Goal: Task Accomplishment & Management: Complete application form

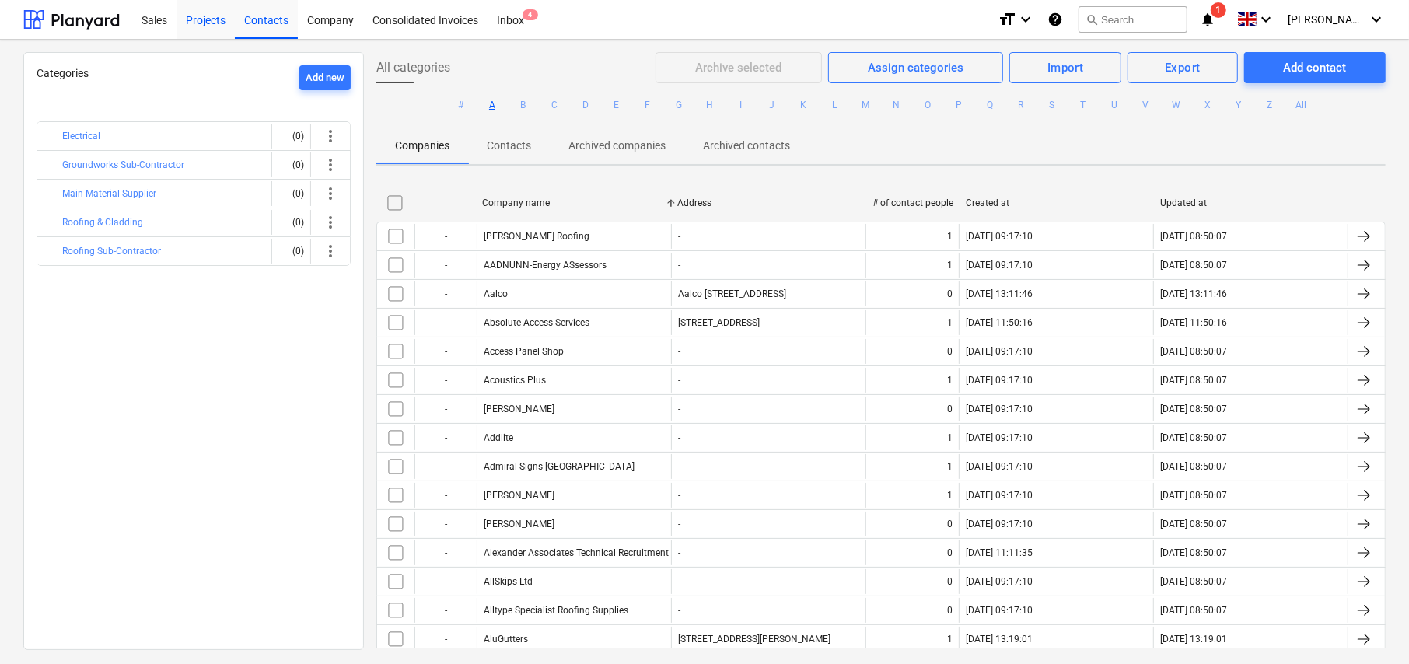
click at [206, 17] on div "Projects" at bounding box center [205, 19] width 58 height 40
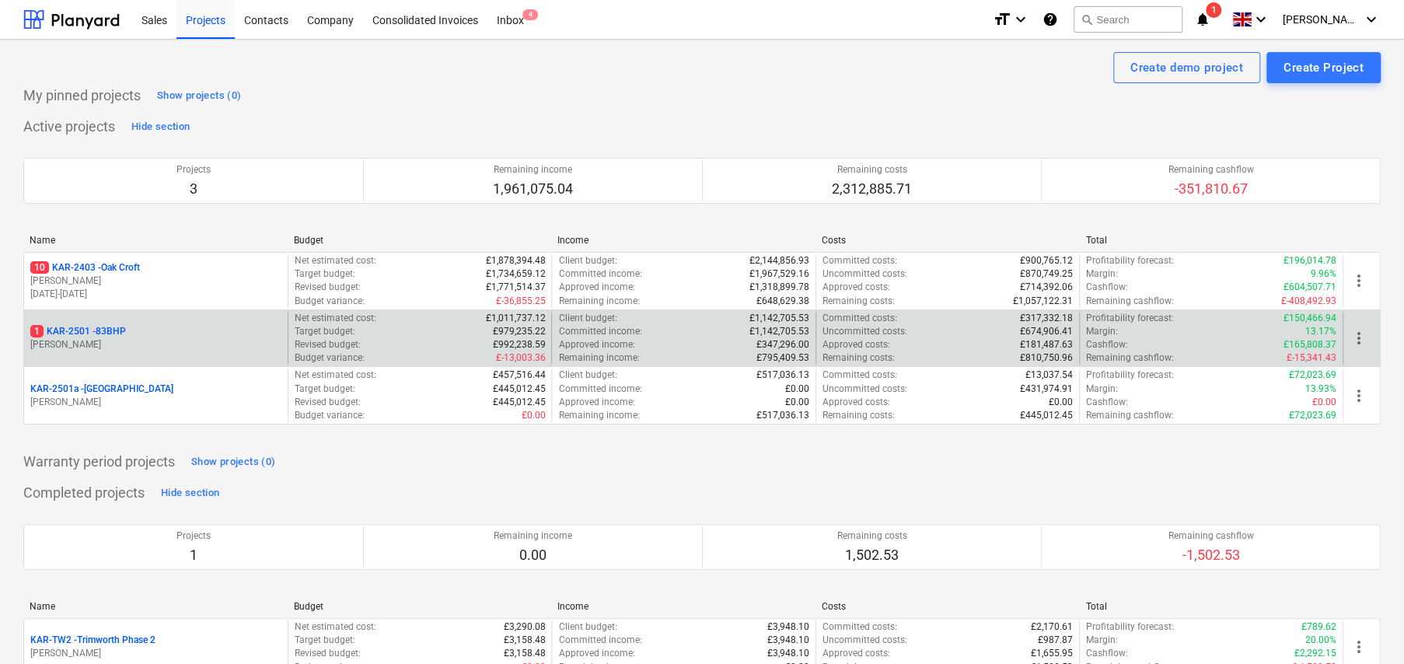
click at [111, 329] on p "1 KAR-2501 - 83BHP" at bounding box center [78, 331] width 96 height 13
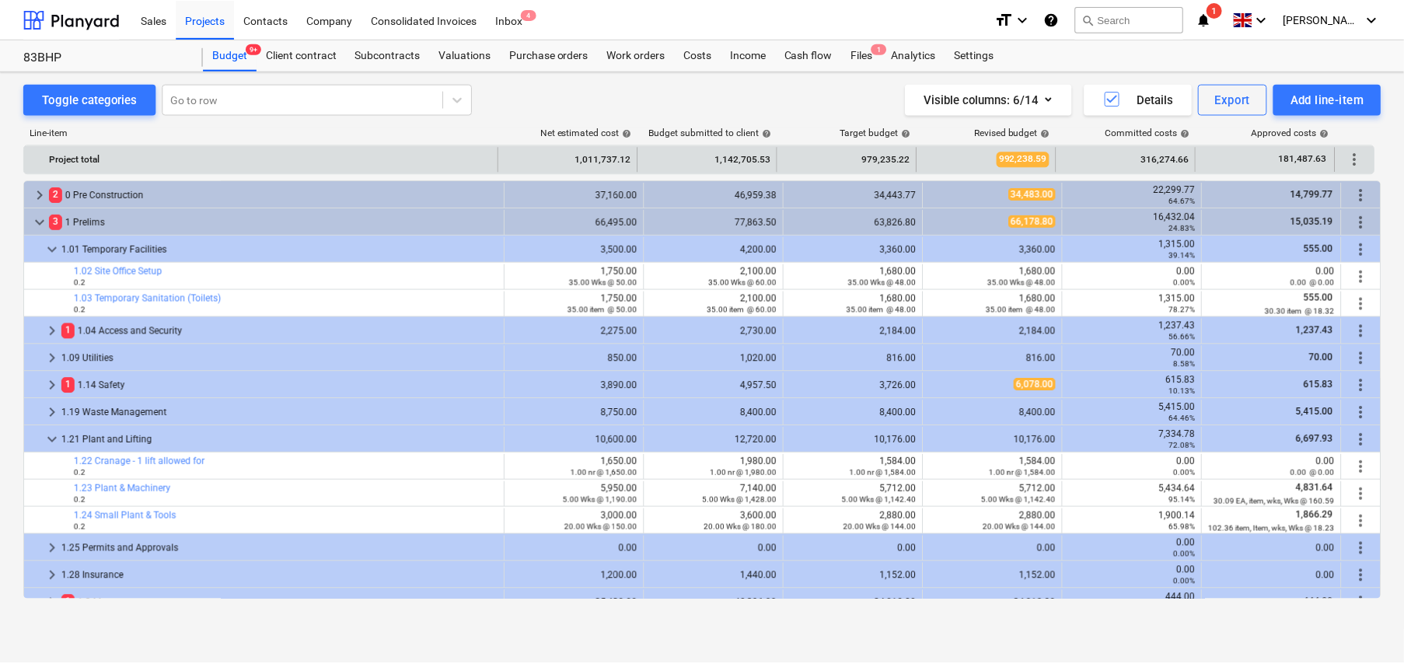
scroll to position [93, 0]
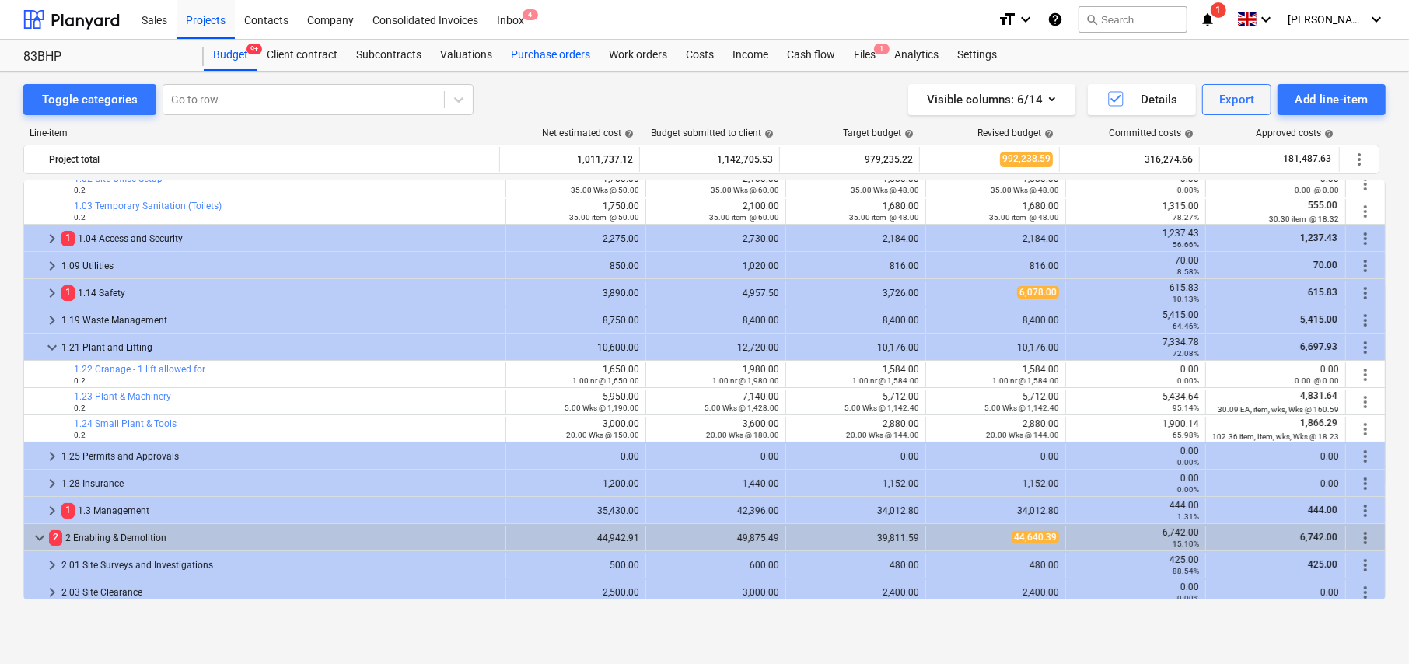
click at [546, 51] on div "Purchase orders" at bounding box center [550, 55] width 98 height 31
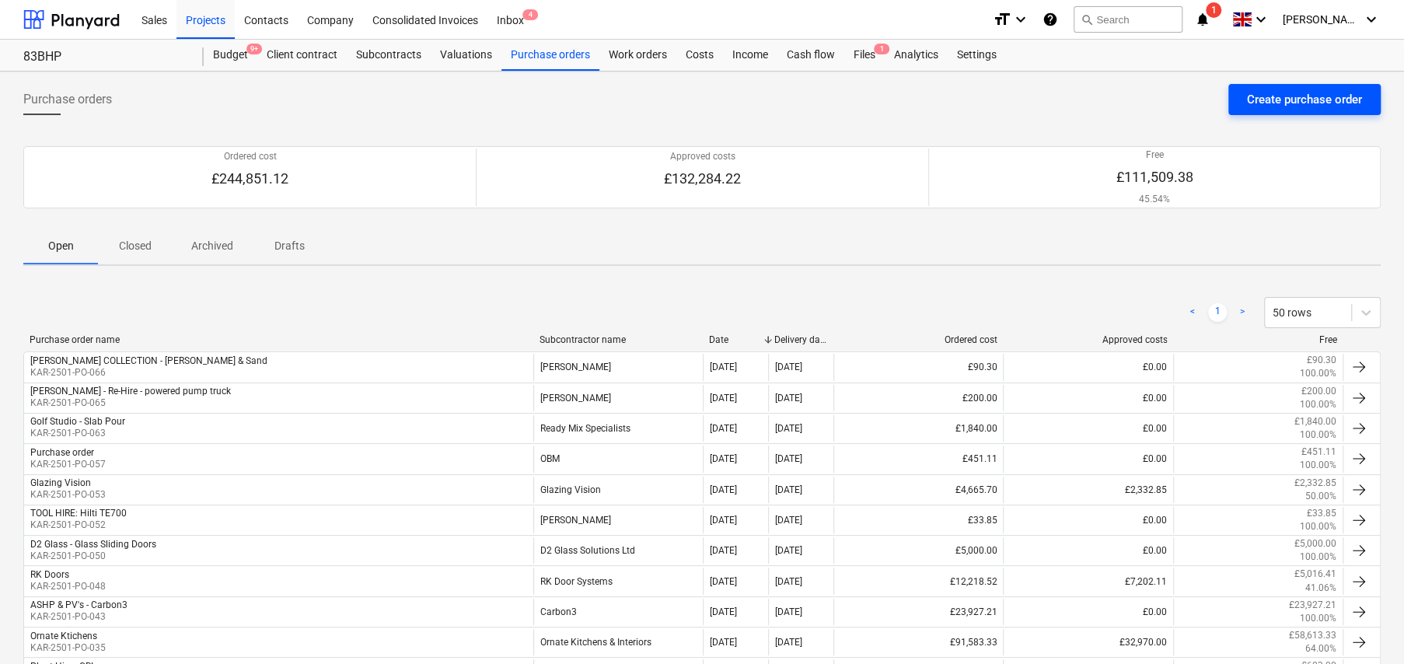
click at [1293, 89] on div "Create purchase order" at bounding box center [1304, 99] width 115 height 20
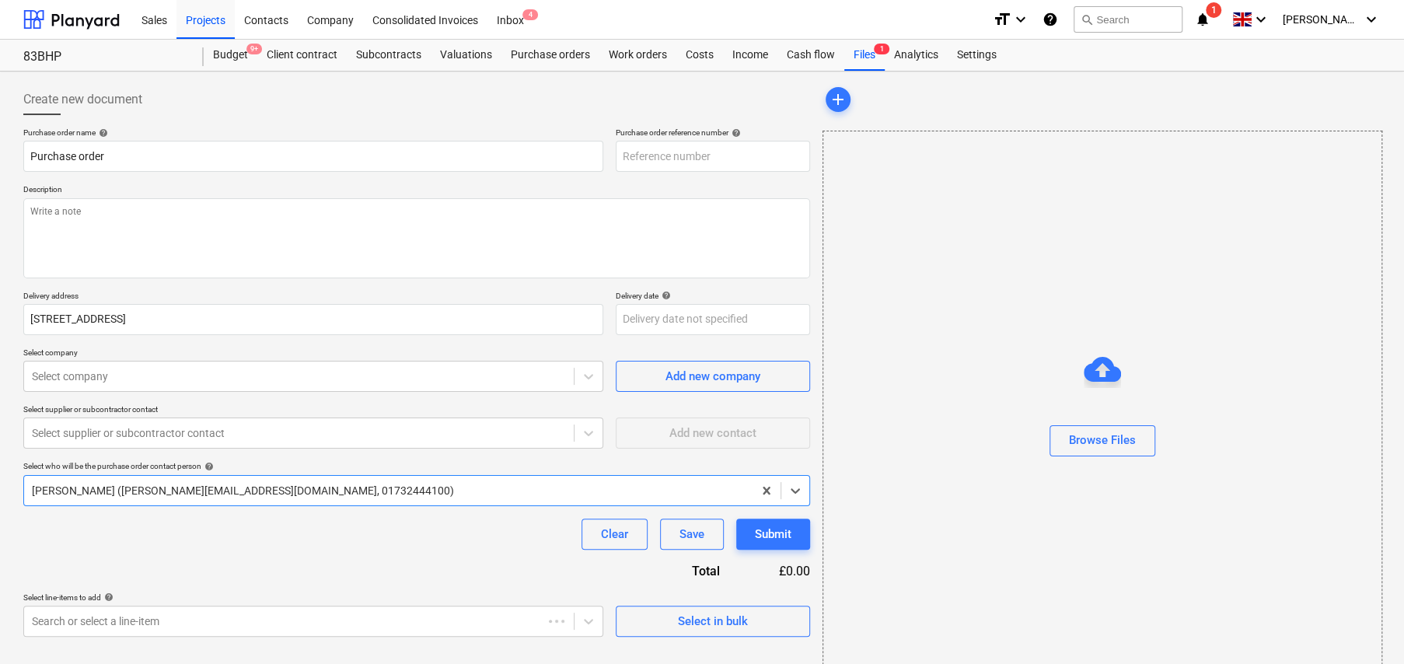
type textarea "x"
type input "KAR-2501-PO-067"
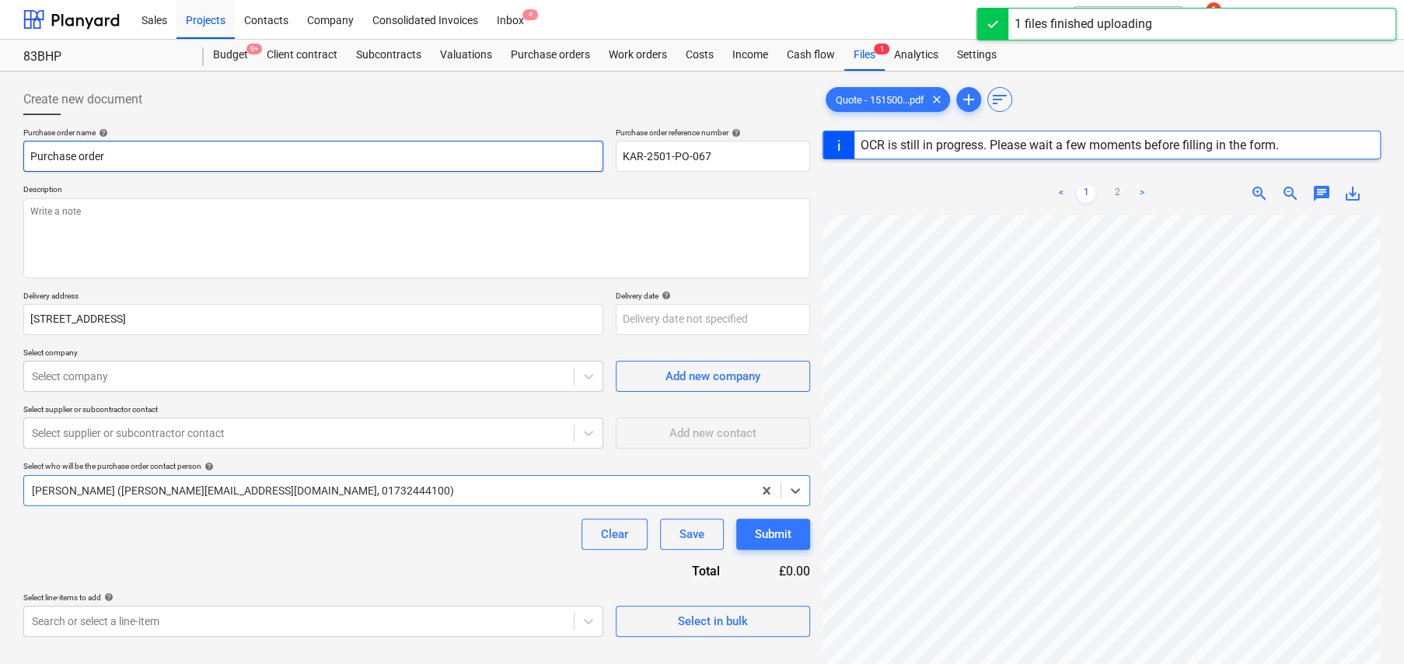
click at [152, 158] on input "Purchase order" at bounding box center [313, 156] width 580 height 31
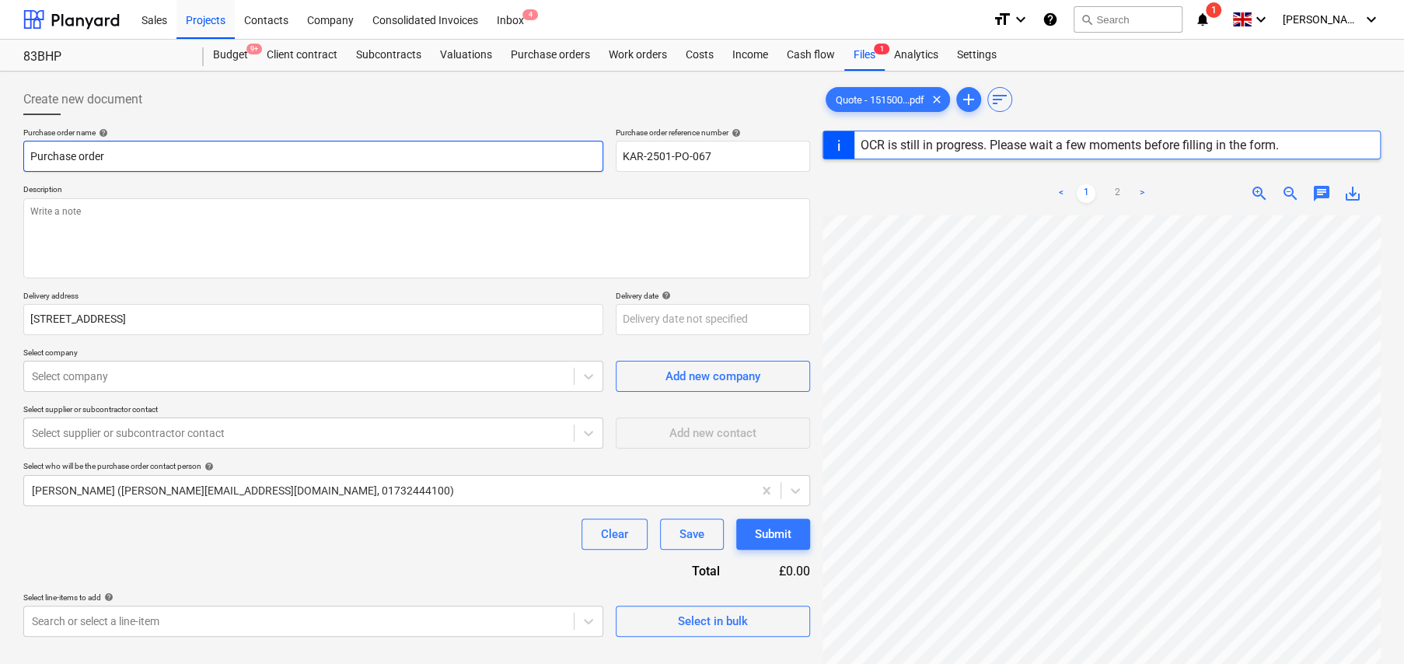
type textarea "x"
type input "F"
type textarea "x"
type input "Fa"
type textarea "x"
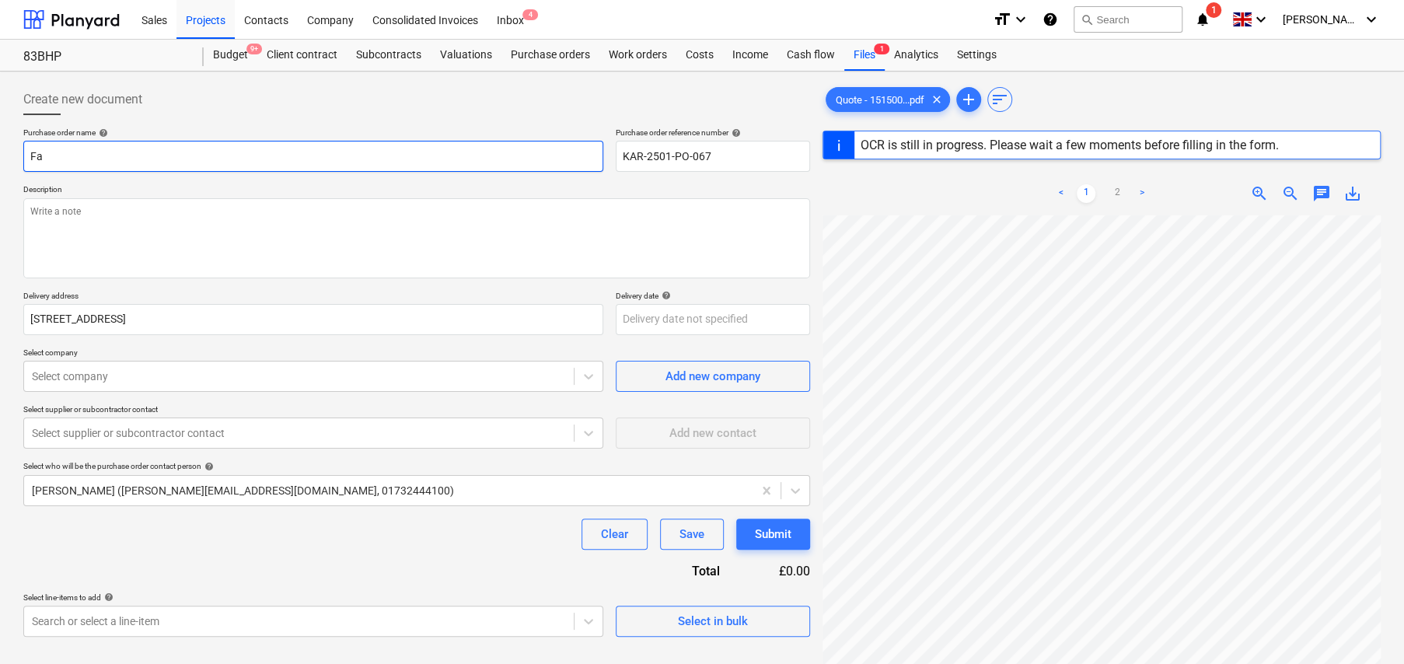
type input "Fas"
type textarea "x"
type input "Fast"
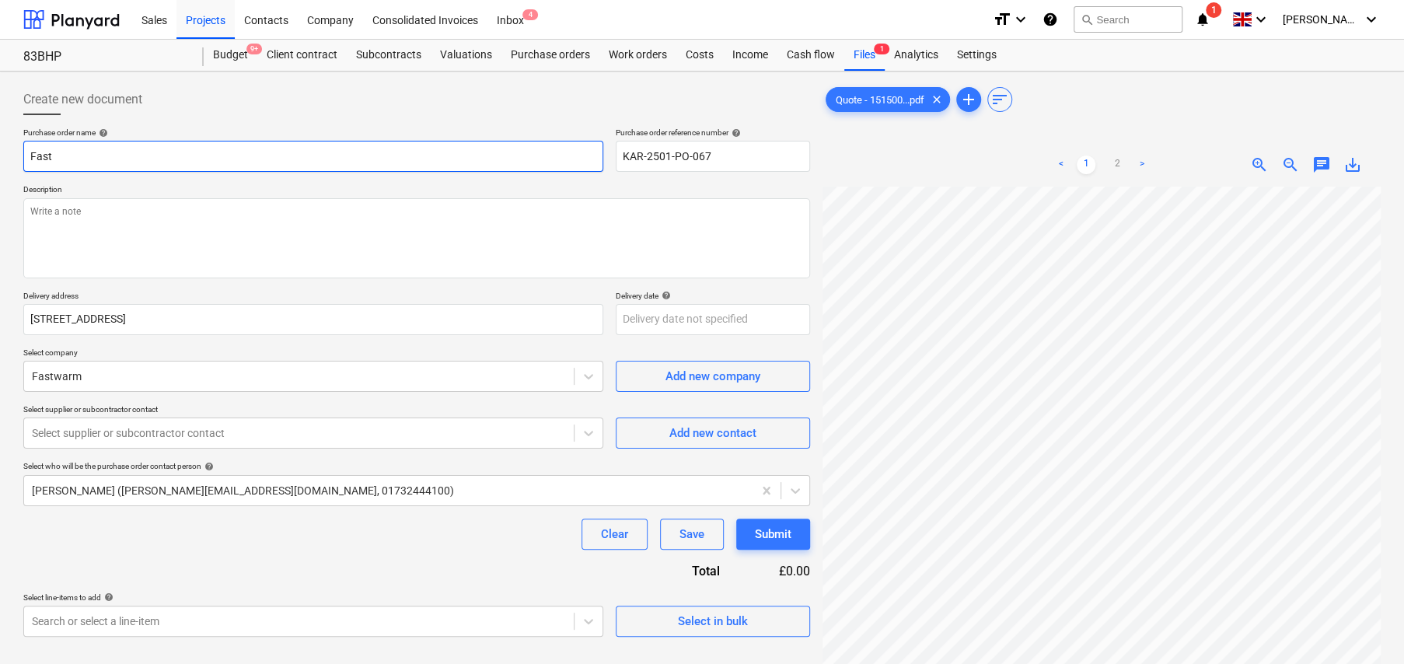
type textarea "x"
type input "FastW"
type textarea "x"
type input "FastWa"
type textarea "x"
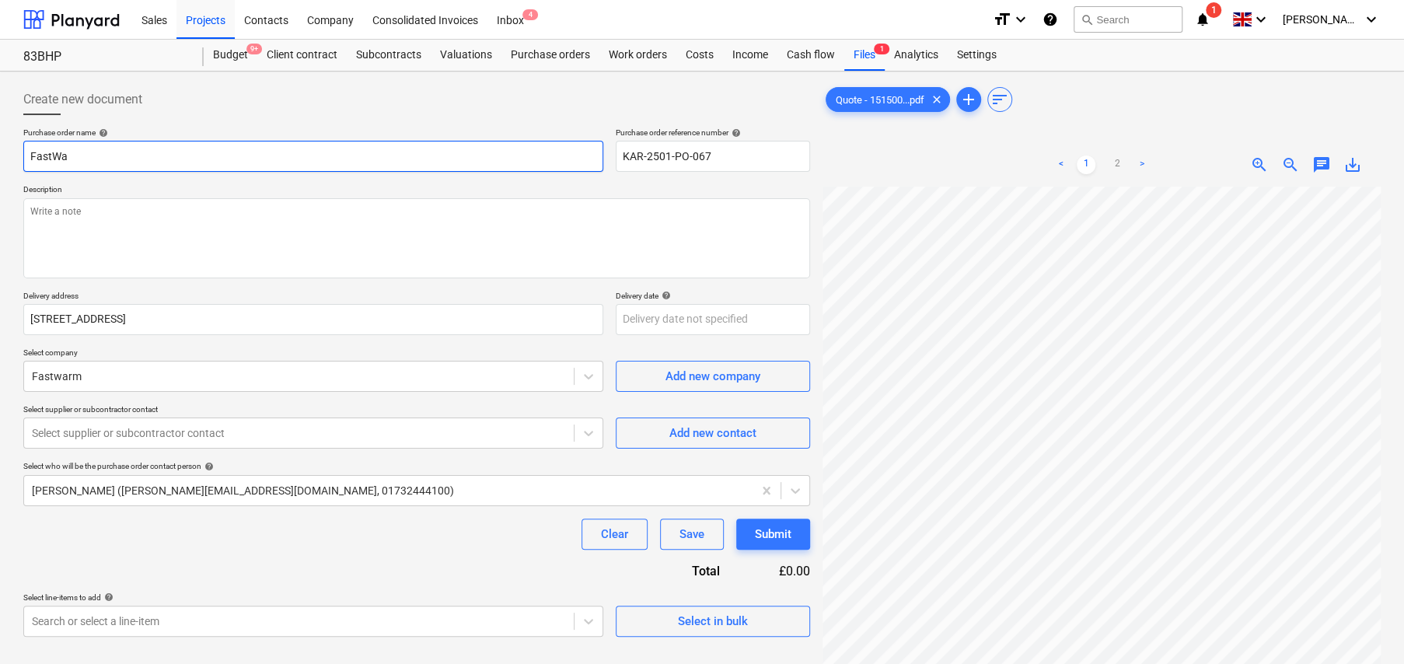
type input "FastWar"
type textarea "x"
type input "FastWarm"
type textarea "x"
type input "FastWarm"
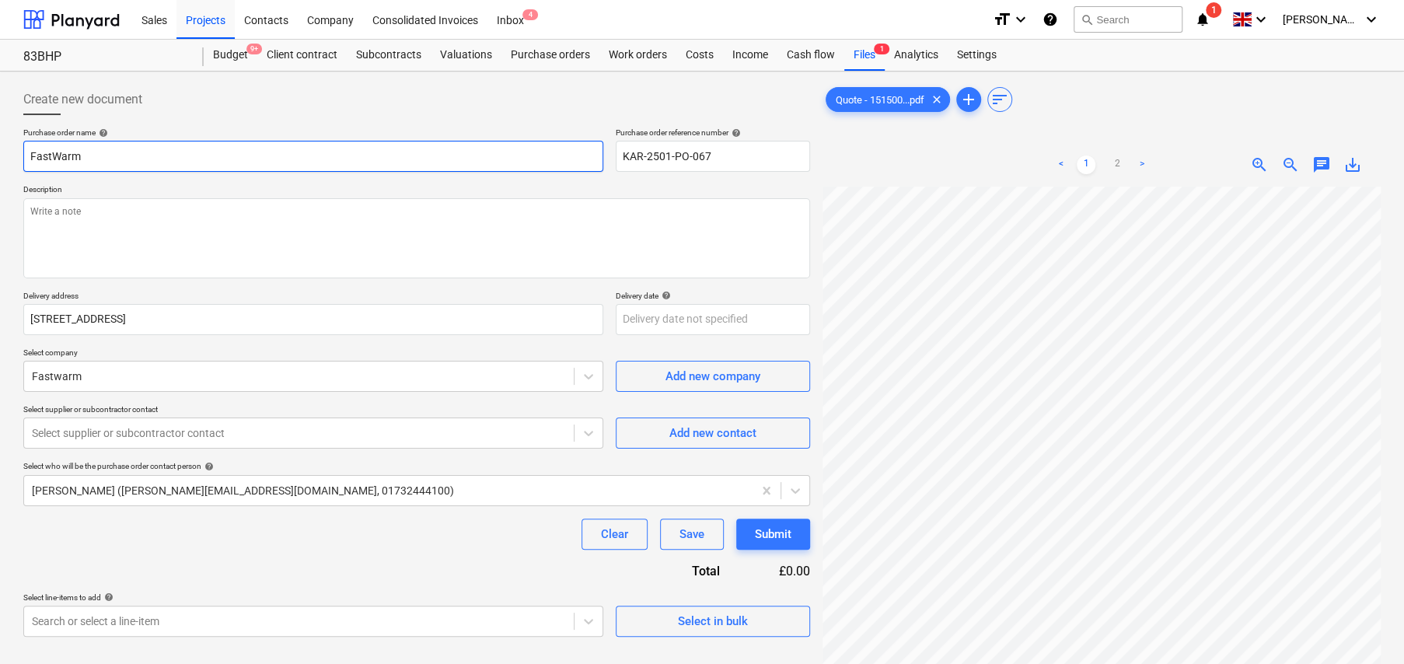
type textarea "x"
type input "FastWarm 0"
type textarea "x"
type input "FastWarm 0"
type textarea "x"
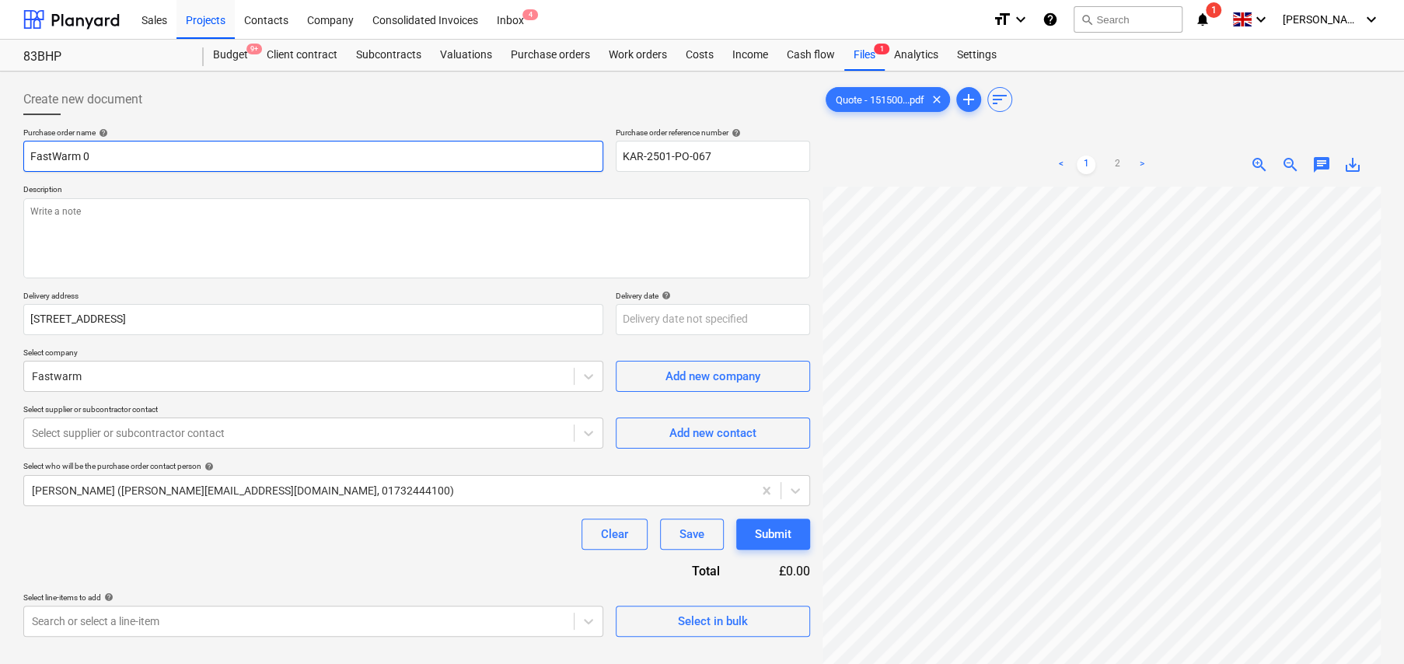
type input "FastWarm 0"
type textarea "x"
type input "FastWarm"
type textarea "x"
type input "FastWarm -"
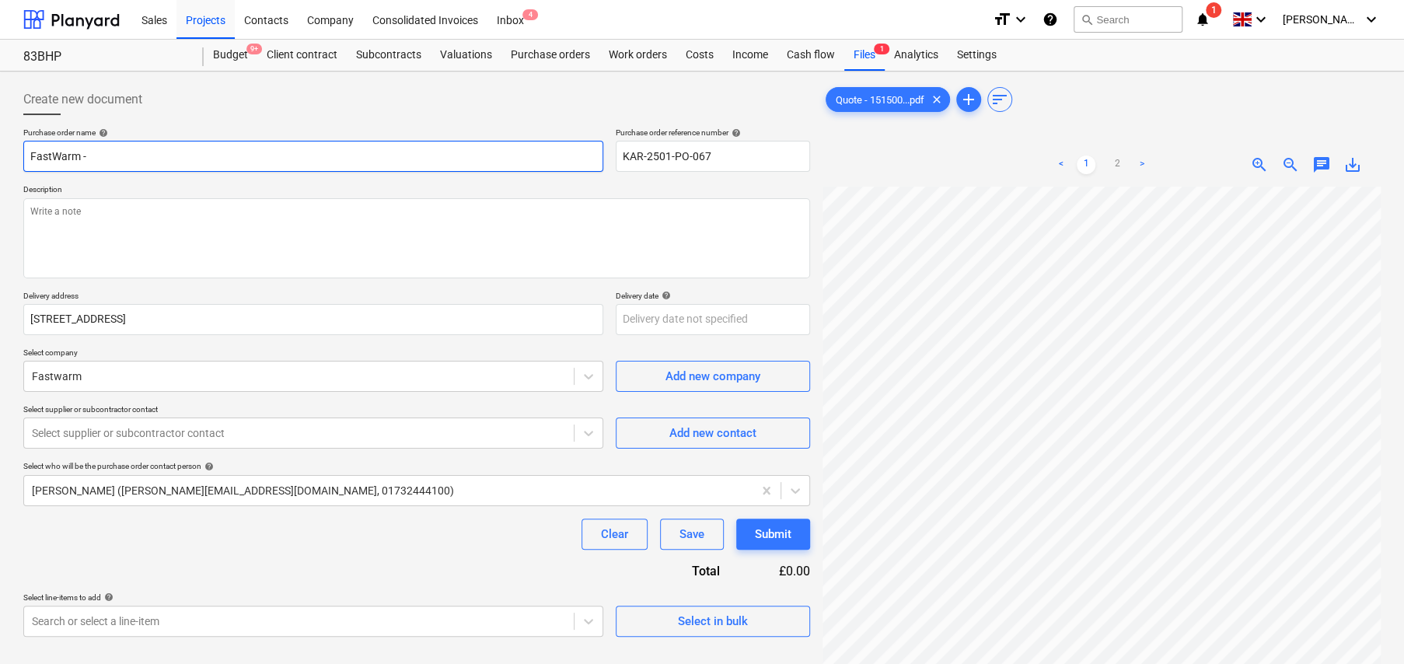
type textarea "x"
type input "FastWarm -"
type textarea "x"
type input "FastWarm - 8"
type textarea "x"
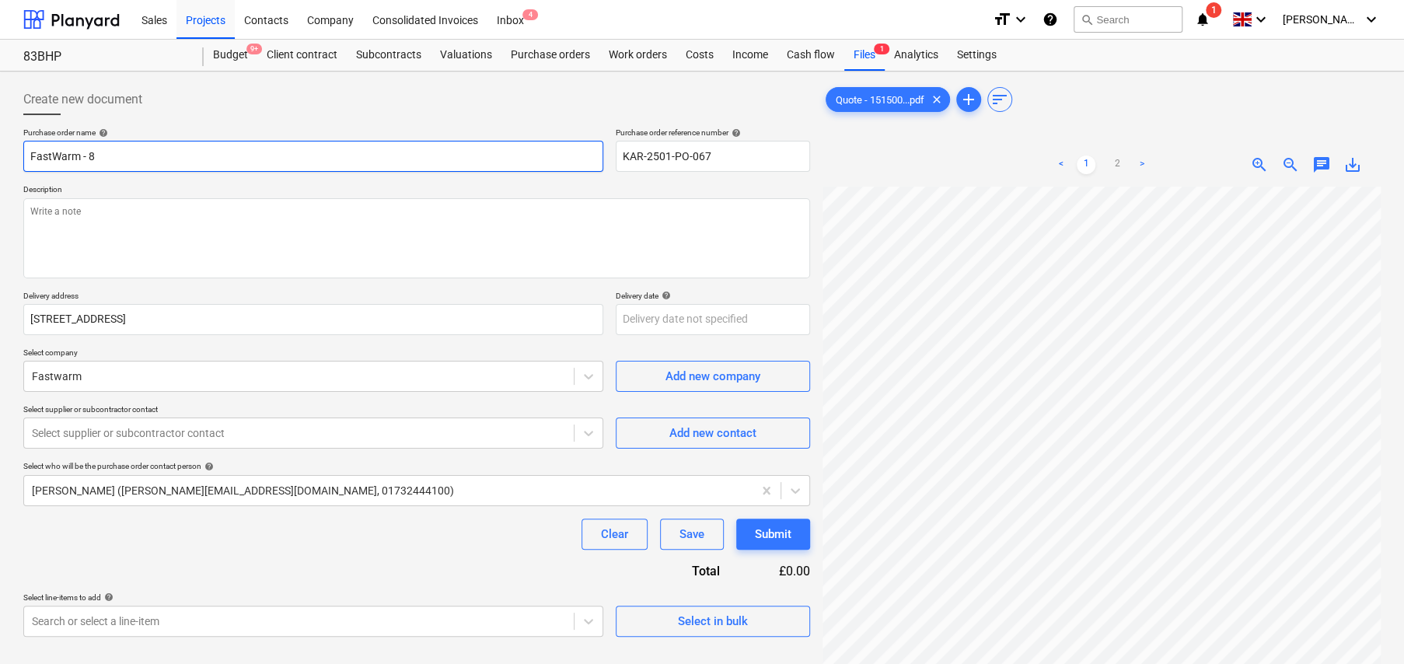
type input "FastWarm - 83"
type textarea "x"
type input "FastWarm - 83B"
type textarea "x"
type input "FastWarm - 83Bh"
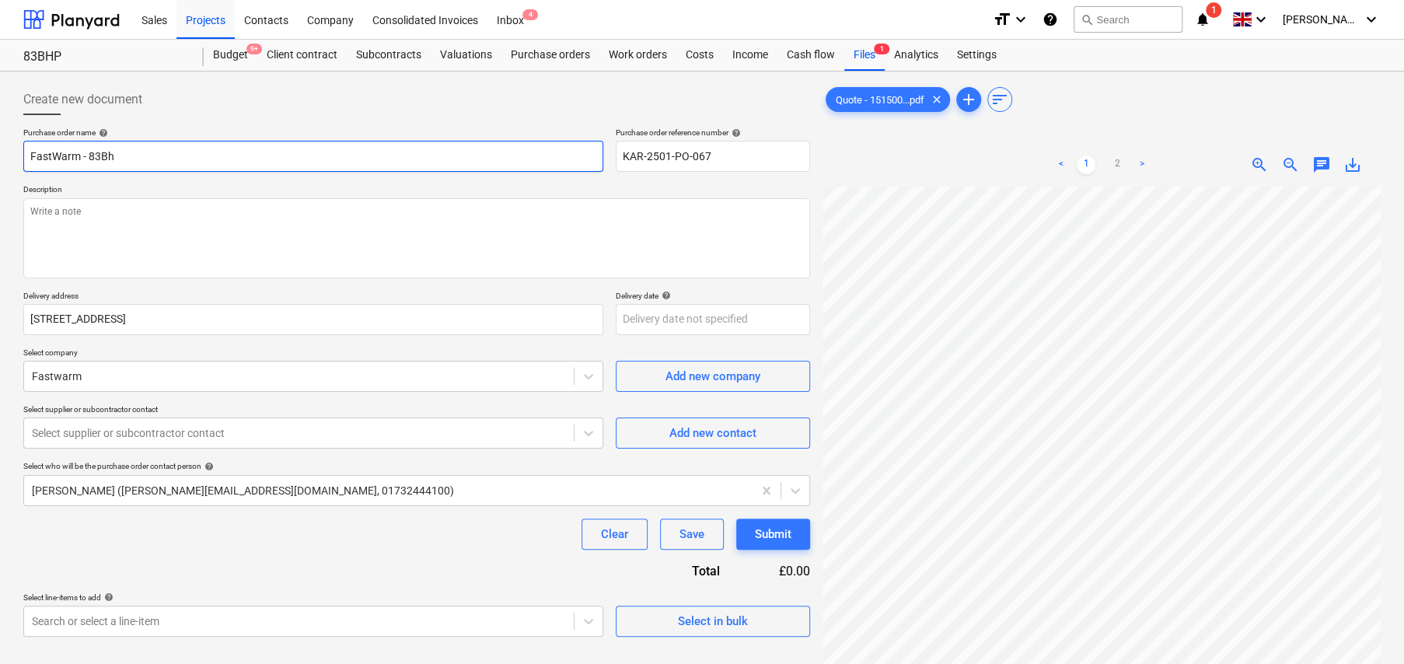
type textarea "x"
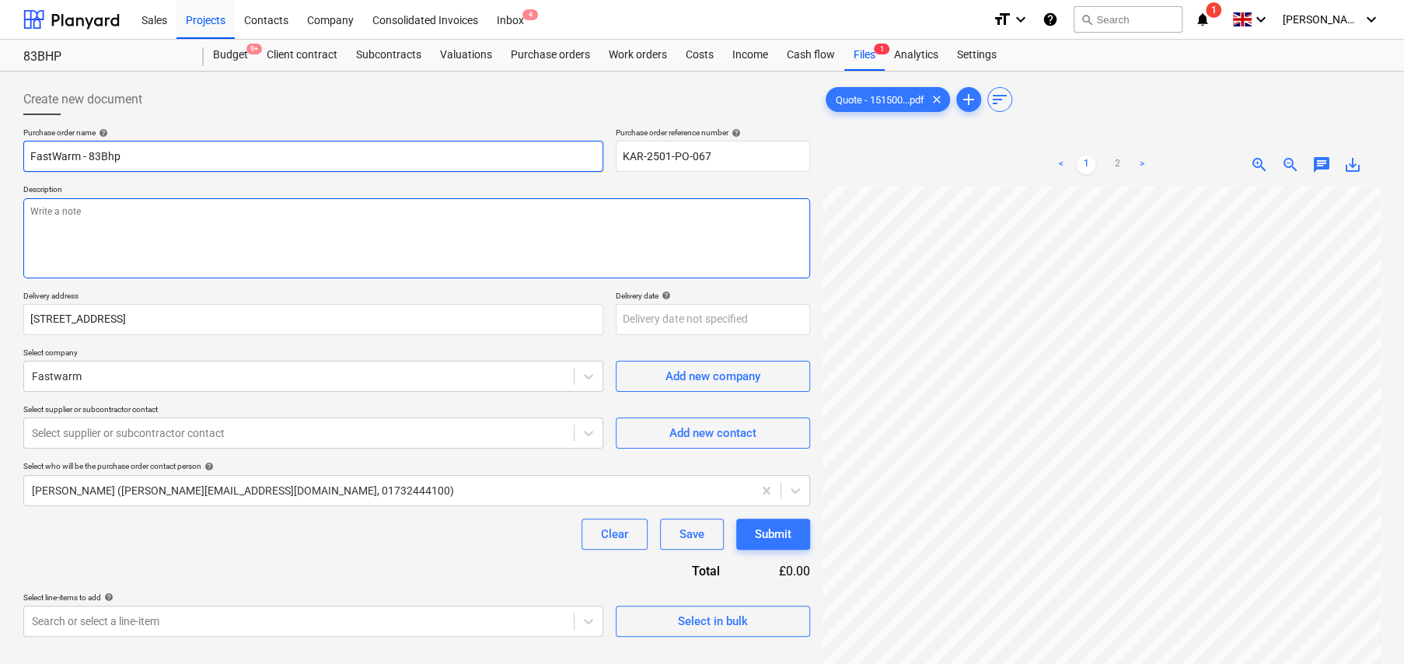
type input "FastWarm - 83Bhp"
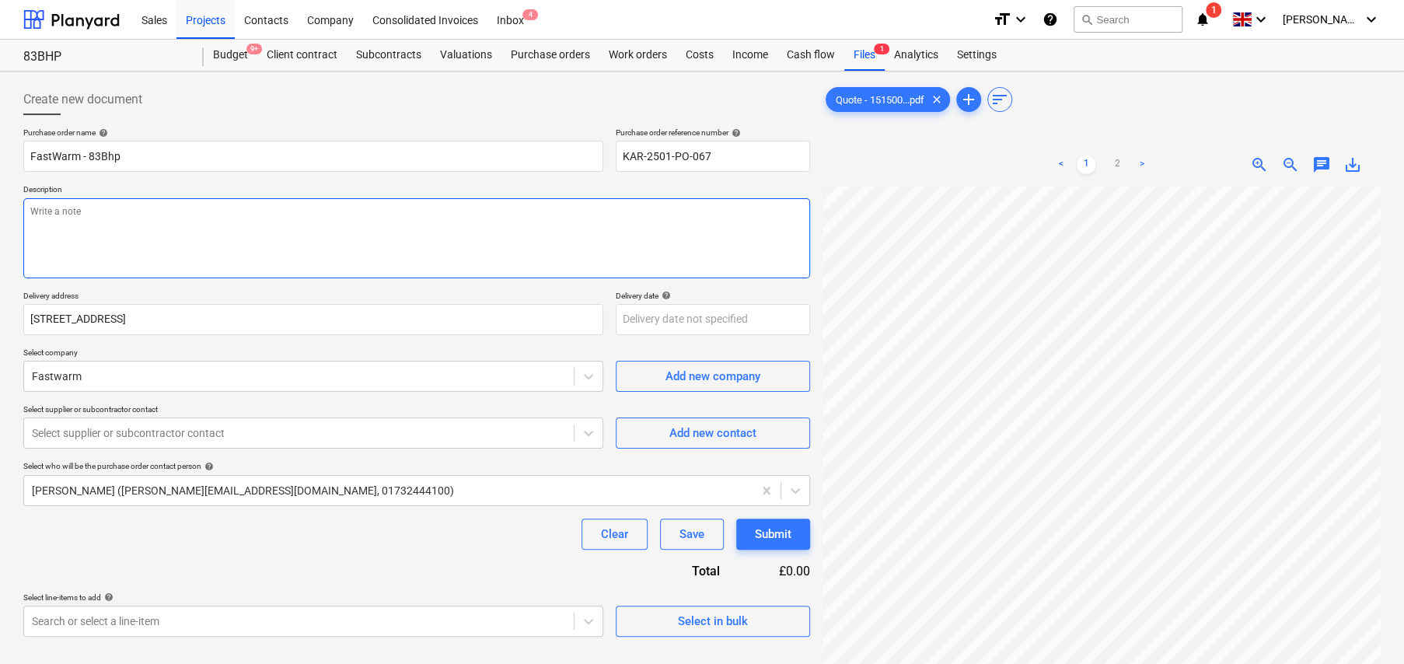
click at [173, 217] on textarea at bounding box center [416, 238] width 787 height 80
type textarea "x"
type textarea "D"
type textarea "x"
type textarea "De"
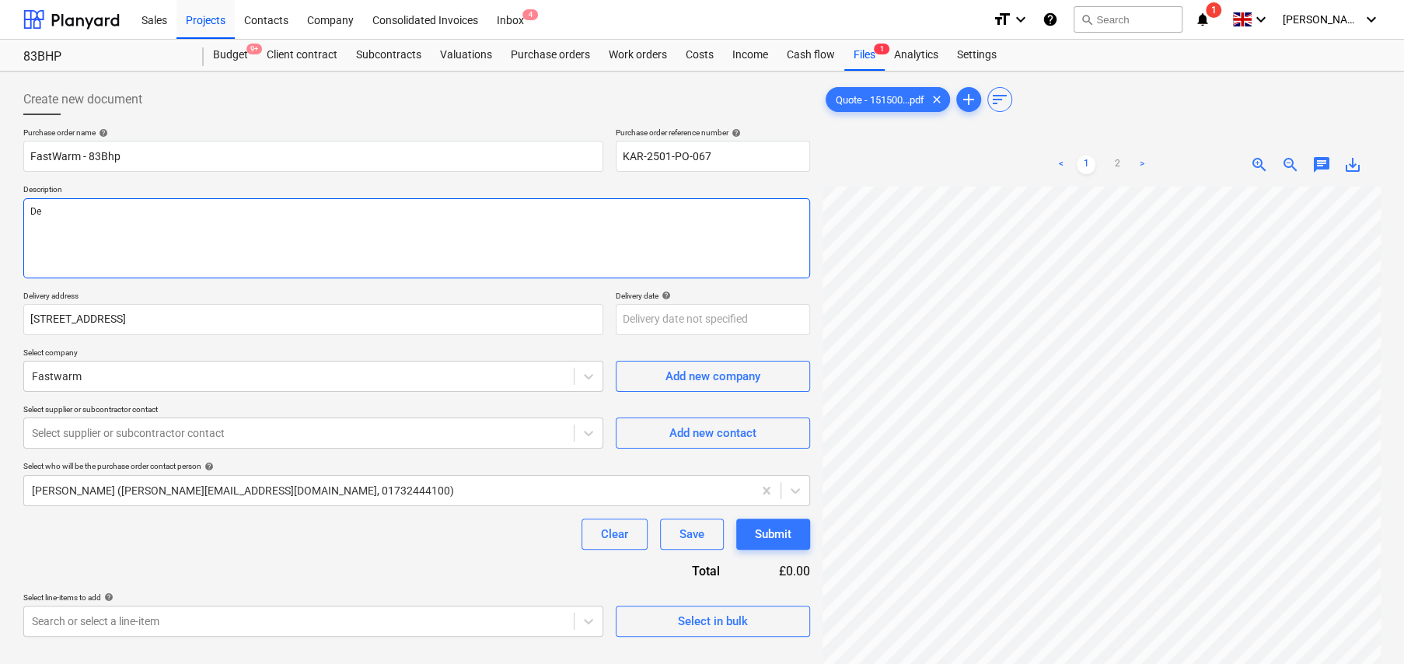
type textarea "x"
type textarea "Del"
type textarea "x"
type textarea "Deli"
type textarea "x"
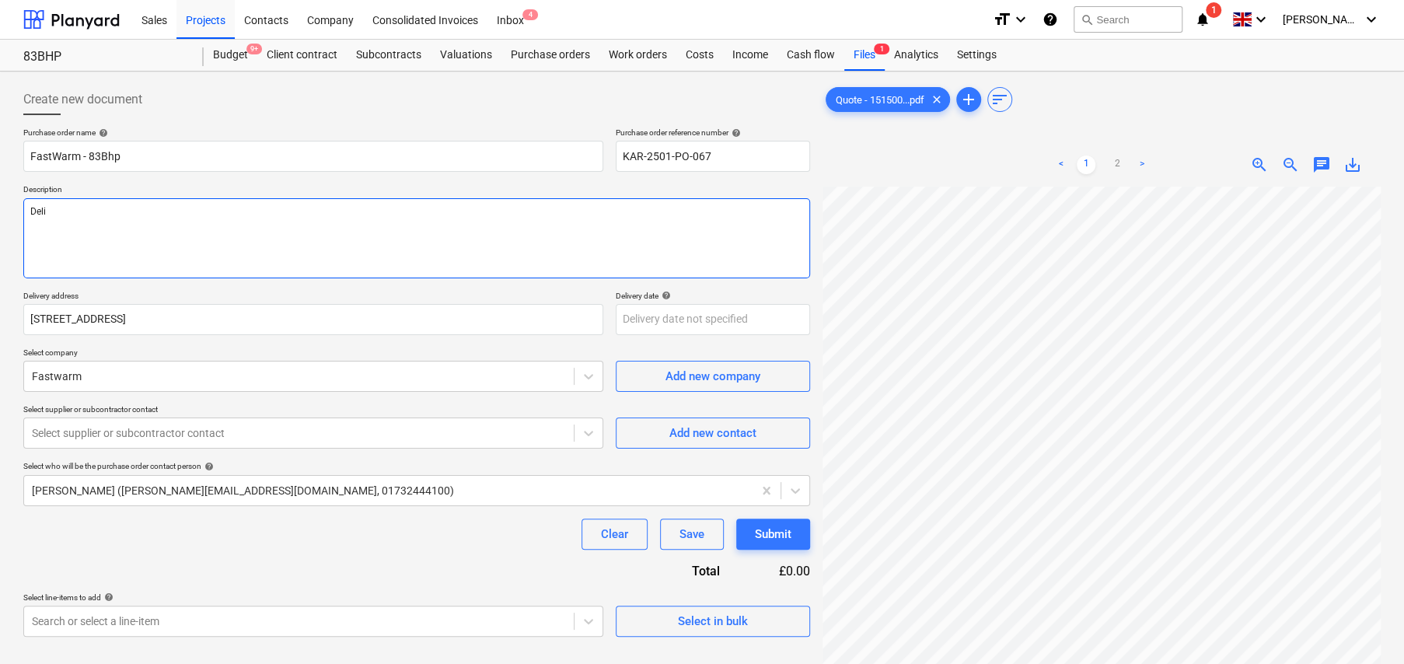
type textarea "Deliv"
type textarea "x"
type textarea "Delive"
type textarea "x"
type textarea "Deliver"
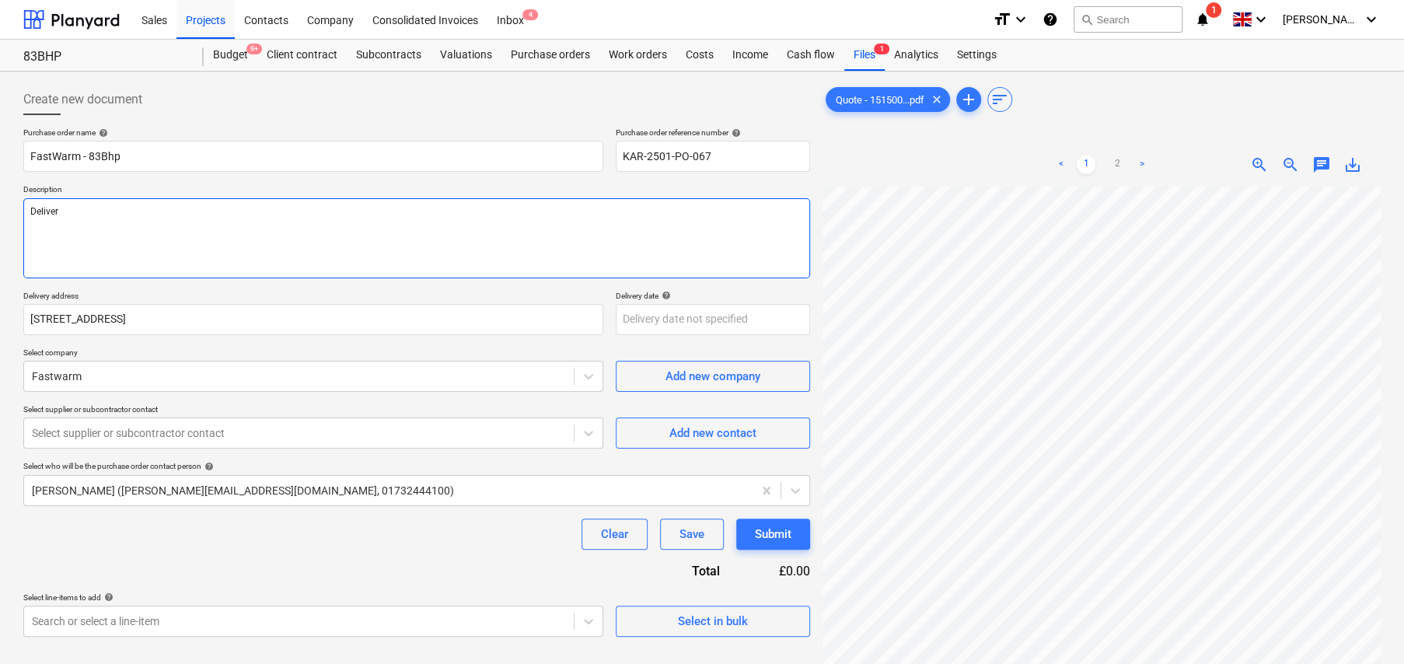
type textarea "x"
type textarea "Delivery"
type textarea "x"
type textarea "Delivery"
type textarea "x"
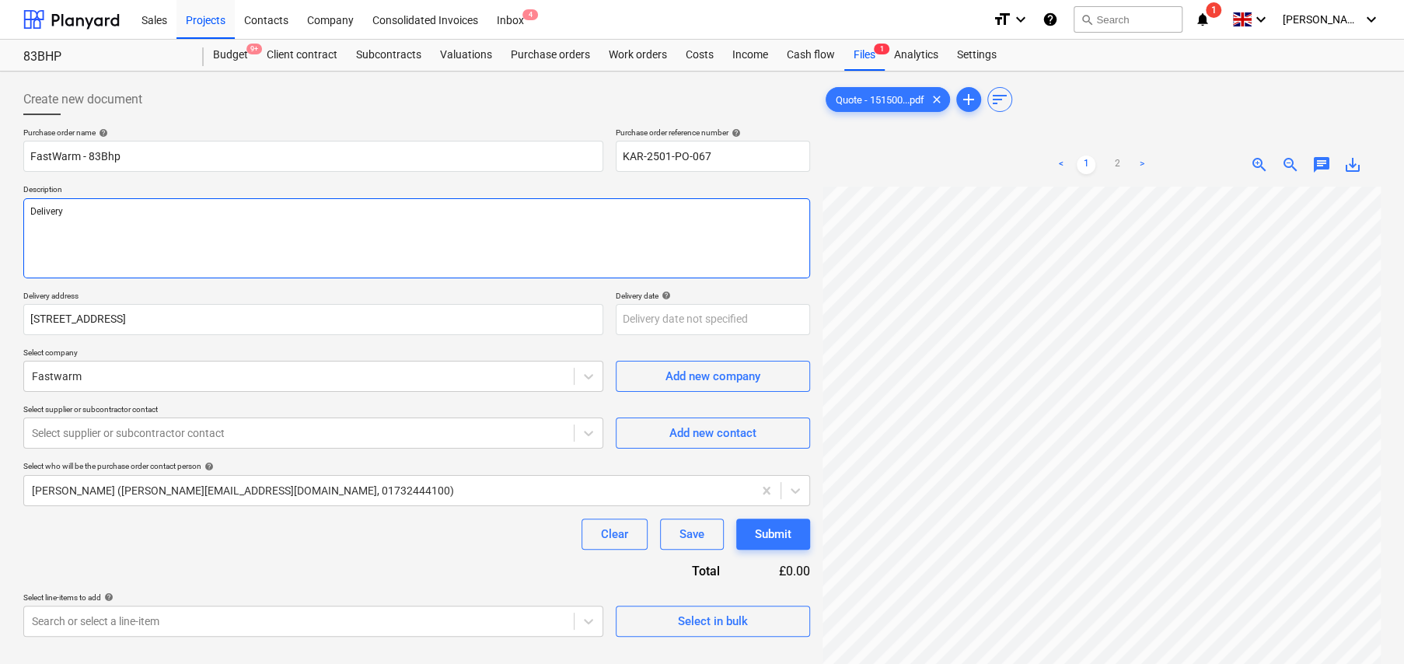
type textarea "Delivery o"
type textarea "x"
type textarea "Delivery of"
type textarea "x"
type textarea "Delivery of"
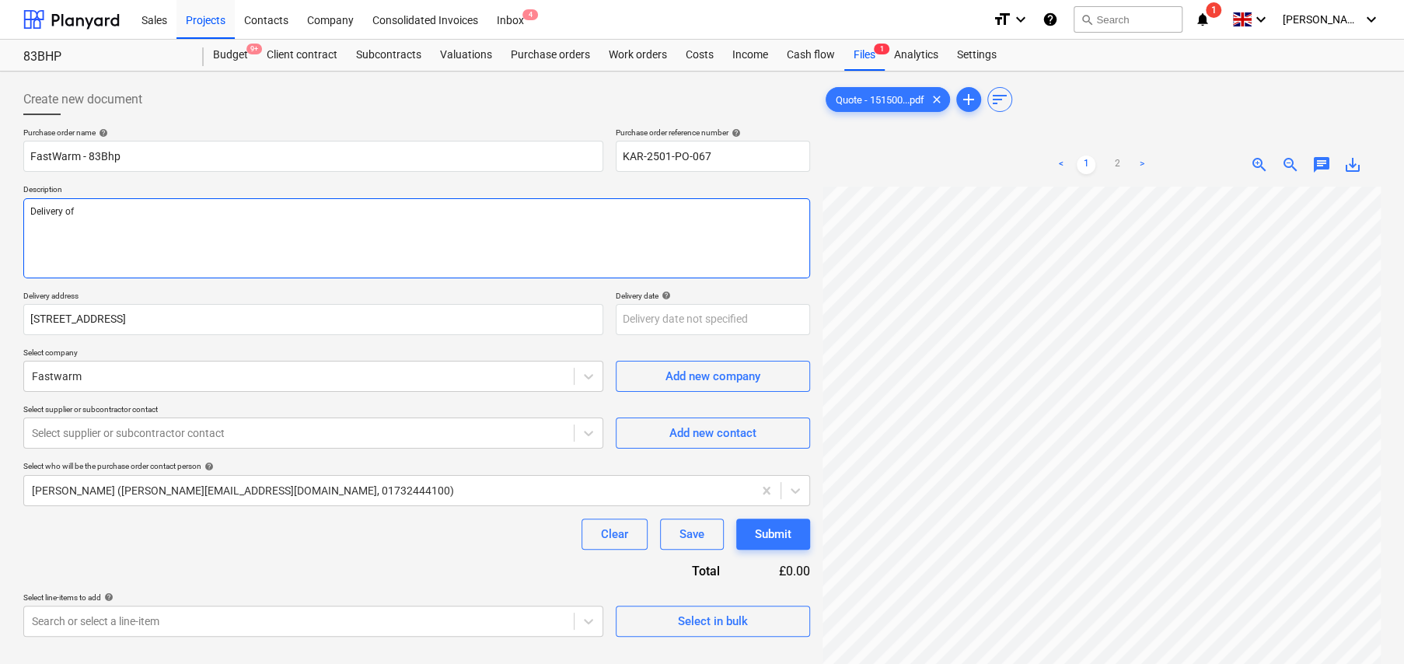
type textarea "x"
type textarea "Delivery of m"
type textarea "x"
type textarea "Delivery of ma"
type textarea "x"
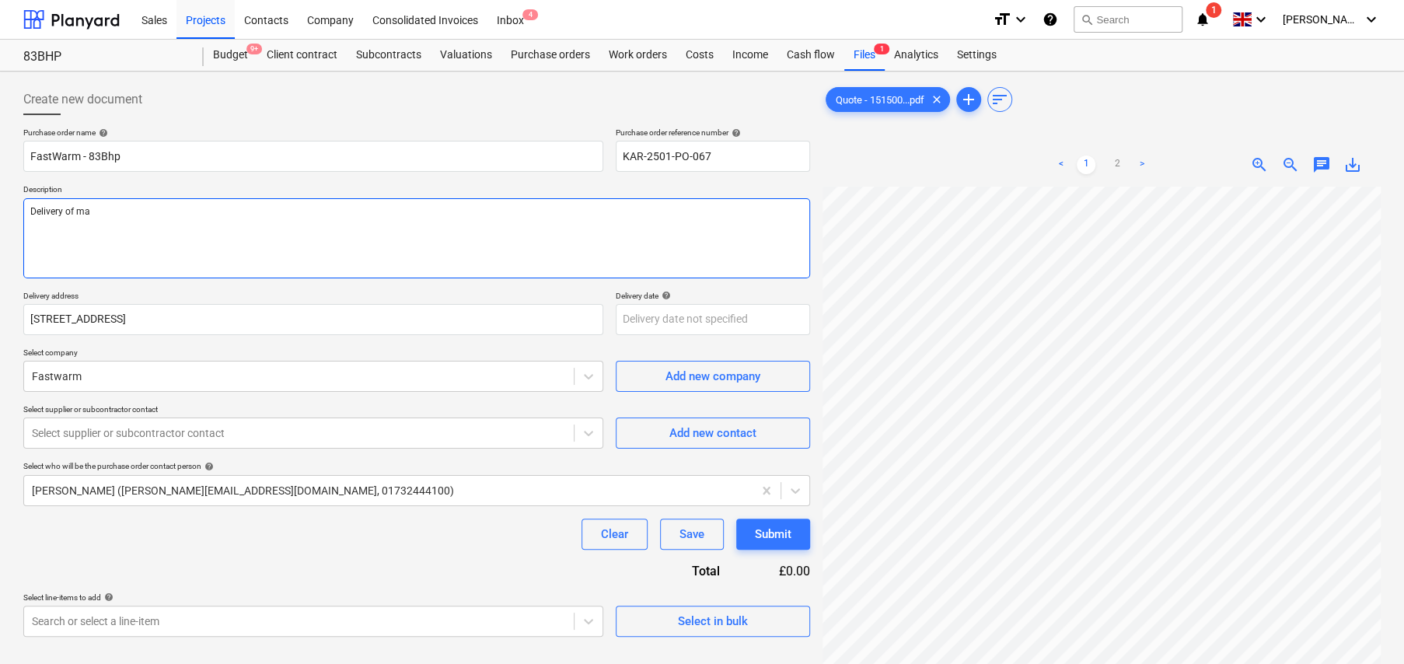
type textarea "Delivery of mat"
type textarea "x"
type textarea "Delivery of mate"
type textarea "x"
type textarea "Delivery of mater"
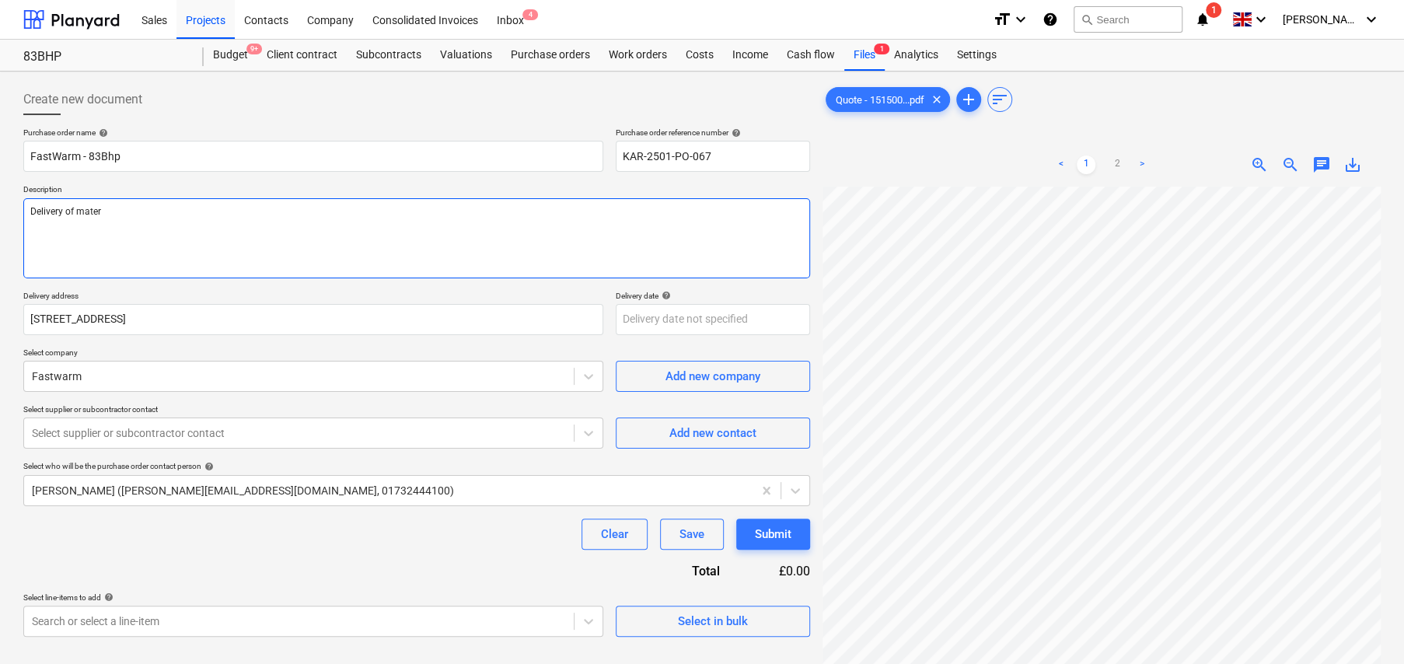
type textarea "x"
type textarea "Delivery of materi"
type textarea "x"
type textarea "Delivery of materia"
type textarea "x"
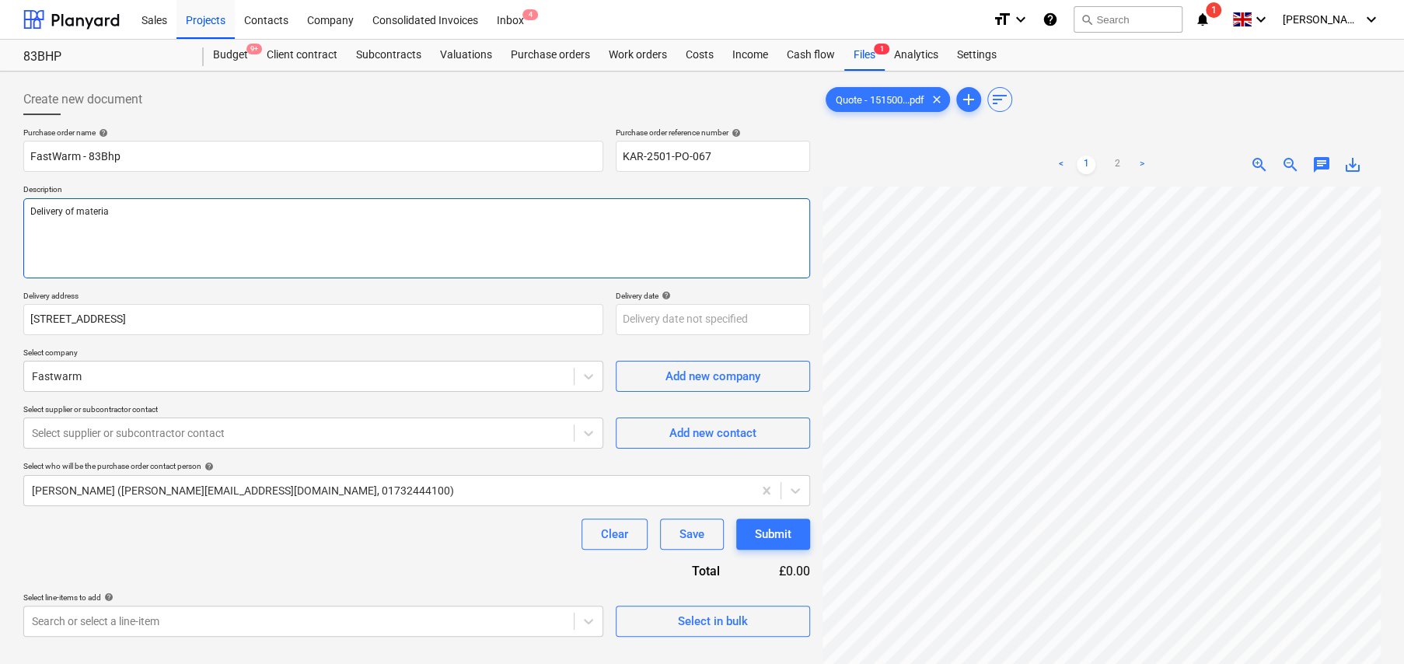
type textarea "Delivery of material"
type textarea "x"
type textarea "Delivery of materials"
type textarea "x"
type textarea "Delivery of materials"
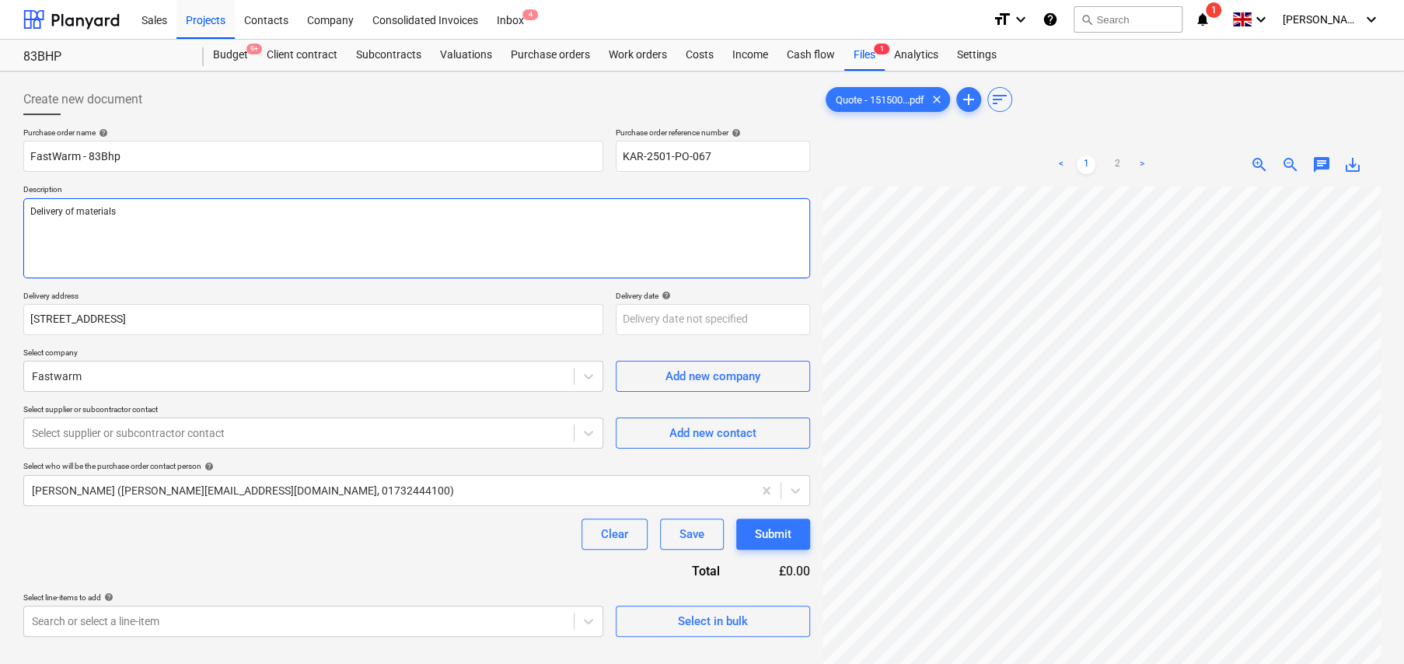
type textarea "x"
type textarea "Delivery of materials a"
type textarea "x"
type textarea "Delivery of materials as"
type textarea "x"
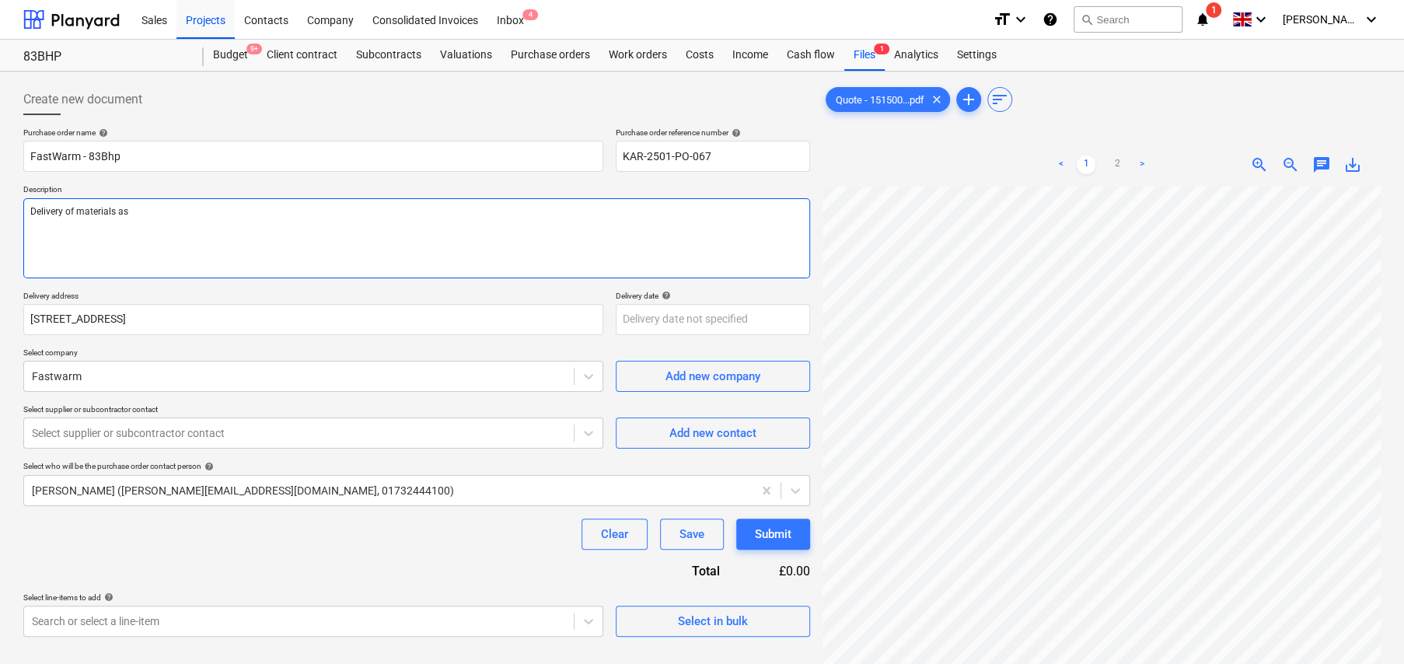
type textarea "Delivery of materials as p"
type textarea "x"
type textarea "Delivery of materials as pe"
type textarea "x"
type textarea "Delivery of materials as per"
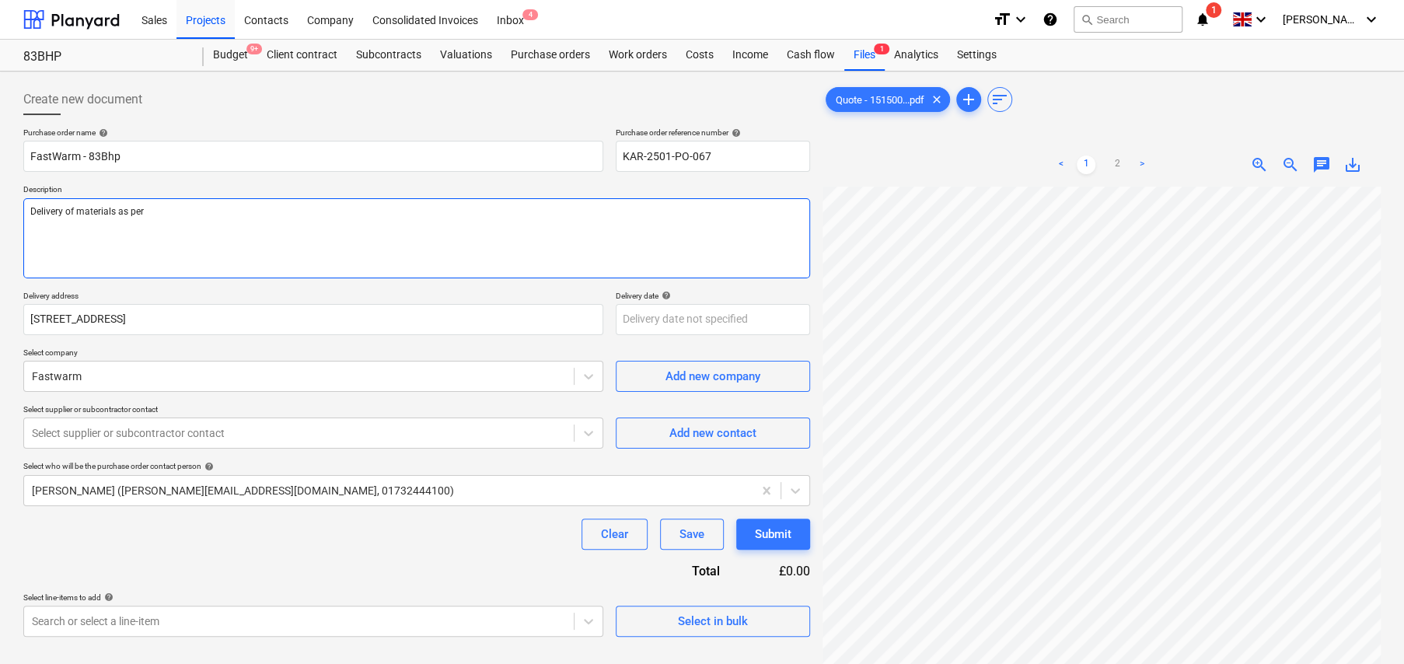
type textarea "x"
type textarea "Delivery of materials as per"
type textarea "x"
type textarea "Delivery of materials as per q"
type textarea "x"
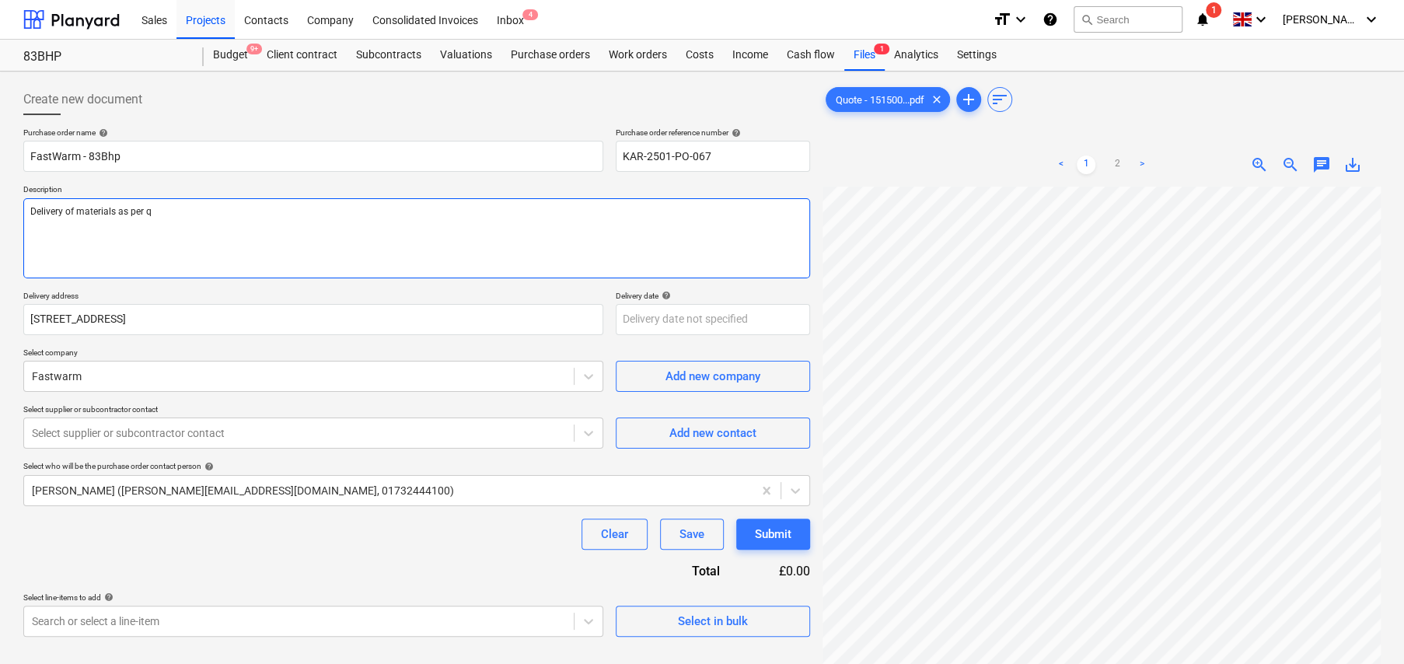
type textarea "Delivery of materials as per qu"
type textarea "x"
type textarea "Delivery of materials as per quo"
type textarea "x"
type textarea "Delivery of materials as per quot"
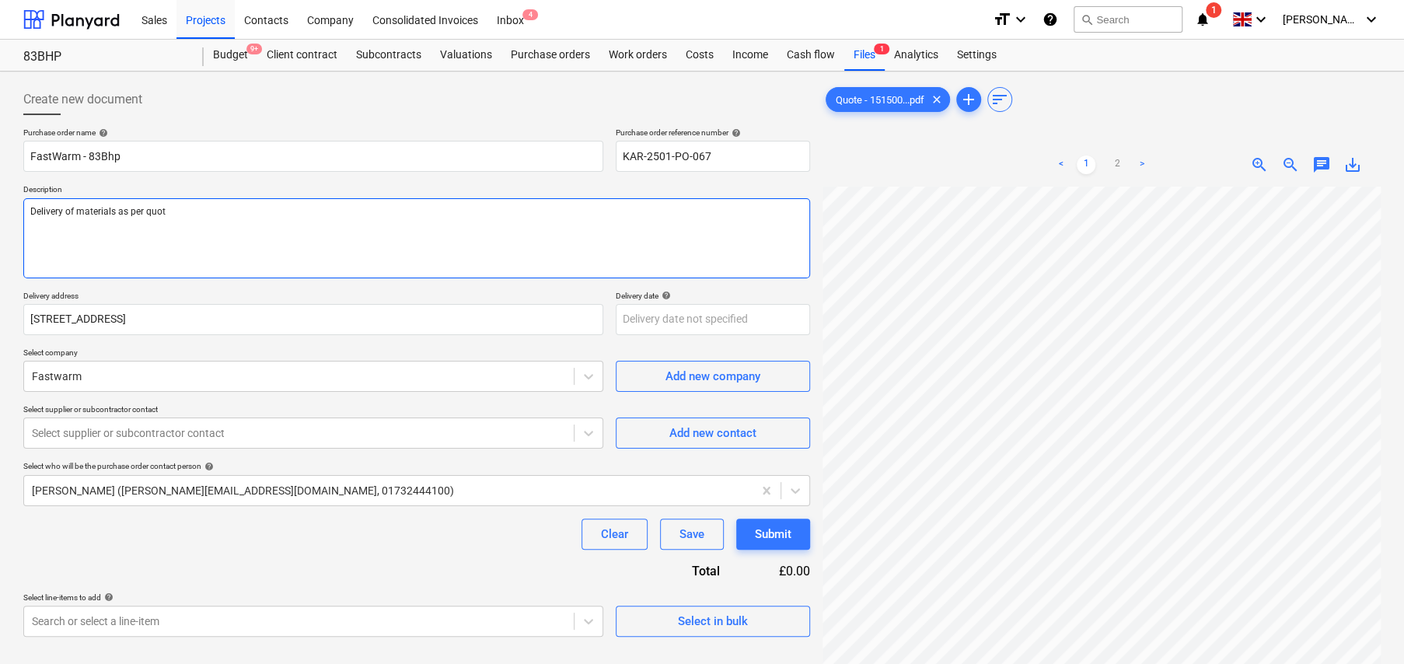
type textarea "x"
type textarea "Delivery of materials as per quote"
type textarea "x"
type textarea "Delivery of materials as per quote"
click at [234, 217] on textarea "Delivery of materials as per quote" at bounding box center [416, 238] width 787 height 80
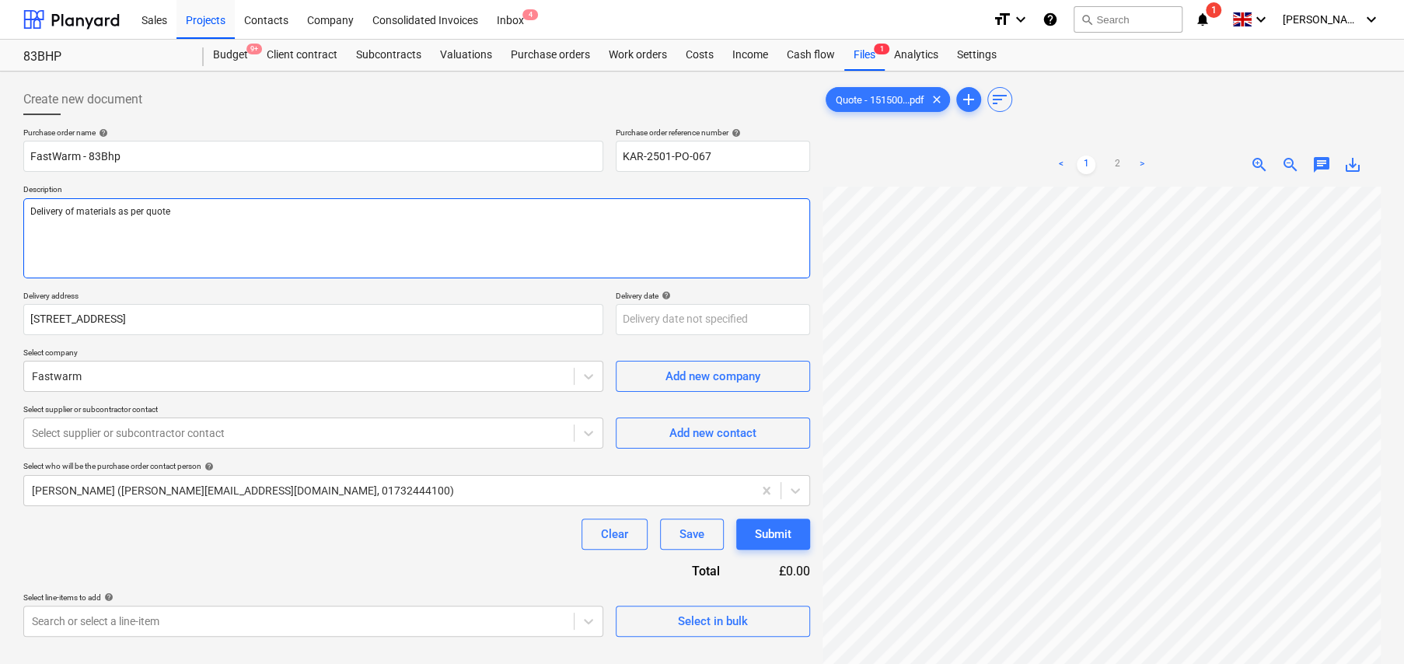
click at [154, 211] on textarea "Delivery of materials as per quote" at bounding box center [416, 238] width 787 height 80
type textarea "x"
type textarea "Delivery of materials as per o"
type textarea "x"
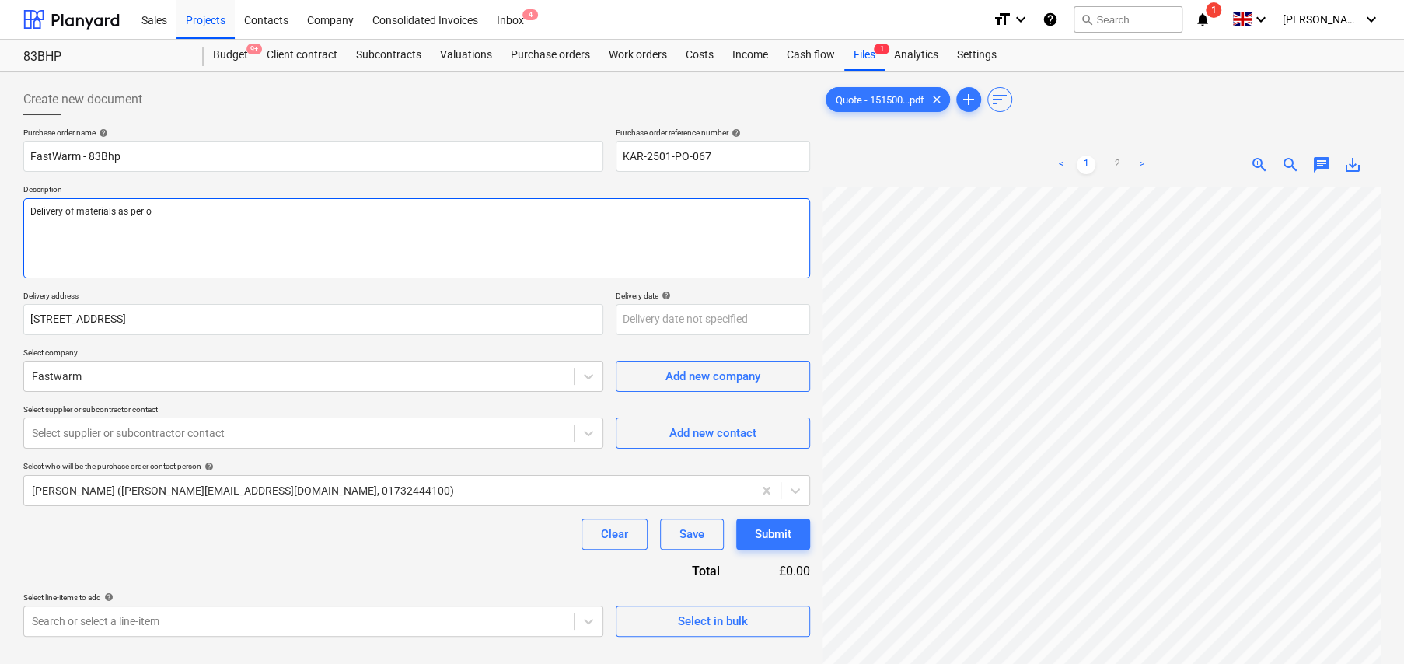
type textarea "Delivery of materials as per or"
type textarea "x"
type textarea "Delivery of materials as per ord"
type textarea "x"
type textarea "Delivery of materials as per orde"
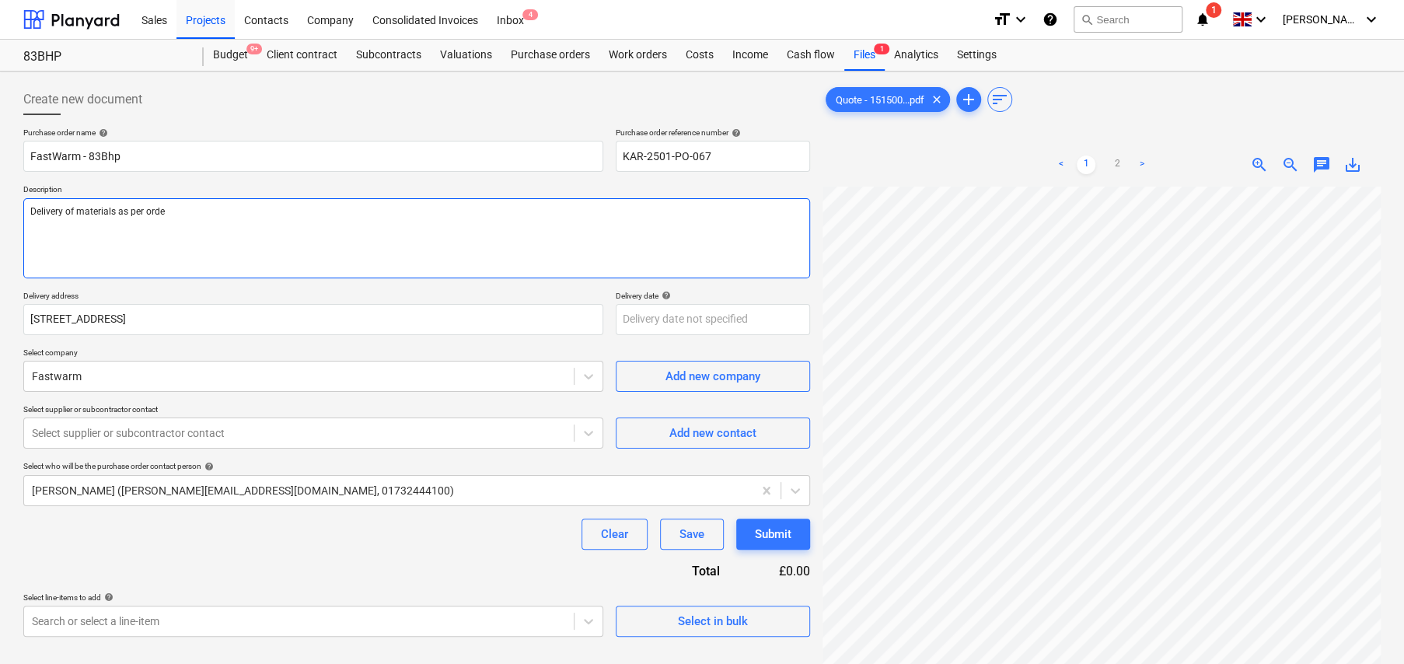
type textarea "x"
type textarea "Delivery of materials as per order"
type textarea "x"
type textarea "Delivery of materials as per order r"
type textarea "x"
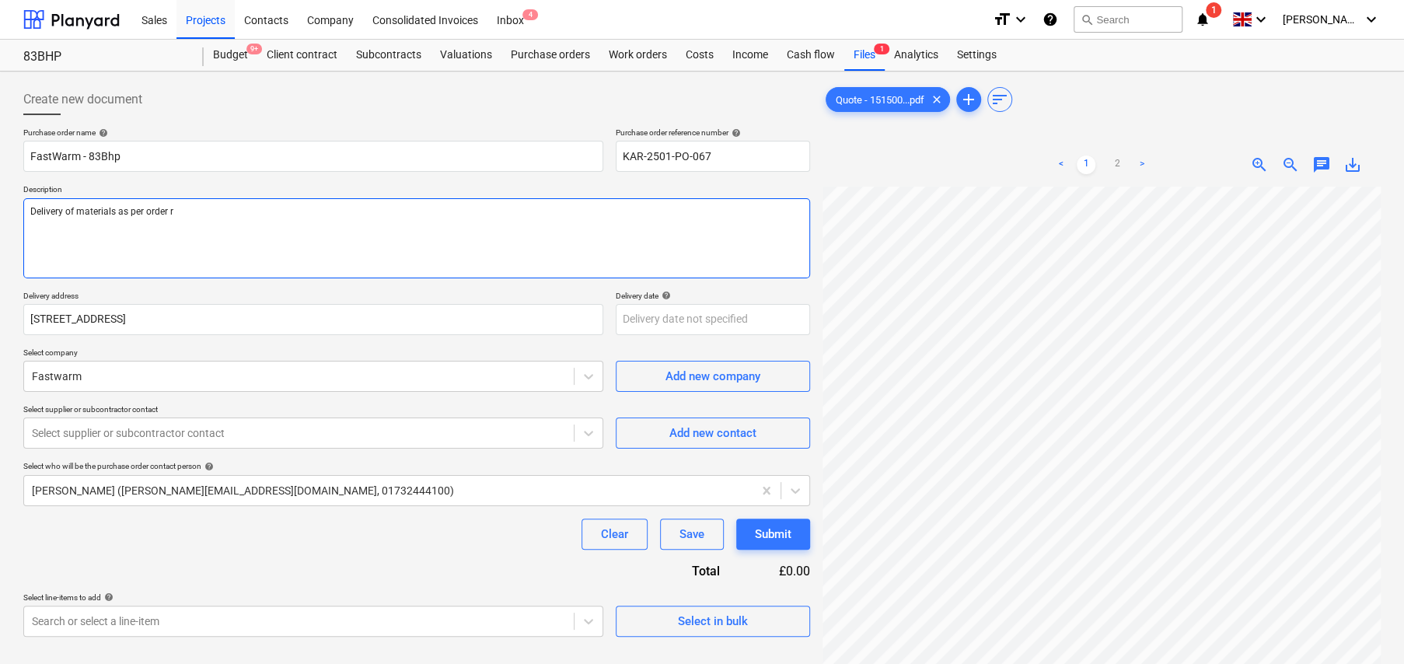
type textarea "Delivery of materials as per order re"
type textarea "x"
type textarea "Delivery of materials as per order ref"
type textarea "x"
type textarea "Delivery of materials as per order ref"
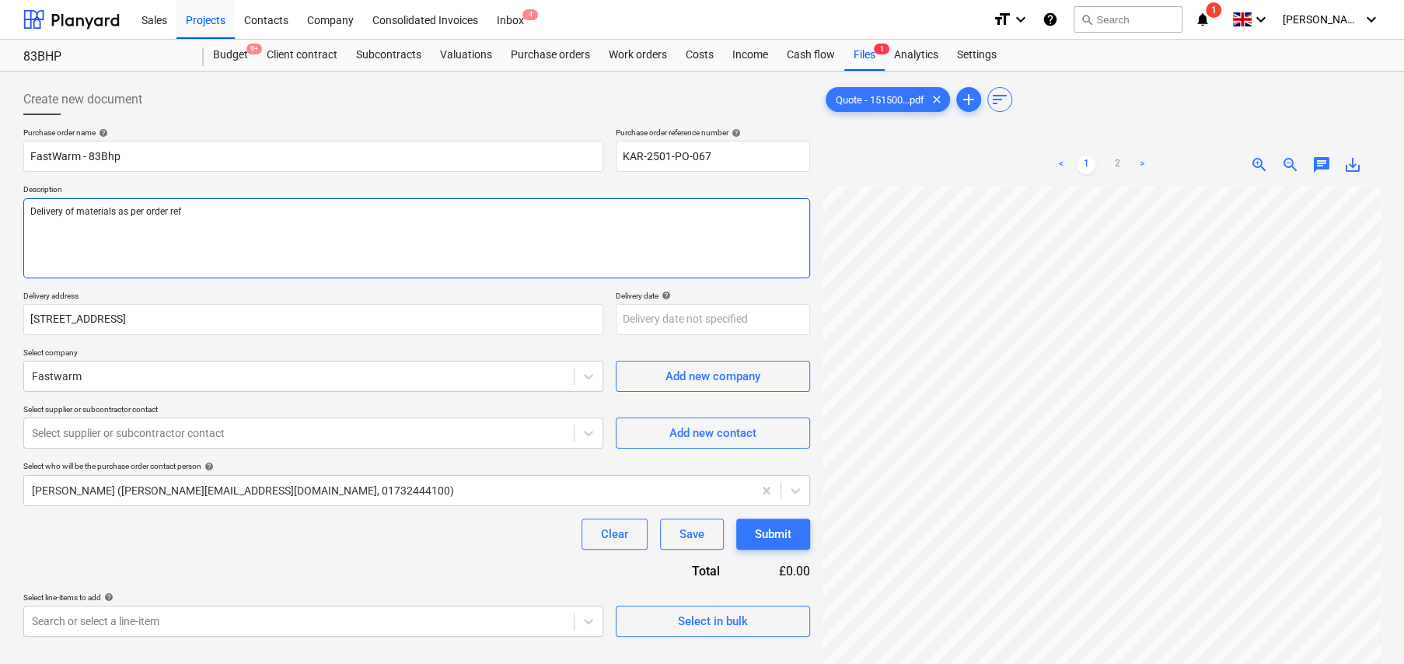
paste textarea "22572/252005/K"
type textarea "x"
type textarea "Delivery of materials as per order ref 22572/252005/K"
type textarea "x"
type textarea "Delivery of materials as per order ref 22572/252005/K"
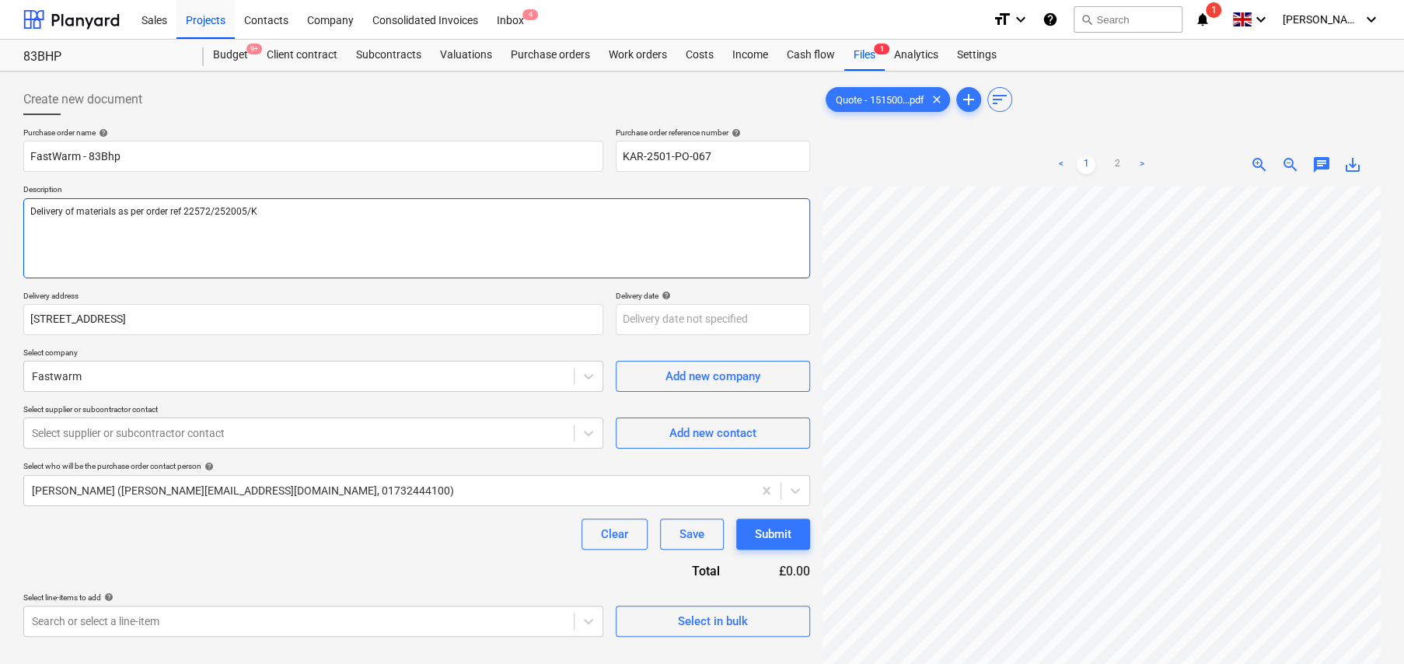
type textarea "x"
type textarea "Delivery of materials as per order ref 22572/252005/K"
type textarea "x"
type textarea "Delivery of materials as per order ref 22572/252005/K S"
type textarea "x"
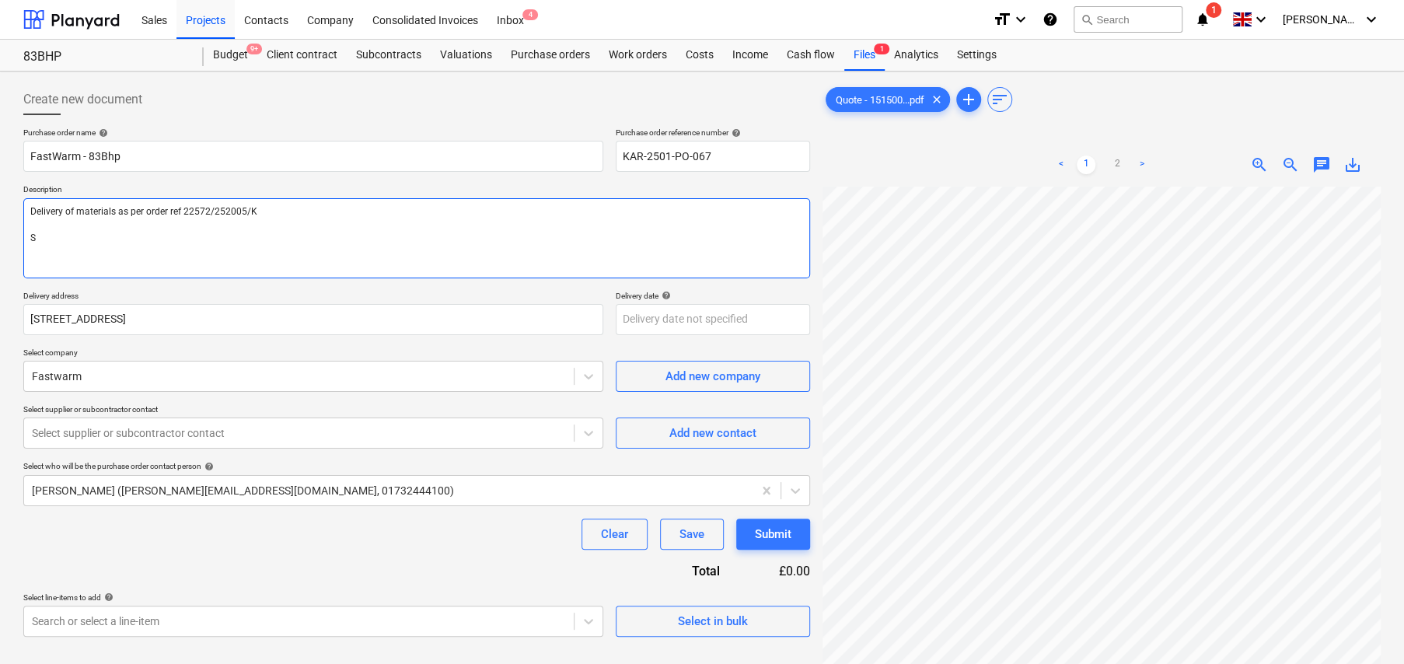
type textarea "Delivery of materials as per order ref 22572/252005/K Si"
type textarea "x"
type textarea "Delivery of materials as per order ref 22572/252005/K Sit"
type textarea "x"
type textarea "Delivery of materials as per order ref 22572/252005/K Site"
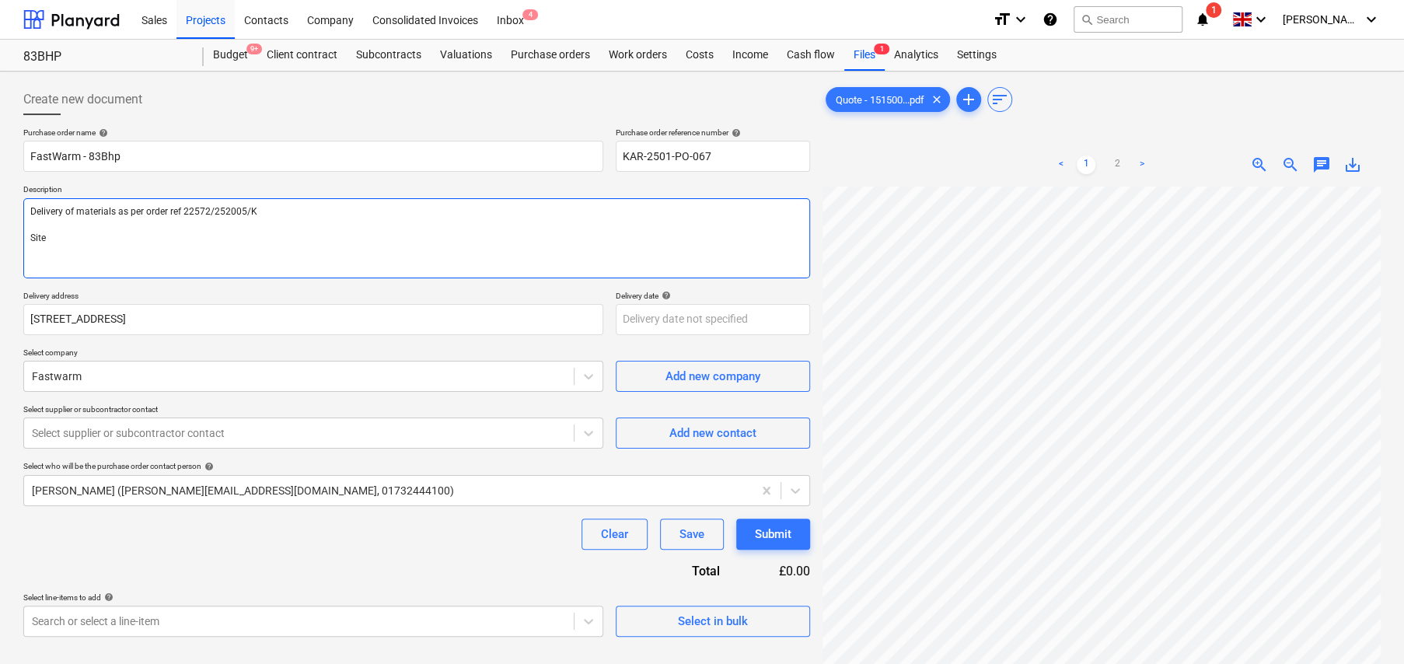
type textarea "x"
type textarea "Delivery of materials as per order ref 22572/252005/K Site"
type textarea "x"
type textarea "Delivery of materials as per order ref 22572/252005/K Site C"
type textarea "x"
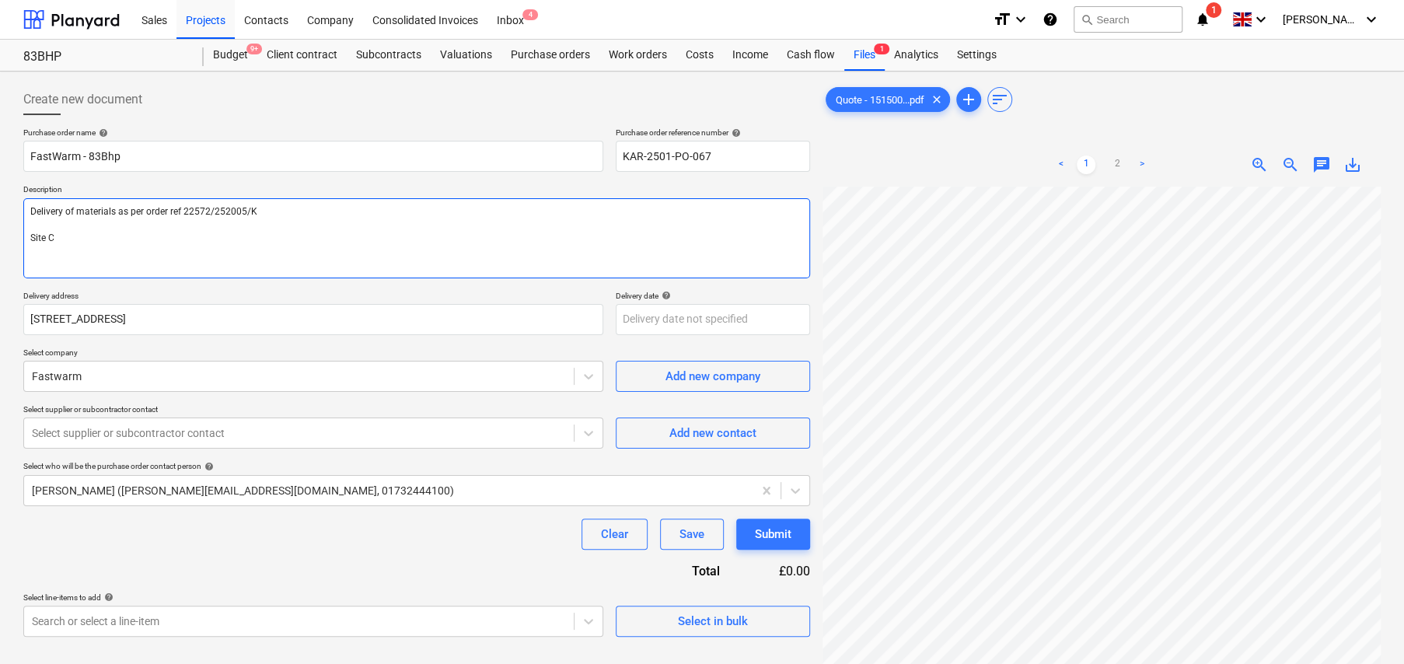
type textarea "Delivery of materials as per order ref 22572/252005/K Site Co"
type textarea "x"
type textarea "Delivery of materials as per order ref 22572/252005/K Site Con"
type textarea "x"
type textarea "Delivery of materials as per order ref 22572/252005/K Site Cont"
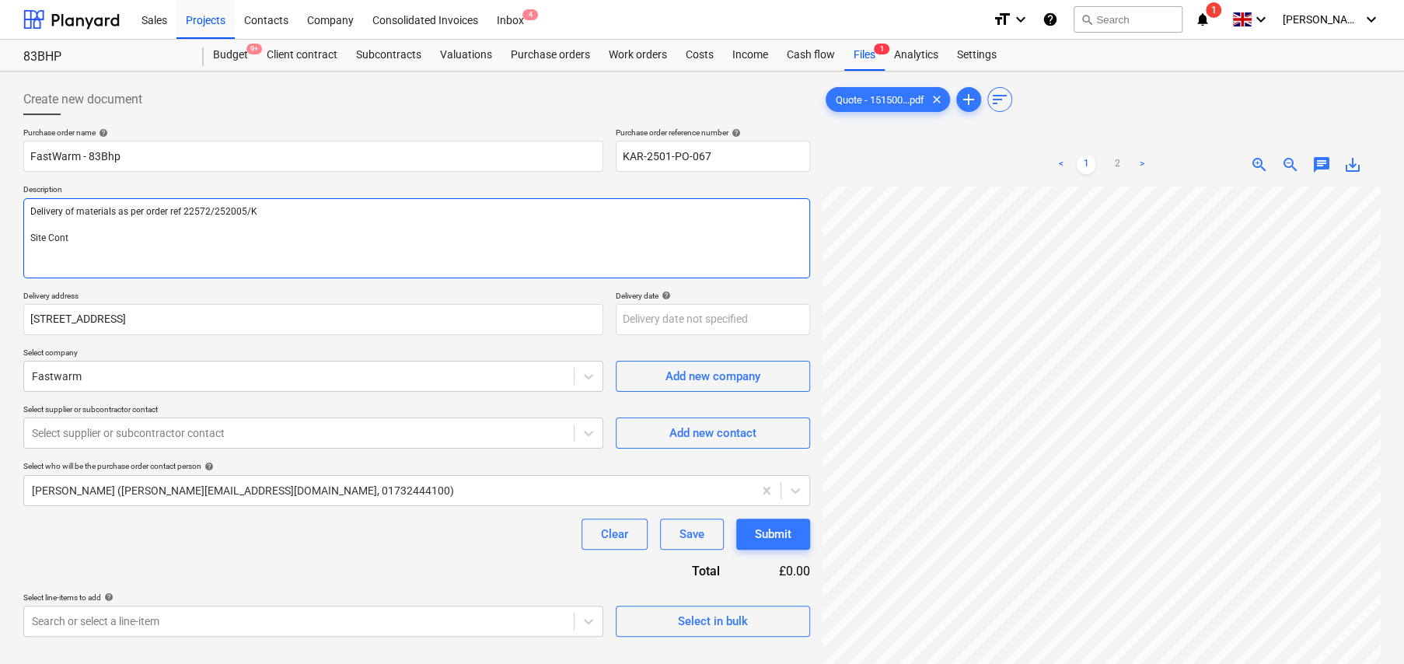
type textarea "x"
type textarea "Delivery of materials as per order ref 22572/252005/K Site Conta"
type textarea "x"
type textarea "Delivery of materials as per order ref 22572/252005/K Site Contact"
type textarea "x"
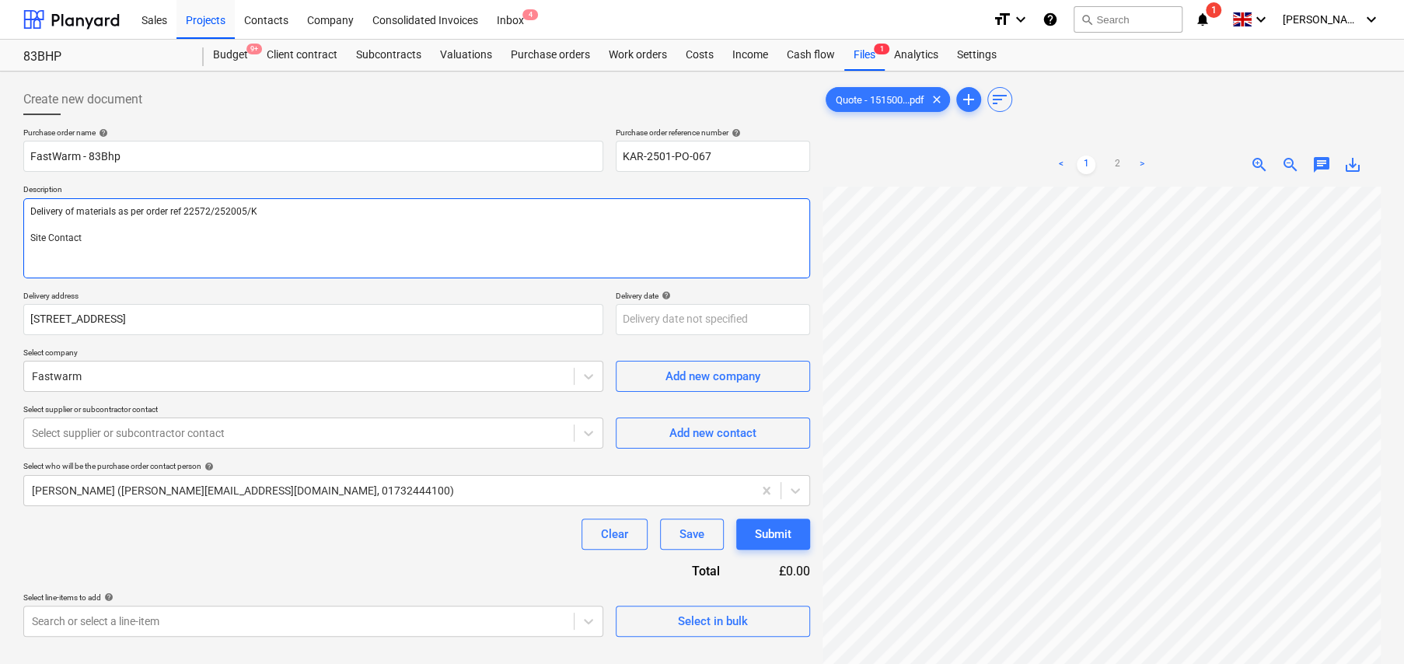
type textarea "Delivery of materials as per order ref 22572/252005/K Site Contact:"
type textarea "x"
type textarea "Delivery of materials as per order ref 22572/252005/K Site Contact: P"
type textarea "x"
type textarea "Delivery of materials as per order ref 22572/252005/K Site Contact: Pe"
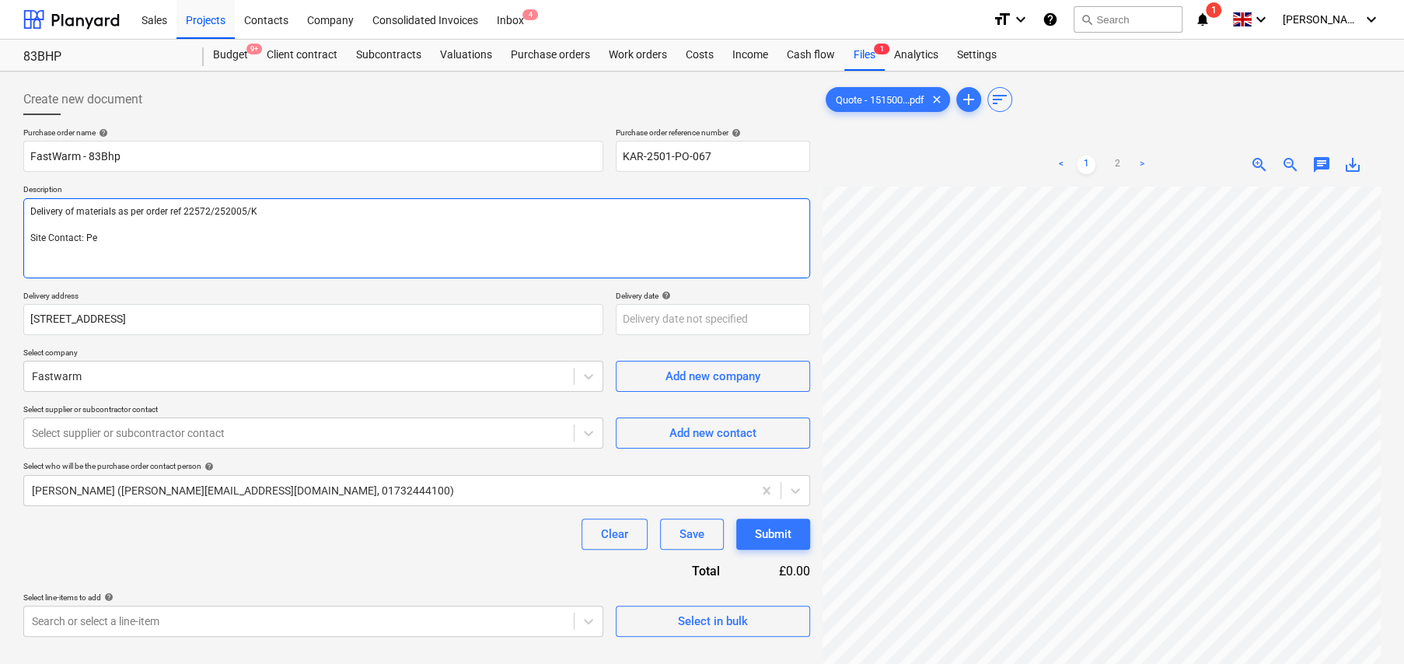
type textarea "x"
type textarea "Delivery of materials as per order ref 22572/252005/K Site Contact: Per"
type textarea "x"
type textarea "Delivery of materials as per order ref 22572/252005/K Site Contact: Perr"
type textarea "x"
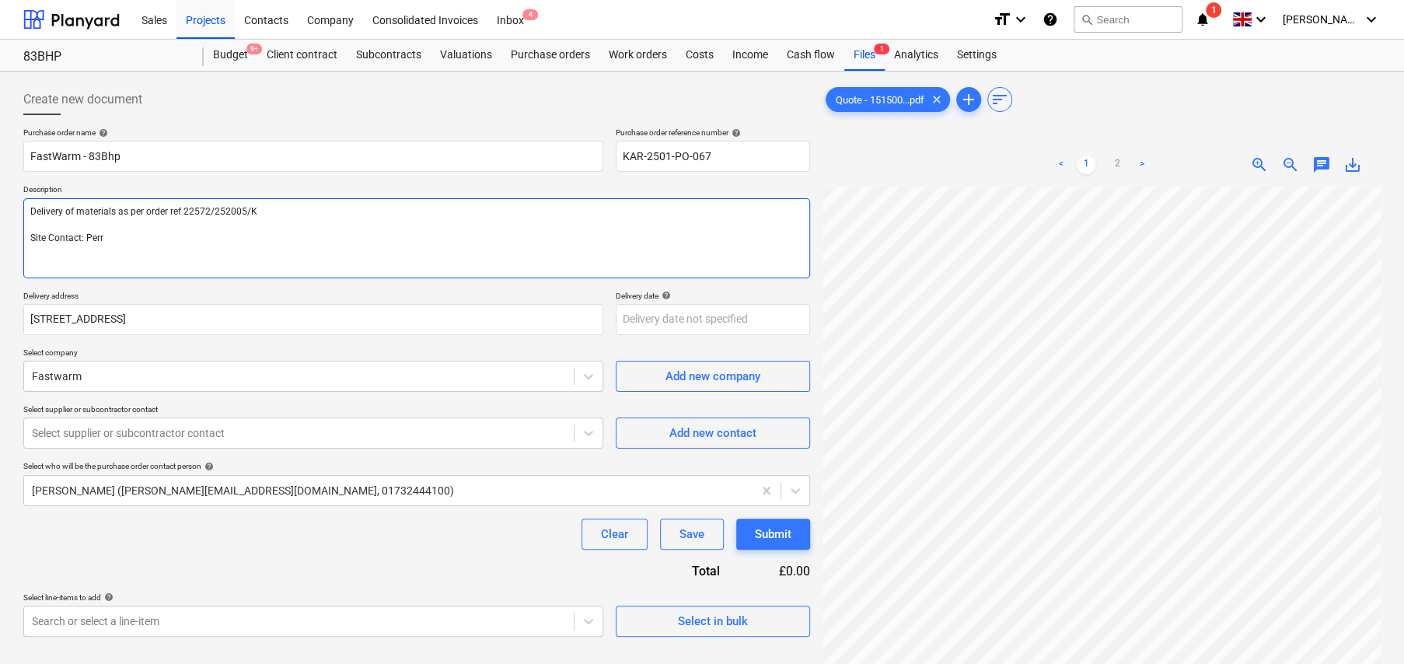
type textarea "Delivery of materials as per order ref 22572/252005/K Site Contact: Perry"
type textarea "x"
type textarea "Delivery of materials as per order ref 22572/252005/K Site Contact: Perry"
type textarea "x"
type textarea "Delivery of materials as per order ref 22572/252005/K Site Contact: Perry -"
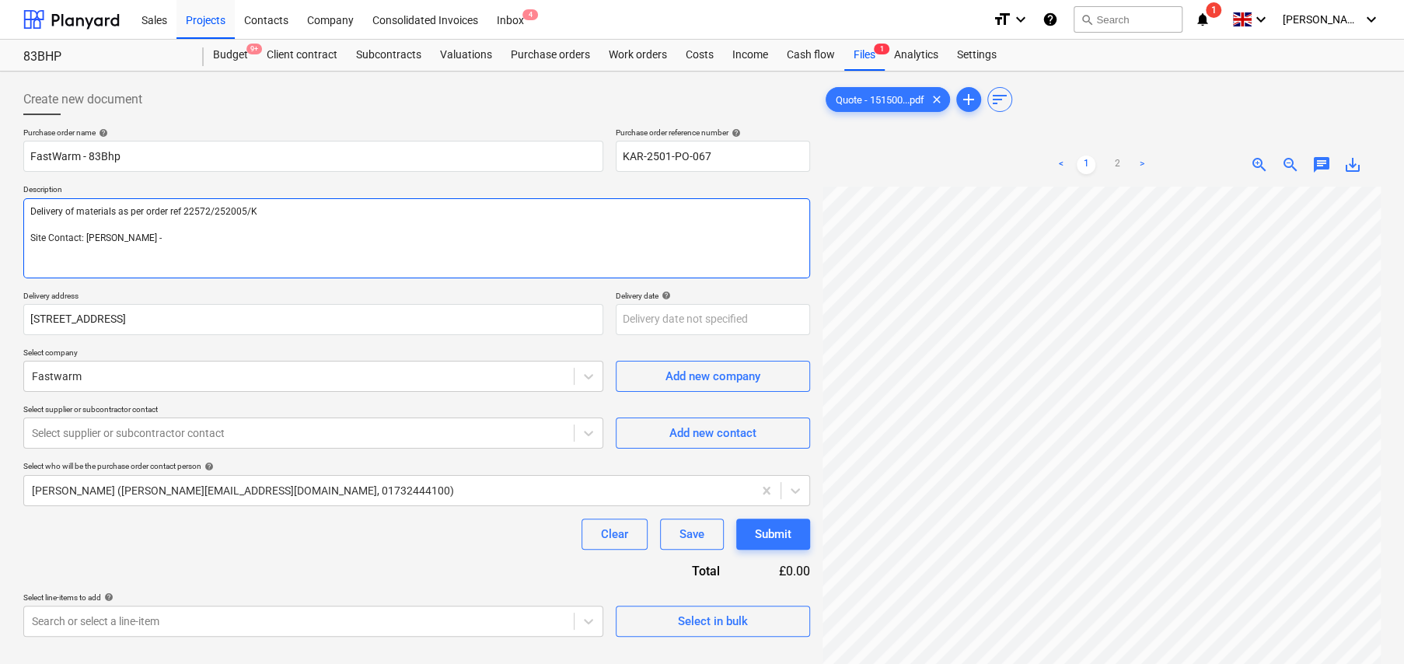
type textarea "x"
type textarea "Delivery of materials as per order ref 22572/252005/K Site Contact: Perry -"
type textarea "x"
type textarea "Delivery of materials as per order ref 22572/252005/K Site Contact: Perry - 0"
type textarea "x"
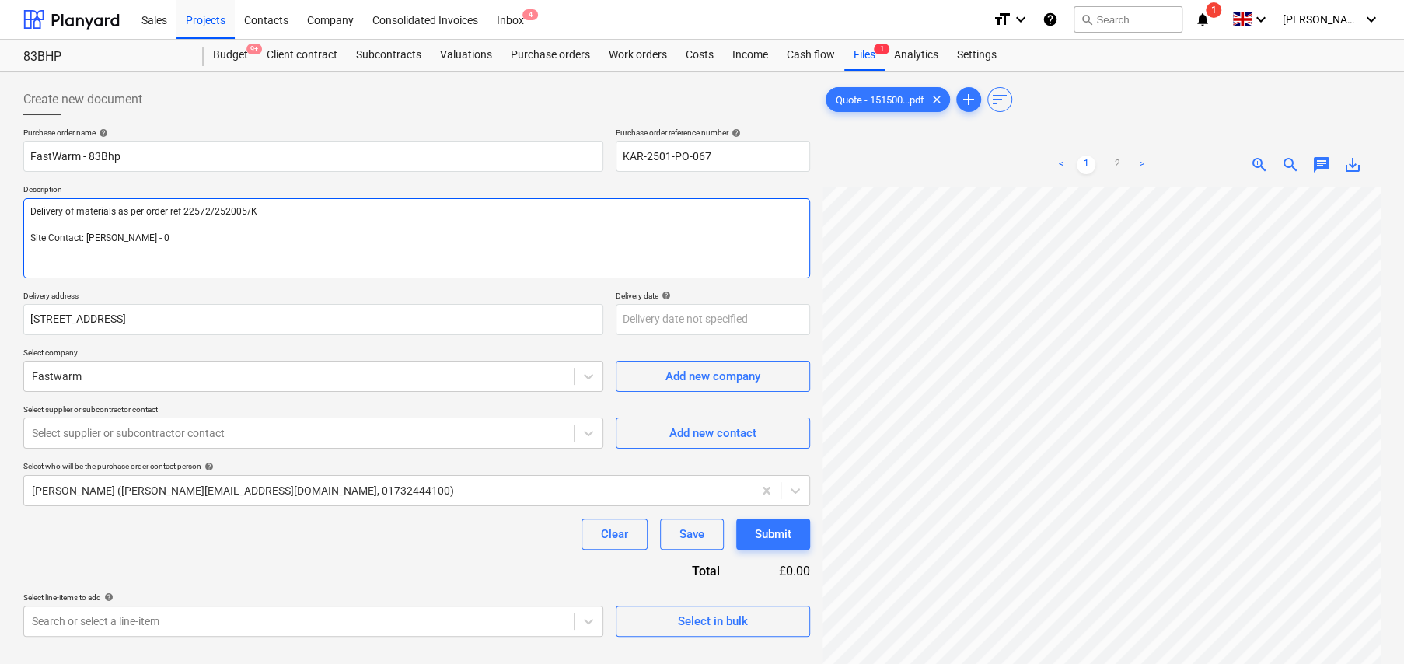
type textarea "Delivery of materials as per order ref 22572/252005/K Site Contact: Perry - 07"
type textarea "x"
type textarea "Delivery of materials as per order ref 22572/252005/K Site Contact: Perry - 079"
type textarea "x"
type textarea "Delivery of materials as per order ref 22572/252005/K Site Contact: Perry - 0792"
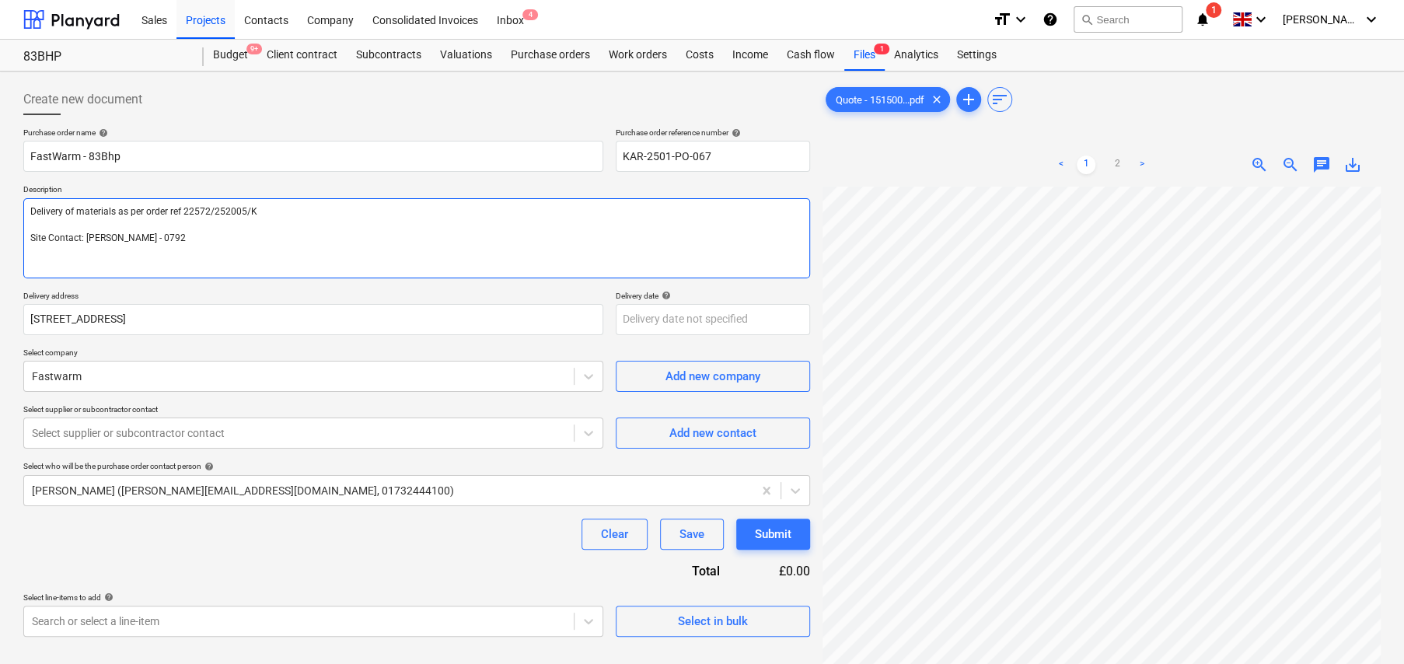
type textarea "x"
type textarea "Delivery of materials as per order ref 22572/252005/K Site Contact: Perry - 079…"
type textarea "x"
type textarea "Delivery of materials as per order ref 22572/252005/K Site Contact: Perry - 079…"
type textarea "x"
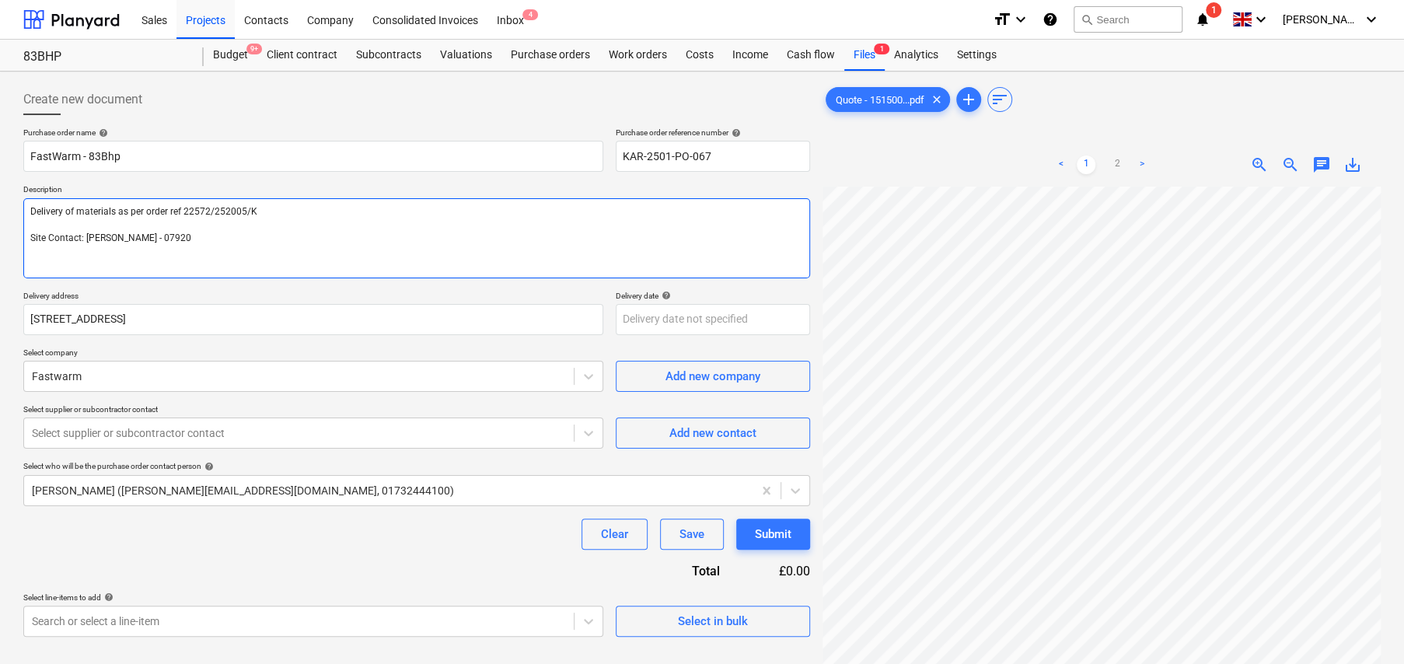
type textarea "Delivery of materials as per order ref 22572/252005/K Site Contact: Perry - 079…"
type textarea "x"
type textarea "Delivery of materials as per order ref 22572/252005/K Site Contact: Perry - 079…"
type textarea "x"
type textarea "Delivery of materials as per order ref 22572/252005/K Site Contact: Perry - 079…"
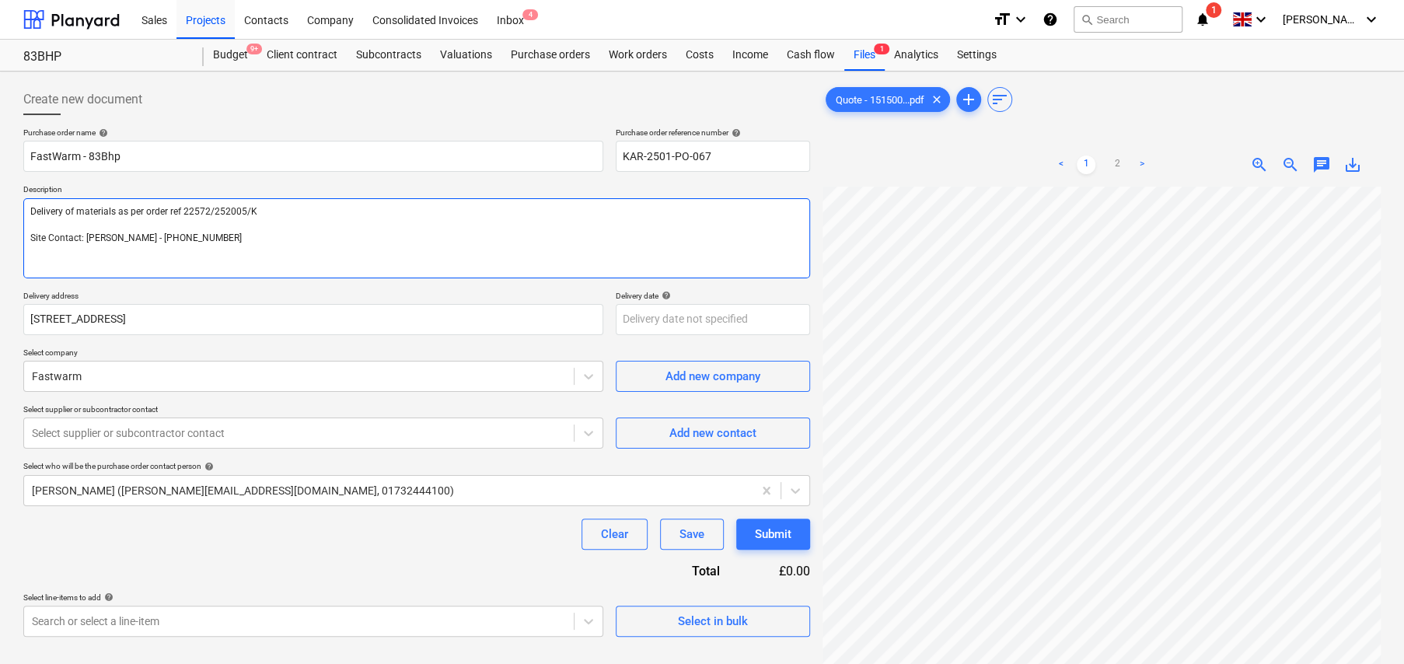
type textarea "x"
type textarea "Delivery of materials as per order ref 22572/252005/K Site Contact: Perry - 079…"
type textarea "x"
type textarea "Delivery of materials as per order ref 22572/252005/K Site Contact: Perry - 079…"
type textarea "x"
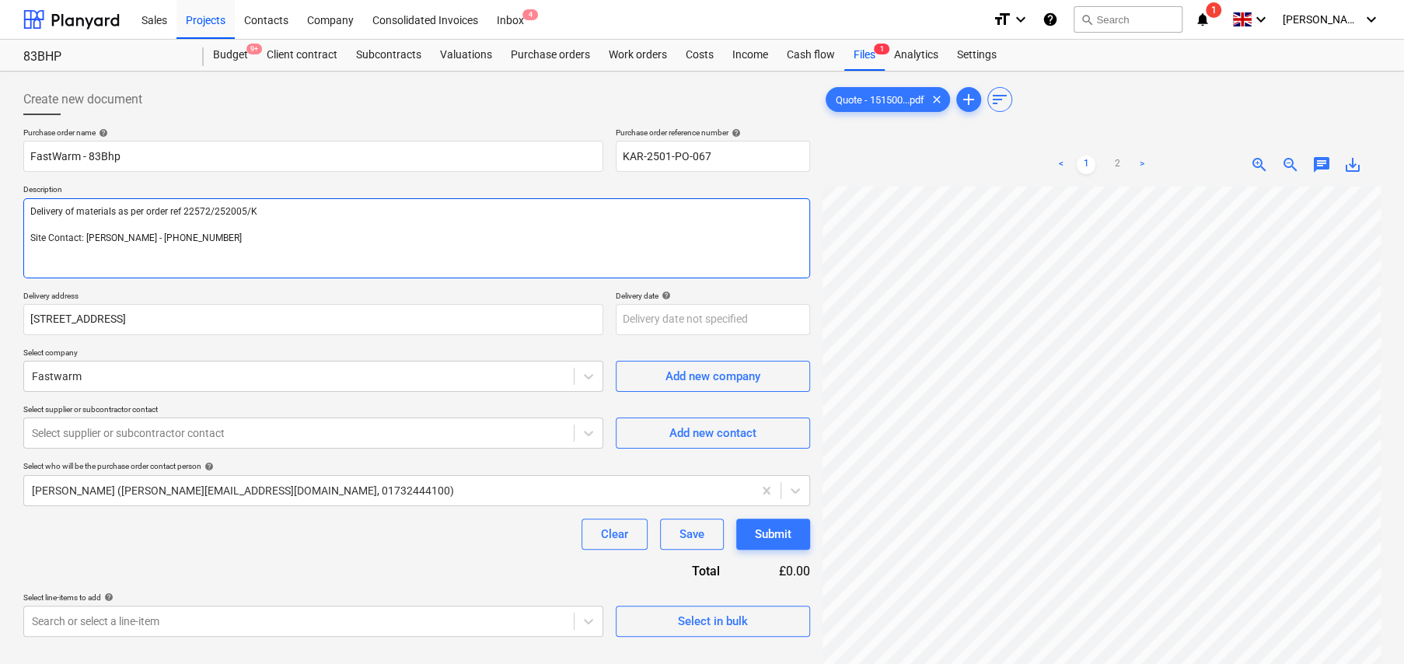
type textarea "Delivery of materials as per order ref 22572/252005/K Site Contact: Perry - 079…"
type textarea "x"
type textarea "Delivery of materials as per order ref 22572/252005/K Site Contact: Perry - 079…"
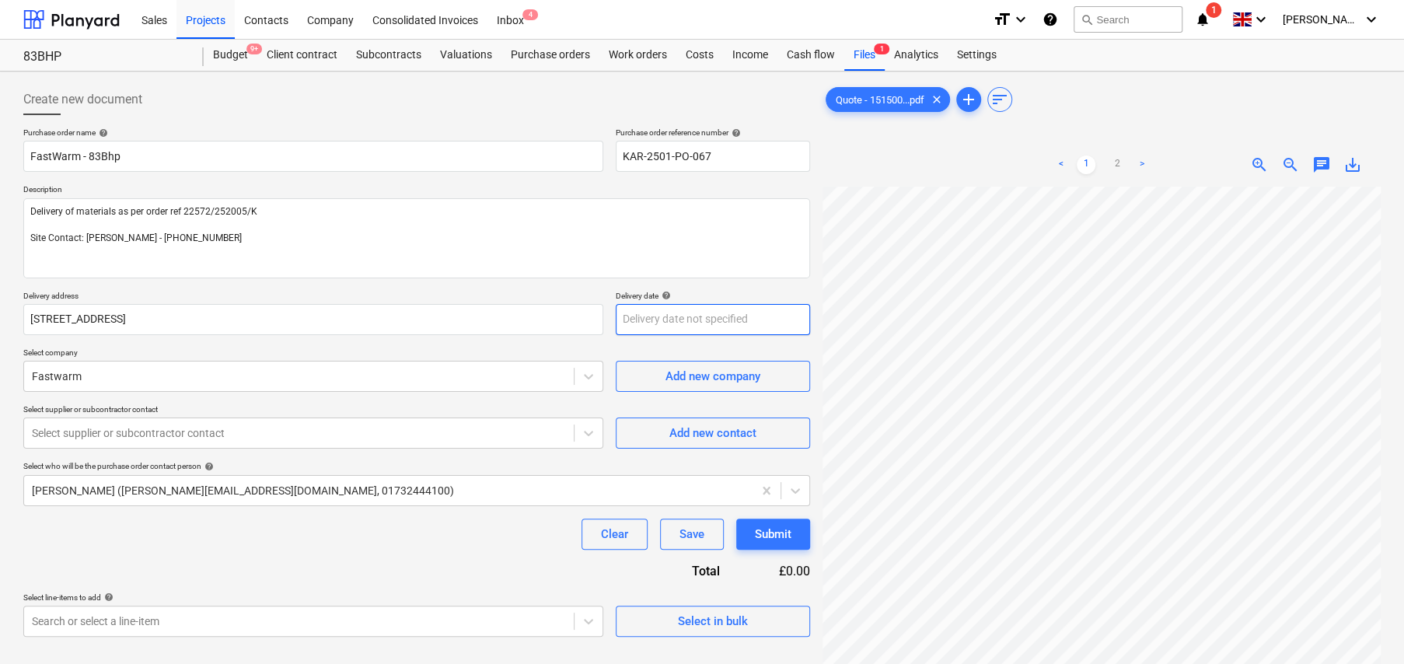
click at [746, 314] on body "Sales Projects Contacts Company Consolidated Invoices Inbox 4 format_size keybo…" at bounding box center [702, 332] width 1404 height 664
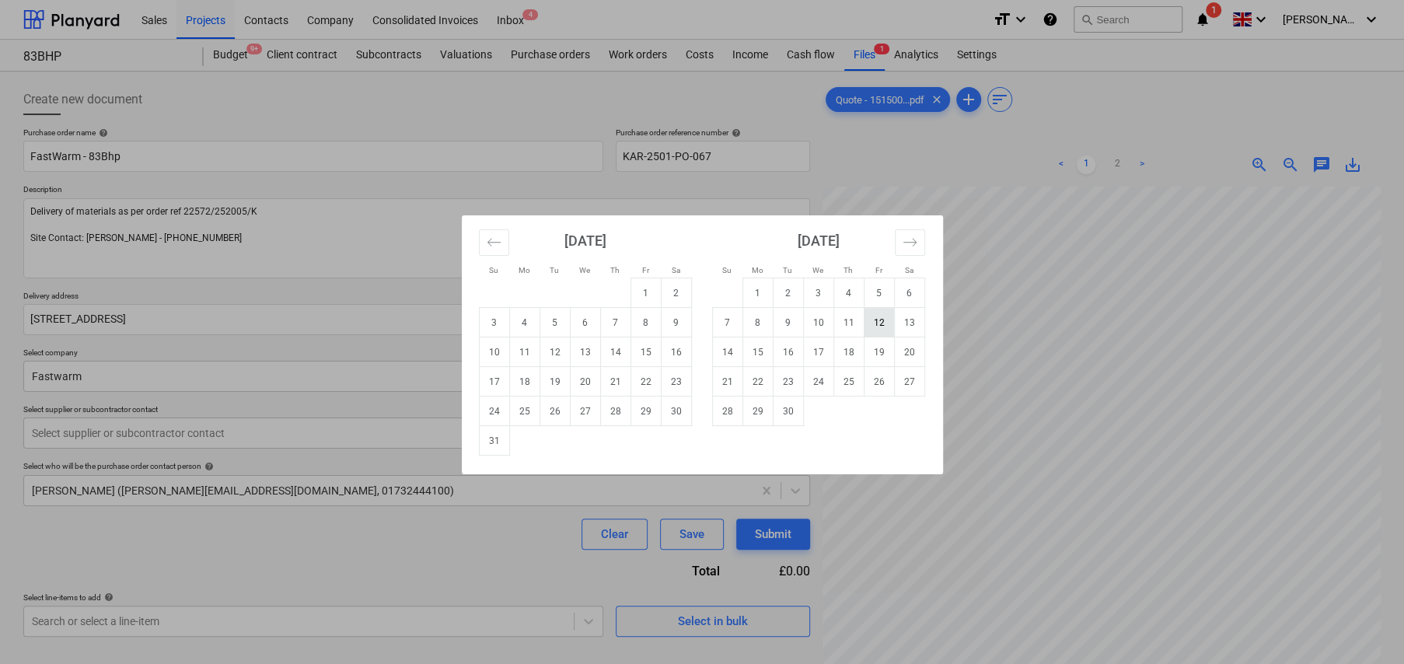
click at [872, 320] on td "12" at bounding box center [879, 323] width 30 height 30
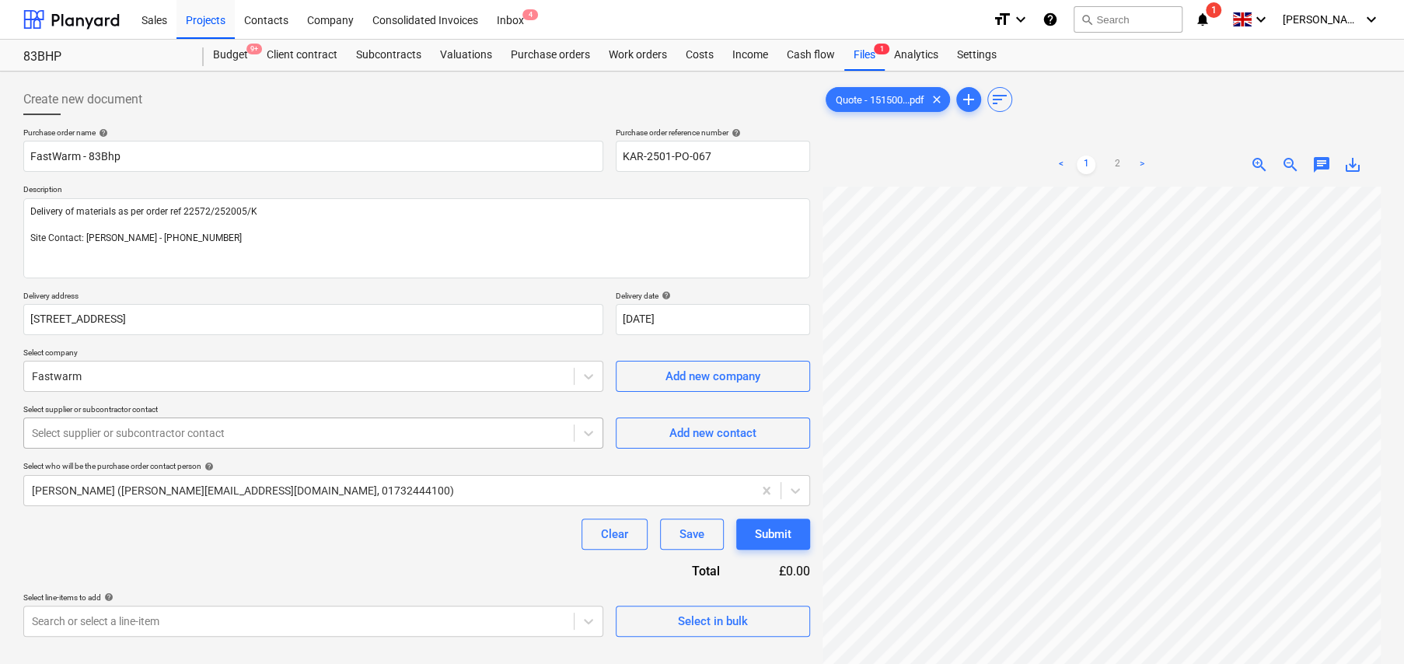
click at [215, 432] on div at bounding box center [299, 433] width 534 height 16
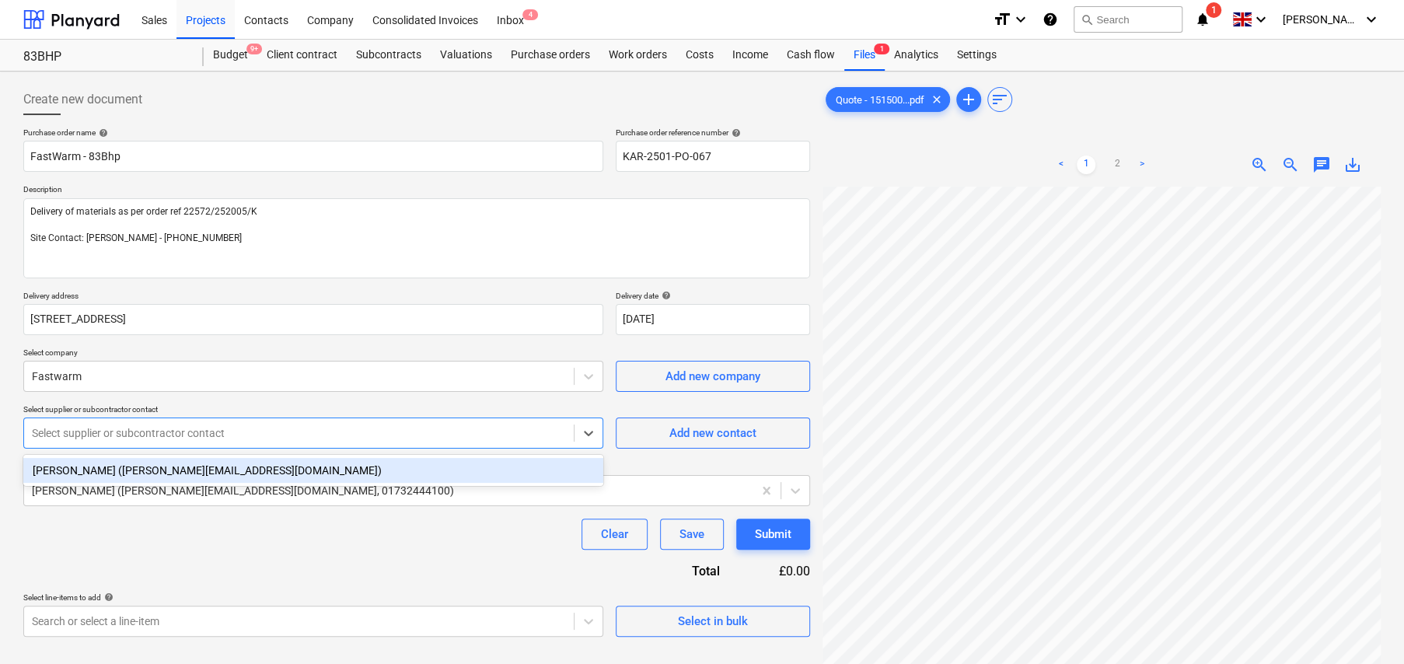
click at [124, 471] on div "Alfie Kidd (alfie@fastwarm.com)" at bounding box center [313, 470] width 580 height 25
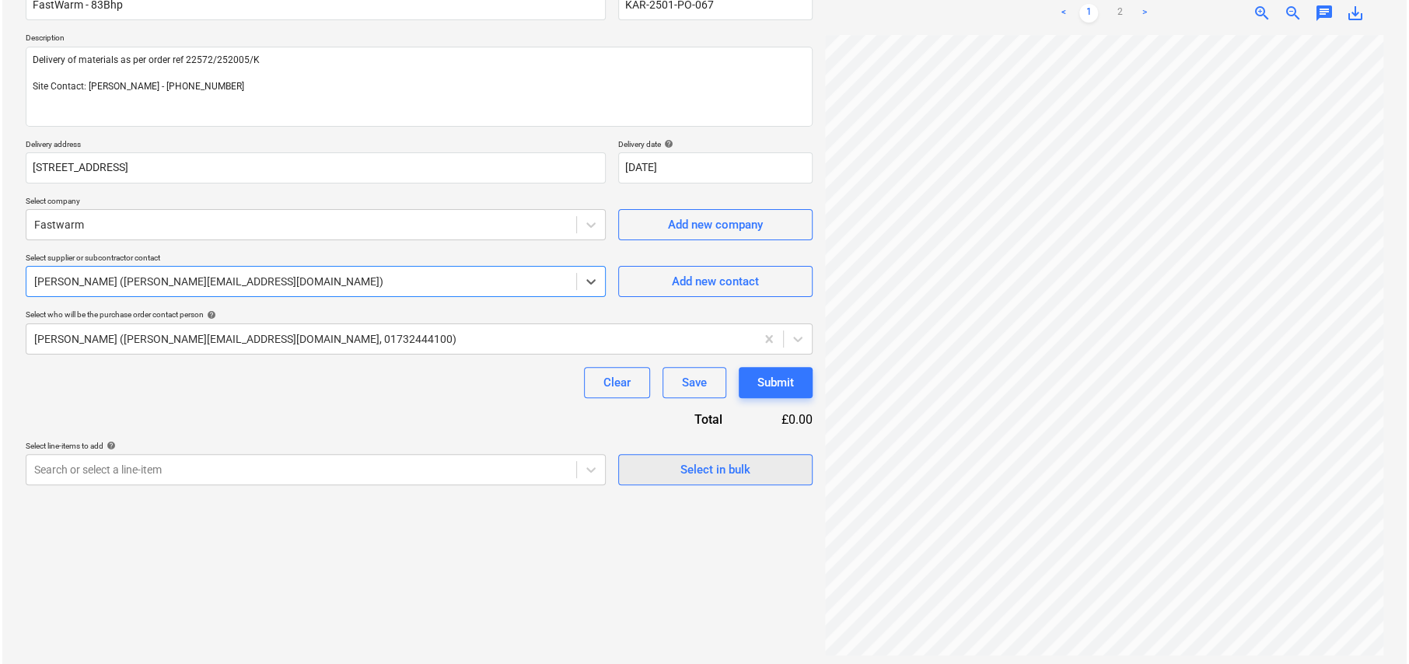
scroll to position [155, 0]
click at [714, 471] on div "Select in bulk" at bounding box center [713, 466] width 70 height 20
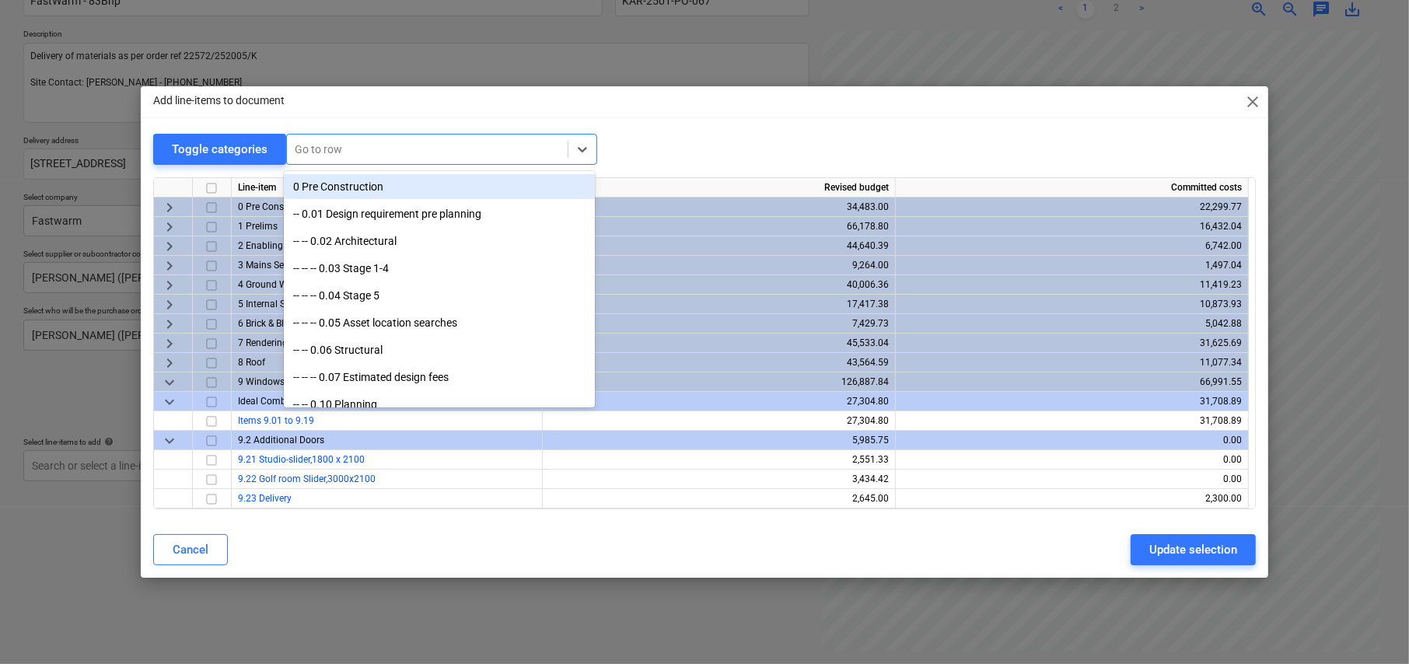
click at [338, 141] on div at bounding box center [427, 149] width 265 height 16
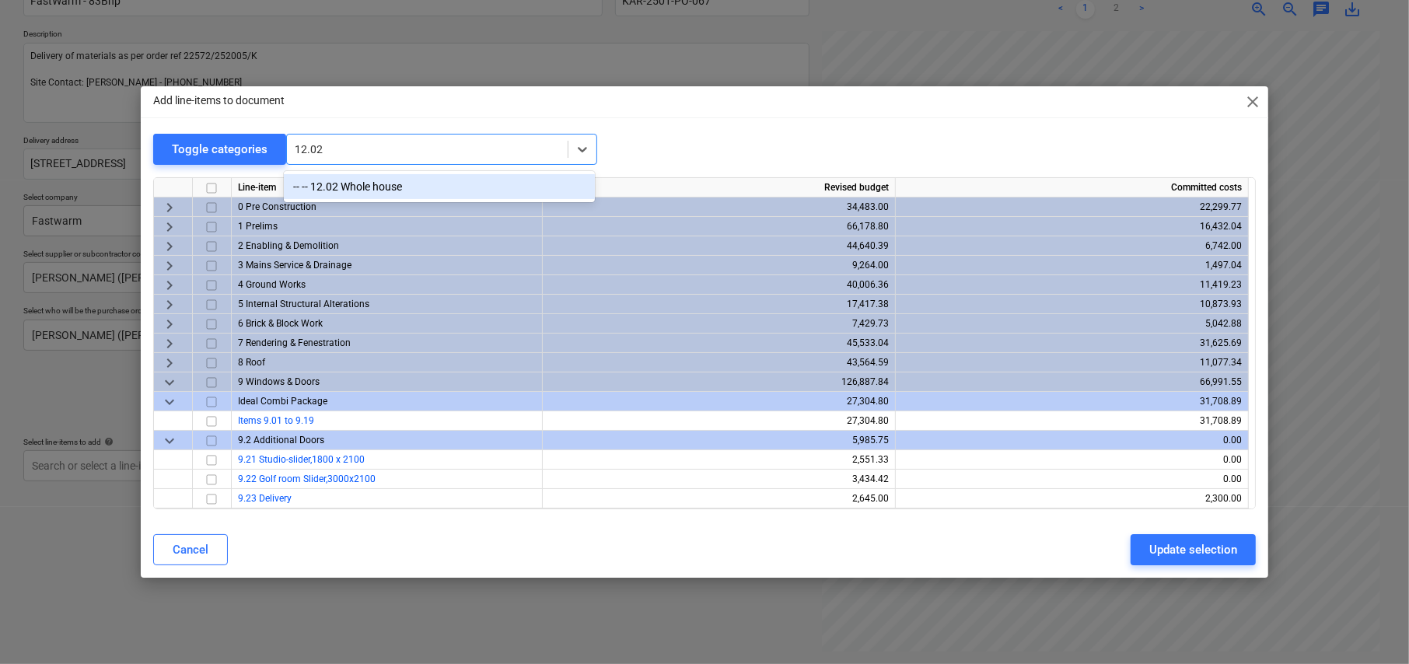
click at [374, 185] on div "-- -- 12.02 Whole house" at bounding box center [439, 186] width 311 height 25
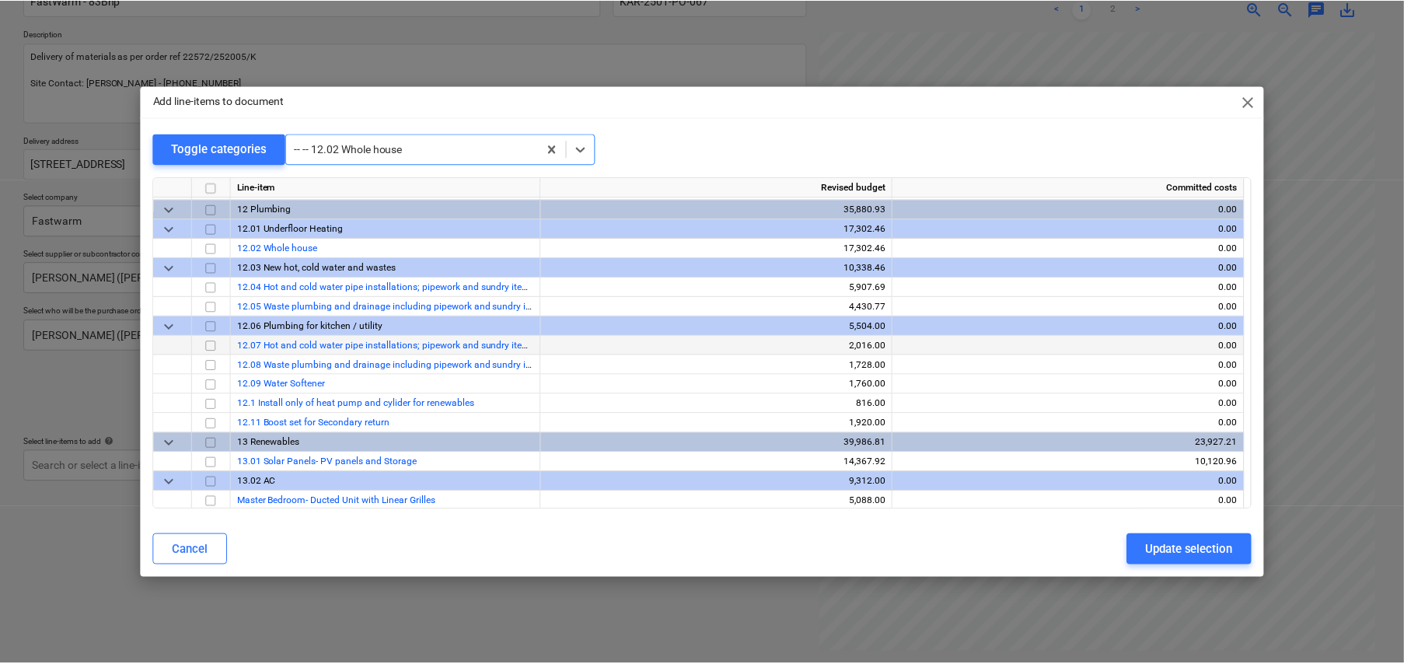
scroll to position [8648, 0]
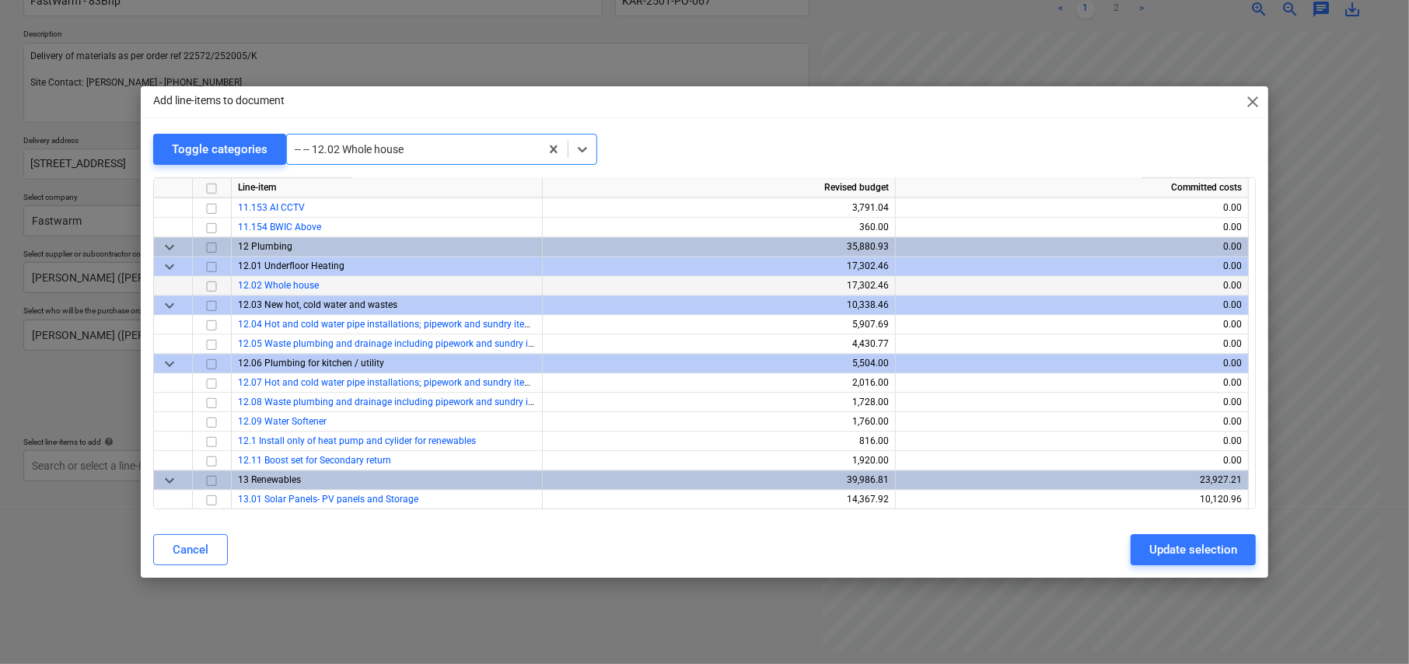
click at [207, 277] on input "checkbox" at bounding box center [211, 286] width 19 height 19
click at [1192, 544] on div "Update selection" at bounding box center [1193, 550] width 88 height 20
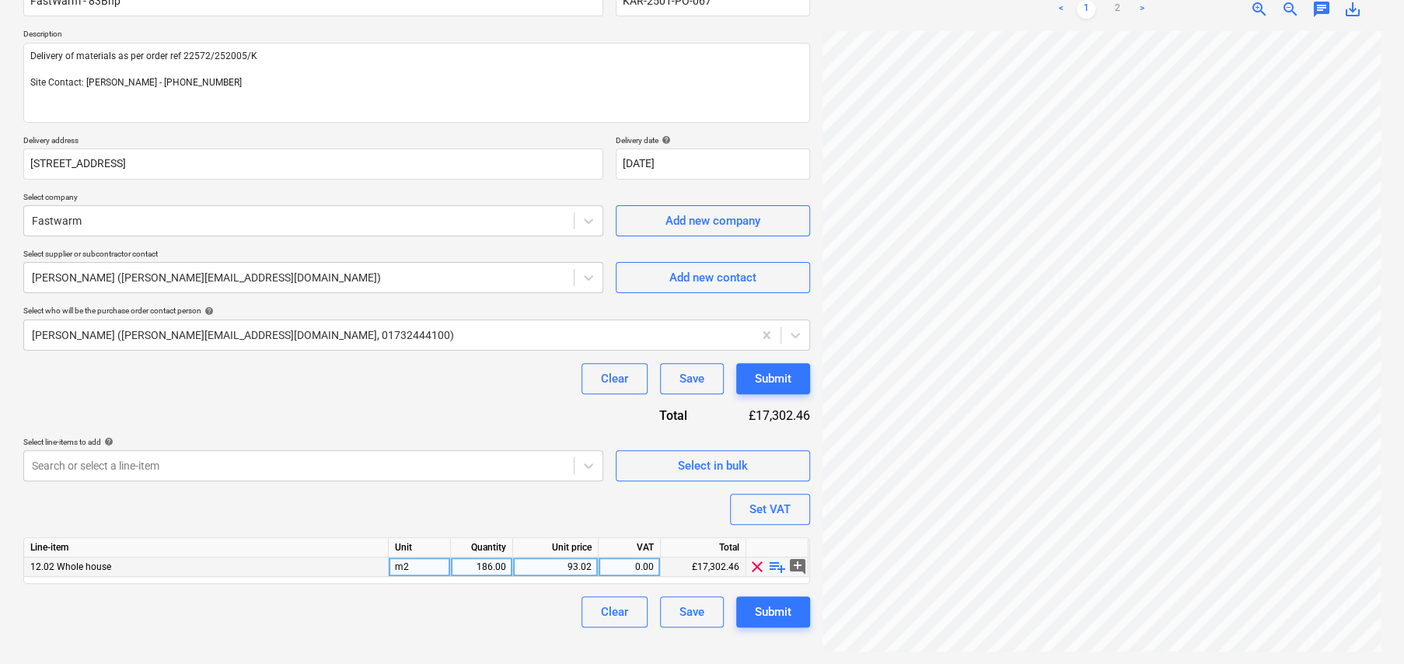
click at [777, 567] on span "playlist_add" at bounding box center [777, 566] width 19 height 19
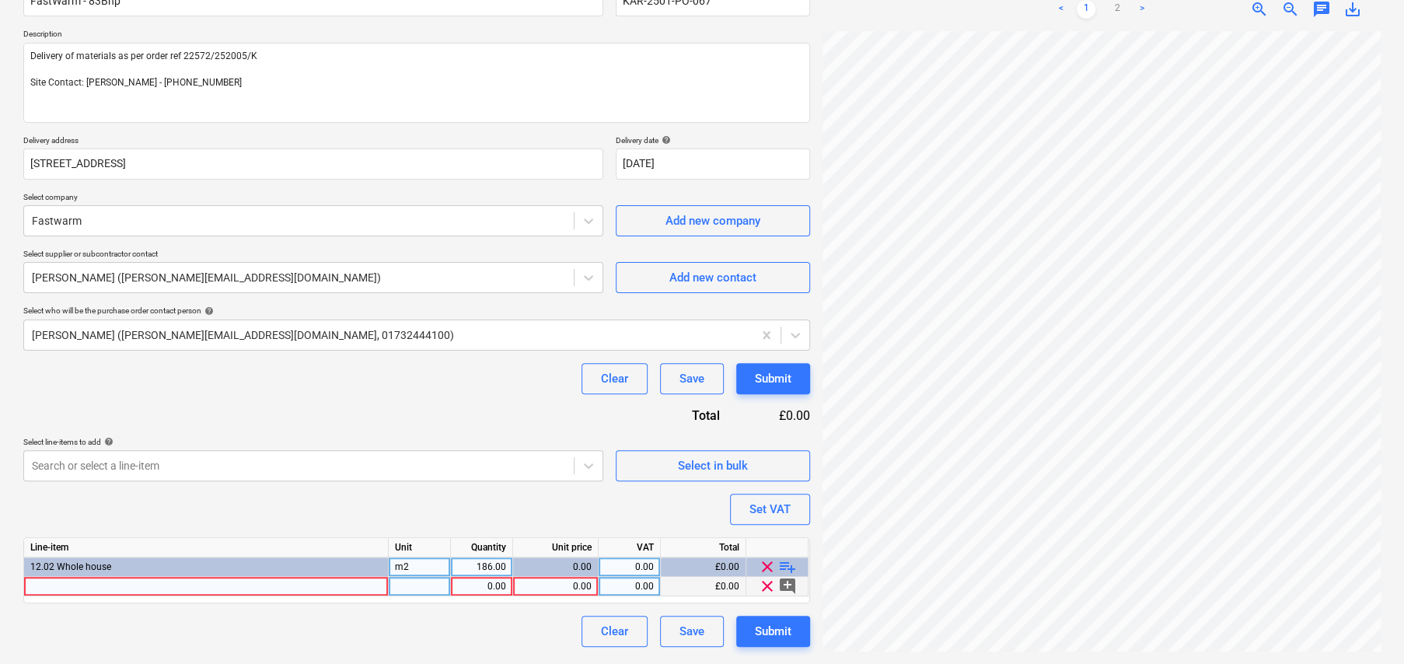
click at [231, 581] on div at bounding box center [206, 586] width 365 height 19
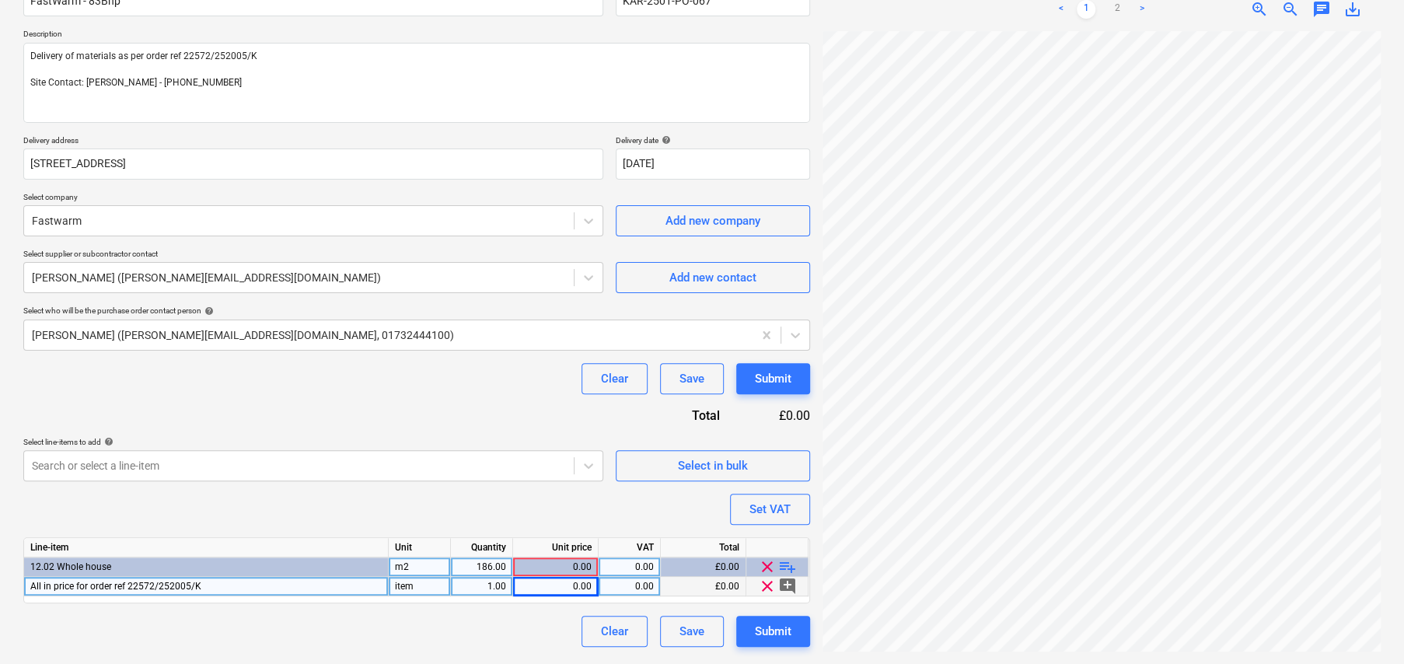
click at [571, 589] on div "0.00" at bounding box center [555, 586] width 72 height 19
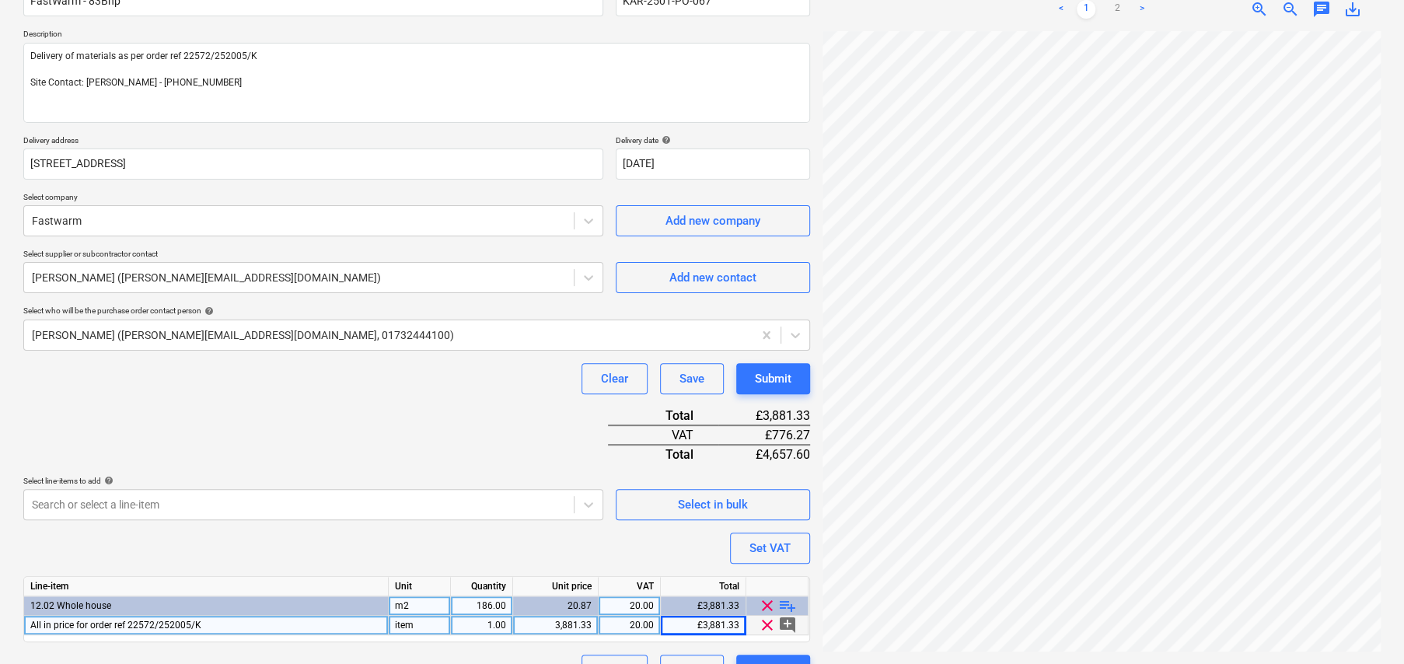
click at [496, 424] on div "Purchase order name help FastWarm - 83Bhp Purchase order reference number help …" at bounding box center [416, 329] width 787 height 714
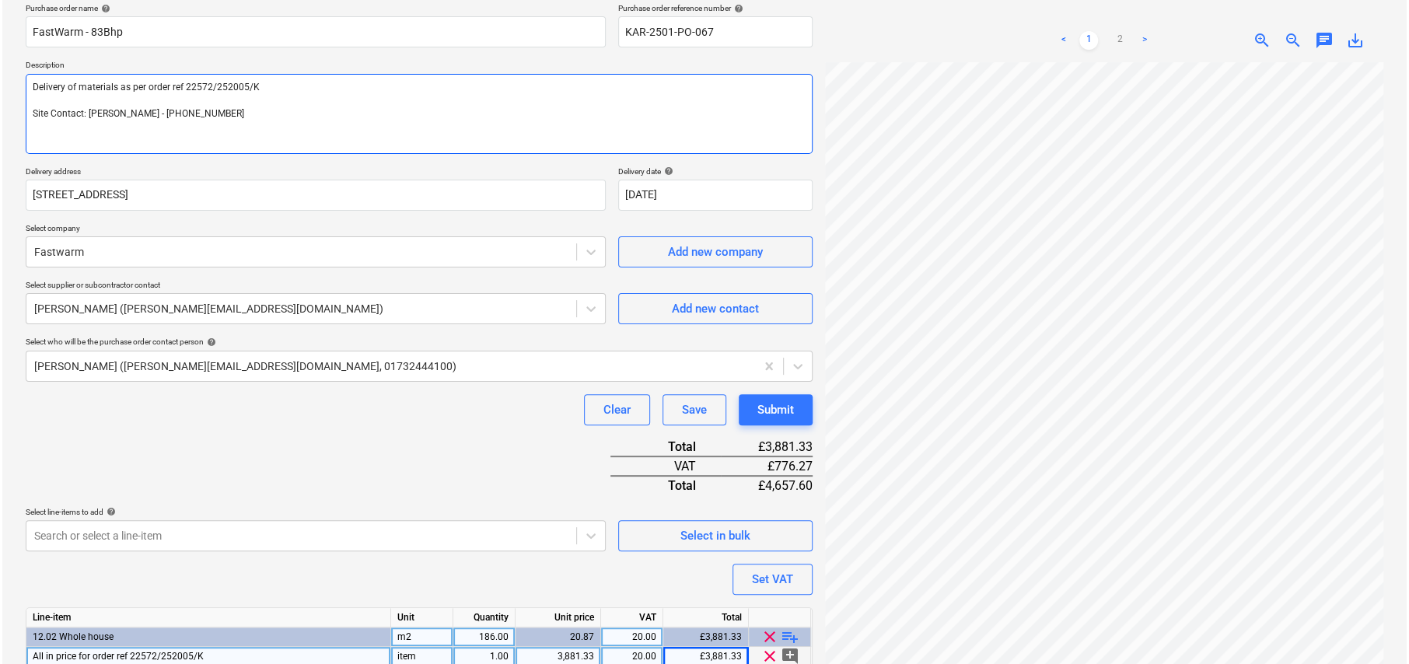
scroll to position [189, 0]
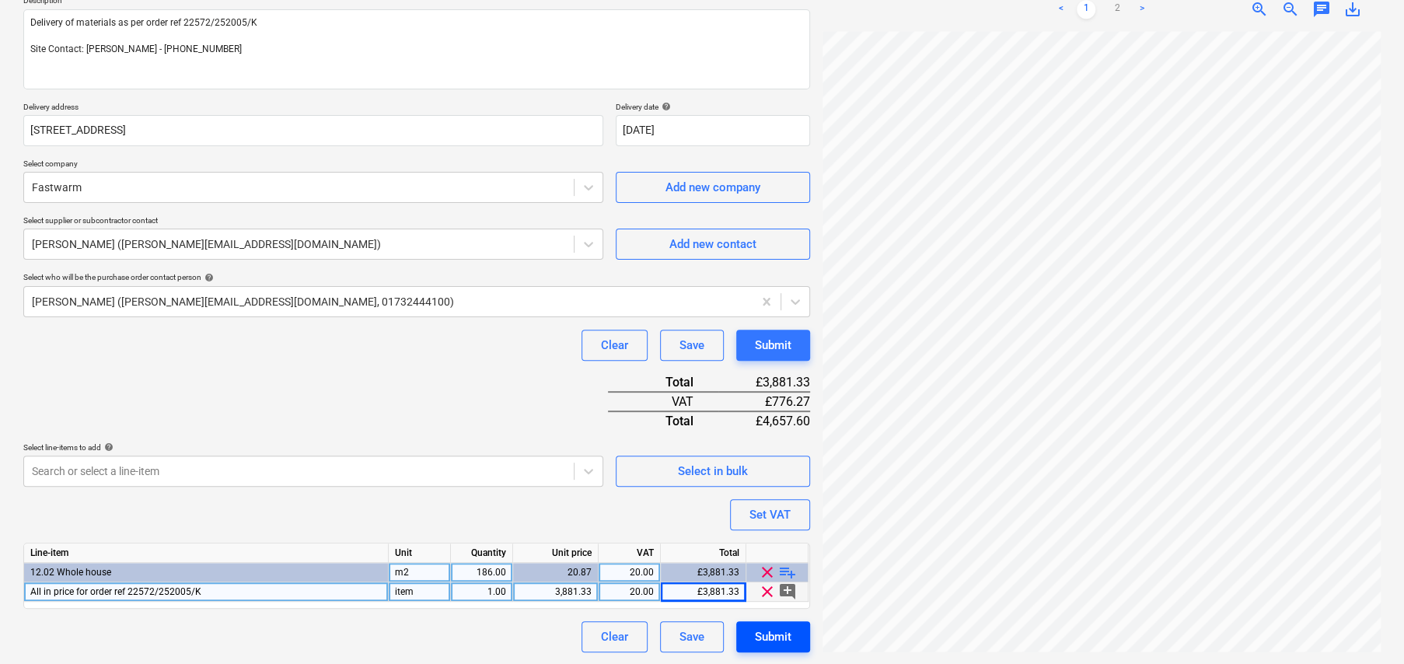
click at [784, 642] on div "Submit" at bounding box center [773, 637] width 37 height 20
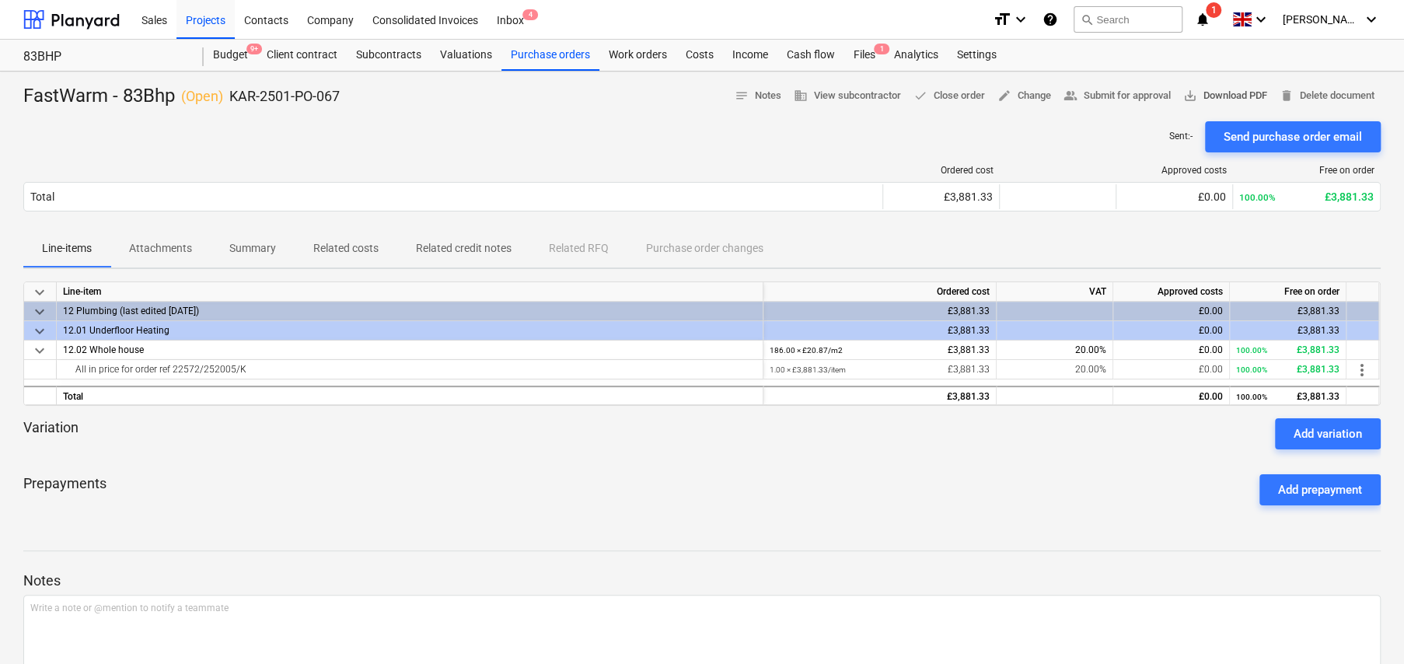
click at [1189, 100] on span "save_alt" at bounding box center [1190, 96] width 14 height 14
click at [236, 58] on div "Budget 9+" at bounding box center [231, 55] width 54 height 31
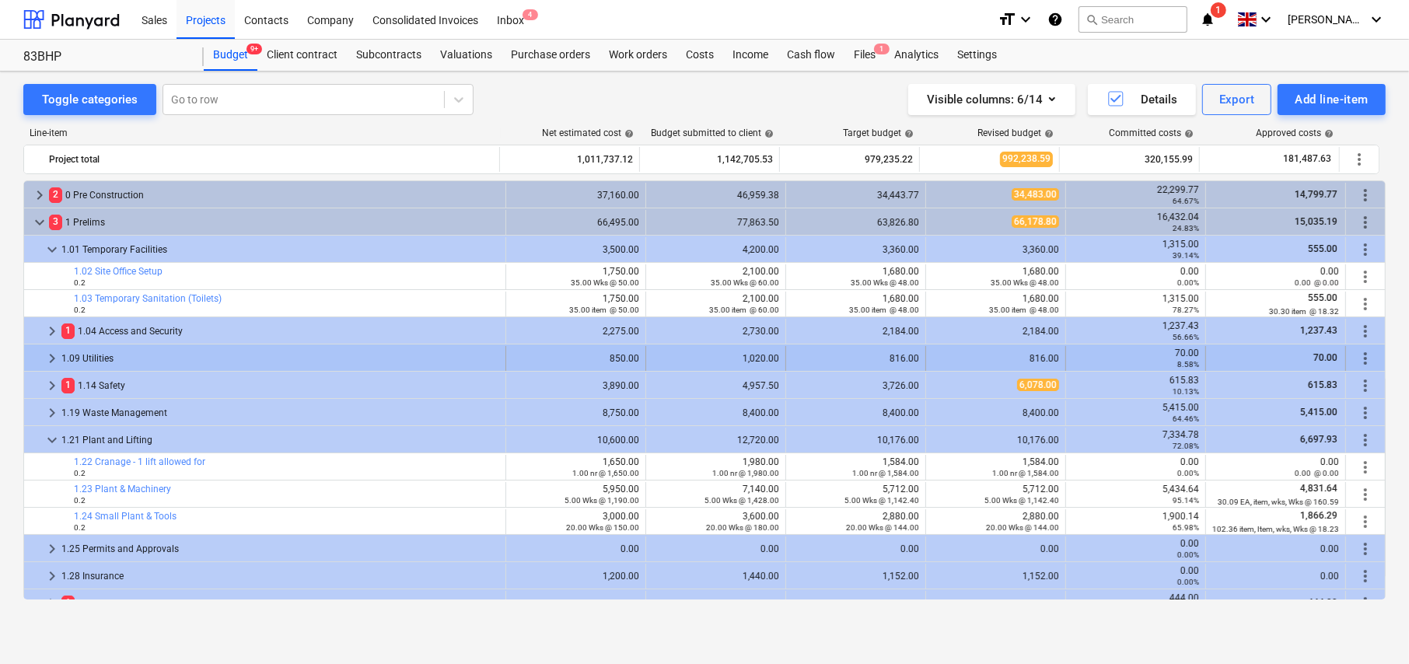
scroll to position [93, 0]
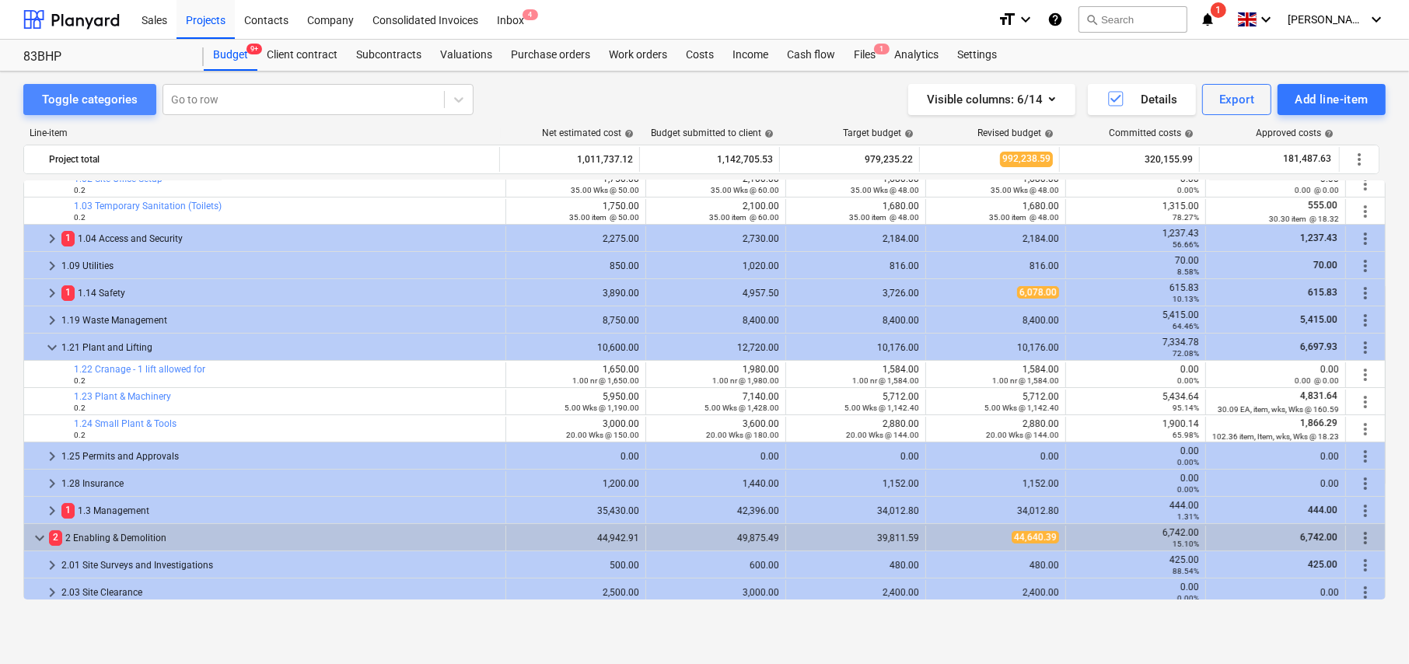
click at [99, 106] on div "Toggle categories" at bounding box center [90, 99] width 96 height 20
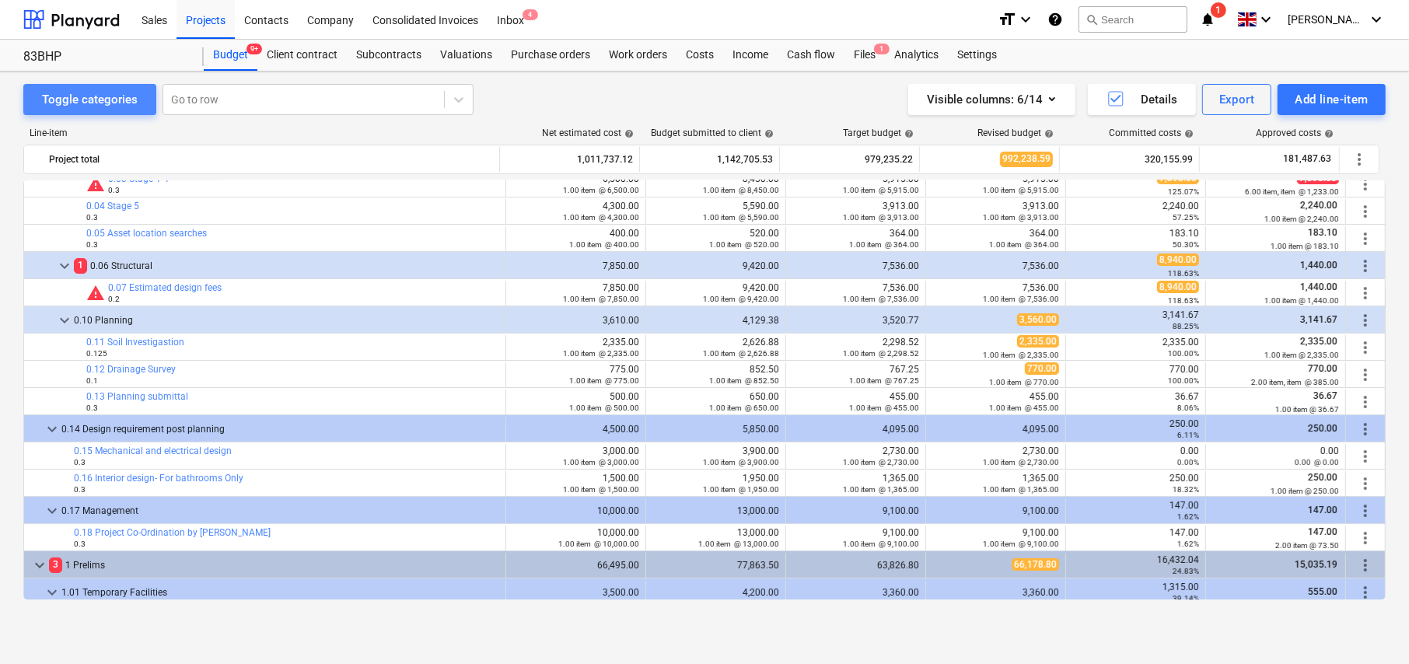
click at [99, 106] on div "Toggle categories" at bounding box center [90, 99] width 96 height 20
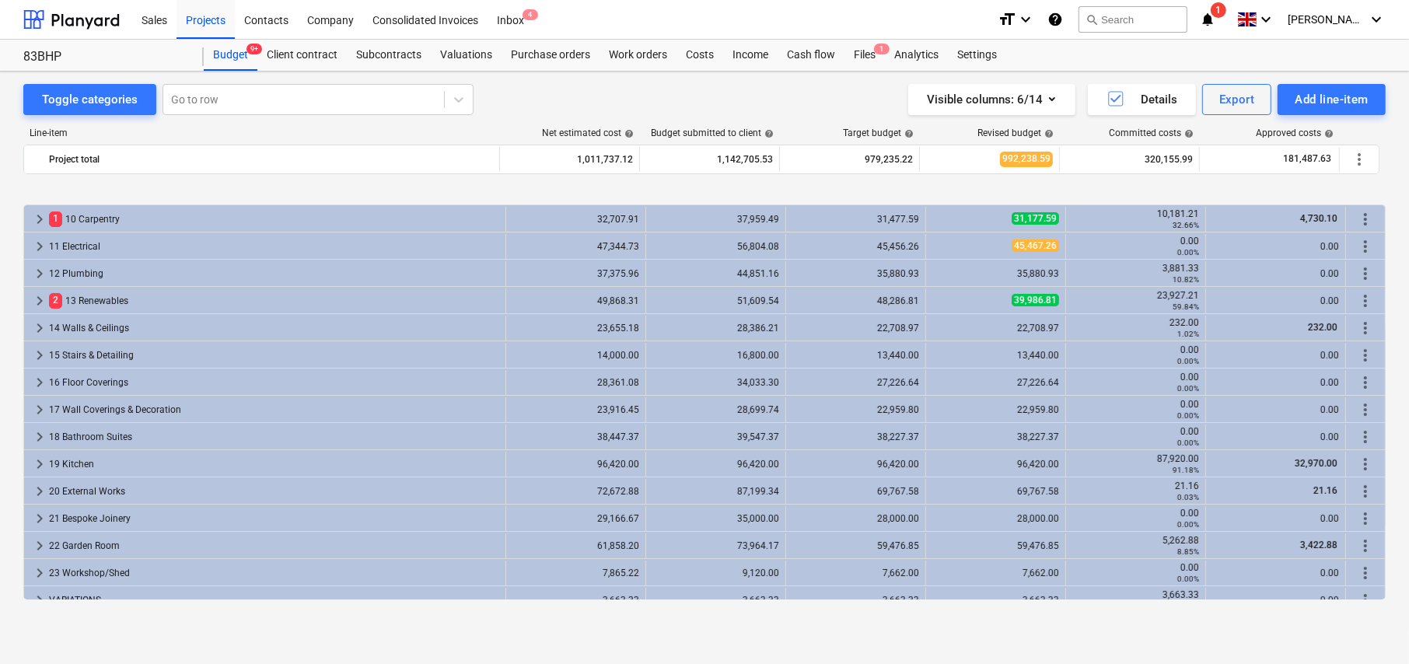
scroll to position [316, 0]
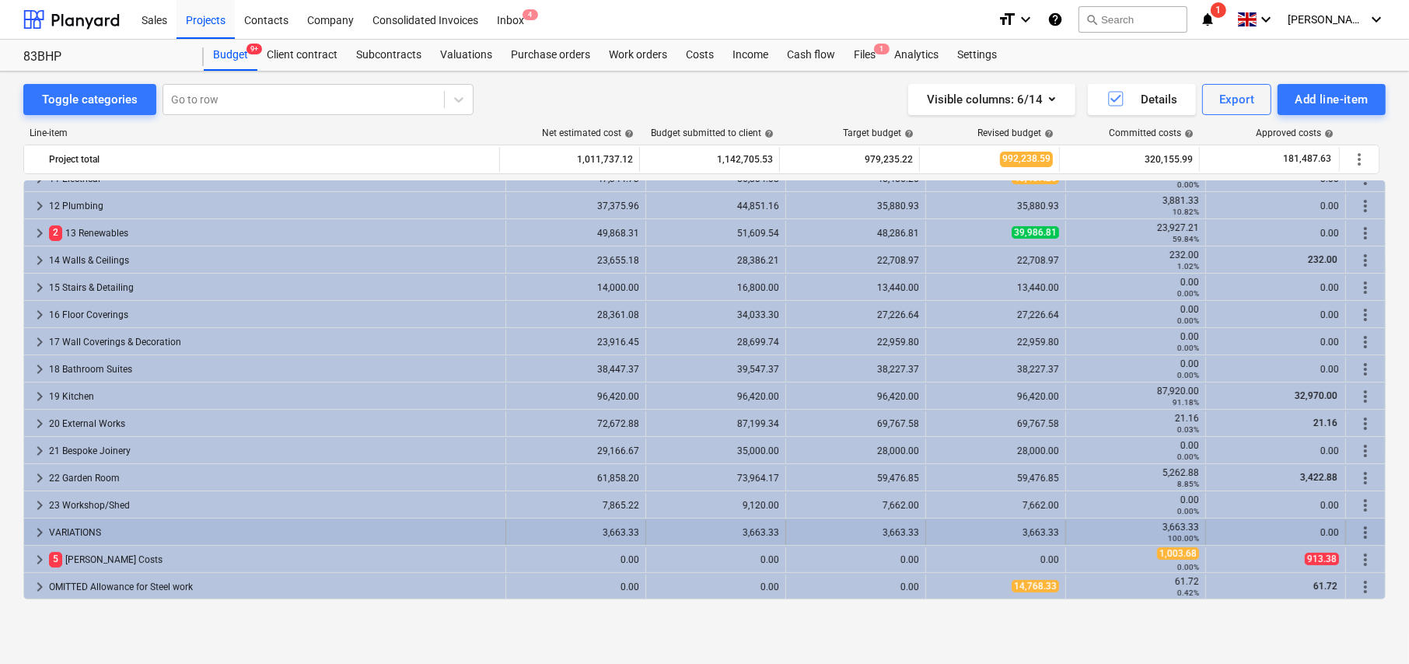
click at [37, 527] on span "keyboard_arrow_right" at bounding box center [39, 532] width 19 height 19
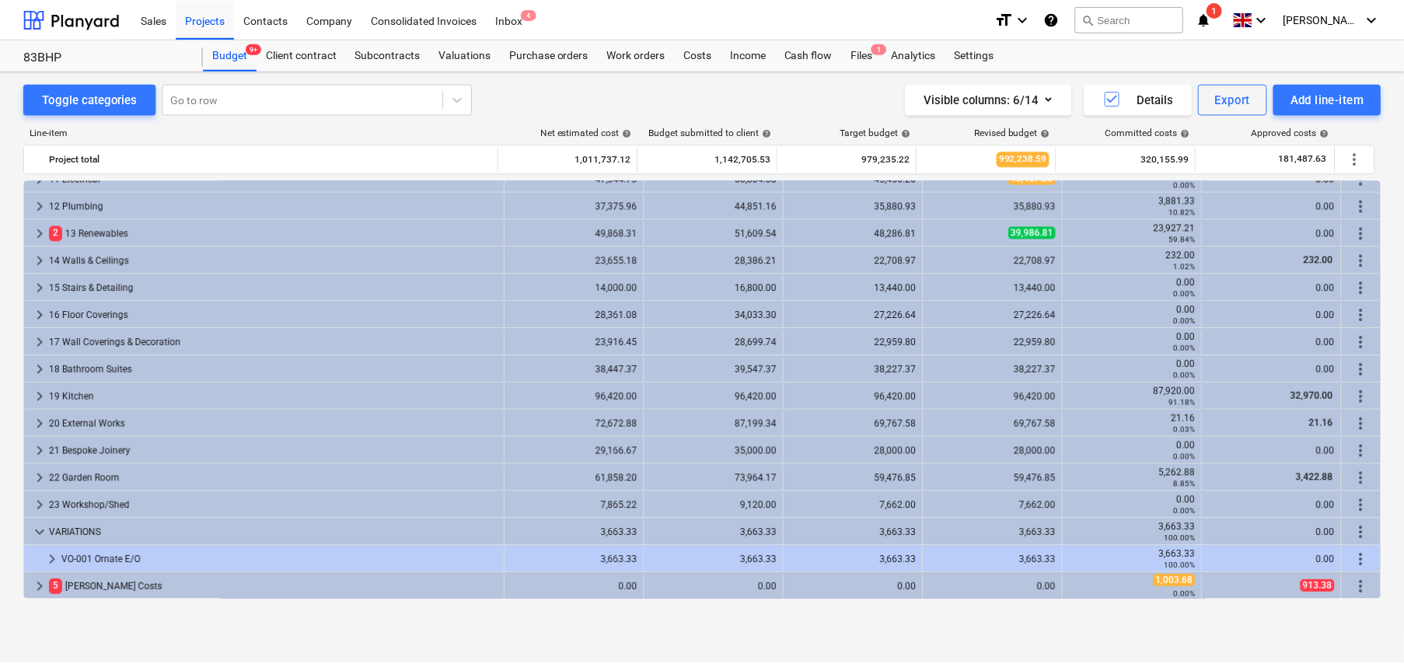
scroll to position [343, 0]
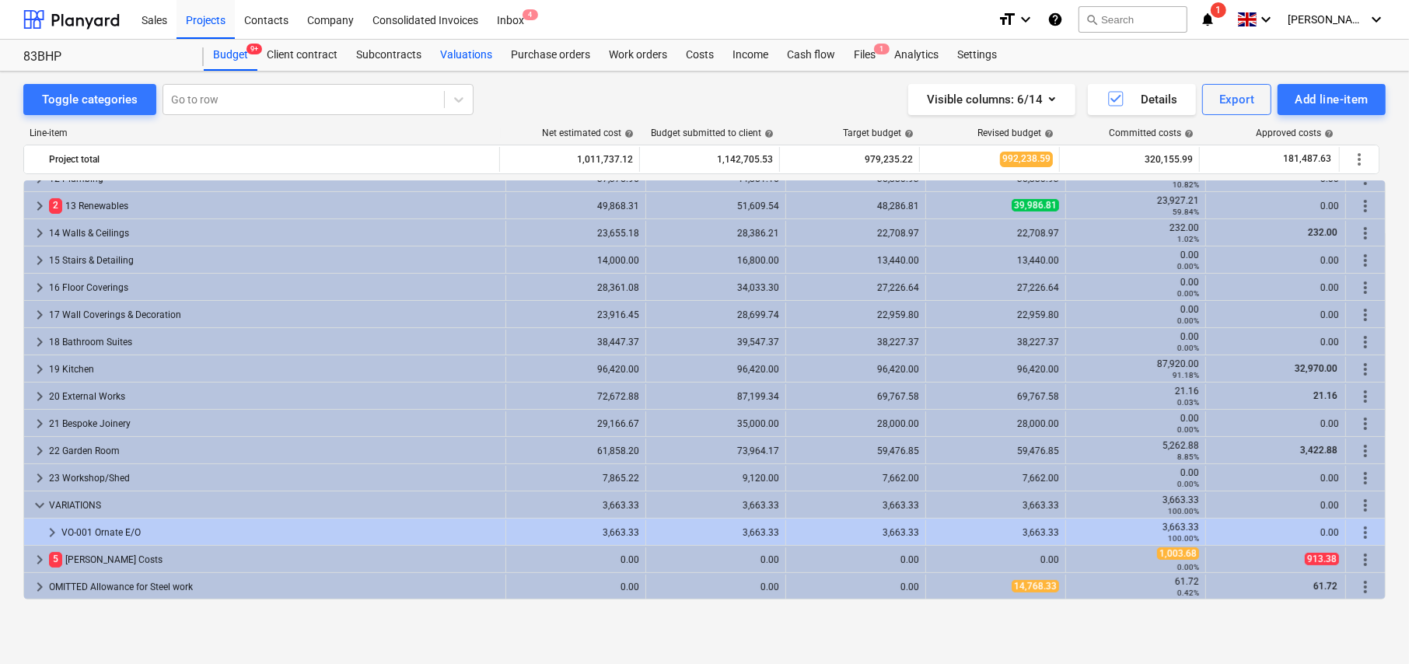
click at [466, 51] on div "Valuations" at bounding box center [466, 55] width 71 height 31
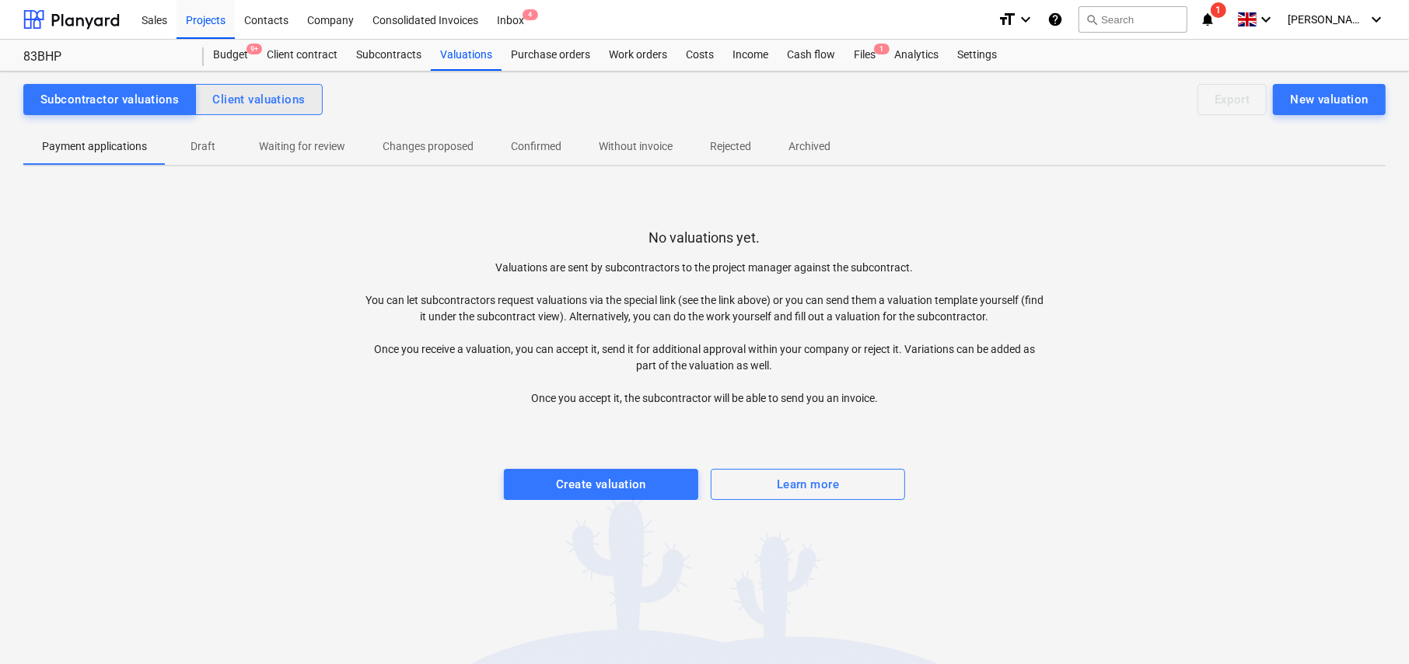
click at [277, 108] on div "Client valuations" at bounding box center [258, 99] width 93 height 20
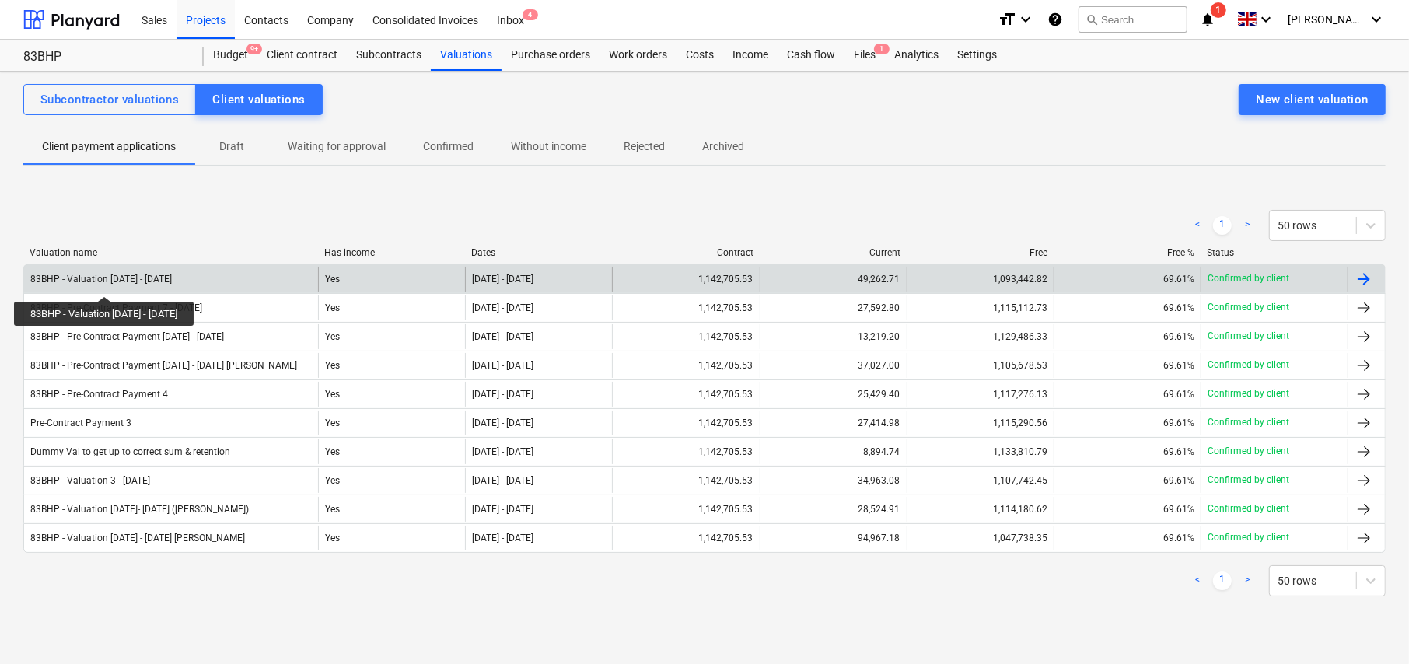
click at [100, 282] on div "83BHP - Valuation 4 - 15Aug25" at bounding box center [100, 279] width 141 height 11
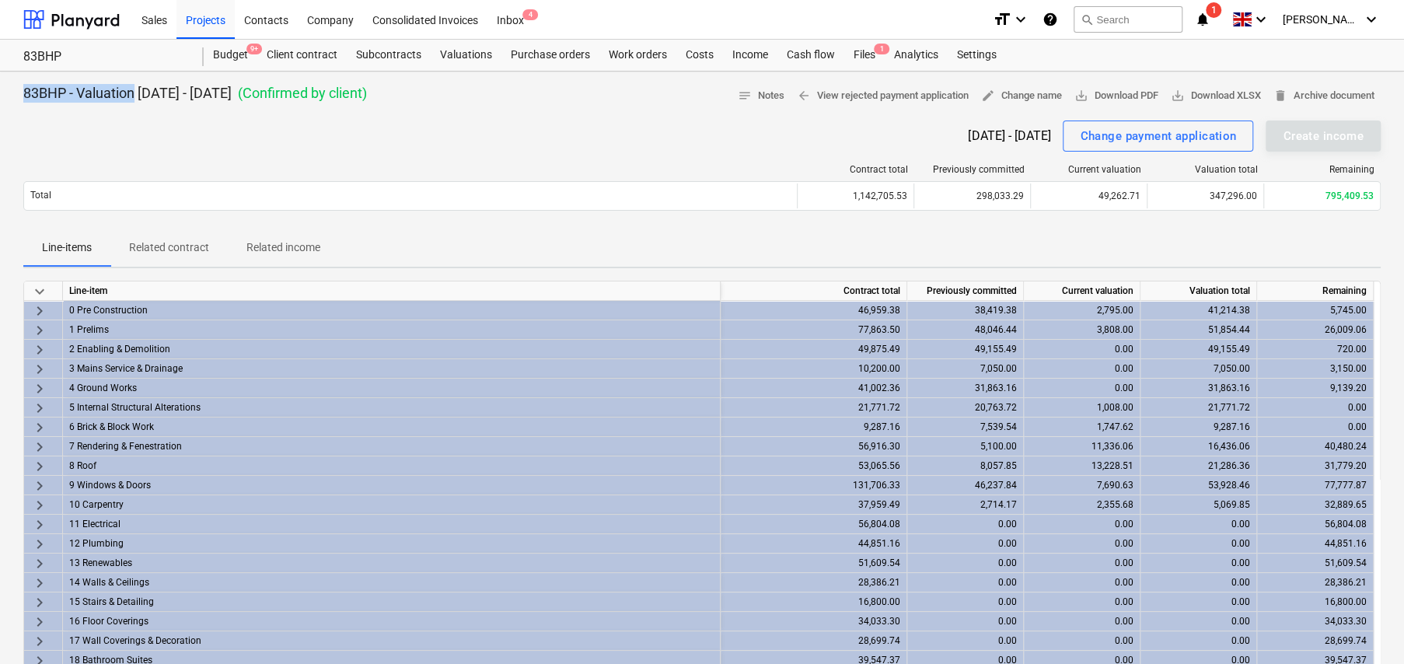
drag, startPoint x: 134, startPoint y: 93, endPoint x: 12, endPoint y: 97, distance: 122.1
click at [15, 97] on div "83BHP - Valuation 4 - 15Aug25 ( Confirmed by client ) notes Notes arrow_back Vi…" at bounding box center [702, 673] width 1404 height 1203
copy p "83BHP - Valuation"
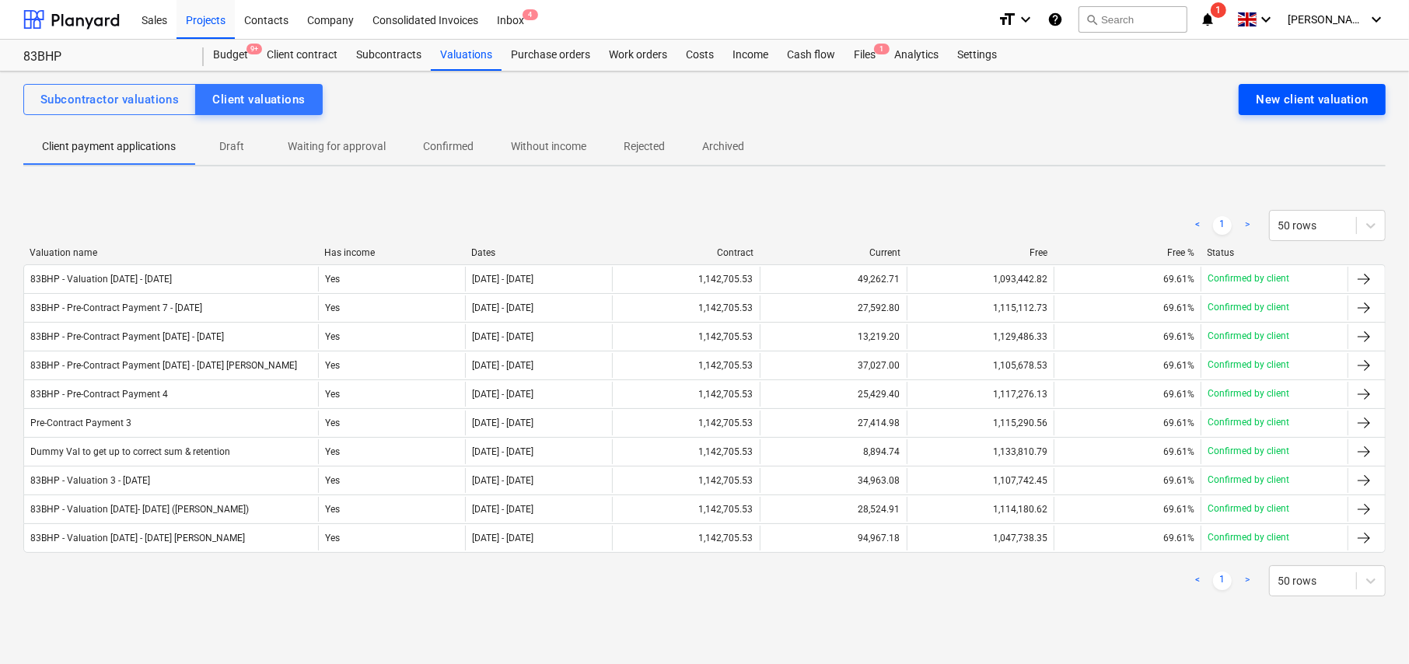
click at [1289, 100] on div "New client valuation" at bounding box center [1311, 99] width 113 height 20
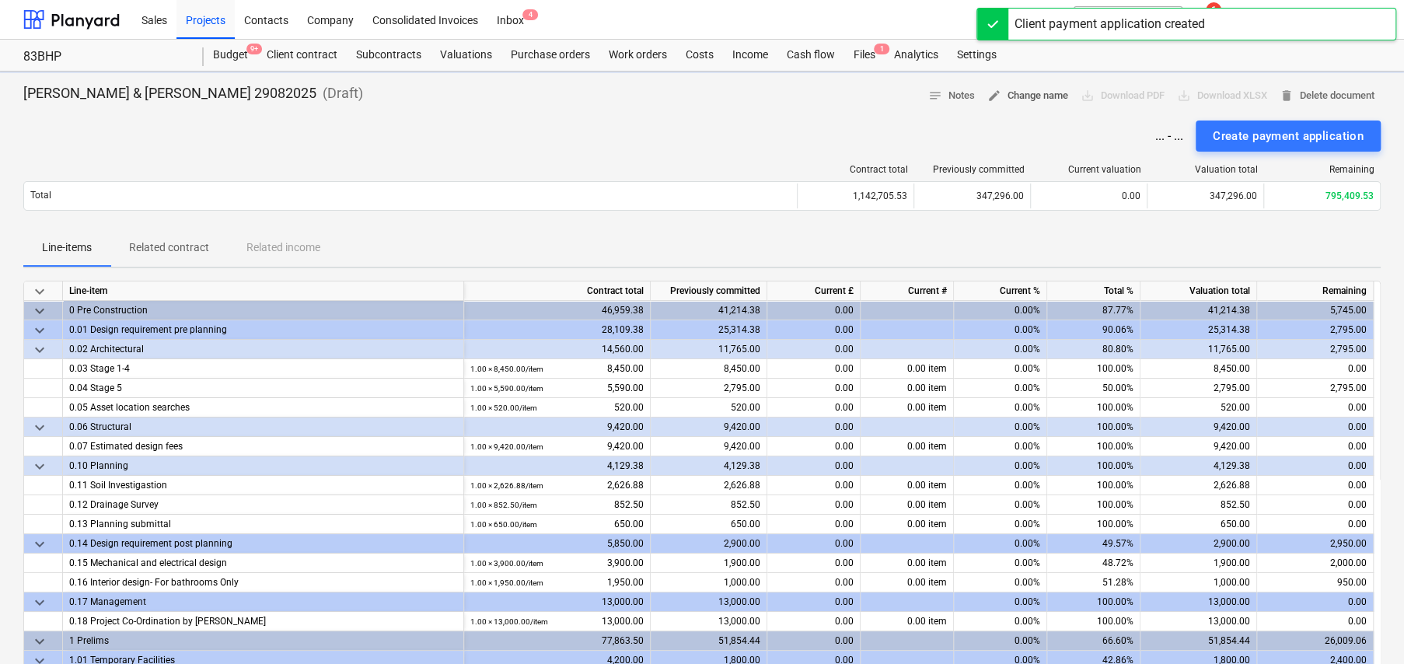
click at [1042, 100] on span "edit Change name" at bounding box center [1027, 96] width 81 height 18
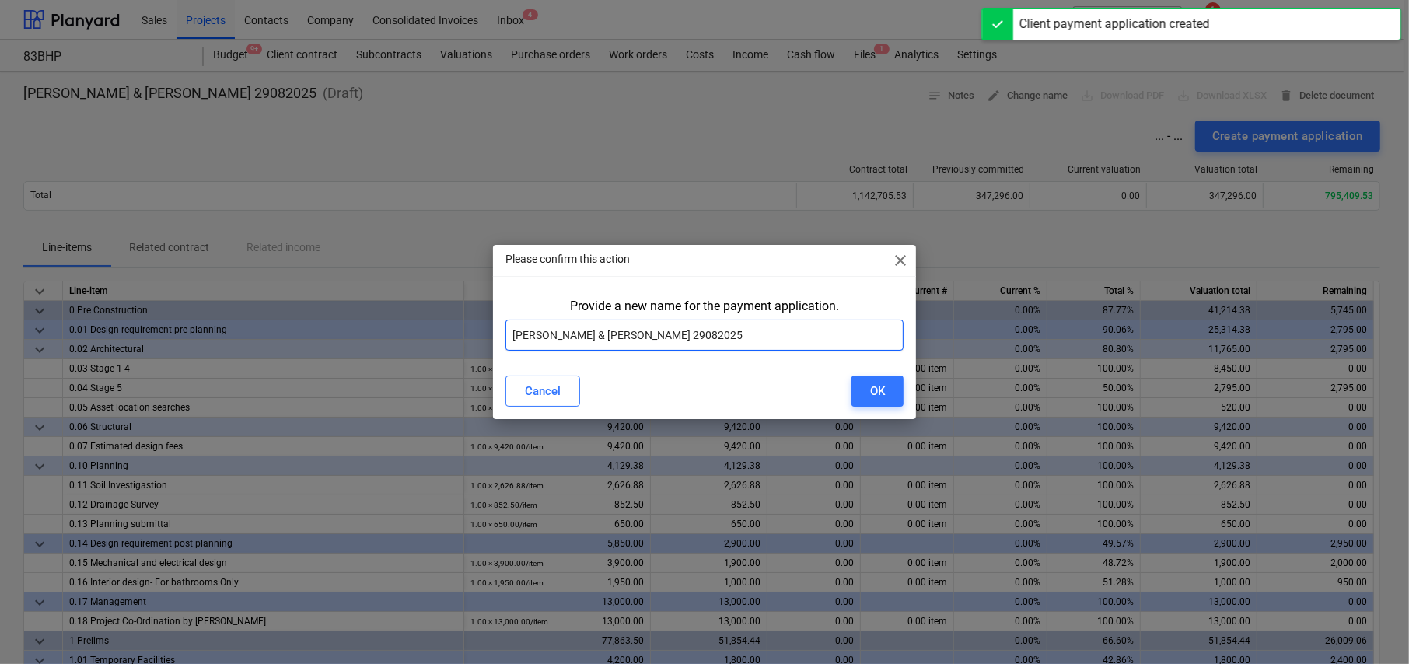
click at [718, 329] on input "Mr Woolcott & Ms Hopewell 29082025" at bounding box center [704, 335] width 398 height 31
click at [719, 329] on input "Mr Woolcott & Ms Hopewell 29082025" at bounding box center [704, 335] width 398 height 31
paste input "83BHP - Valuation"
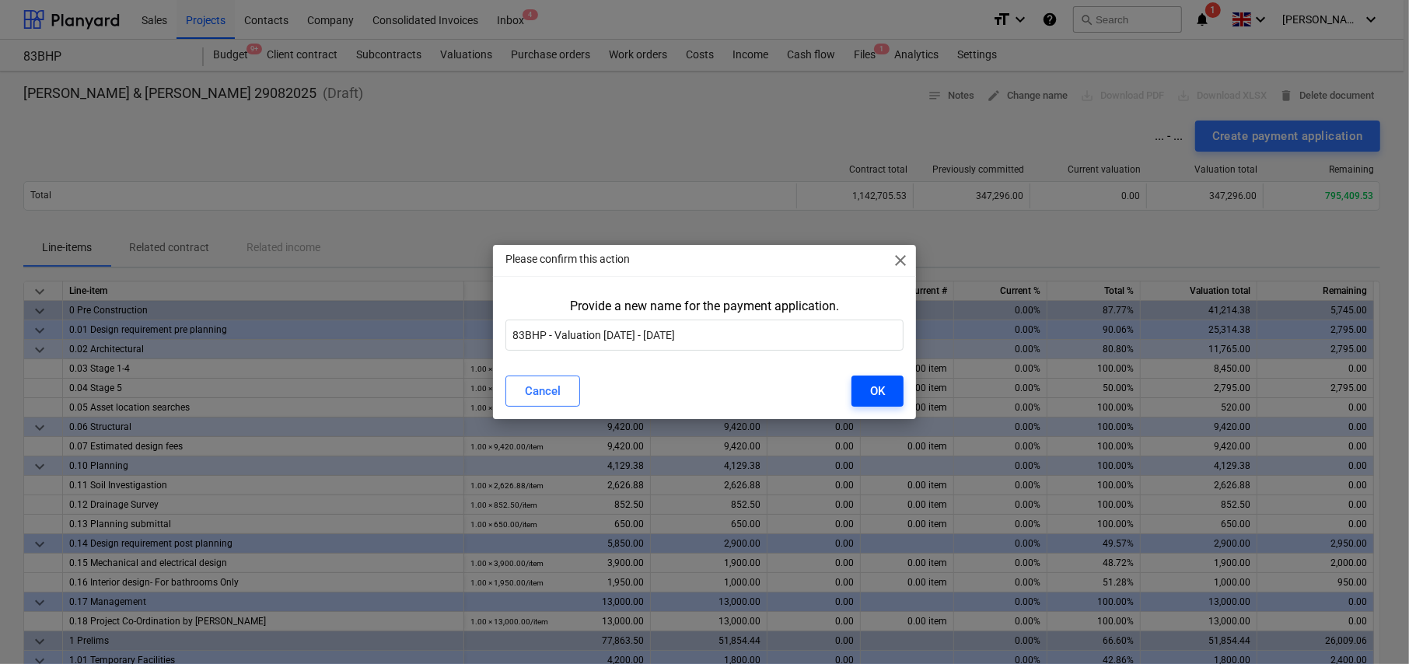
click at [881, 387] on div "OK" at bounding box center [877, 391] width 15 height 20
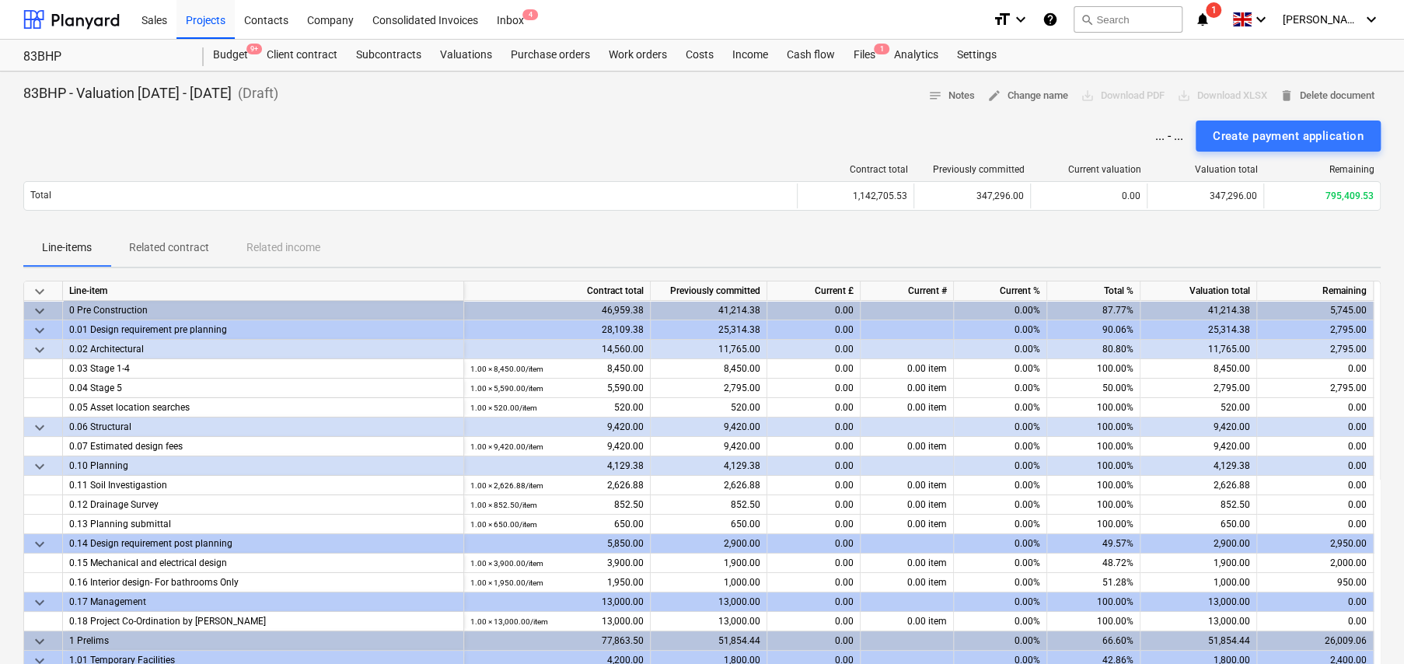
click at [40, 289] on span "keyboard_arrow_down" at bounding box center [39, 291] width 19 height 19
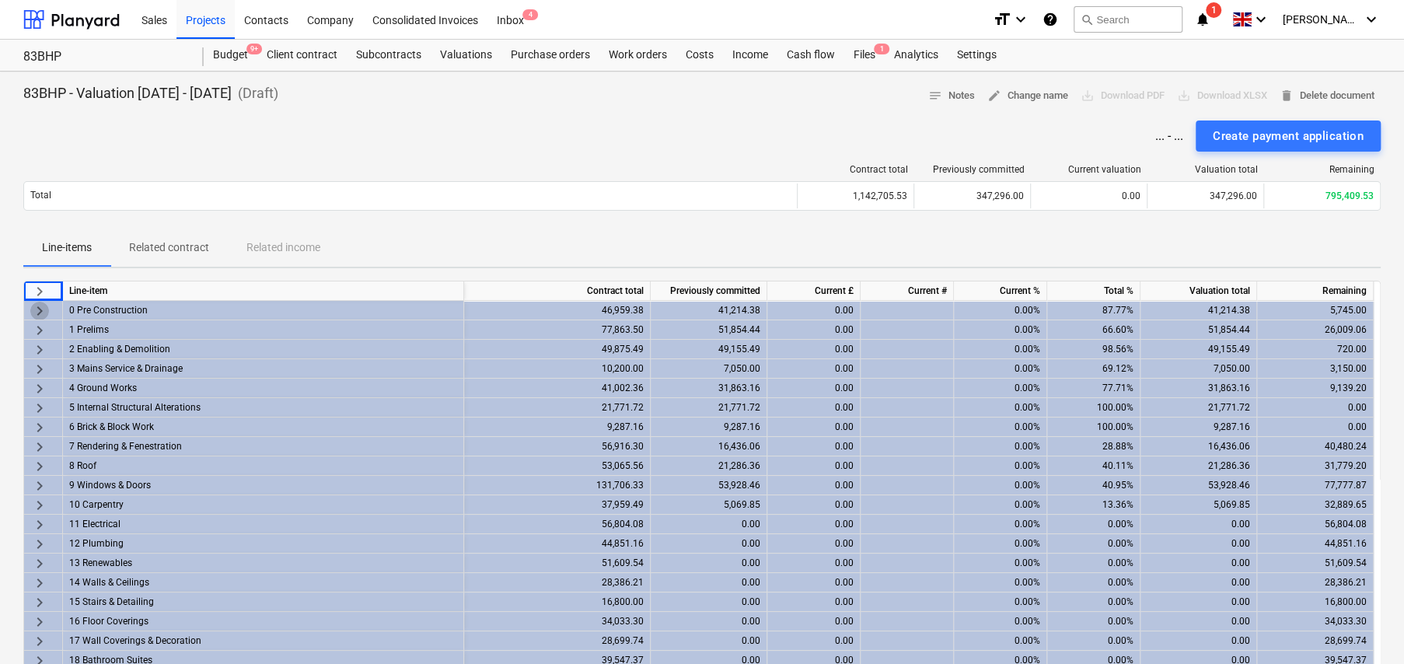
click at [38, 307] on span "keyboard_arrow_right" at bounding box center [39, 311] width 19 height 19
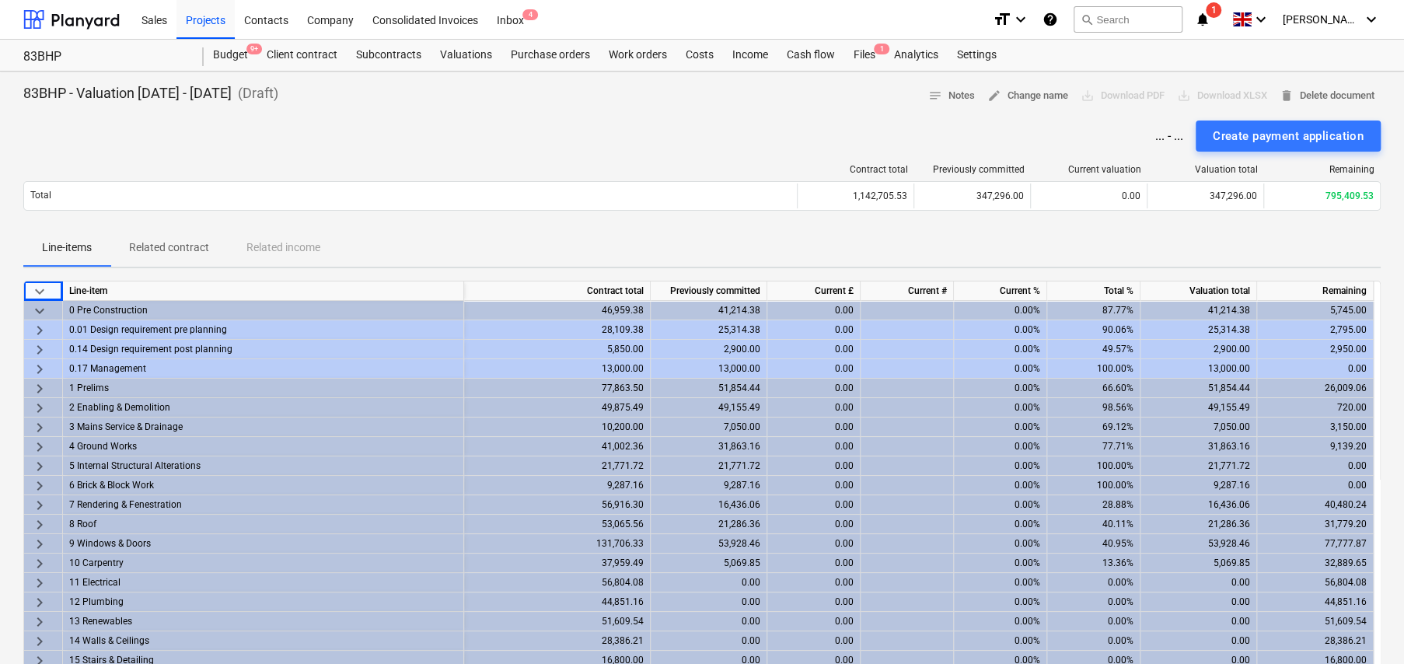
click at [39, 323] on span "keyboard_arrow_right" at bounding box center [39, 330] width 19 height 19
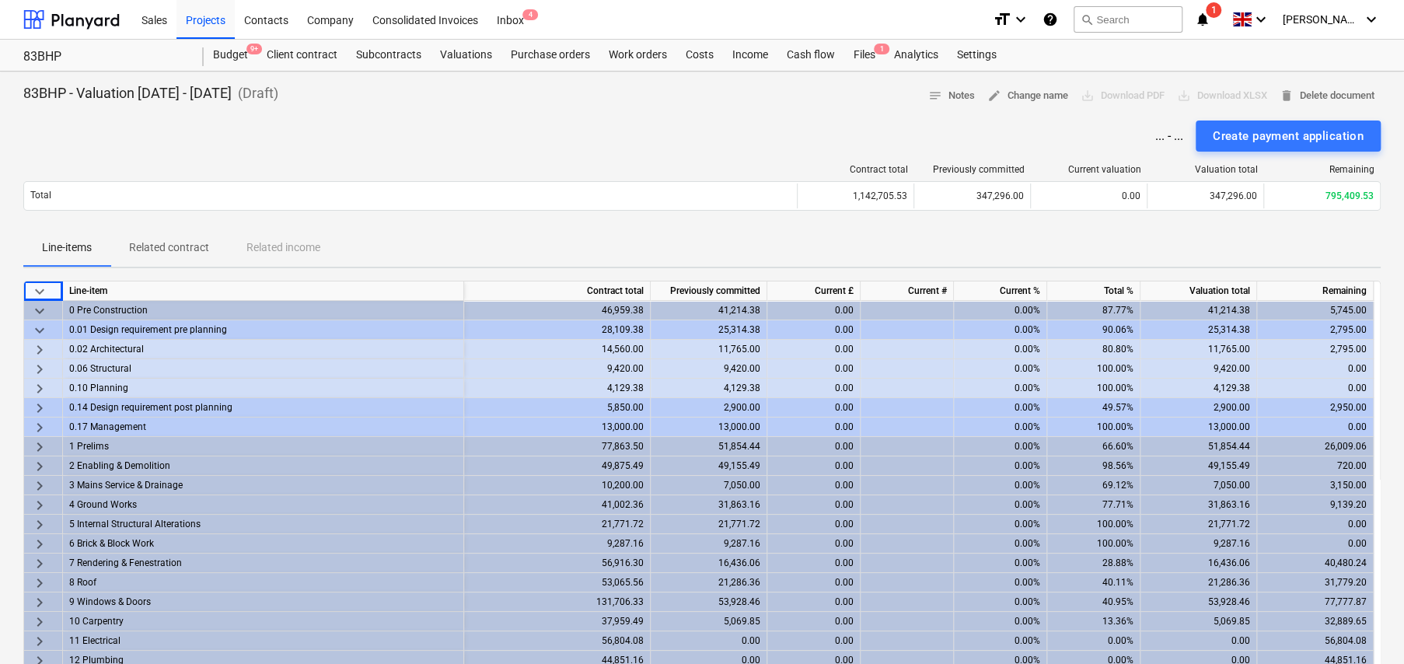
click at [45, 346] on span "keyboard_arrow_right" at bounding box center [39, 349] width 19 height 19
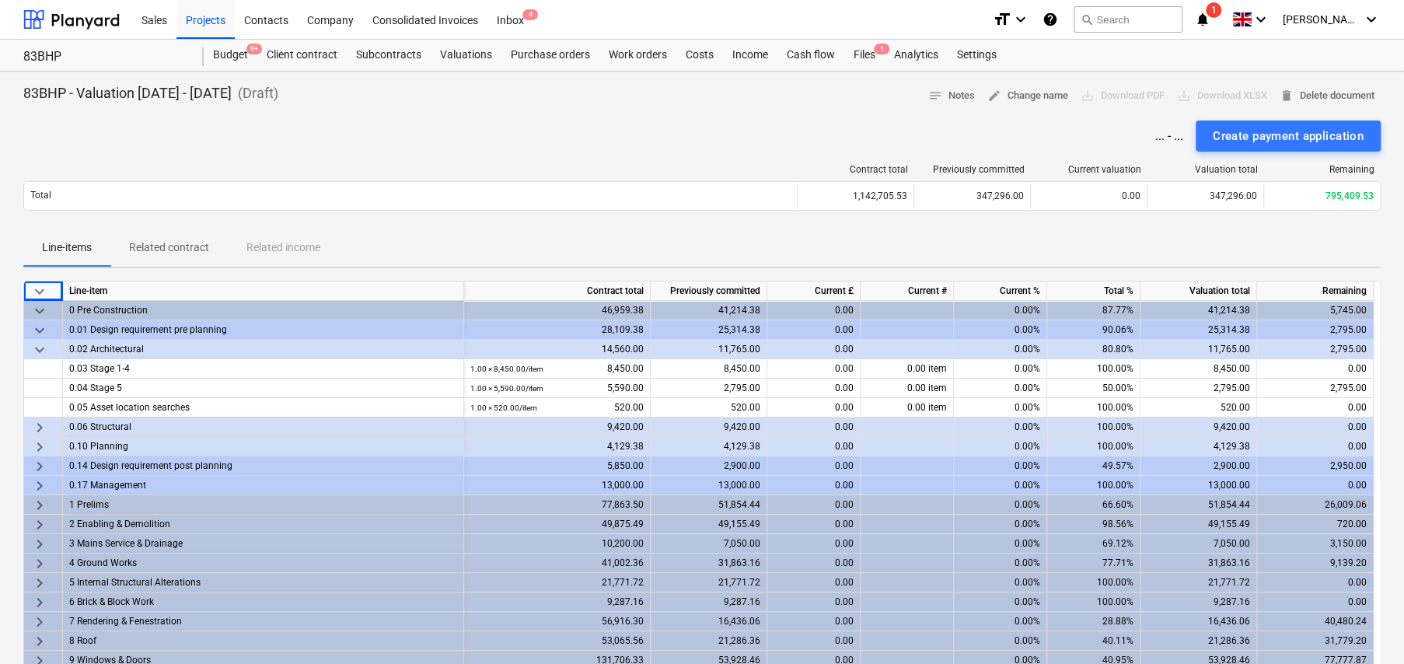
click at [39, 346] on span "keyboard_arrow_down" at bounding box center [39, 349] width 19 height 19
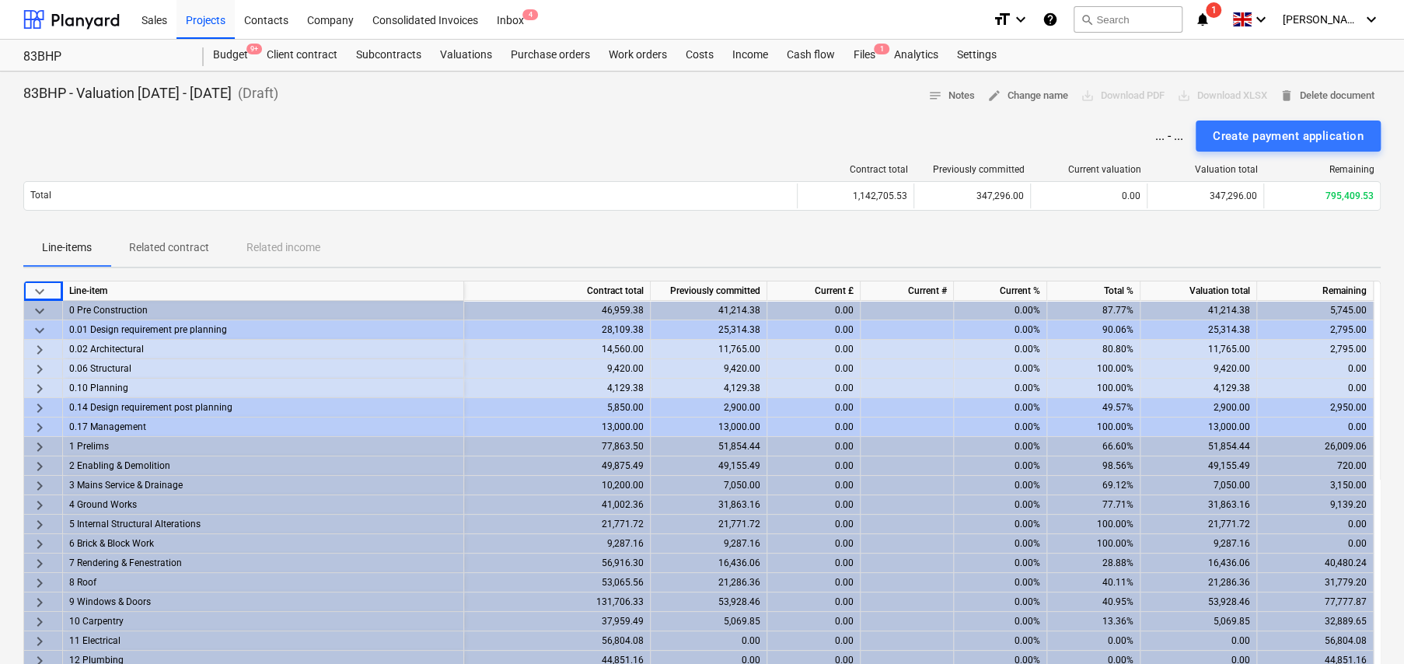
click at [45, 365] on span "keyboard_arrow_right" at bounding box center [39, 369] width 19 height 19
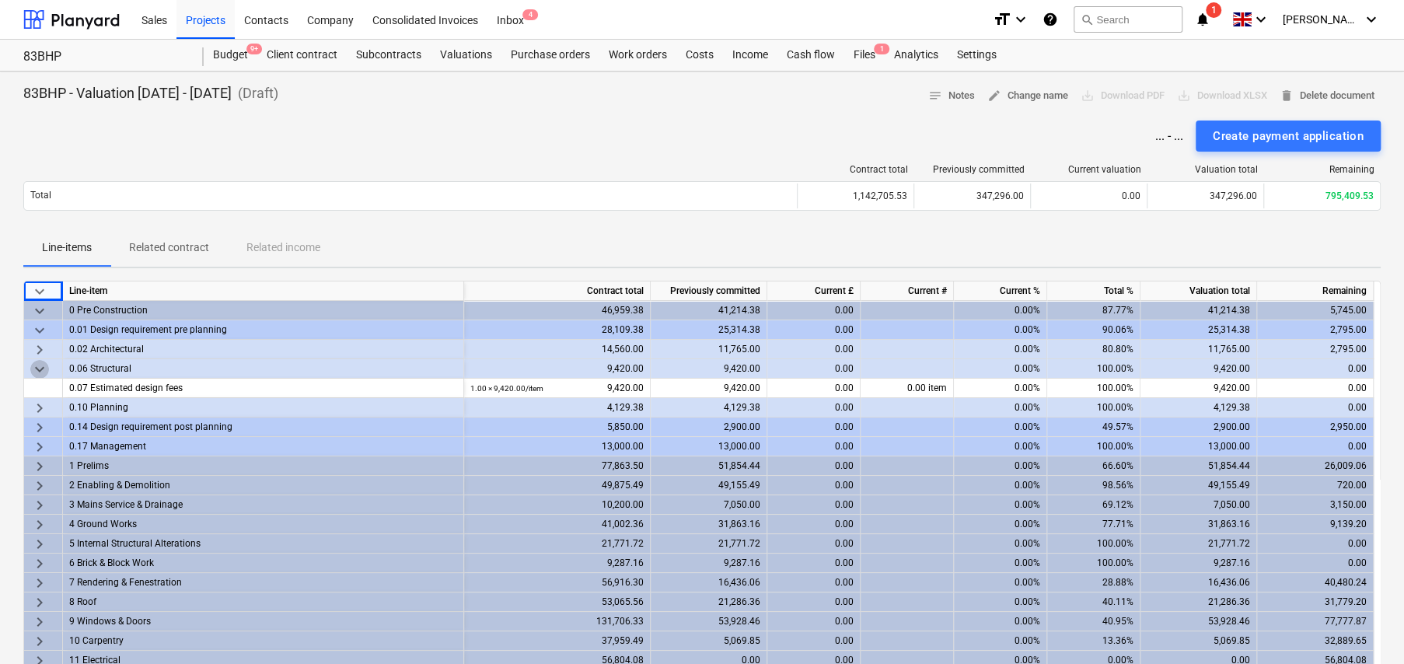
click at [45, 365] on span "keyboard_arrow_down" at bounding box center [39, 369] width 19 height 19
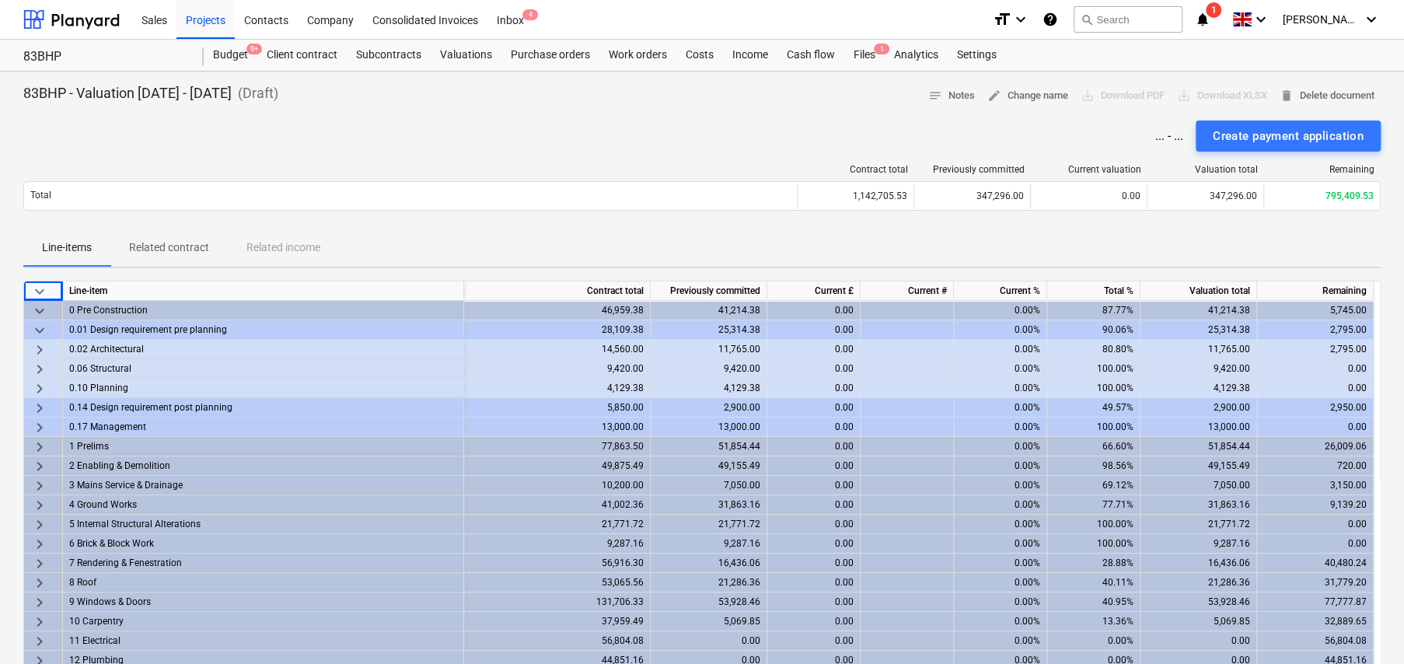
click at [38, 406] on span "keyboard_arrow_right" at bounding box center [39, 408] width 19 height 19
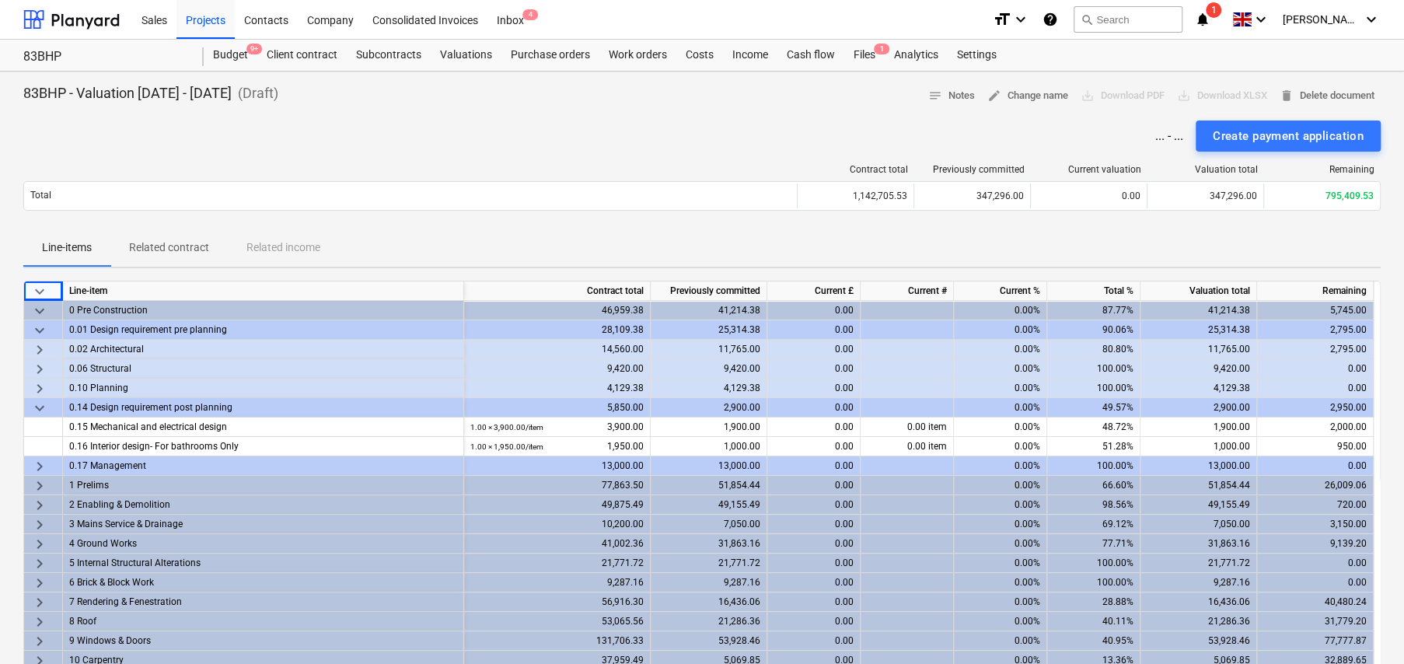
click at [34, 402] on span "keyboard_arrow_down" at bounding box center [39, 408] width 19 height 19
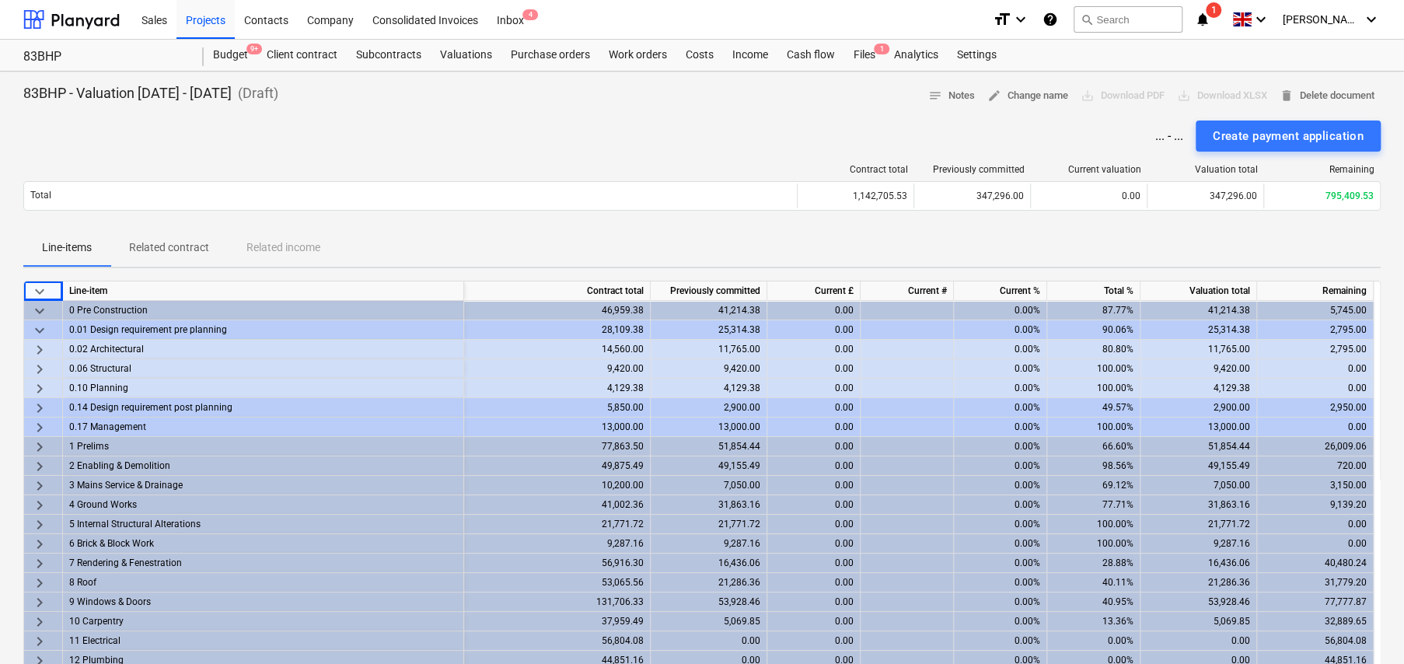
click at [39, 425] on span "keyboard_arrow_right" at bounding box center [39, 427] width 19 height 19
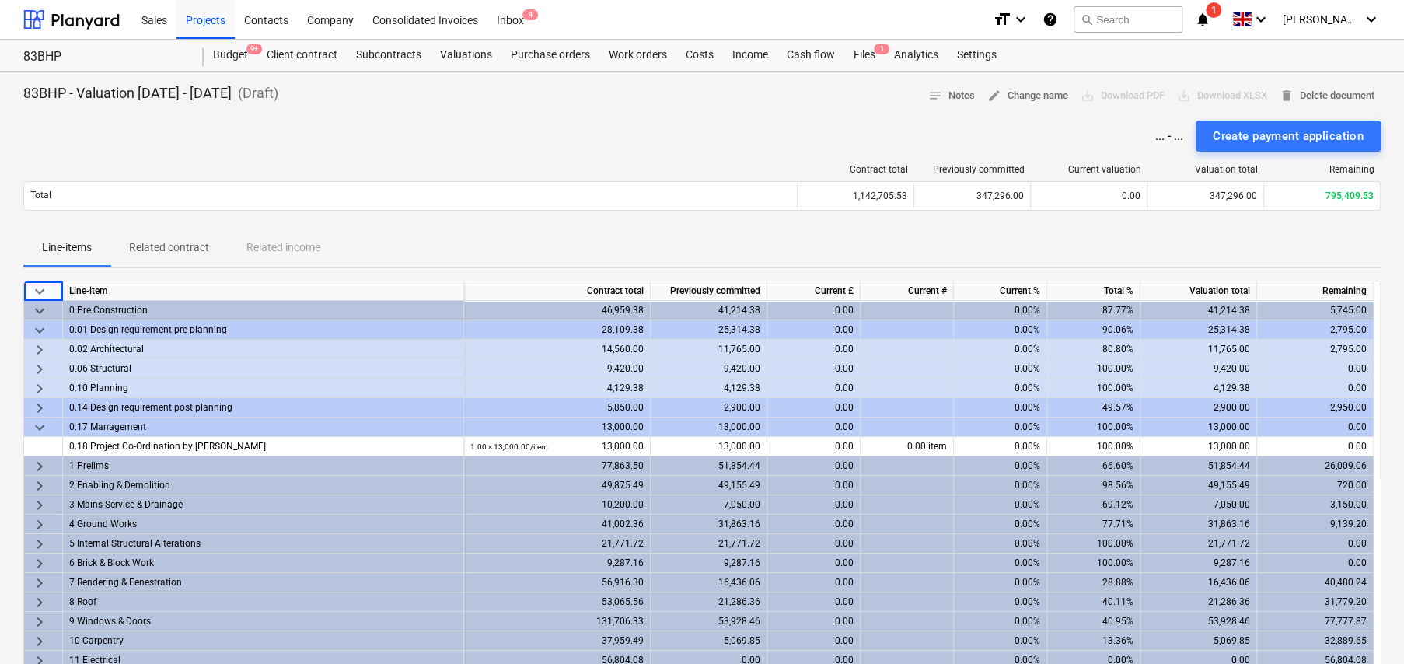
click at [39, 424] on span "keyboard_arrow_down" at bounding box center [39, 427] width 19 height 19
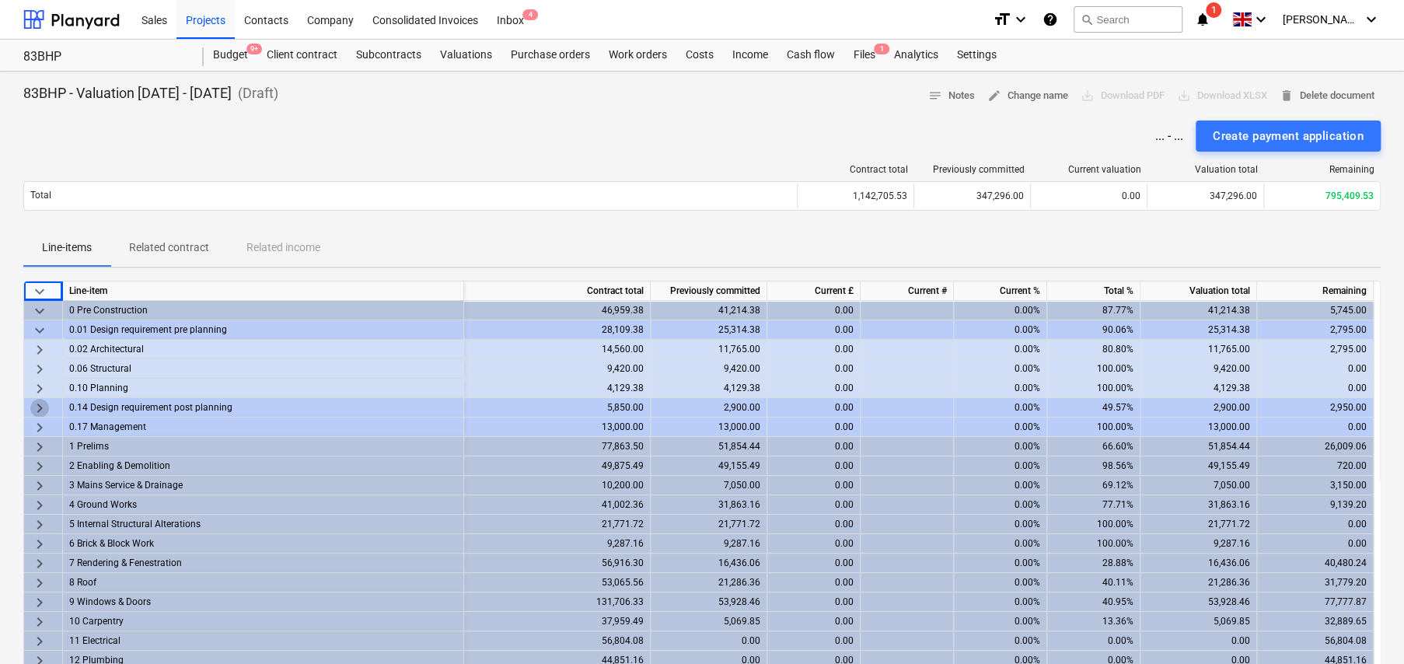
click at [38, 409] on span "keyboard_arrow_right" at bounding box center [39, 408] width 19 height 19
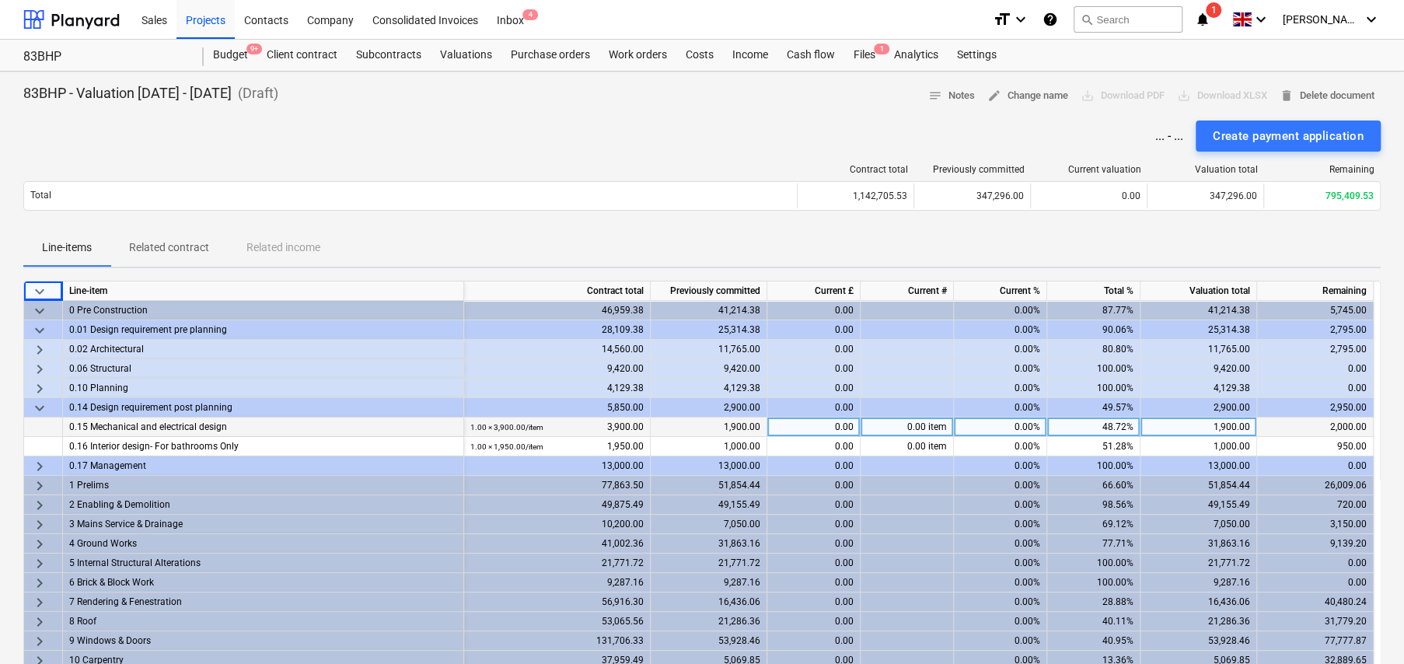
click at [38, 333] on span "keyboard_arrow_down" at bounding box center [39, 330] width 19 height 19
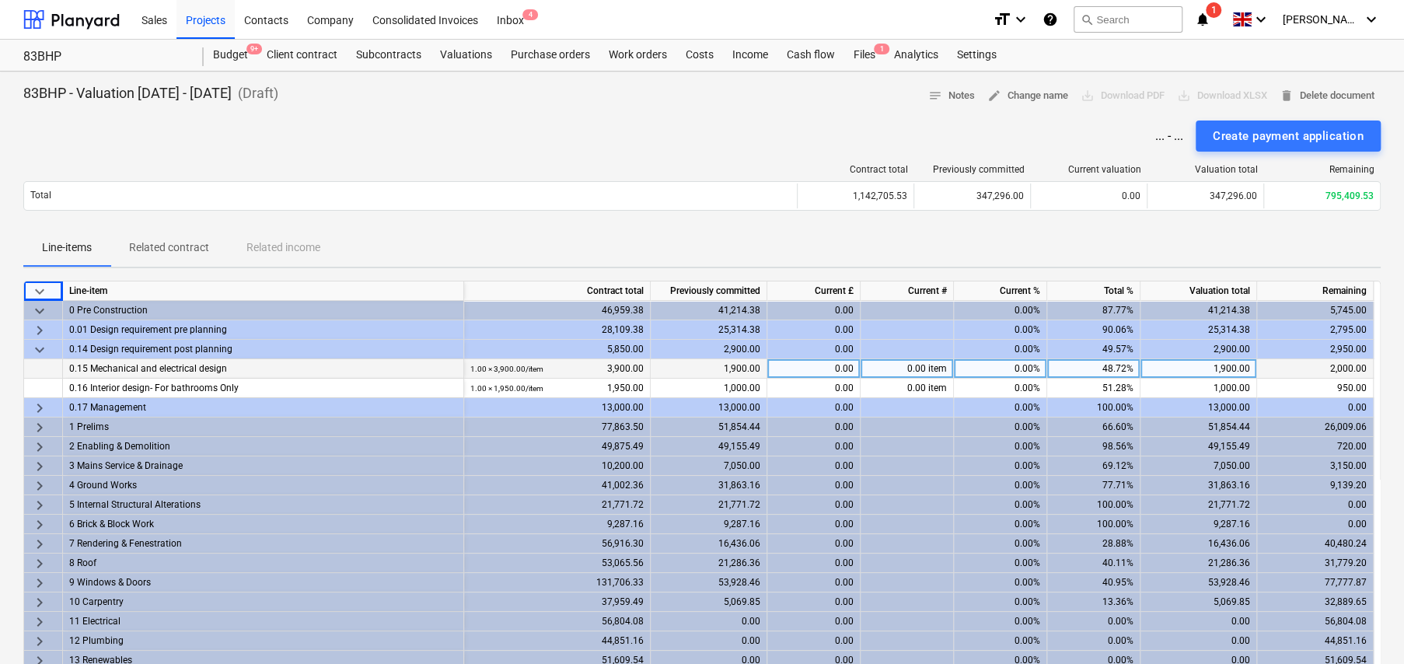
click at [35, 426] on span "keyboard_arrow_right" at bounding box center [39, 427] width 19 height 19
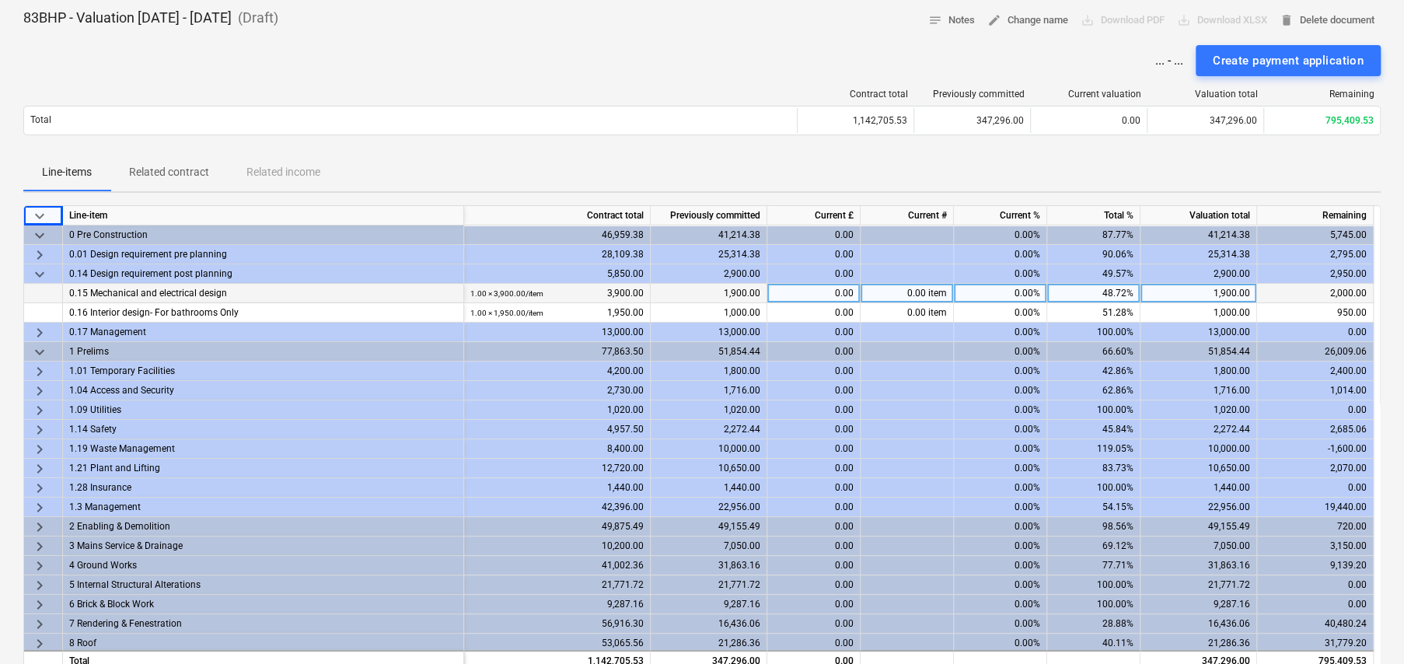
scroll to position [78, 0]
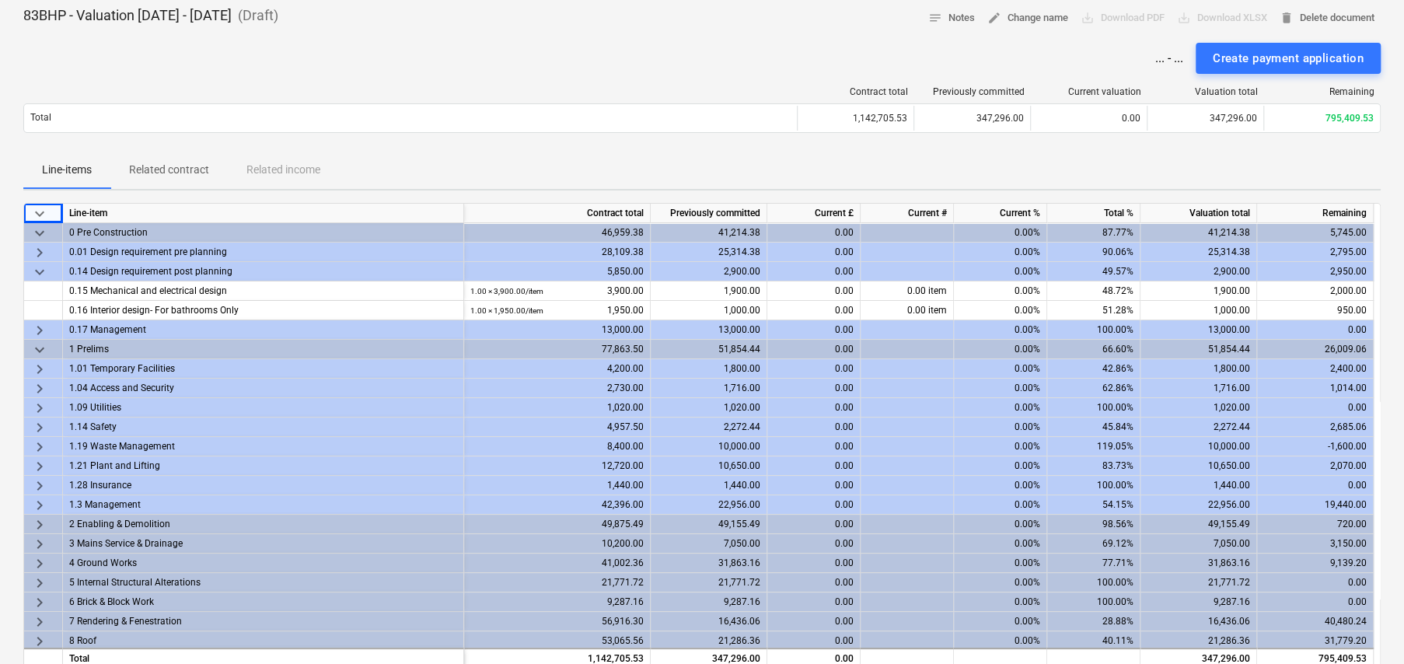
click at [40, 368] on span "keyboard_arrow_right" at bounding box center [39, 369] width 19 height 19
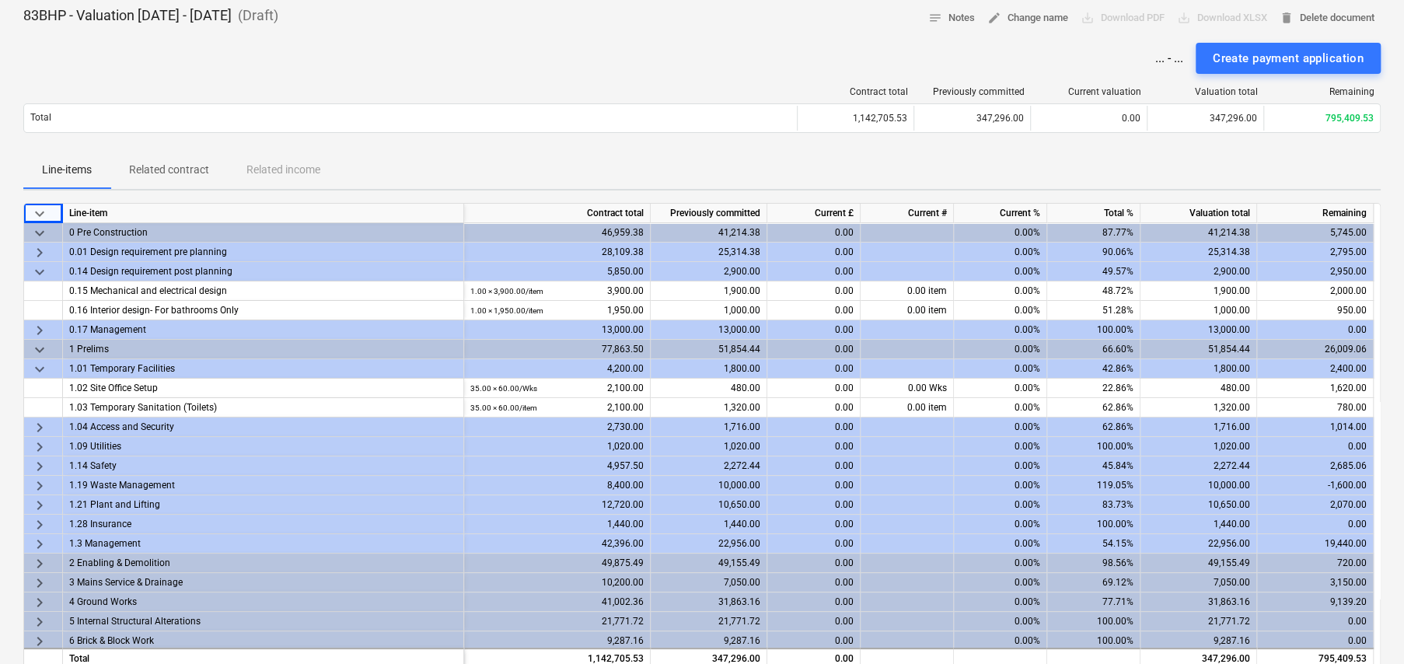
click at [36, 425] on span "keyboard_arrow_right" at bounding box center [39, 427] width 19 height 19
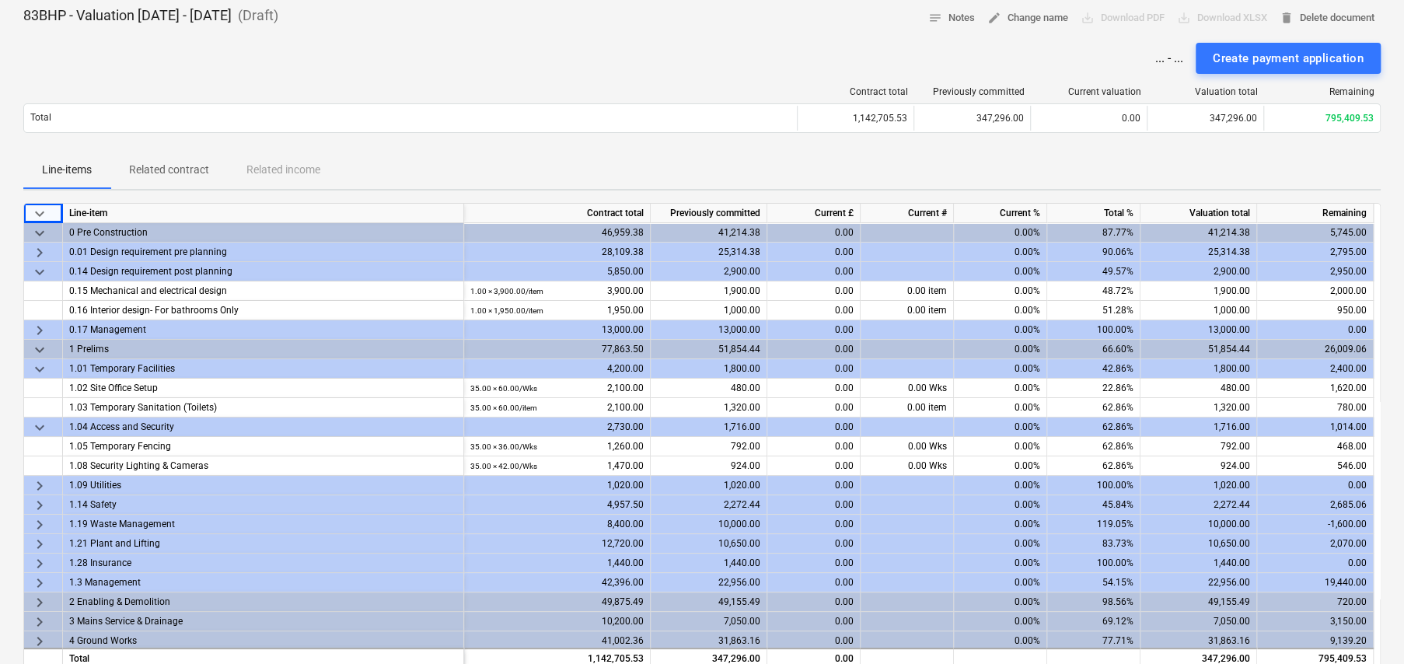
click at [39, 481] on span "keyboard_arrow_right" at bounding box center [39, 486] width 19 height 19
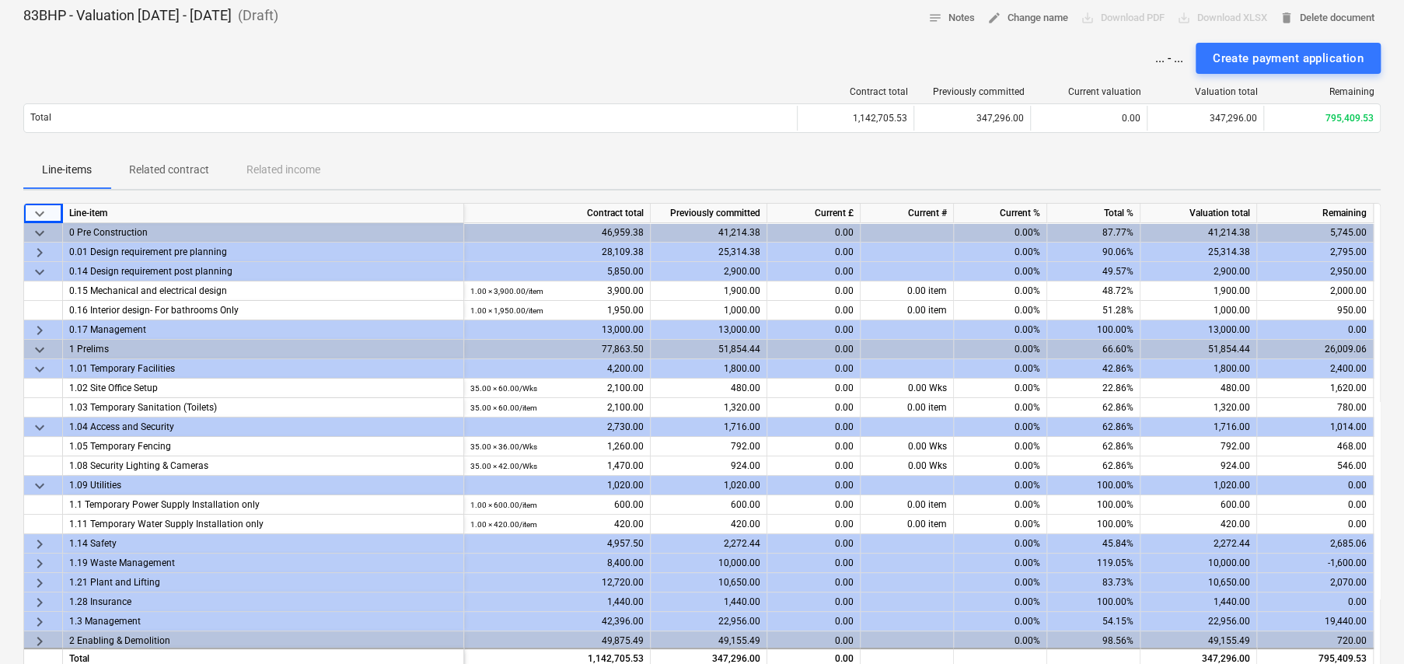
click at [39, 545] on span "keyboard_arrow_right" at bounding box center [39, 544] width 19 height 19
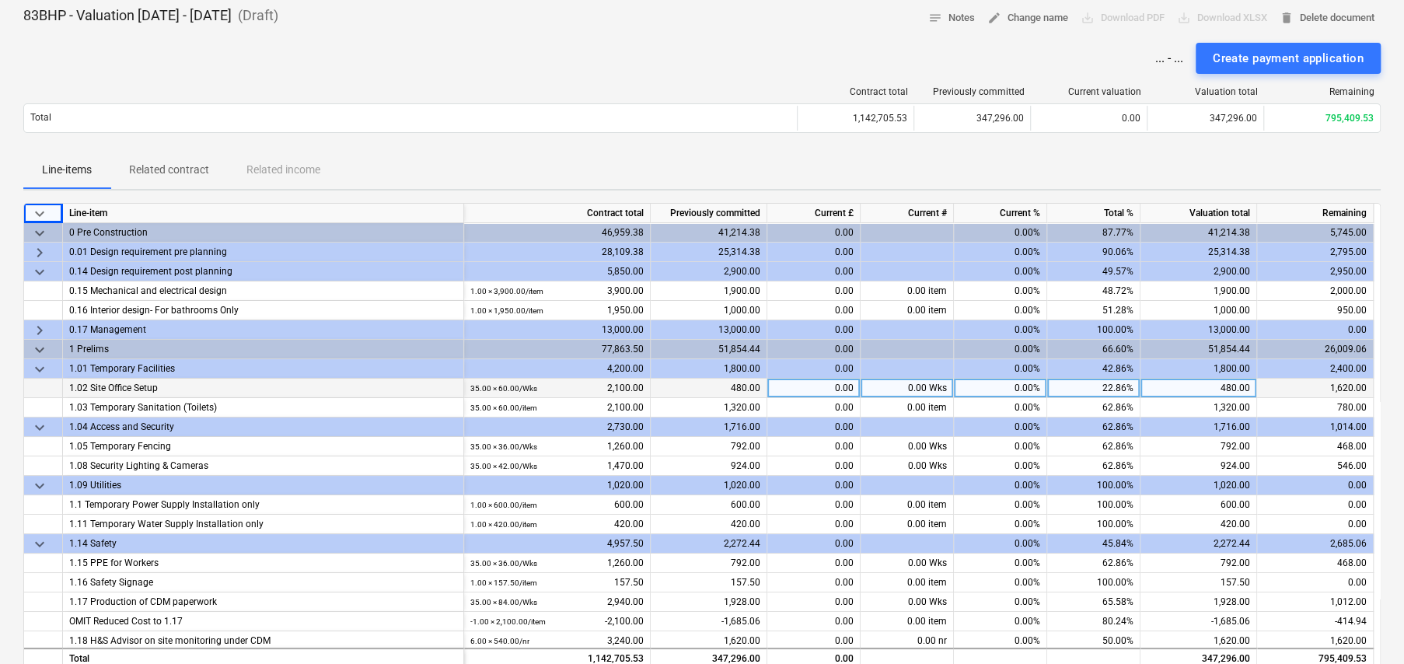
click at [913, 386] on div "0.00 Wks" at bounding box center [907, 388] width 93 height 19
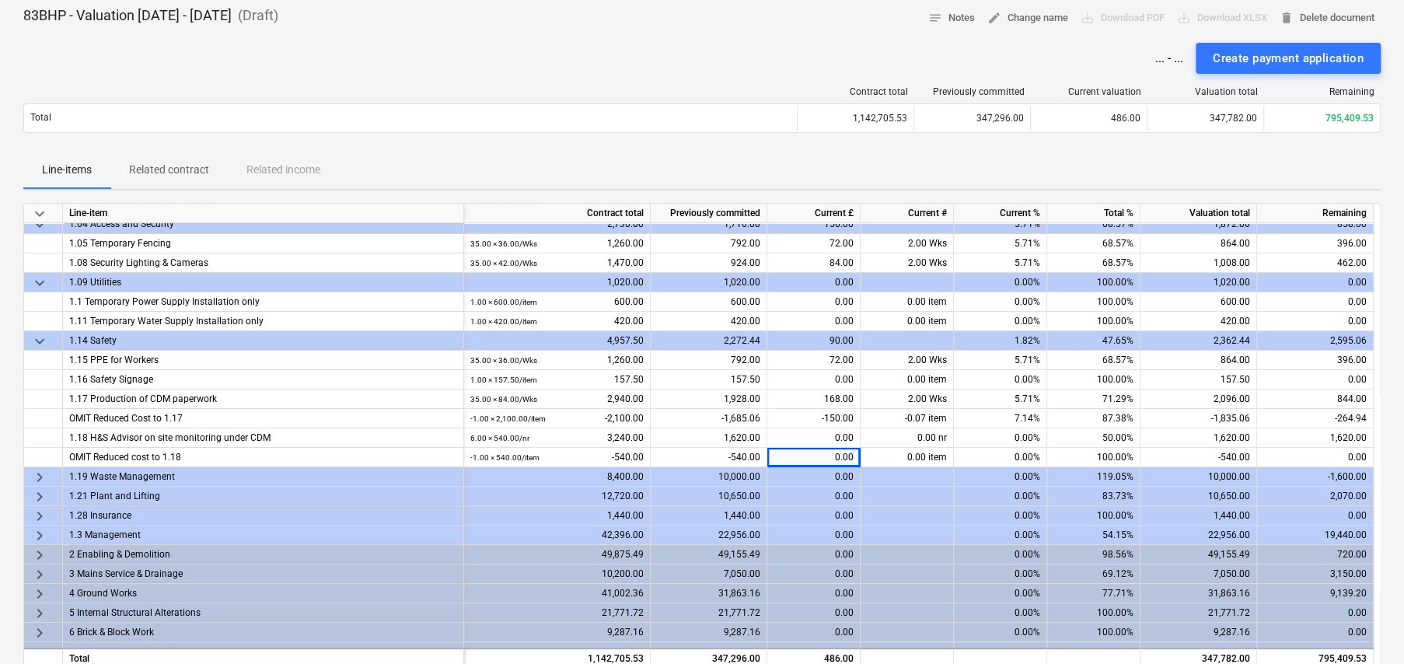
scroll to position [178, 0]
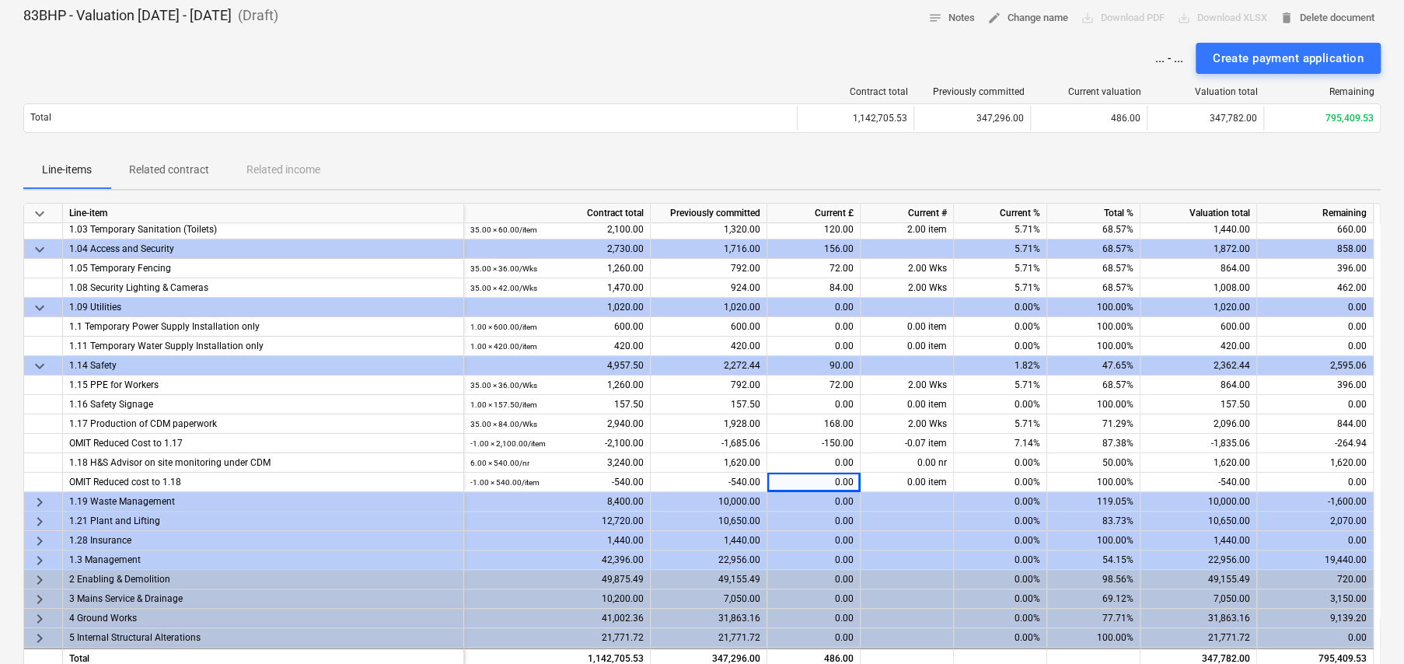
click at [35, 500] on span "keyboard_arrow_right" at bounding box center [39, 502] width 19 height 19
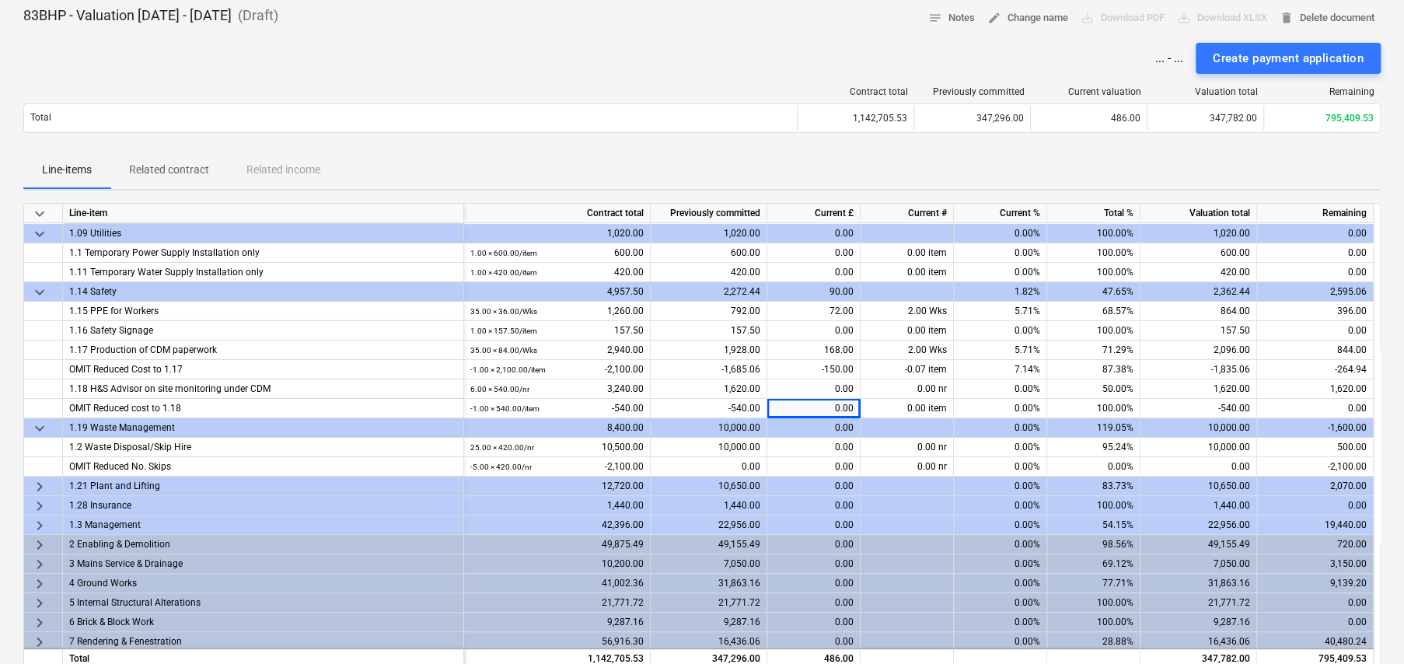
scroll to position [256, 0]
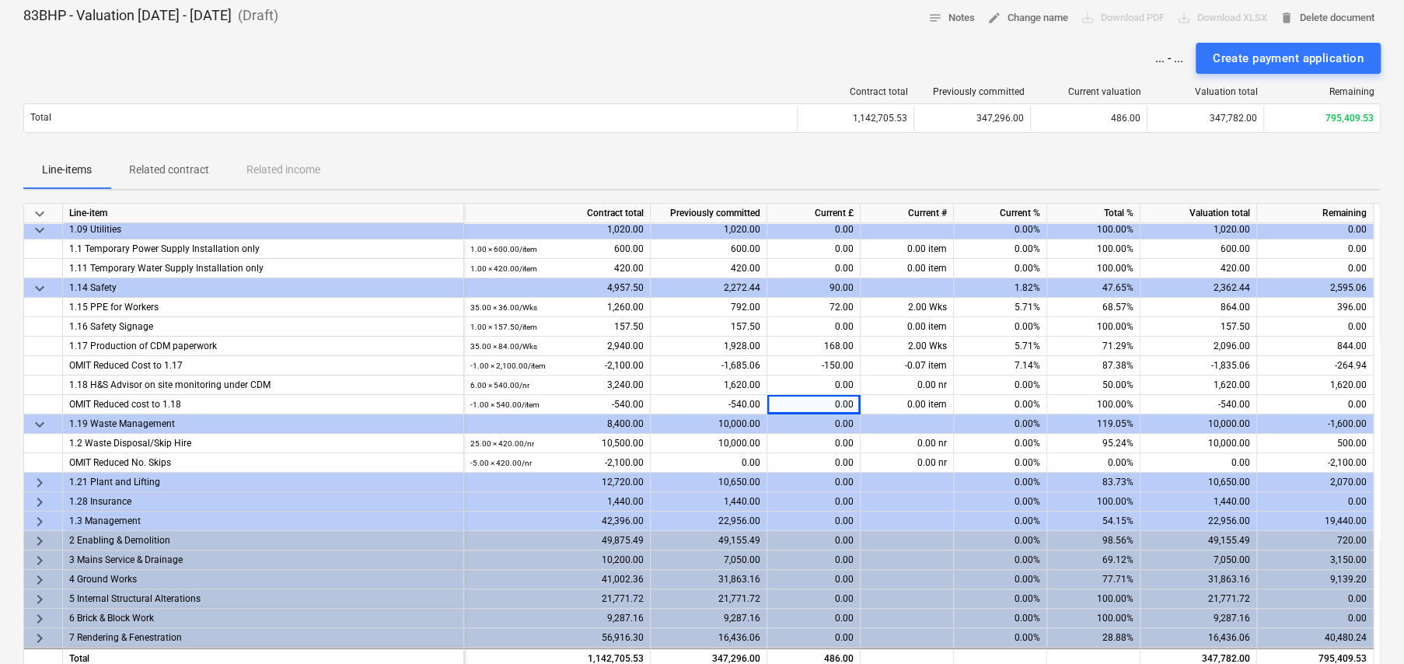
click at [39, 475] on span "keyboard_arrow_right" at bounding box center [39, 482] width 19 height 19
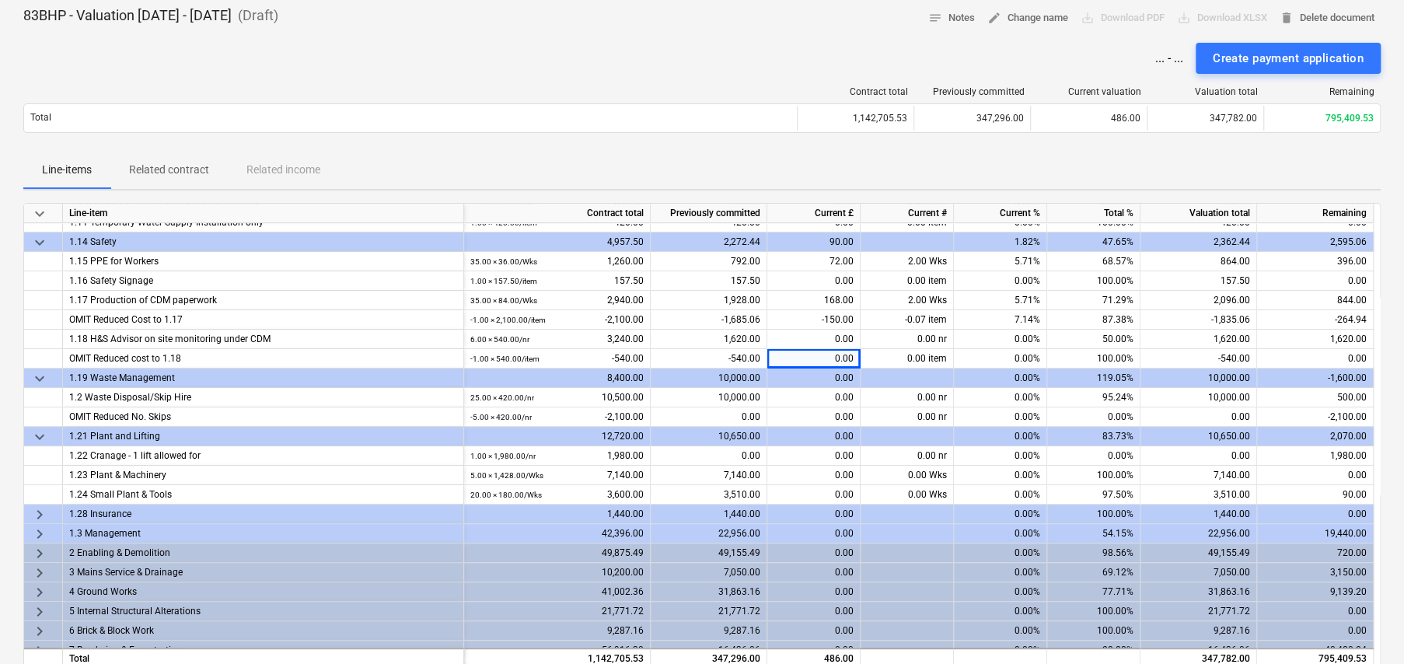
scroll to position [333, 0]
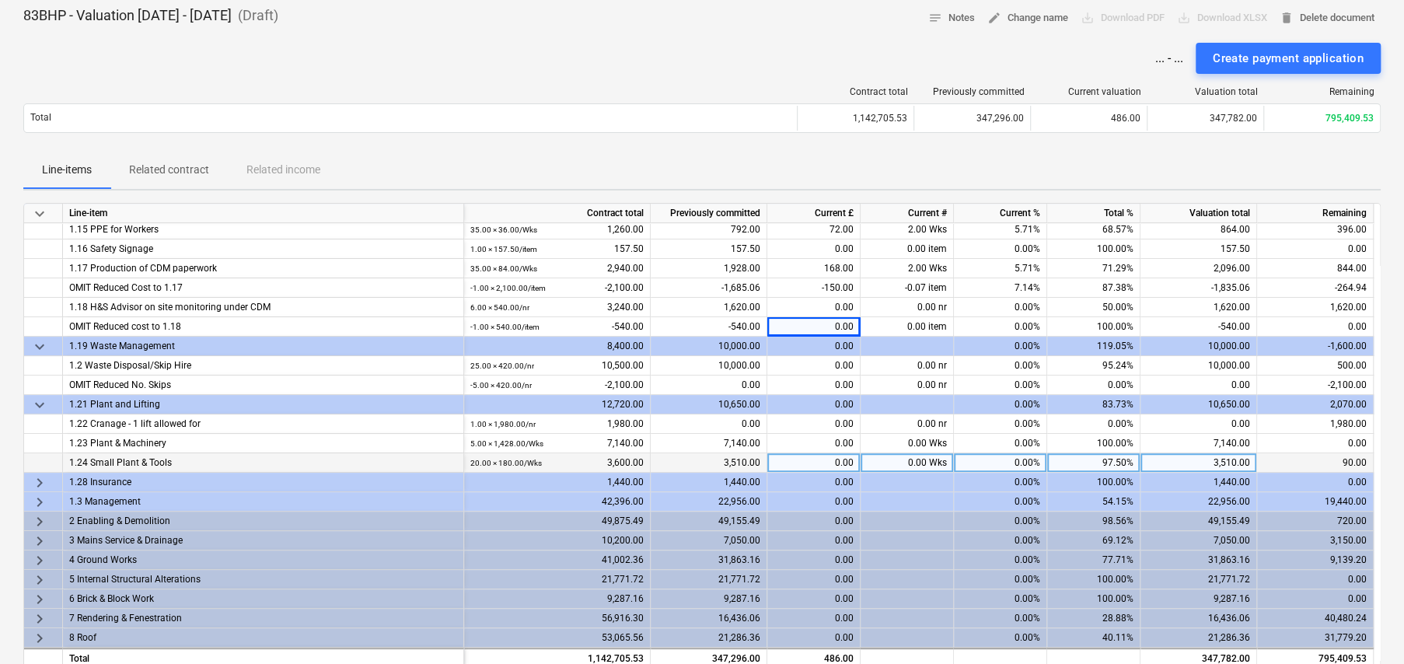
click at [921, 460] on div "0.00 Wks" at bounding box center [907, 462] width 93 height 19
click at [38, 478] on span "keyboard_arrow_right" at bounding box center [39, 482] width 19 height 19
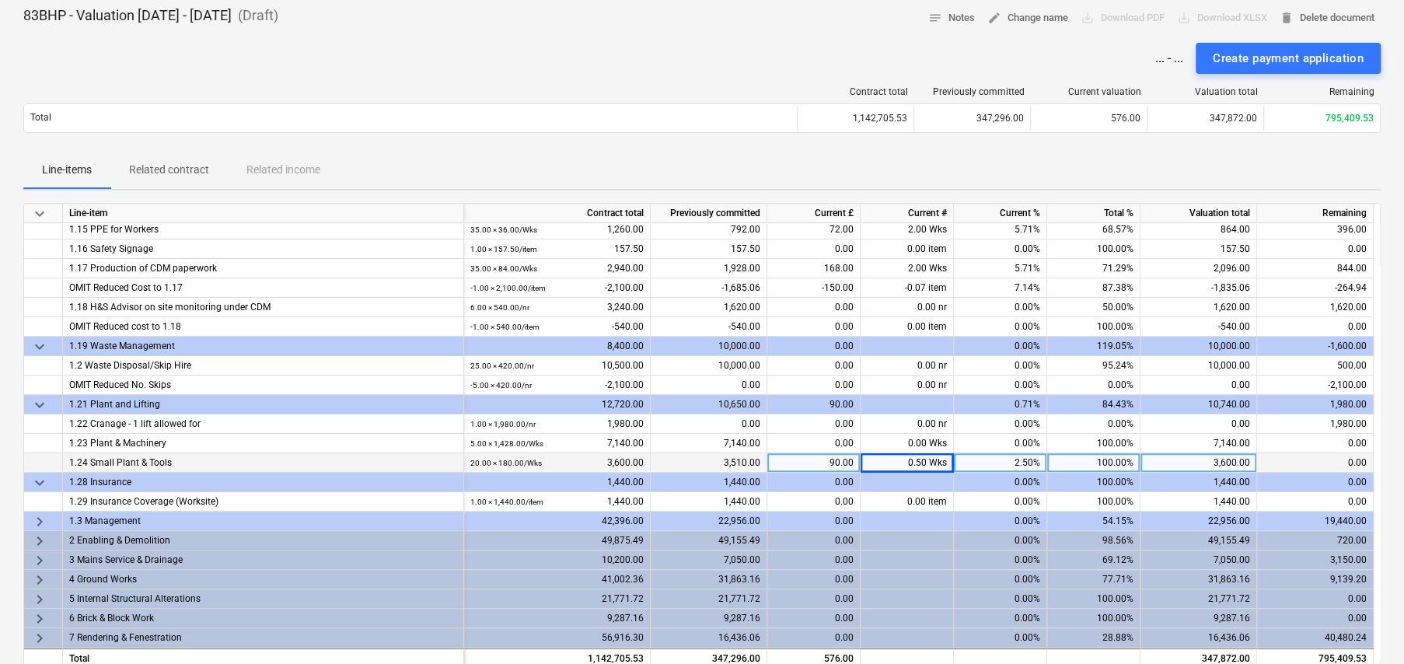
click at [38, 478] on span "keyboard_arrow_down" at bounding box center [39, 482] width 19 height 19
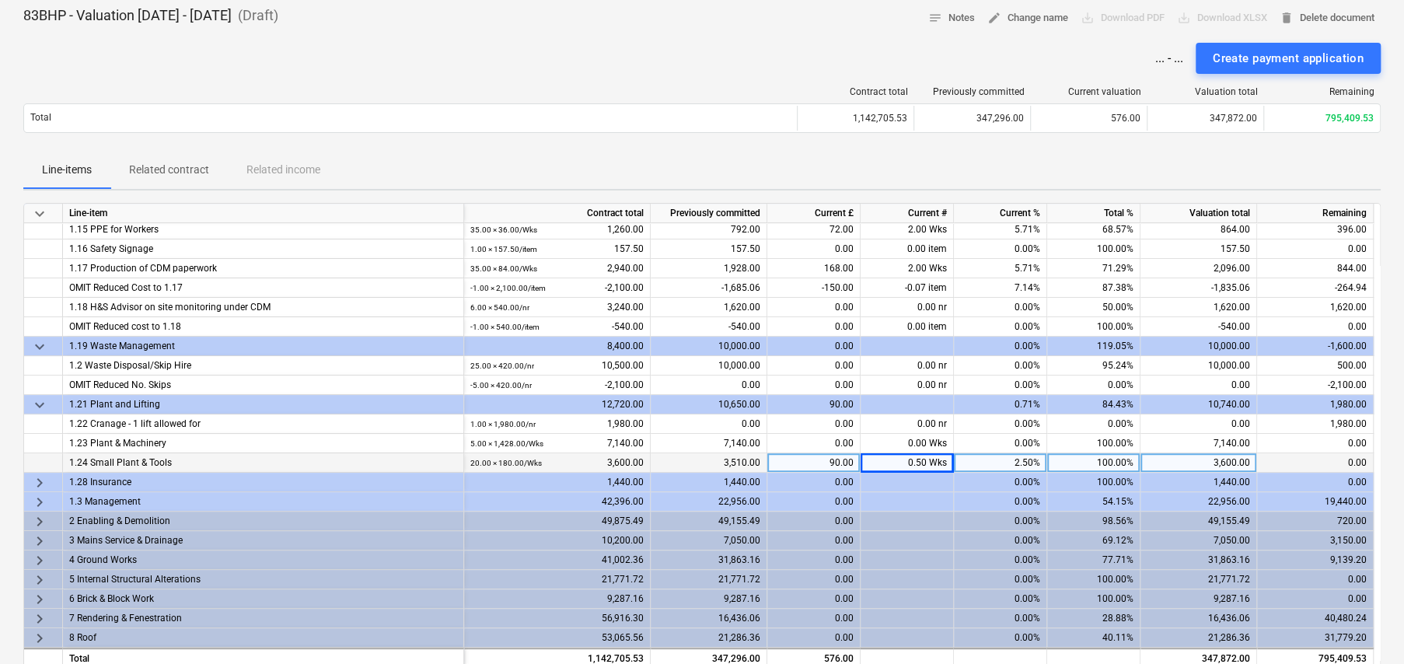
click at [40, 498] on span "keyboard_arrow_right" at bounding box center [39, 502] width 19 height 19
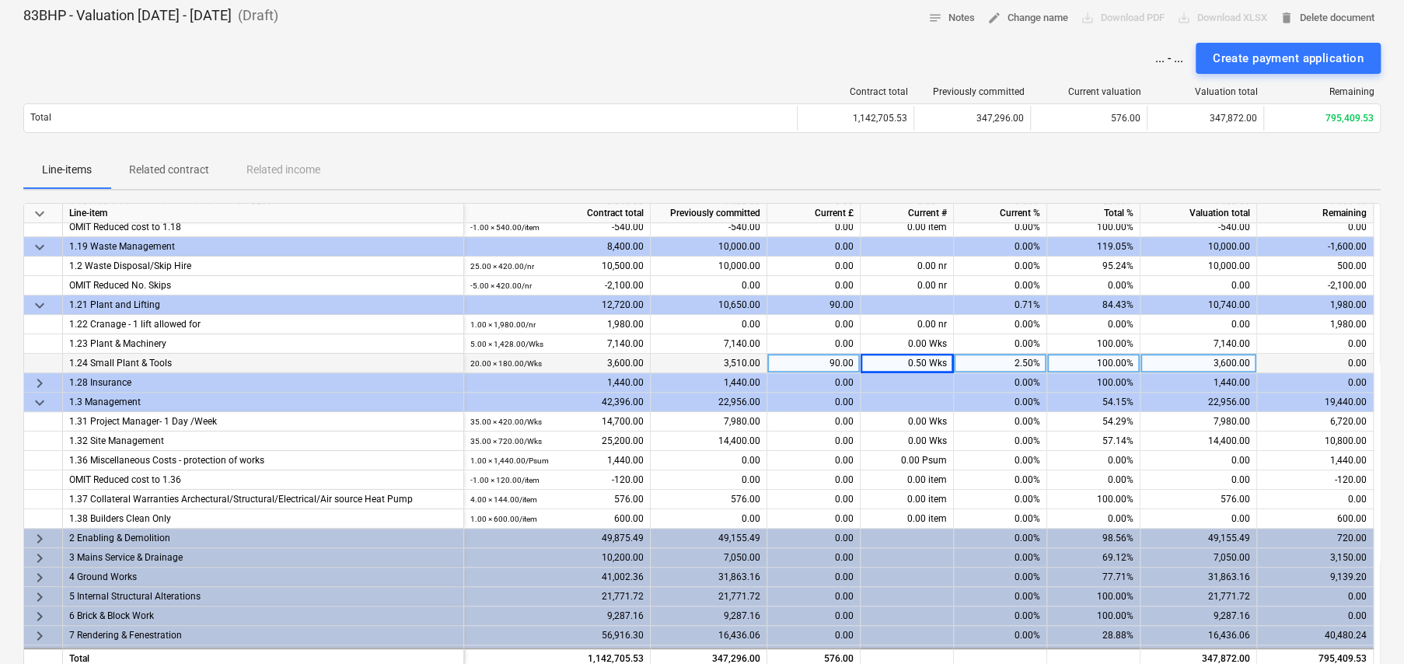
scroll to position [489, 0]
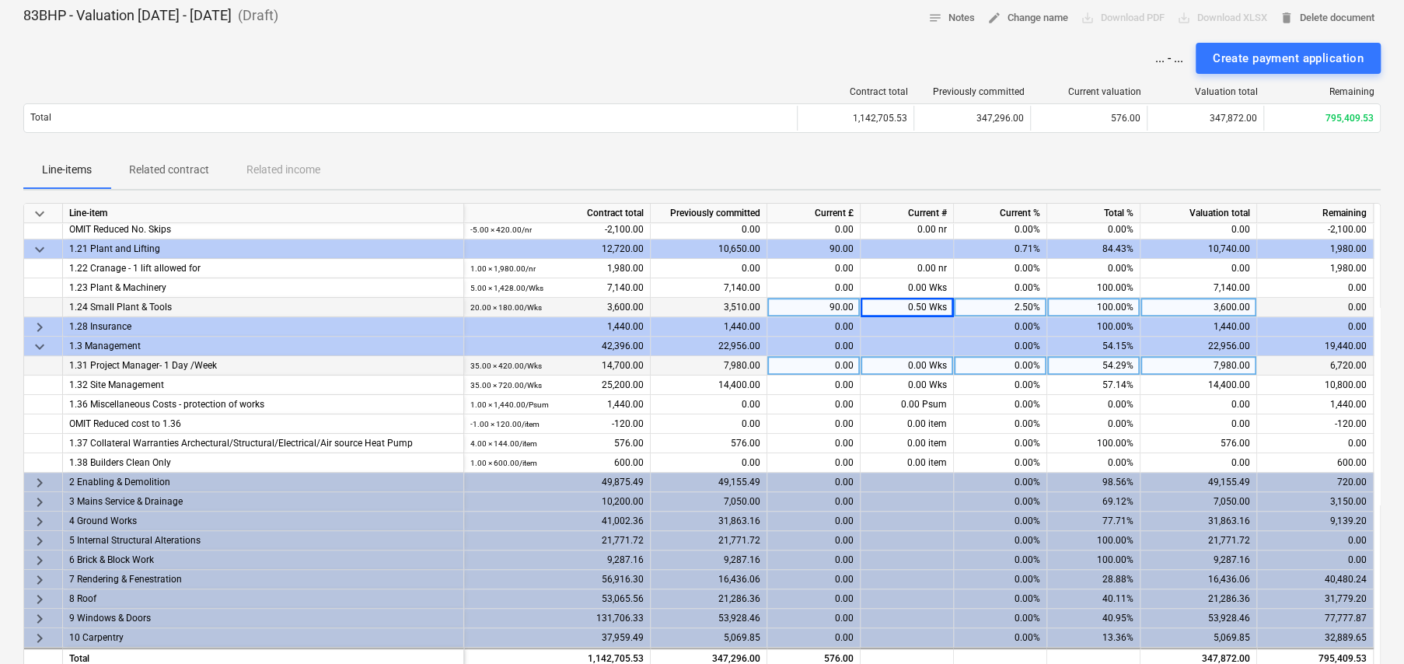
click at [918, 367] on div "0.00 Wks" at bounding box center [907, 365] width 93 height 19
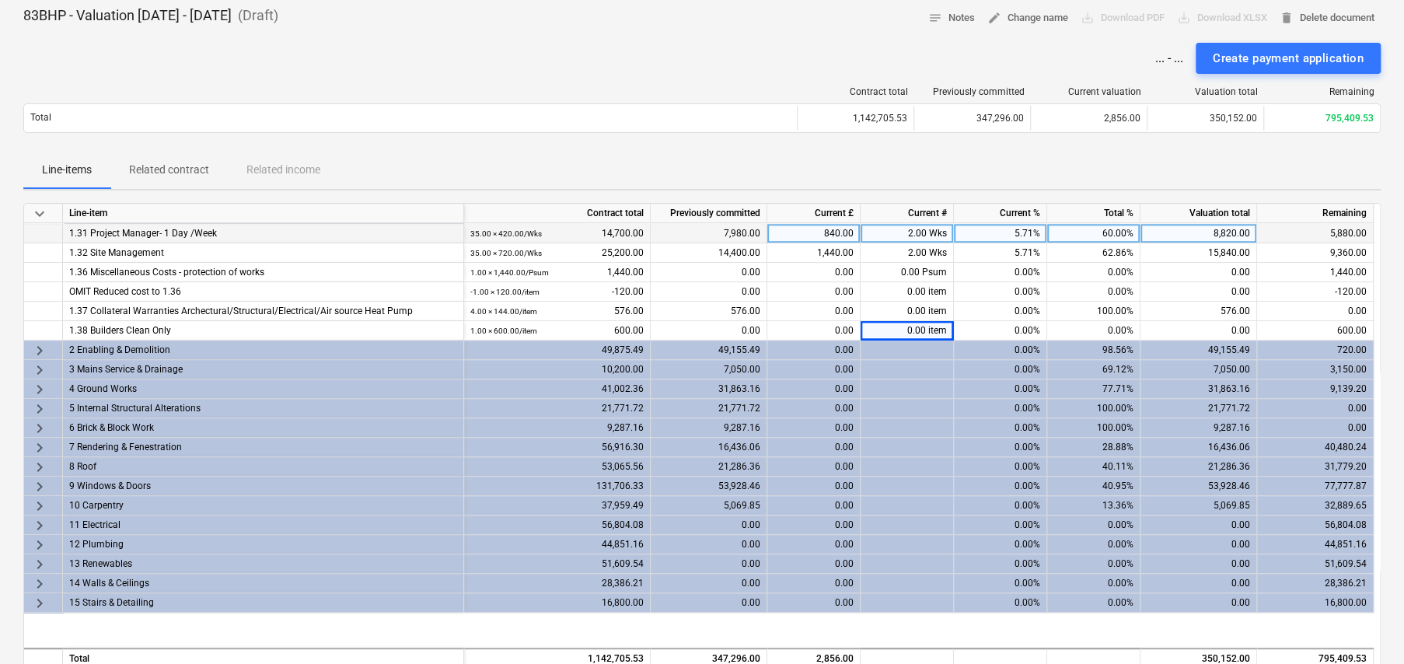
scroll to position [644, 0]
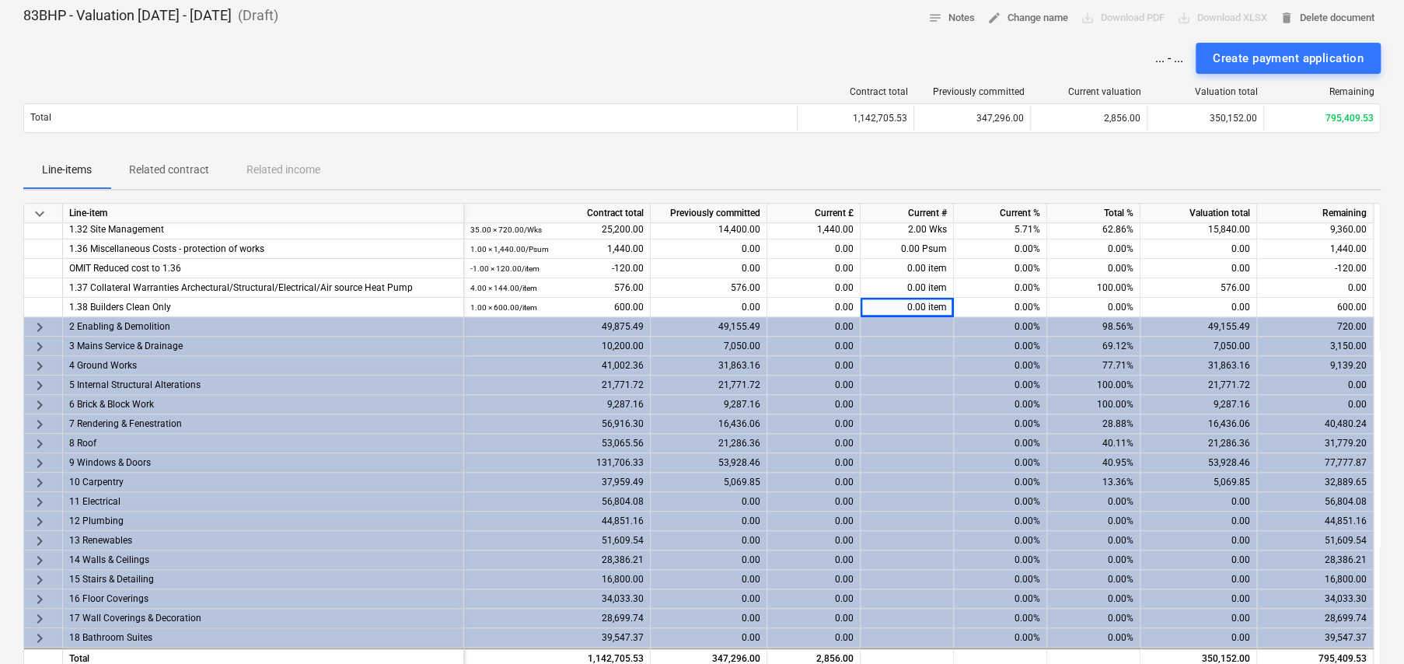
click at [39, 323] on span "keyboard_arrow_right" at bounding box center [39, 327] width 19 height 19
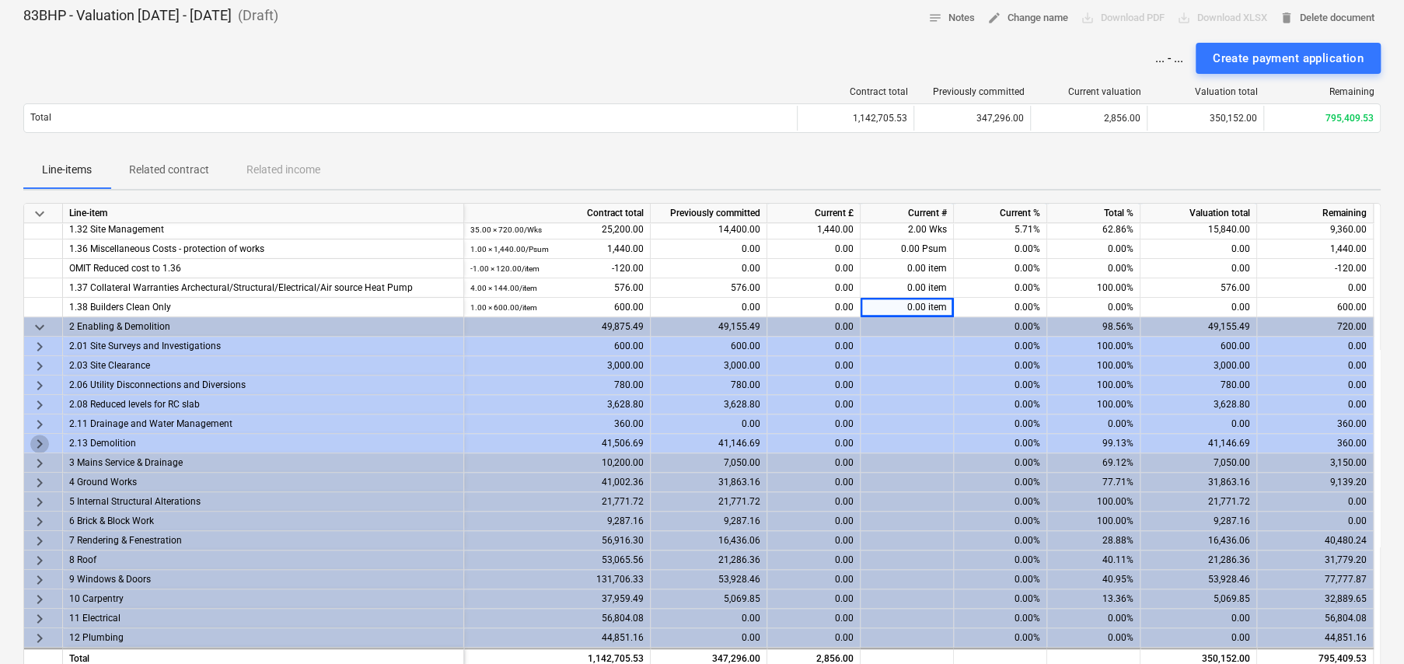
click at [37, 441] on span "keyboard_arrow_right" at bounding box center [39, 444] width 19 height 19
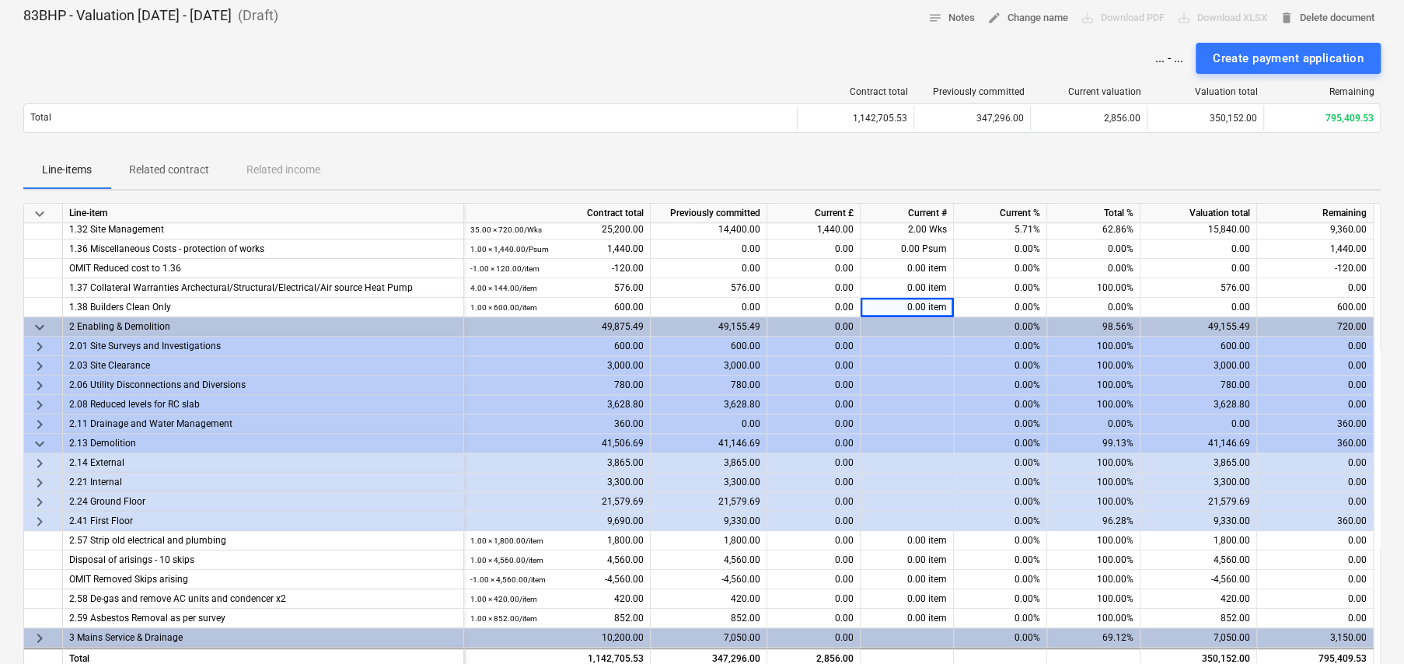
click at [38, 522] on span "keyboard_arrow_right" at bounding box center [39, 521] width 19 height 19
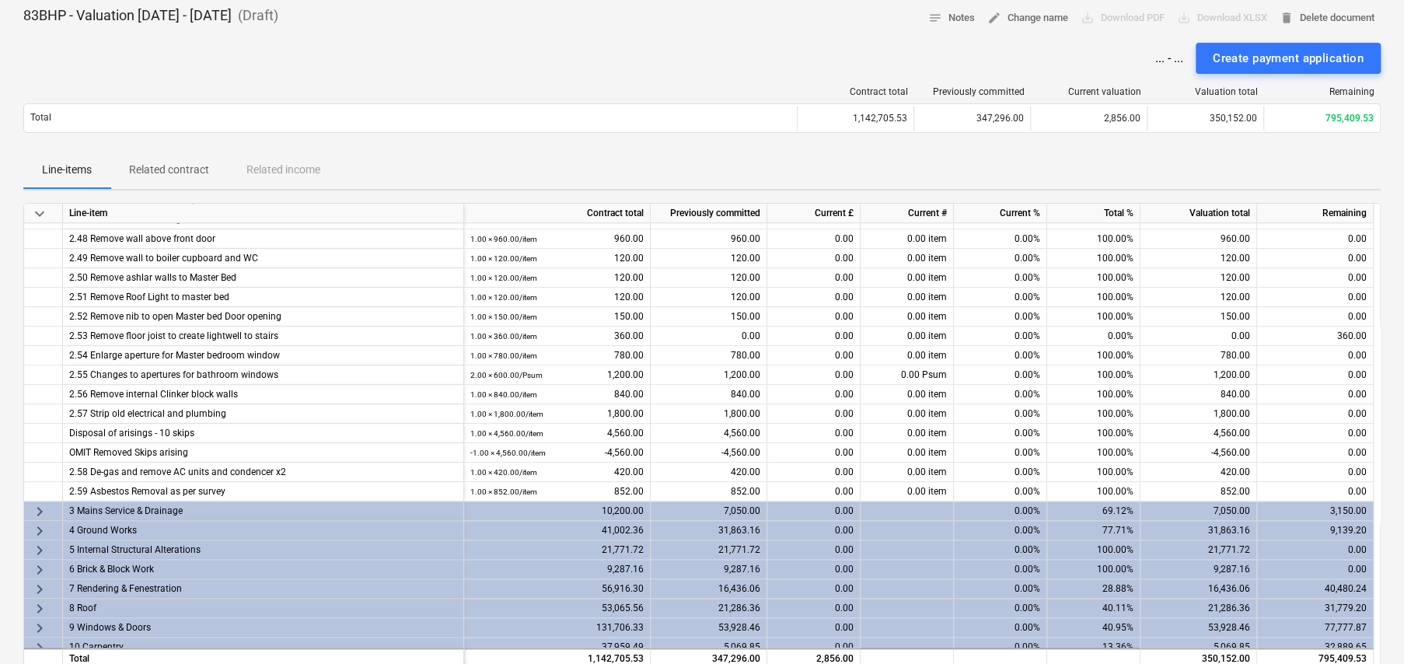
scroll to position [1111, 0]
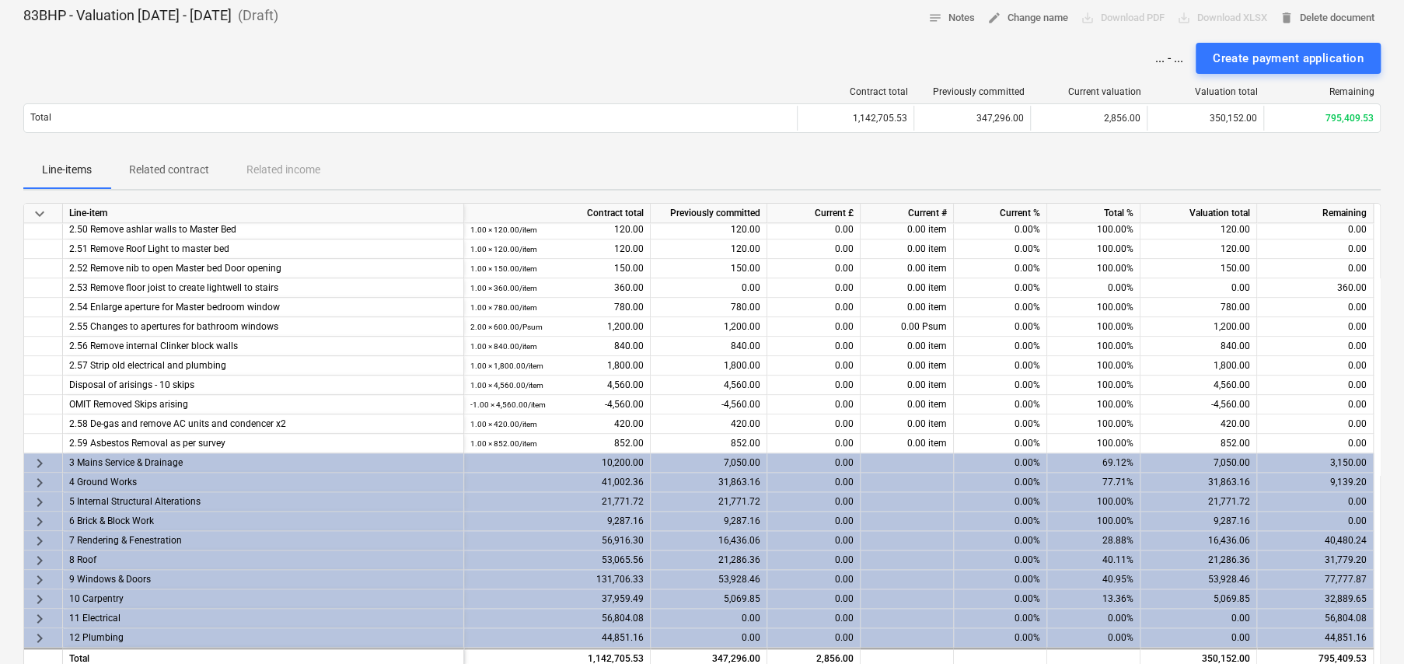
click at [40, 459] on span "keyboard_arrow_right" at bounding box center [39, 463] width 19 height 19
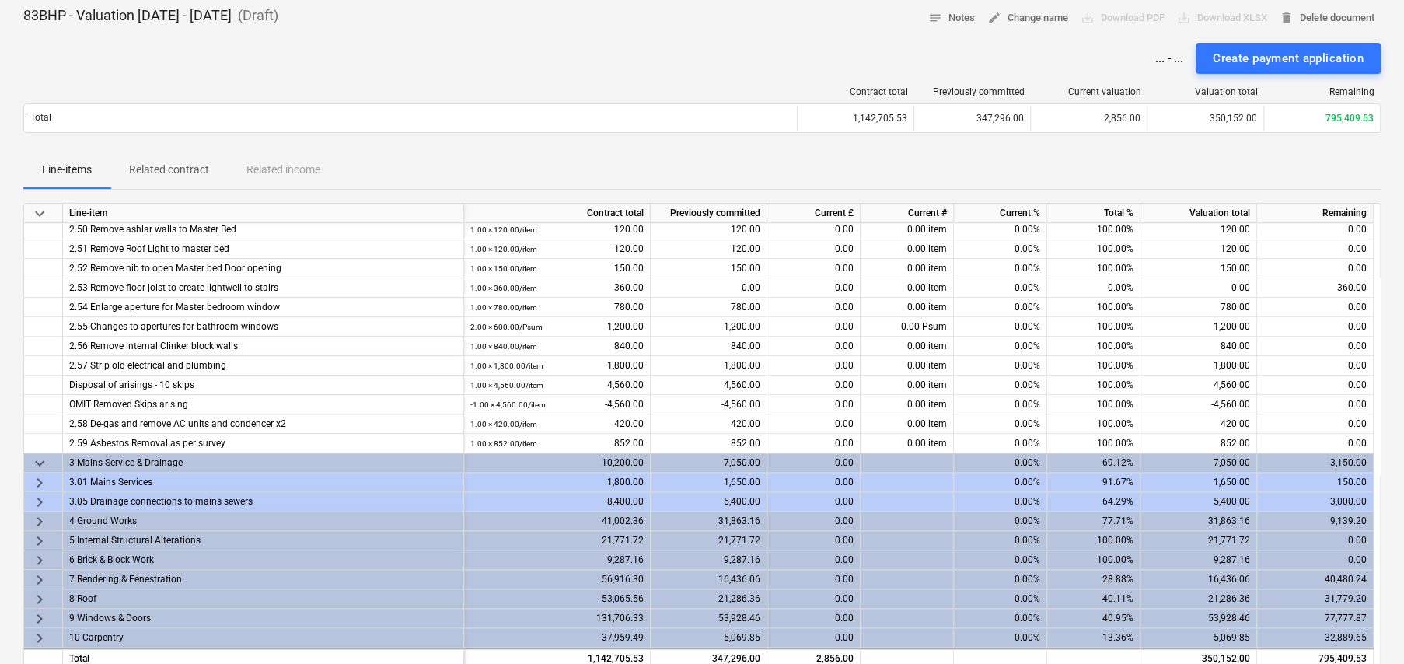
click at [38, 479] on span "keyboard_arrow_right" at bounding box center [39, 482] width 19 height 19
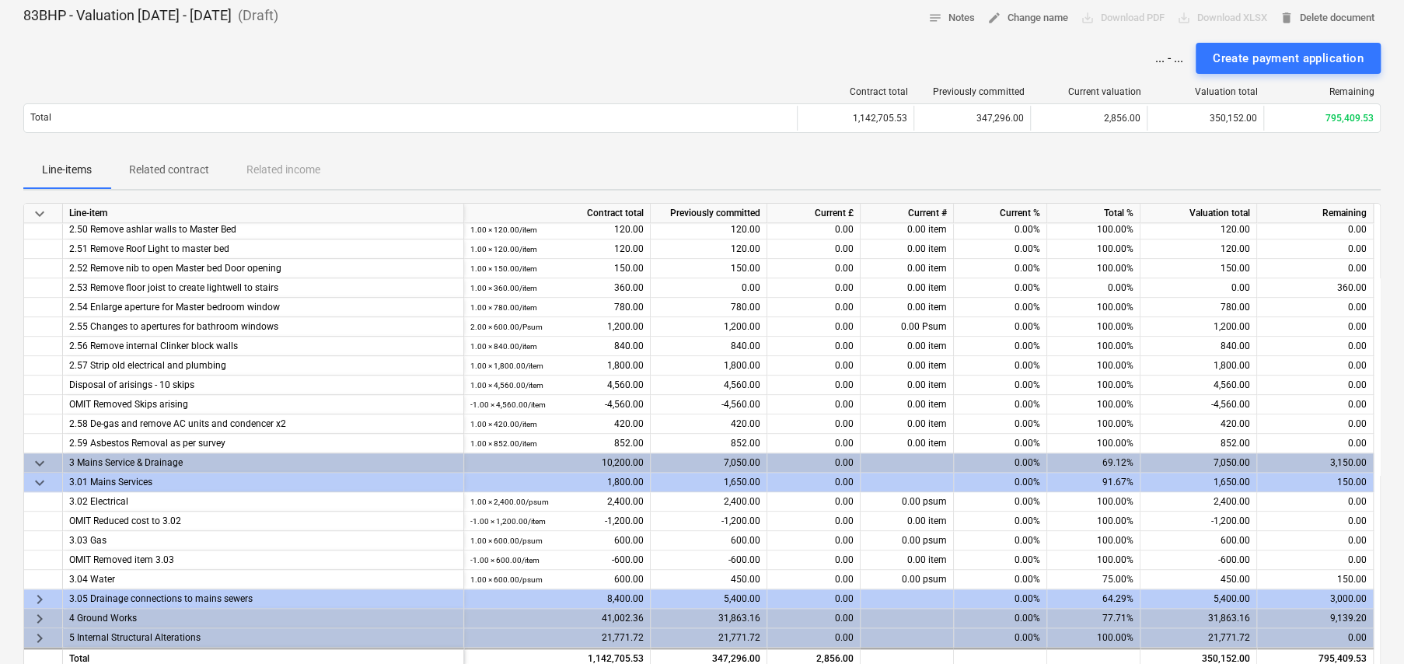
click at [41, 594] on span "keyboard_arrow_right" at bounding box center [39, 599] width 19 height 19
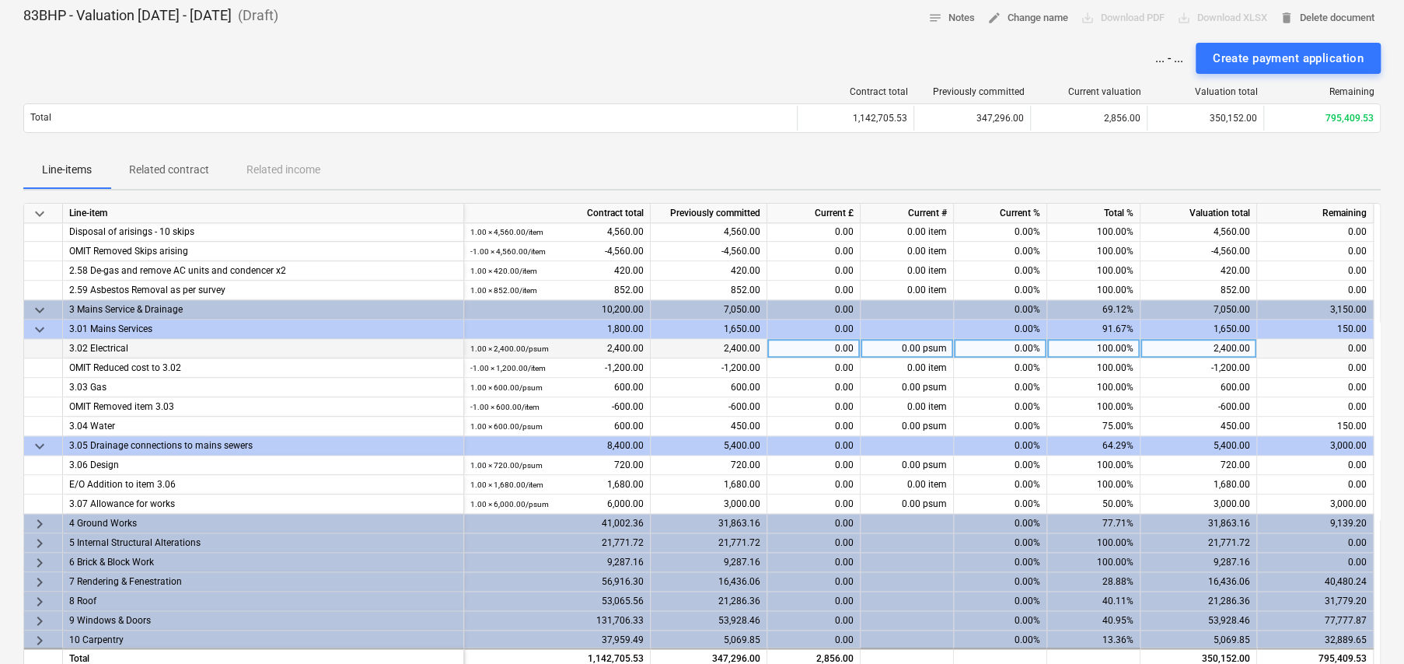
scroll to position [1266, 0]
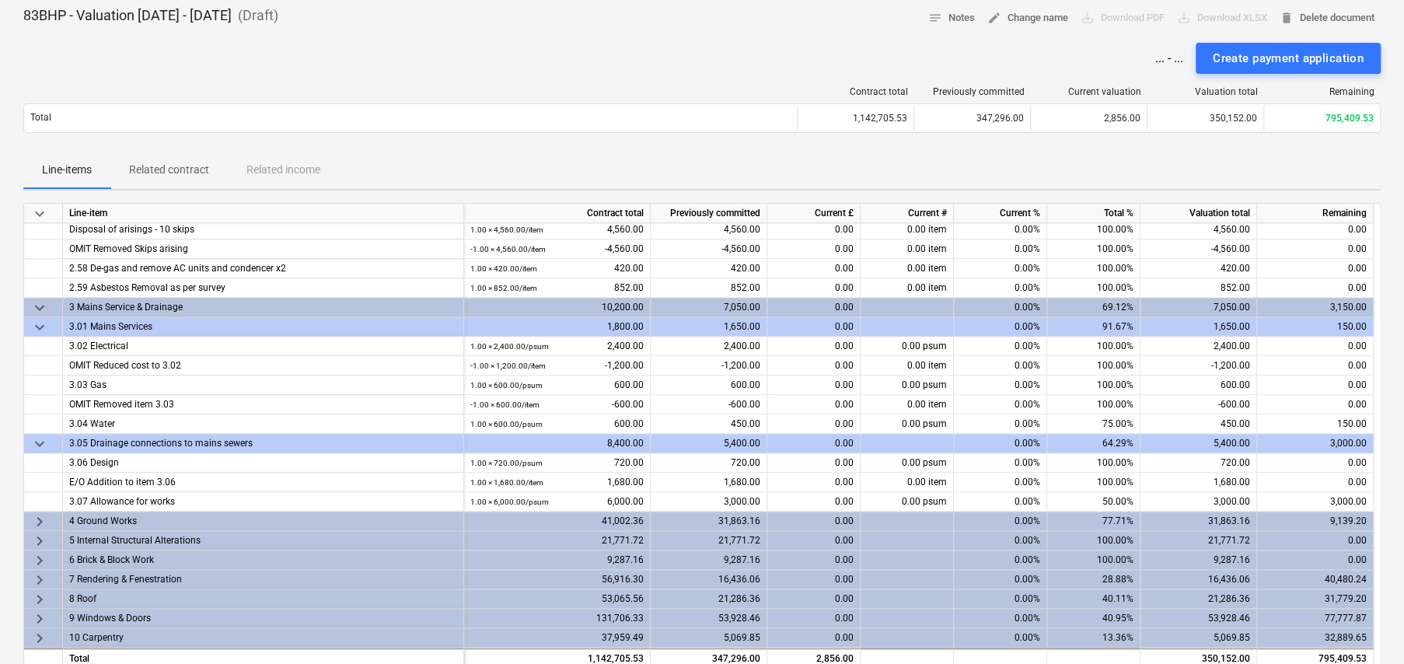
click at [36, 438] on span "keyboard_arrow_down" at bounding box center [39, 444] width 19 height 19
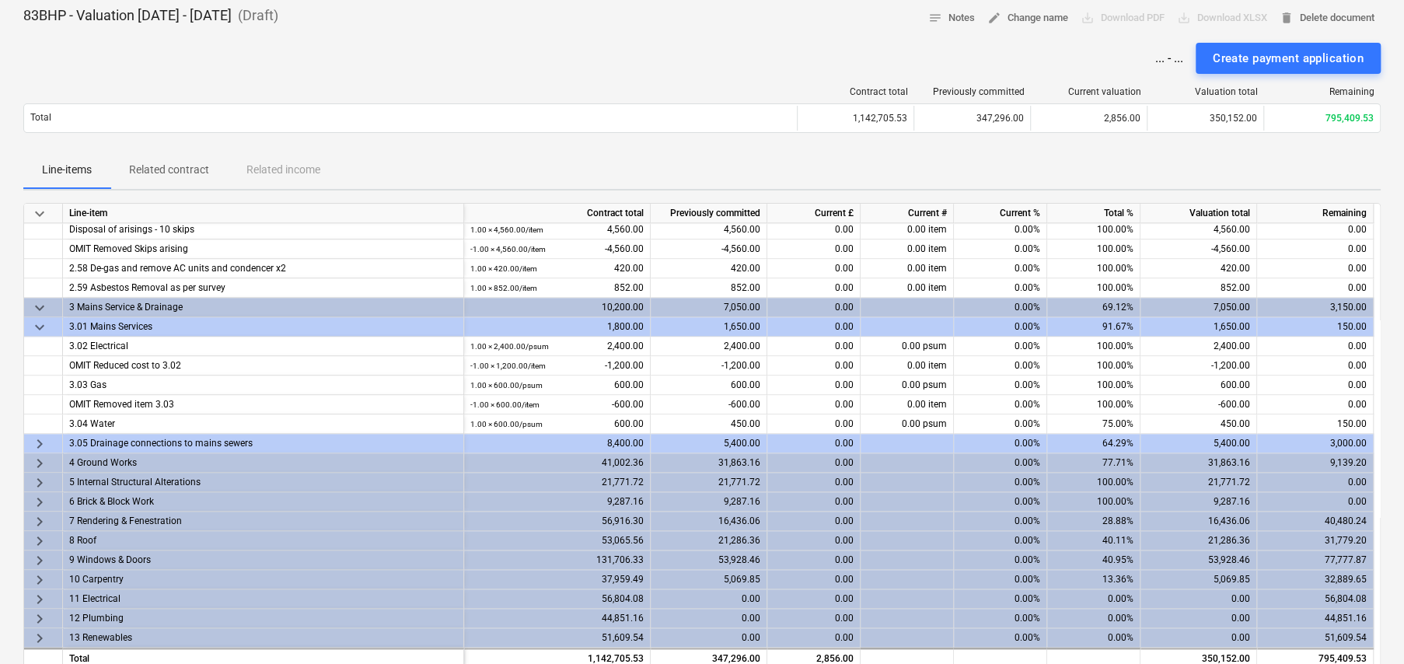
click at [39, 299] on span "keyboard_arrow_down" at bounding box center [39, 308] width 19 height 19
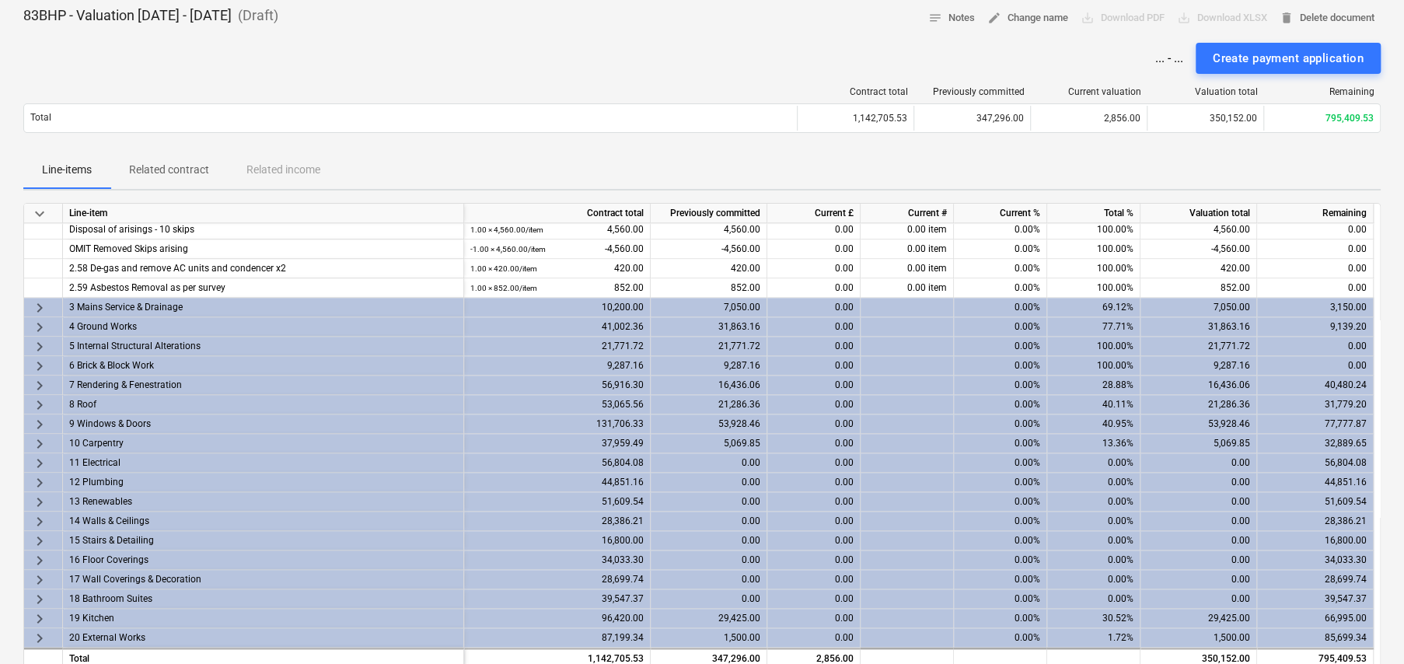
click at [37, 324] on span "keyboard_arrow_right" at bounding box center [39, 327] width 19 height 19
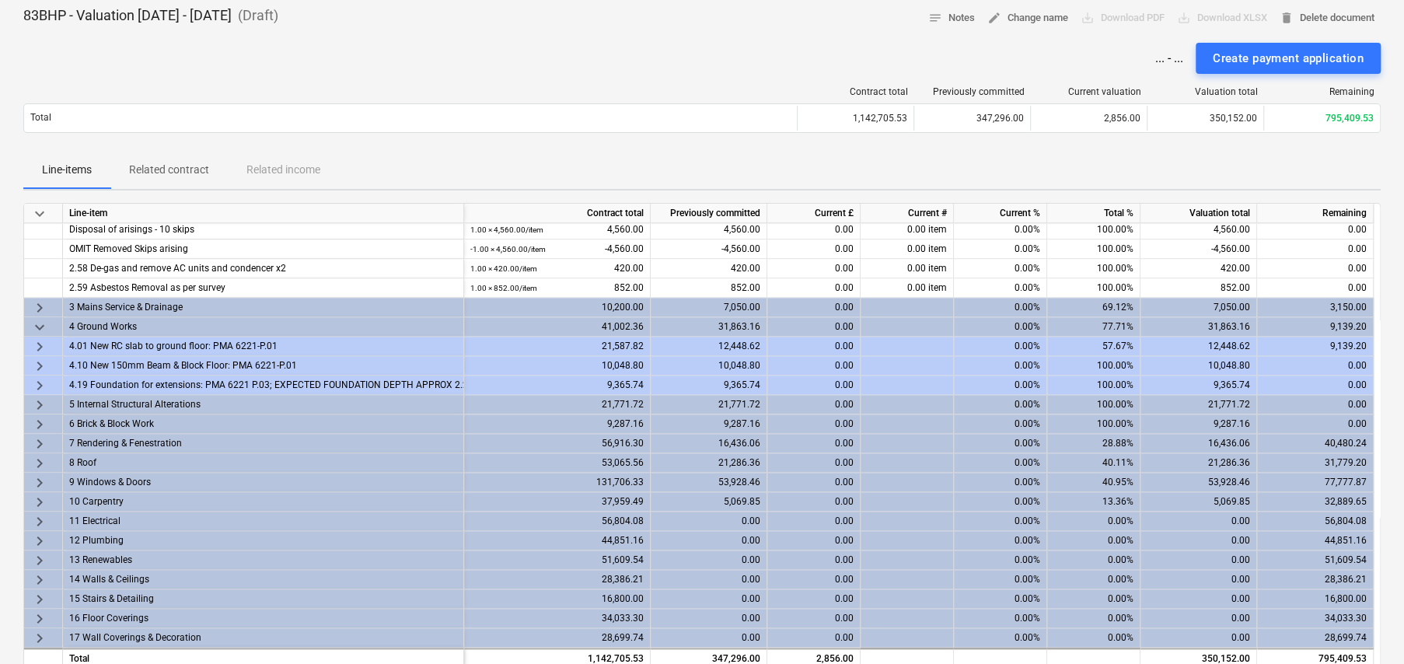
click at [40, 344] on span "keyboard_arrow_right" at bounding box center [39, 346] width 19 height 19
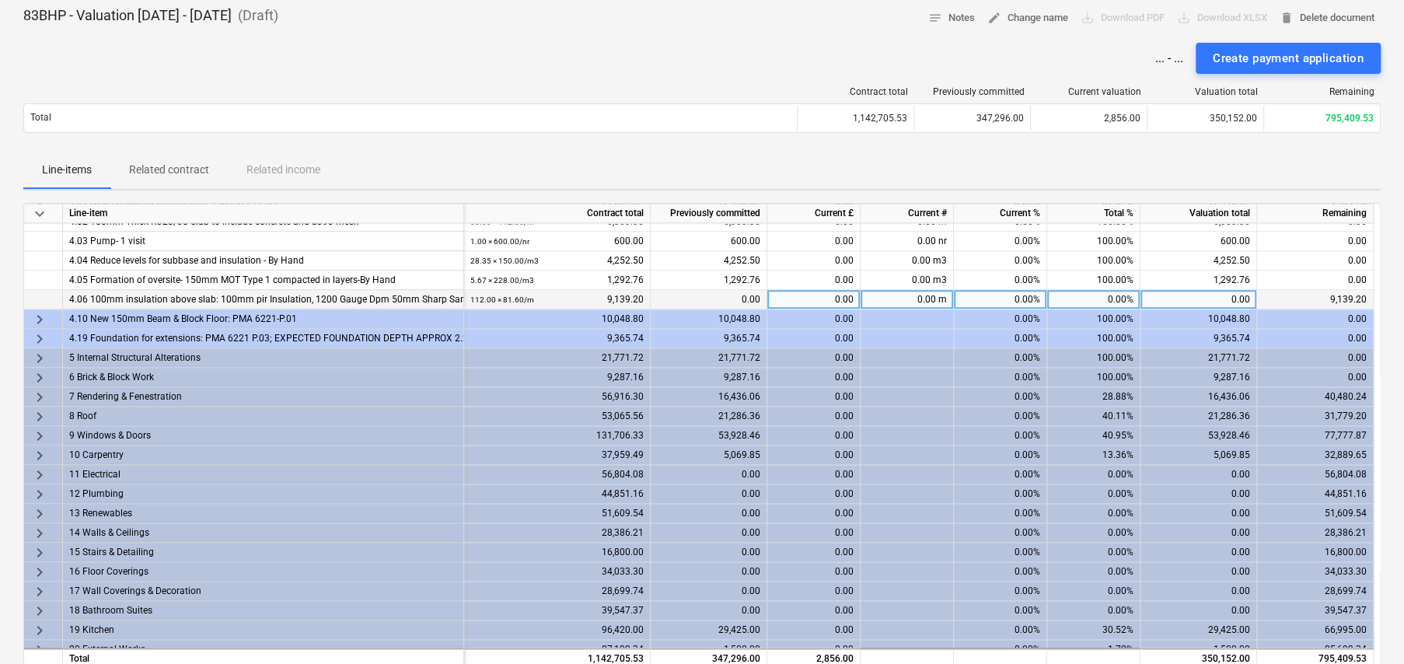
scroll to position [1422, 0]
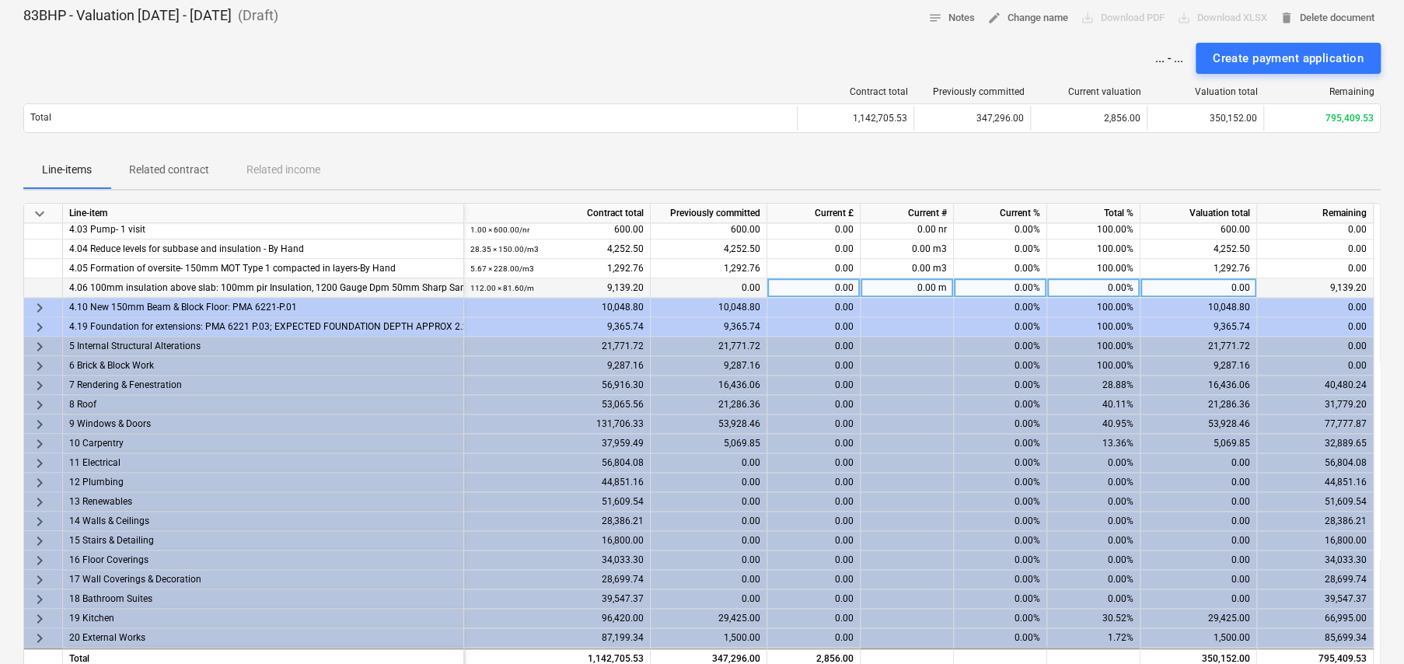
click at [38, 344] on span "keyboard_arrow_right" at bounding box center [39, 346] width 19 height 19
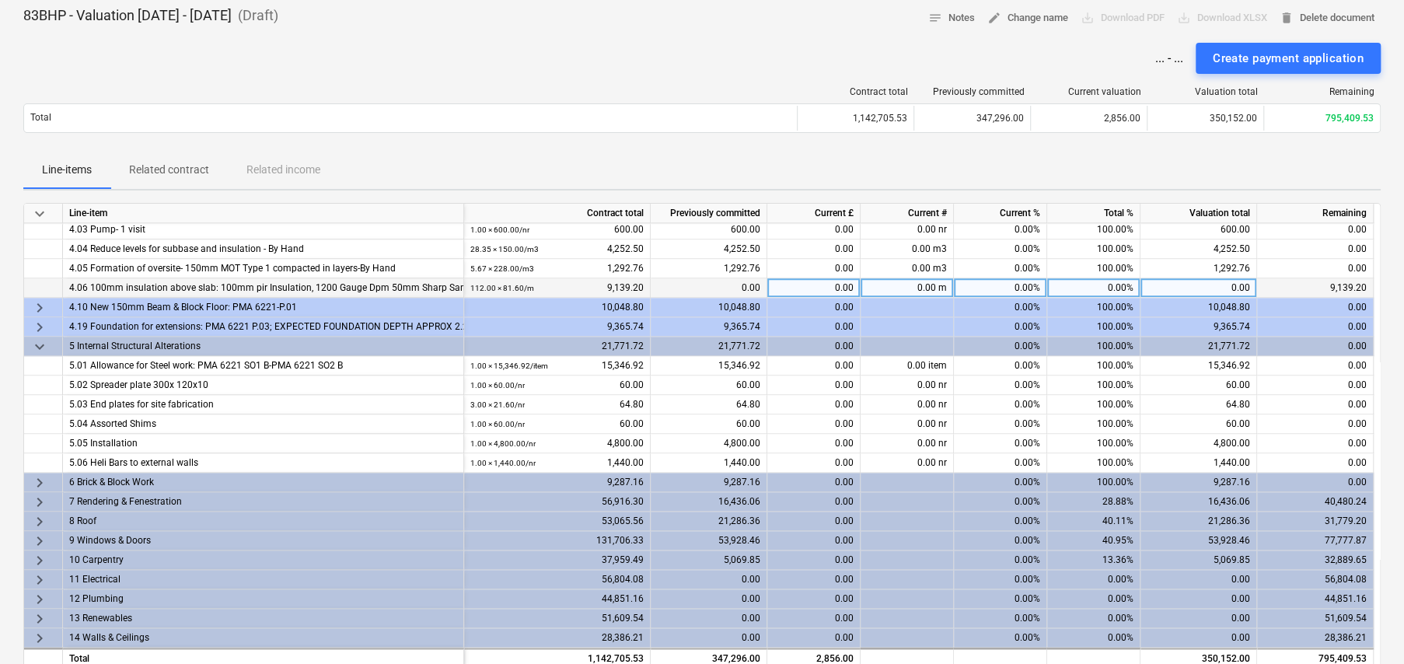
click at [42, 500] on span "keyboard_arrow_right" at bounding box center [39, 502] width 19 height 19
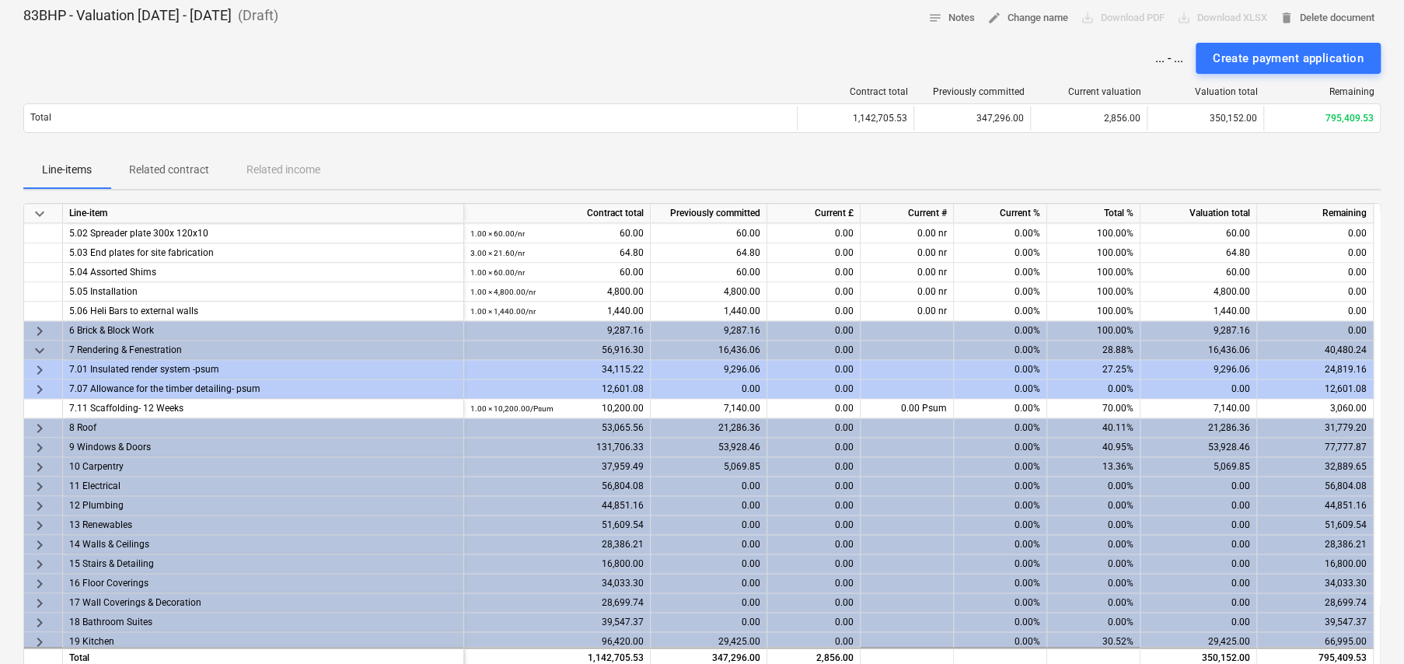
scroll to position [1577, 0]
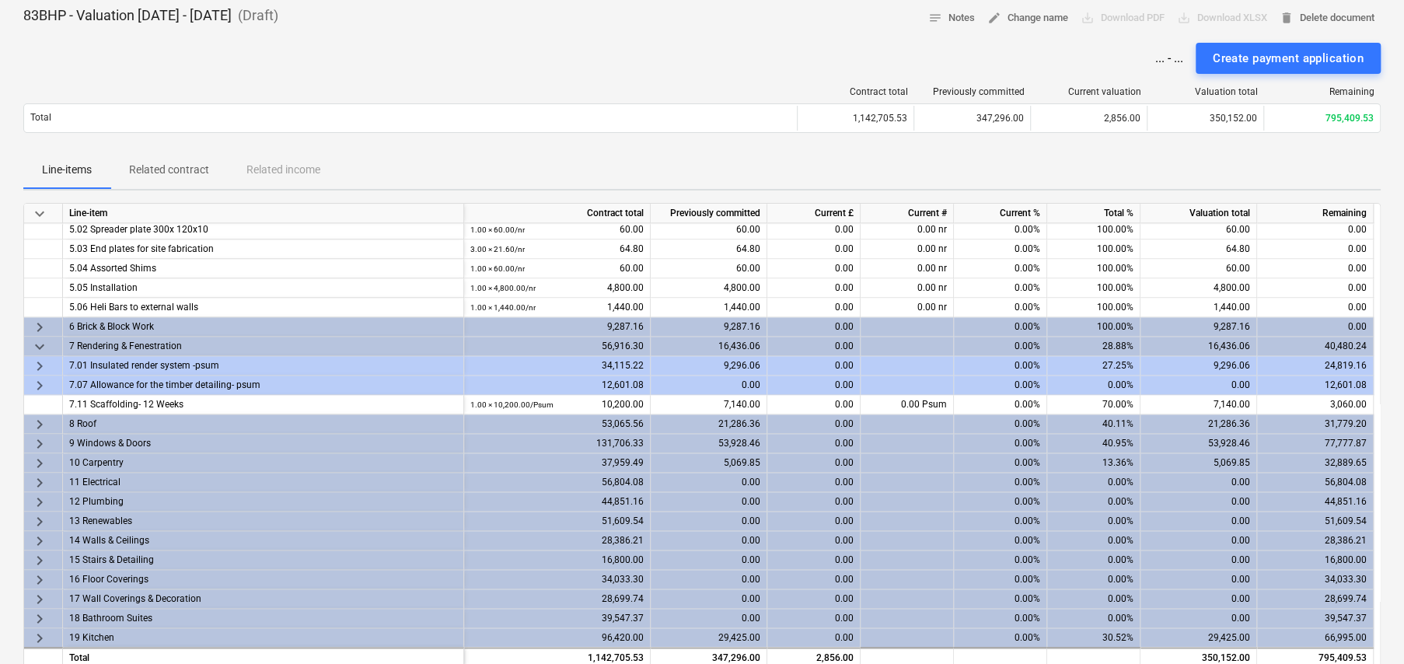
click at [37, 361] on span "keyboard_arrow_right" at bounding box center [39, 366] width 19 height 19
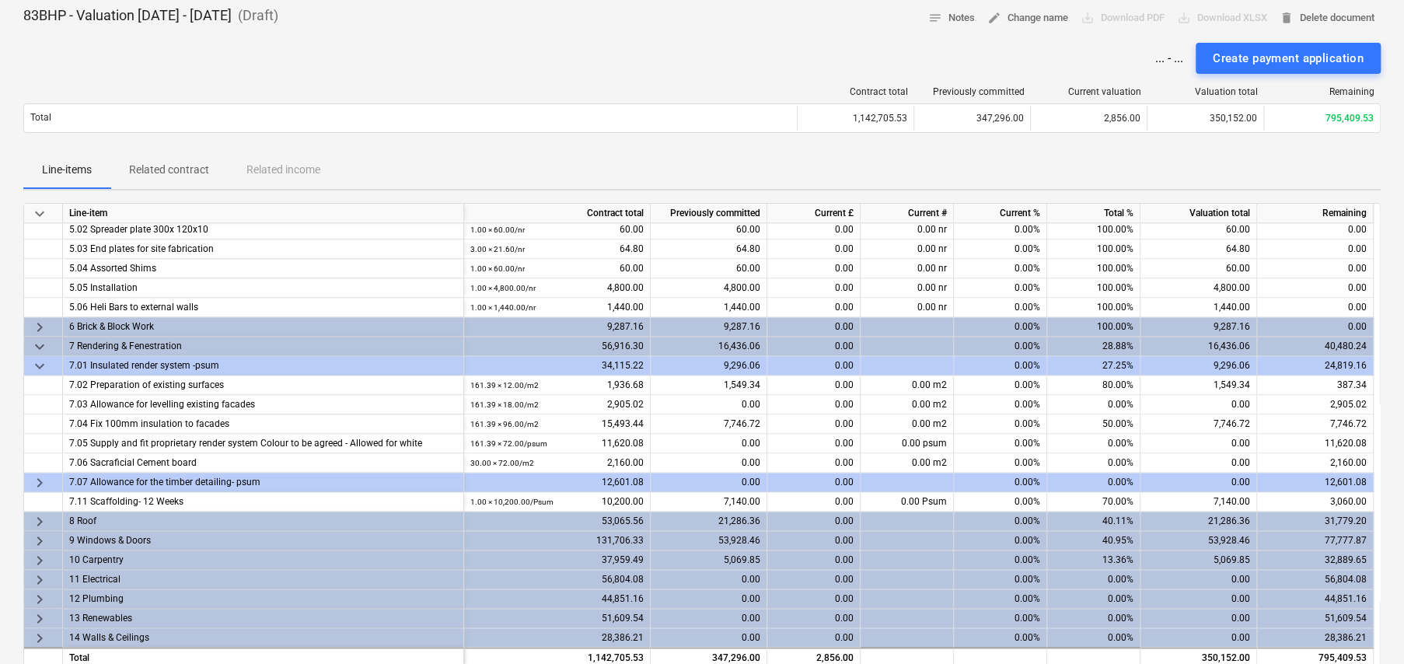
click at [40, 480] on span "keyboard_arrow_right" at bounding box center [39, 482] width 19 height 19
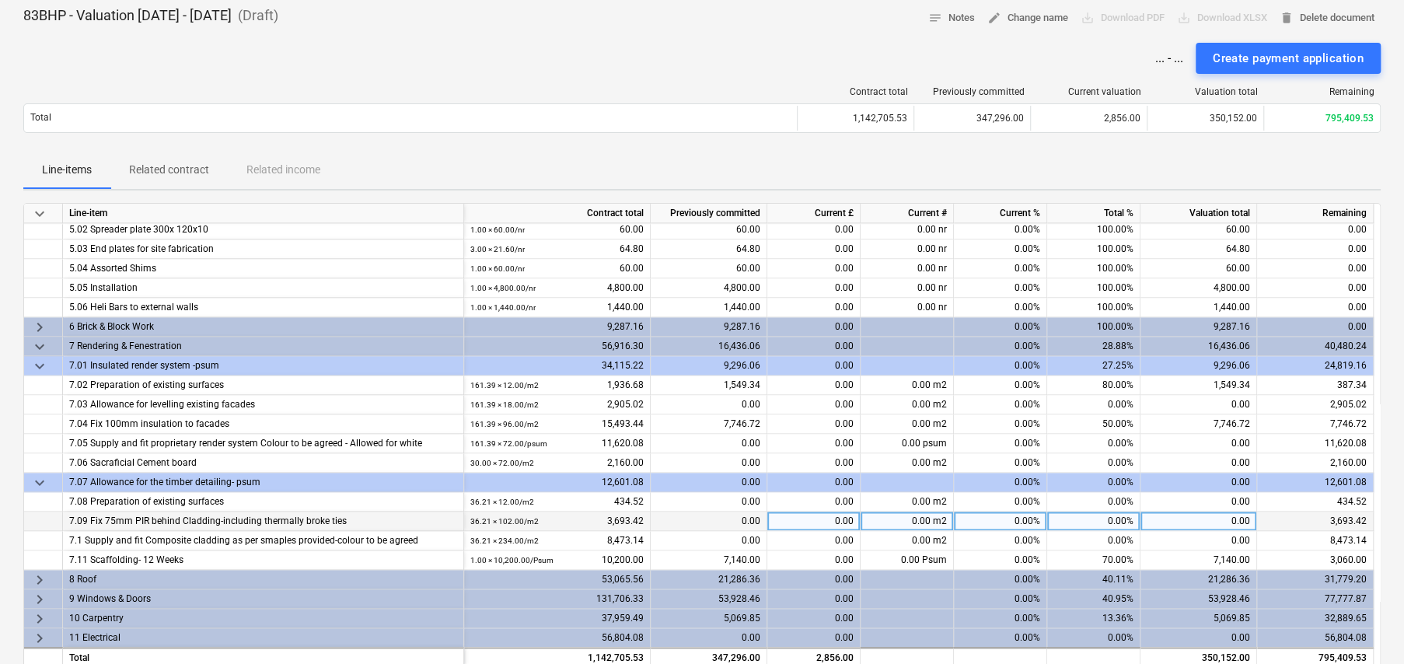
scroll to position [1655, 0]
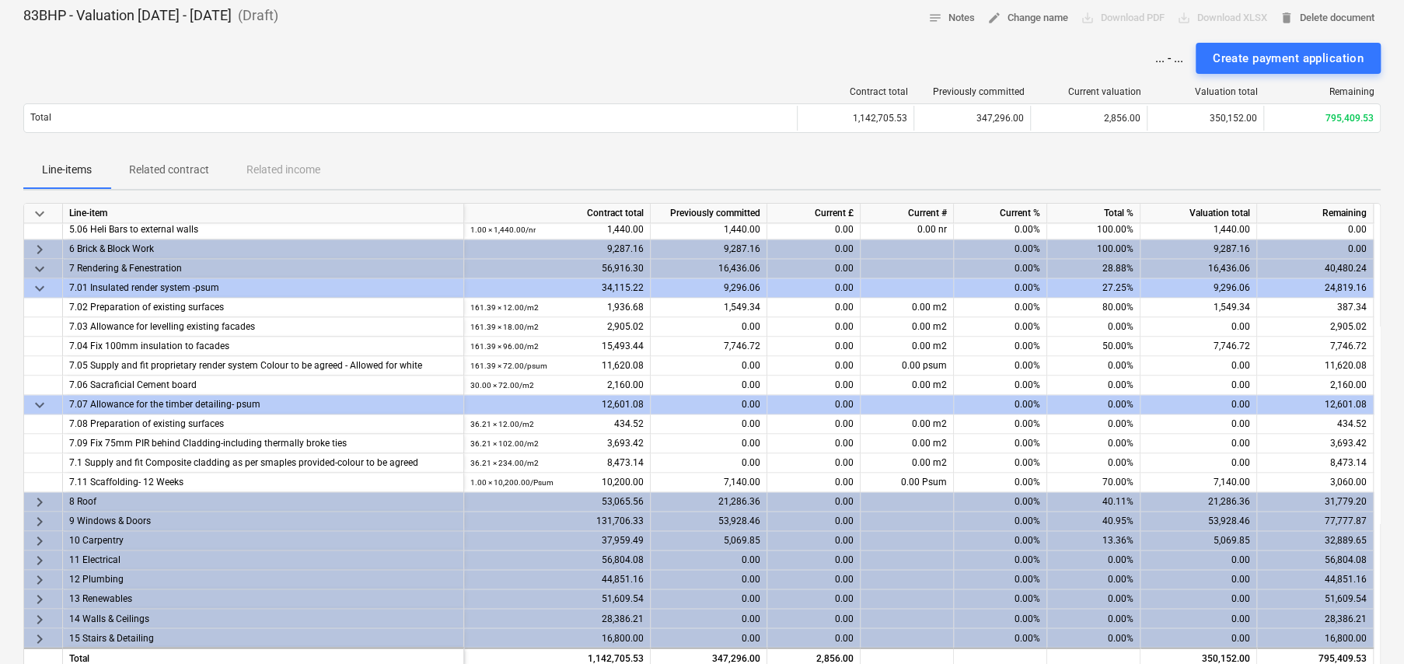
click at [40, 286] on span "keyboard_arrow_down" at bounding box center [39, 288] width 19 height 19
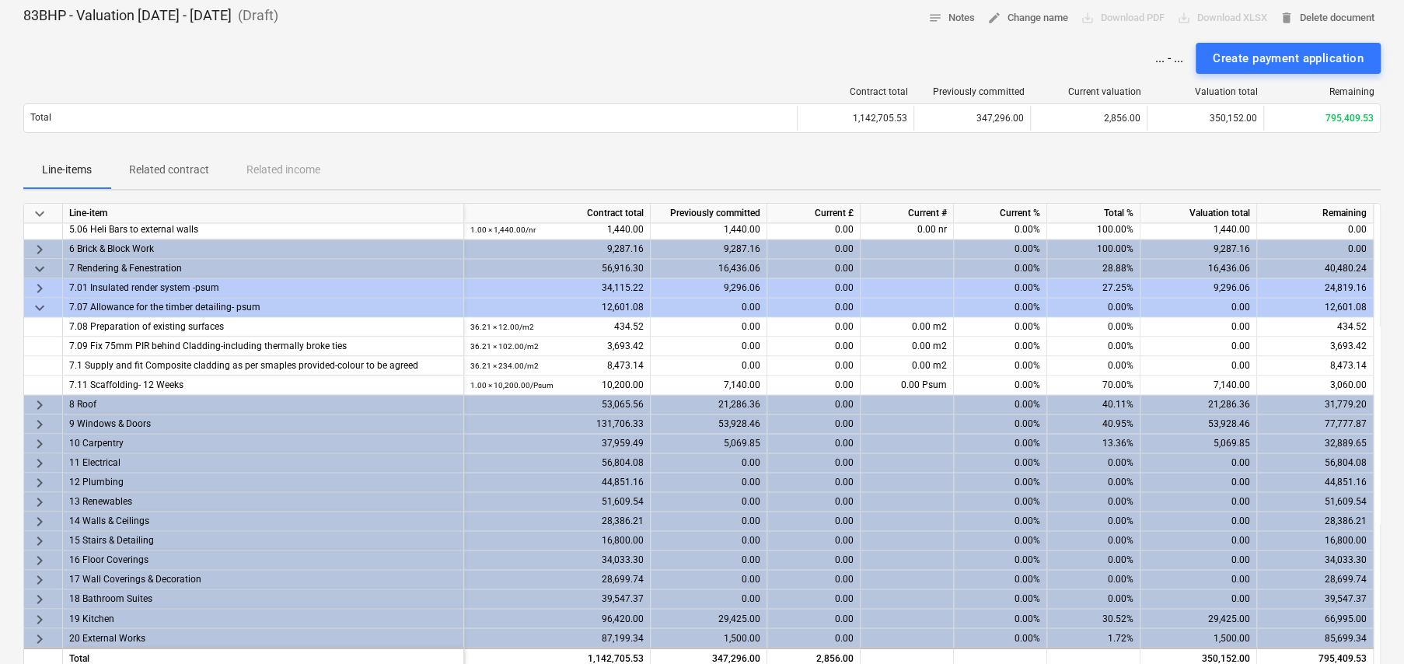
click at [40, 302] on span "keyboard_arrow_down" at bounding box center [39, 308] width 19 height 19
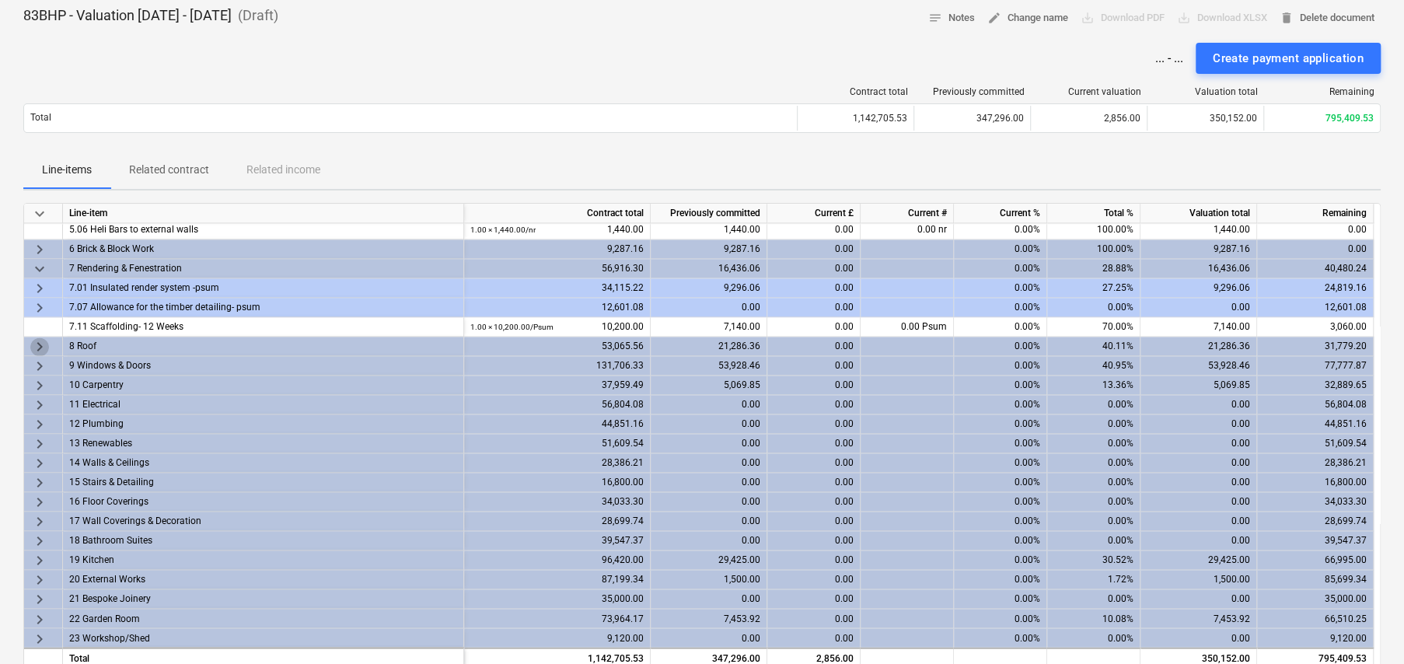
click at [39, 340] on span "keyboard_arrow_right" at bounding box center [39, 346] width 19 height 19
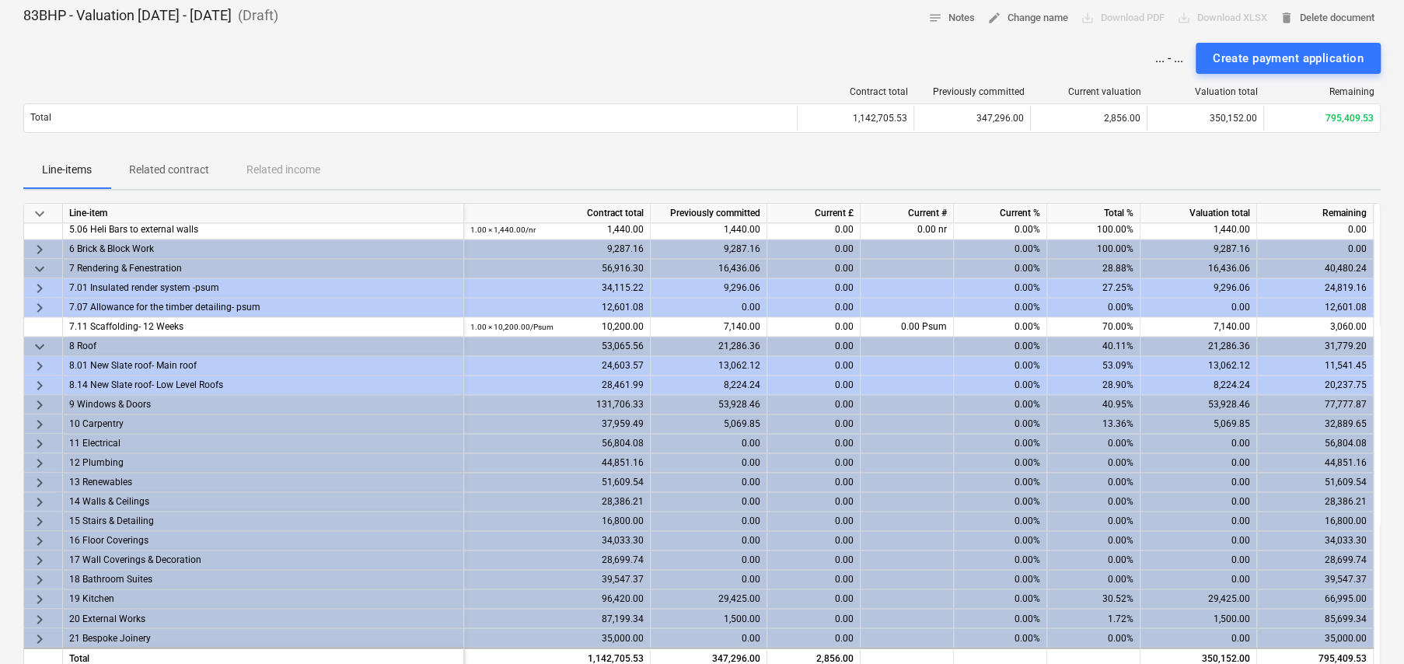
click at [39, 365] on span "keyboard_arrow_right" at bounding box center [39, 366] width 19 height 19
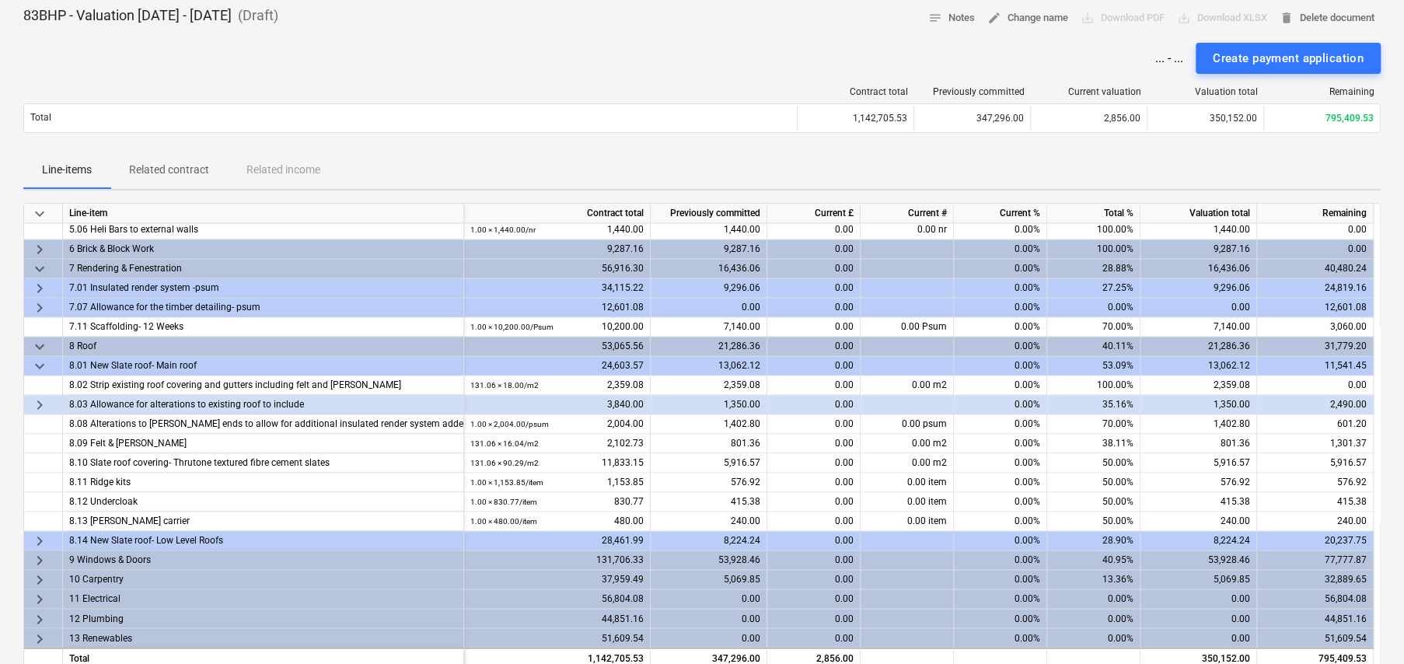
click at [39, 402] on span "keyboard_arrow_right" at bounding box center [39, 405] width 19 height 19
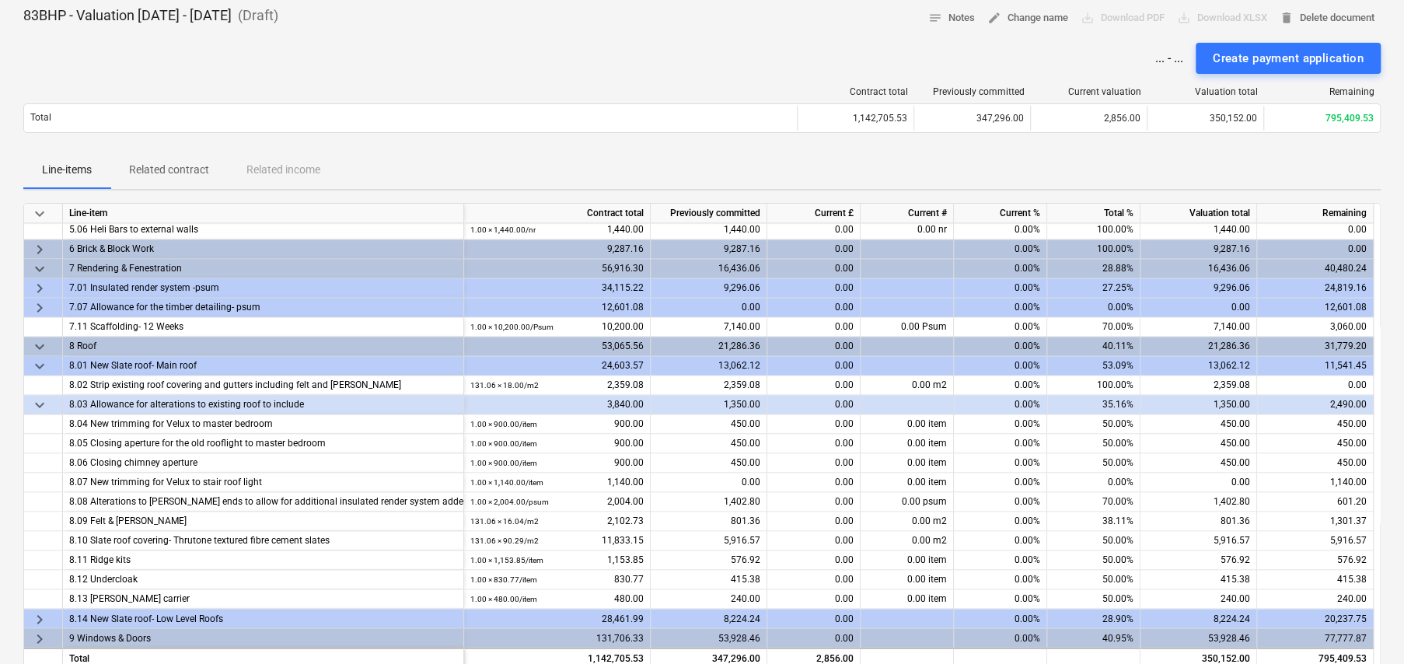
click at [42, 613] on span "keyboard_arrow_right" at bounding box center [39, 618] width 19 height 19
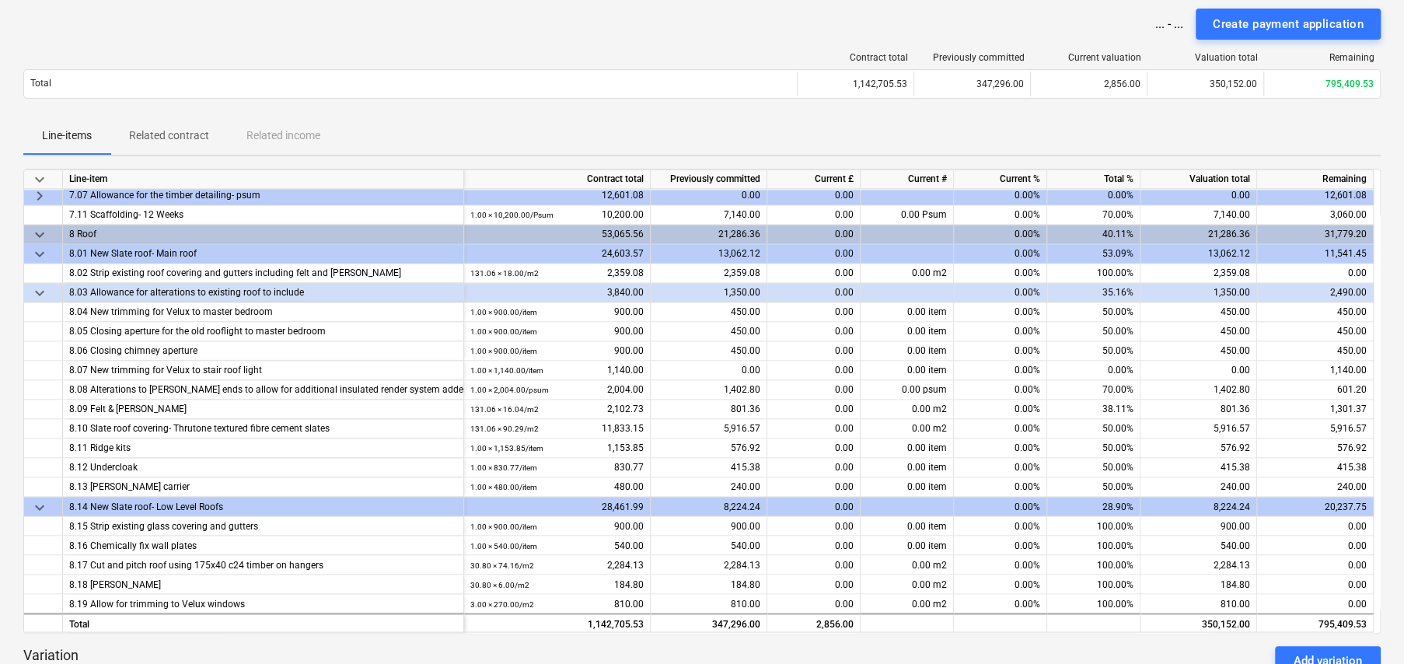
scroll to position [155, 0]
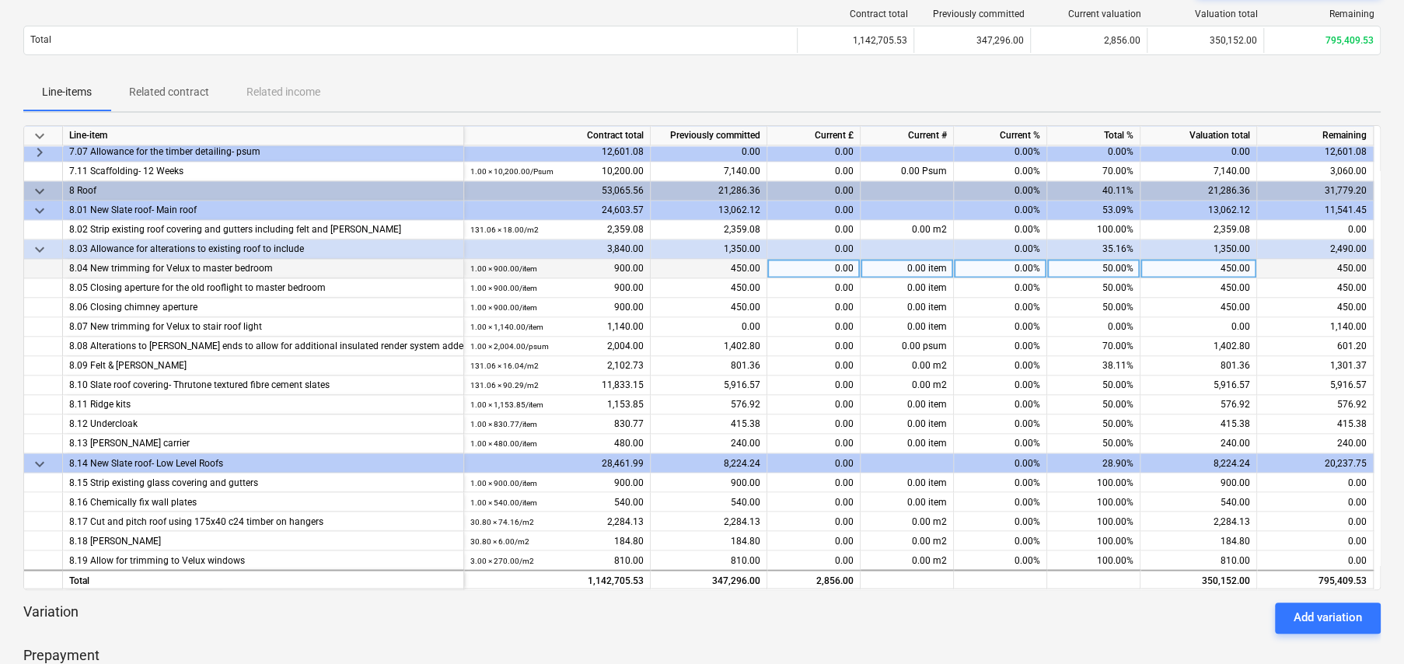
click at [1113, 267] on div "50.00%" at bounding box center [1093, 268] width 93 height 19
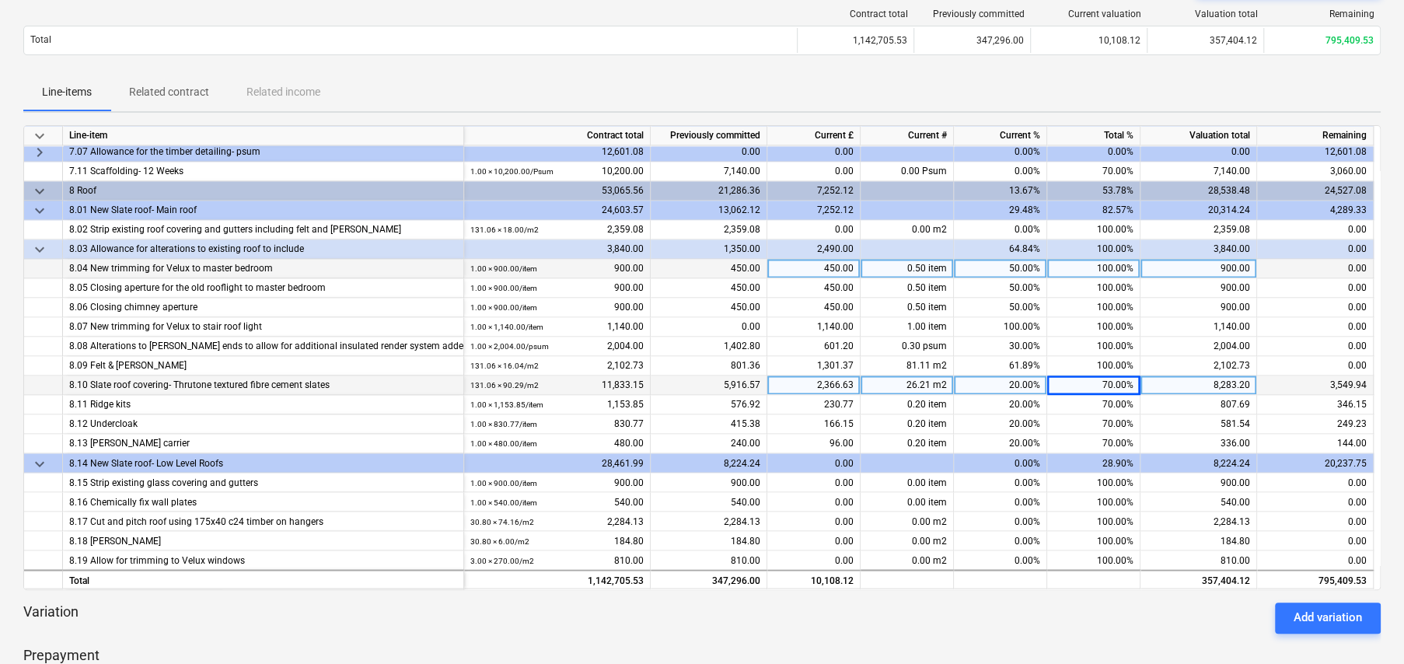
click at [1114, 384] on div "70.00%" at bounding box center [1093, 384] width 93 height 19
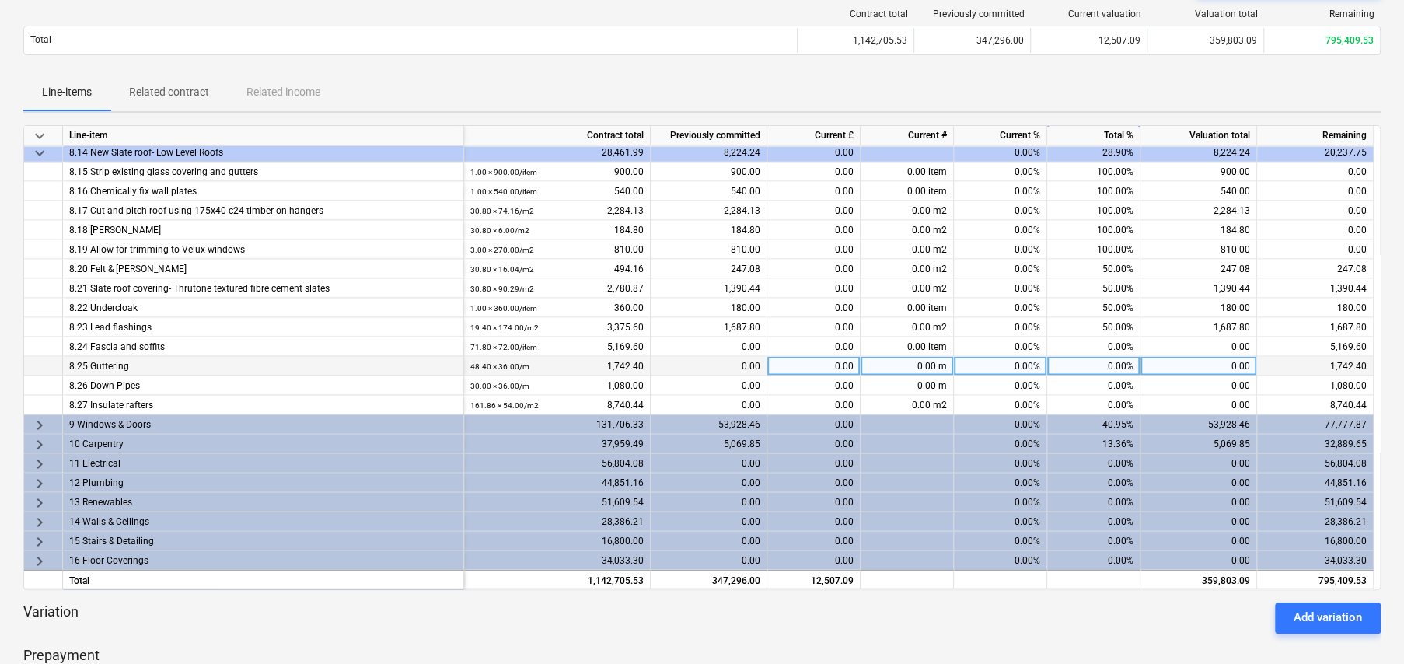
scroll to position [1966, 0]
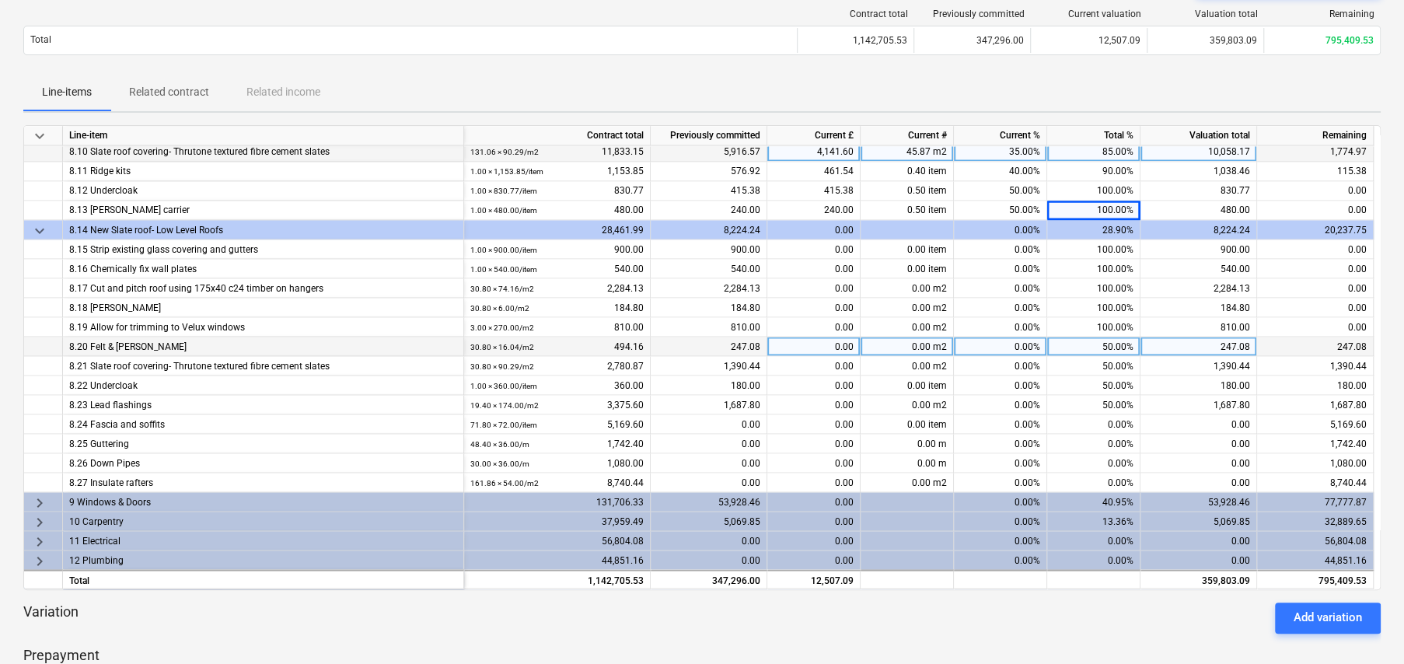
click at [1120, 344] on div "50.00%" at bounding box center [1093, 346] width 93 height 19
click at [41, 496] on span "keyboard_arrow_right" at bounding box center [39, 502] width 19 height 19
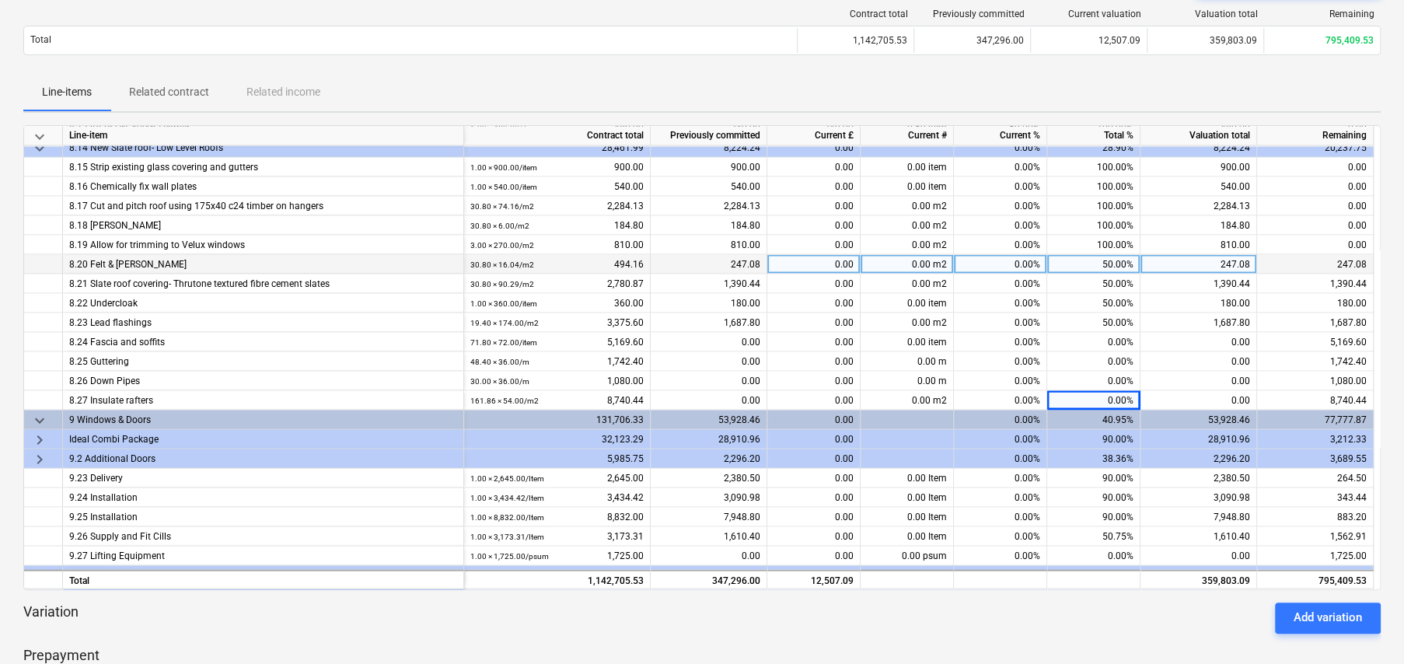
scroll to position [2121, 0]
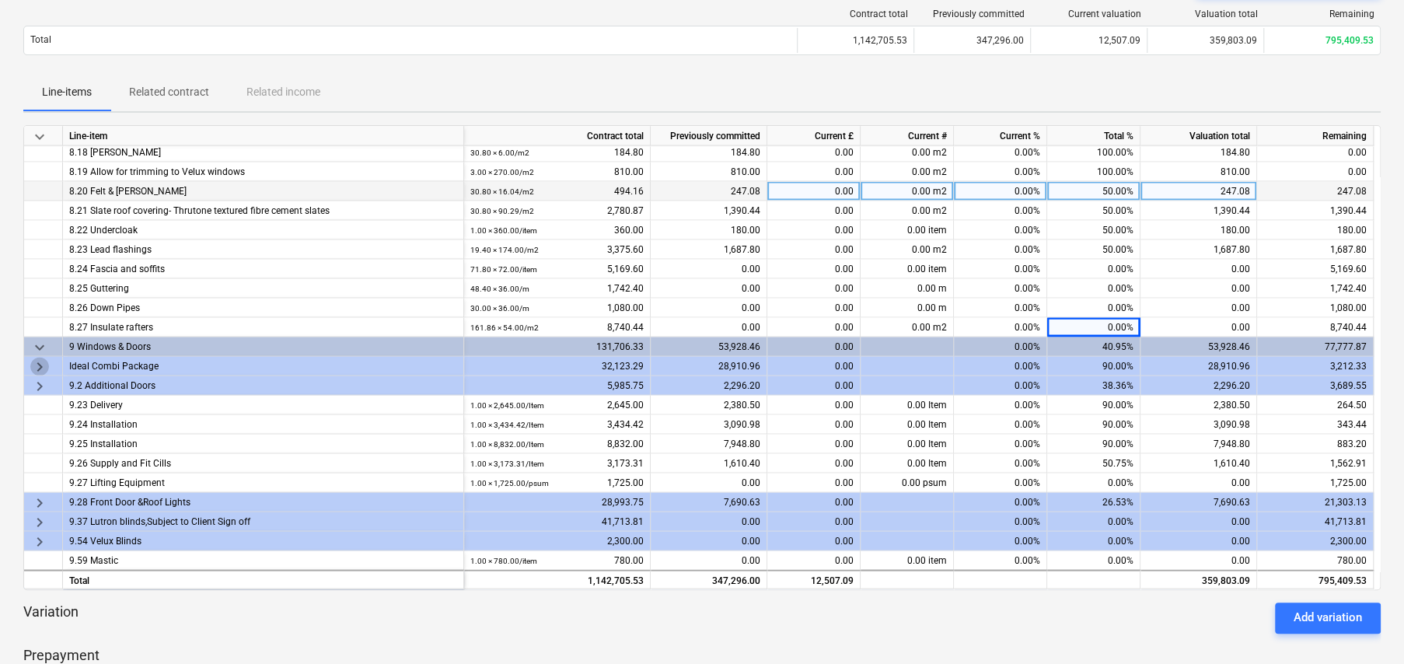
click at [36, 365] on span "keyboard_arrow_right" at bounding box center [39, 366] width 19 height 19
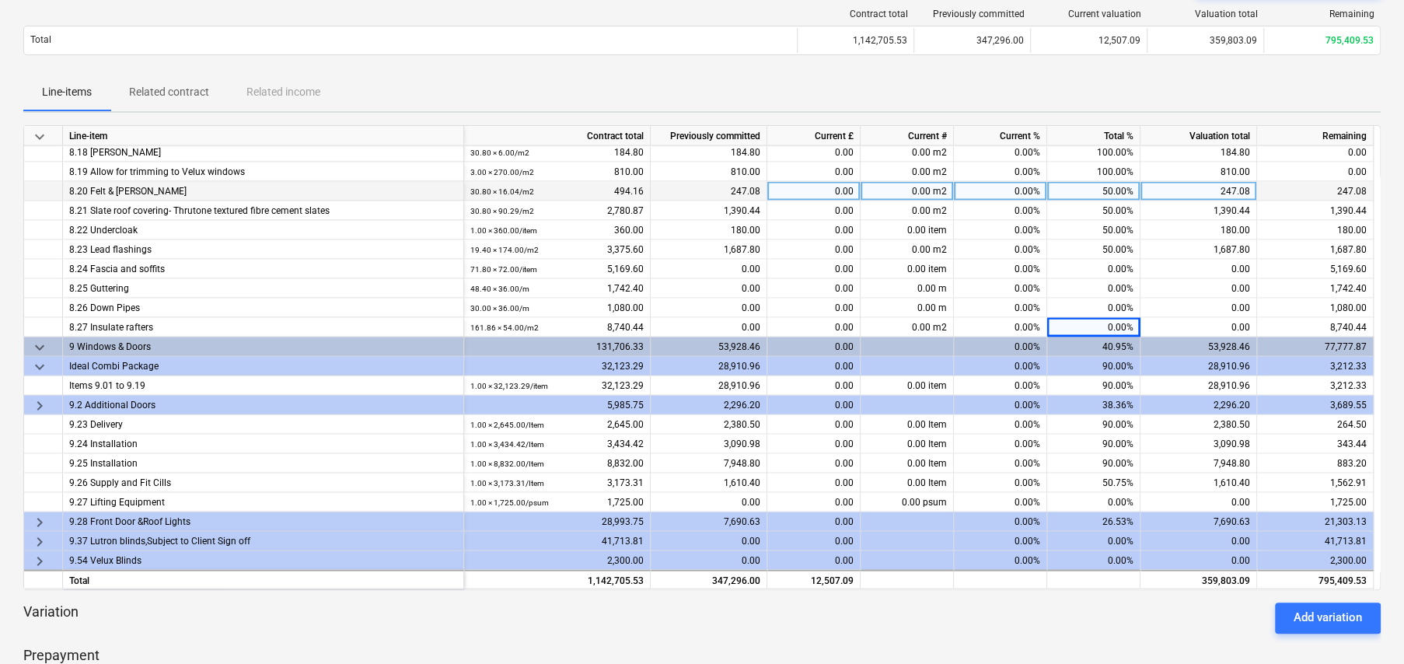
click at [39, 404] on span "keyboard_arrow_right" at bounding box center [39, 405] width 19 height 19
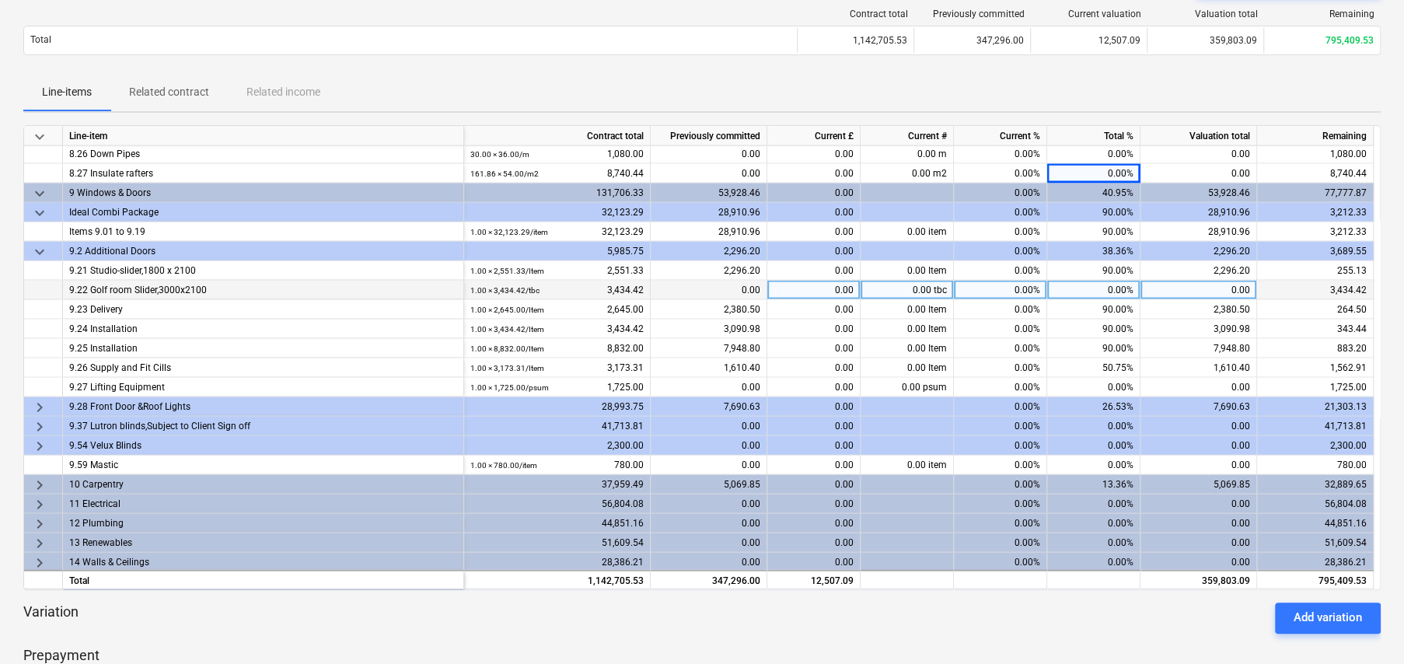
scroll to position [2277, 0]
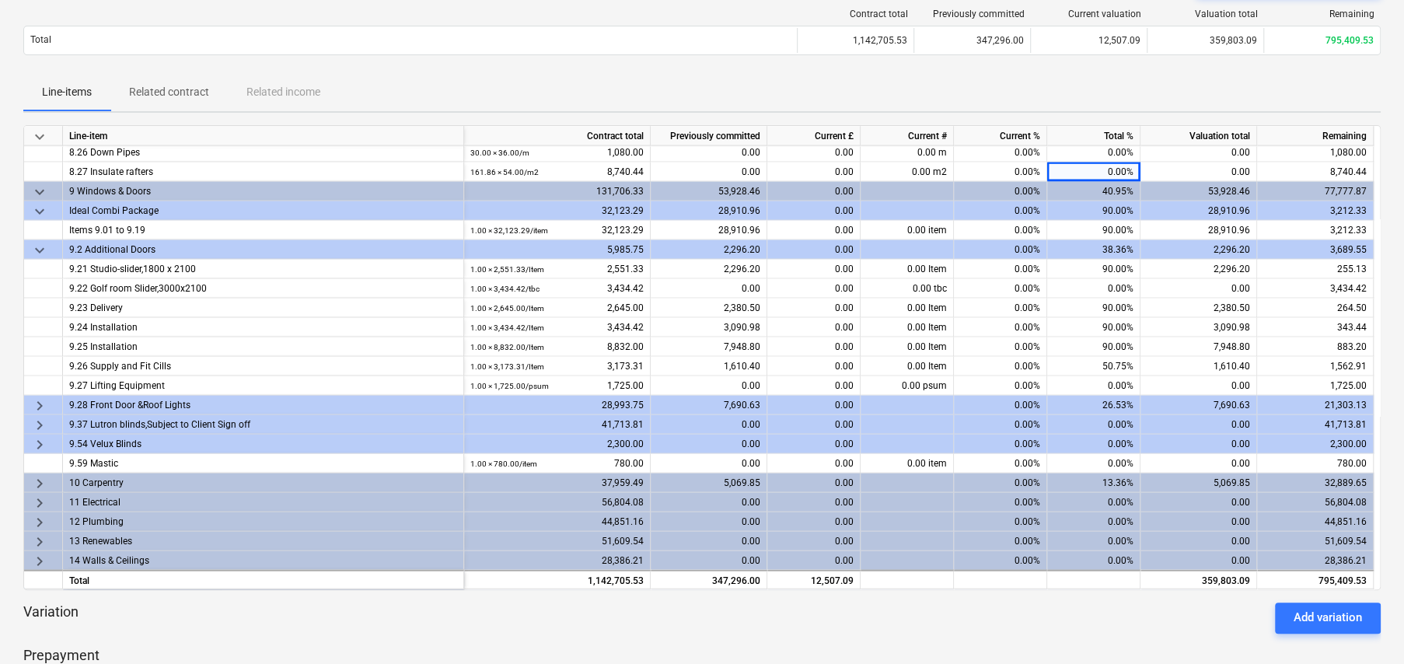
click at [34, 402] on span "keyboard_arrow_right" at bounding box center [39, 405] width 19 height 19
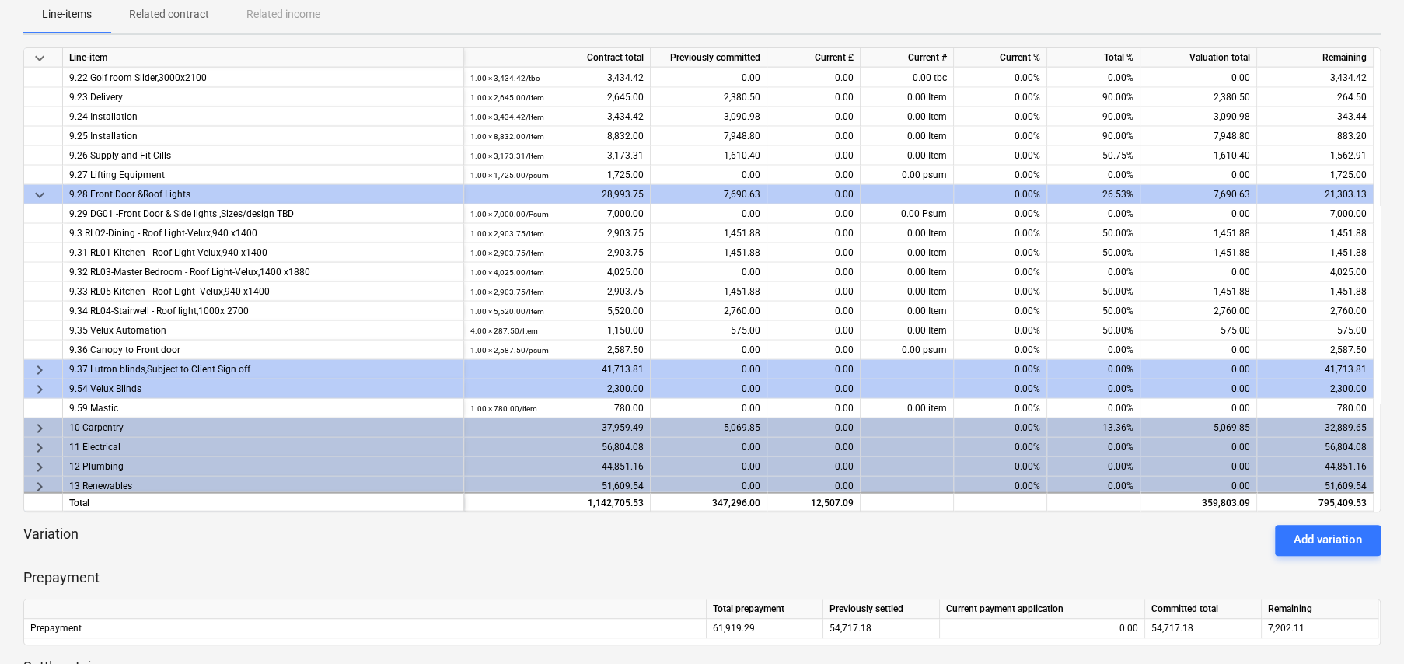
scroll to position [2411, 0]
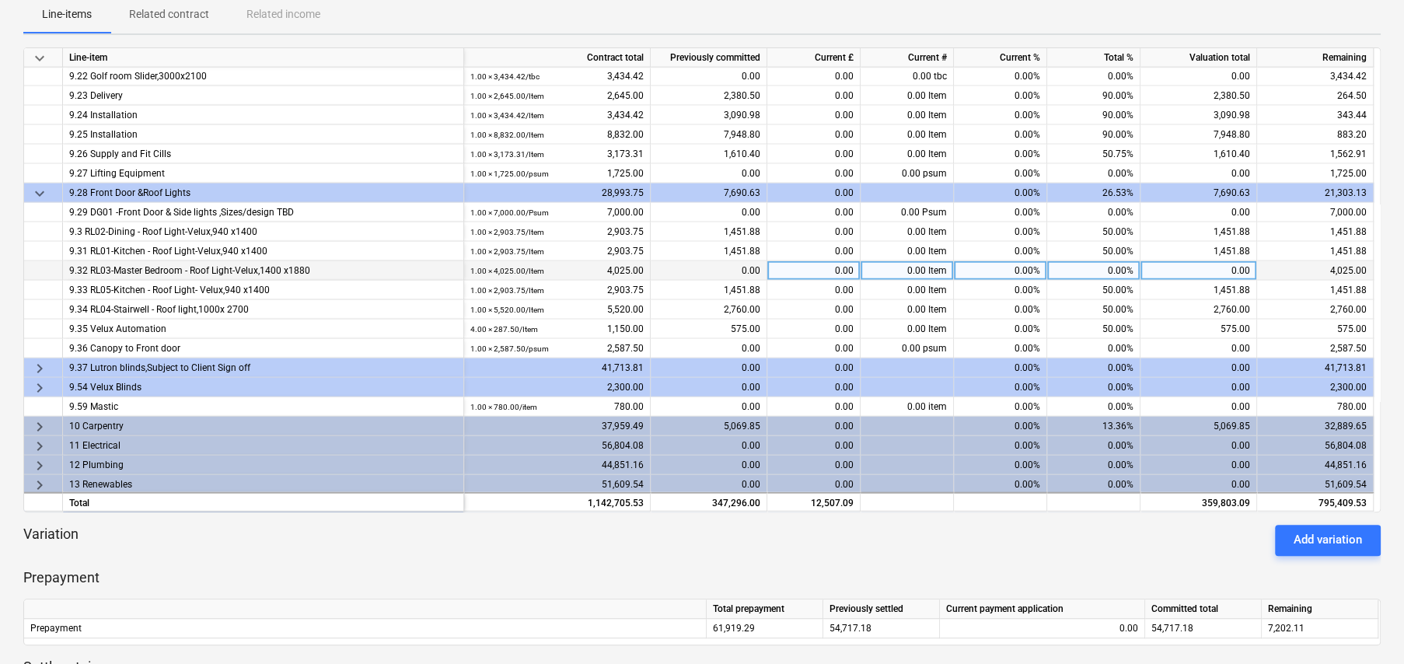
click at [1115, 268] on div "0.00%" at bounding box center [1093, 270] width 93 height 19
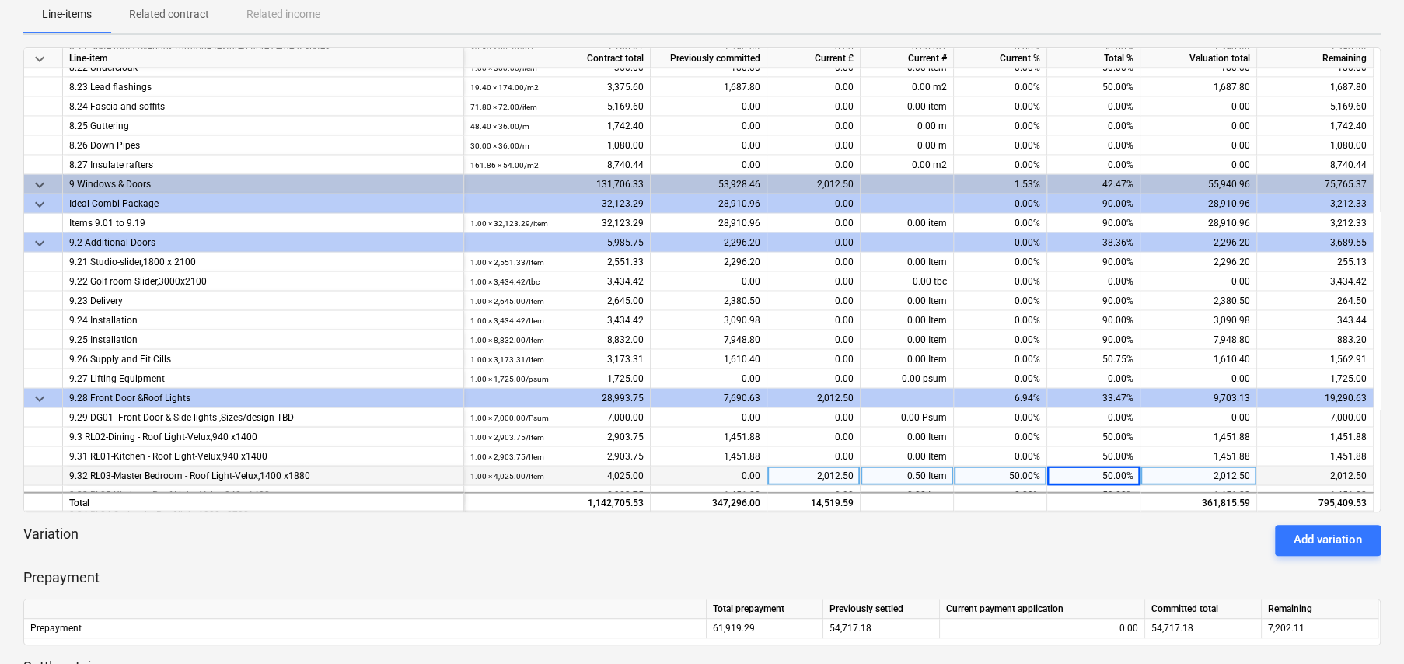
scroll to position [2177, 0]
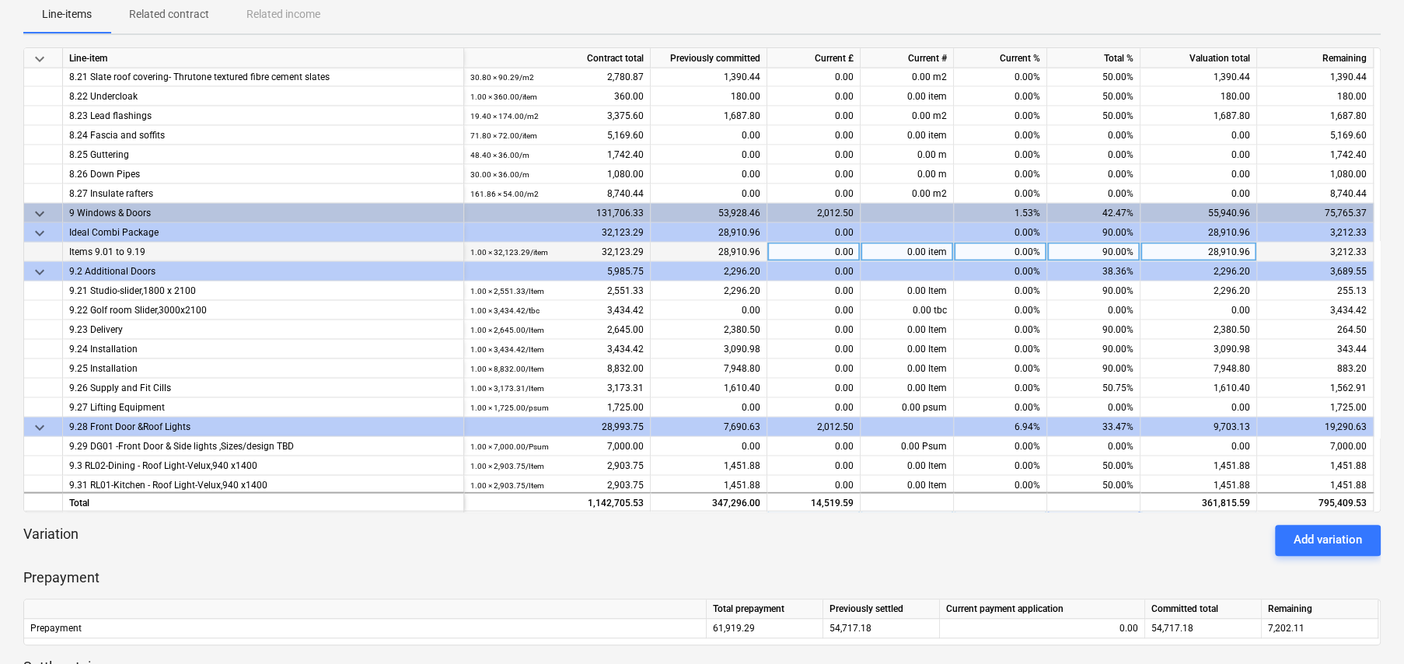
drag, startPoint x: 70, startPoint y: 245, endPoint x: 153, endPoint y: 247, distance: 83.2
click at [153, 247] on div "Items 9.01 to 9.19" at bounding box center [263, 251] width 388 height 19
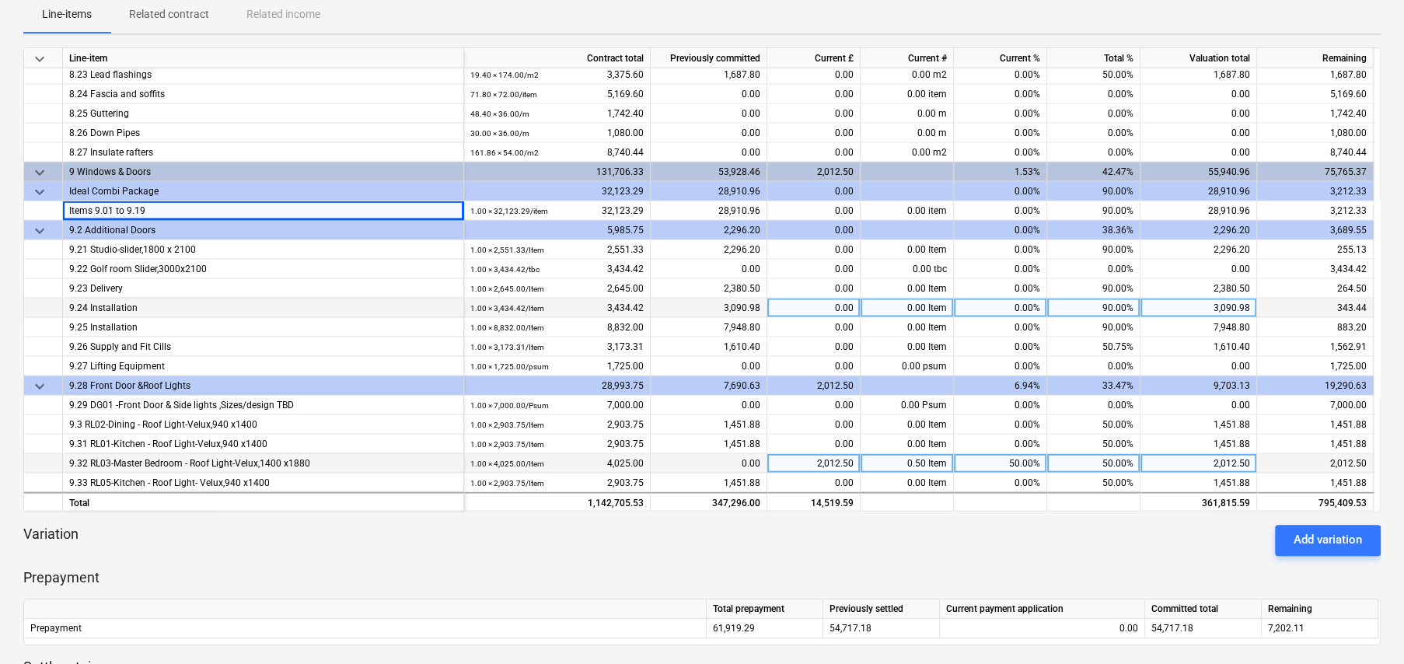
scroll to position [2255, 0]
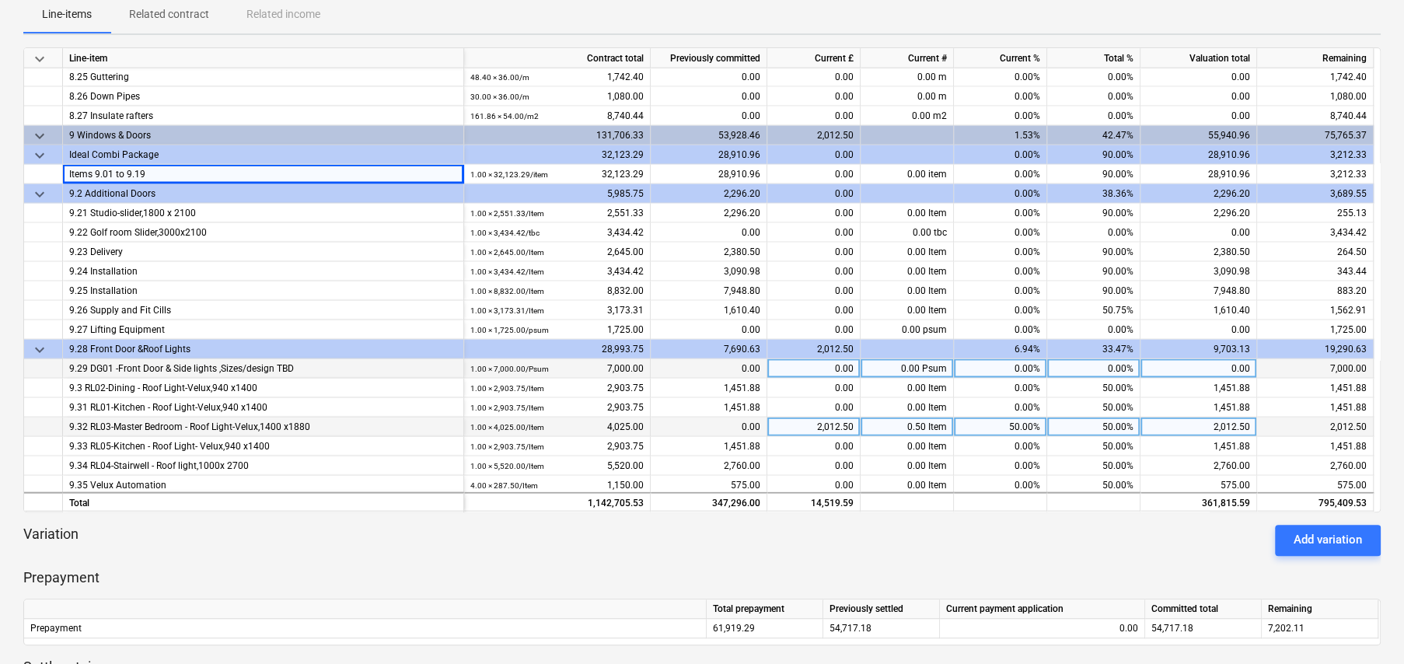
click at [1114, 367] on div "0.00%" at bounding box center [1093, 367] width 93 height 19
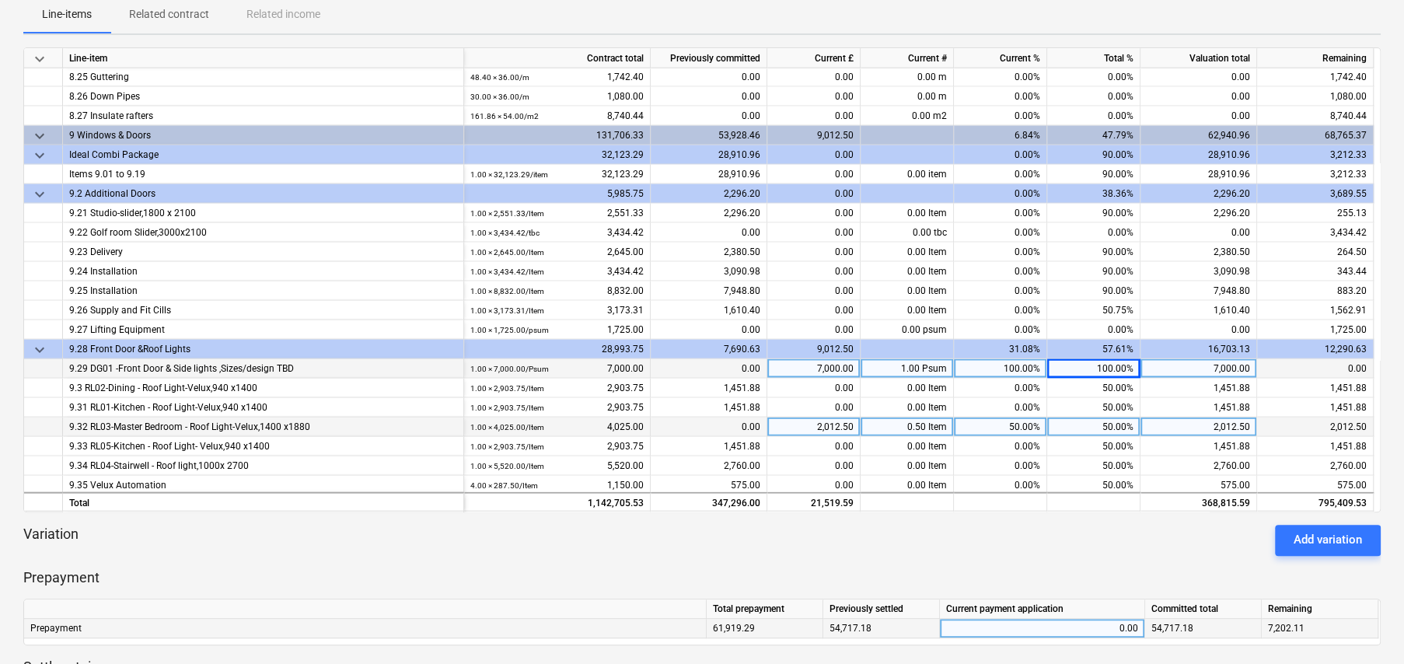
click at [1049, 627] on div "0.00" at bounding box center [1042, 628] width 192 height 19
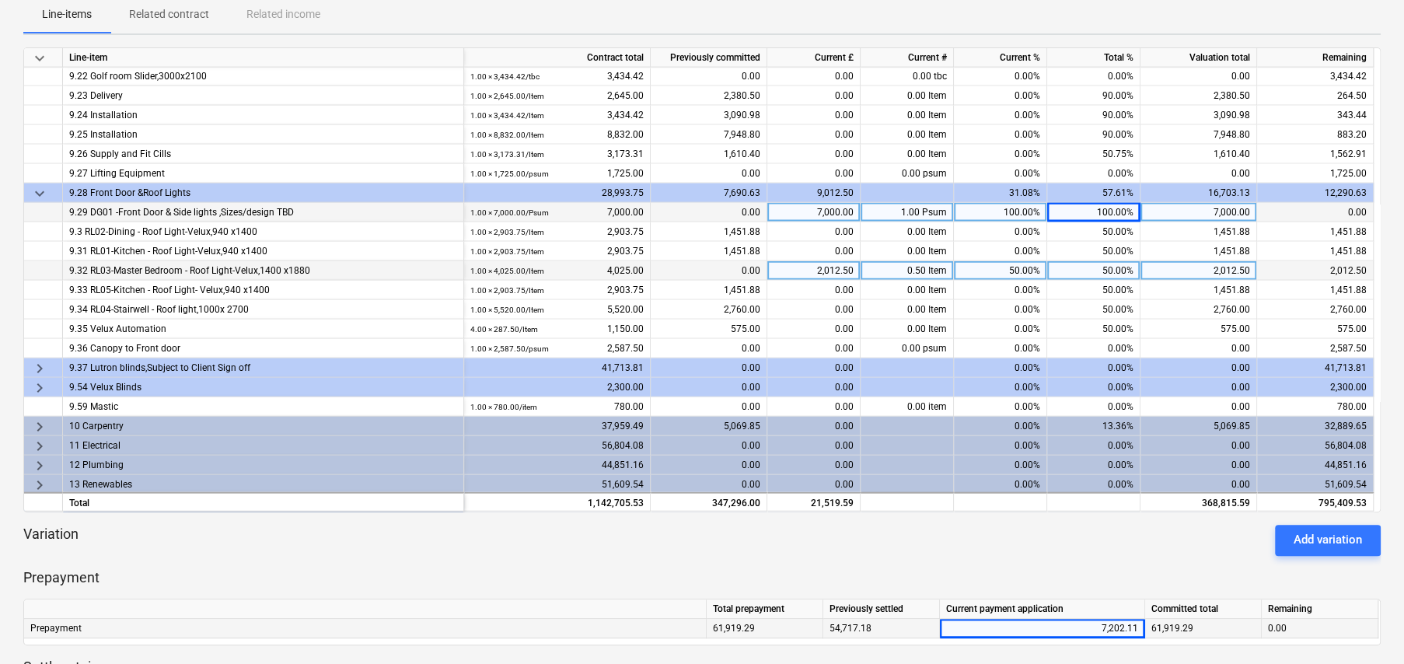
scroll to position [2488, 0]
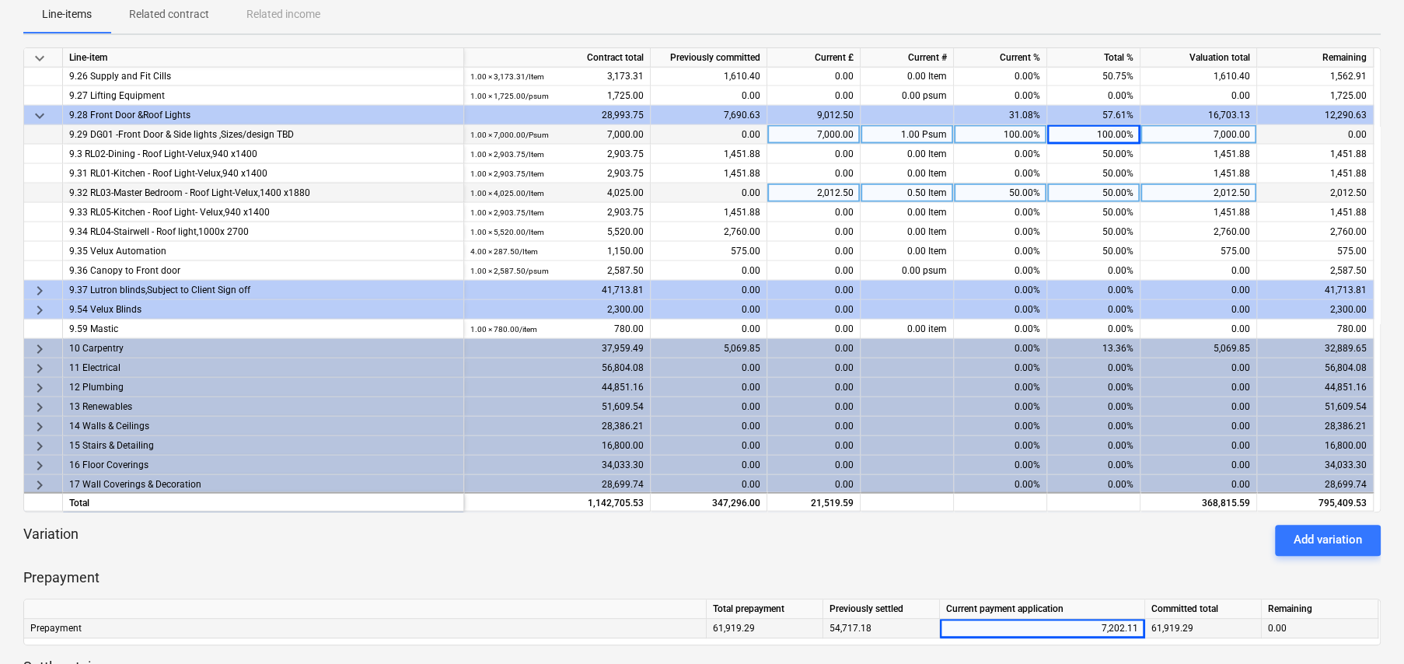
click at [35, 303] on span "keyboard_arrow_right" at bounding box center [39, 310] width 19 height 19
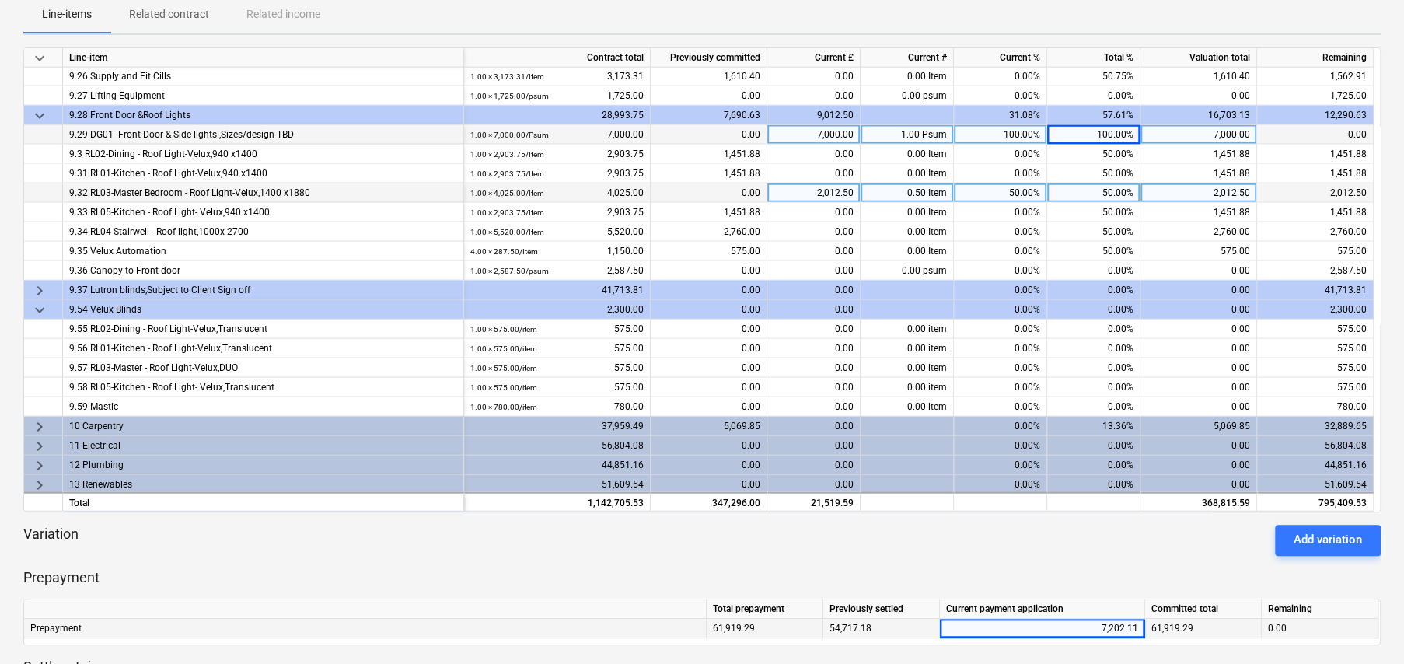
click at [36, 306] on span "keyboard_arrow_down" at bounding box center [39, 310] width 19 height 19
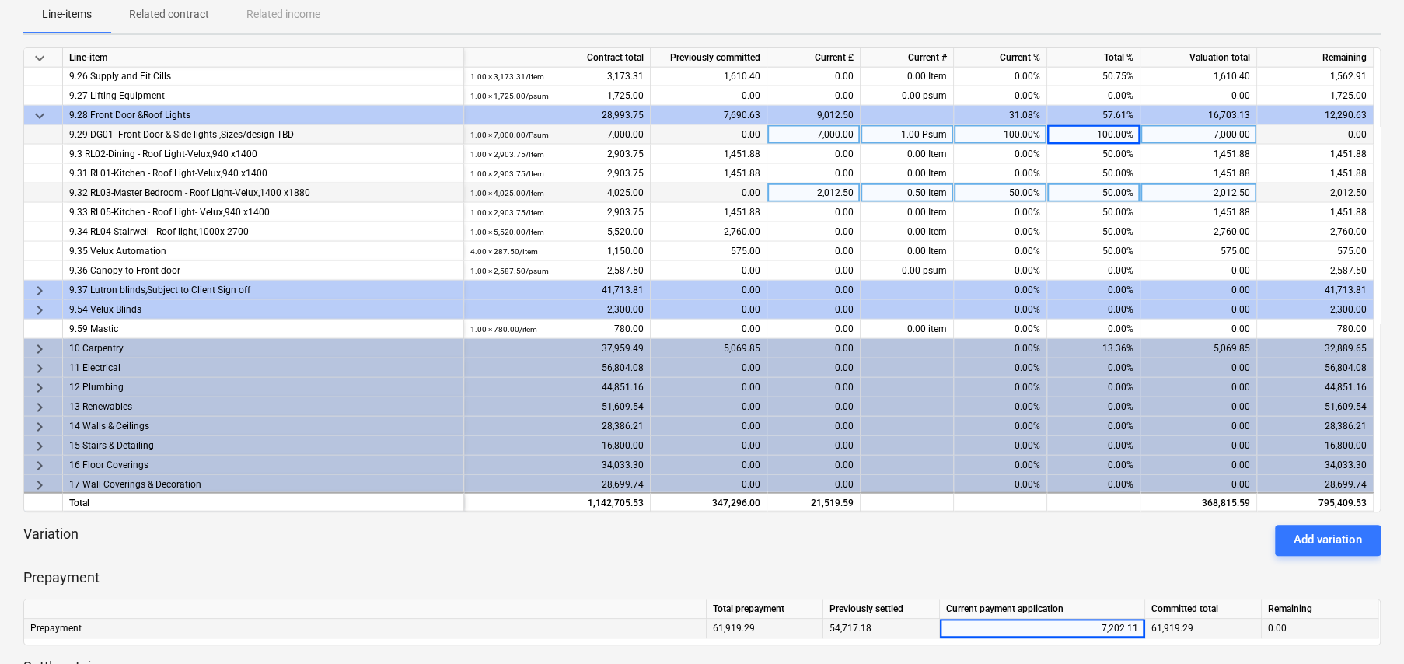
click at [35, 343] on span "keyboard_arrow_right" at bounding box center [39, 349] width 19 height 19
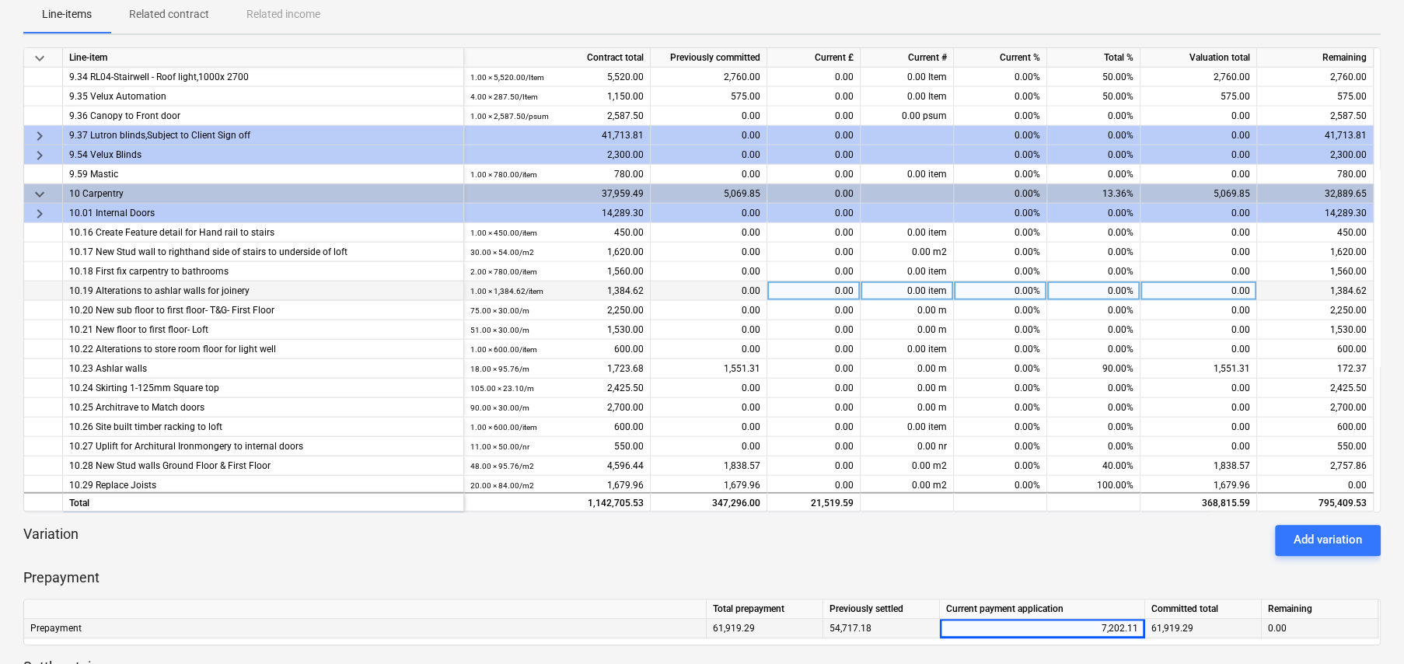
scroll to position [2644, 0]
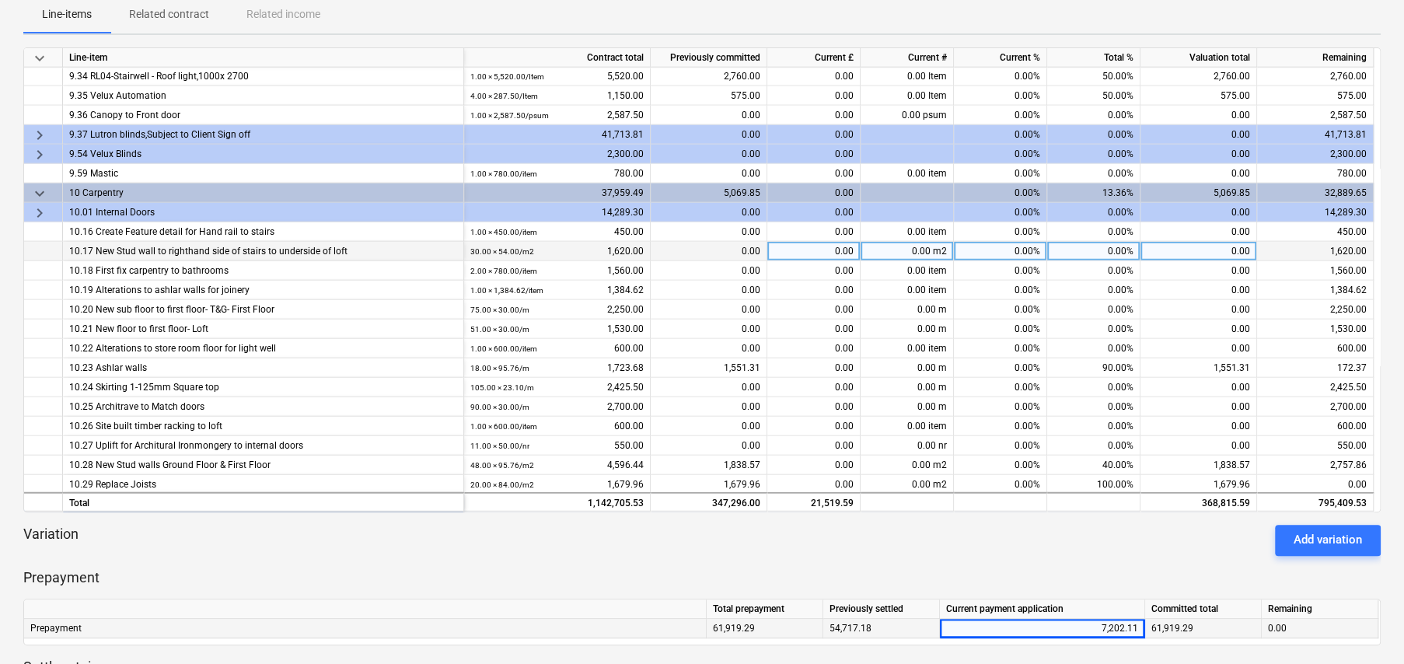
click at [1116, 248] on div "0.00%" at bounding box center [1093, 251] width 93 height 19
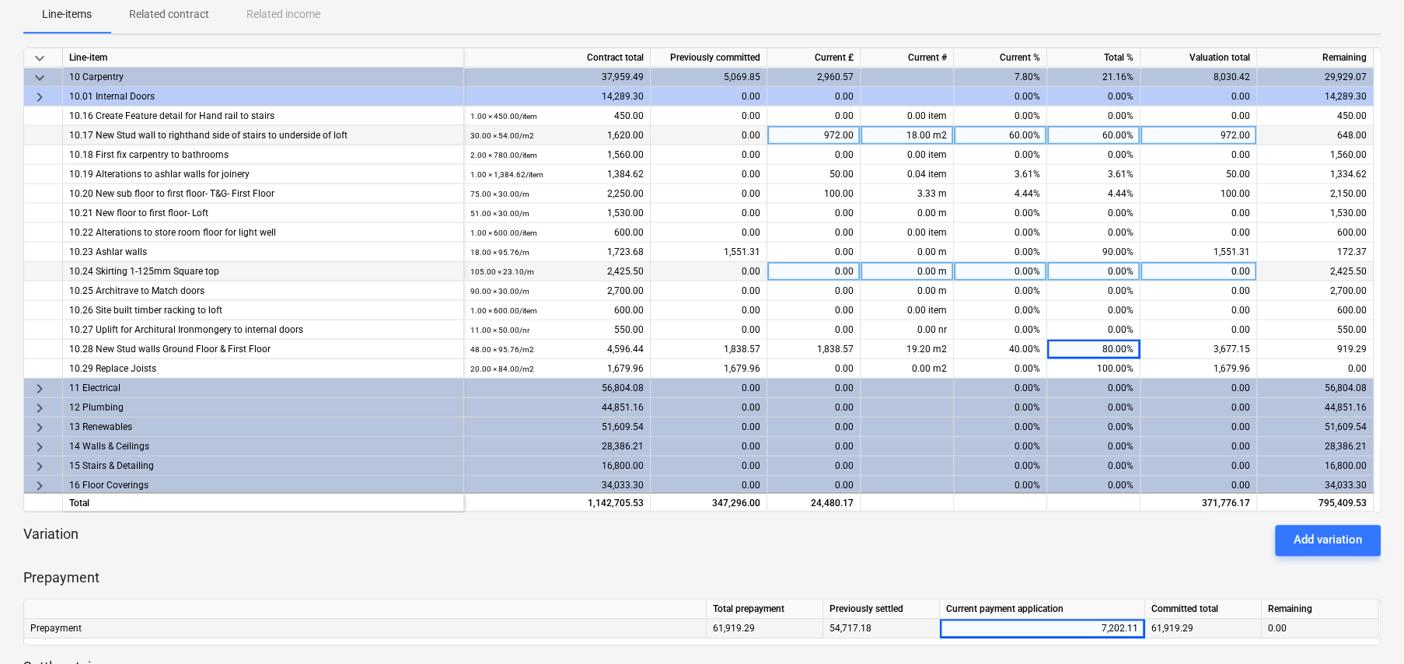
scroll to position [2799, 0]
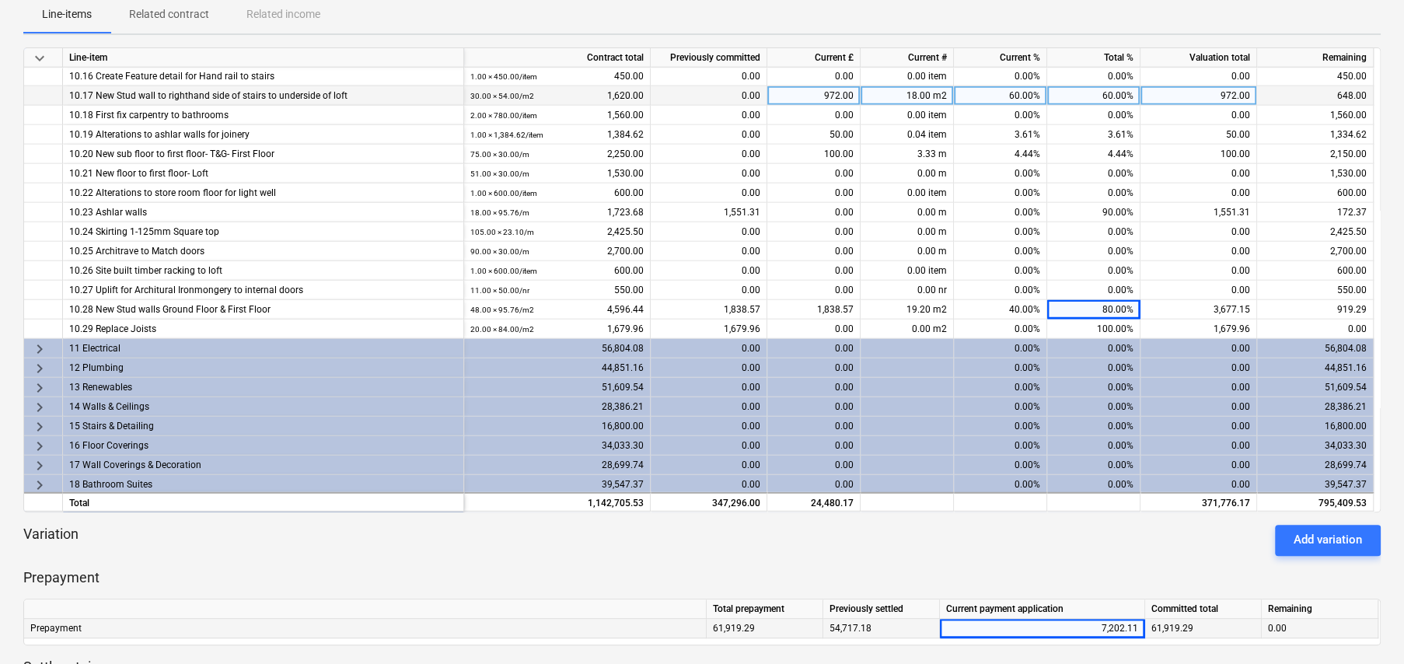
click at [37, 342] on span "keyboard_arrow_right" at bounding box center [39, 349] width 19 height 19
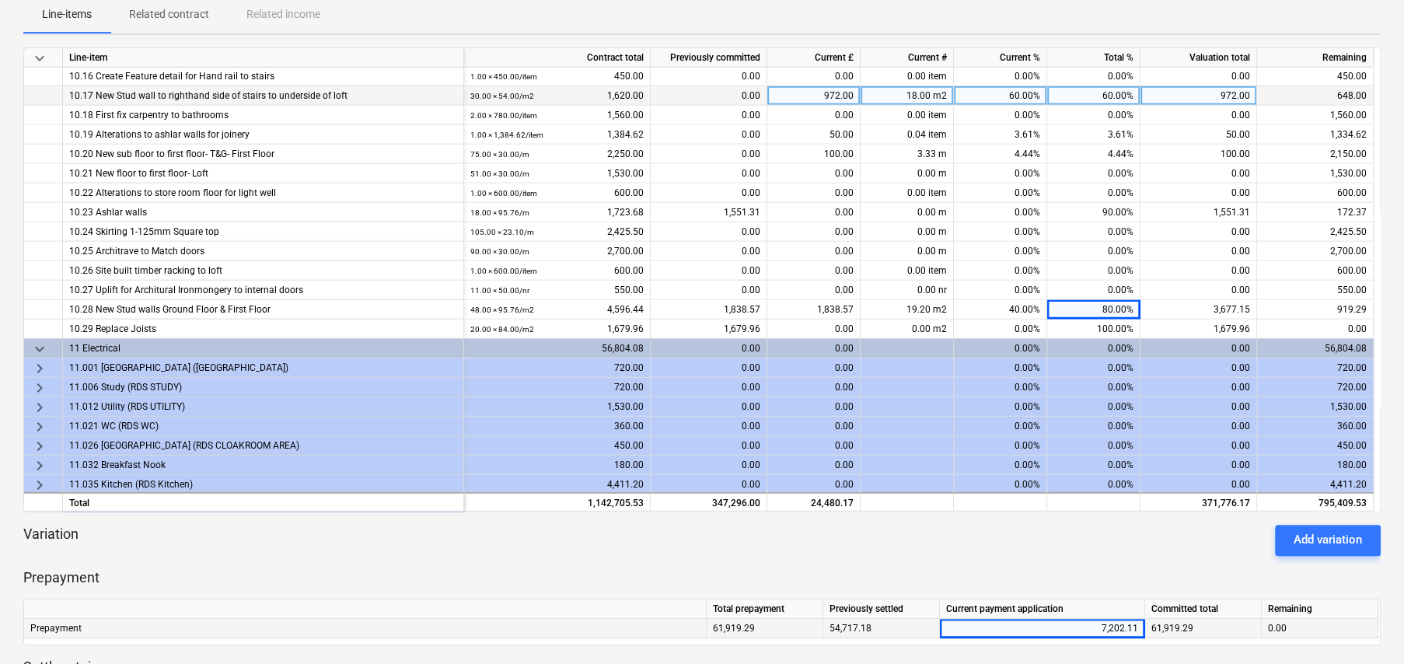
click at [37, 342] on span "keyboard_arrow_down" at bounding box center [39, 349] width 19 height 19
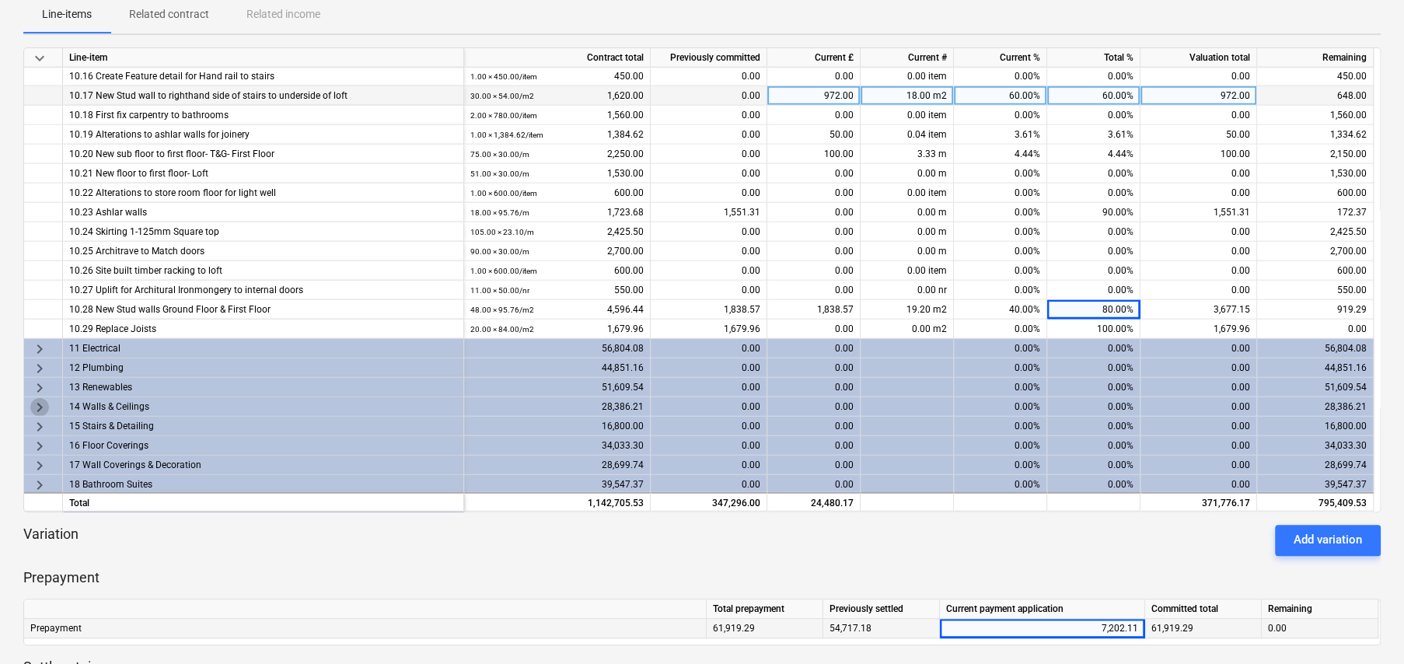
click at [38, 398] on span "keyboard_arrow_right" at bounding box center [39, 407] width 19 height 19
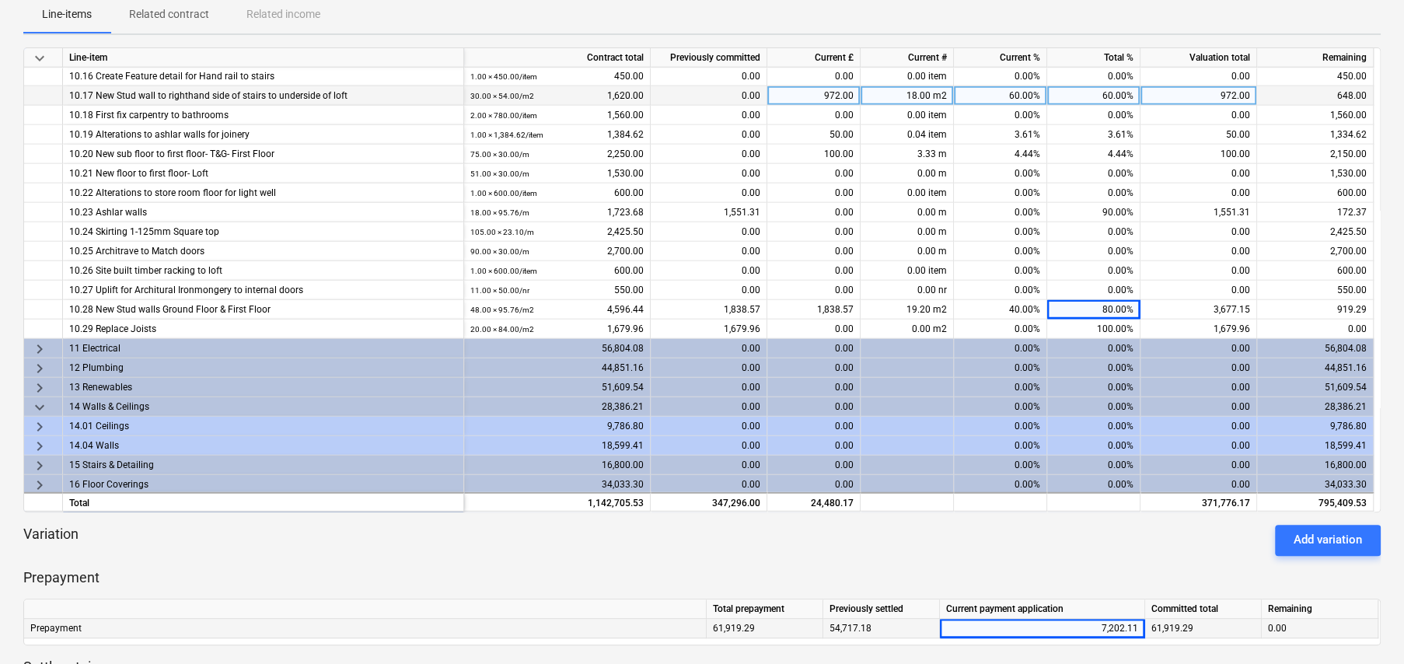
click at [37, 419] on span "keyboard_arrow_right" at bounding box center [39, 426] width 19 height 19
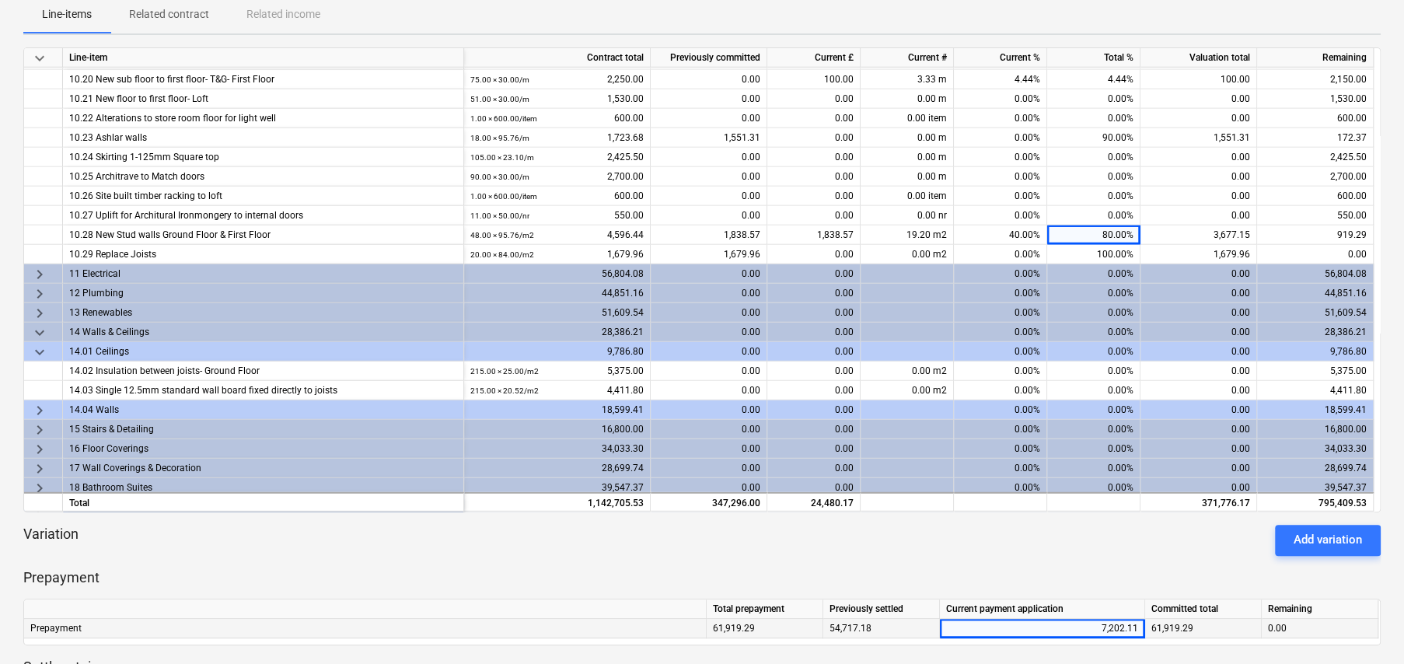
scroll to position [2877, 0]
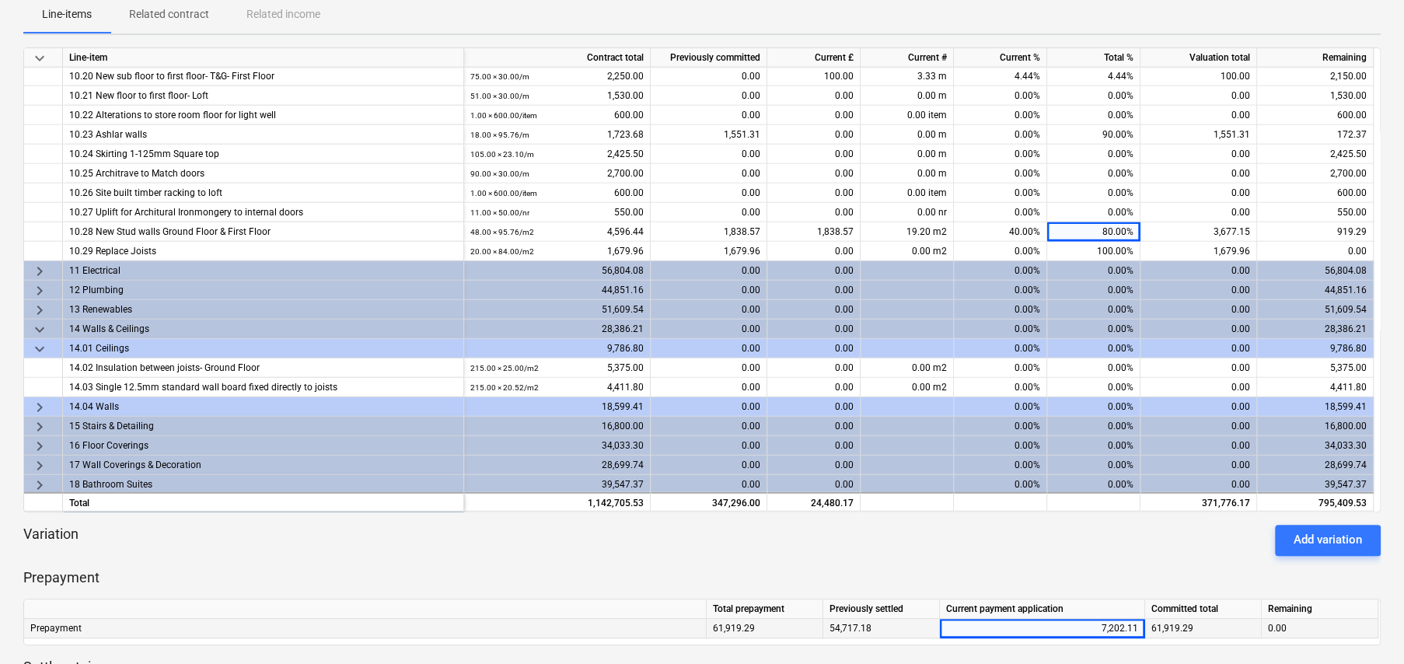
click at [39, 402] on span "keyboard_arrow_right" at bounding box center [39, 407] width 19 height 19
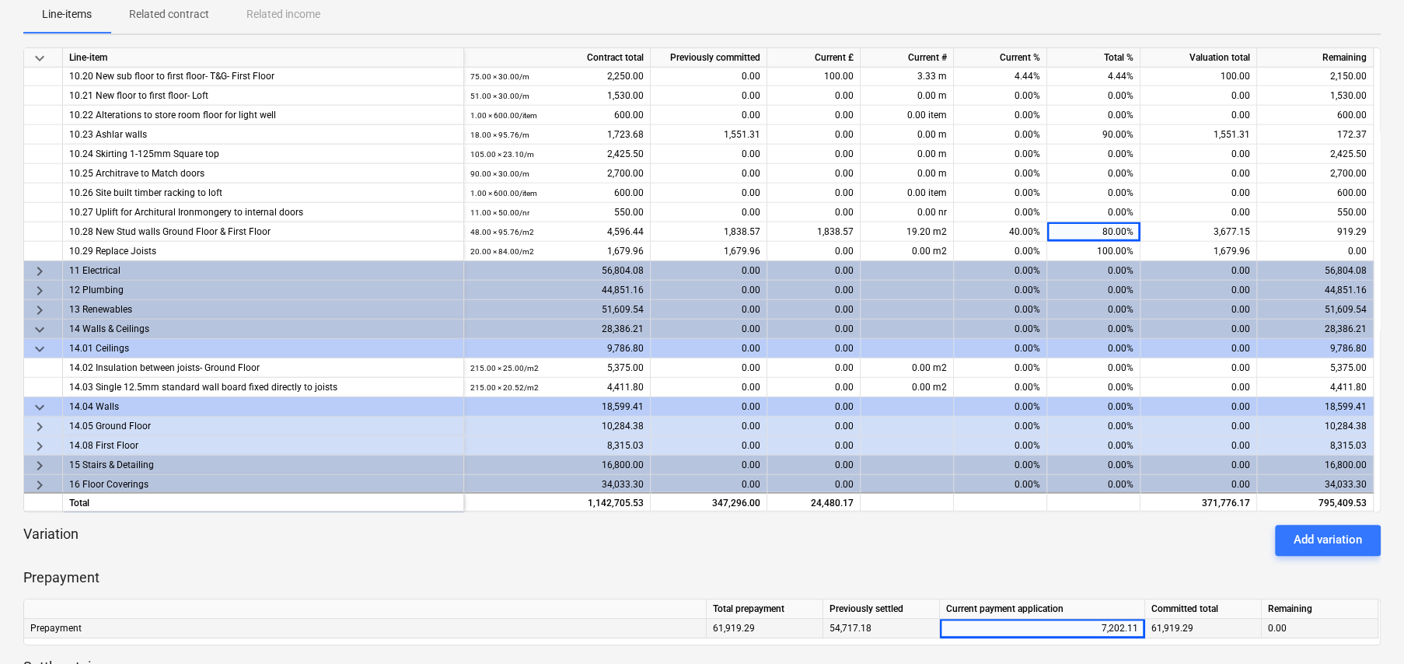
click at [40, 420] on span "keyboard_arrow_right" at bounding box center [39, 426] width 19 height 19
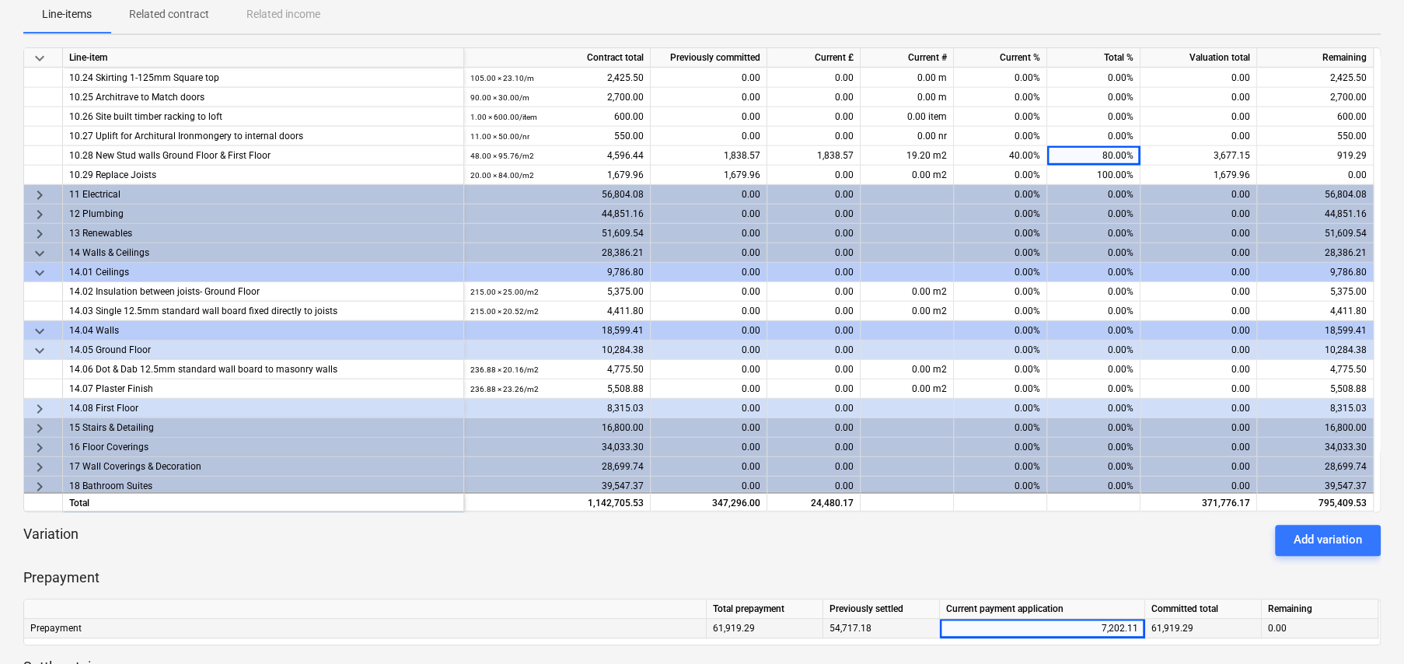
scroll to position [2955, 0]
click at [39, 401] on span "keyboard_arrow_right" at bounding box center [39, 407] width 19 height 19
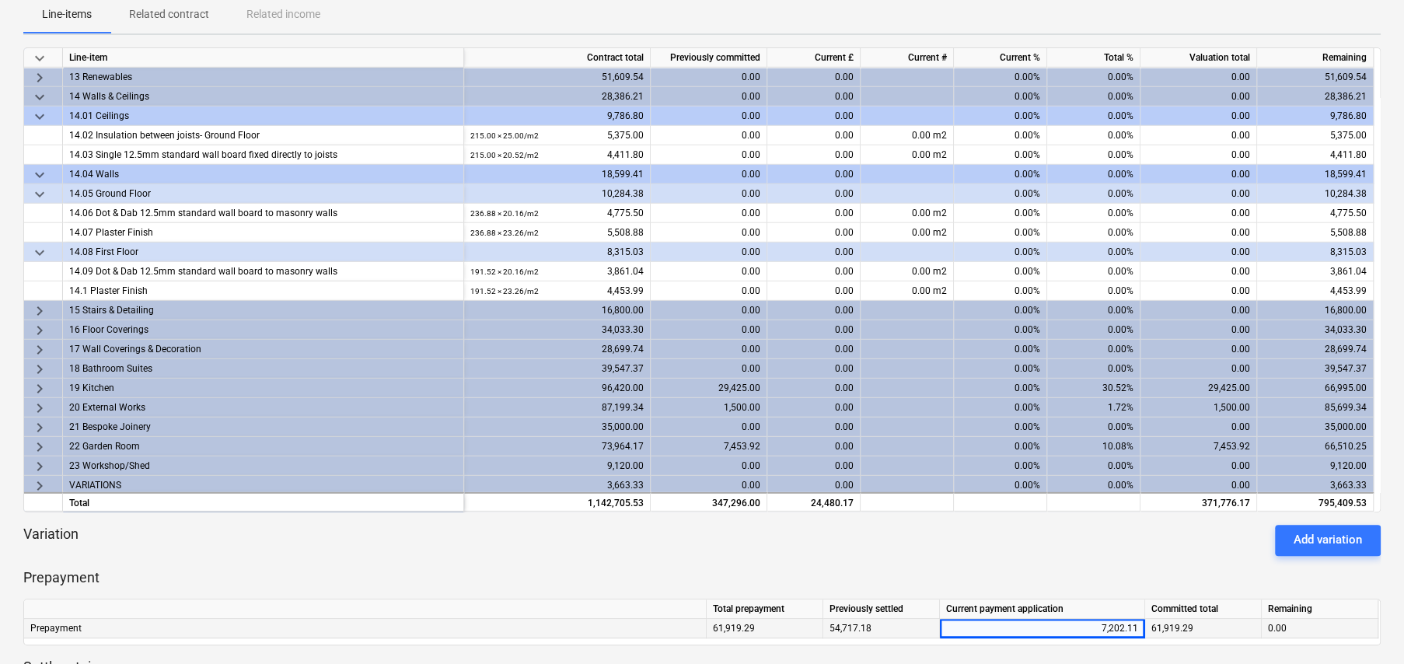
scroll to position [3110, 0]
click at [40, 400] on span "keyboard_arrow_right" at bounding box center [39, 407] width 19 height 19
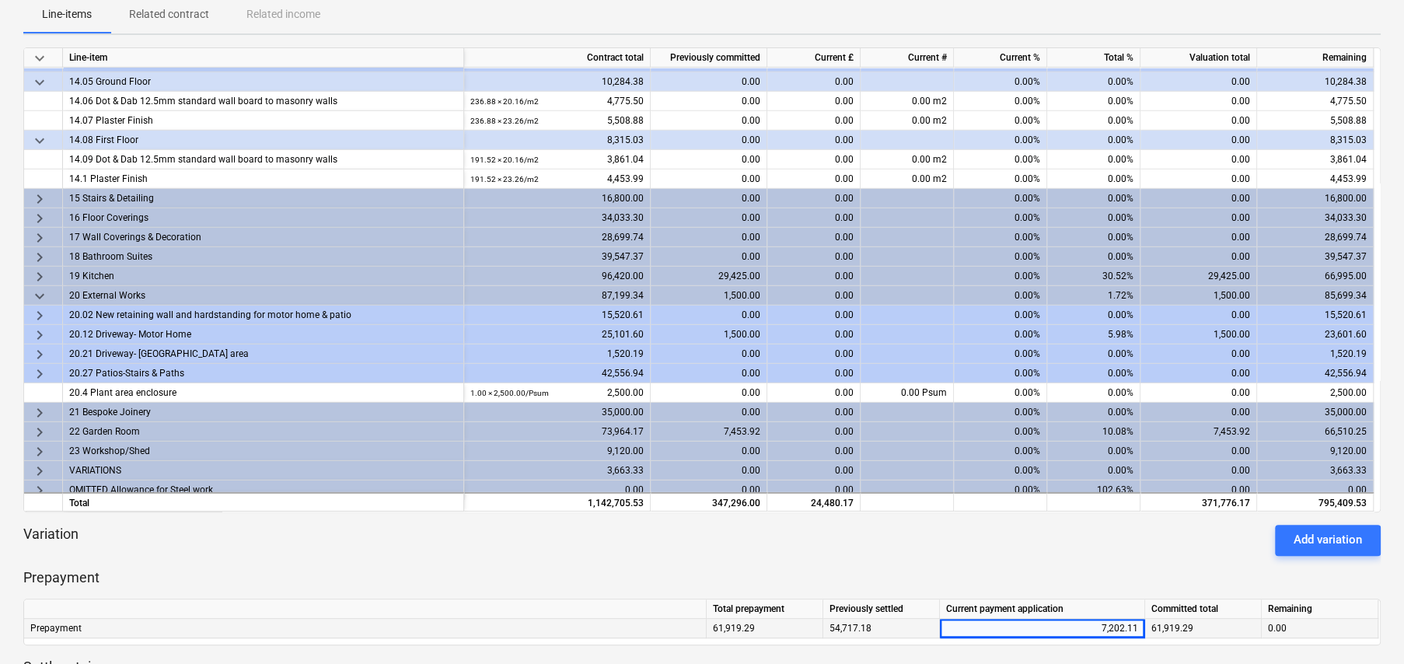
scroll to position [3226, 0]
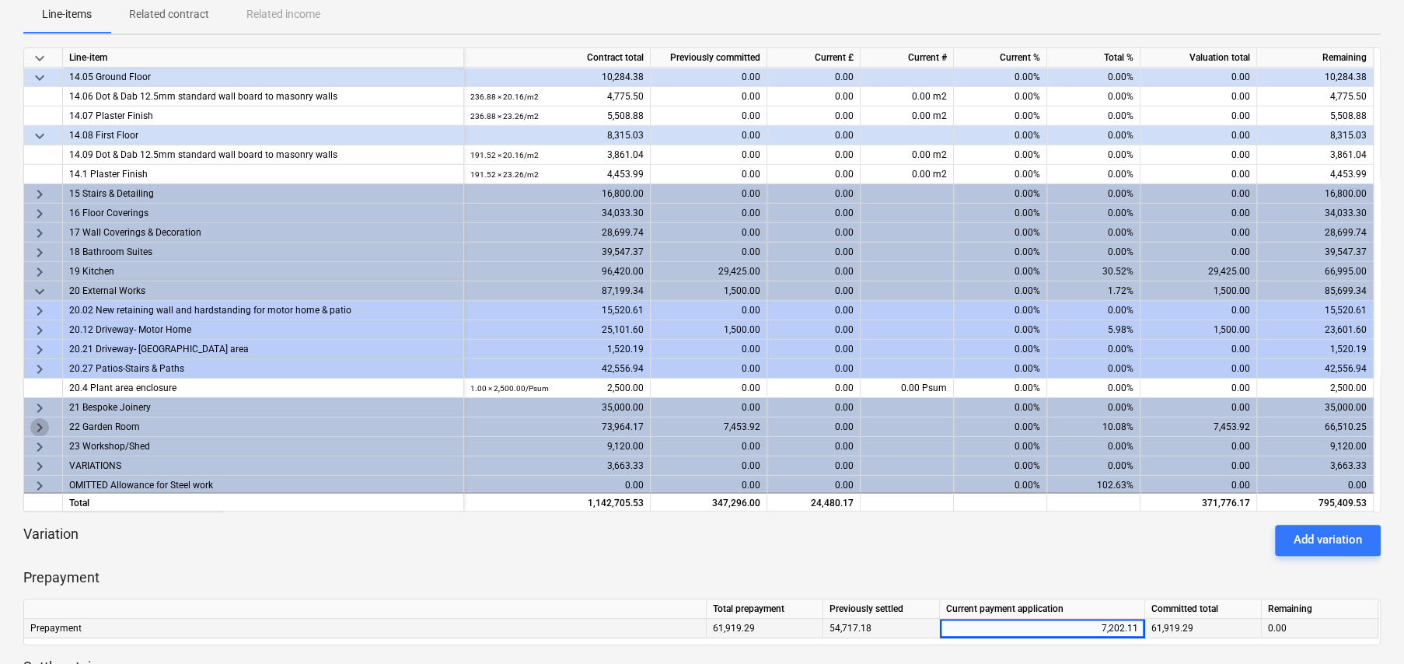
click at [40, 422] on span "keyboard_arrow_right" at bounding box center [39, 427] width 19 height 19
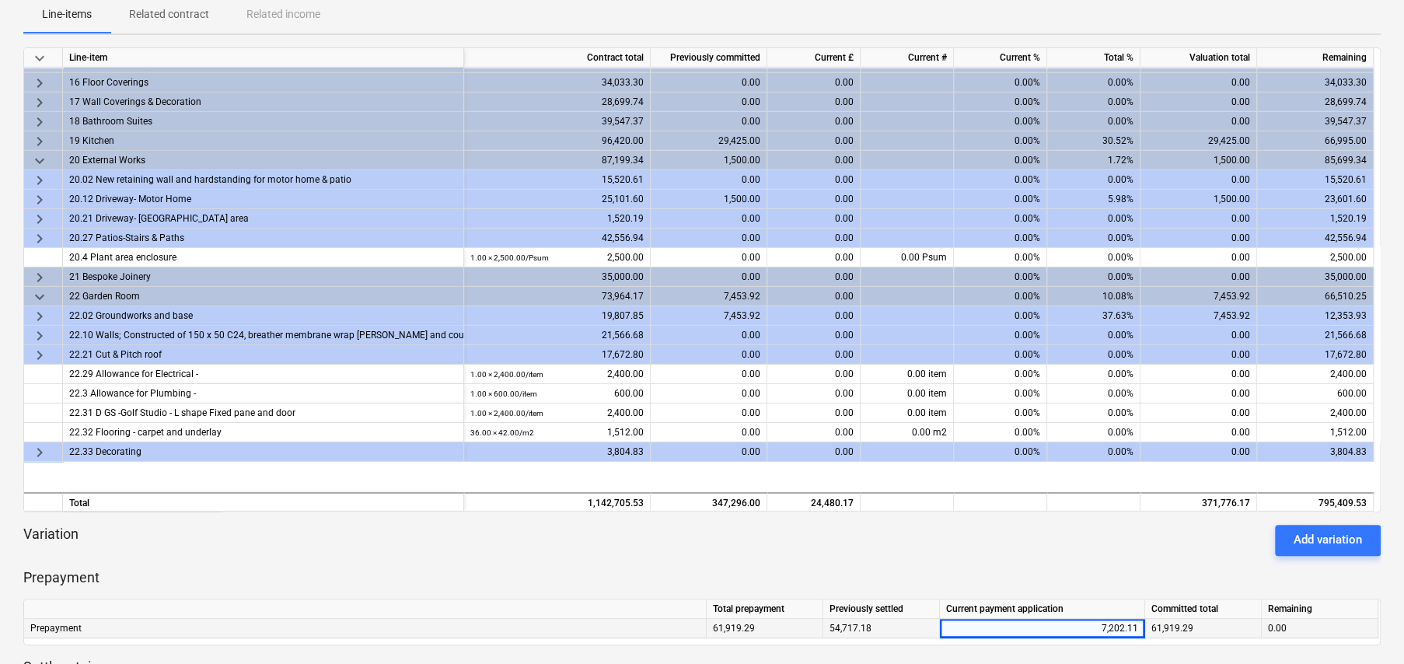
scroll to position [3382, 0]
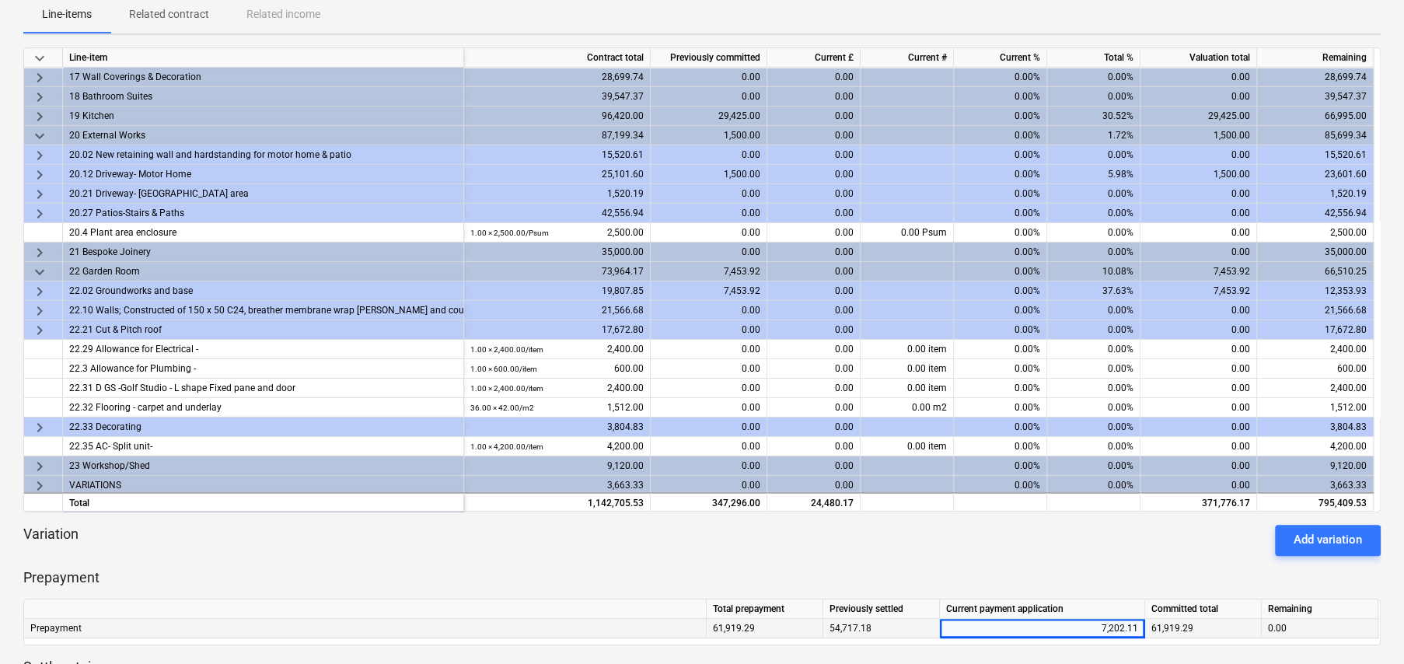
click at [37, 292] on span "keyboard_arrow_right" at bounding box center [39, 291] width 19 height 19
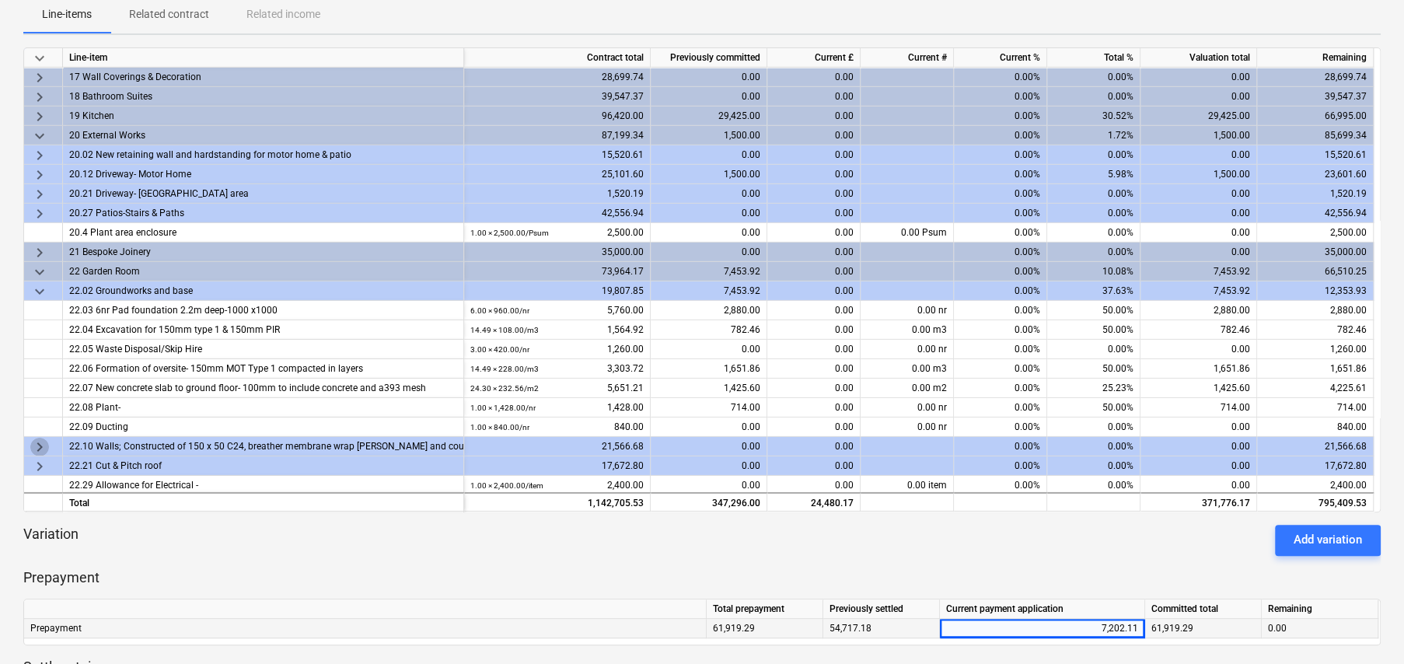
click at [35, 444] on span "keyboard_arrow_right" at bounding box center [39, 447] width 19 height 19
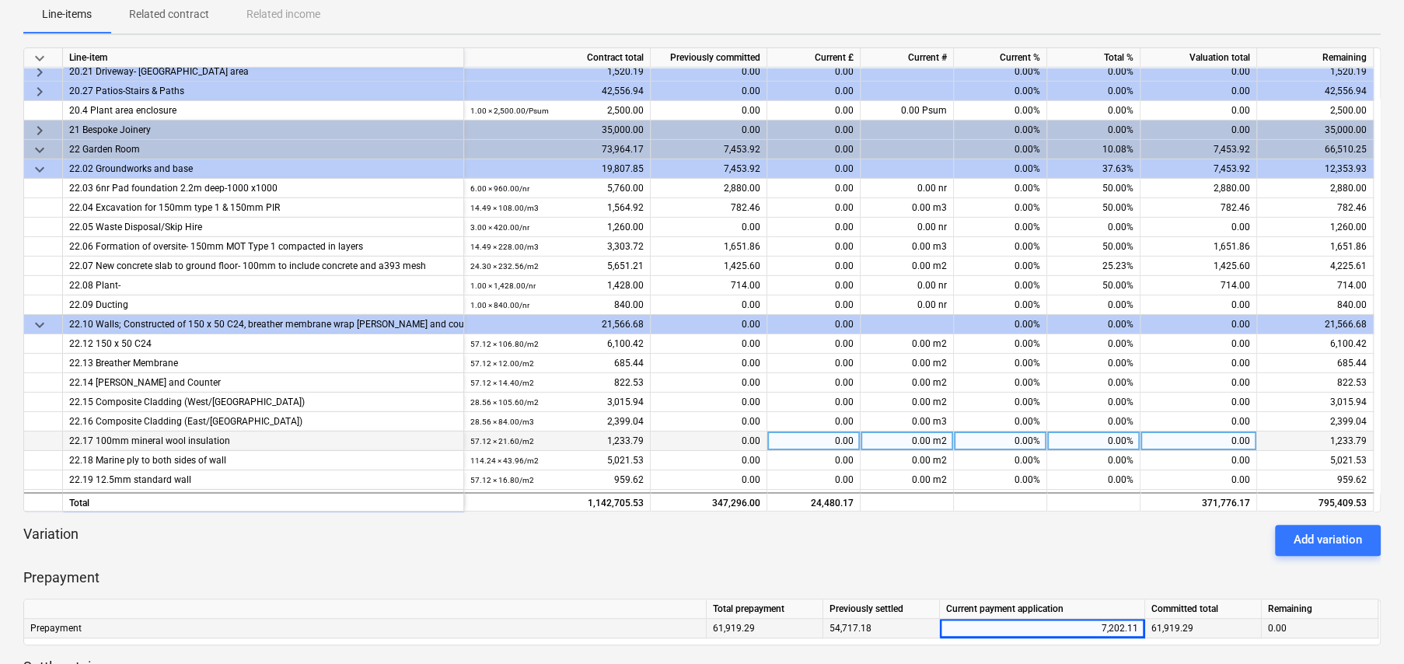
scroll to position [3615, 0]
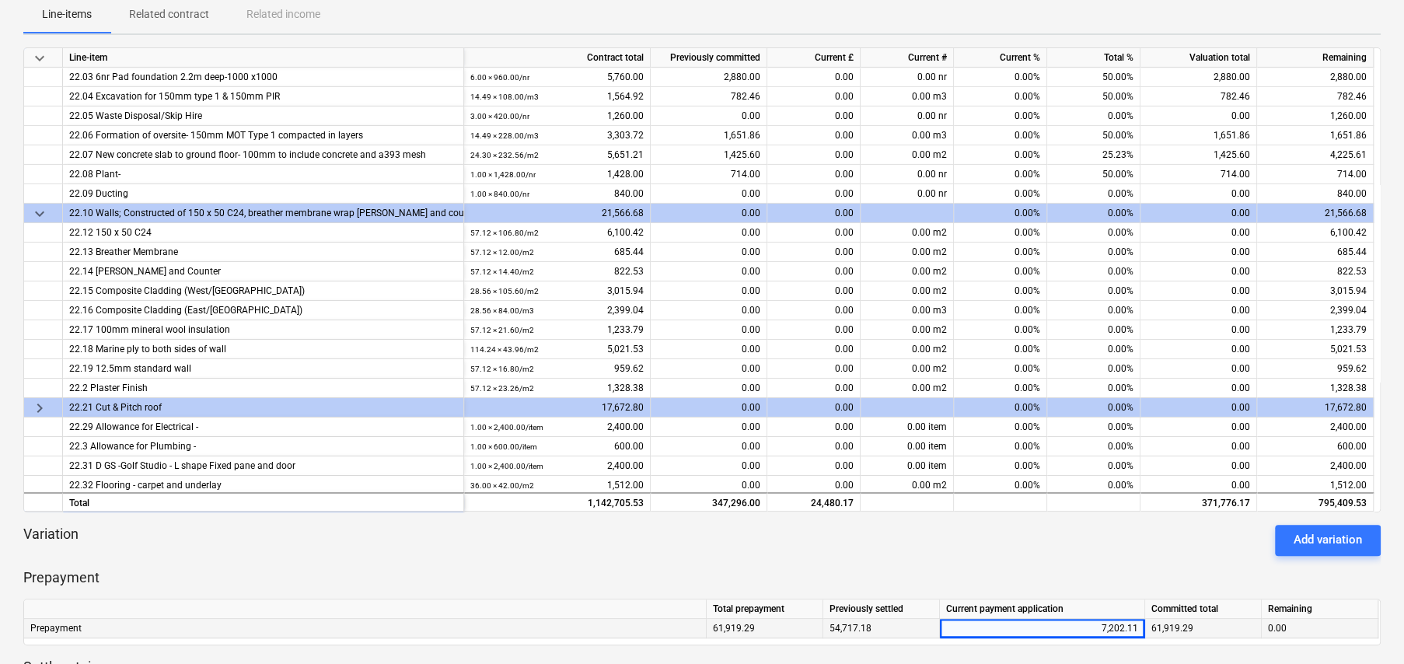
click at [38, 408] on span "keyboard_arrow_right" at bounding box center [39, 408] width 19 height 19
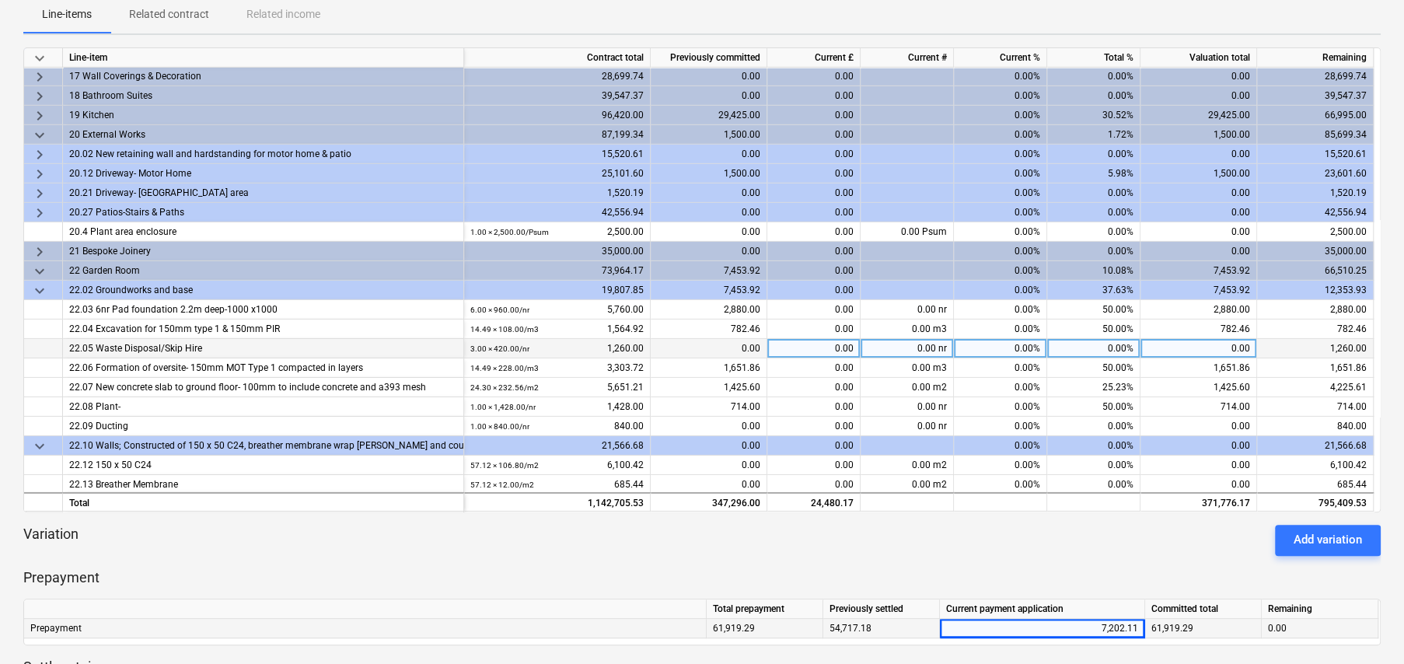
scroll to position [3382, 0]
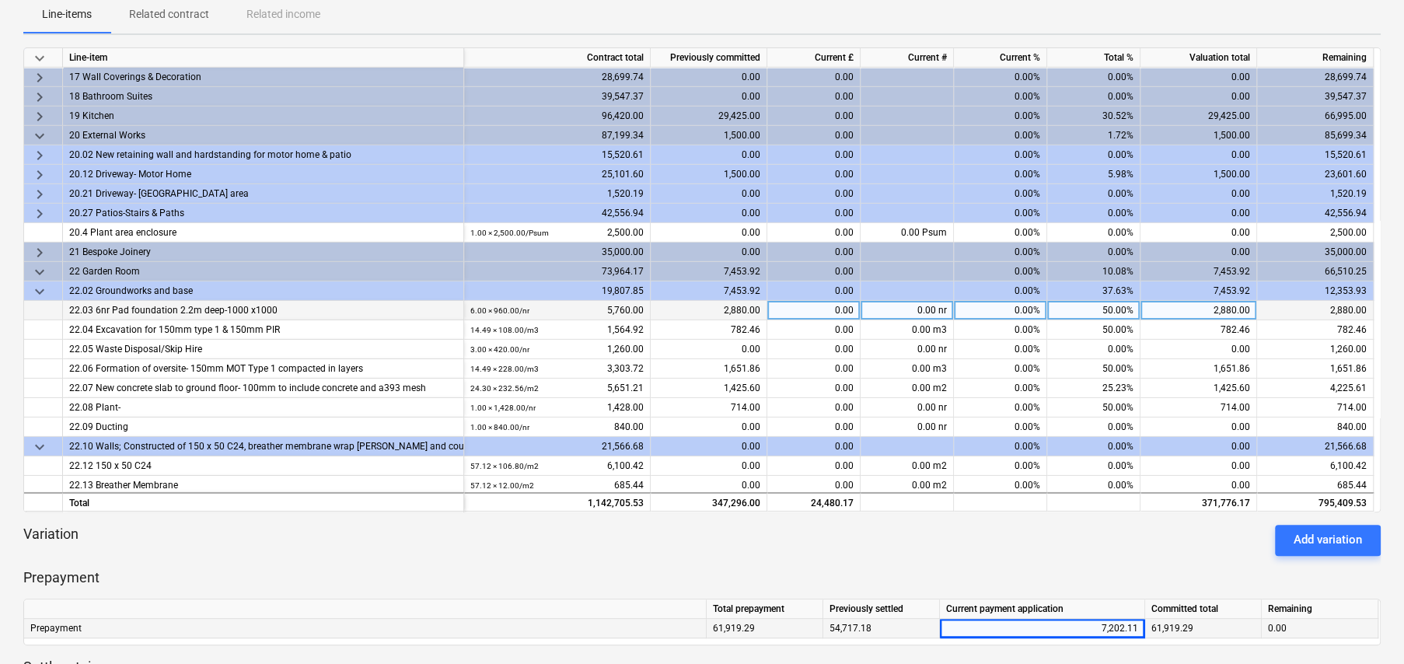
click at [1114, 309] on div "50.00%" at bounding box center [1093, 310] width 93 height 19
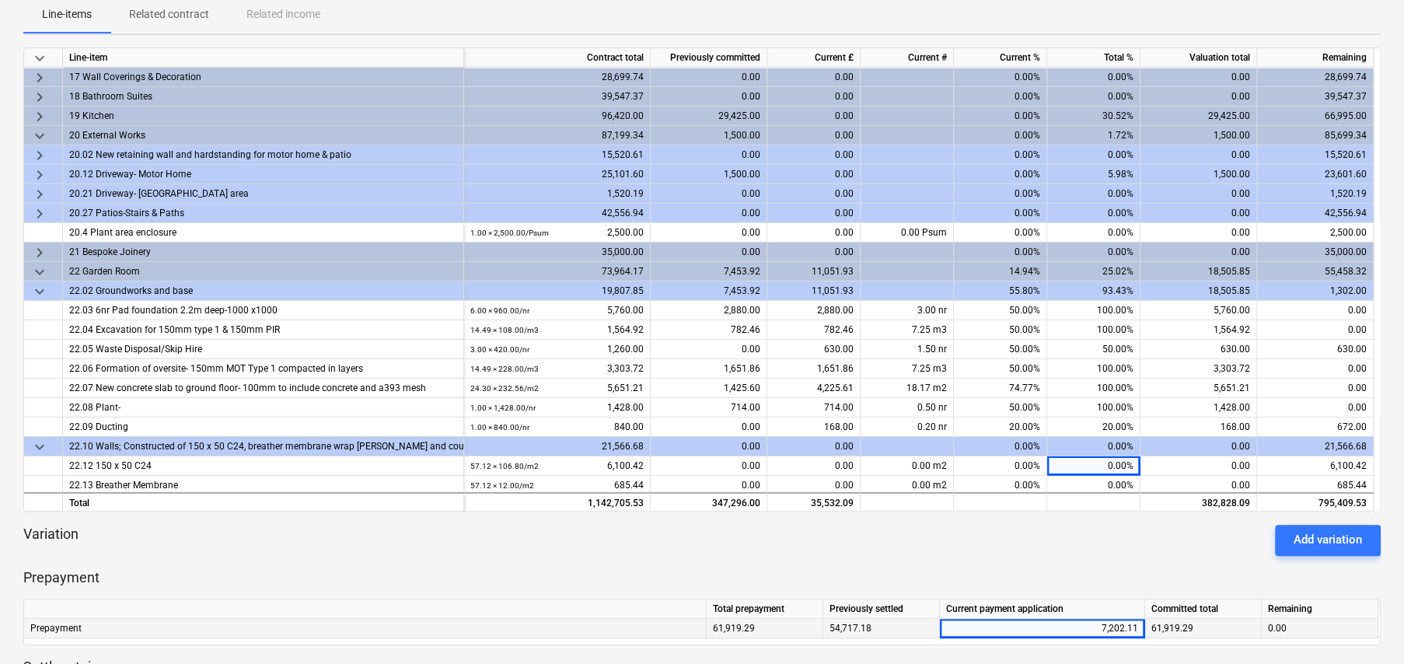
click at [37, 444] on span "keyboard_arrow_down" at bounding box center [39, 447] width 19 height 19
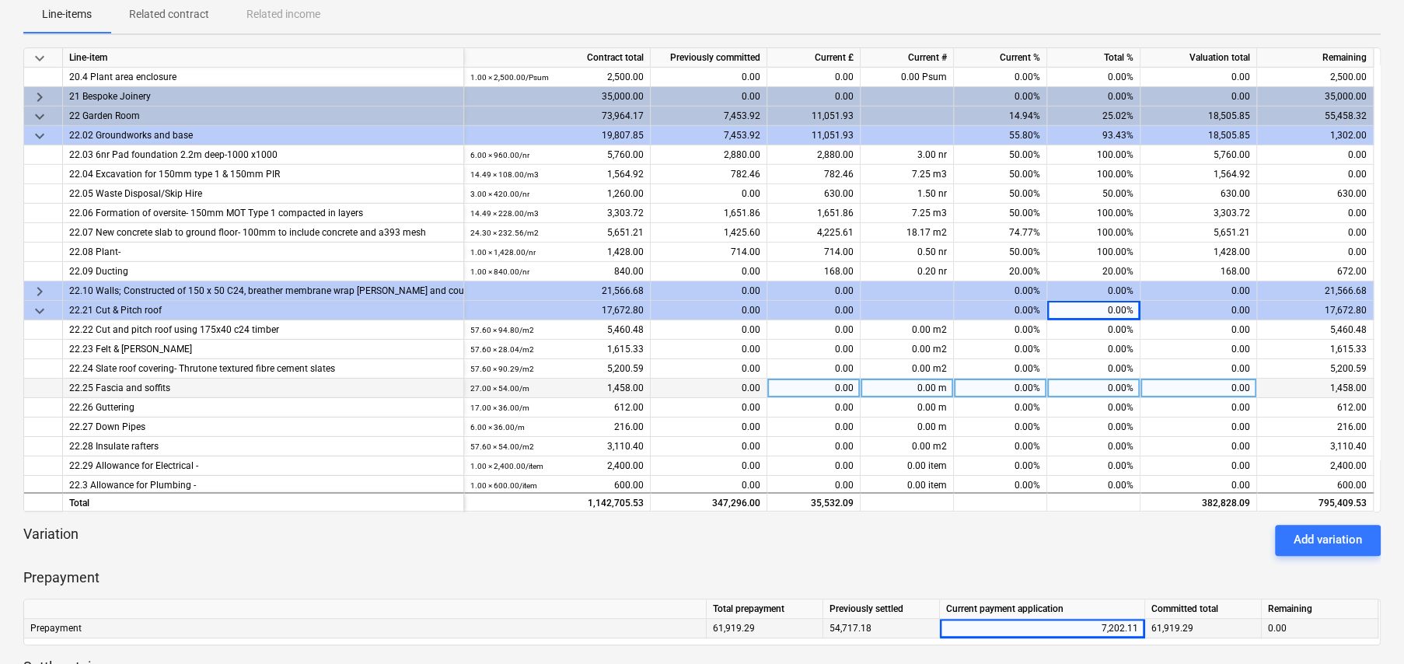
scroll to position [3537, 0]
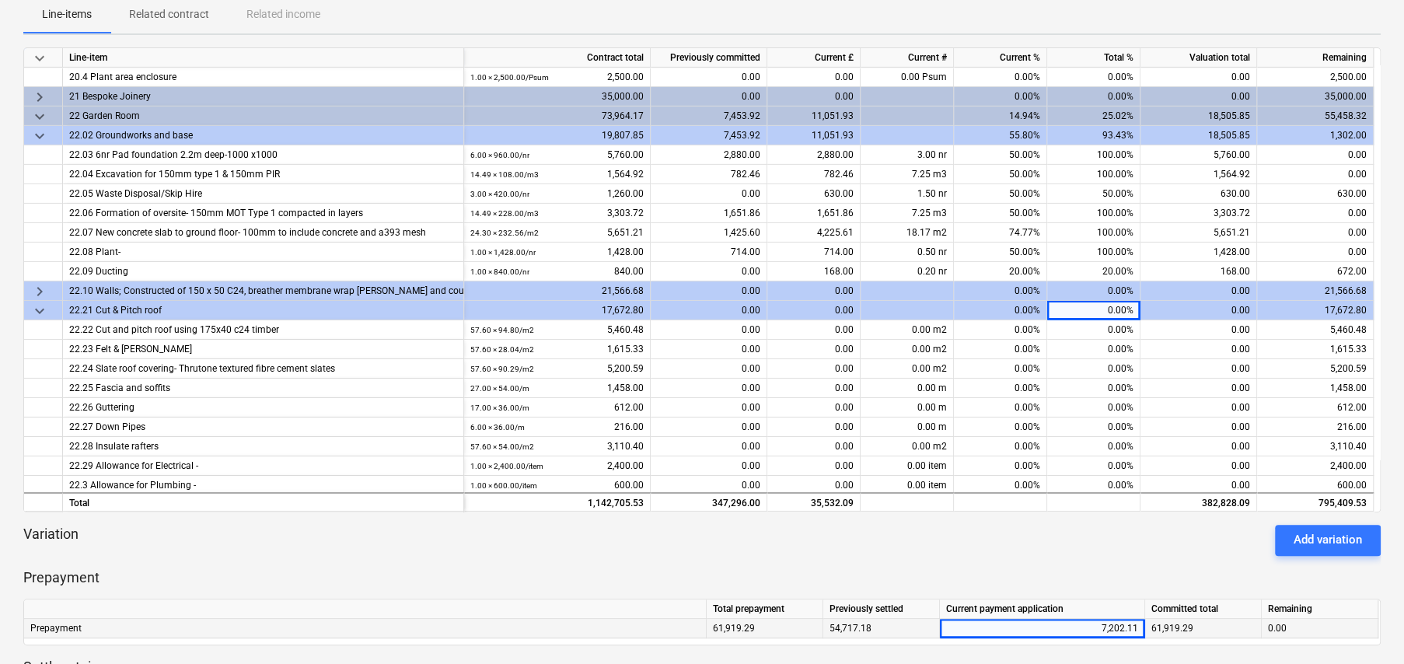
click at [40, 304] on span "keyboard_arrow_down" at bounding box center [39, 311] width 19 height 19
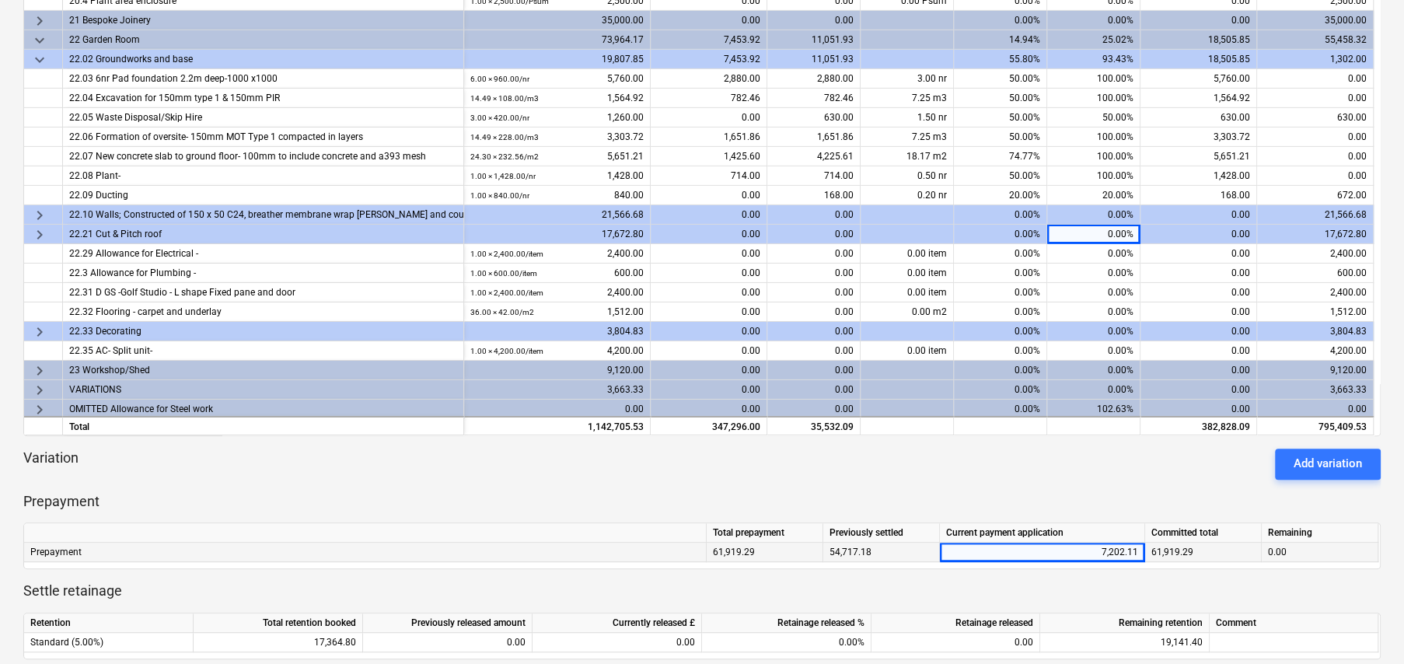
scroll to position [311, 0]
click at [40, 363] on span "keyboard_arrow_right" at bounding box center [39, 369] width 19 height 19
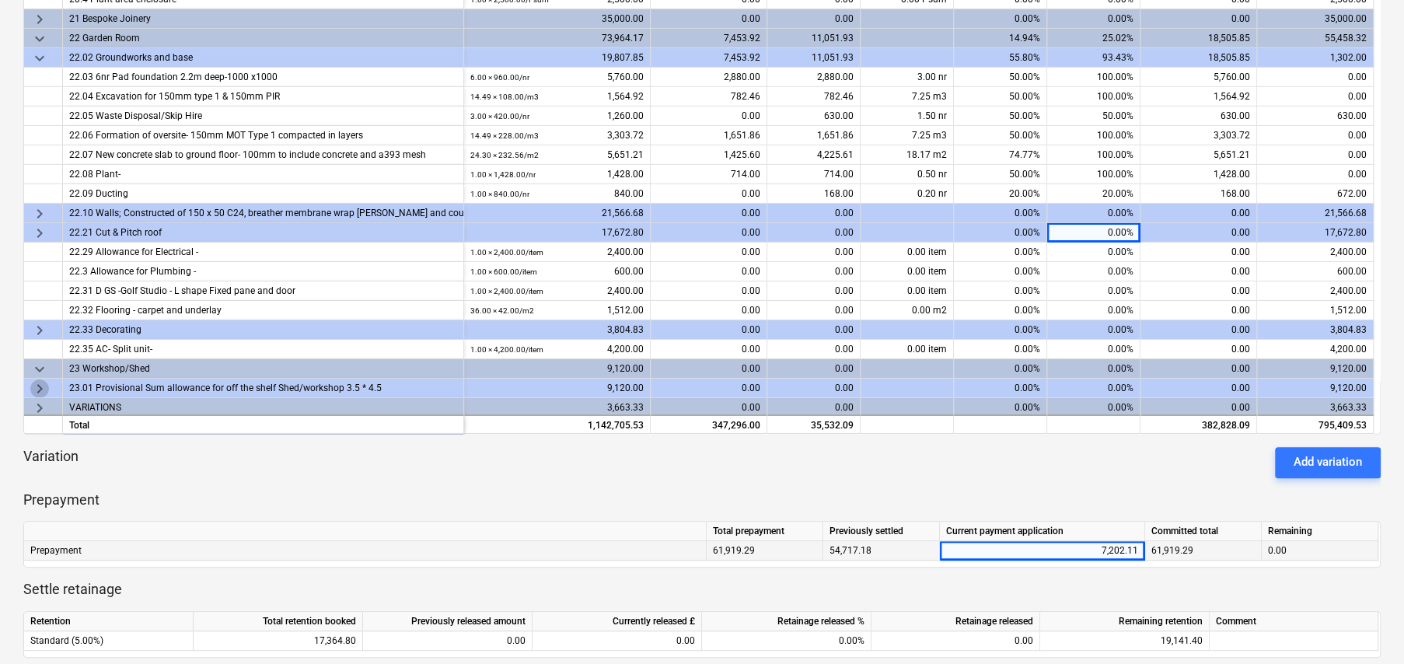
click at [37, 382] on span "keyboard_arrow_right" at bounding box center [39, 388] width 19 height 19
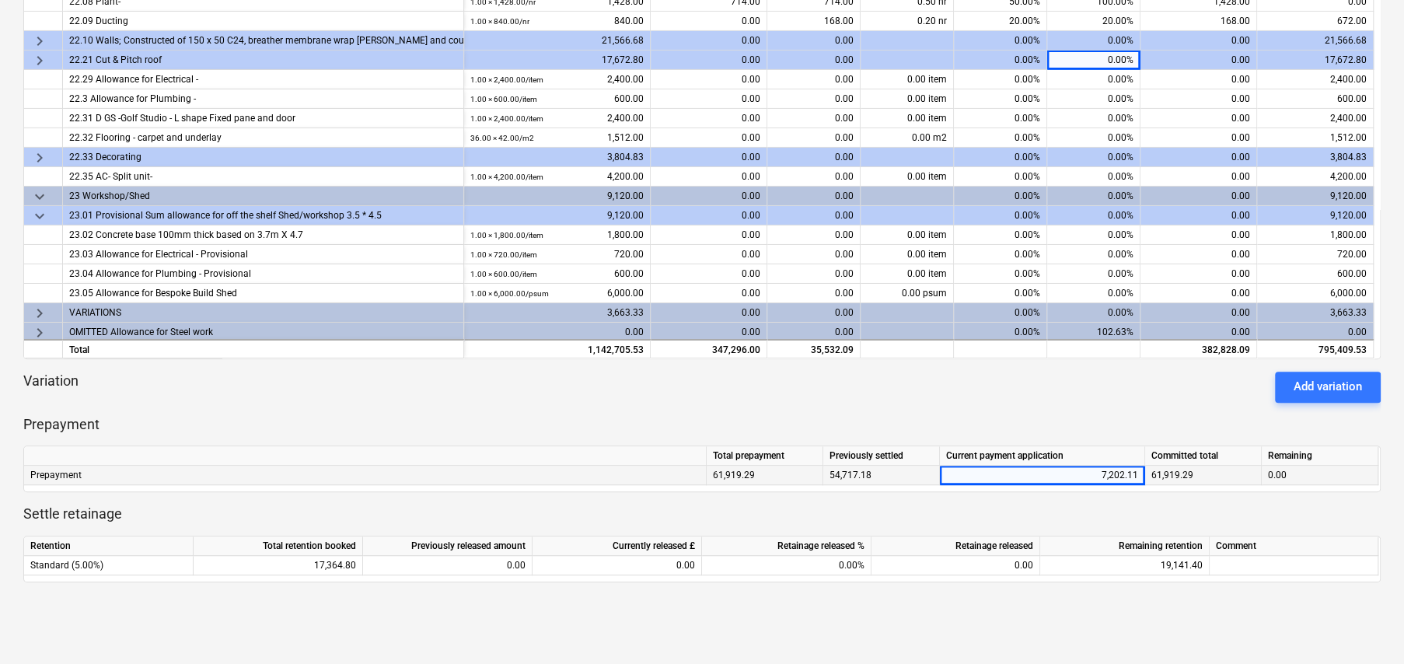
scroll to position [389, 0]
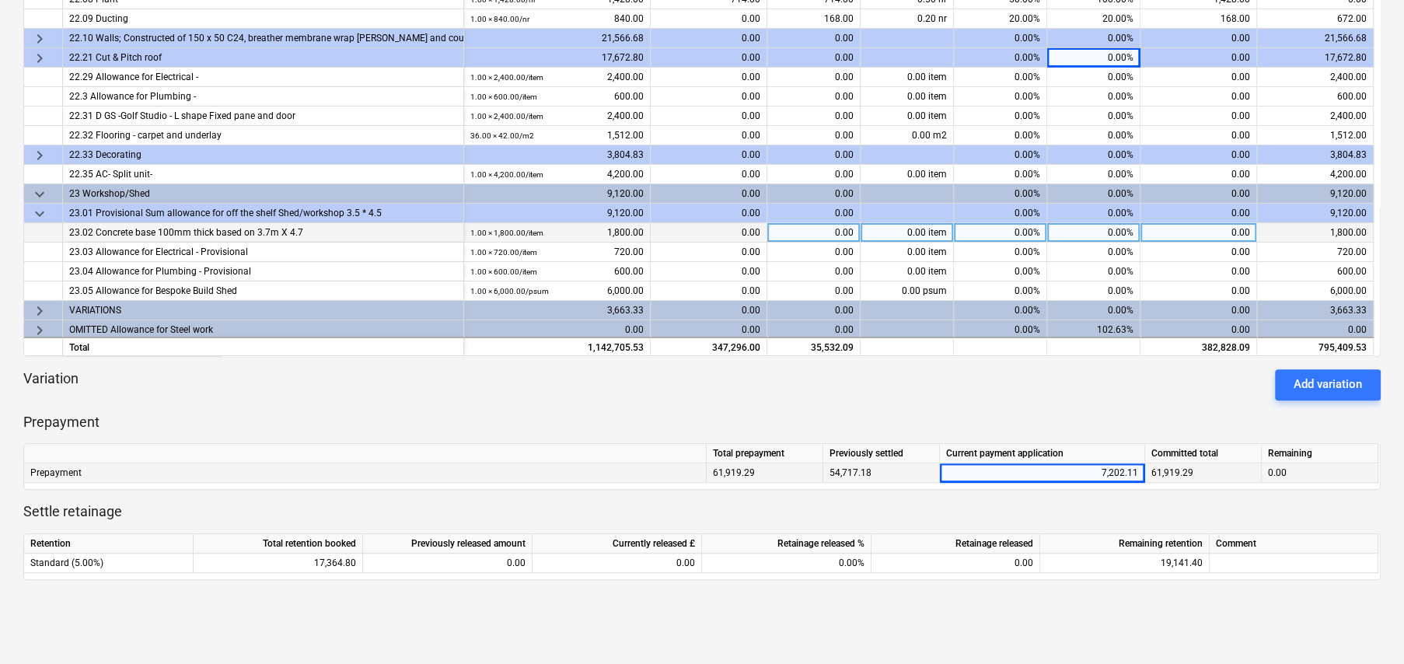
click at [1086, 227] on div "0.00%" at bounding box center [1093, 232] width 93 height 19
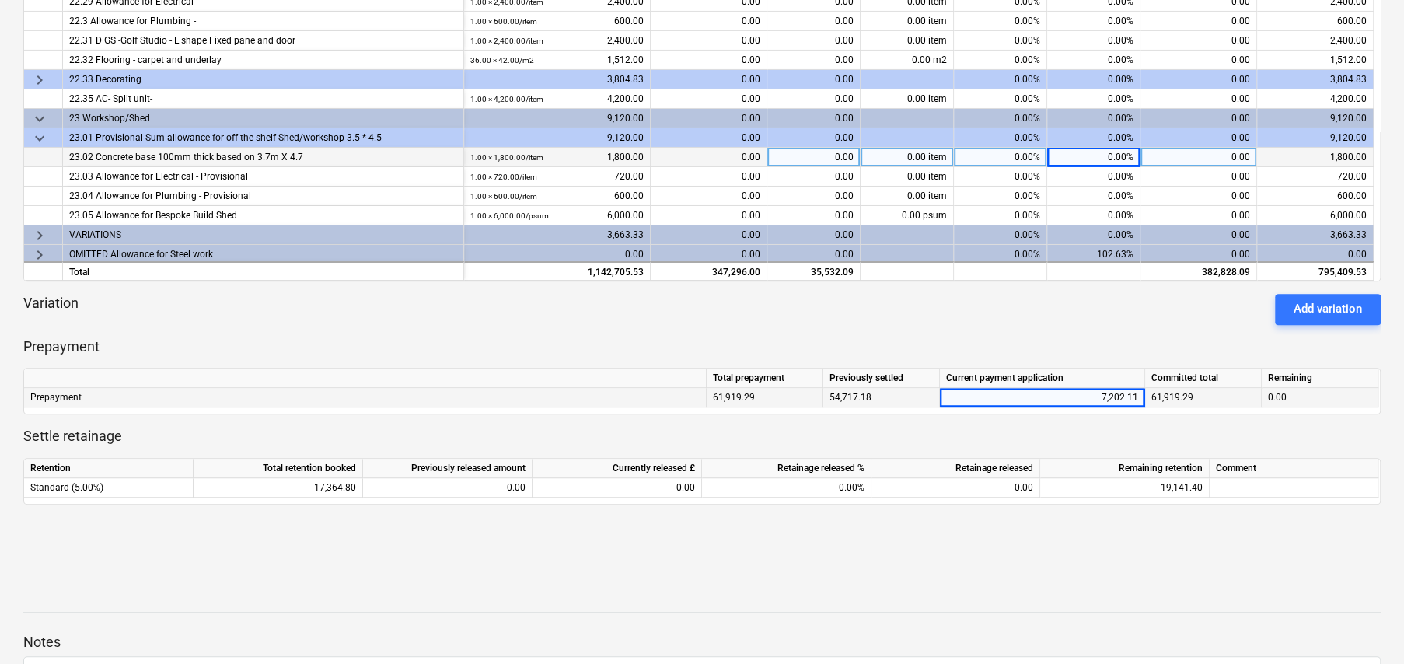
scroll to position [466, 0]
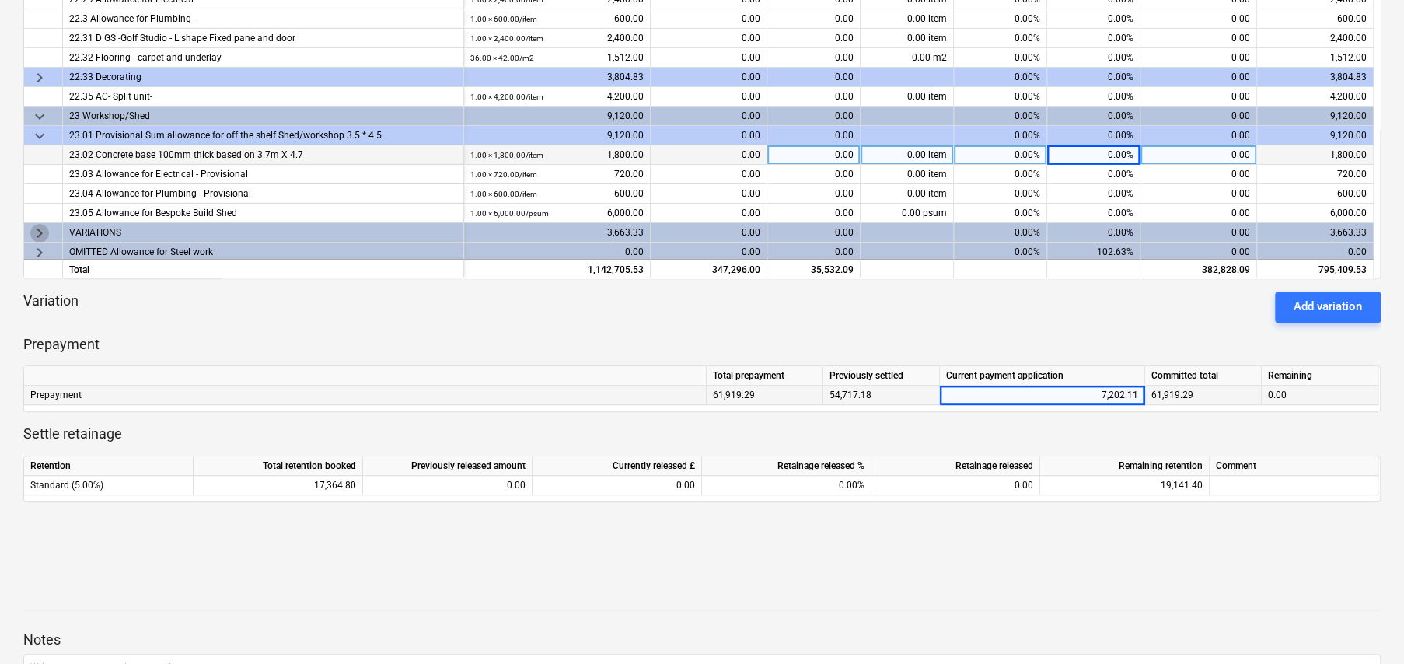
click at [40, 226] on span "keyboard_arrow_right" at bounding box center [39, 233] width 19 height 19
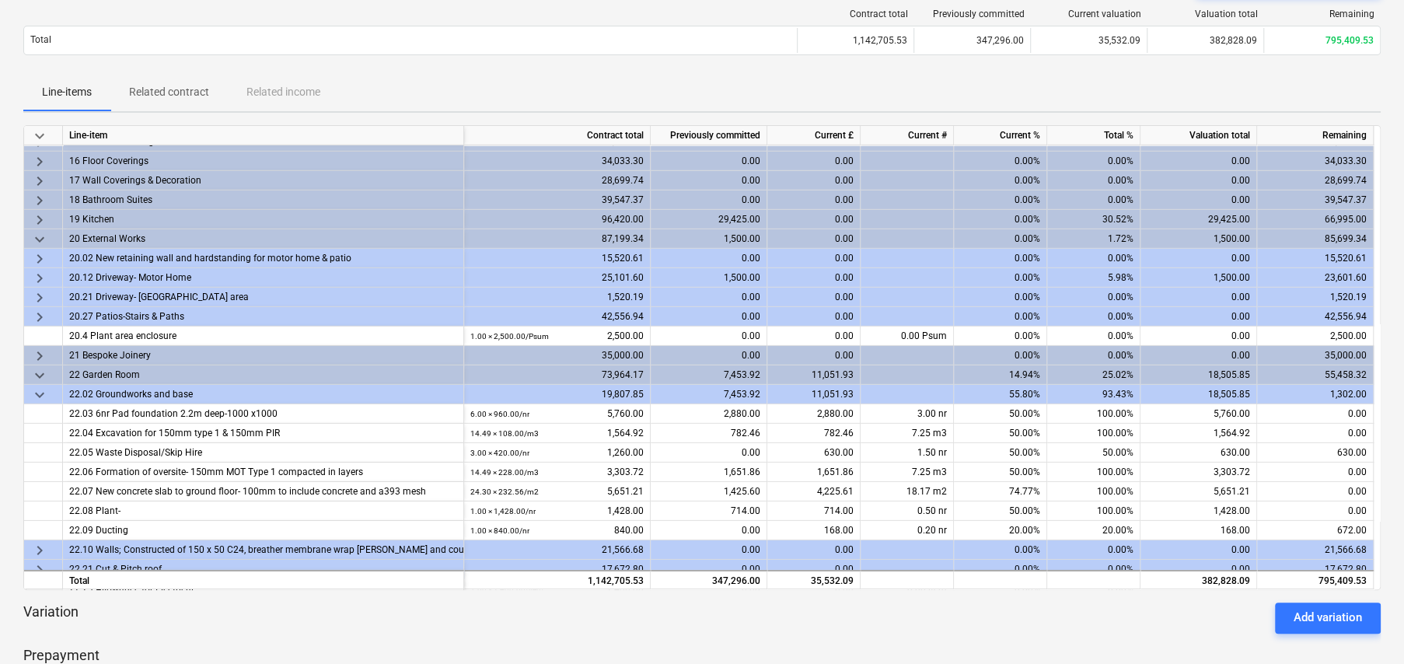
scroll to position [3343, 0]
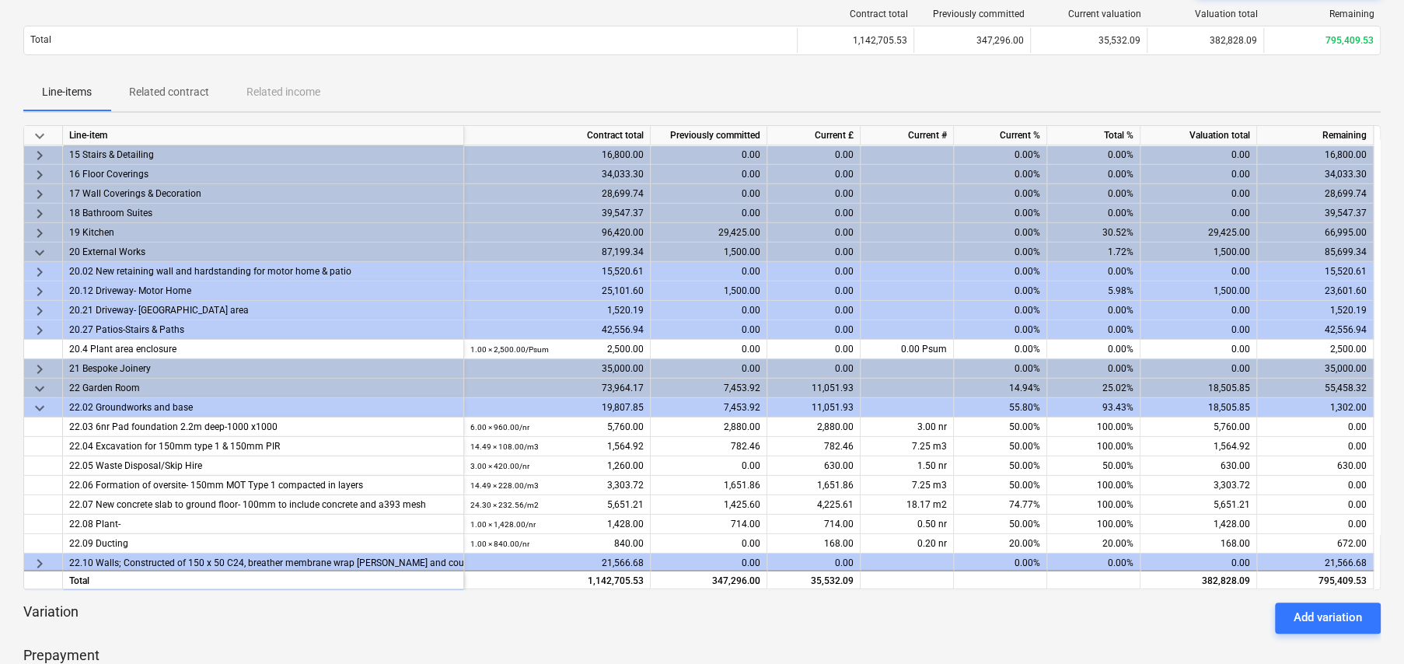
click at [39, 226] on span "keyboard_arrow_right" at bounding box center [39, 233] width 19 height 19
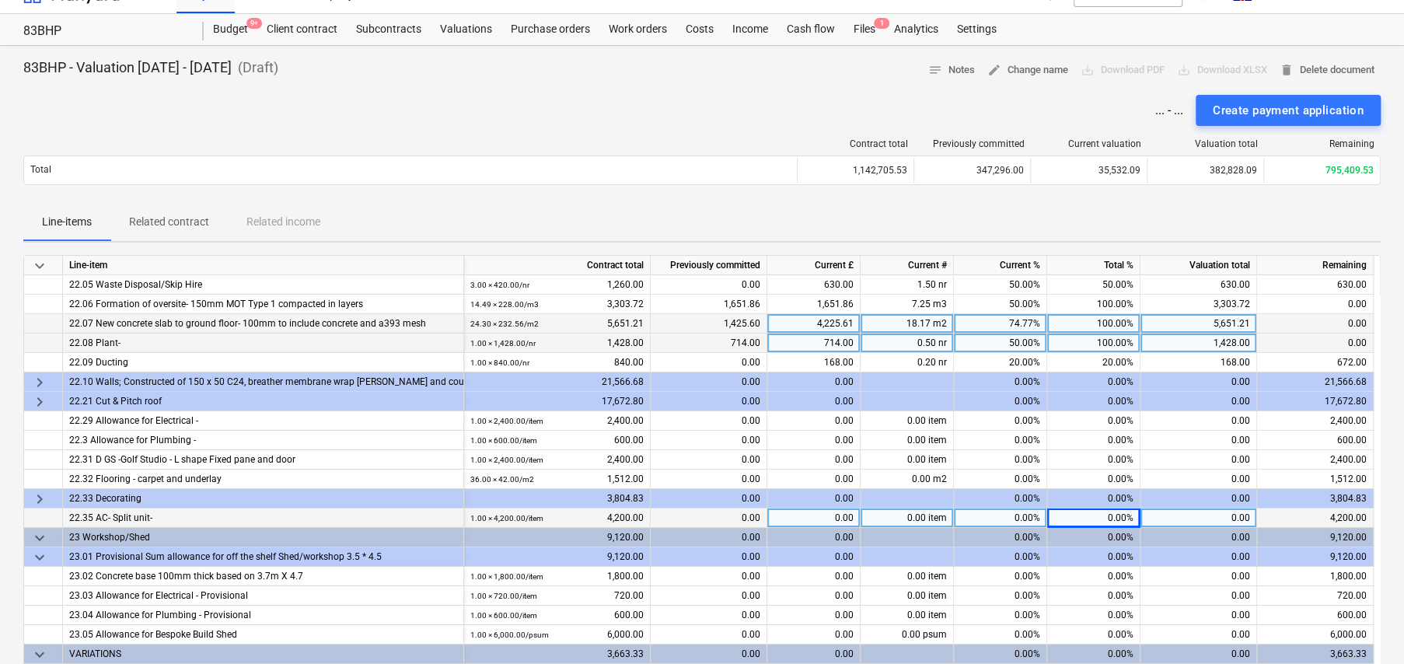
scroll to position [0, 0]
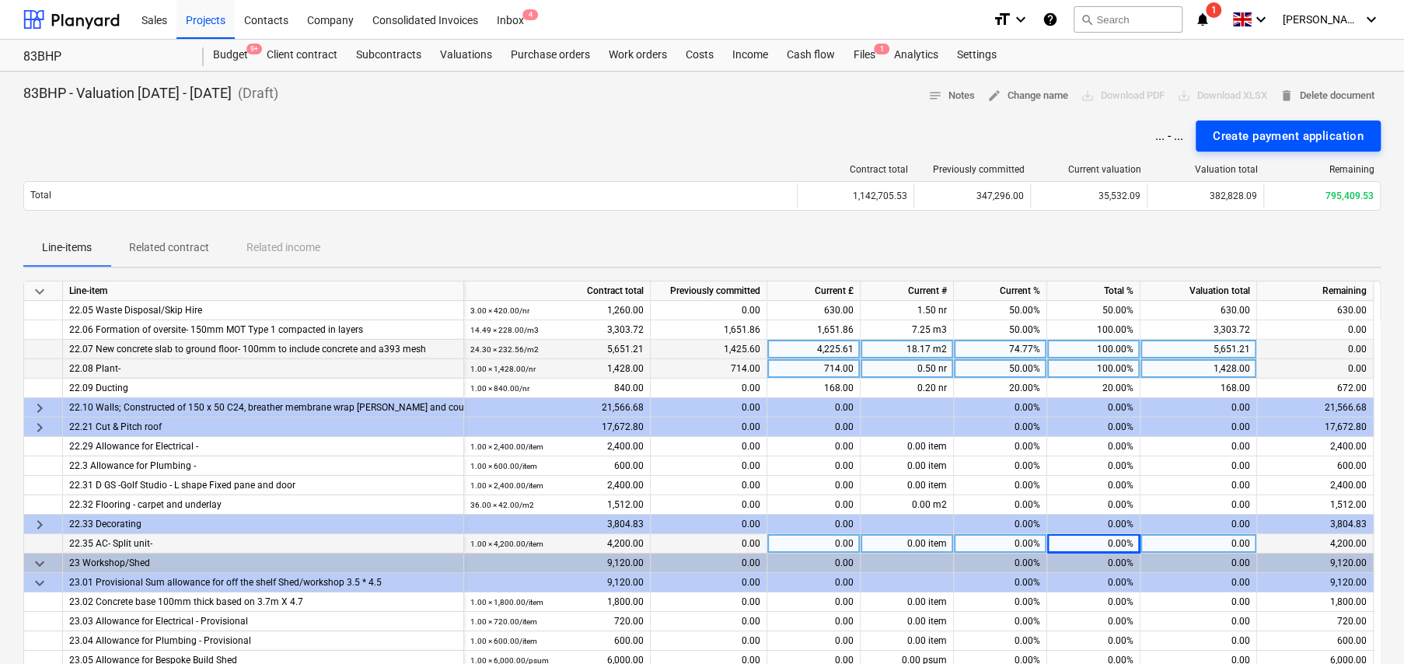
click at [1263, 137] on div "Create payment application" at bounding box center [1288, 136] width 151 height 20
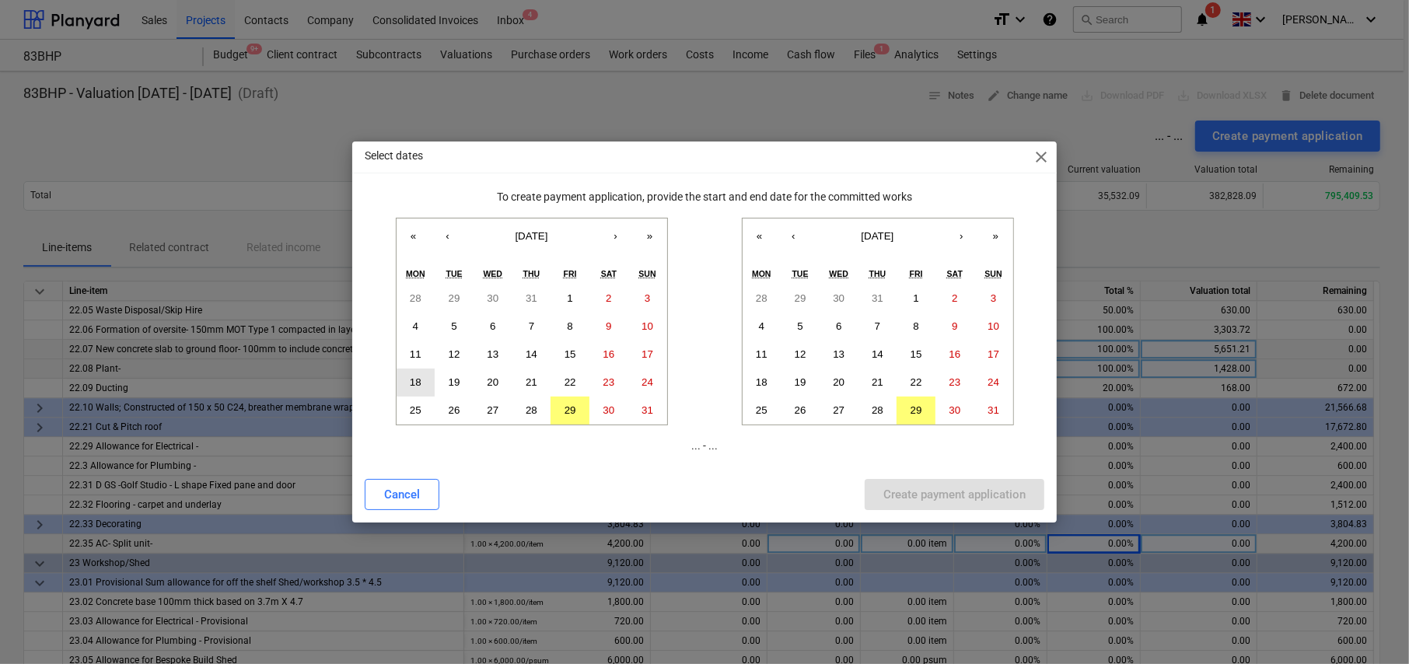
click at [416, 377] on abbr "18" at bounding box center [416, 382] width 12 height 12
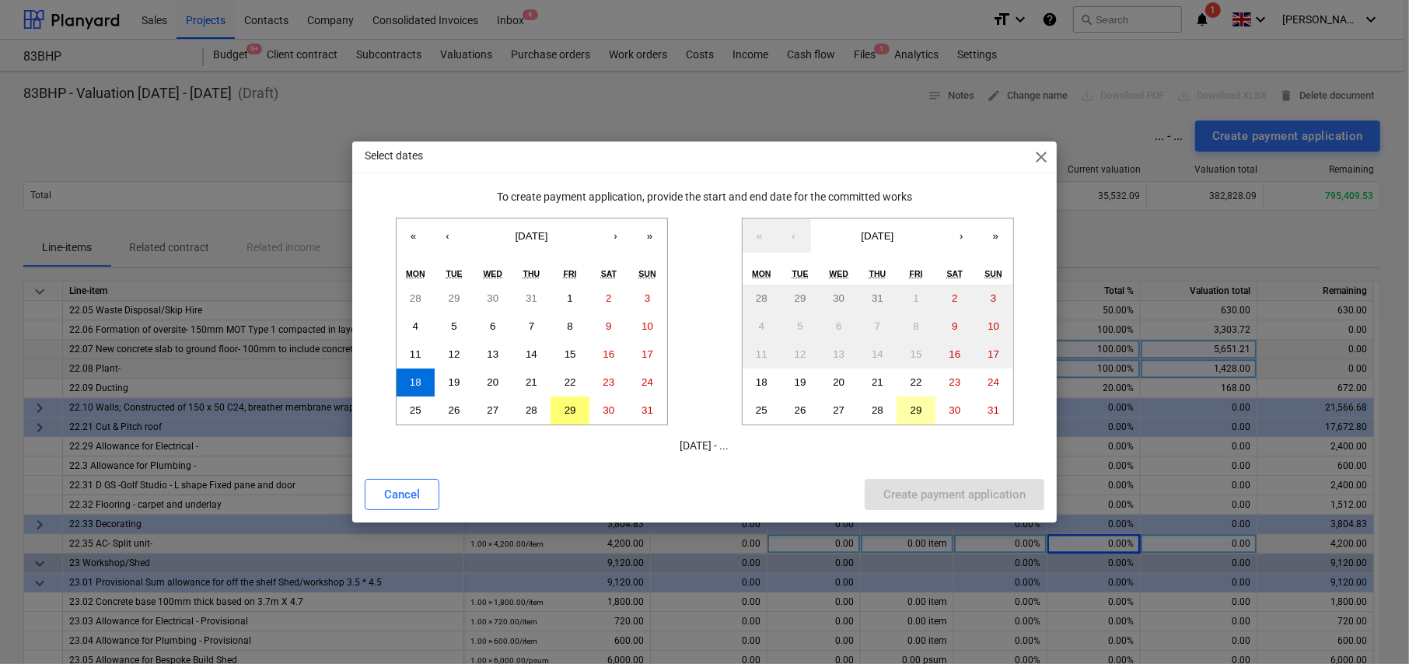
click at [923, 408] on button "29" at bounding box center [915, 410] width 39 height 28
click at [942, 491] on div "Create payment application" at bounding box center [954, 494] width 142 height 20
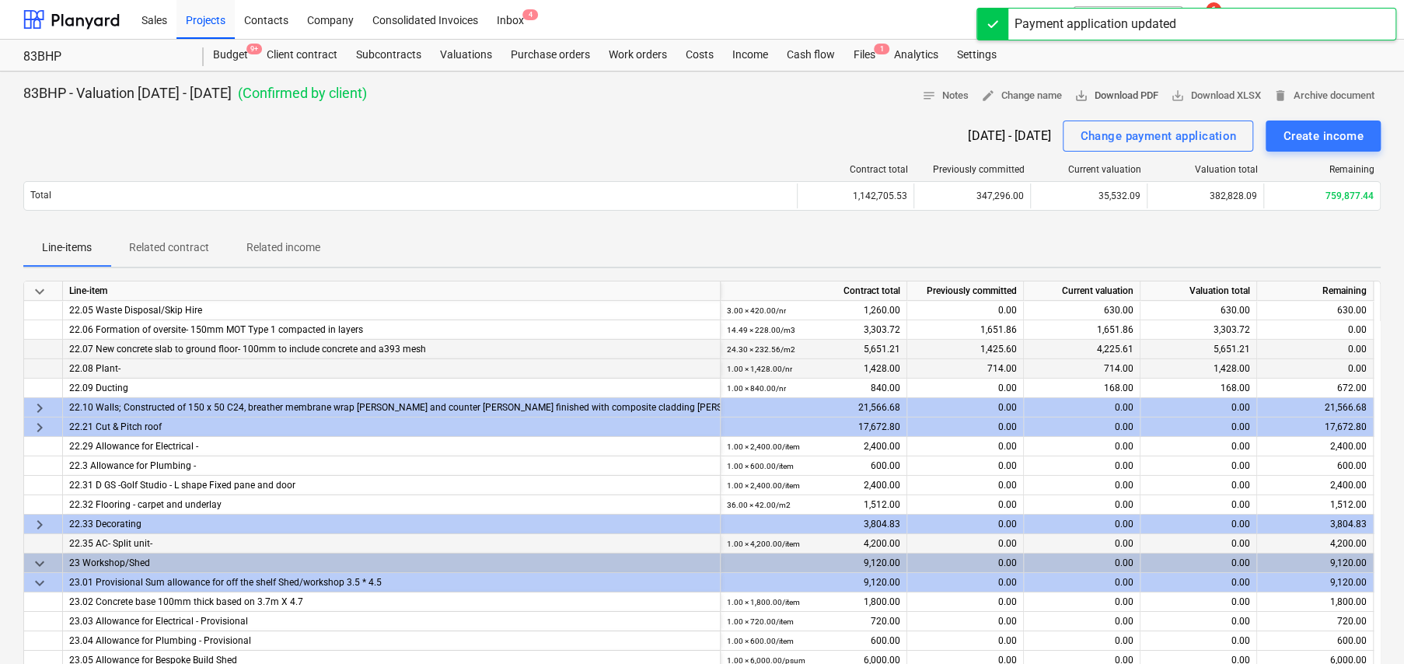
click at [1126, 96] on span "save_alt Download PDF" at bounding box center [1116, 96] width 84 height 18
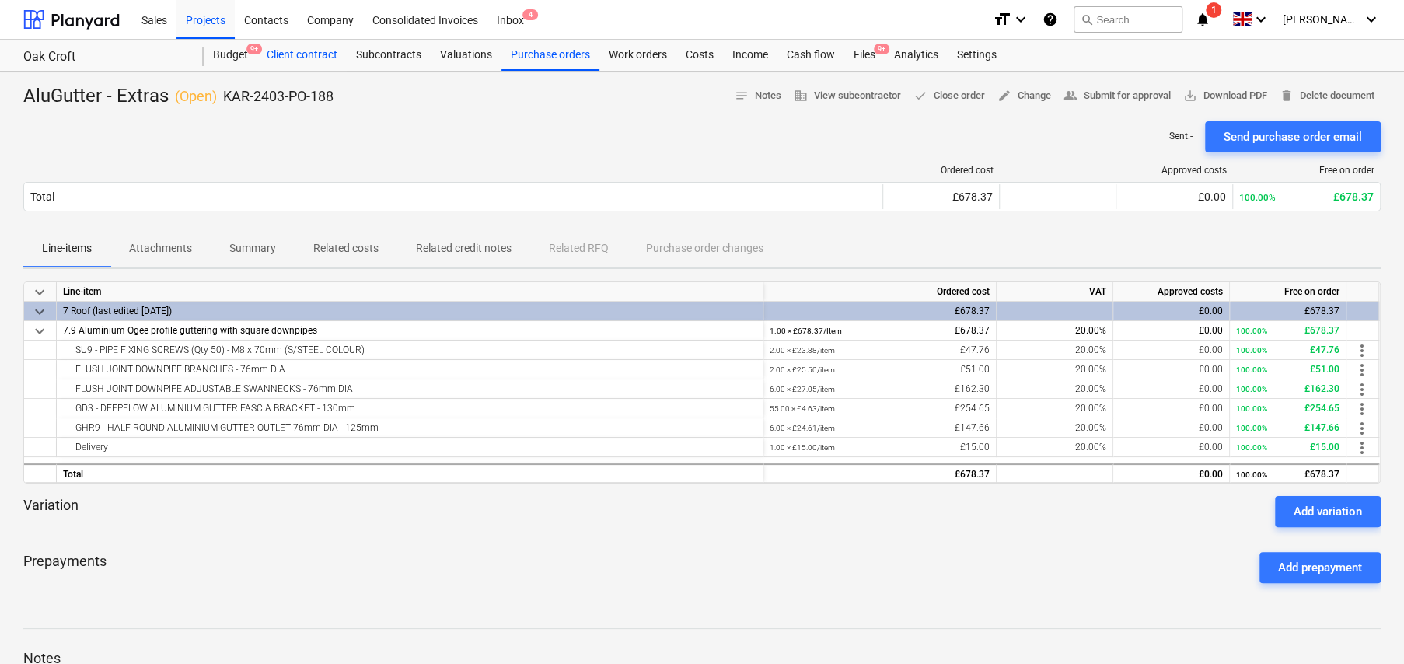
drag, startPoint x: 322, startPoint y: 57, endPoint x: 330, endPoint y: 67, distance: 12.8
click at [322, 57] on div "Client contract" at bounding box center [301, 55] width 89 height 31
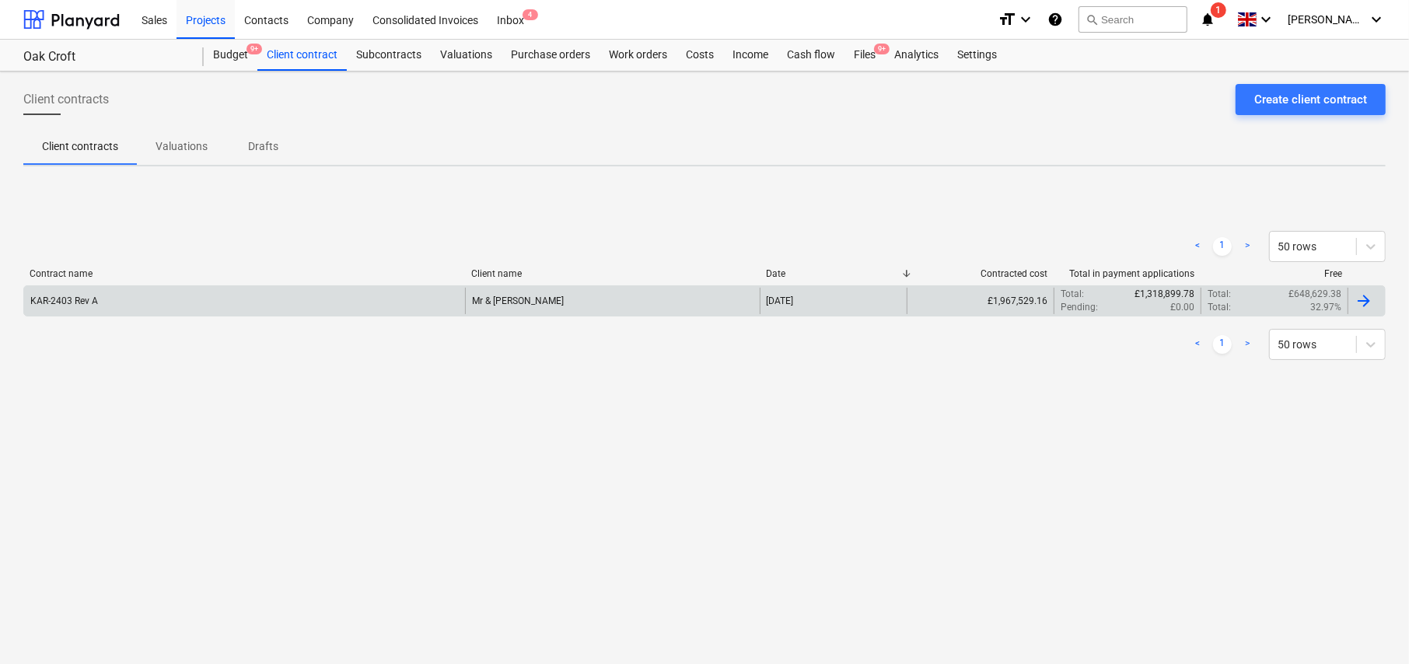
click at [363, 306] on div "KAR-2403 Rev A" at bounding box center [244, 301] width 441 height 26
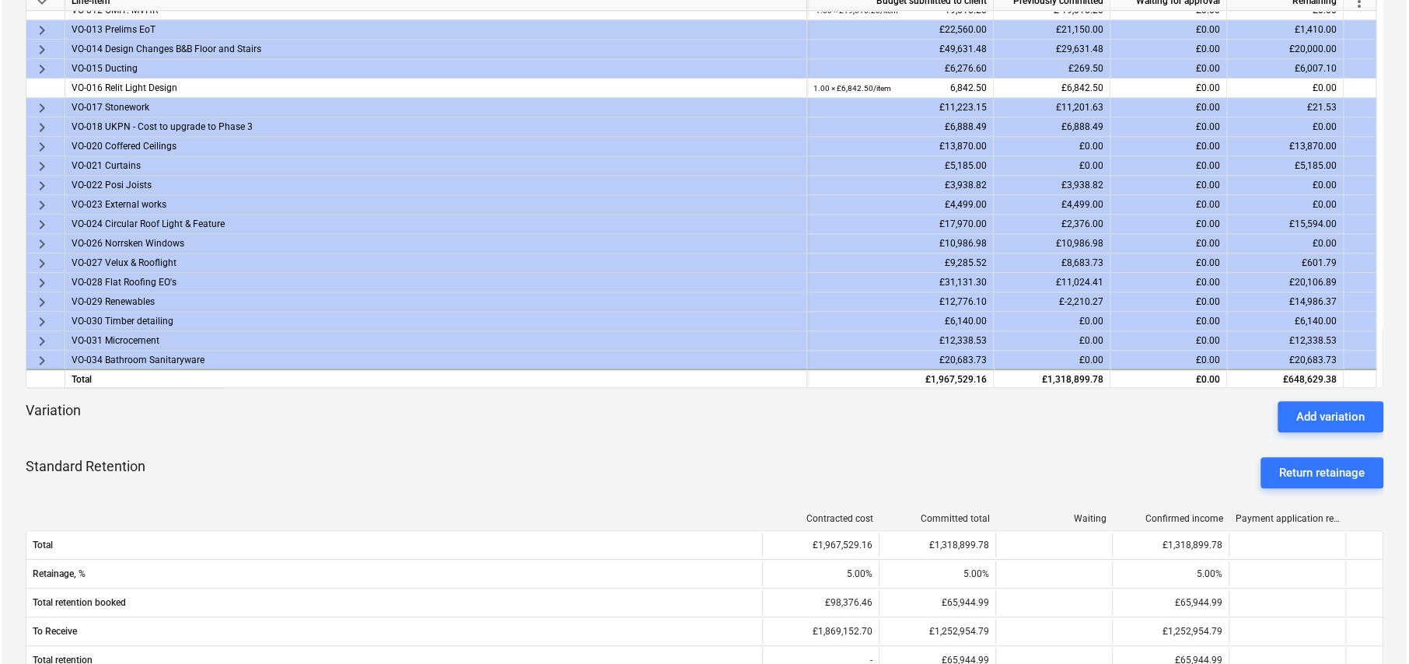
scroll to position [233, 0]
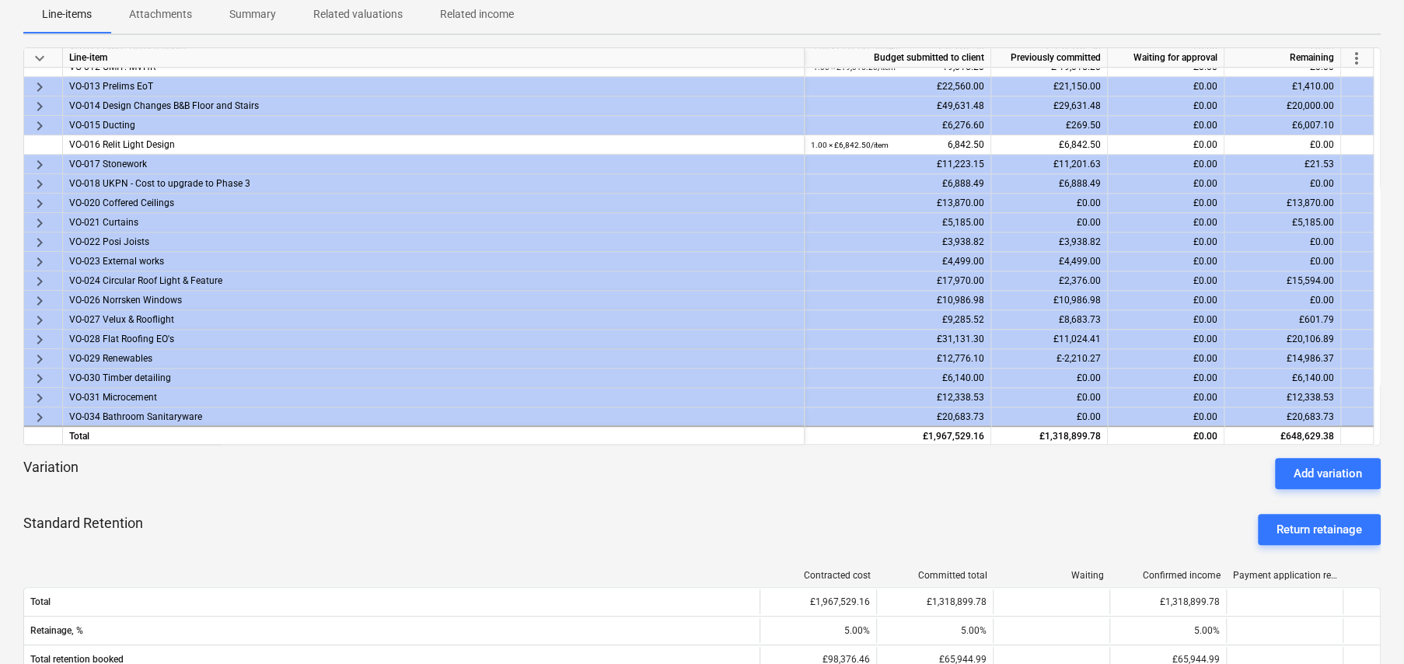
click at [1356, 59] on span "more_vert" at bounding box center [1356, 58] width 19 height 19
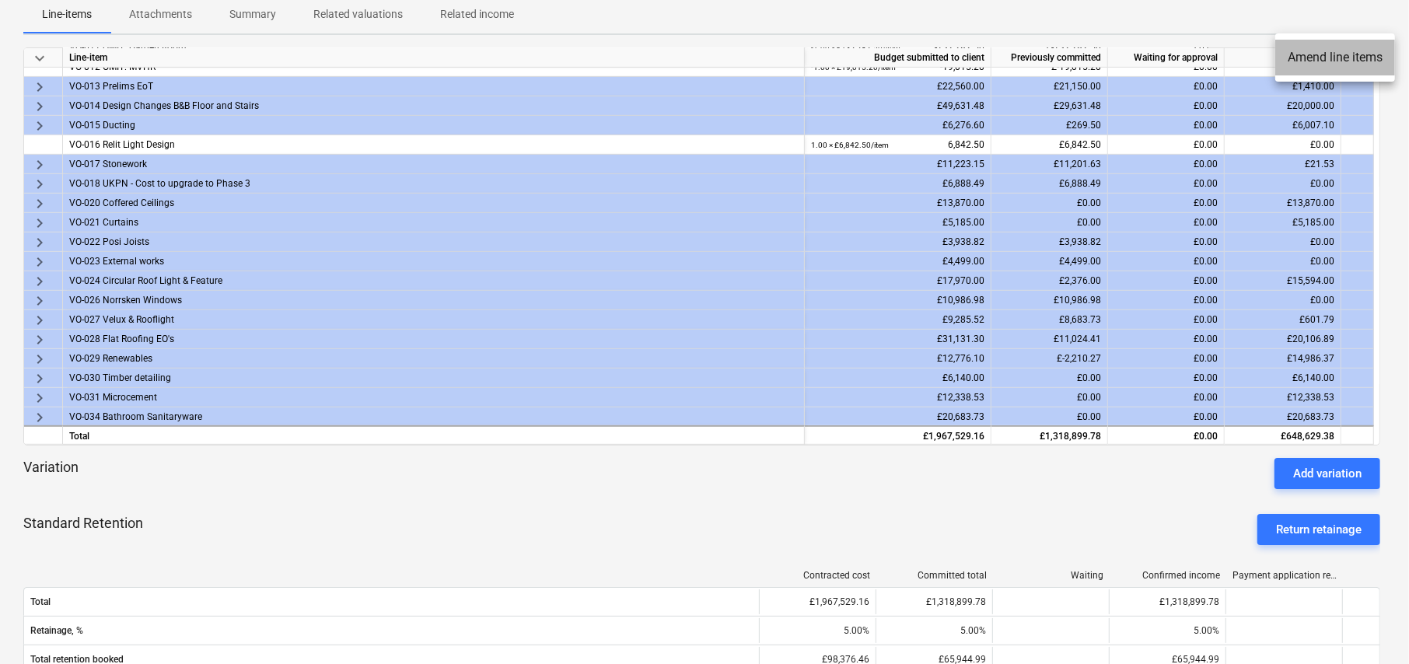
click at [1333, 57] on li "Amend line items" at bounding box center [1335, 58] width 120 height 36
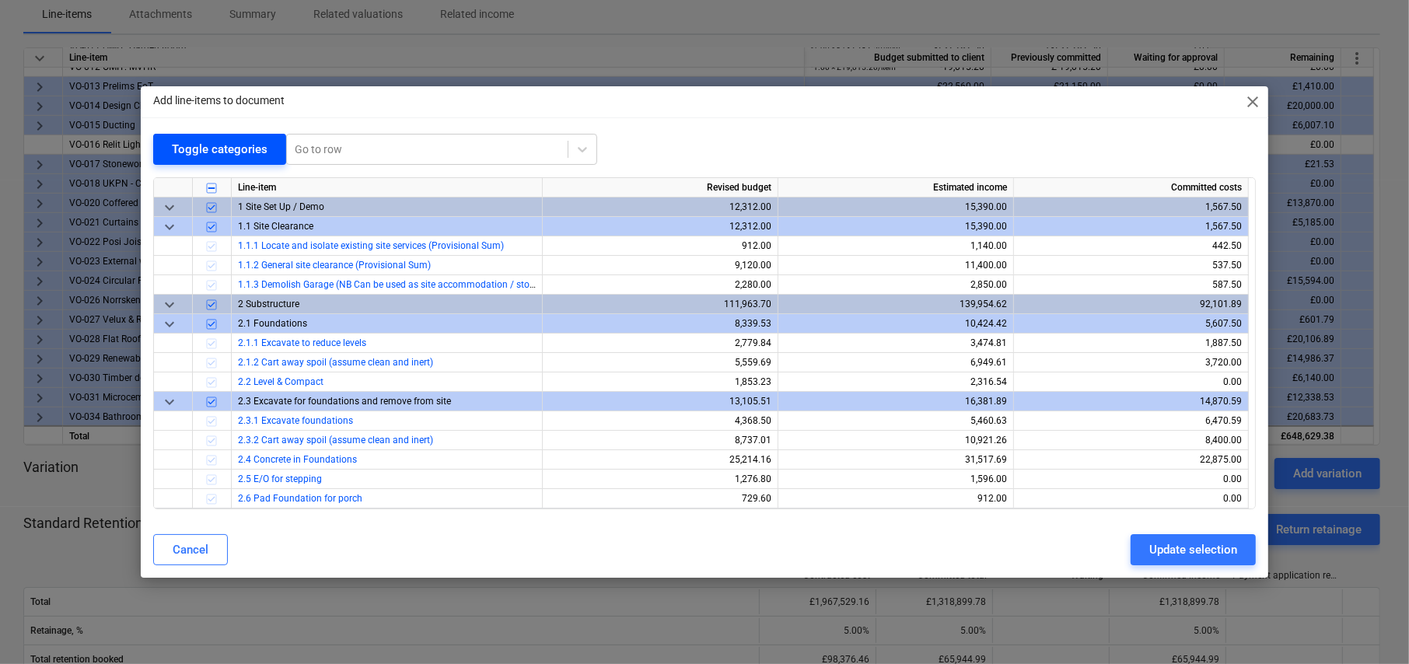
click at [218, 142] on div "Toggle categories" at bounding box center [220, 149] width 96 height 20
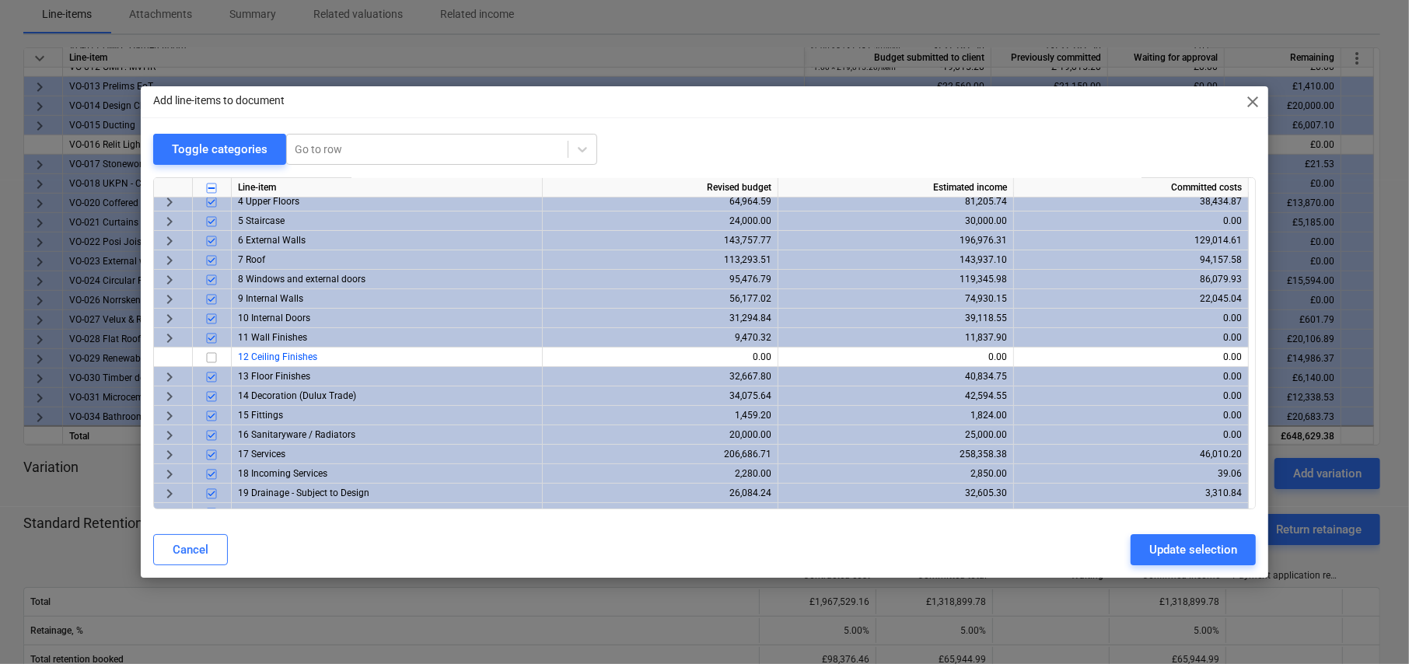
scroll to position [174, 0]
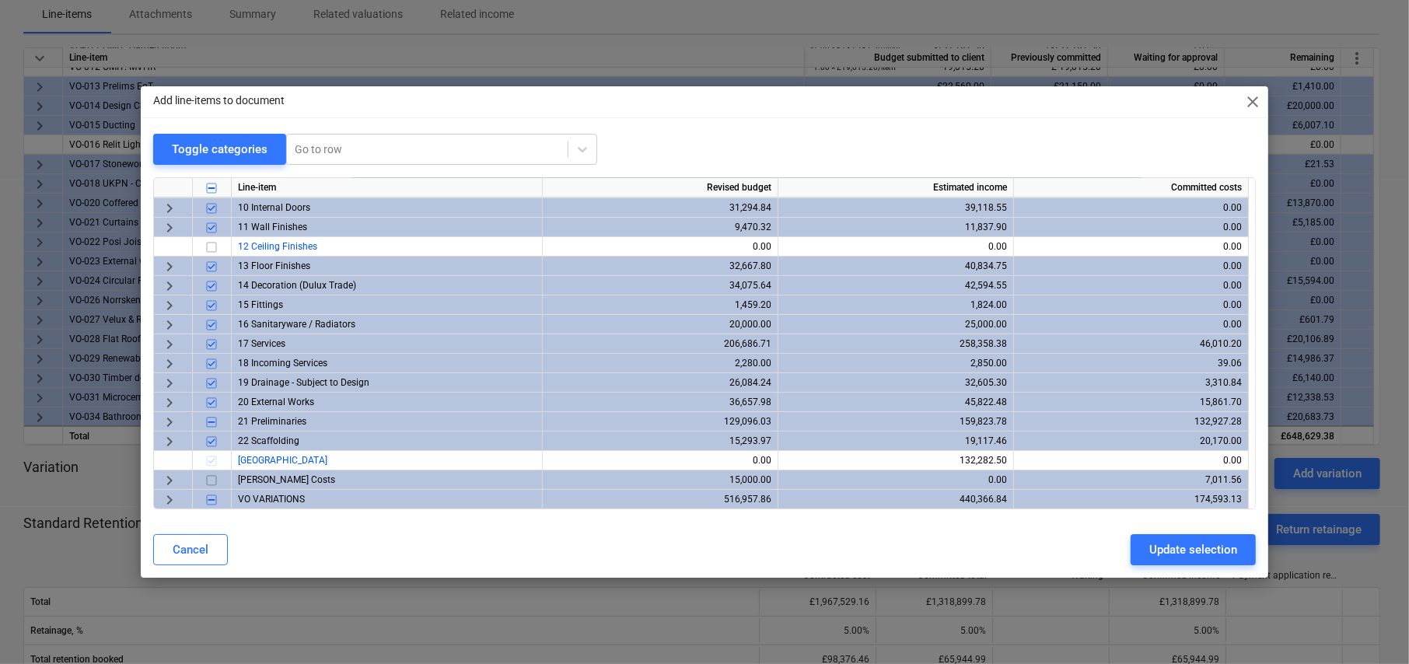
click at [168, 498] on span "keyboard_arrow_right" at bounding box center [169, 500] width 19 height 19
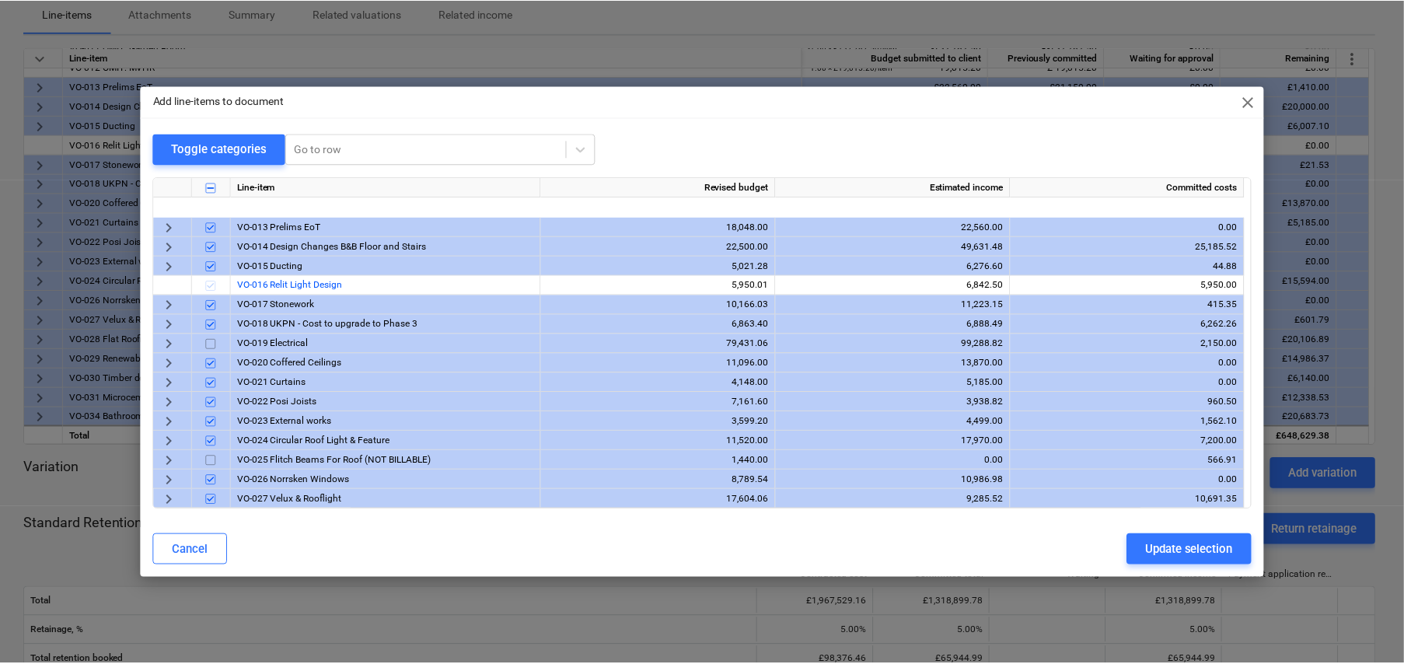
scroll to position [815, 0]
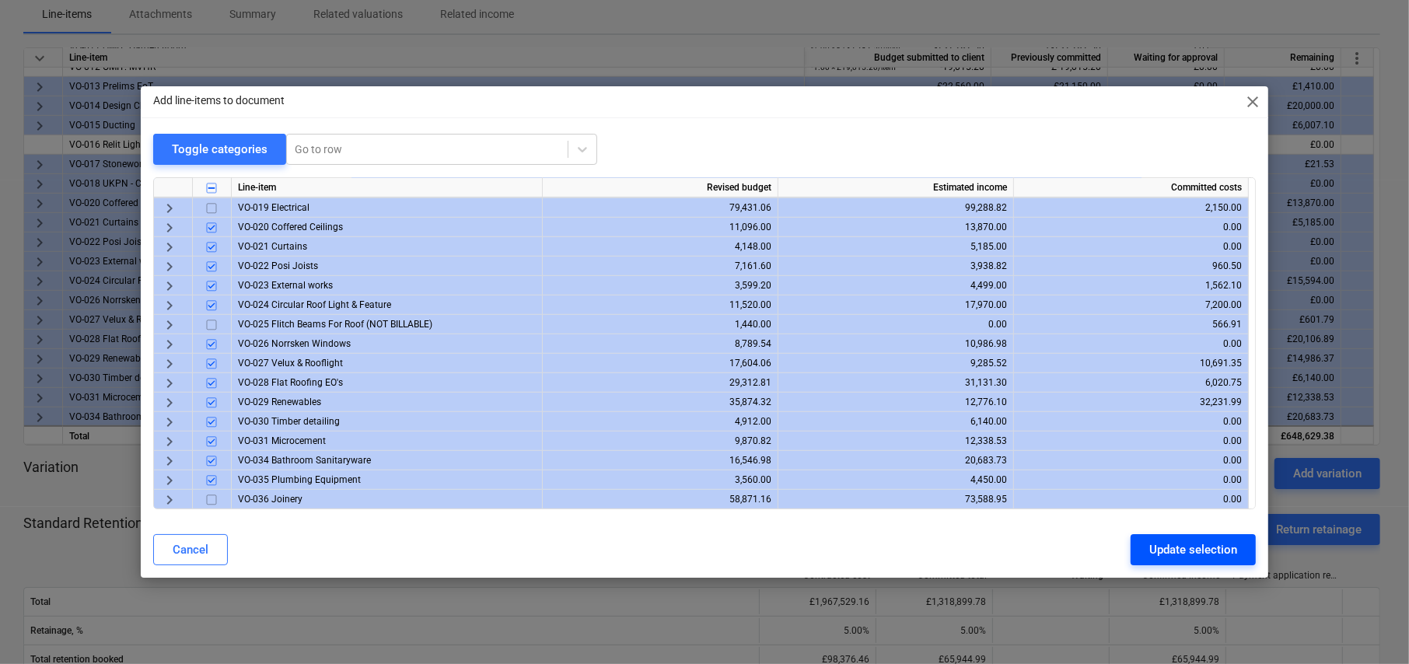
click at [1189, 550] on div "Update selection" at bounding box center [1193, 550] width 88 height 20
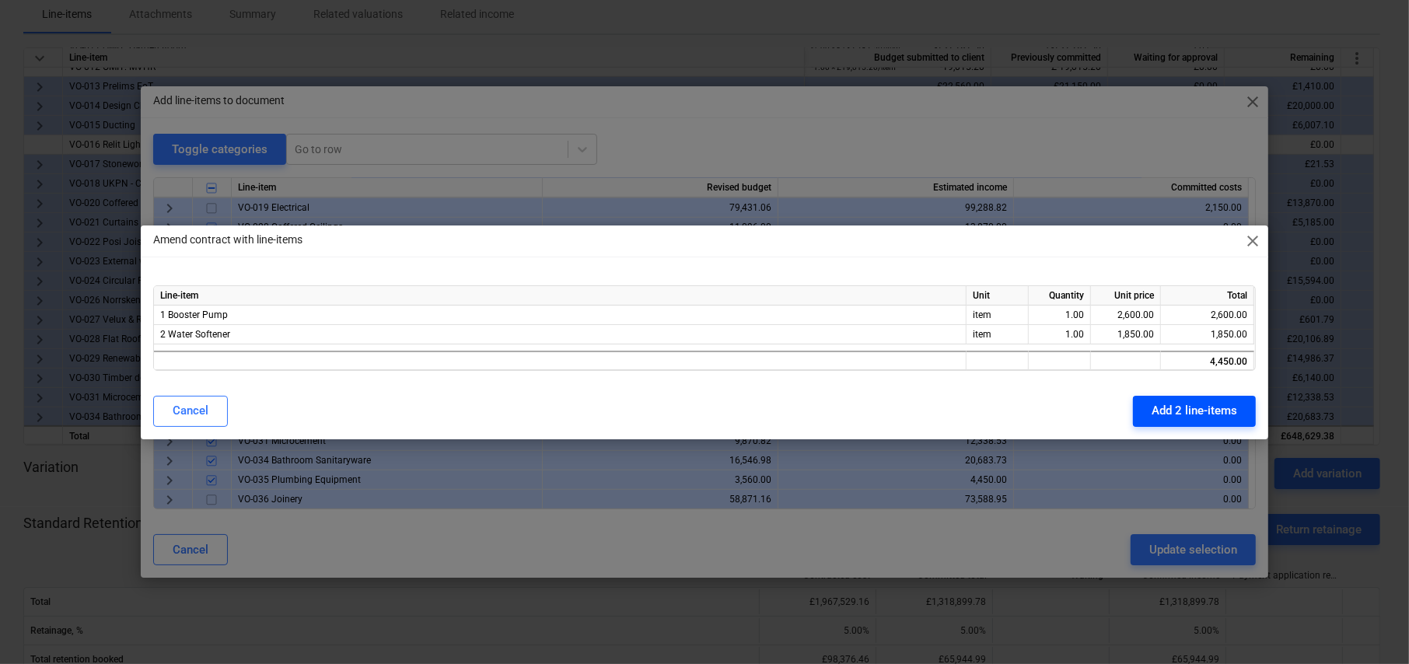
click at [1192, 407] on div "Add 2 line-items" at bounding box center [1194, 410] width 86 height 20
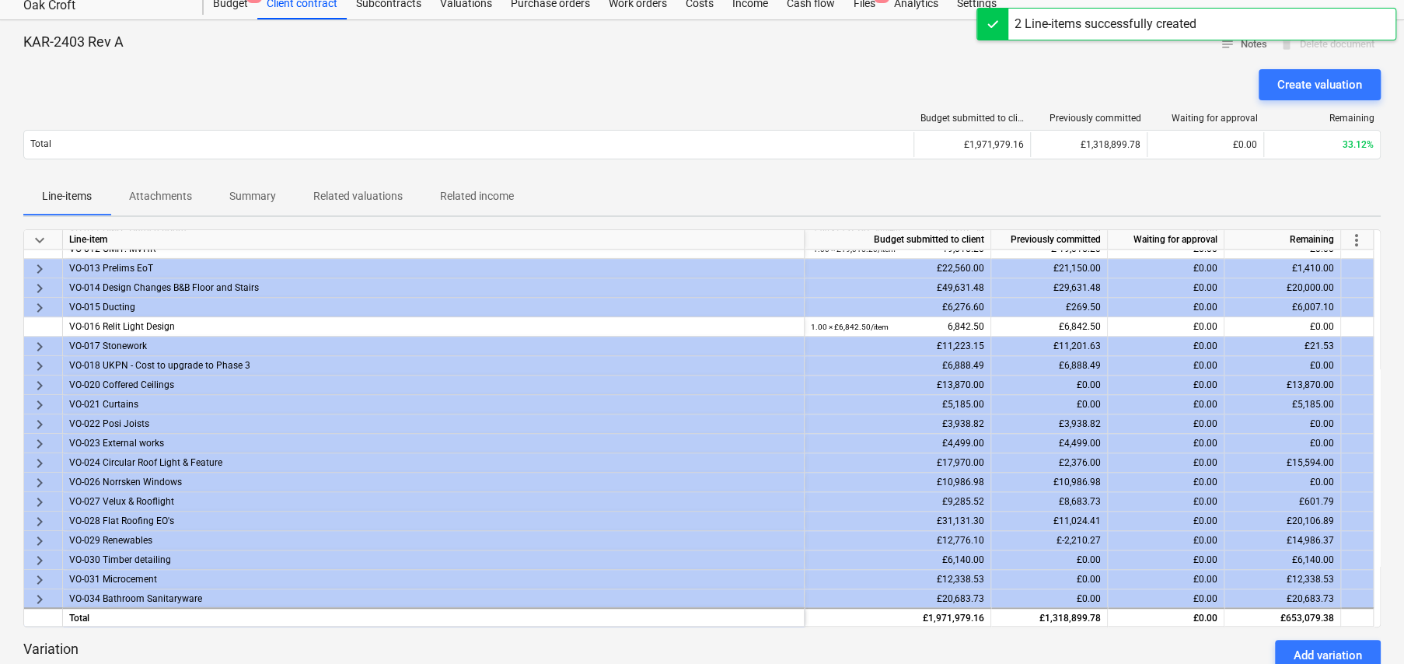
scroll to position [0, 0]
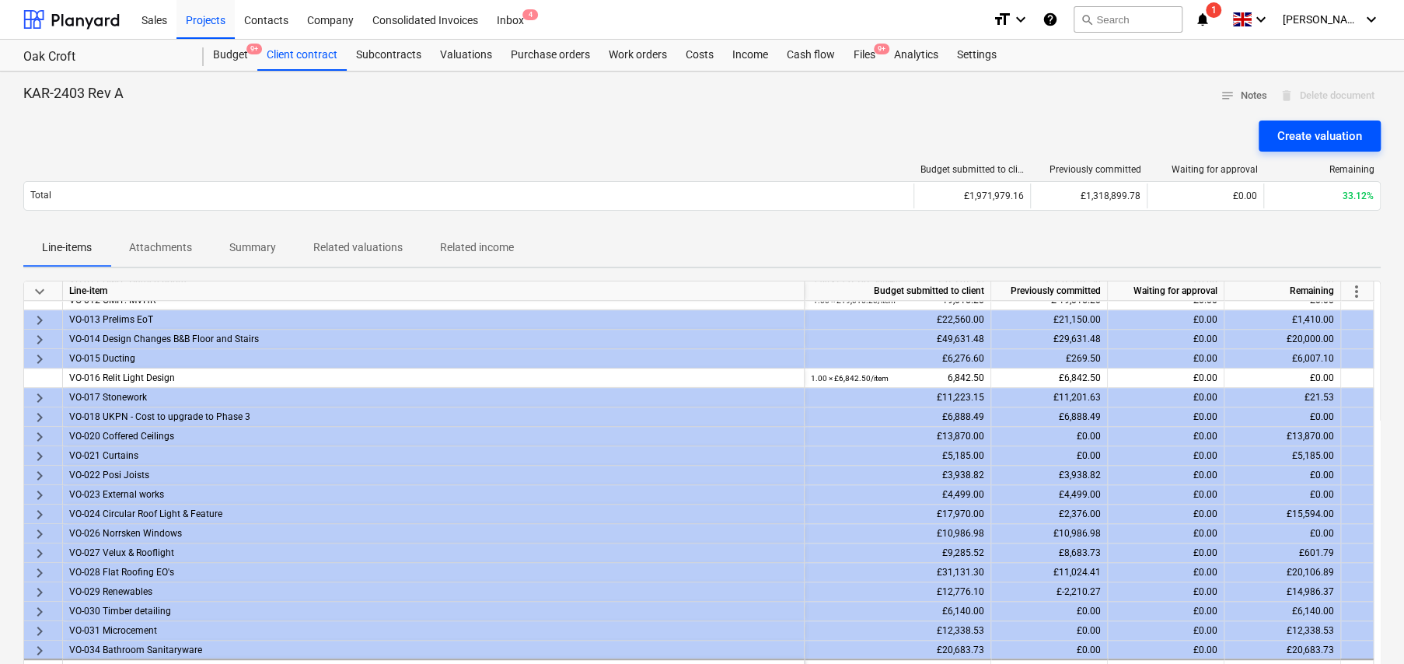
click at [1310, 139] on div "Create valuation" at bounding box center [1319, 136] width 85 height 20
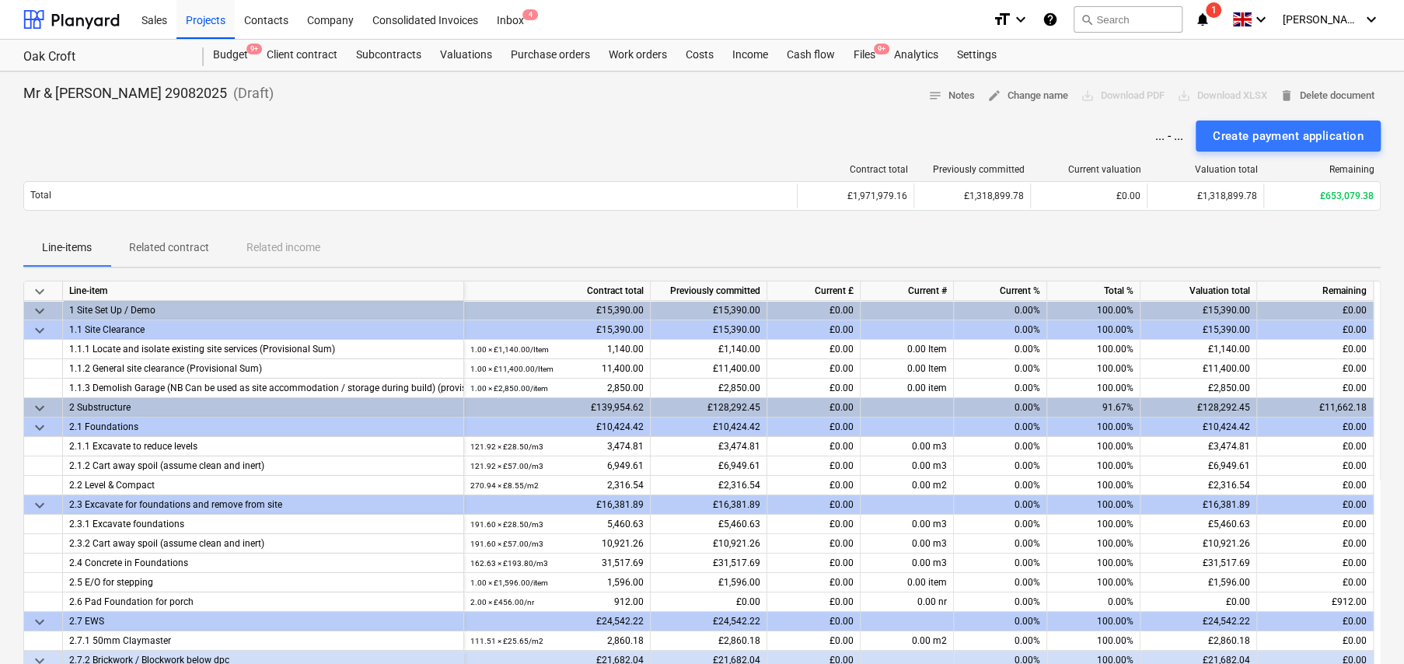
click at [37, 293] on span "keyboard_arrow_down" at bounding box center [39, 291] width 19 height 19
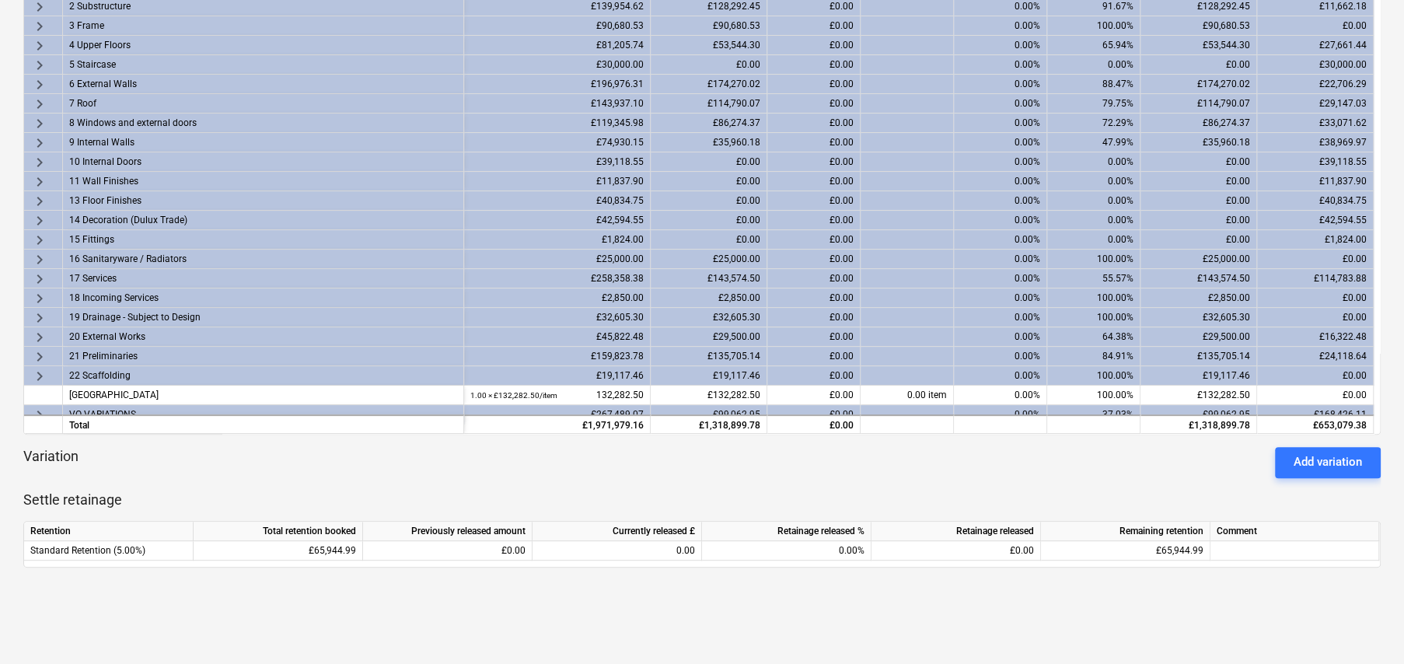
scroll to position [22, 0]
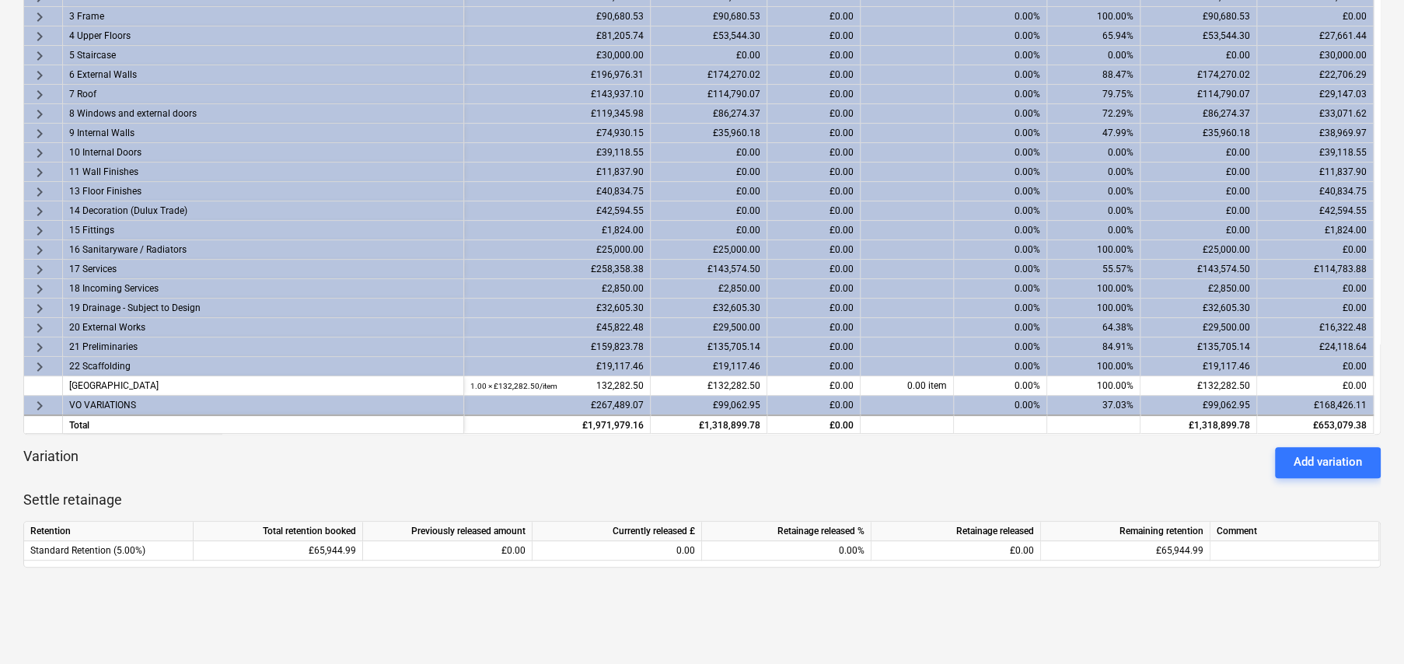
click at [42, 400] on span "keyboard_arrow_right" at bounding box center [39, 405] width 19 height 19
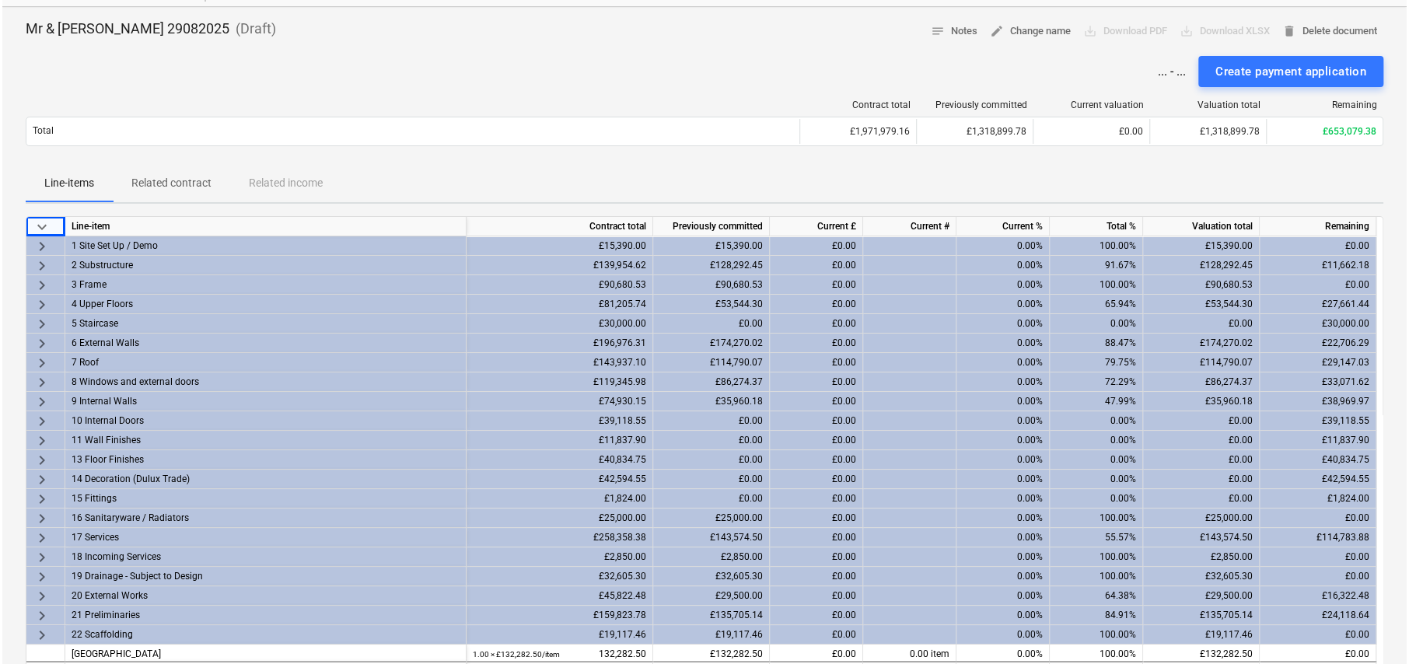
scroll to position [0, 0]
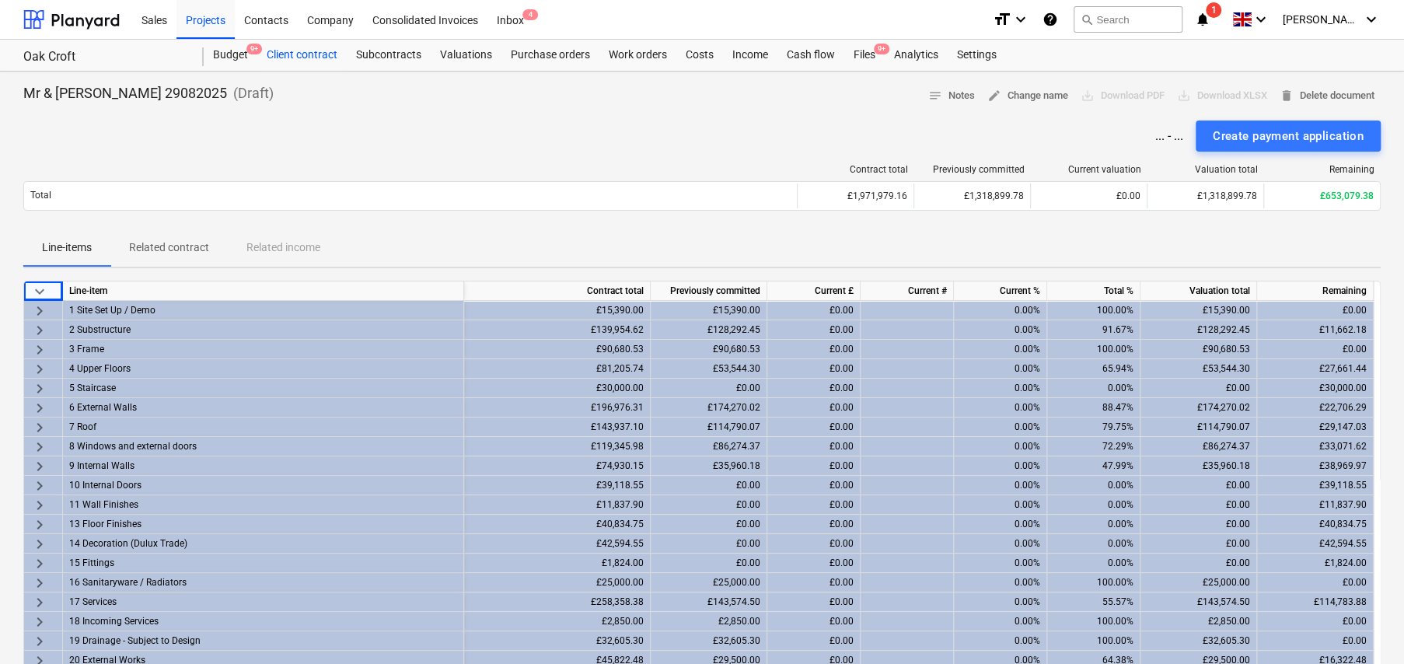
click at [309, 52] on div "Client contract" at bounding box center [301, 55] width 89 height 31
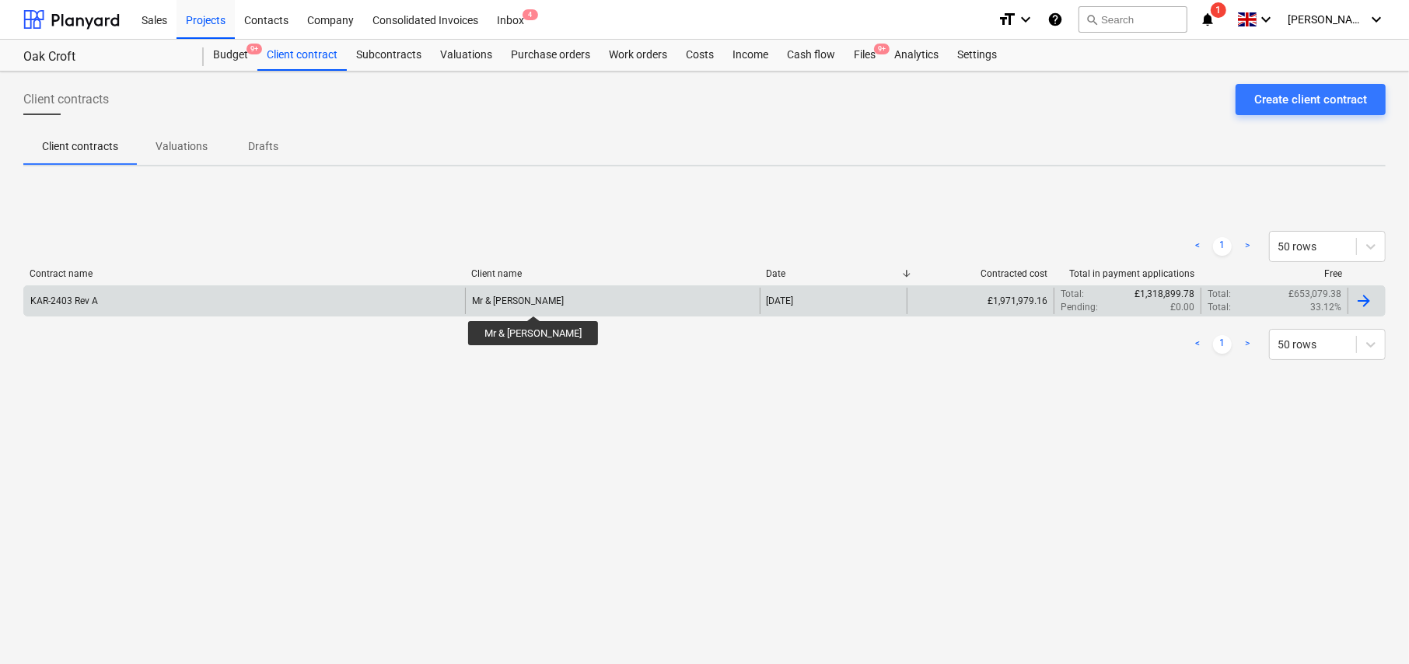
click at [538, 307] on div "Mr & [PERSON_NAME]" at bounding box center [612, 301] width 294 height 26
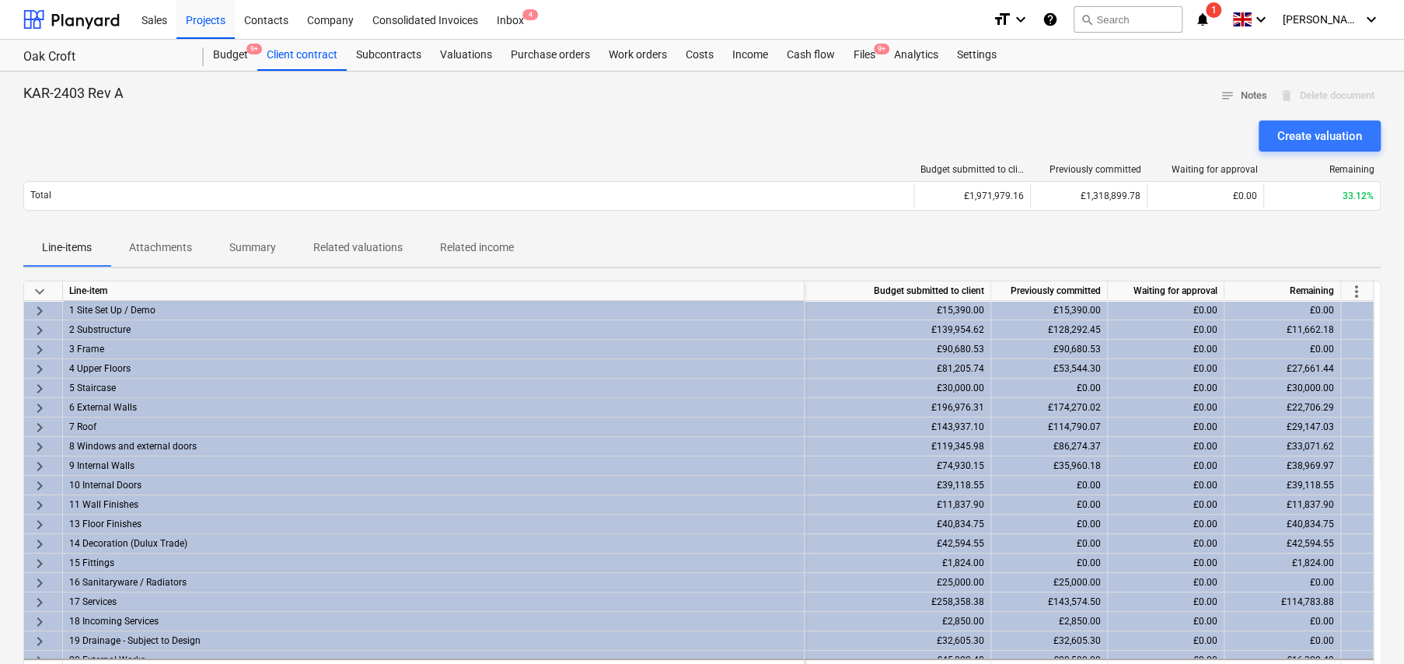
click at [1353, 289] on span "more_vert" at bounding box center [1356, 291] width 19 height 19
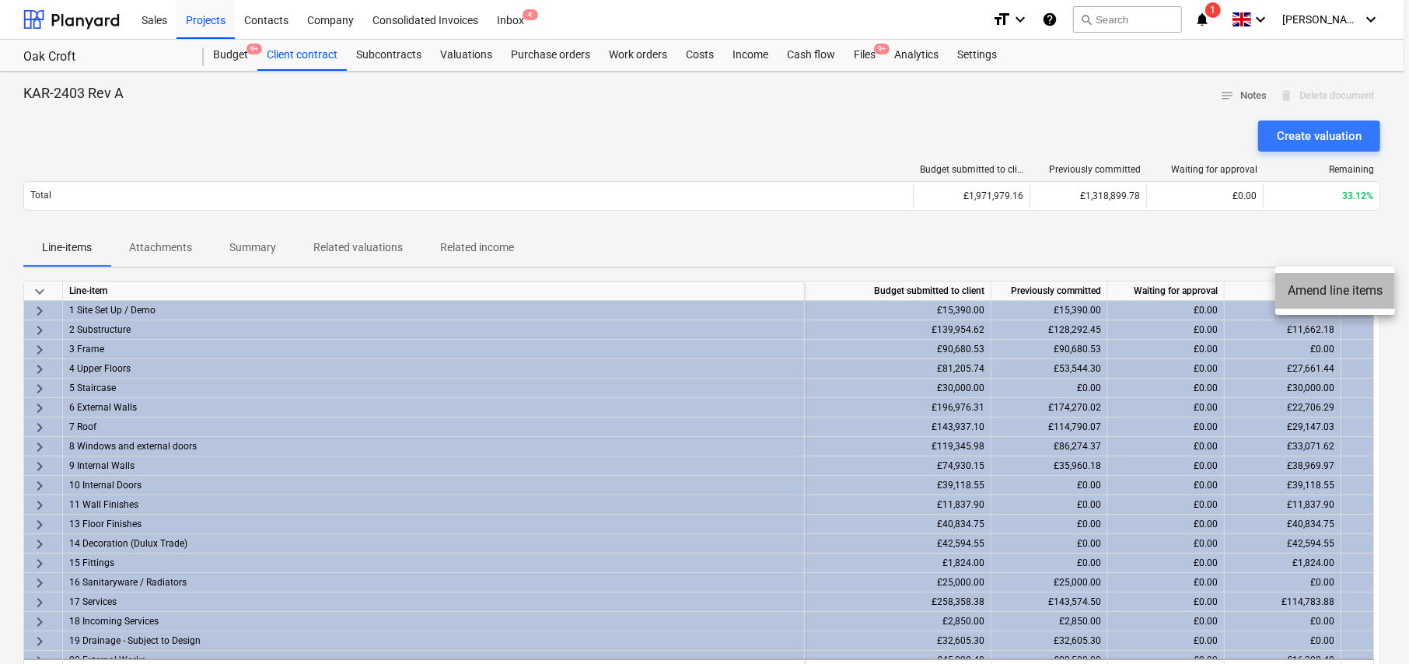
click at [1330, 291] on li "Amend line items" at bounding box center [1335, 291] width 120 height 36
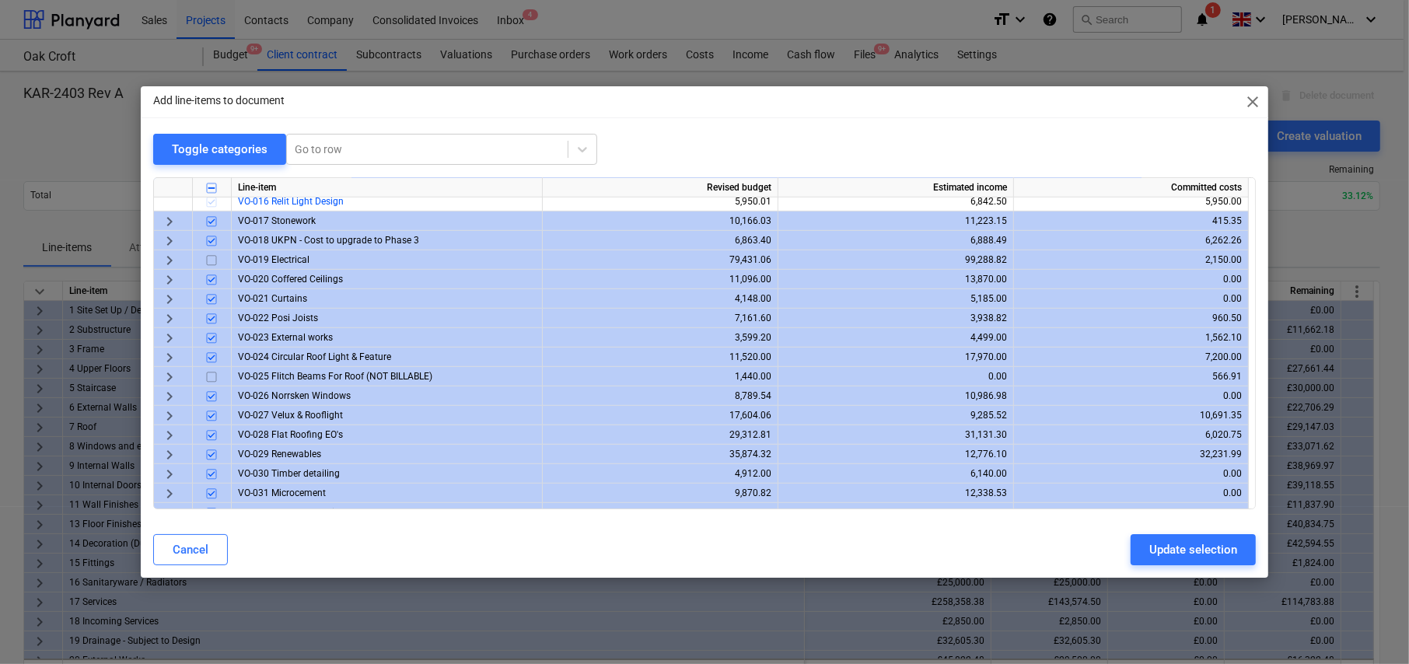
scroll to position [777, 0]
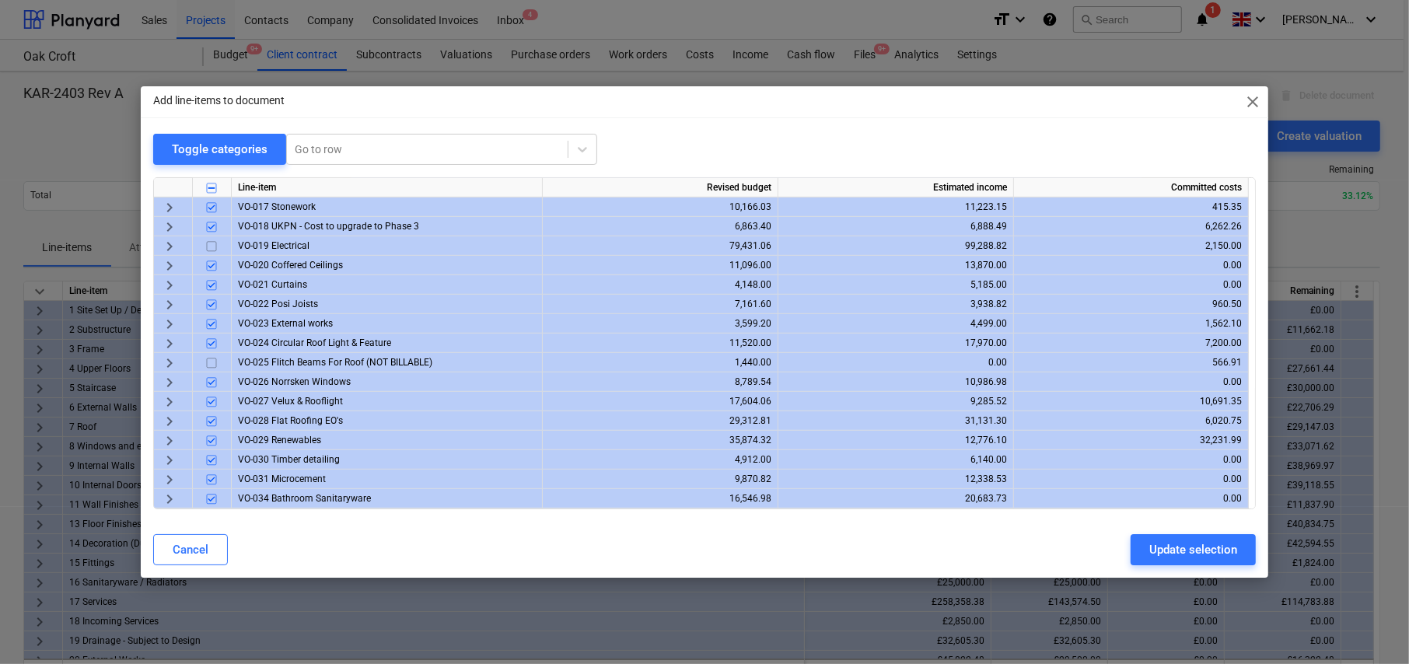
click at [211, 246] on input "checkbox" at bounding box center [211, 246] width 19 height 19
click at [210, 243] on input "checkbox" at bounding box center [211, 246] width 19 height 19
click at [1252, 100] on span "close" at bounding box center [1252, 102] width 19 height 19
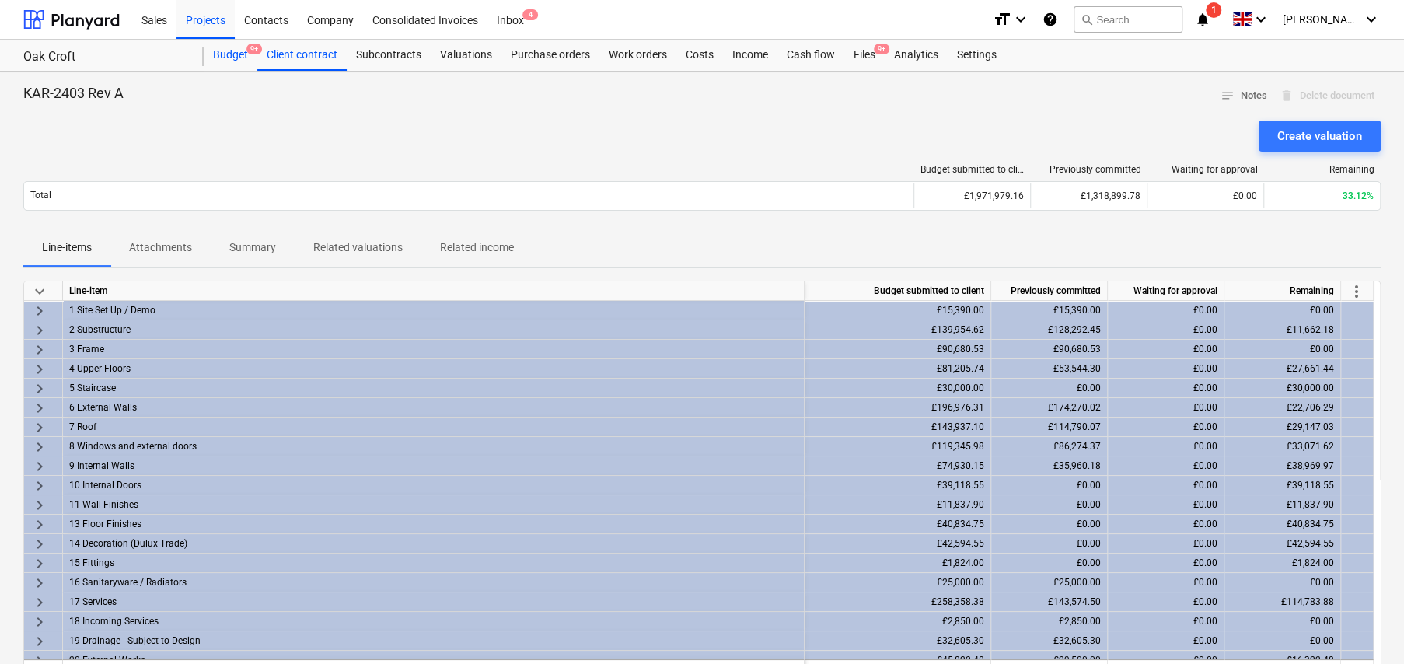
click at [217, 56] on div "Budget 9+" at bounding box center [231, 55] width 54 height 31
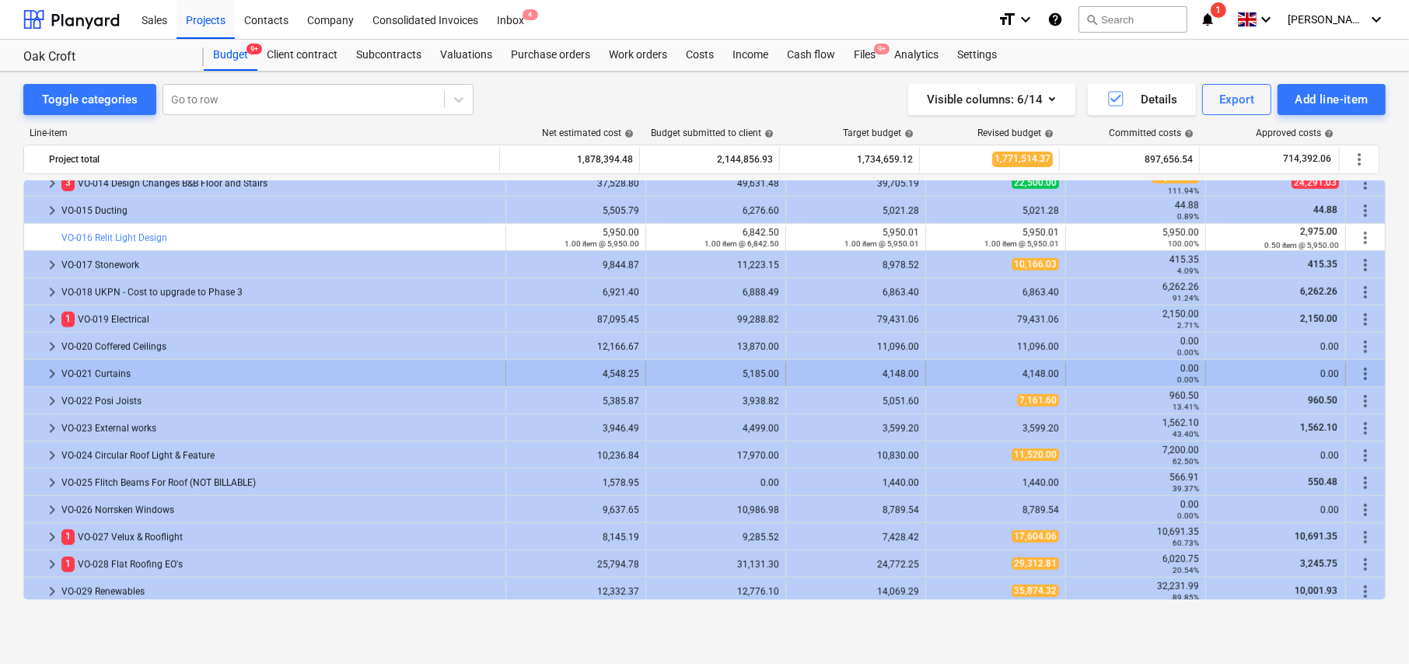
scroll to position [1186, 0]
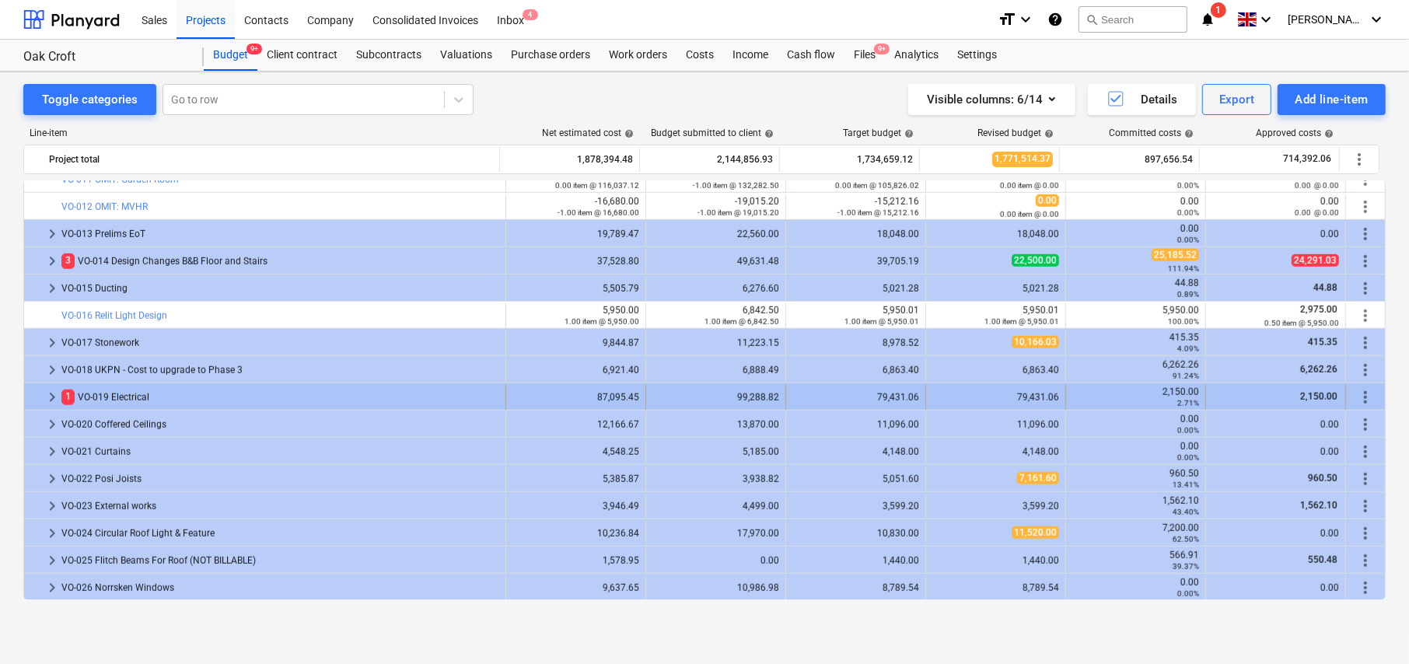
click at [51, 392] on span "keyboard_arrow_right" at bounding box center [52, 397] width 19 height 19
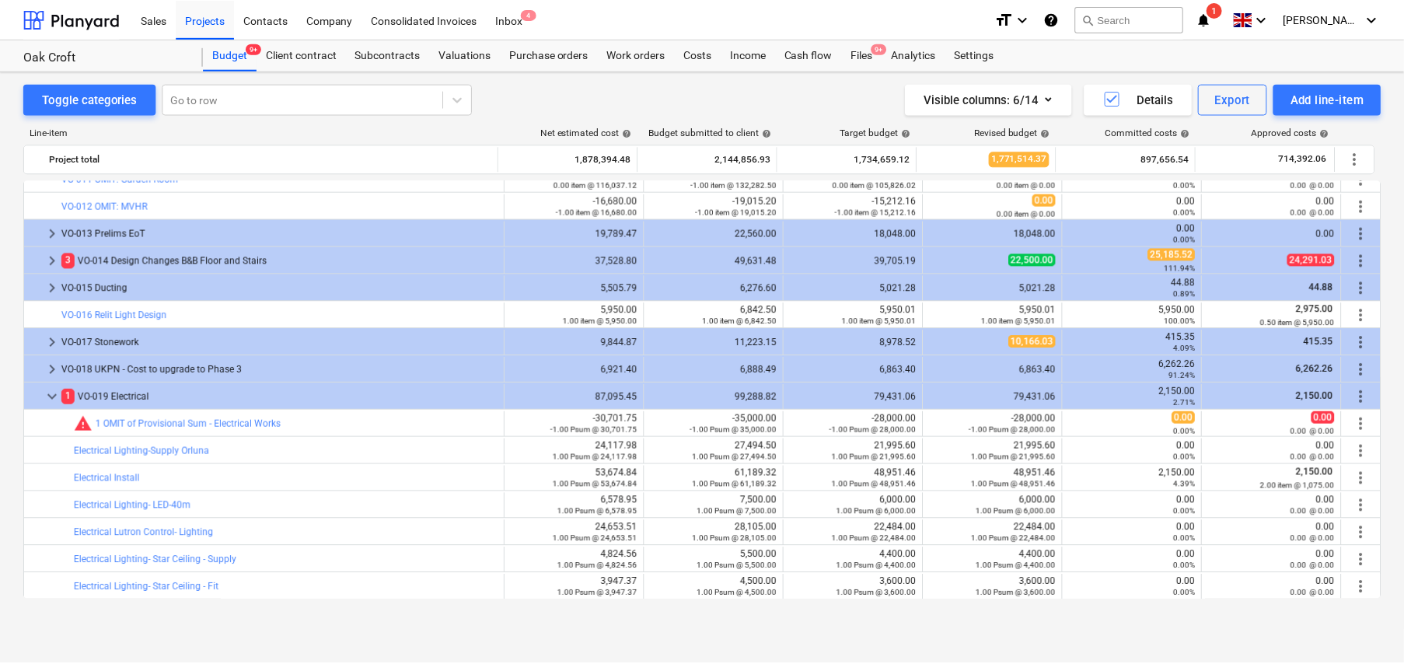
scroll to position [1341, 0]
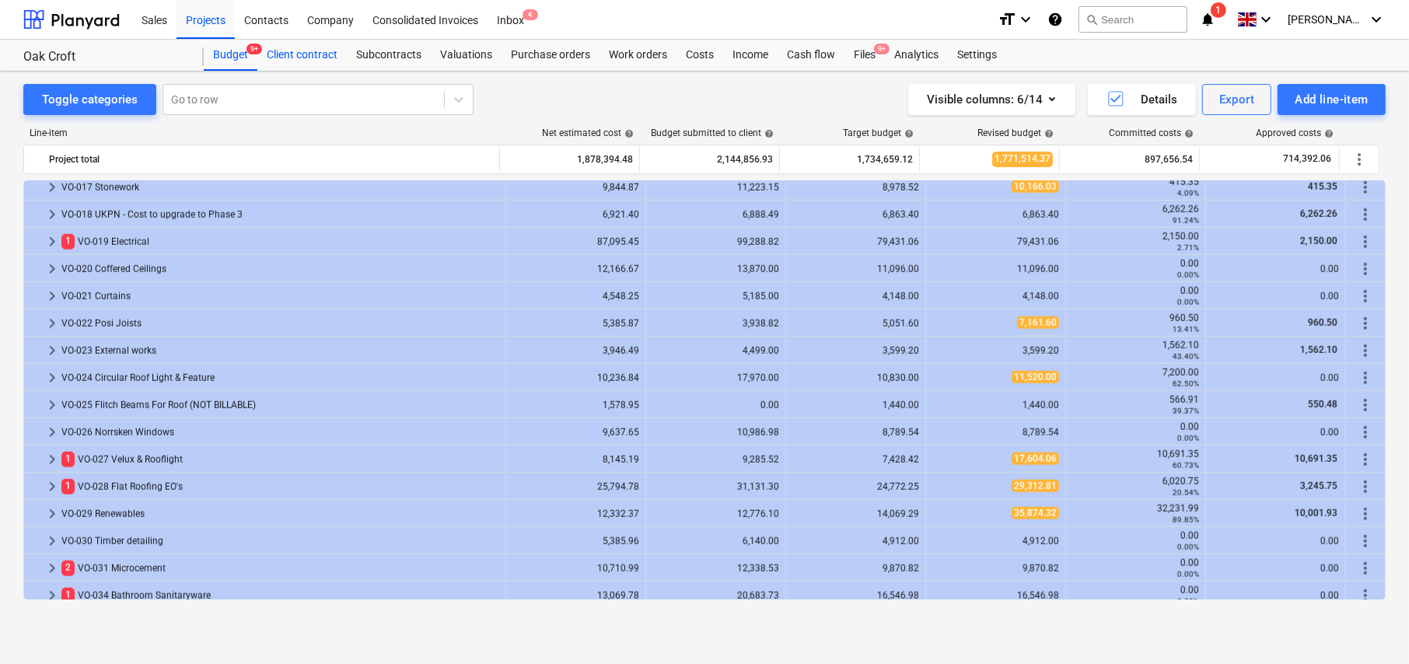
click at [306, 57] on div "Client contract" at bounding box center [301, 55] width 89 height 31
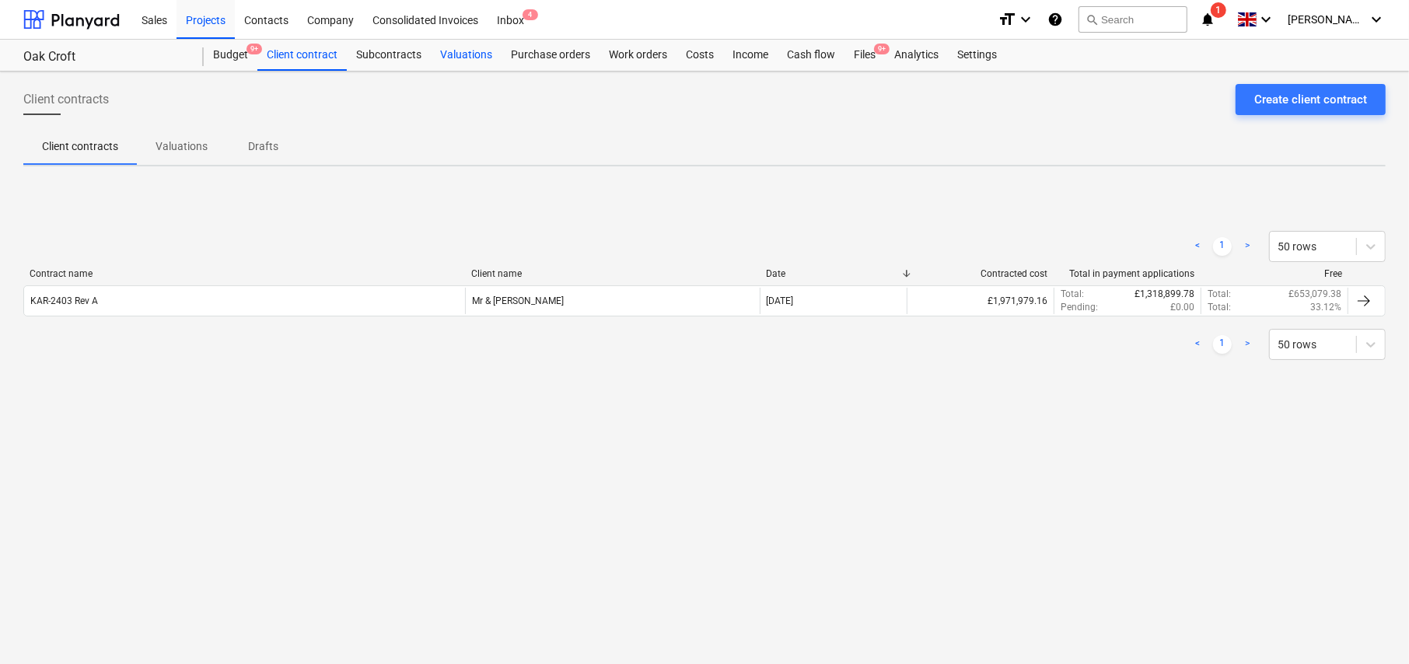
click at [494, 57] on div "Valuations" at bounding box center [466, 55] width 71 height 31
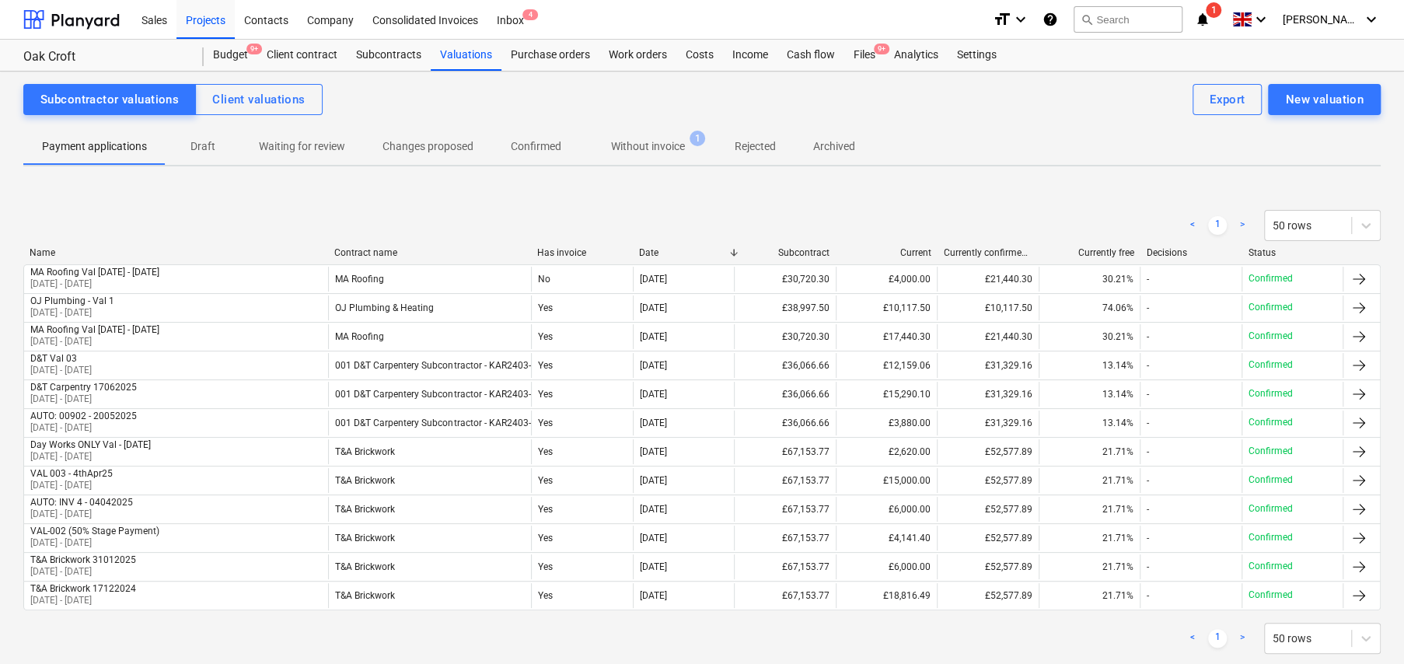
click at [204, 148] on p "Draft" at bounding box center [202, 146] width 37 height 16
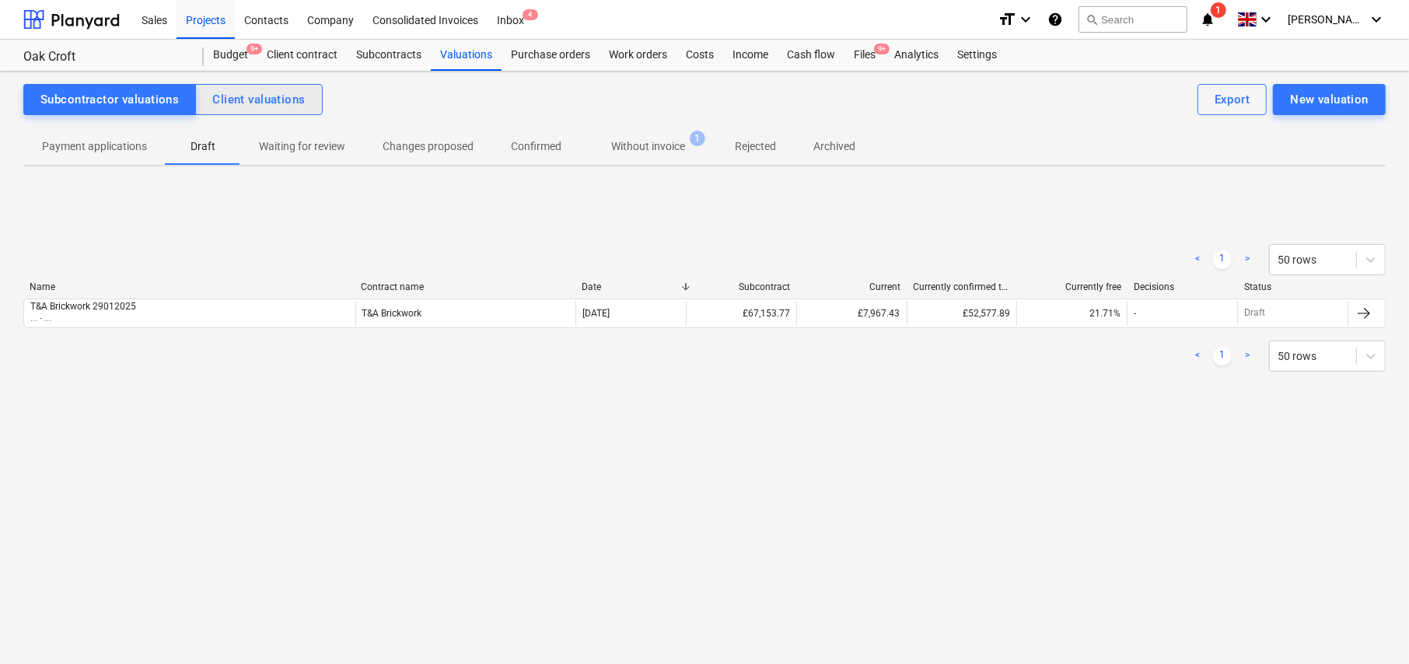
click at [263, 95] on div "Client valuations" at bounding box center [258, 99] width 93 height 20
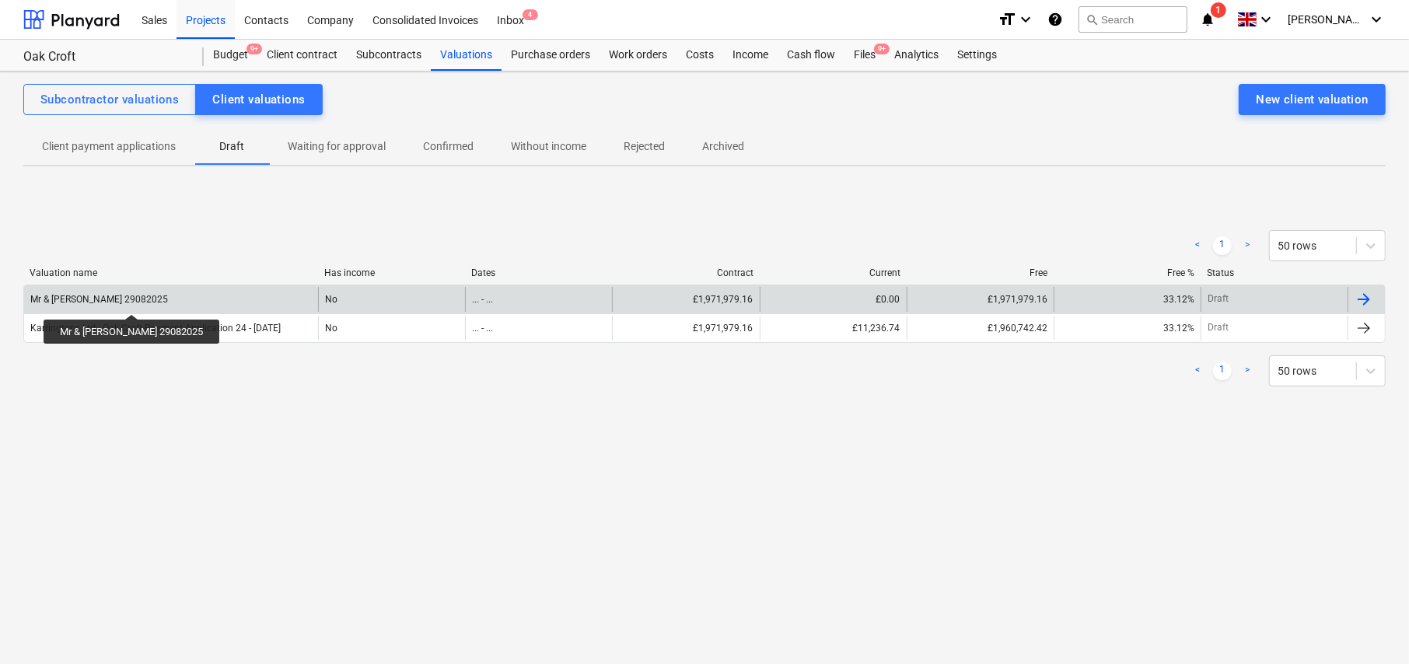
click at [123, 299] on div "Mr & [PERSON_NAME] 29082025" at bounding box center [99, 299] width 138 height 11
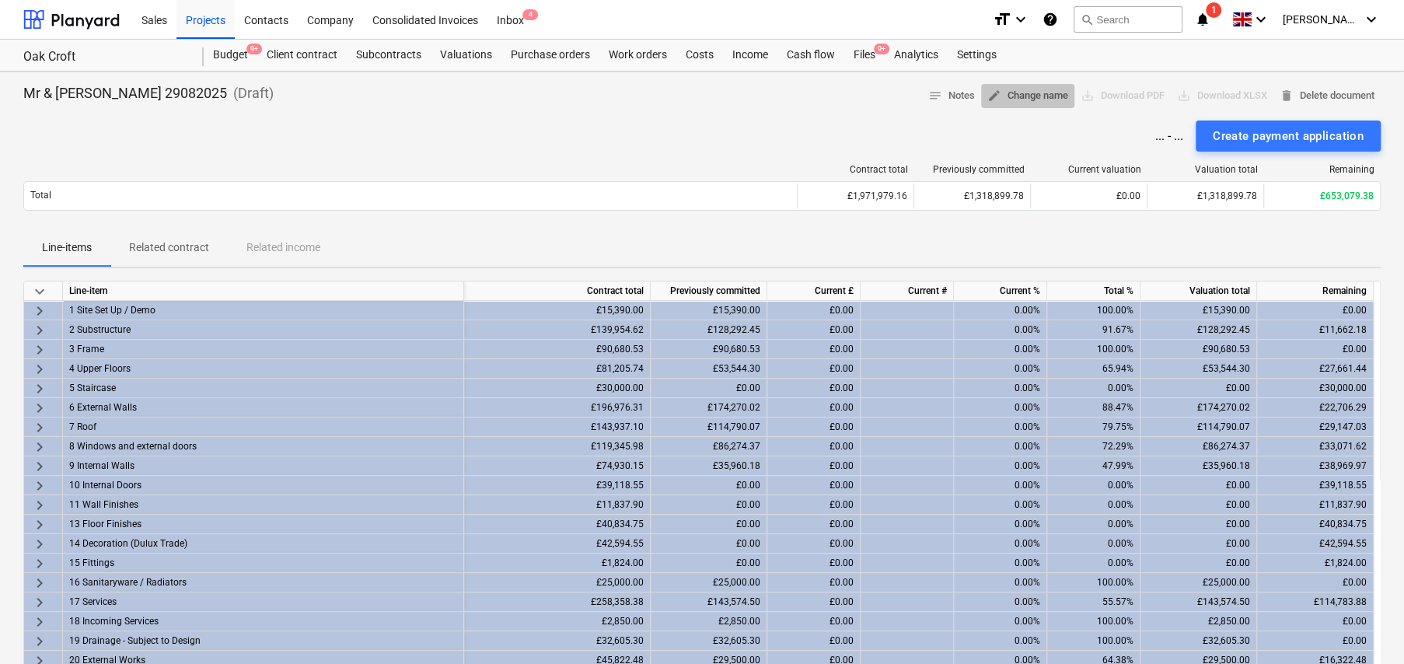
click at [1020, 97] on span "edit Change name" at bounding box center [1027, 96] width 81 height 18
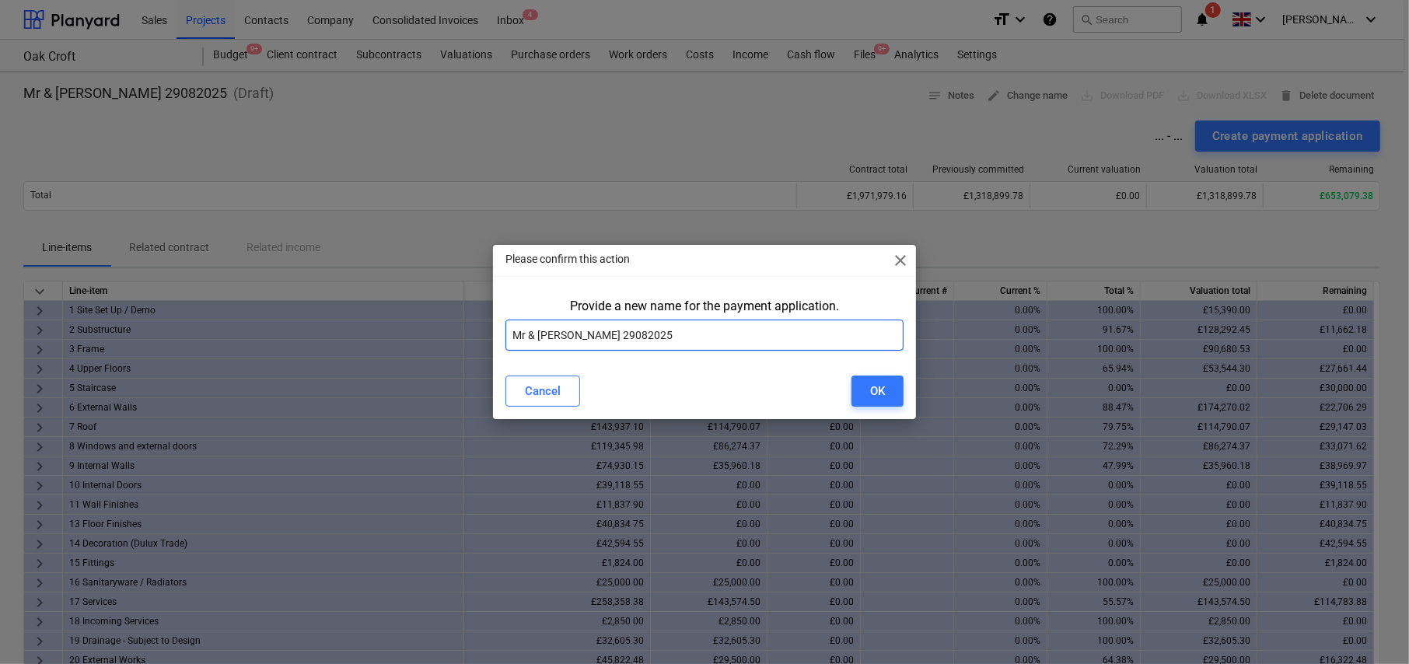
drag, startPoint x: 668, startPoint y: 327, endPoint x: 472, endPoint y: 335, distance: 196.1
click at [471, 335] on div "Please confirm this action close Provide a new name for the payment application…" at bounding box center [704, 332] width 1409 height 664
click at [687, 339] on input "Mr & [PERSON_NAME] 29082025" at bounding box center [704, 335] width 398 height 31
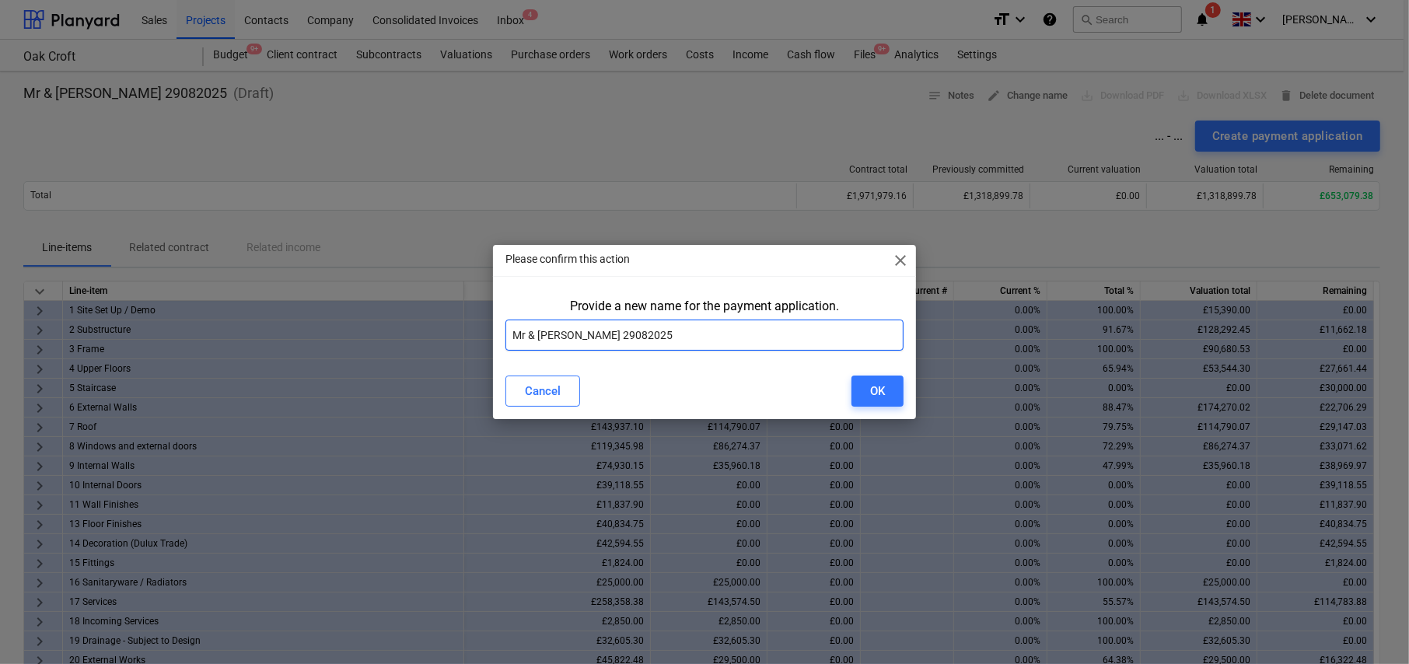
paste input "Karringtons Ltd - Oak Croft Payment Application"
type input "Karringtons Ltd - Oak Croft Payment Application [DATE] - [DATE]"
click at [864, 389] on button "OK" at bounding box center [877, 390] width 52 height 31
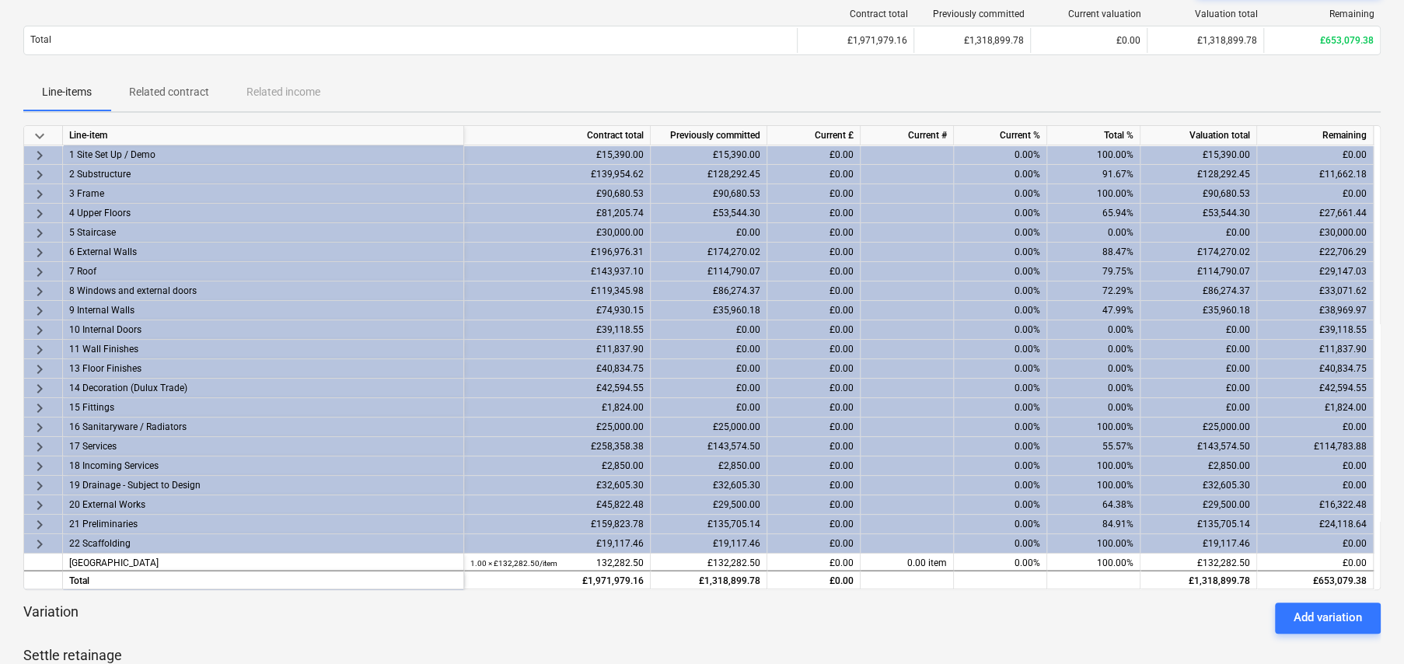
scroll to position [155, 0]
click at [39, 209] on span "keyboard_arrow_right" at bounding box center [39, 213] width 19 height 19
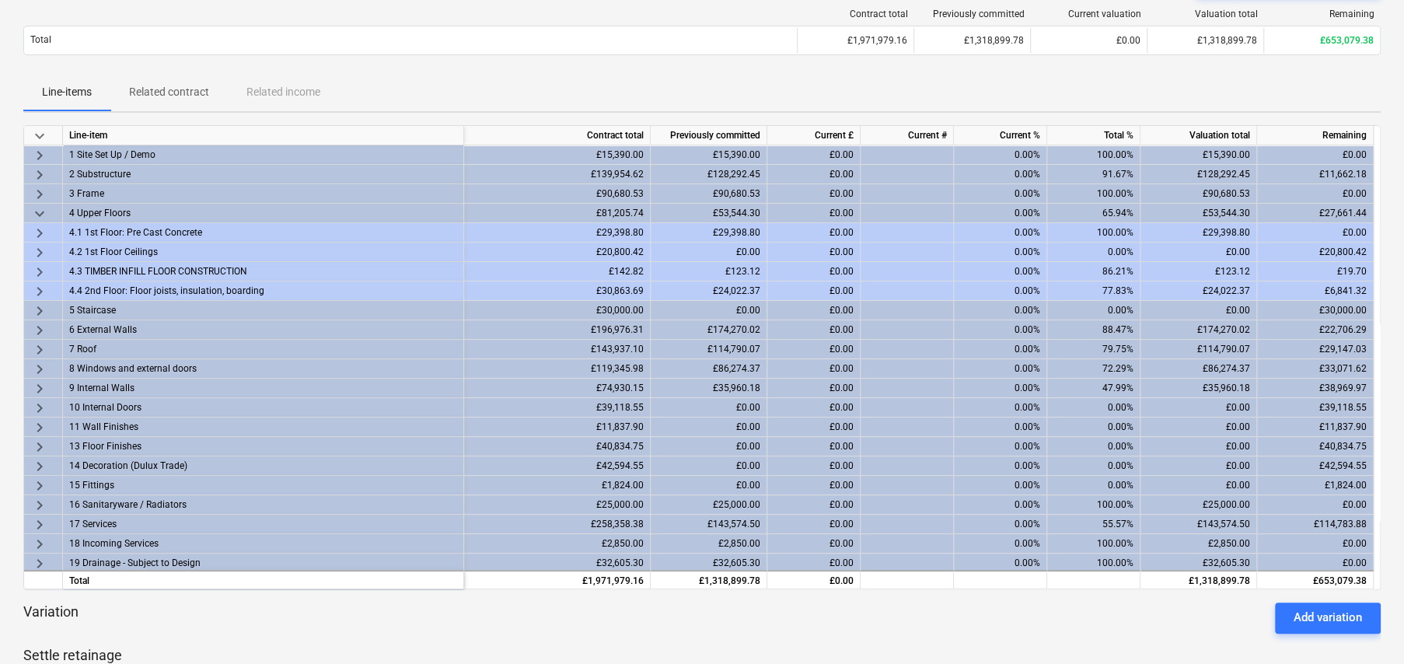
click at [37, 252] on span "keyboard_arrow_right" at bounding box center [39, 252] width 19 height 19
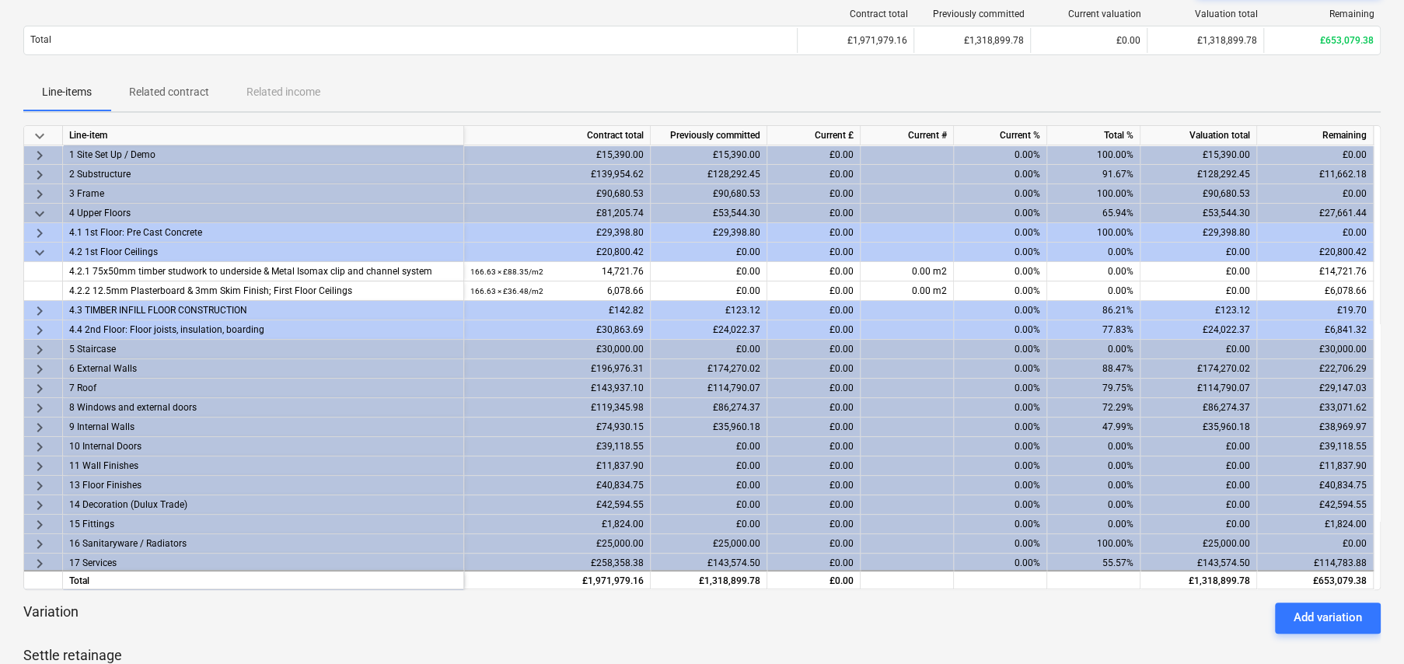
click at [36, 330] on span "keyboard_arrow_right" at bounding box center [39, 330] width 19 height 19
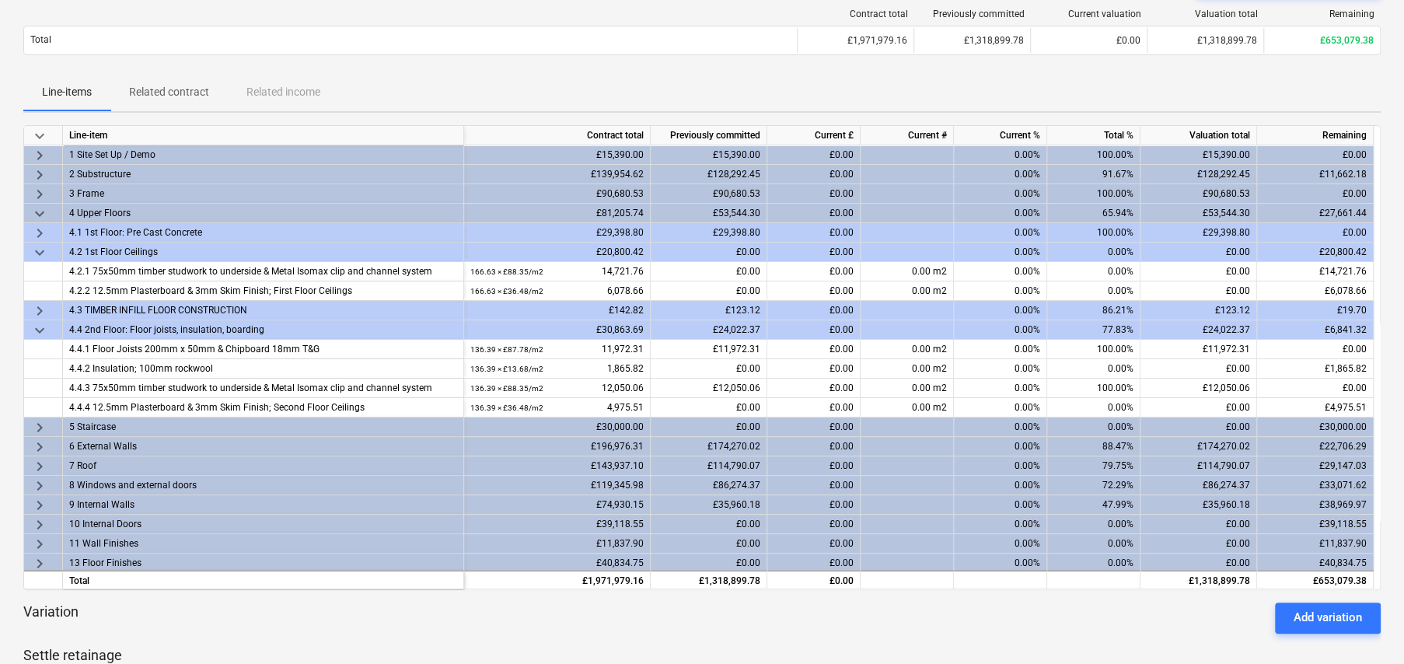
click at [35, 306] on span "keyboard_arrow_right" at bounding box center [39, 311] width 19 height 19
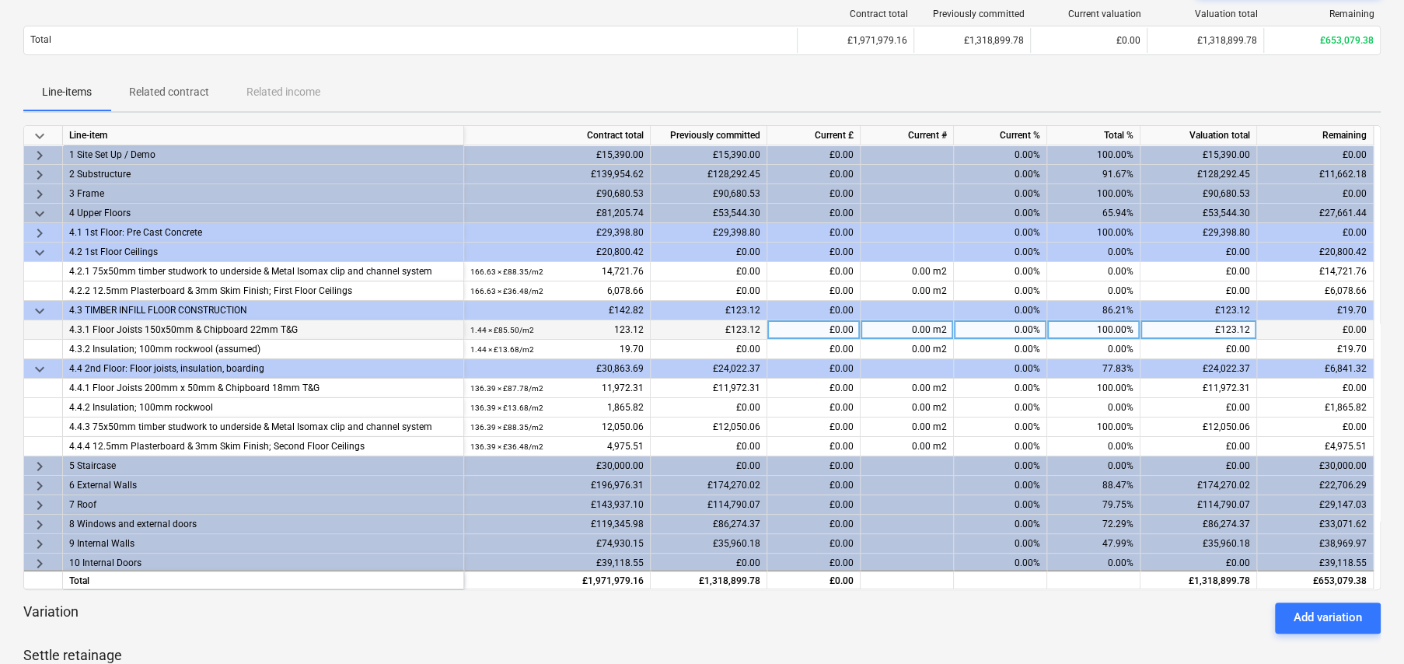
click at [42, 229] on span "keyboard_arrow_right" at bounding box center [39, 233] width 19 height 19
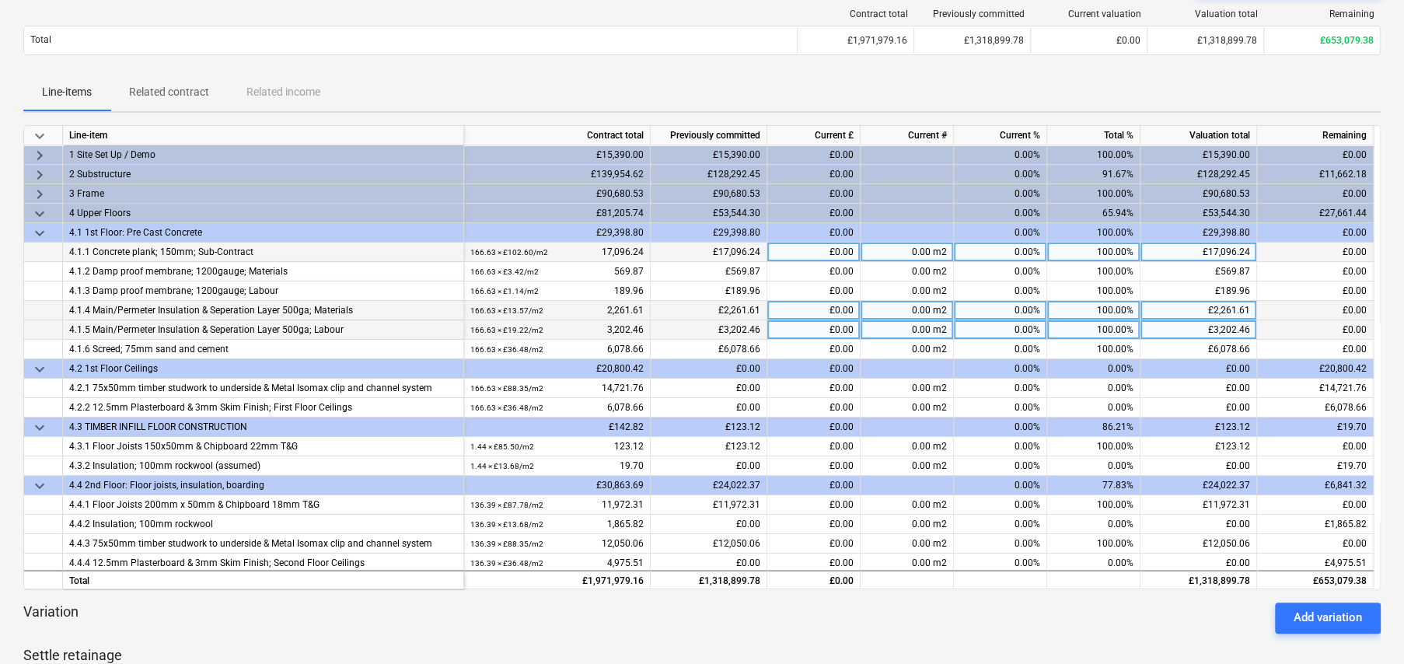
click at [41, 235] on span "keyboard_arrow_down" at bounding box center [39, 233] width 19 height 19
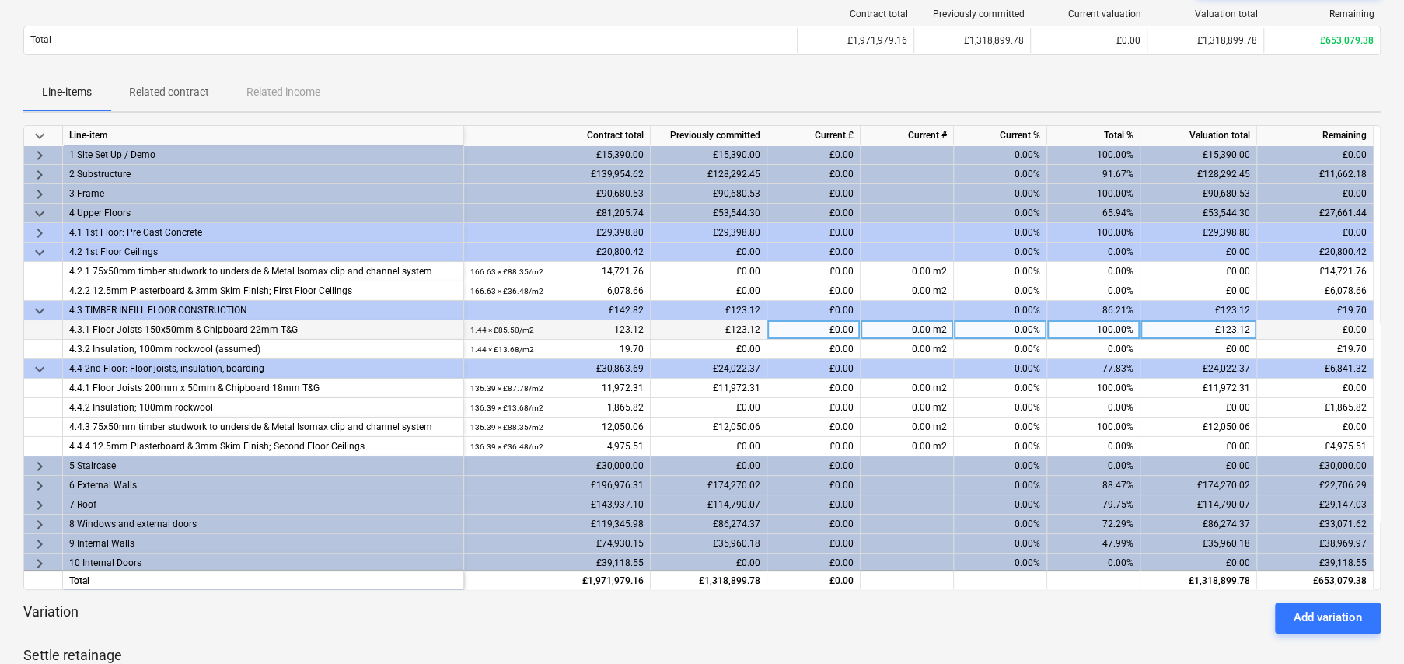
click at [39, 212] on span "keyboard_arrow_down" at bounding box center [39, 213] width 19 height 19
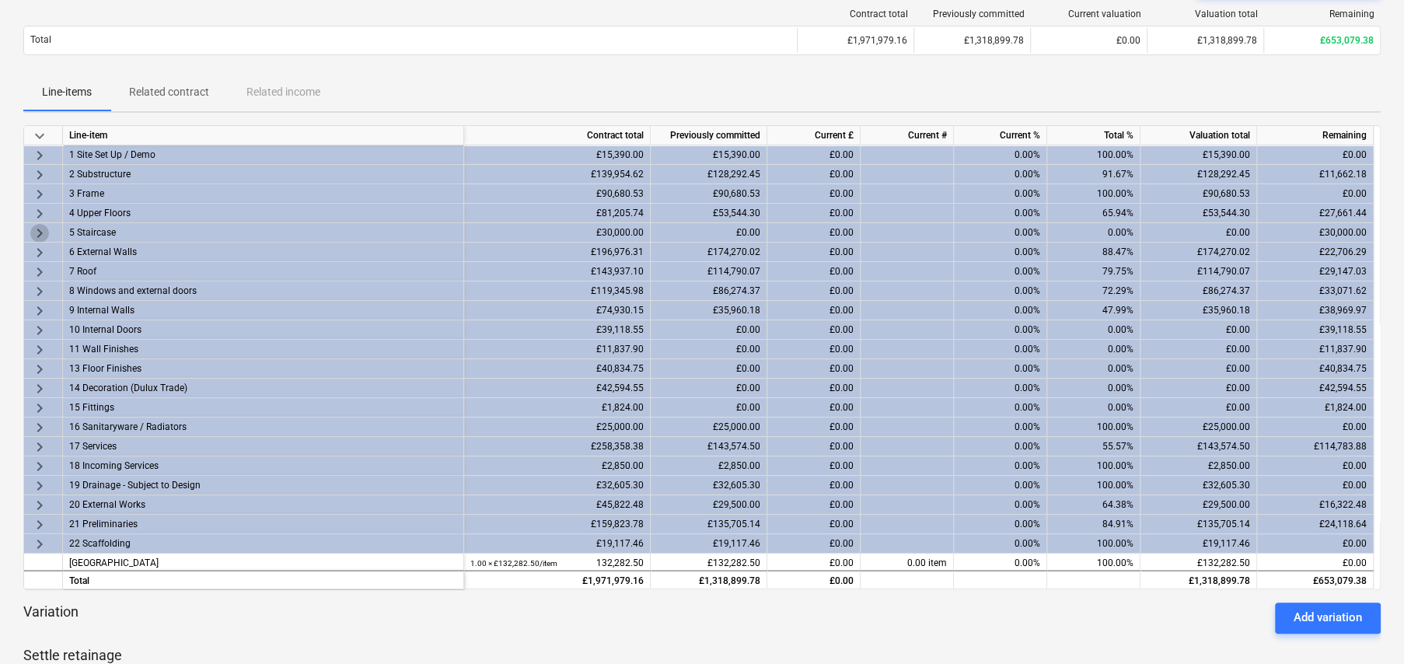
click at [39, 234] on span "keyboard_arrow_right" at bounding box center [39, 233] width 19 height 19
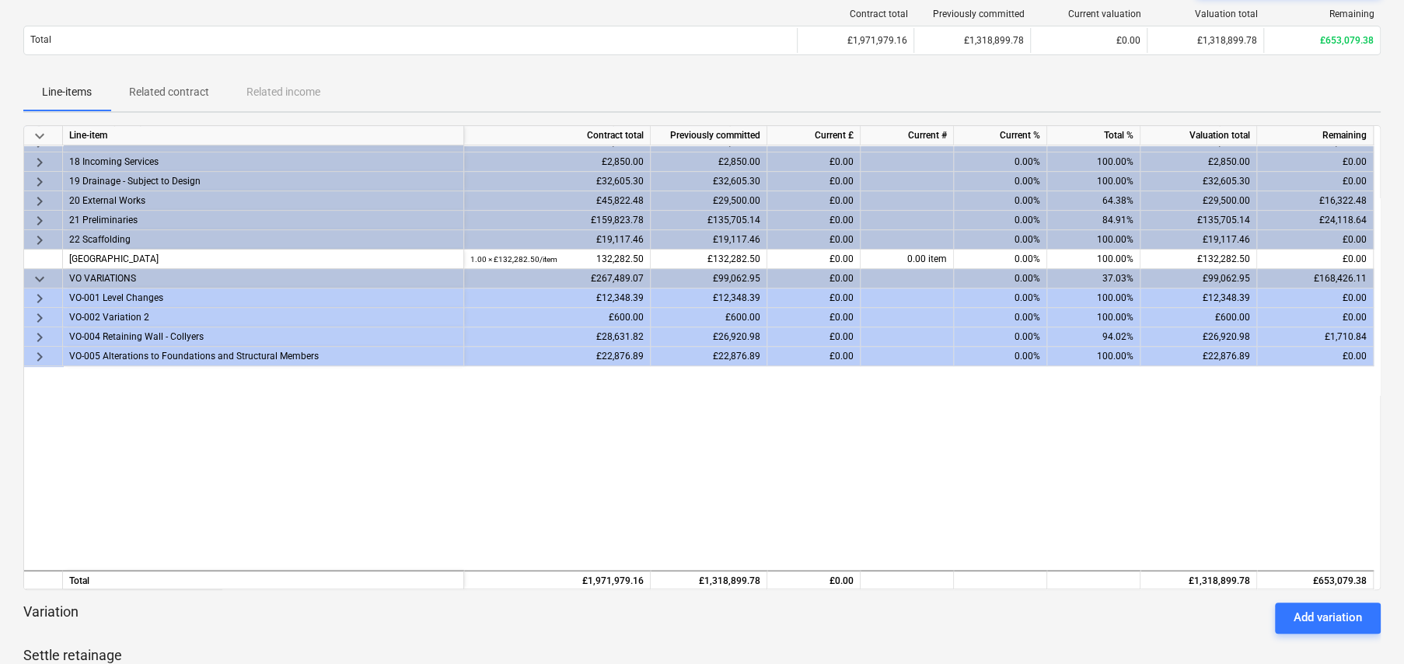
scroll to position [389, 0]
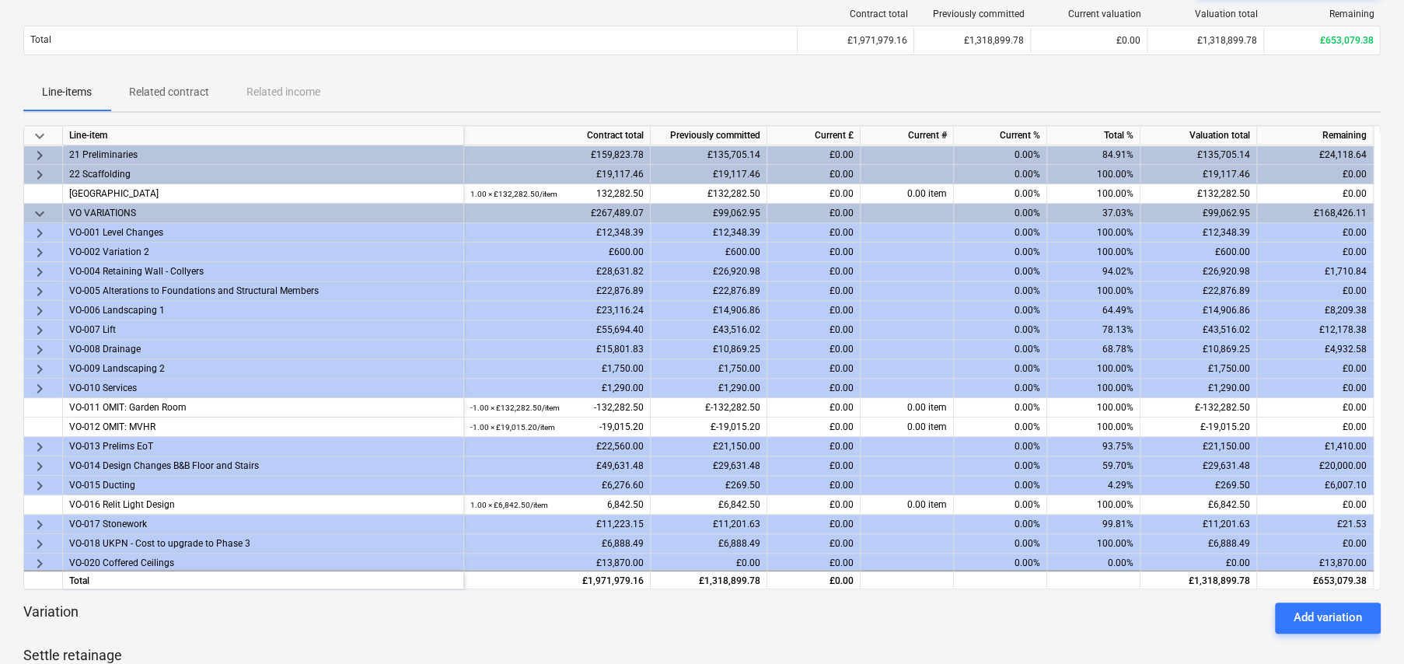
click at [38, 463] on span "keyboard_arrow_right" at bounding box center [39, 466] width 19 height 19
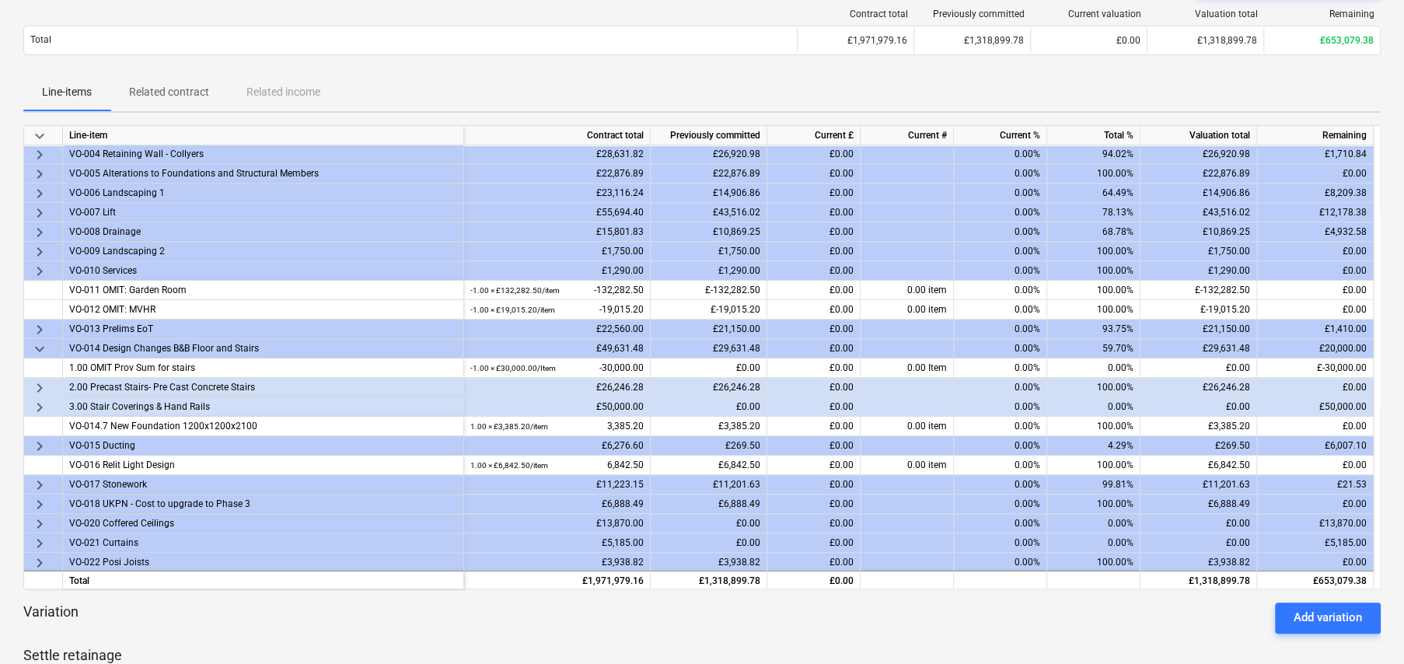
scroll to position [544, 0]
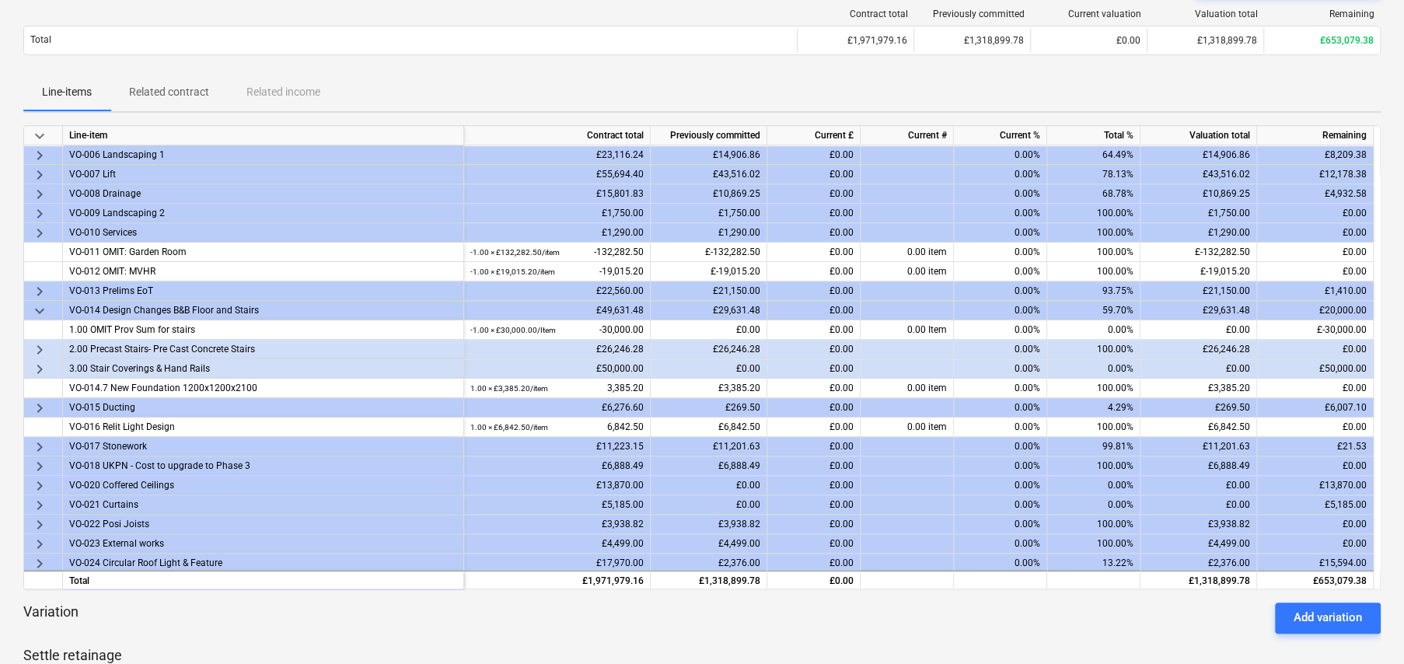
click at [40, 346] on span "keyboard_arrow_right" at bounding box center [39, 349] width 19 height 19
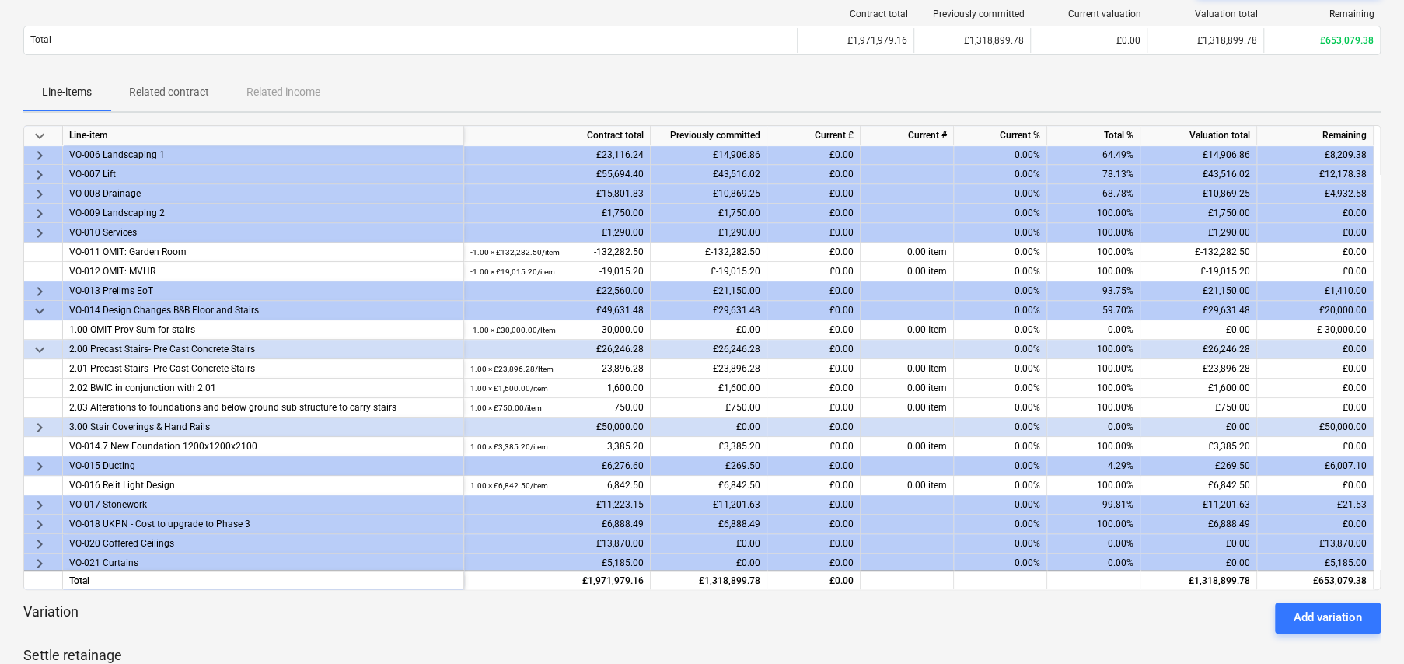
click at [38, 424] on span "keyboard_arrow_right" at bounding box center [39, 427] width 19 height 19
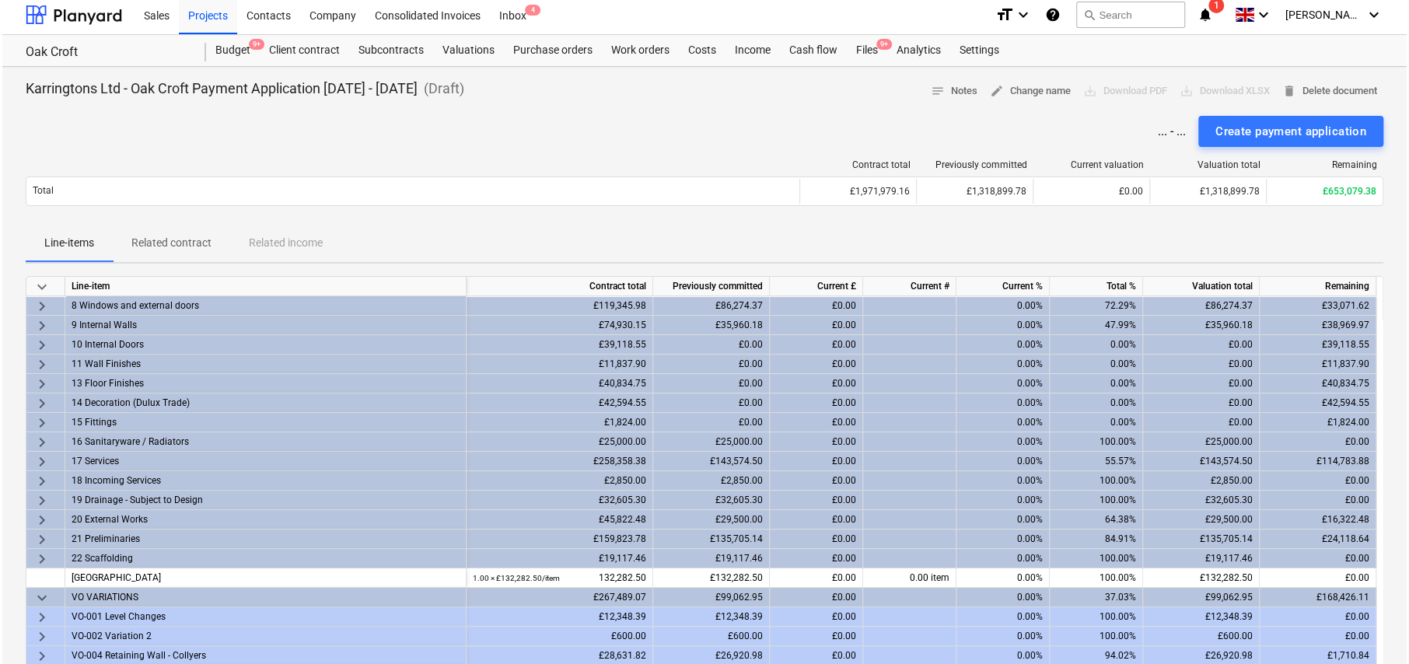
scroll to position [0, 0]
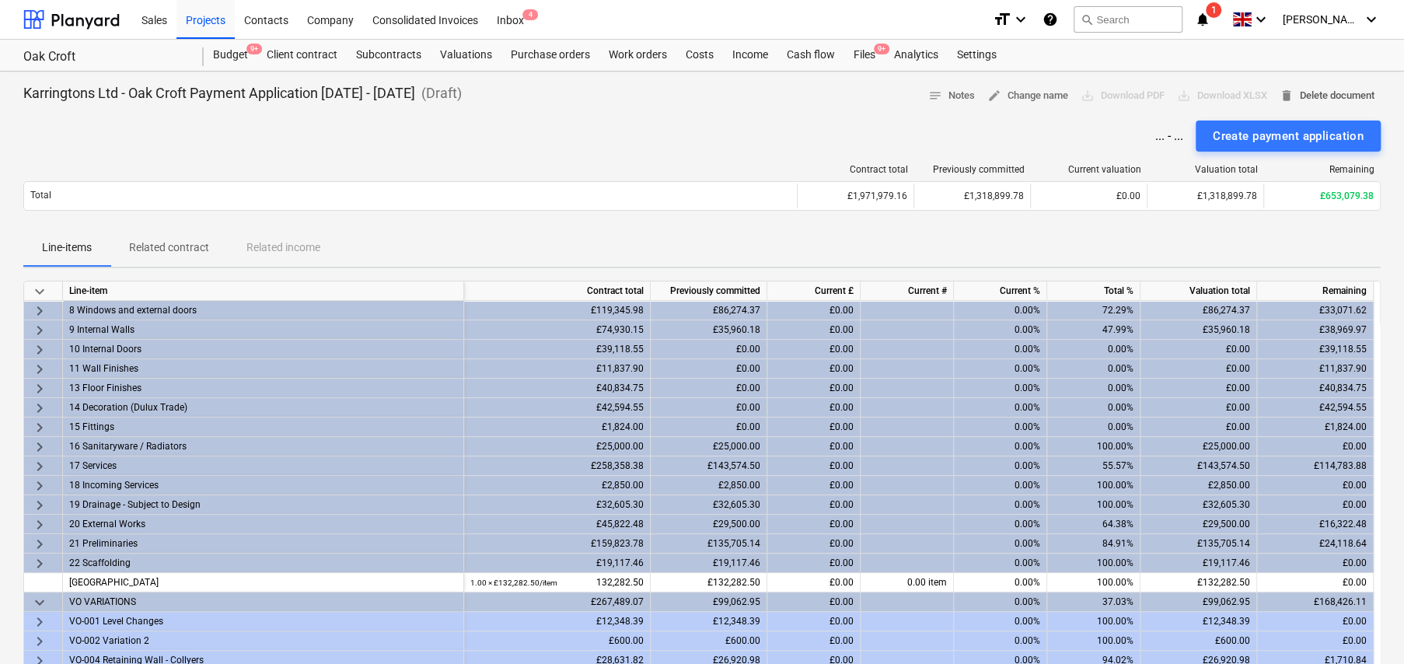
click at [1313, 93] on span "delete Delete document" at bounding box center [1327, 96] width 95 height 18
click at [1317, 95] on span "delete Delete document" at bounding box center [1327, 96] width 95 height 18
click at [1316, 99] on span "delete Delete document" at bounding box center [1327, 96] width 95 height 18
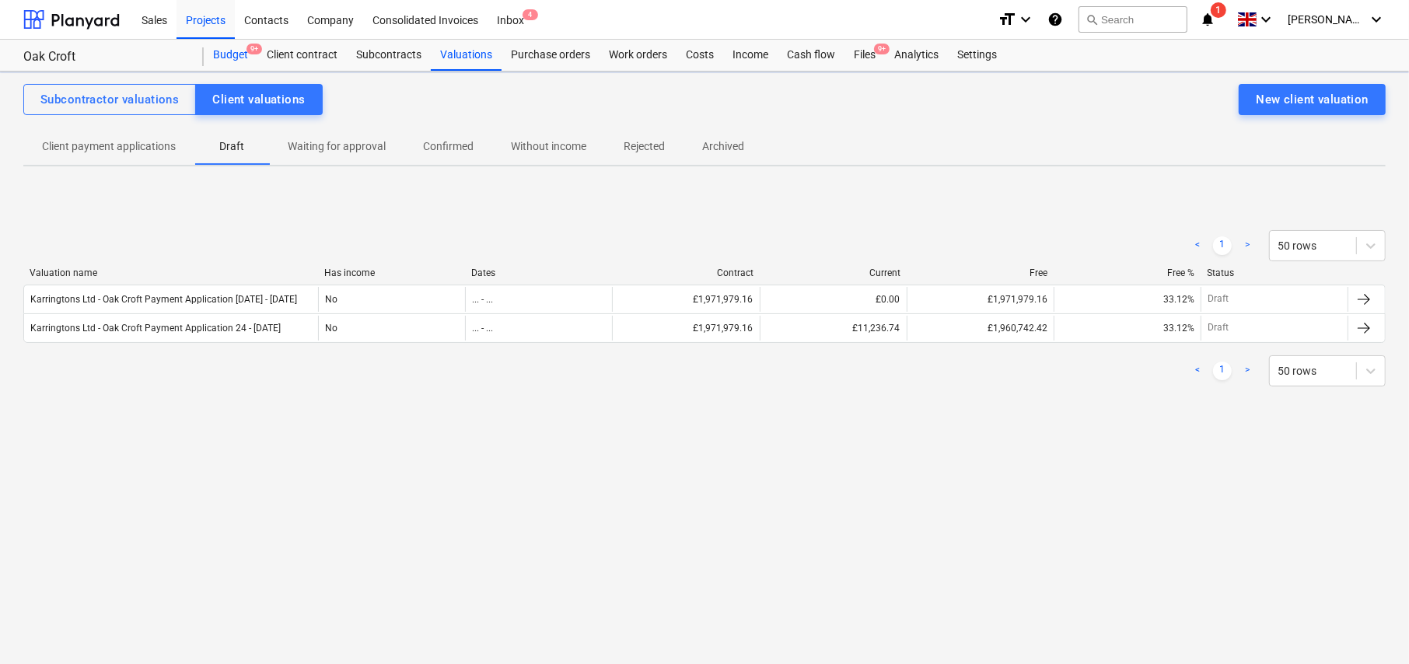
click at [231, 50] on div "Budget 9+" at bounding box center [231, 55] width 54 height 31
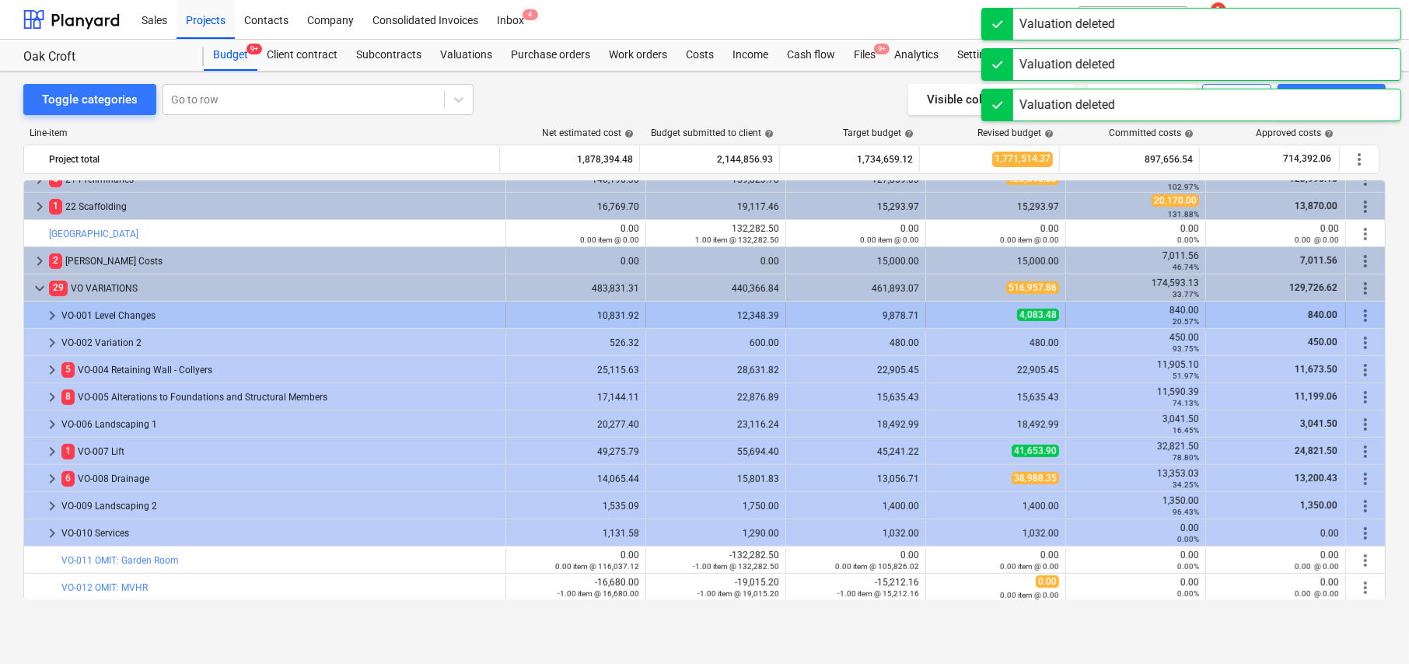
scroll to position [797, 0]
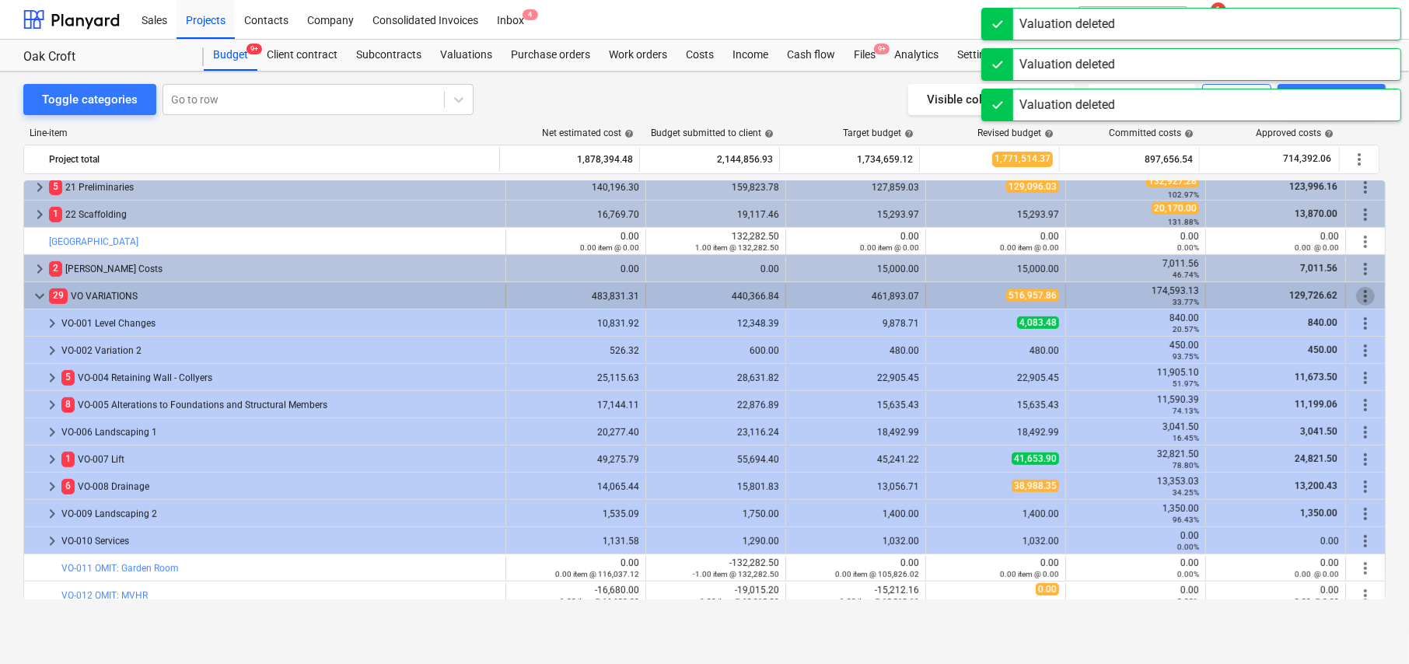
click at [1359, 292] on span "more_vert" at bounding box center [1365, 296] width 19 height 19
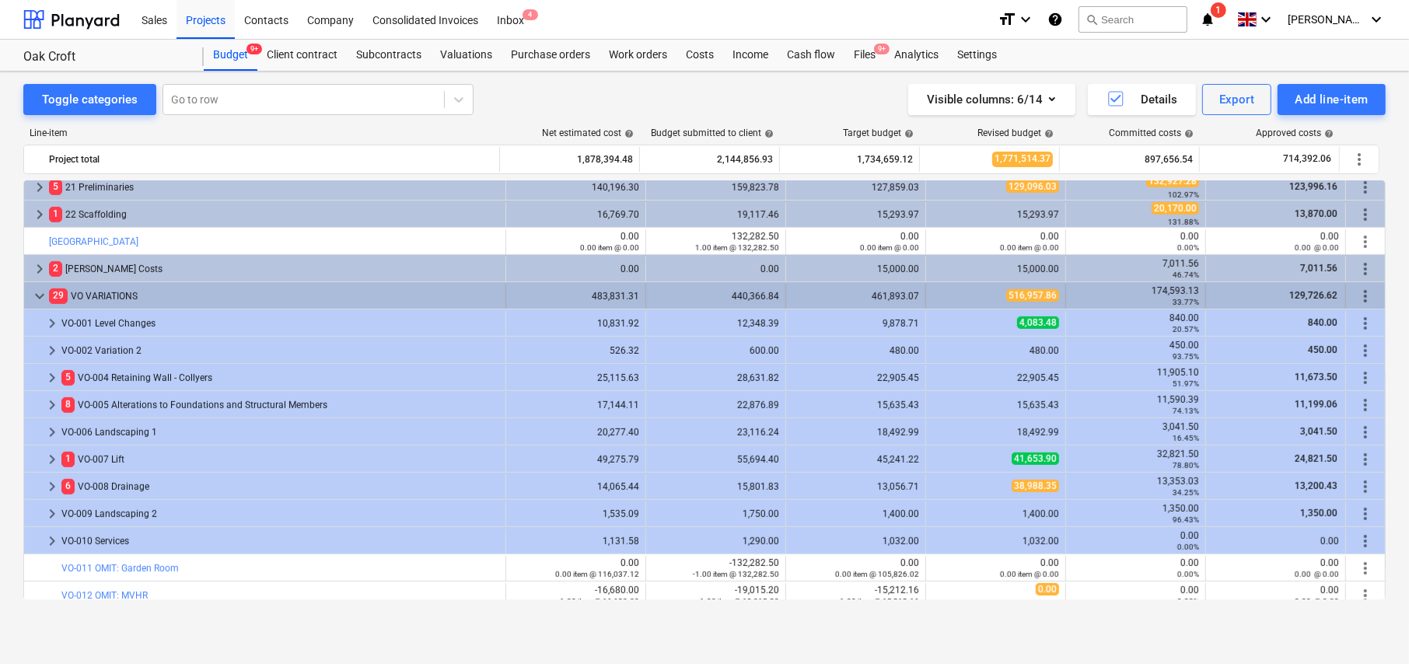
click at [1358, 291] on span "more_vert" at bounding box center [1365, 296] width 19 height 19
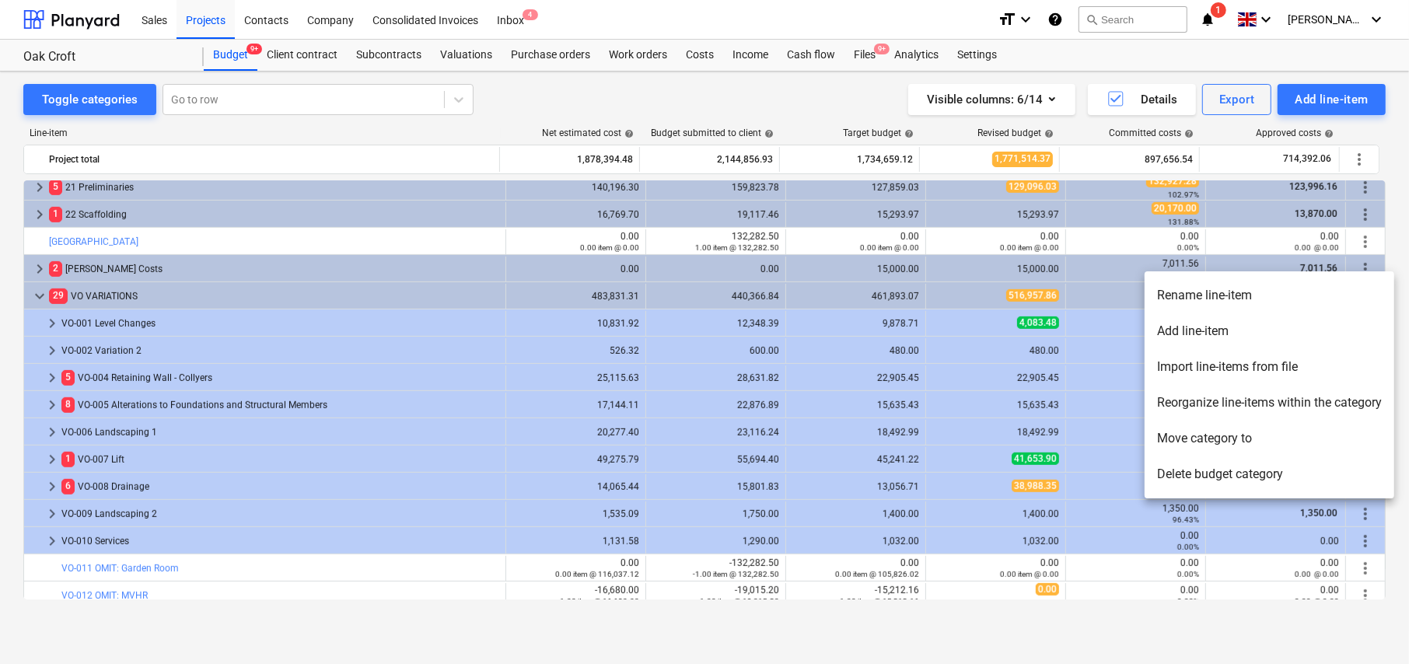
click at [1203, 369] on li "Import line-items from file" at bounding box center [1269, 367] width 250 height 36
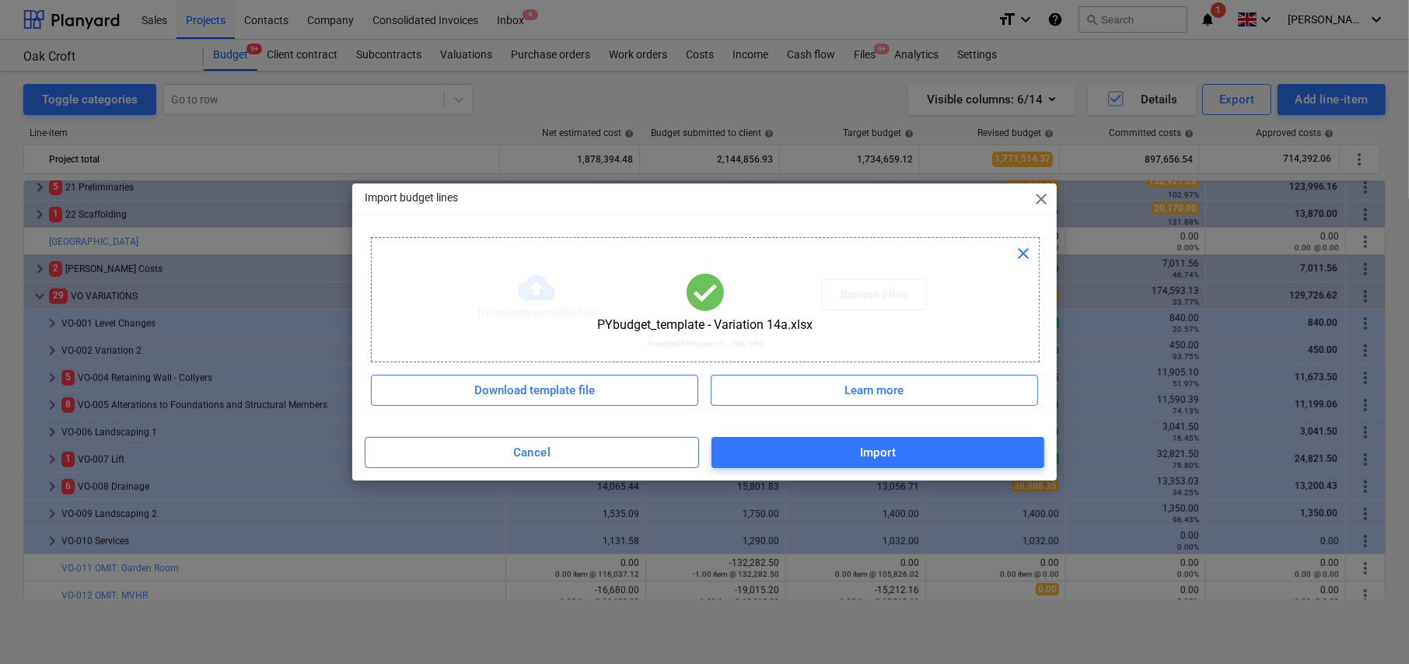
click at [894, 455] on div "Import" at bounding box center [878, 452] width 37 height 20
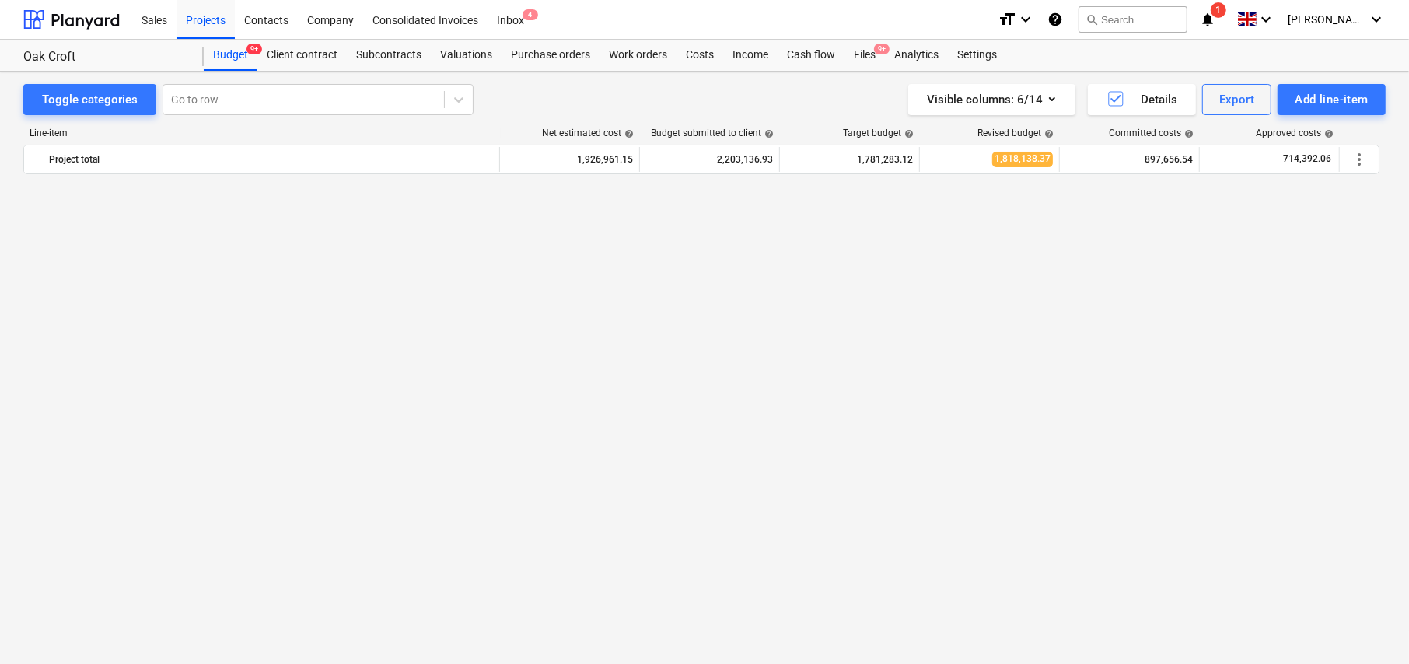
scroll to position [688, 0]
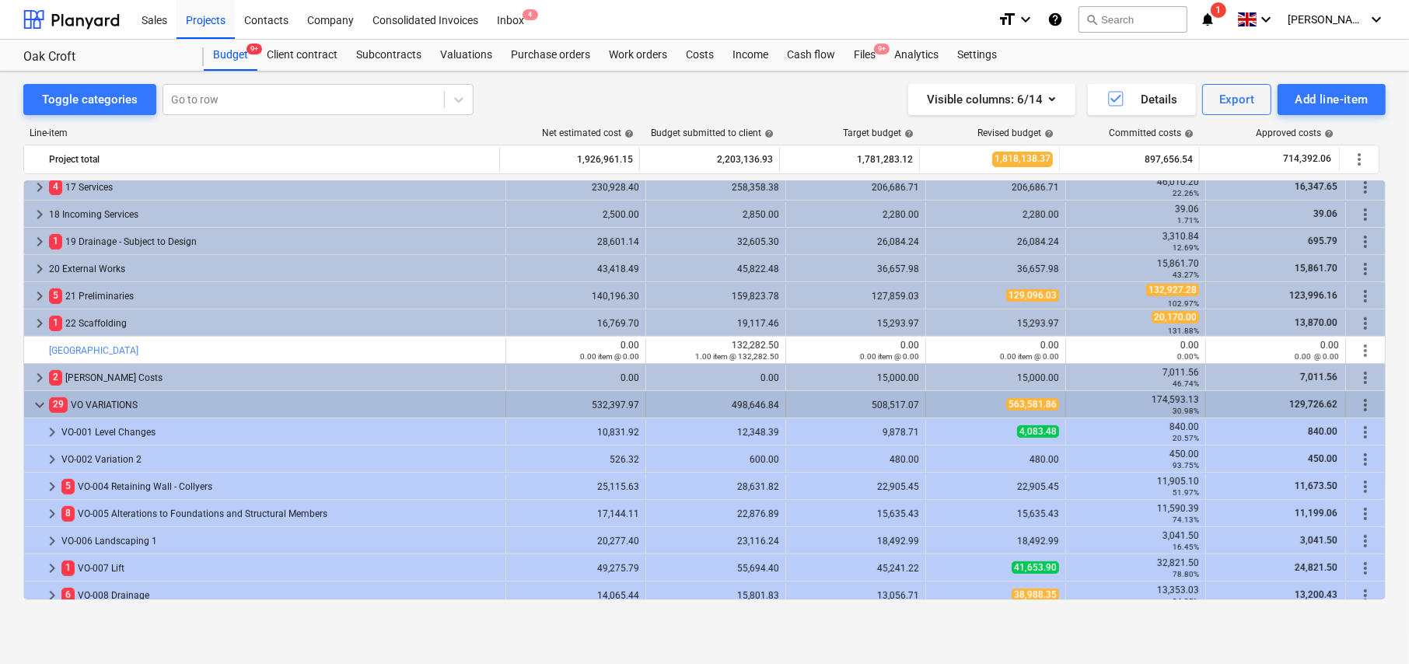
click at [1360, 400] on span "more_vert" at bounding box center [1365, 405] width 19 height 19
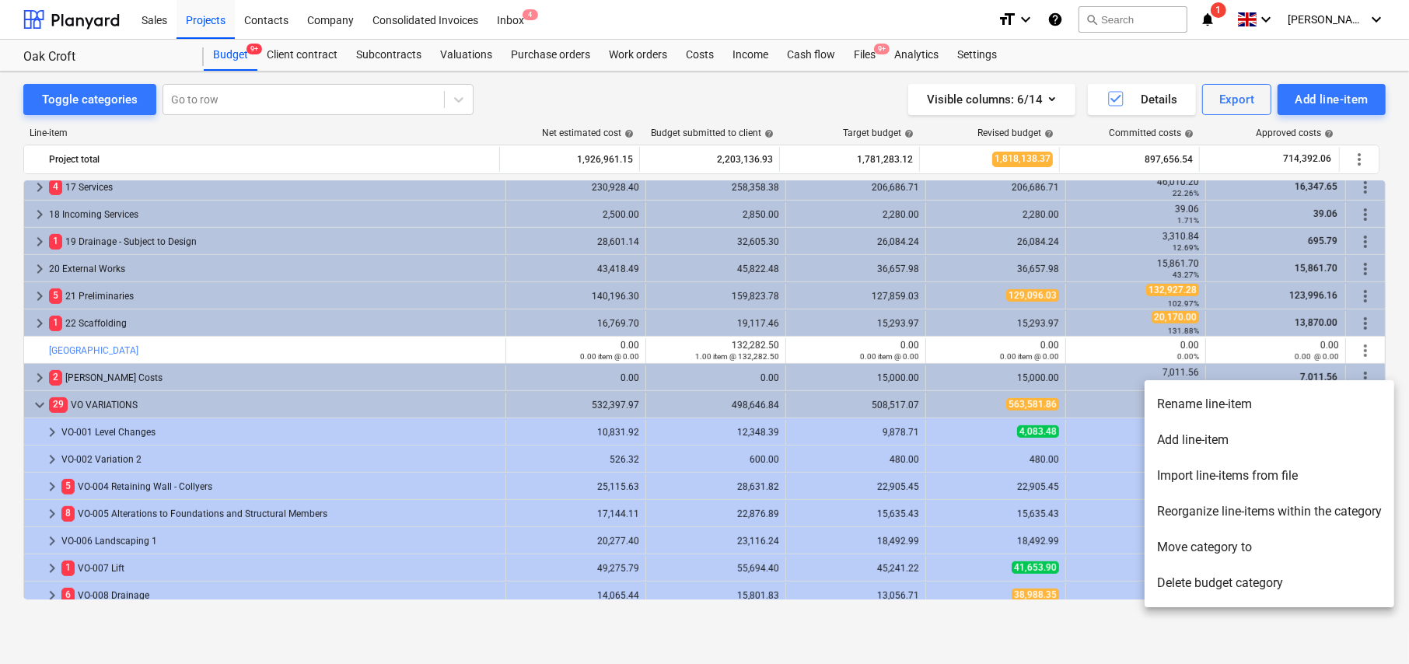
click at [1190, 512] on li "Reorganize line-items within the category" at bounding box center [1269, 512] width 250 height 36
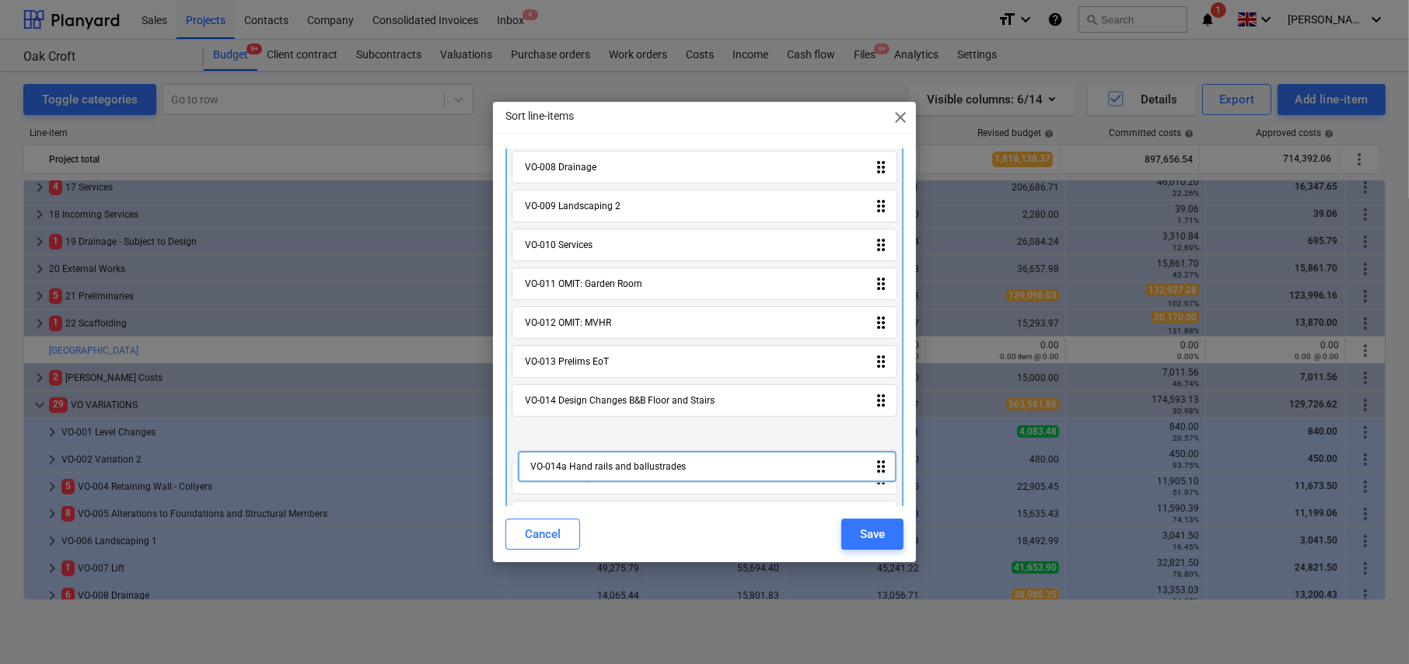
scroll to position [376, 0]
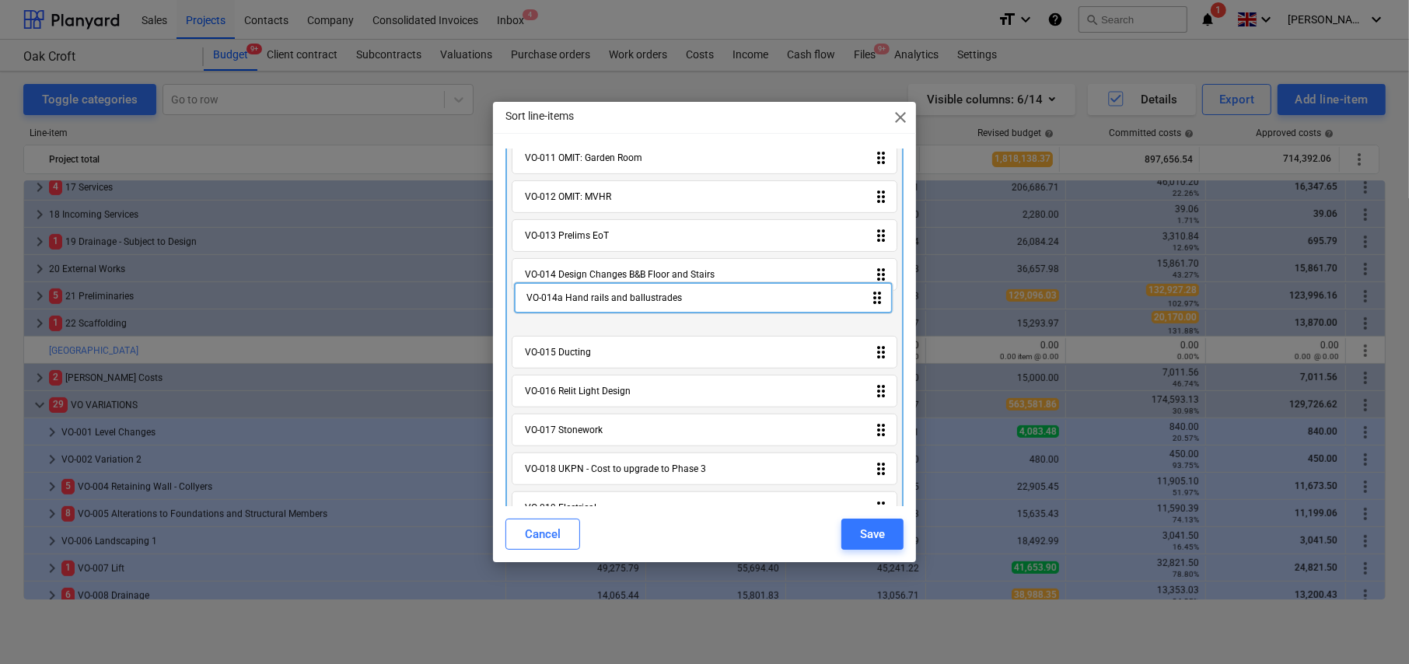
drag, startPoint x: 876, startPoint y: 480, endPoint x: 878, endPoint y: 299, distance: 181.9
click at [878, 299] on div "VO-001 Level Changes drag_indicator VO-002 Variation 2 drag_indicator VO-004 Re…" at bounding box center [704, 452] width 398 height 1334
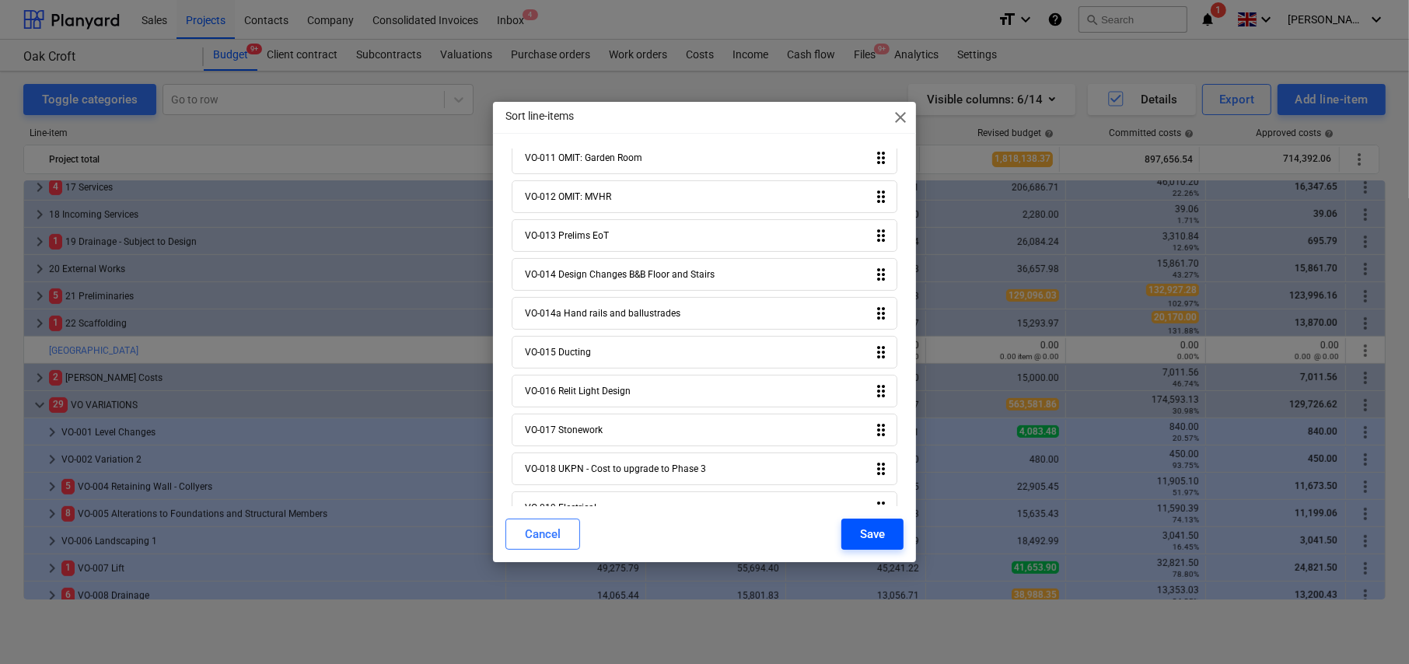
click at [882, 533] on div "Save" at bounding box center [872, 534] width 25 height 20
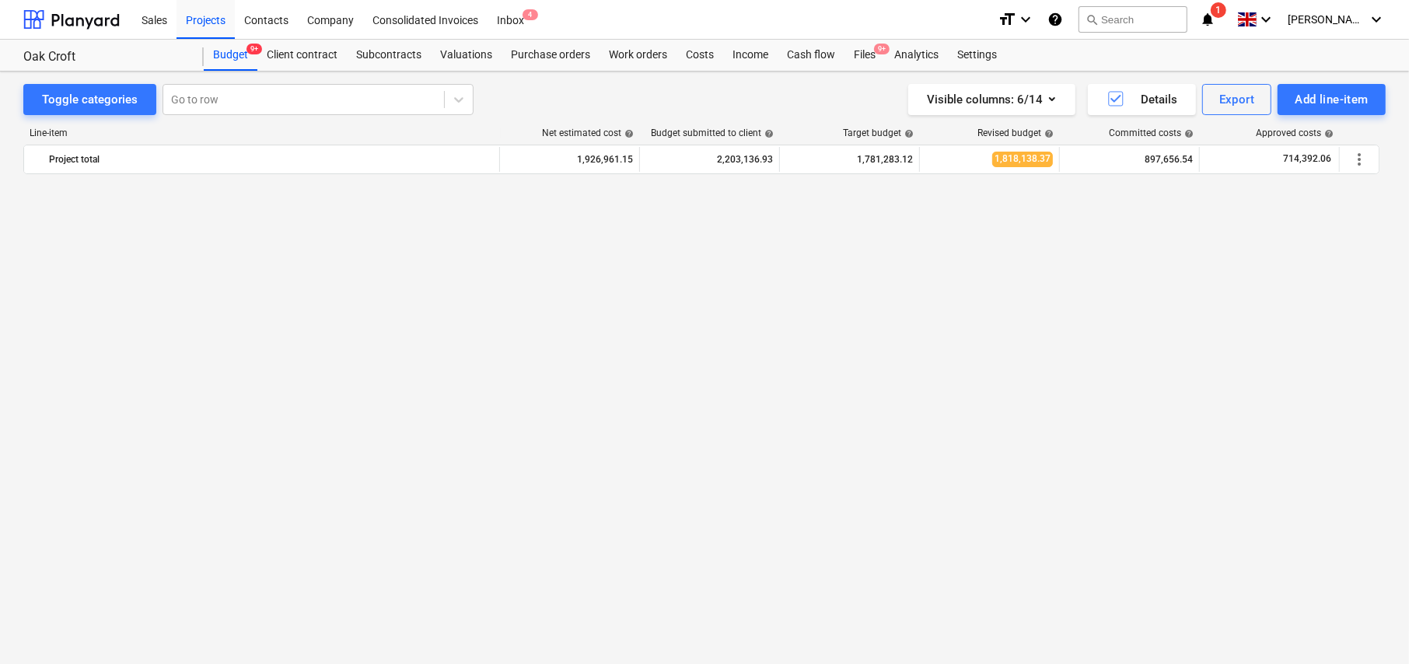
scroll to position [1621, 0]
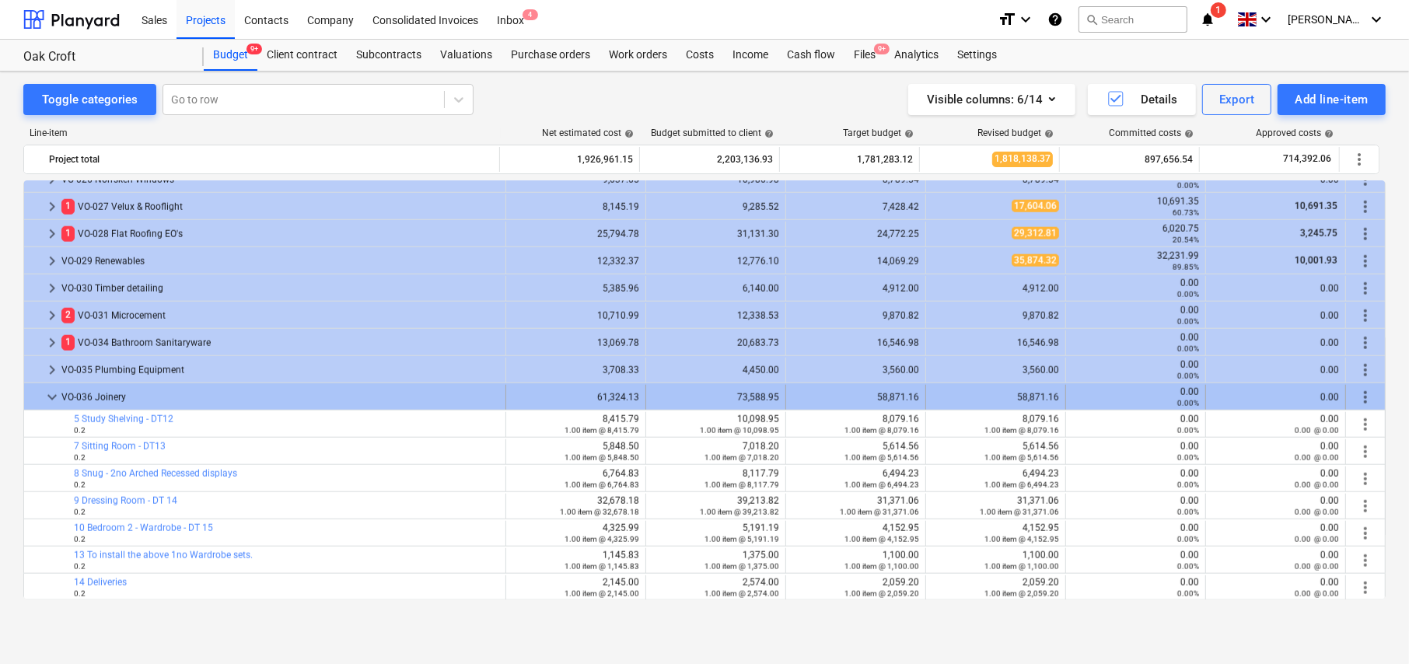
click at [48, 398] on span "keyboard_arrow_down" at bounding box center [52, 397] width 19 height 19
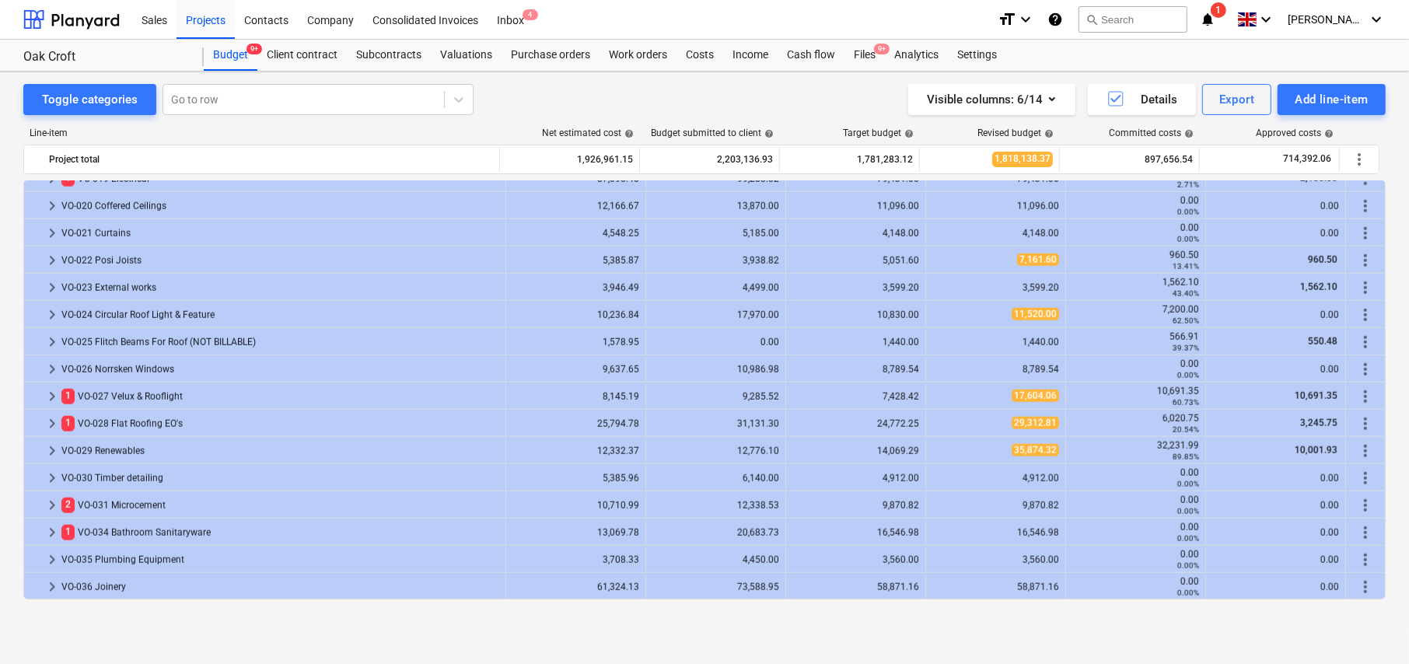
scroll to position [1431, 0]
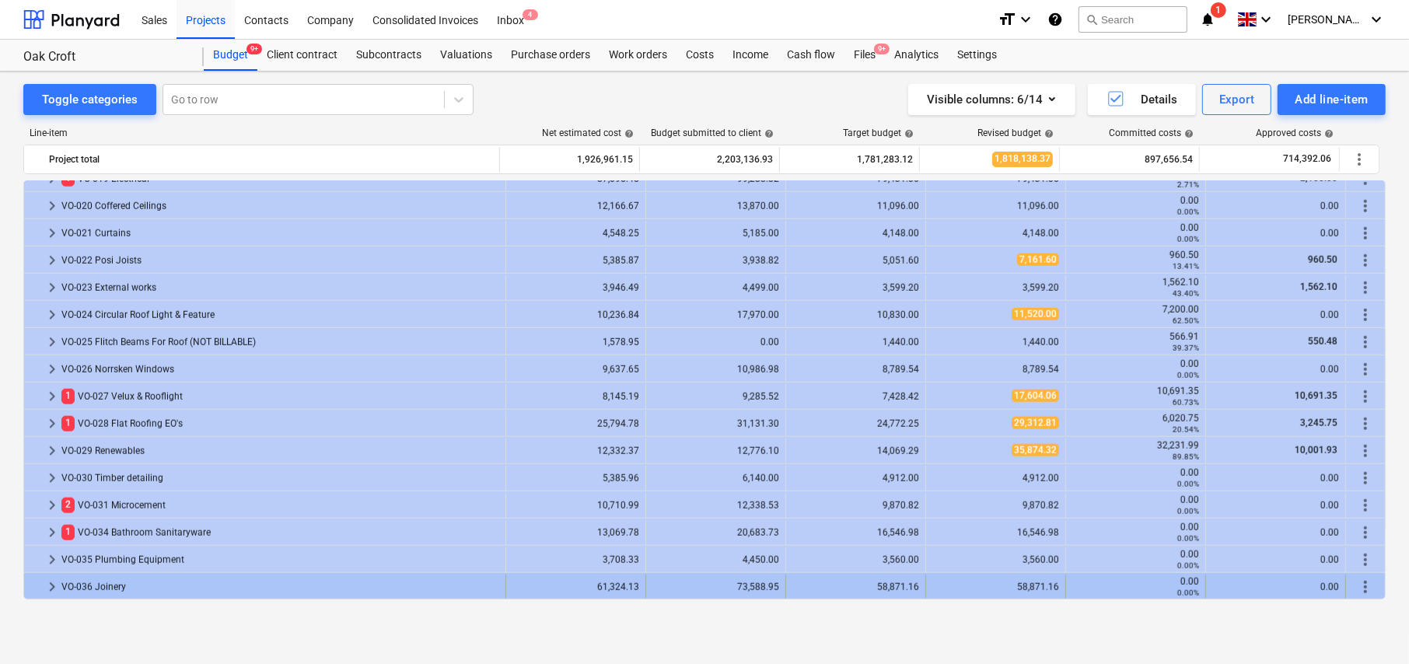
click at [51, 584] on span "keyboard_arrow_right" at bounding box center [52, 587] width 19 height 19
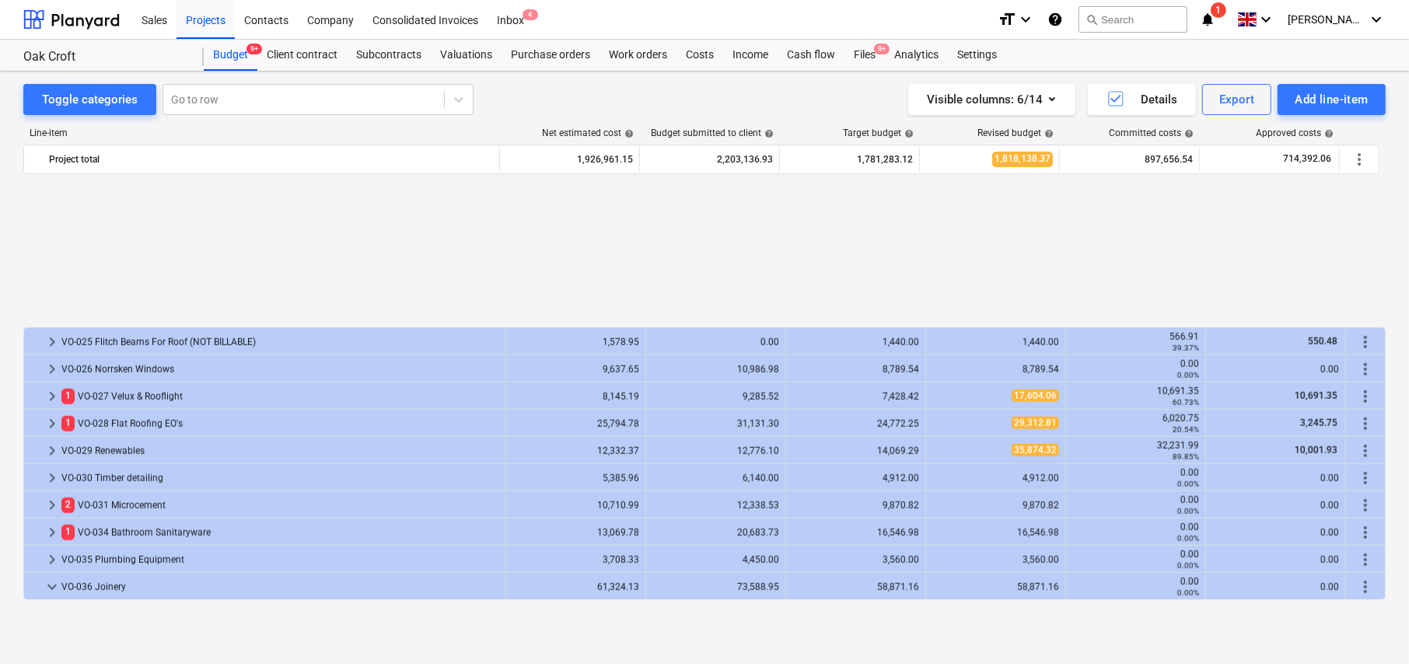
scroll to position [1621, 0]
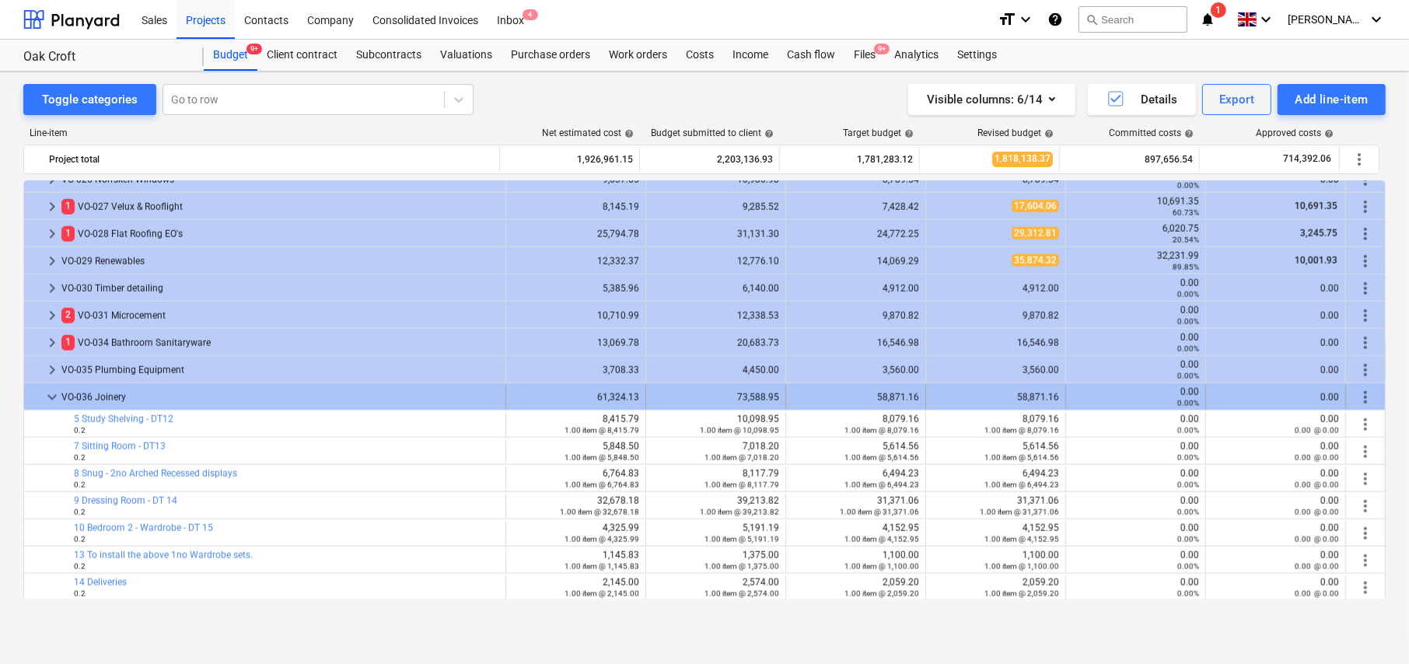
click at [51, 398] on span "keyboard_arrow_down" at bounding box center [52, 397] width 19 height 19
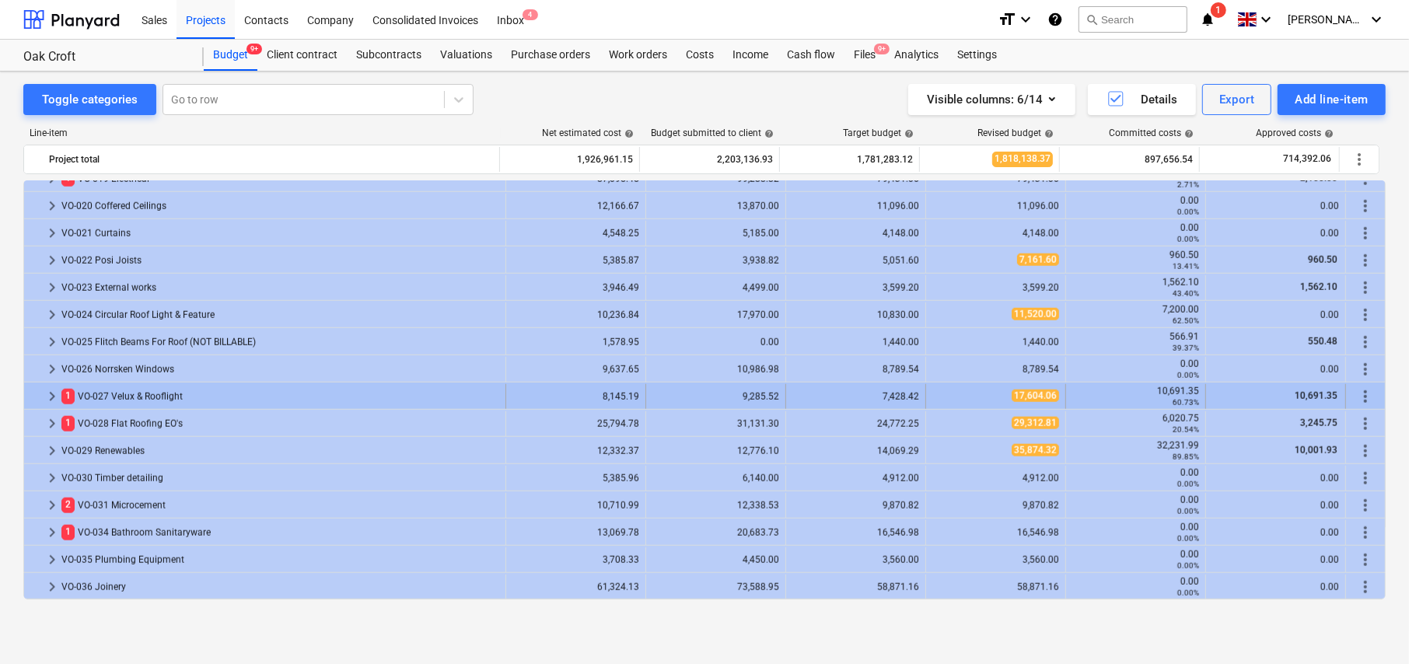
scroll to position [1431, 0]
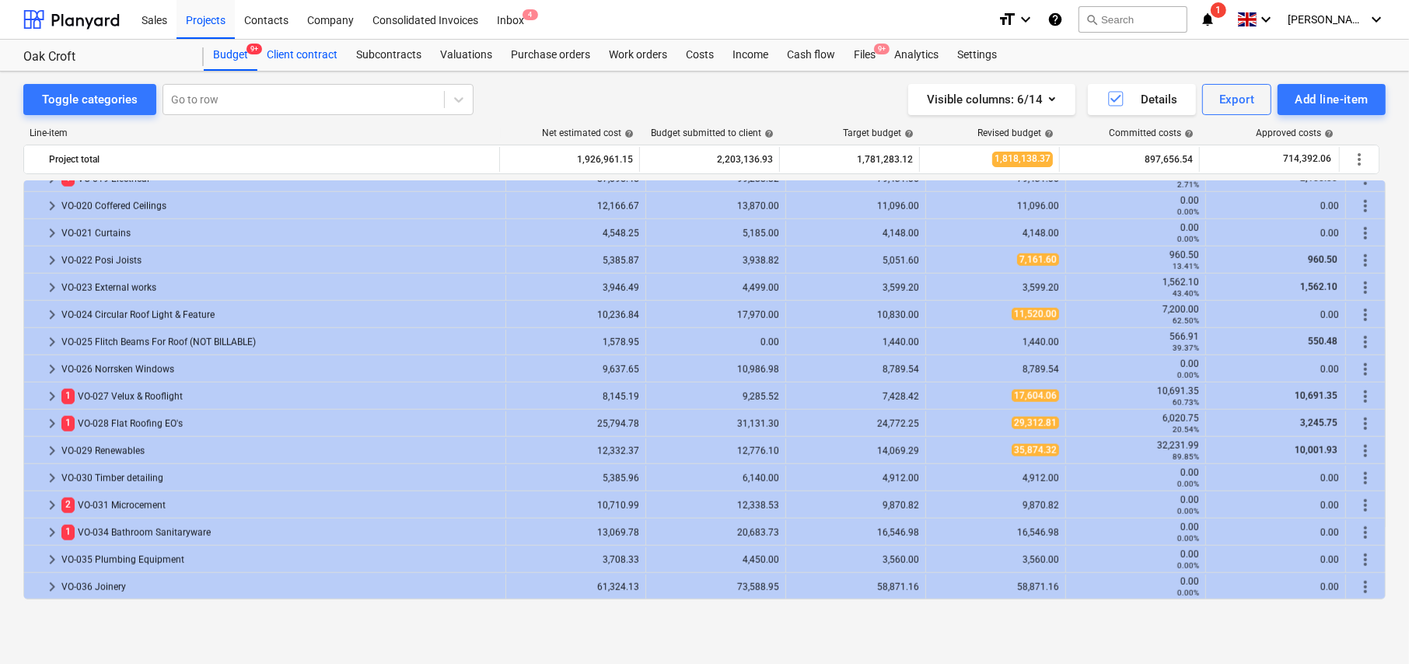
click at [309, 57] on div "Client contract" at bounding box center [301, 55] width 89 height 31
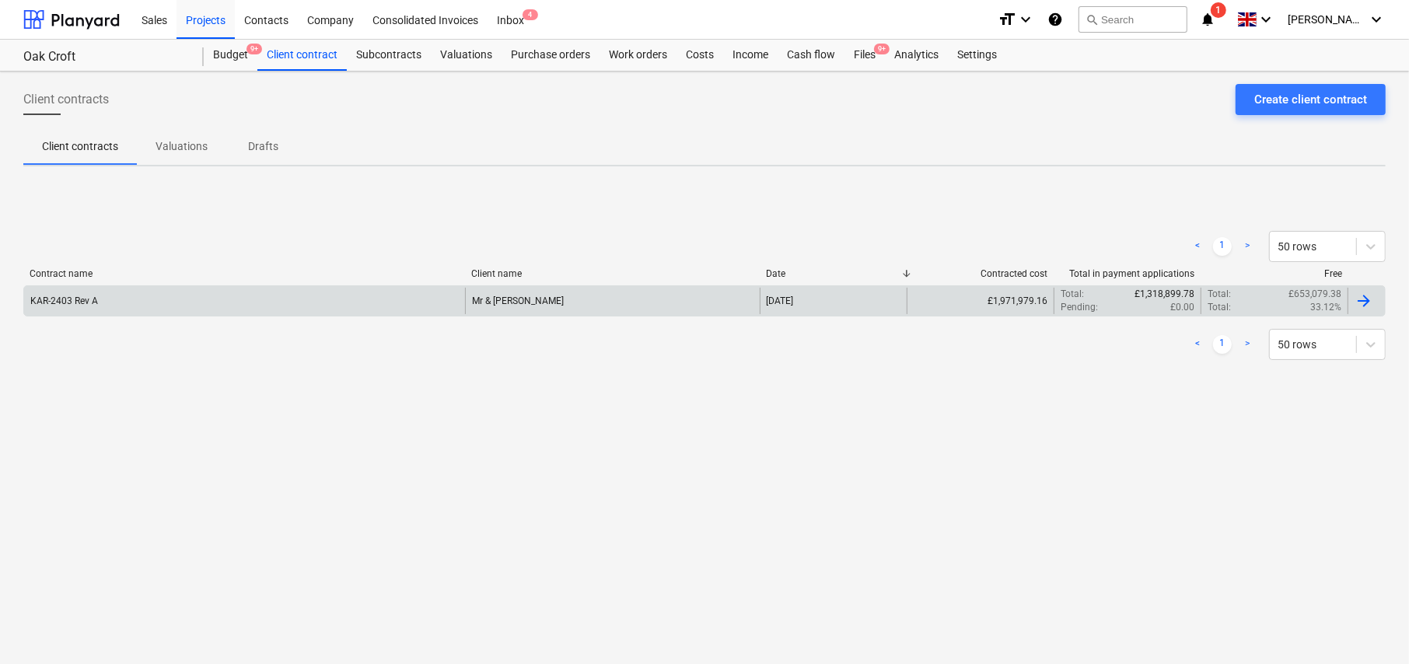
click at [1030, 292] on div "£1,971,979.16" at bounding box center [979, 301] width 147 height 26
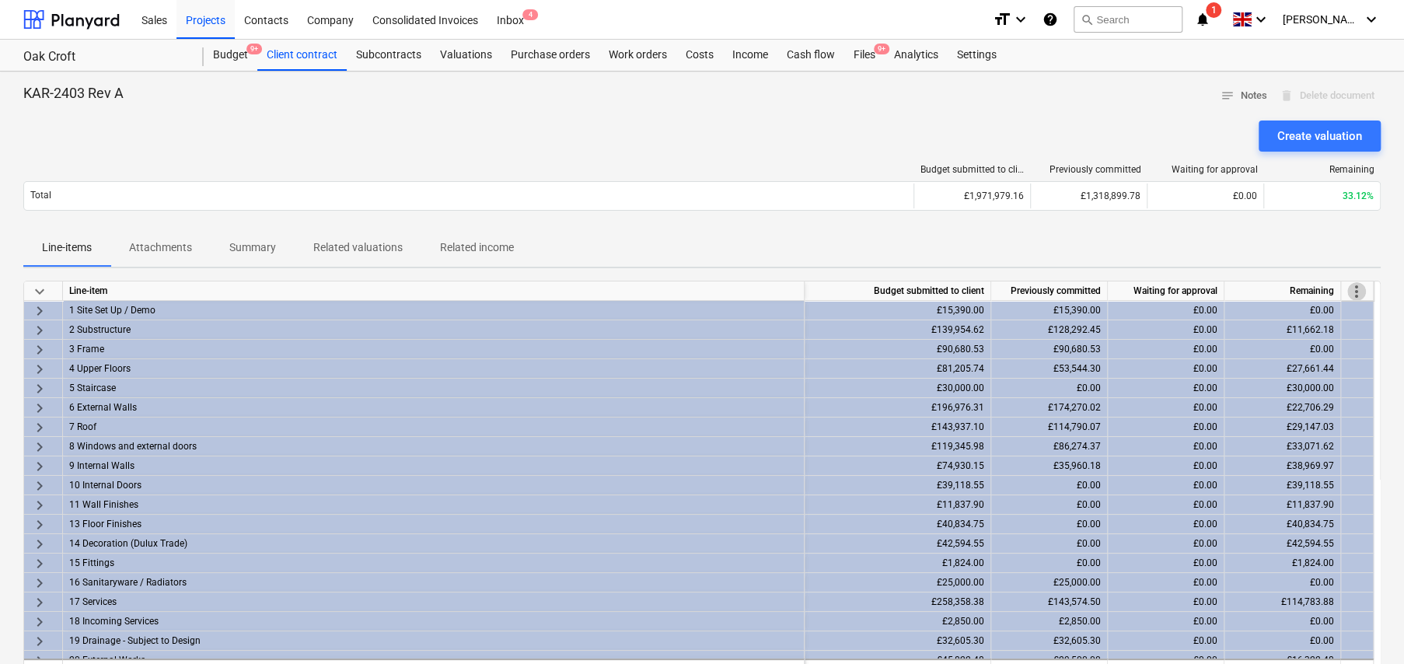
click at [1360, 292] on span "more_vert" at bounding box center [1356, 291] width 19 height 19
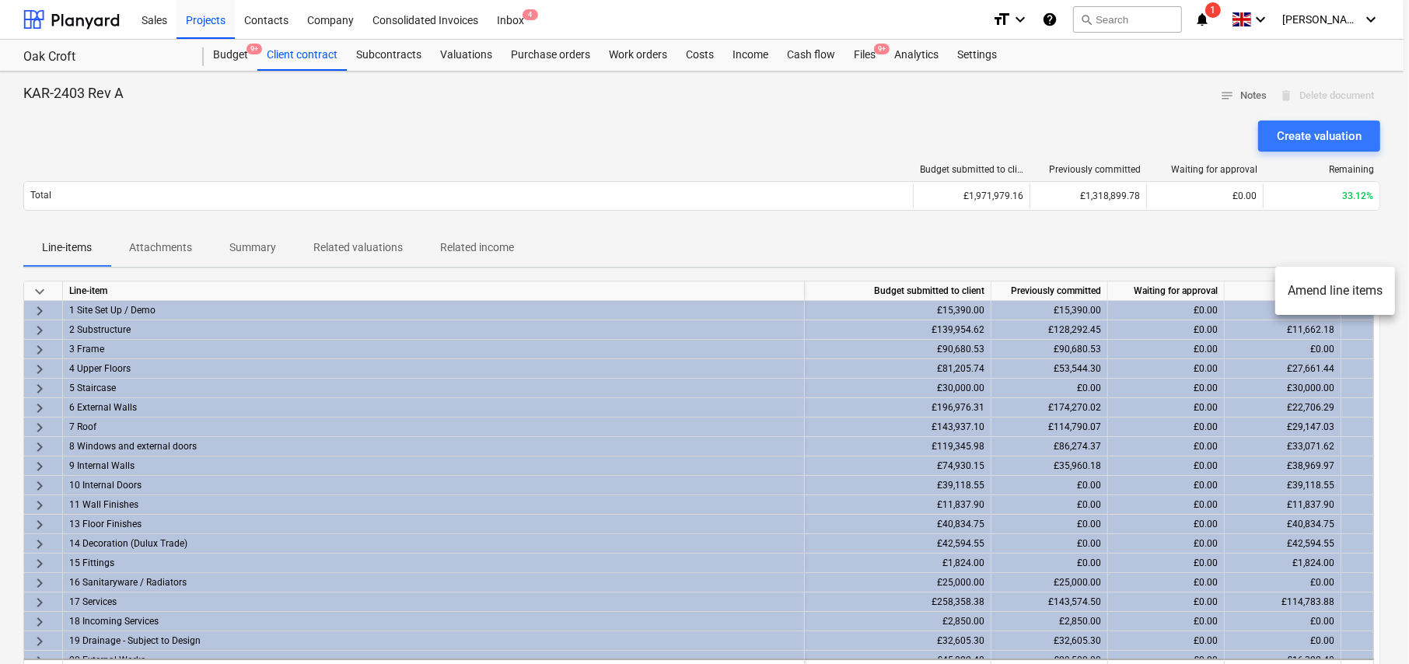
click at [1324, 287] on li "Amend line items" at bounding box center [1335, 291] width 120 height 36
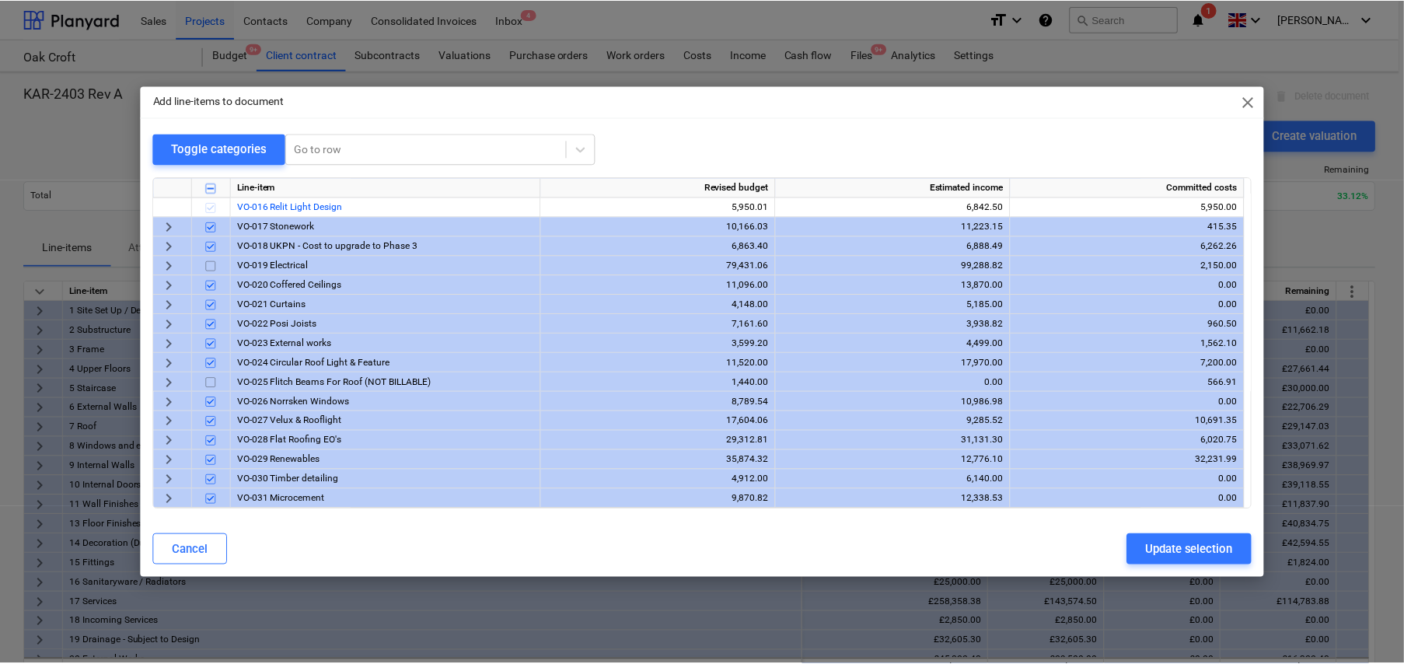
scroll to position [622, 0]
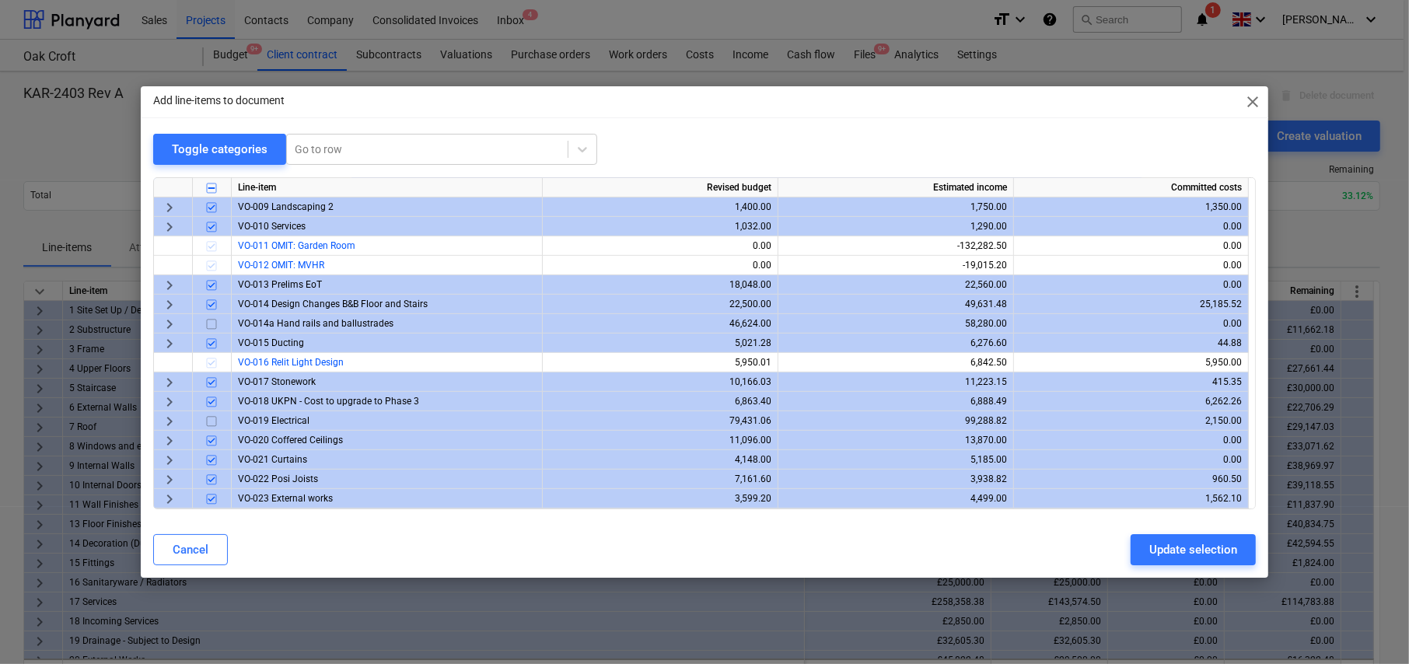
click at [211, 322] on input "checkbox" at bounding box center [211, 324] width 19 height 19
click at [166, 320] on span "keyboard_arrow_right" at bounding box center [169, 324] width 19 height 19
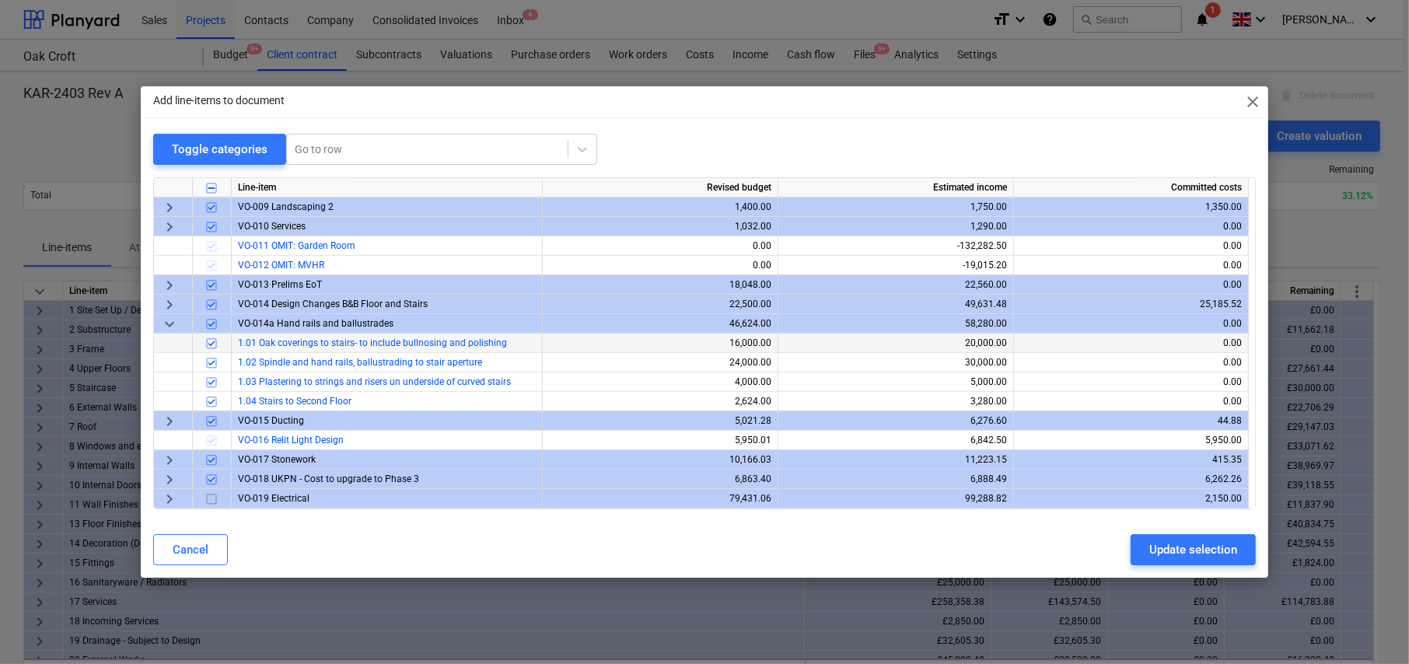
click at [208, 343] on input "checkbox" at bounding box center [211, 343] width 19 height 19
click at [212, 361] on input "checkbox" at bounding box center [211, 363] width 19 height 19
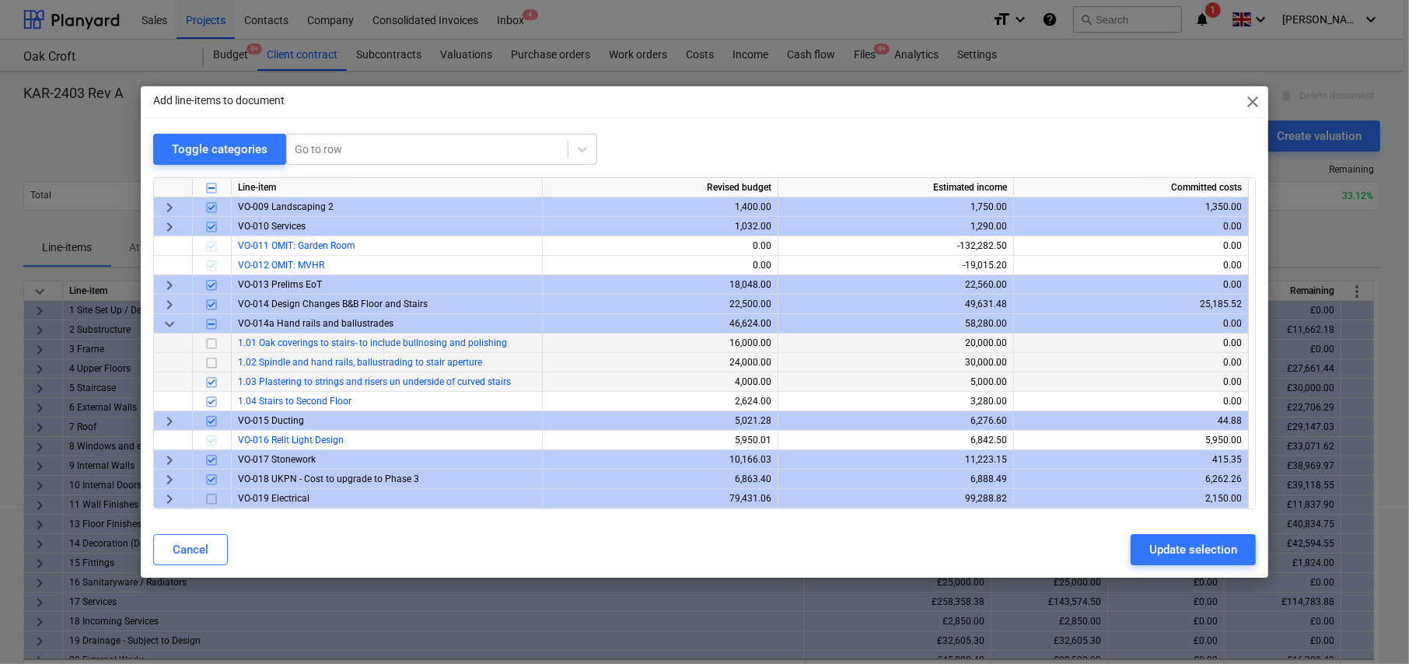
click at [211, 383] on input "checkbox" at bounding box center [211, 382] width 19 height 19
click at [1189, 546] on div "Update selection" at bounding box center [1193, 550] width 88 height 20
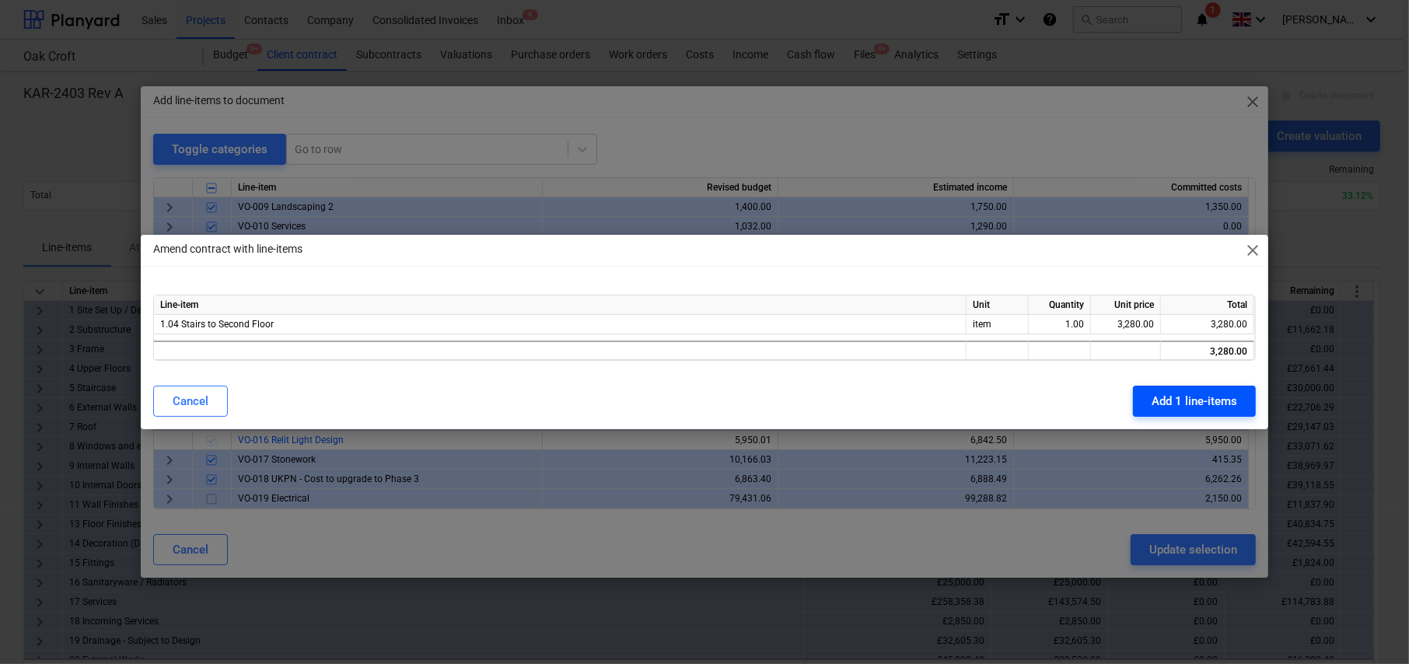
click at [1205, 406] on div "Add 1 line-items" at bounding box center [1194, 401] width 86 height 20
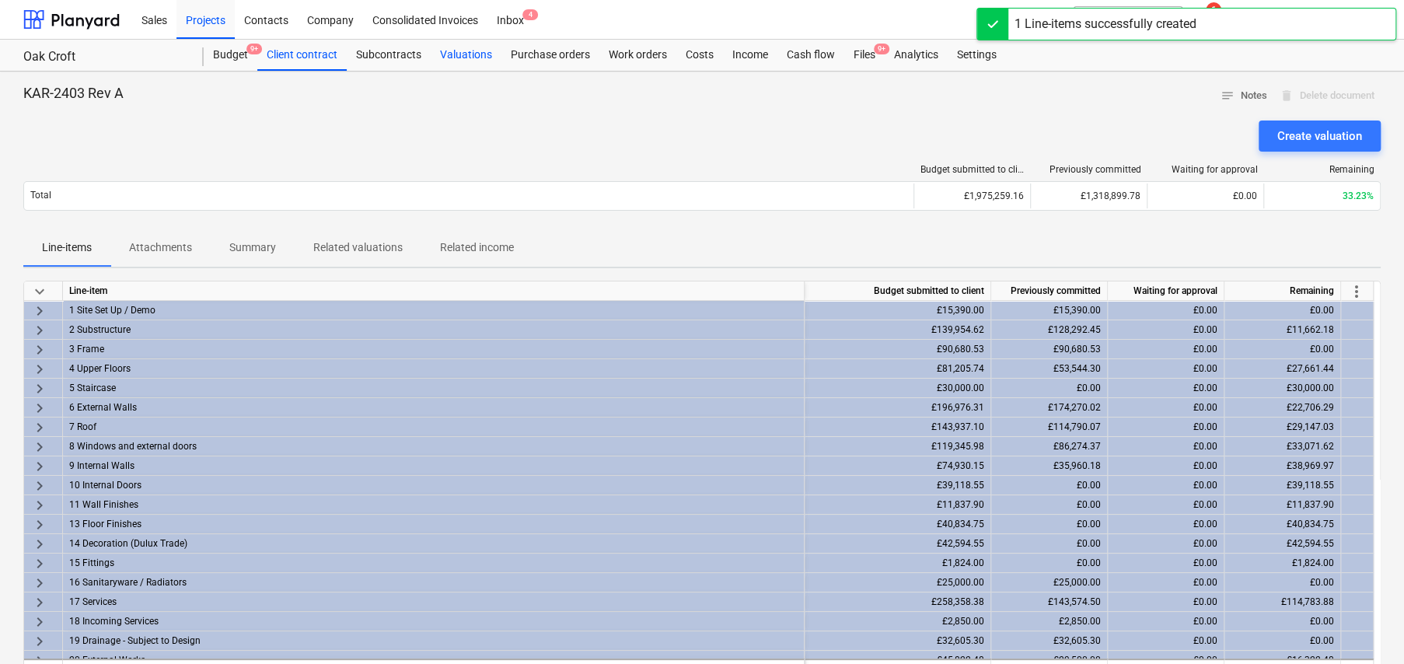
click at [479, 54] on div "Valuations" at bounding box center [466, 55] width 71 height 31
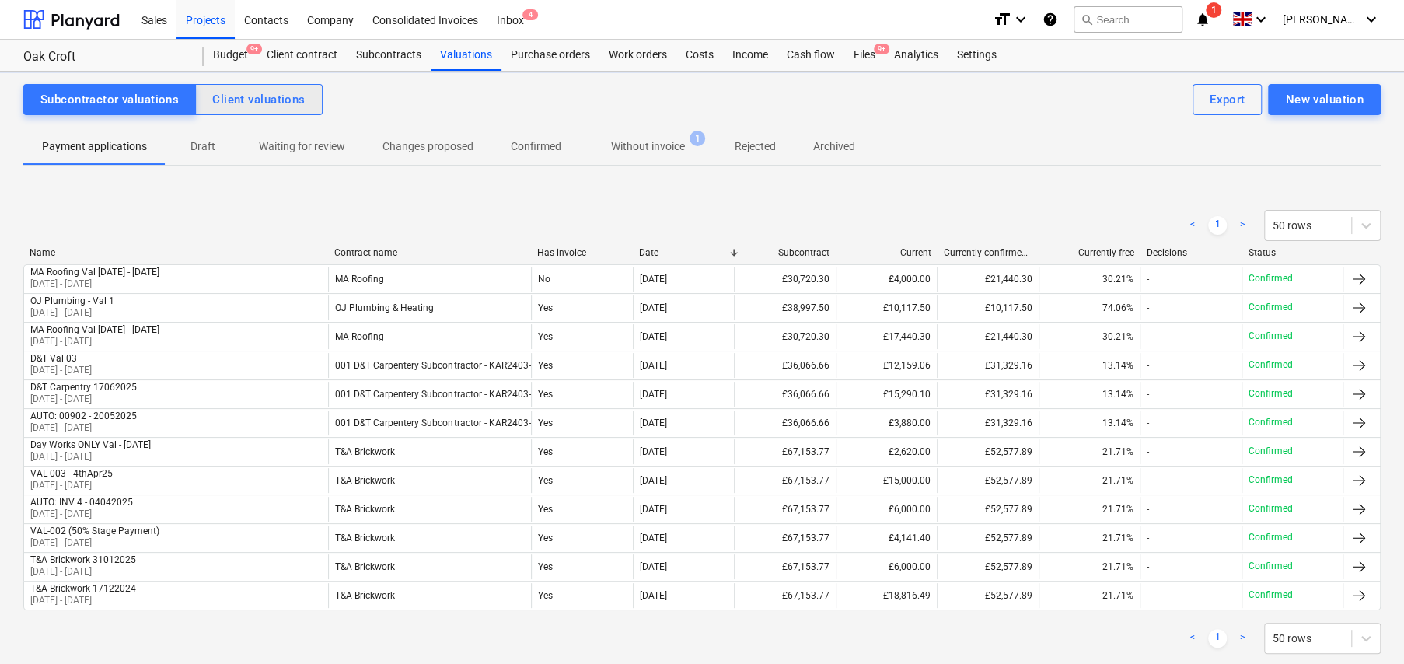
click at [288, 98] on div "Client valuations" at bounding box center [258, 99] width 93 height 20
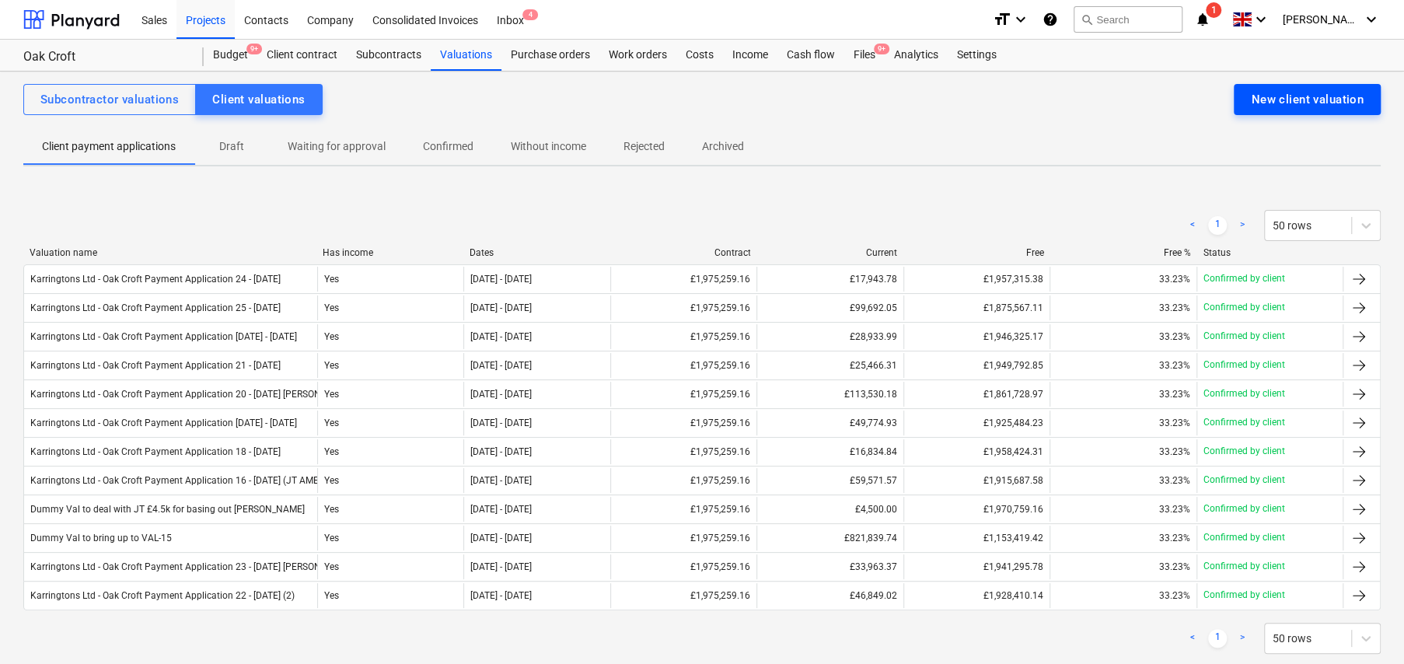
click at [1305, 106] on div "New client valuation" at bounding box center [1307, 99] width 113 height 20
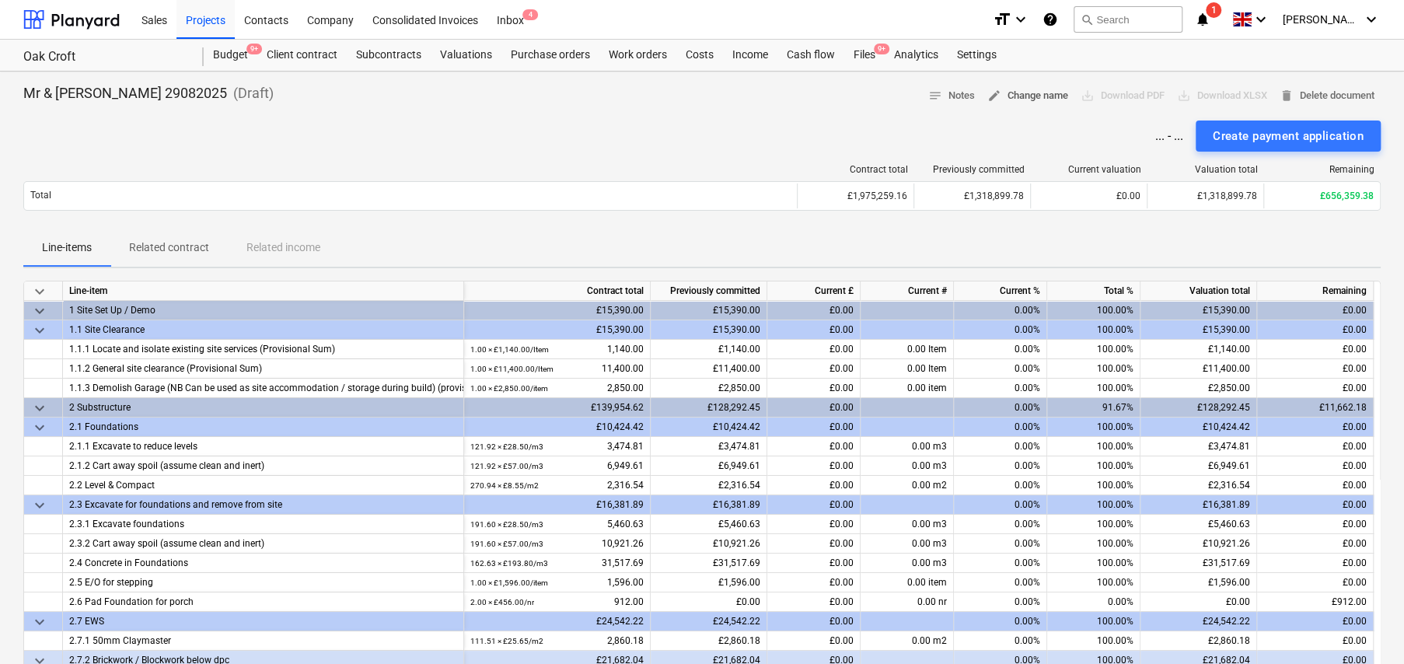
click at [1021, 96] on span "edit Change name" at bounding box center [1027, 96] width 81 height 18
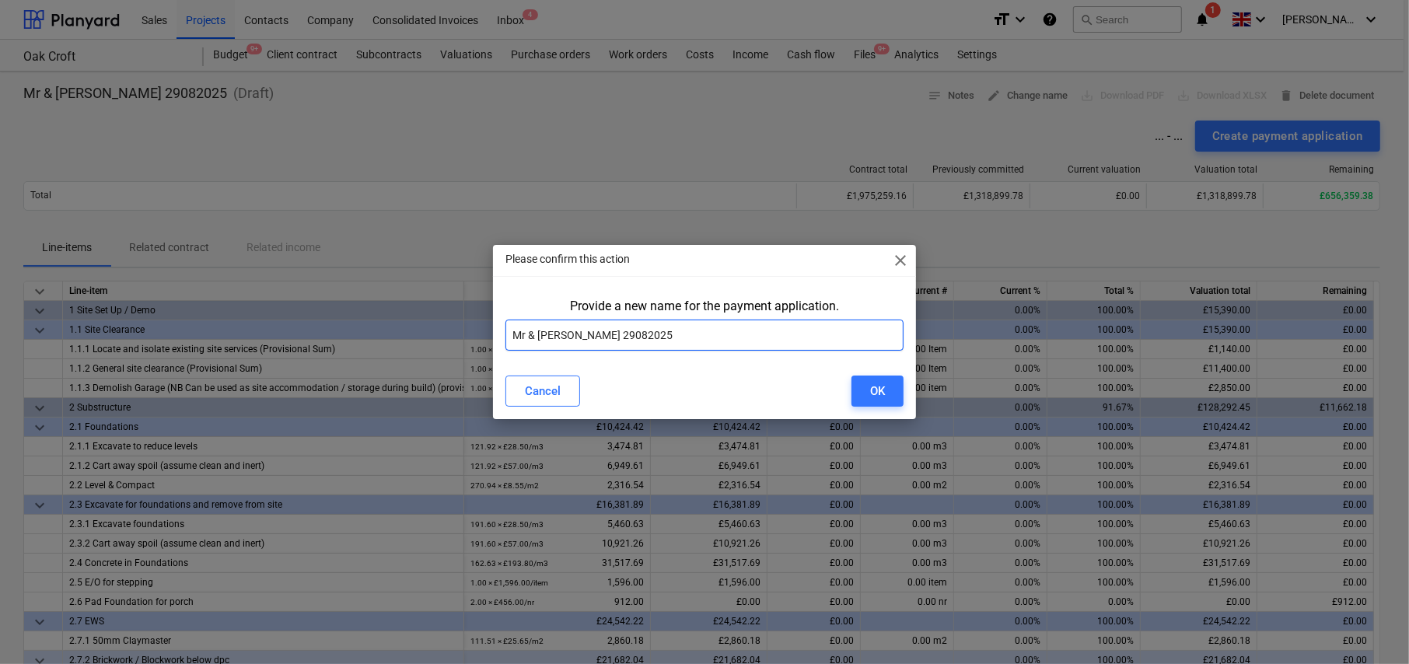
click at [673, 342] on input "Mr & [PERSON_NAME] 29082025" at bounding box center [704, 335] width 398 height 31
paste input "Karringtons Ltd - Oak Croft Payment Application"
type input "Karringtons Ltd - Oak Croft Payment Application [DATE] - [DATE]"
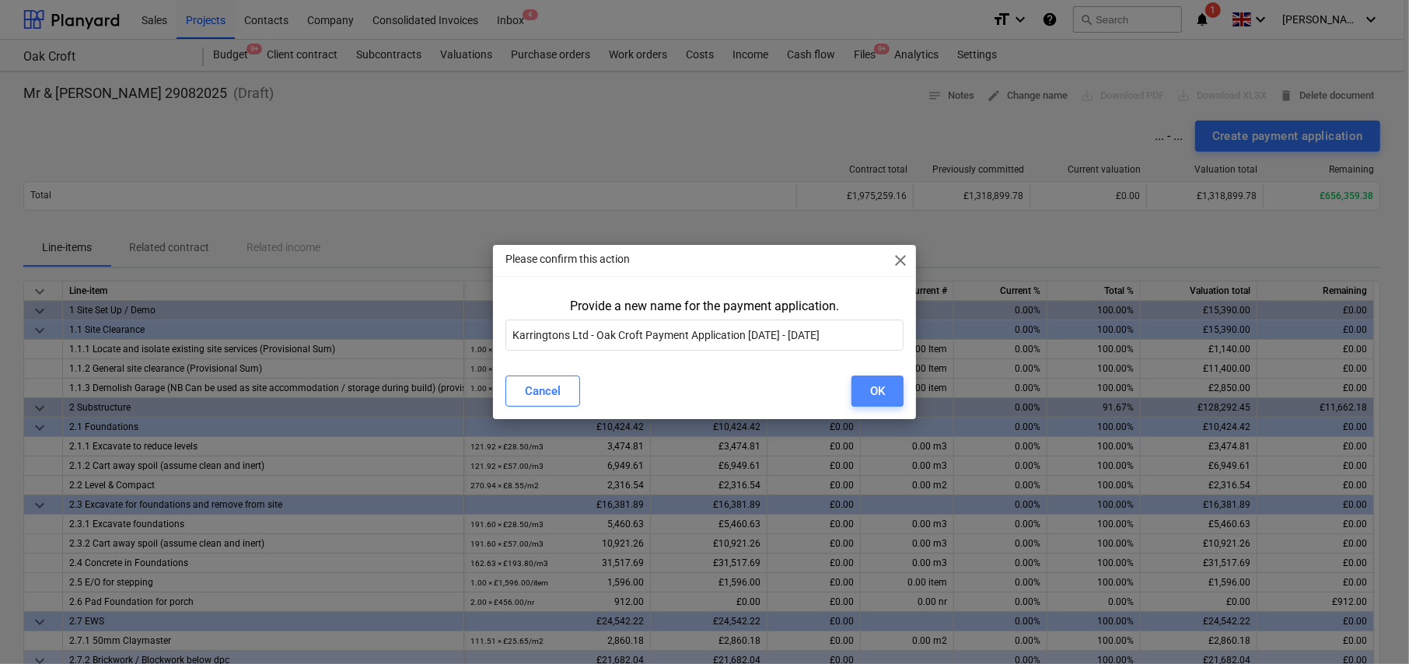
click at [879, 388] on div "OK" at bounding box center [877, 391] width 15 height 20
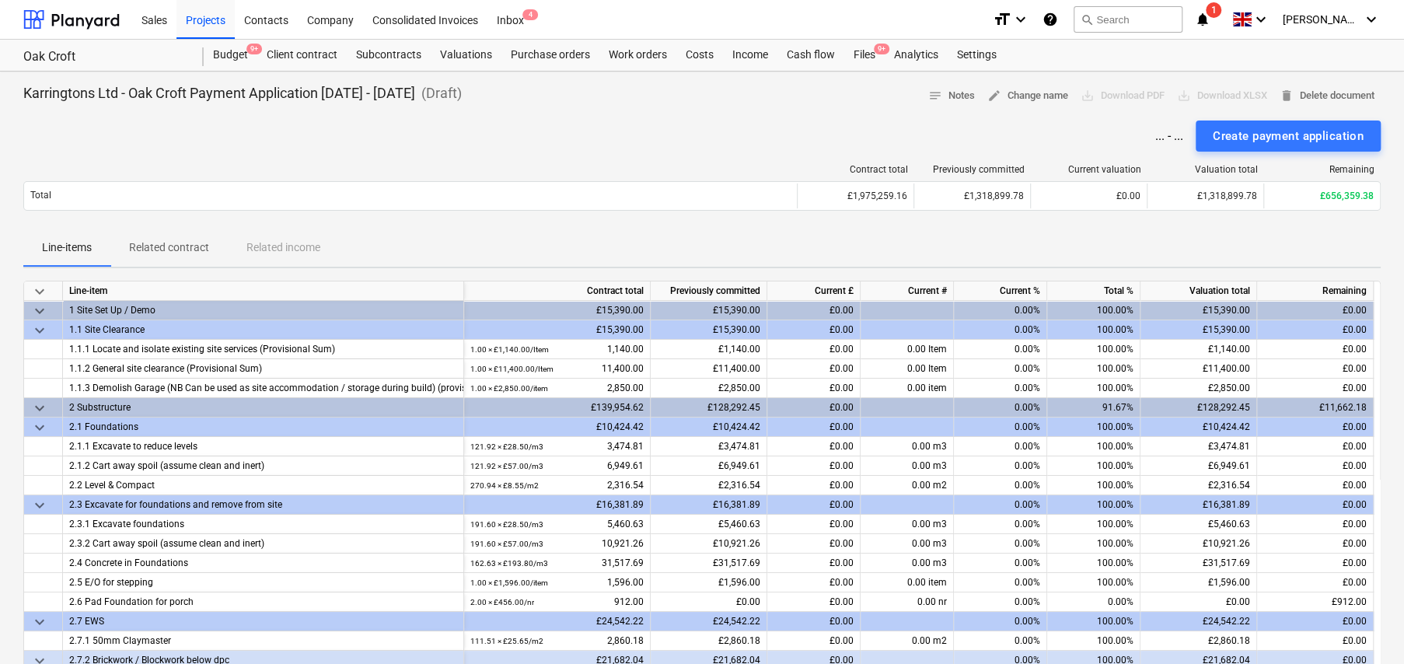
click at [35, 290] on span "keyboard_arrow_down" at bounding box center [39, 291] width 19 height 19
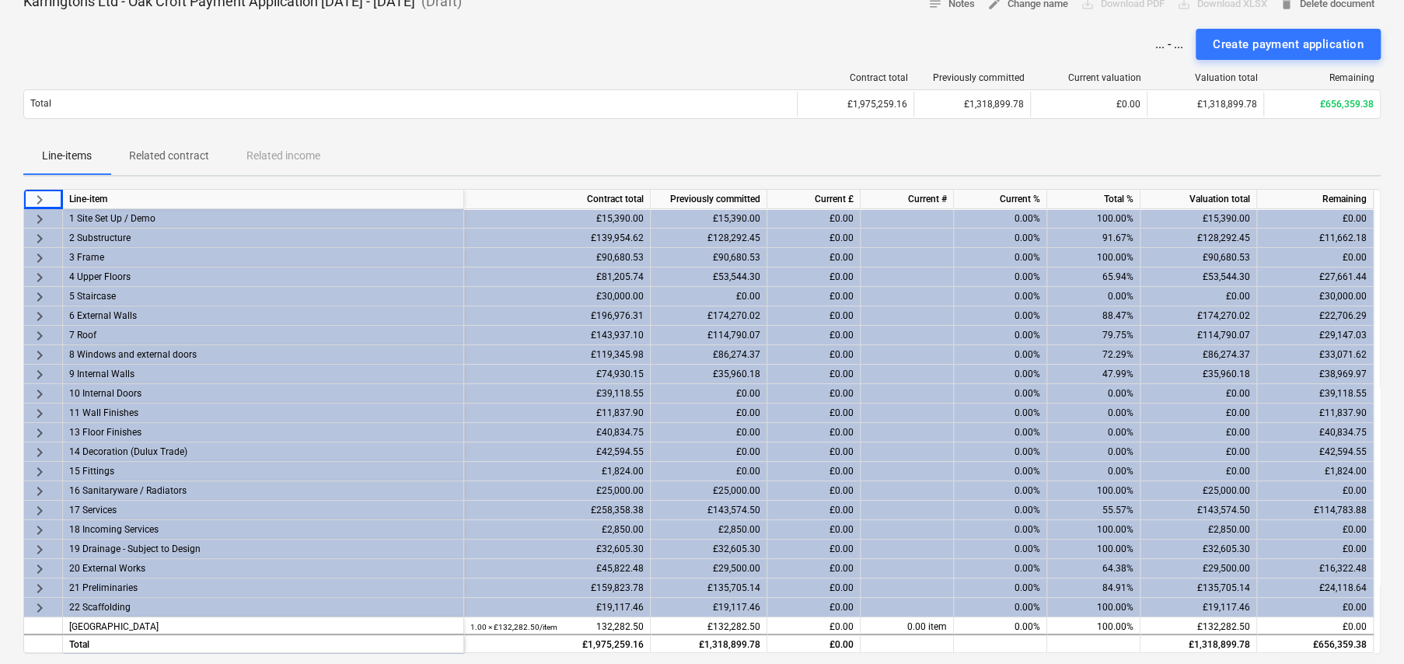
scroll to position [78, 0]
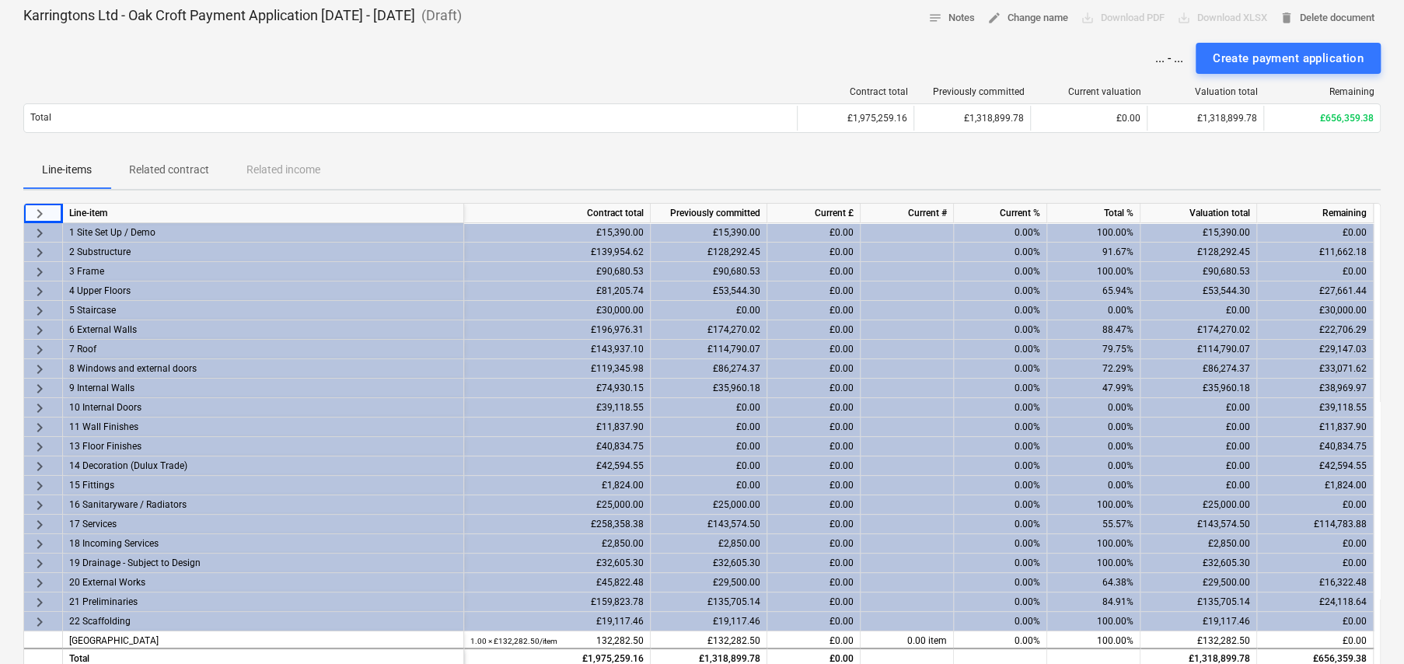
click at [35, 323] on span "keyboard_arrow_right" at bounding box center [39, 330] width 19 height 19
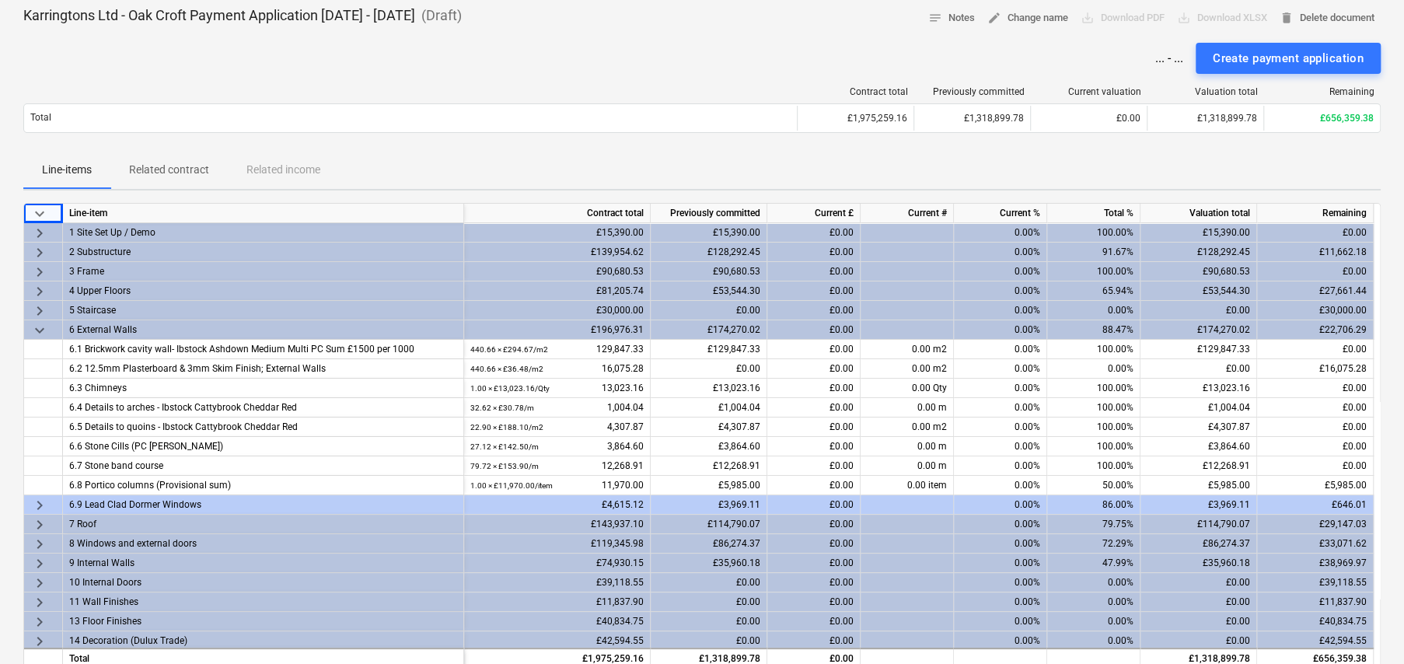
click at [35, 323] on span "keyboard_arrow_down" at bounding box center [39, 330] width 19 height 19
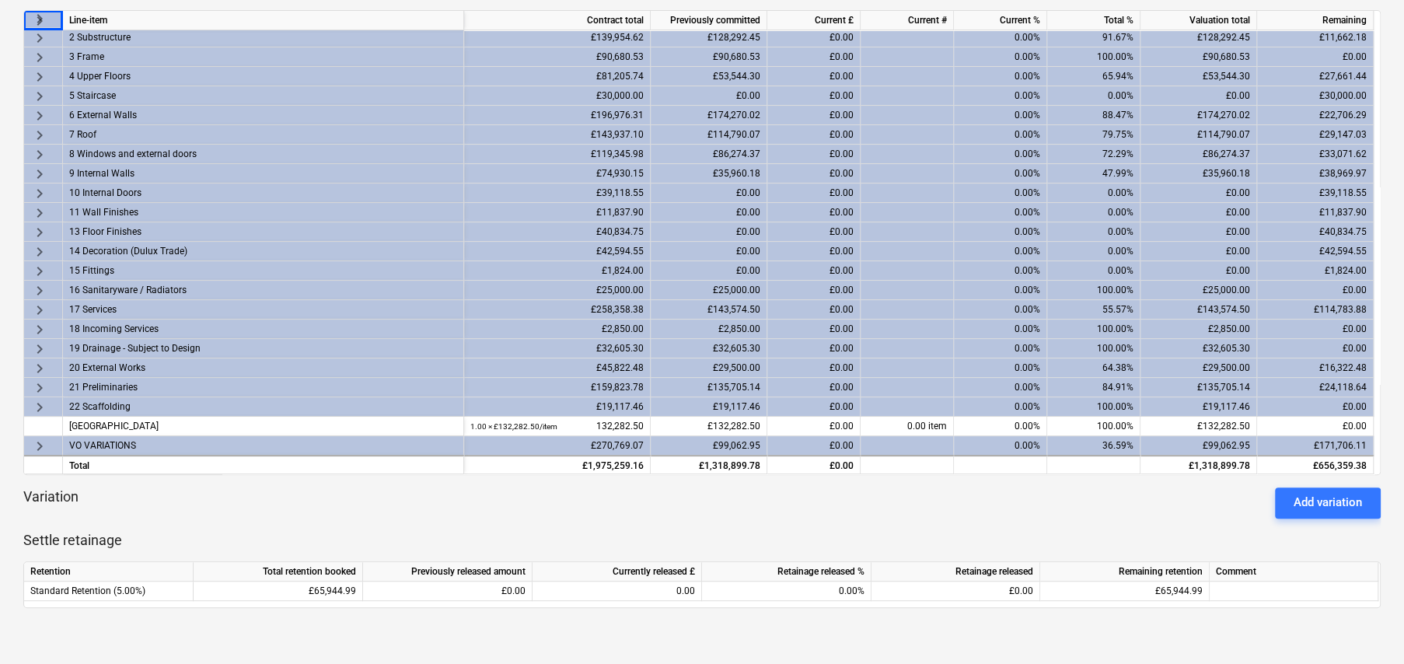
scroll to position [466, 0]
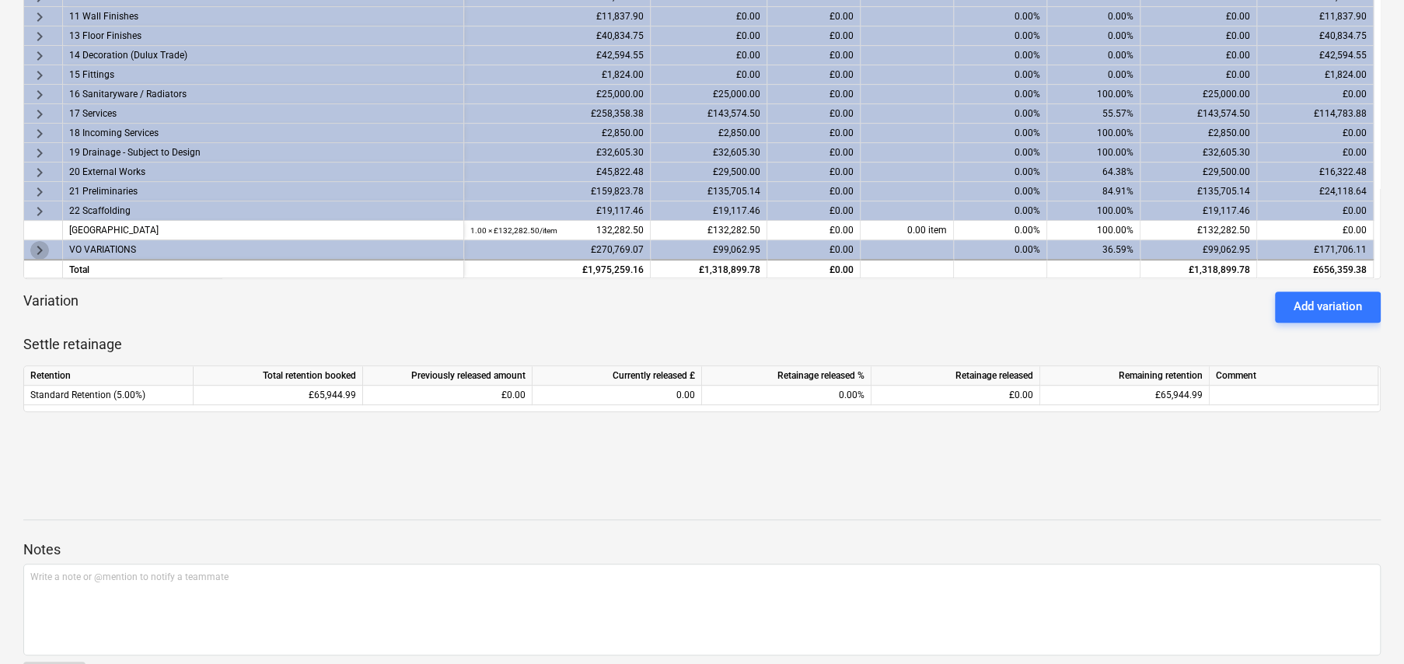
click at [39, 248] on span "keyboard_arrow_right" at bounding box center [39, 250] width 19 height 19
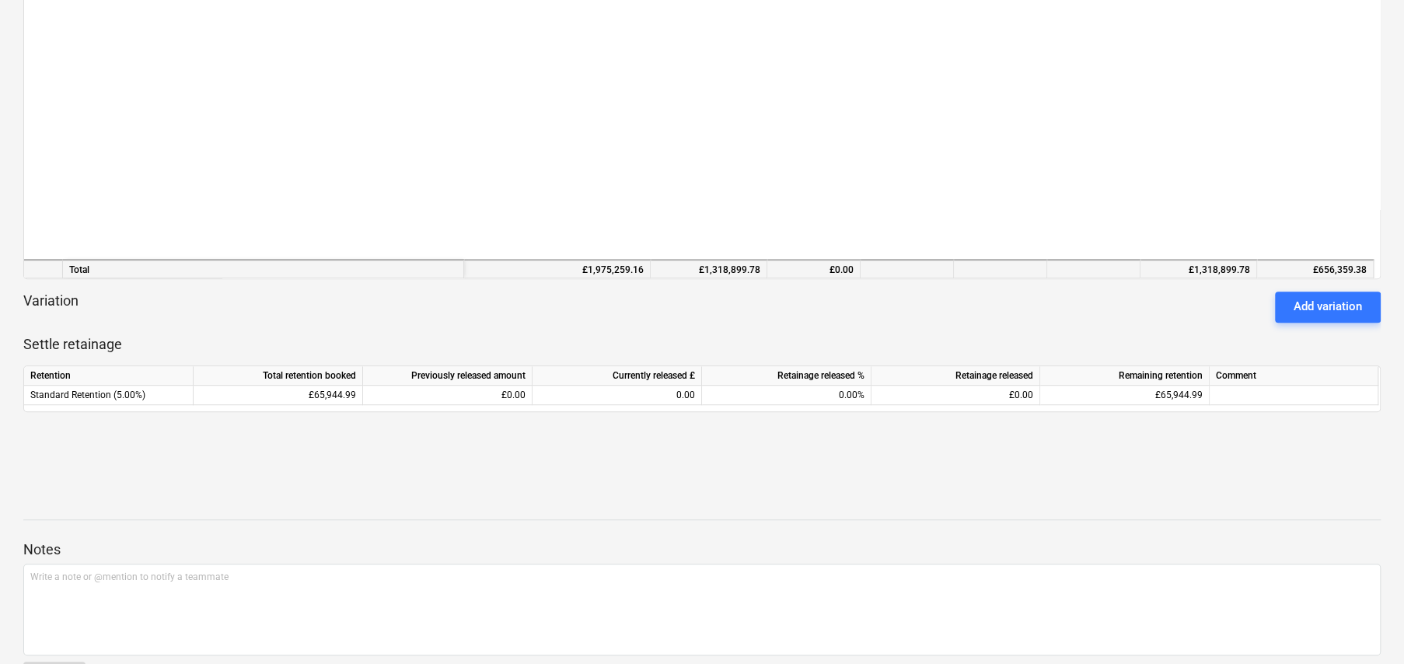
scroll to position [410, 0]
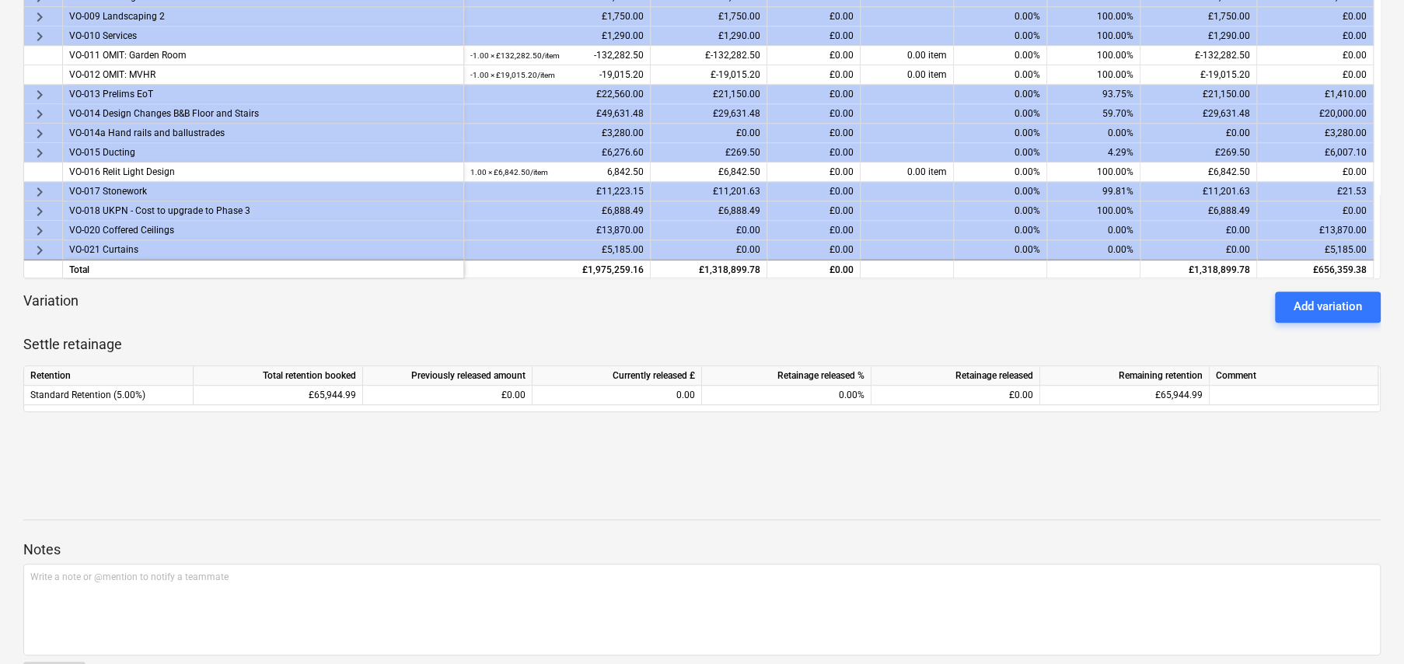
click at [40, 130] on span "keyboard_arrow_right" at bounding box center [39, 133] width 19 height 19
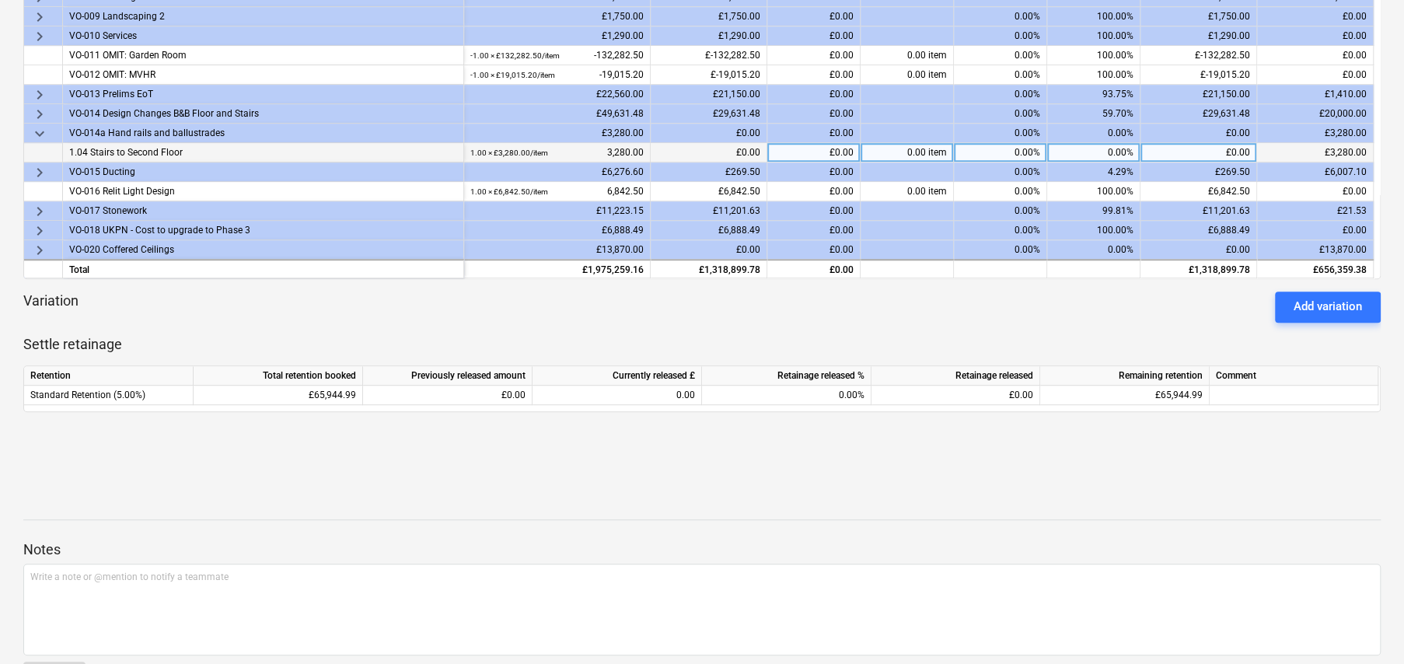
click at [1107, 148] on div "0.00%" at bounding box center [1093, 152] width 93 height 19
type input "80"
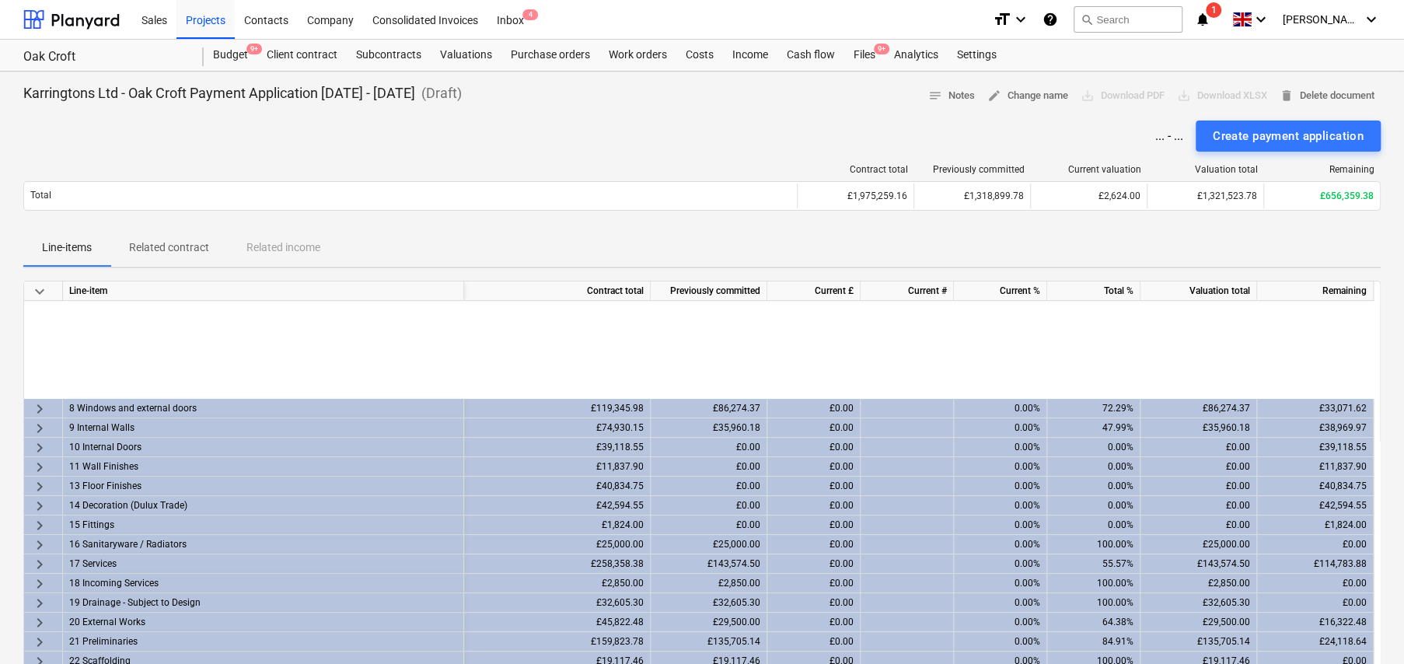
scroll to position [22, 0]
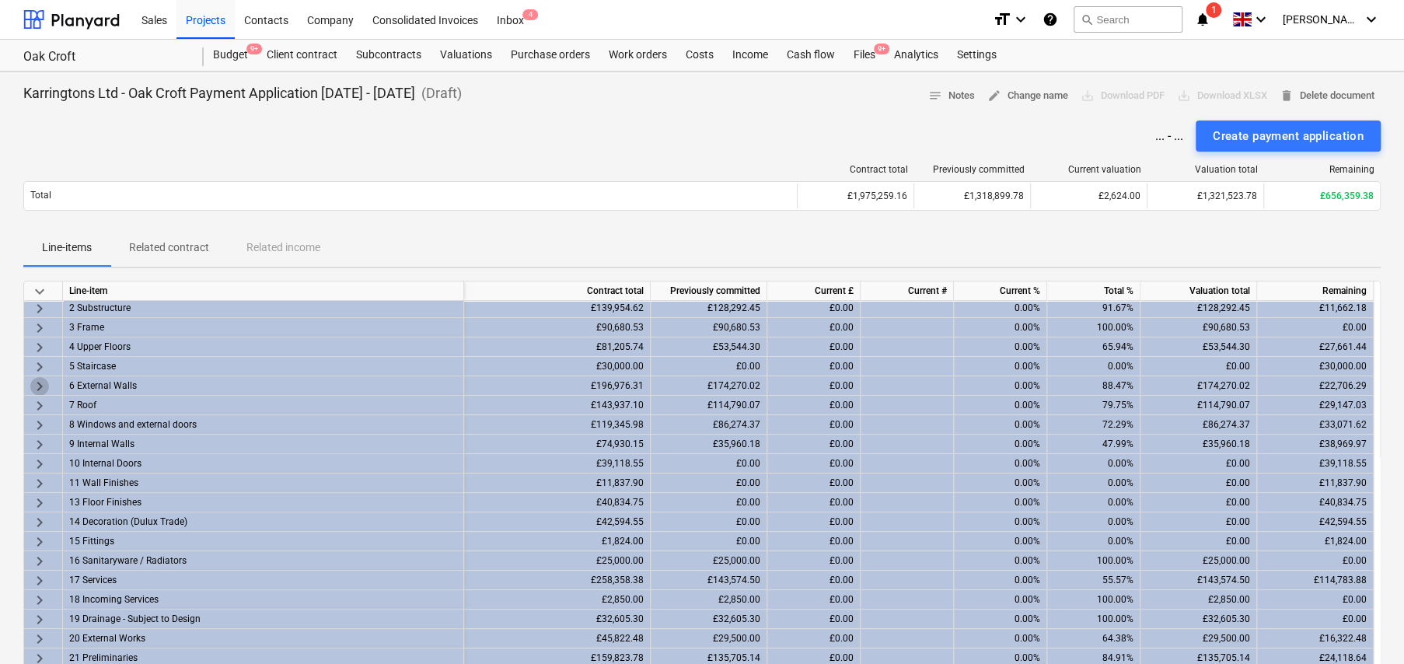
click at [38, 379] on span "keyboard_arrow_right" at bounding box center [39, 386] width 19 height 19
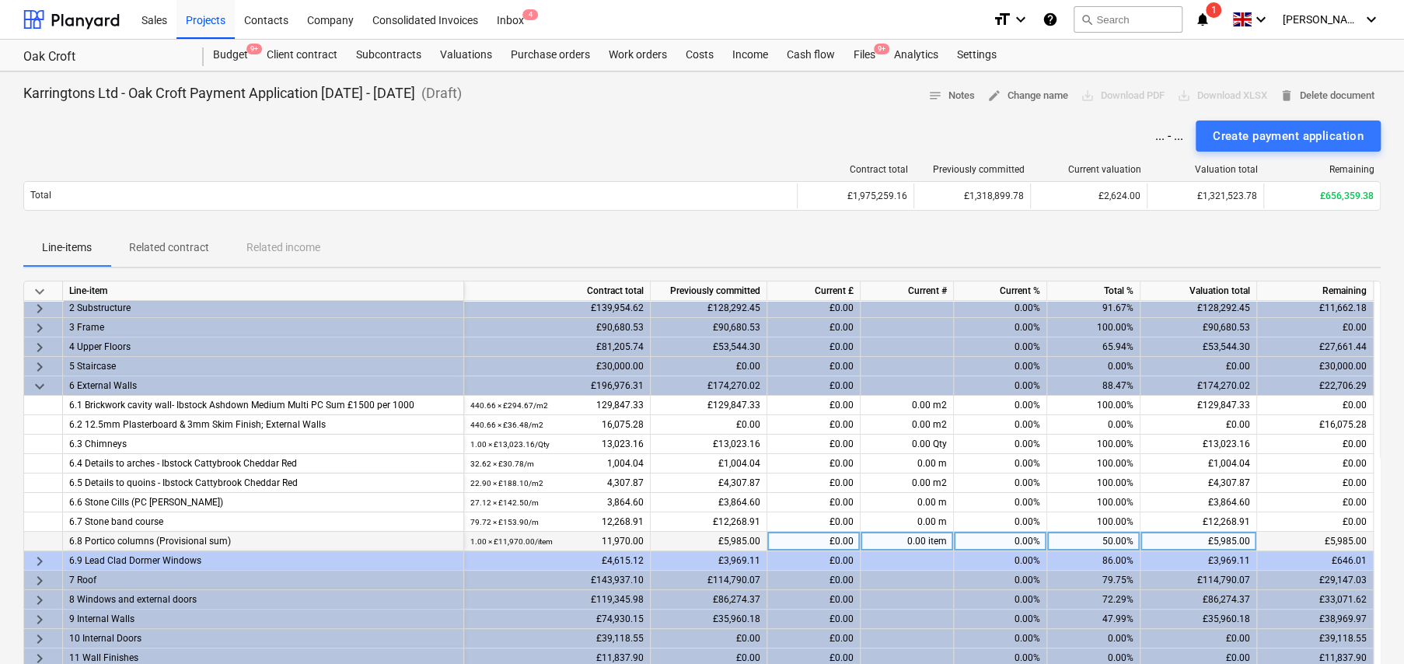
click at [40, 548] on div at bounding box center [43, 541] width 39 height 19
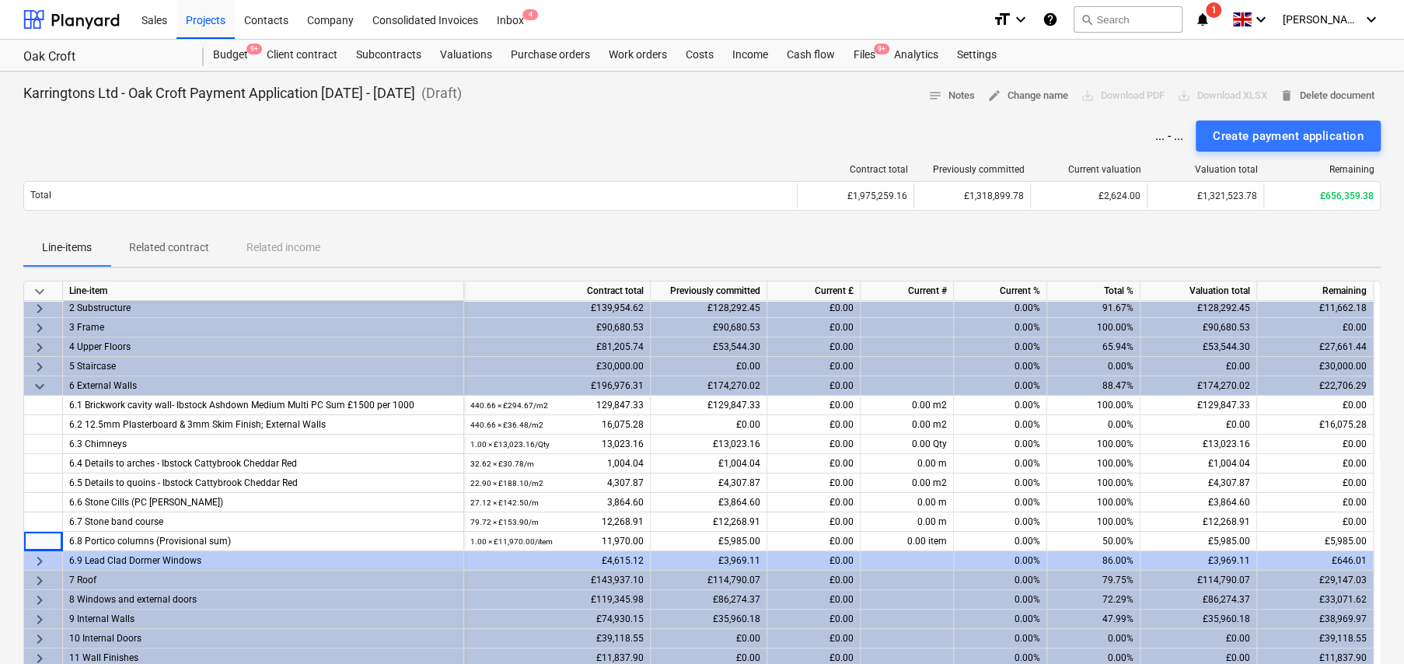
click at [40, 559] on span "keyboard_arrow_right" at bounding box center [39, 561] width 19 height 19
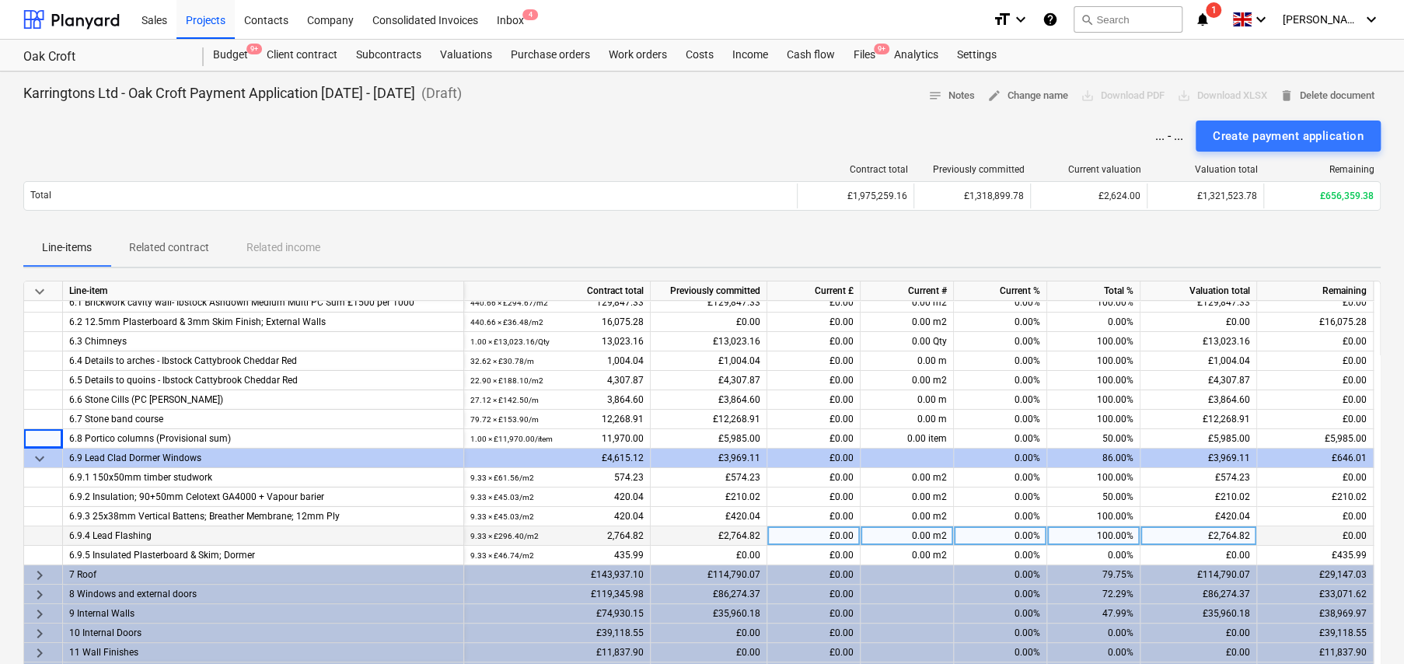
scroll to position [100, 0]
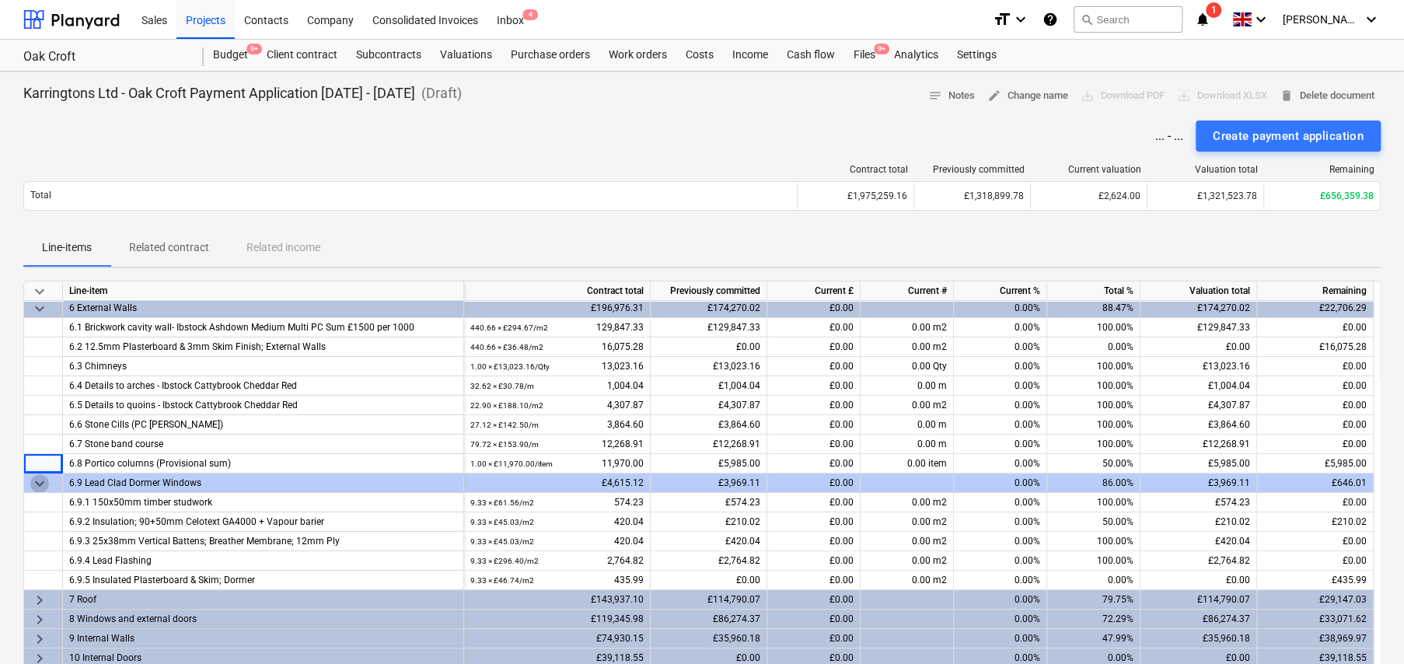
click at [38, 482] on span "keyboard_arrow_down" at bounding box center [39, 483] width 19 height 19
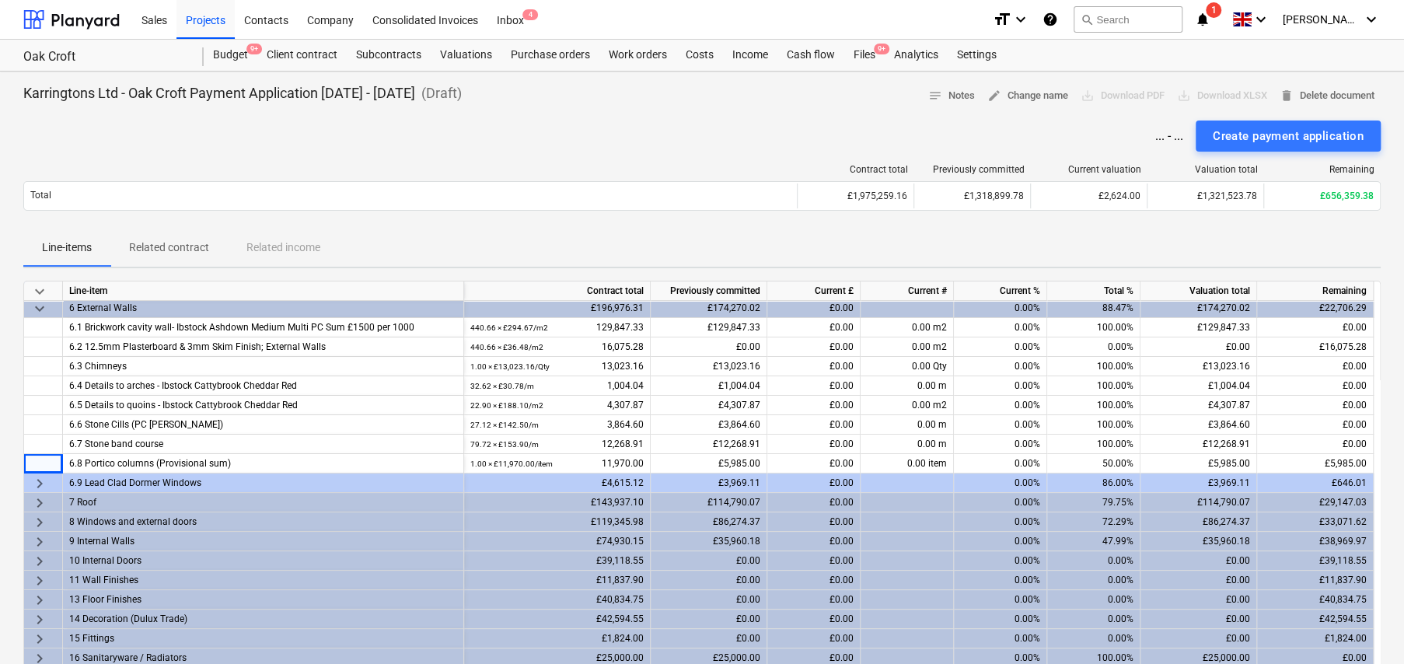
click at [40, 308] on span "keyboard_arrow_down" at bounding box center [39, 308] width 19 height 19
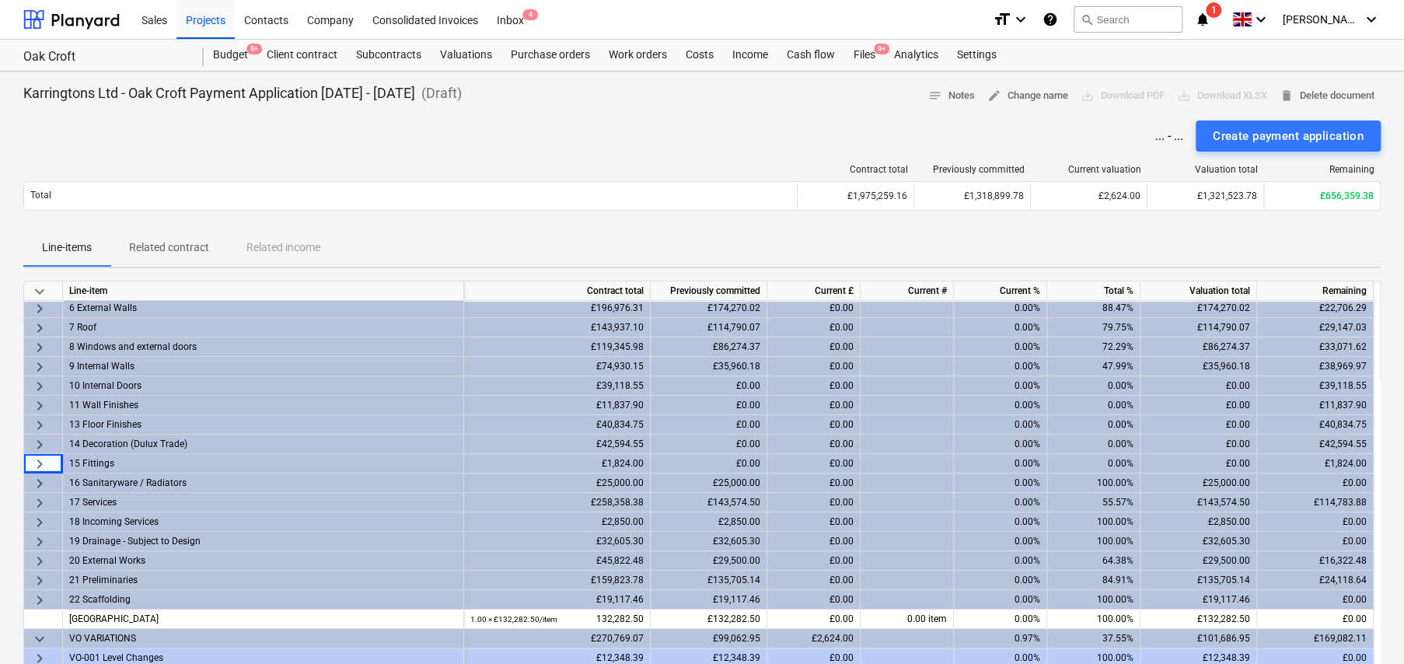
click at [37, 320] on span "keyboard_arrow_right" at bounding box center [39, 328] width 19 height 19
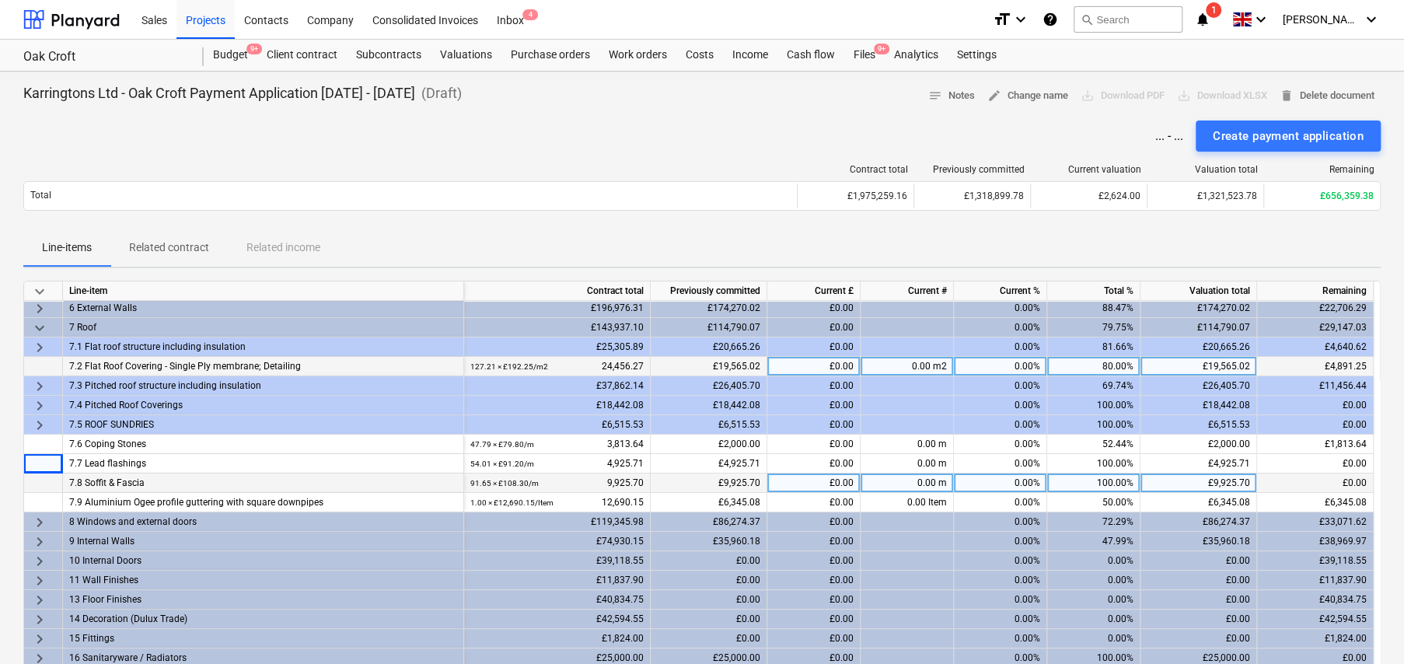
click at [1115, 364] on div "80.00%" at bounding box center [1093, 366] width 93 height 19
type input "100"
click at [43, 379] on span "keyboard_arrow_right" at bounding box center [39, 386] width 19 height 19
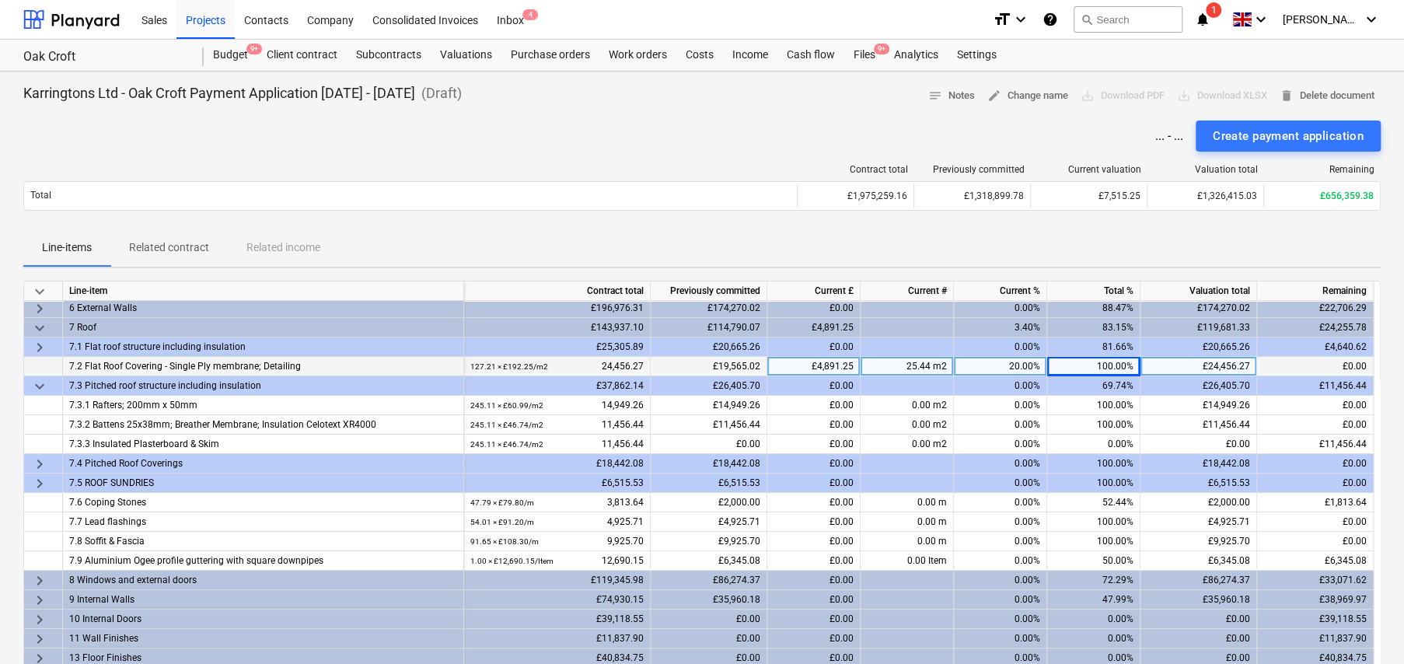
click at [35, 463] on span "keyboard_arrow_right" at bounding box center [39, 464] width 19 height 19
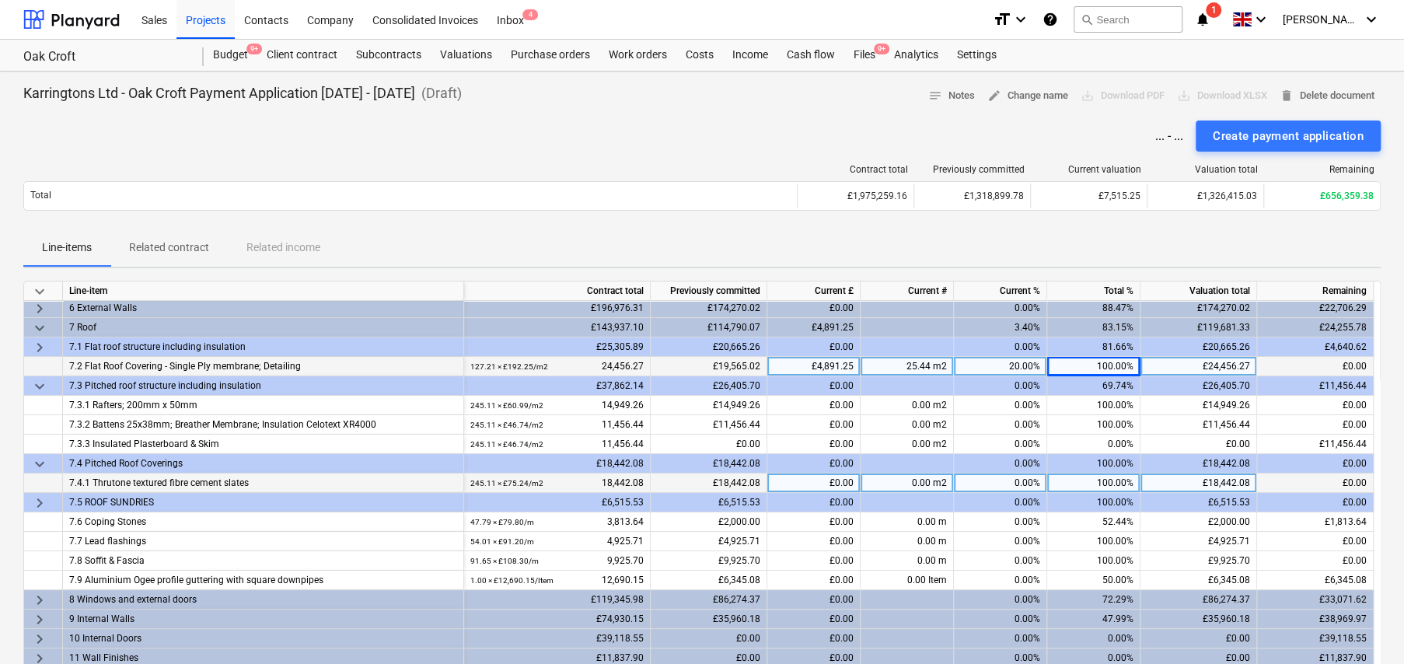
click at [36, 501] on span "keyboard_arrow_right" at bounding box center [39, 503] width 19 height 19
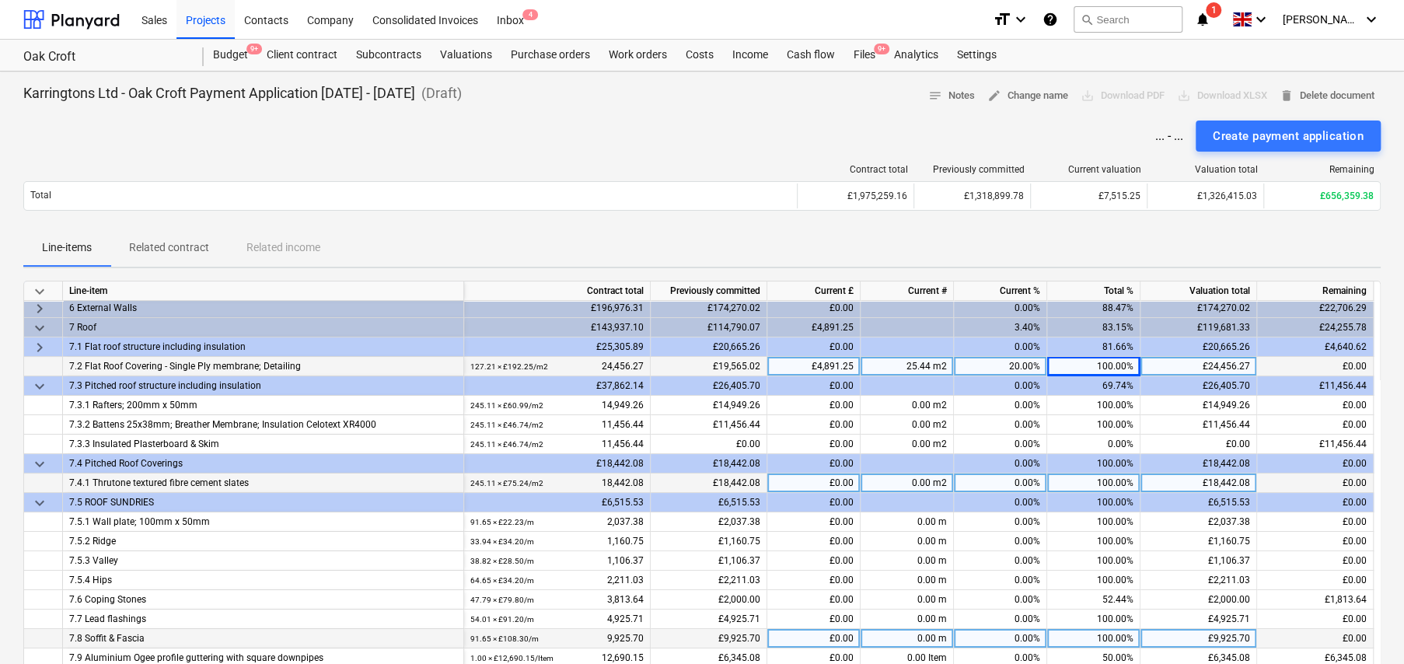
click at [36, 501] on span "keyboard_arrow_down" at bounding box center [39, 503] width 19 height 19
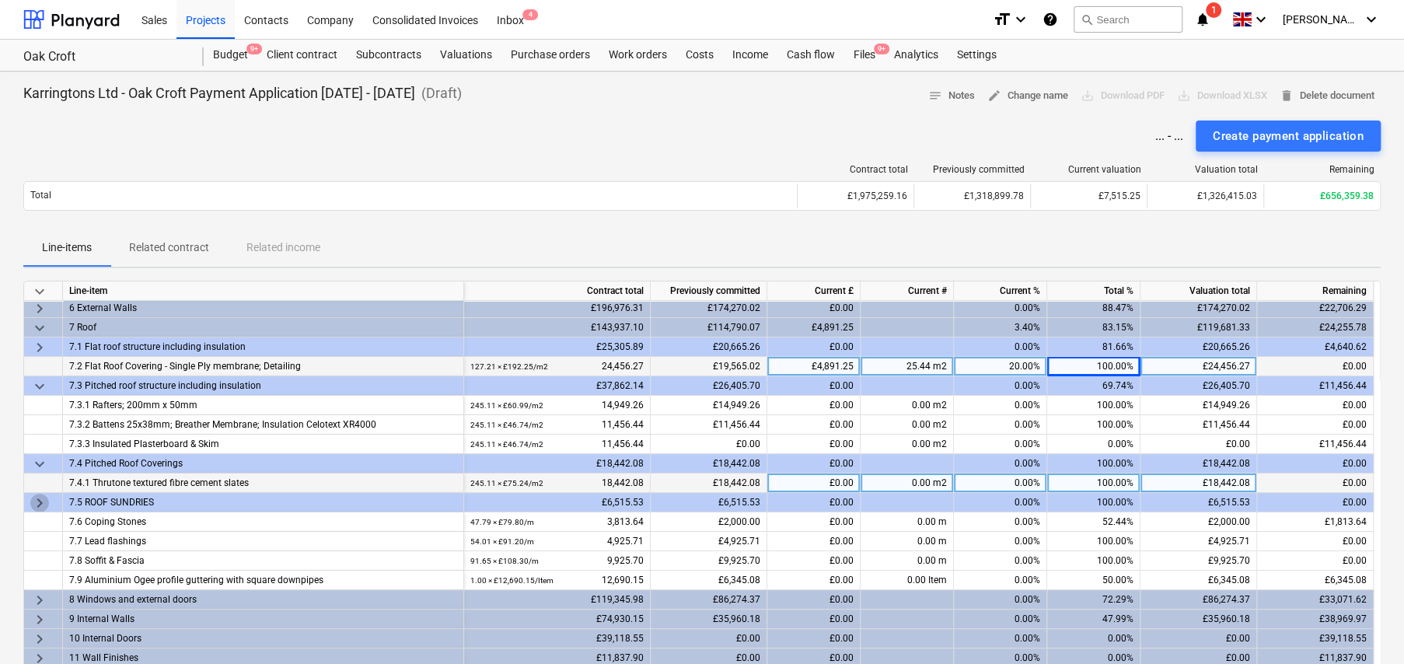
click at [36, 501] on span "keyboard_arrow_right" at bounding box center [39, 503] width 19 height 19
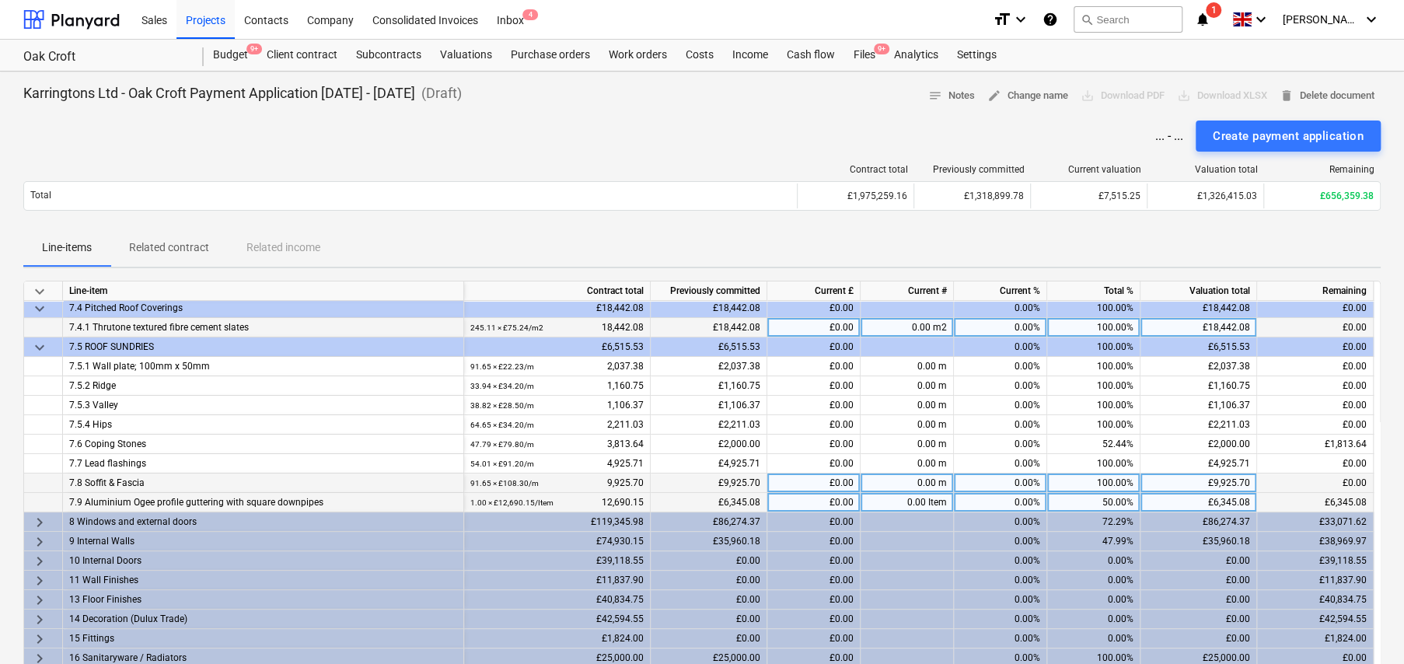
scroll to position [333, 0]
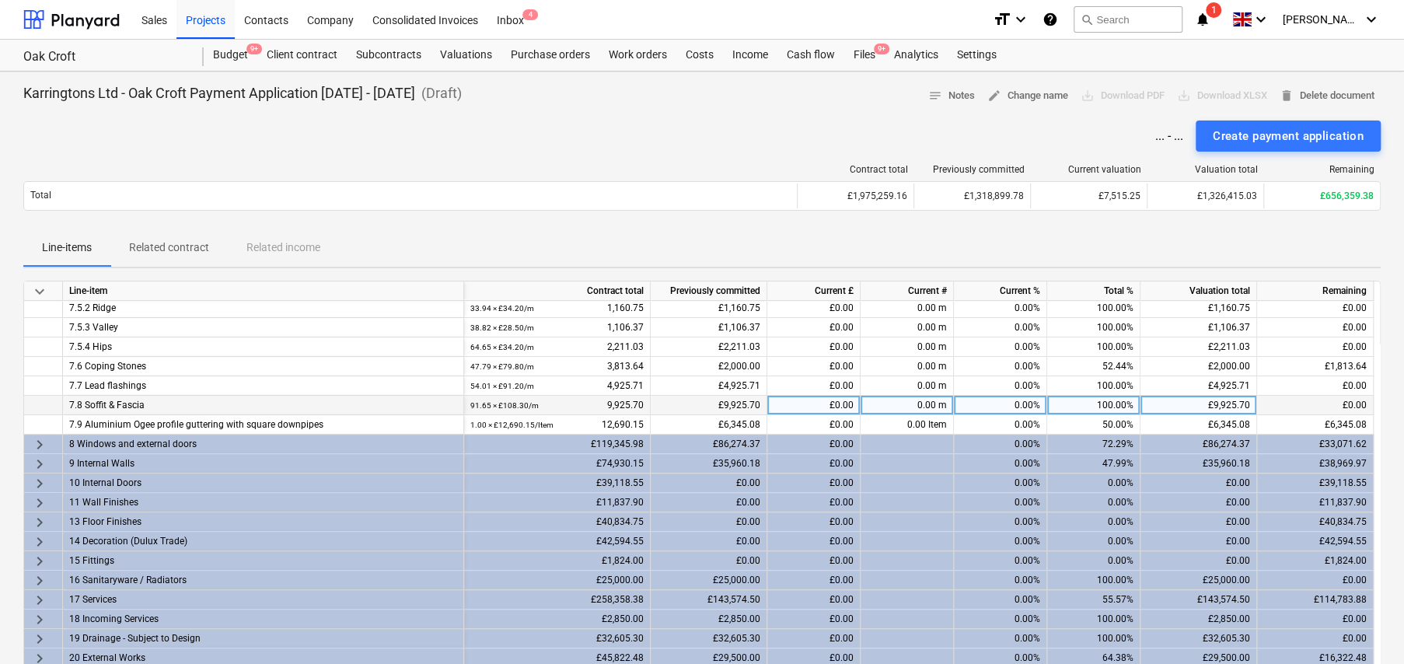
click at [39, 445] on span "keyboard_arrow_right" at bounding box center [39, 444] width 19 height 19
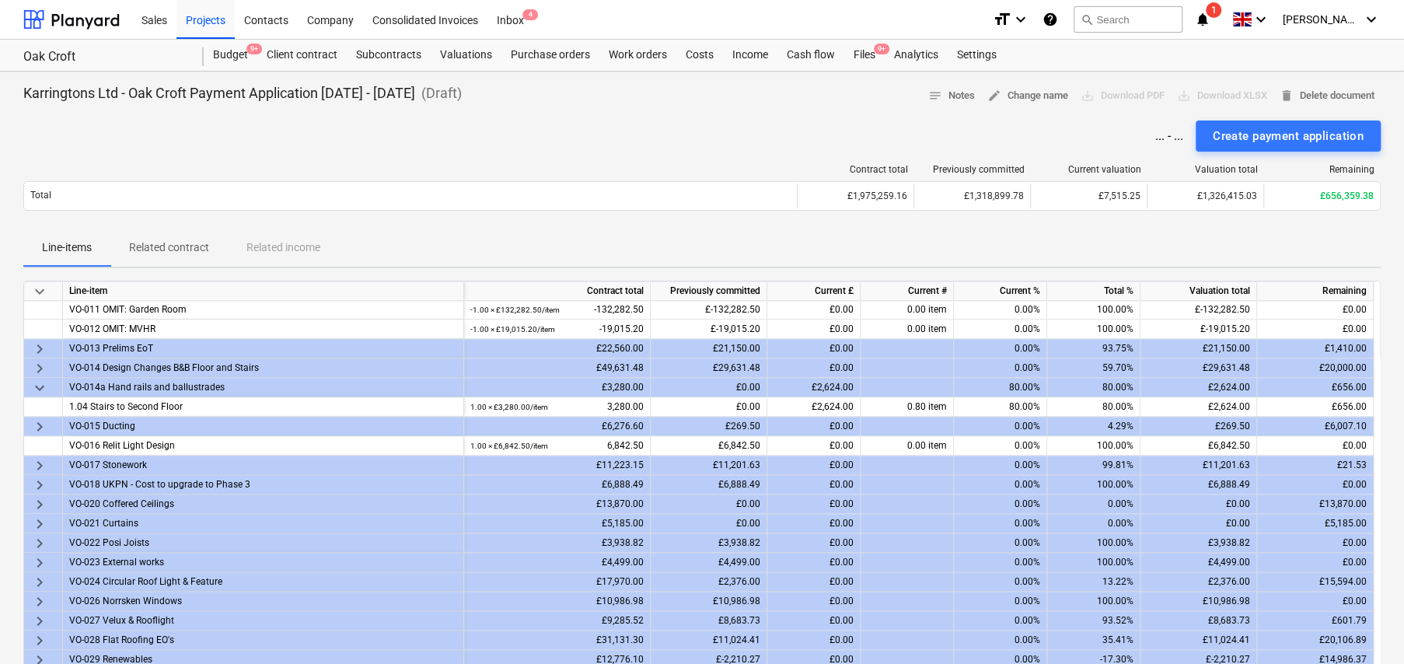
scroll to position [1110, 0]
click at [39, 597] on span "keyboard_arrow_right" at bounding box center [39, 600] width 19 height 19
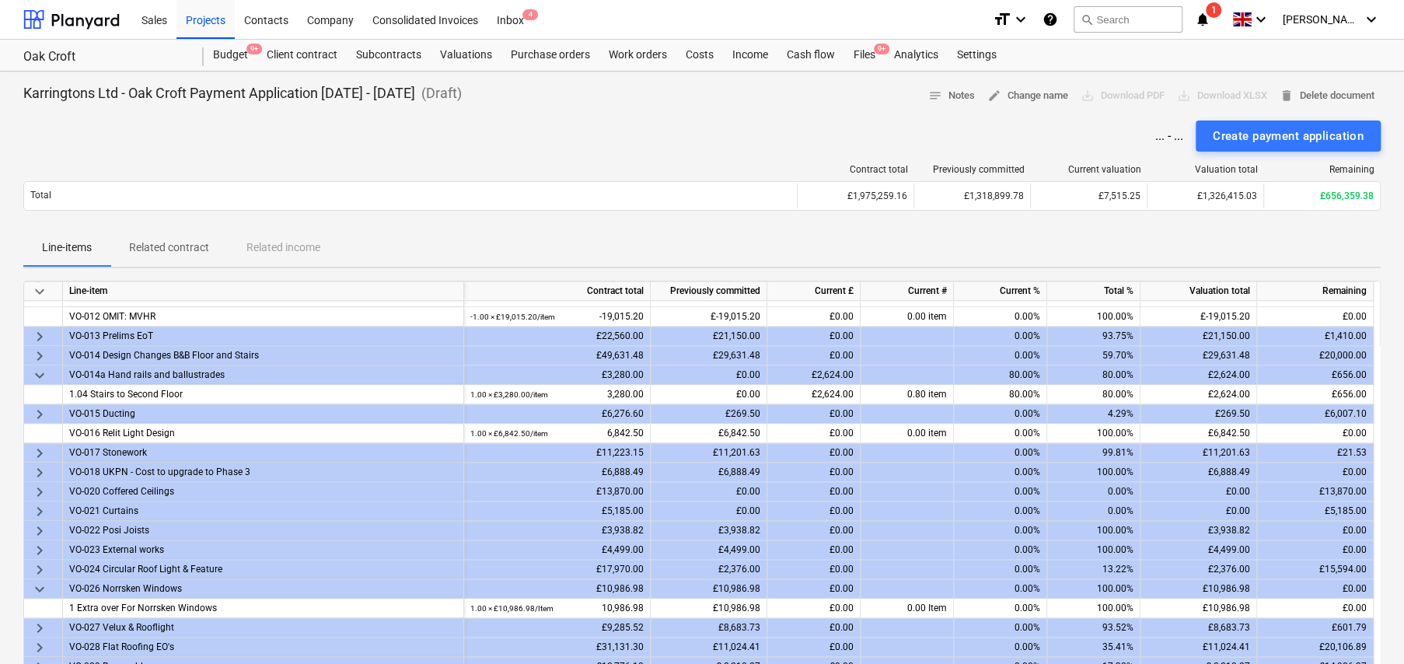
scroll to position [1148, 0]
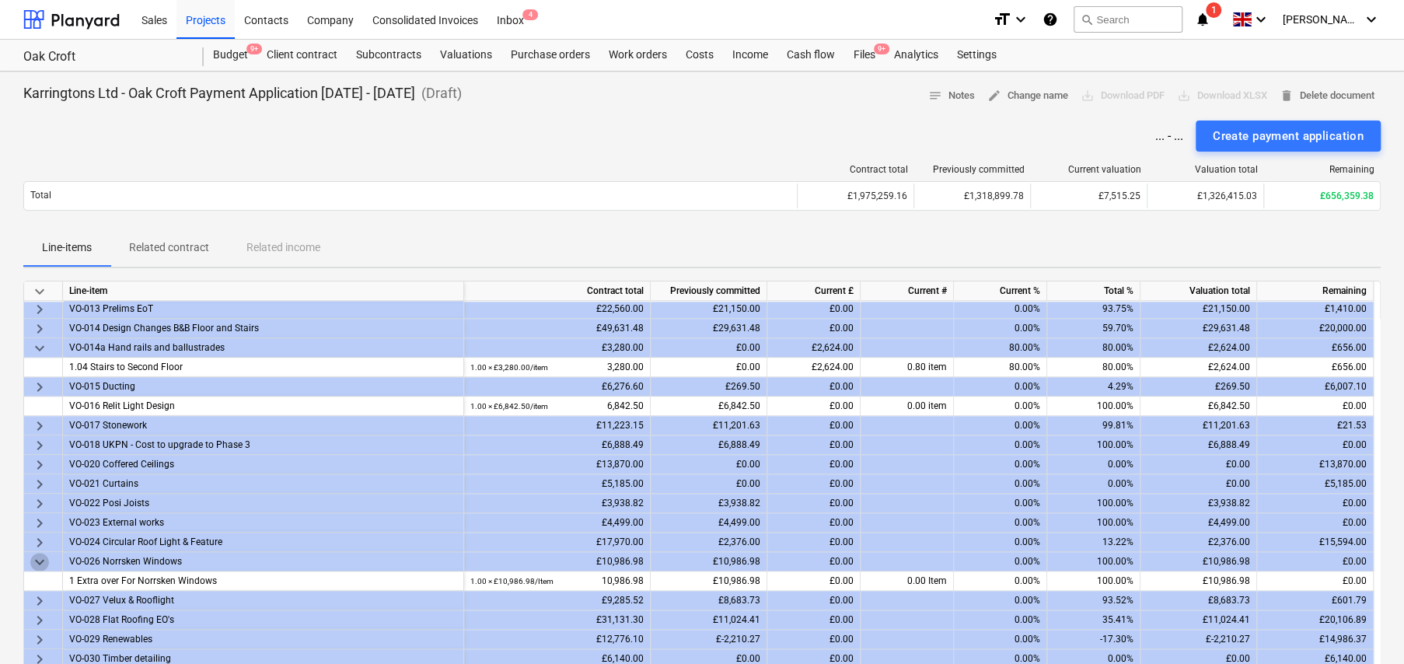
click at [37, 559] on span "keyboard_arrow_down" at bounding box center [39, 562] width 19 height 19
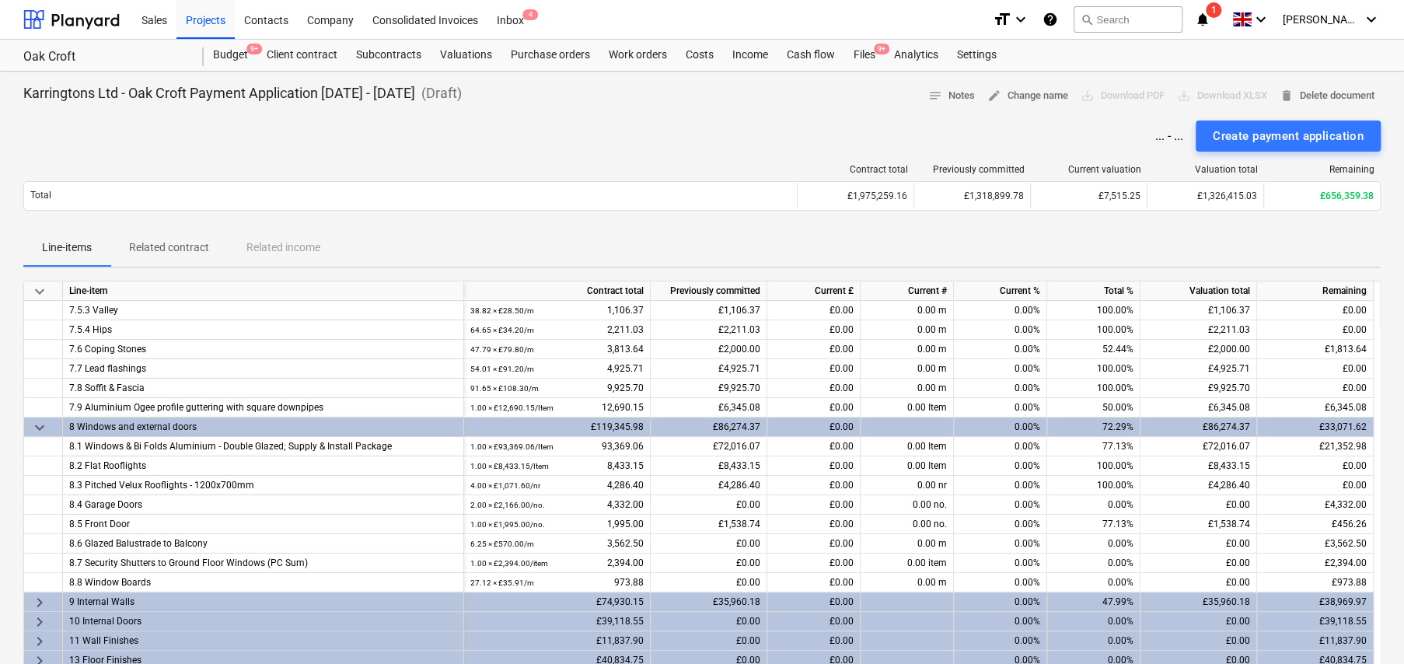
scroll to position [351, 0]
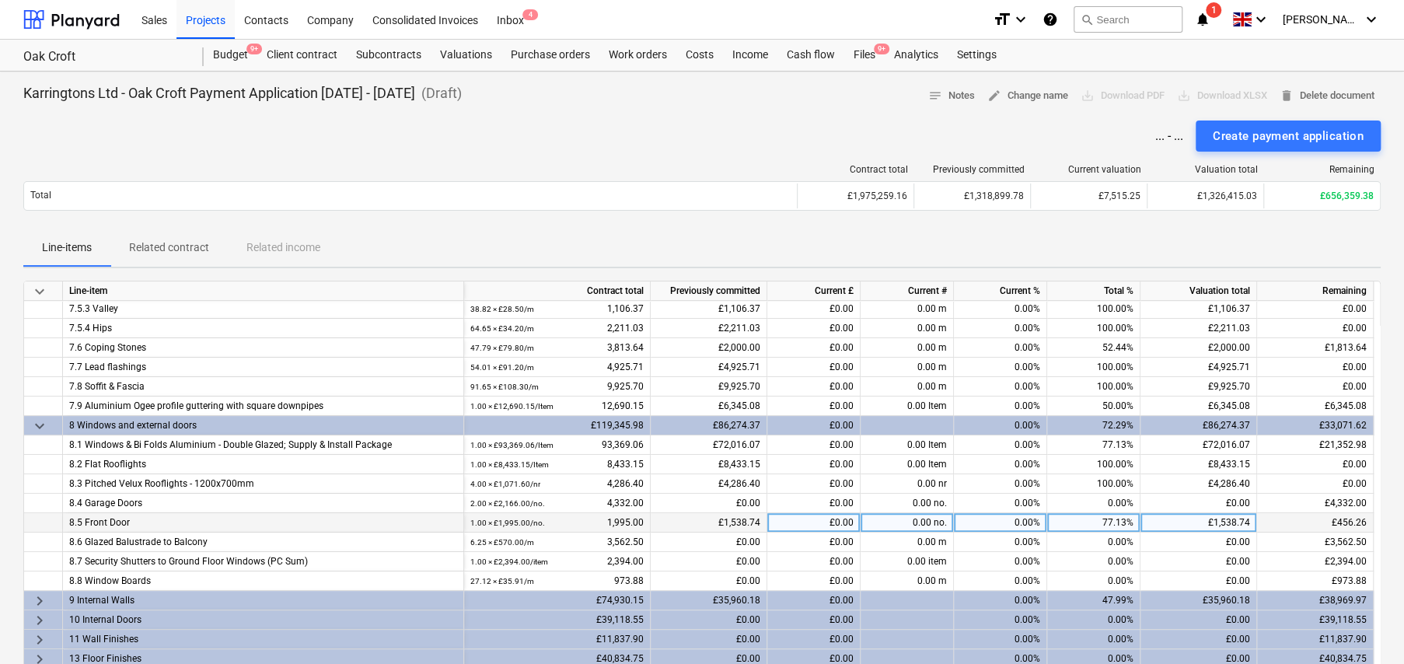
click at [1116, 519] on div "77.13%" at bounding box center [1093, 522] width 93 height 19
type input "100"
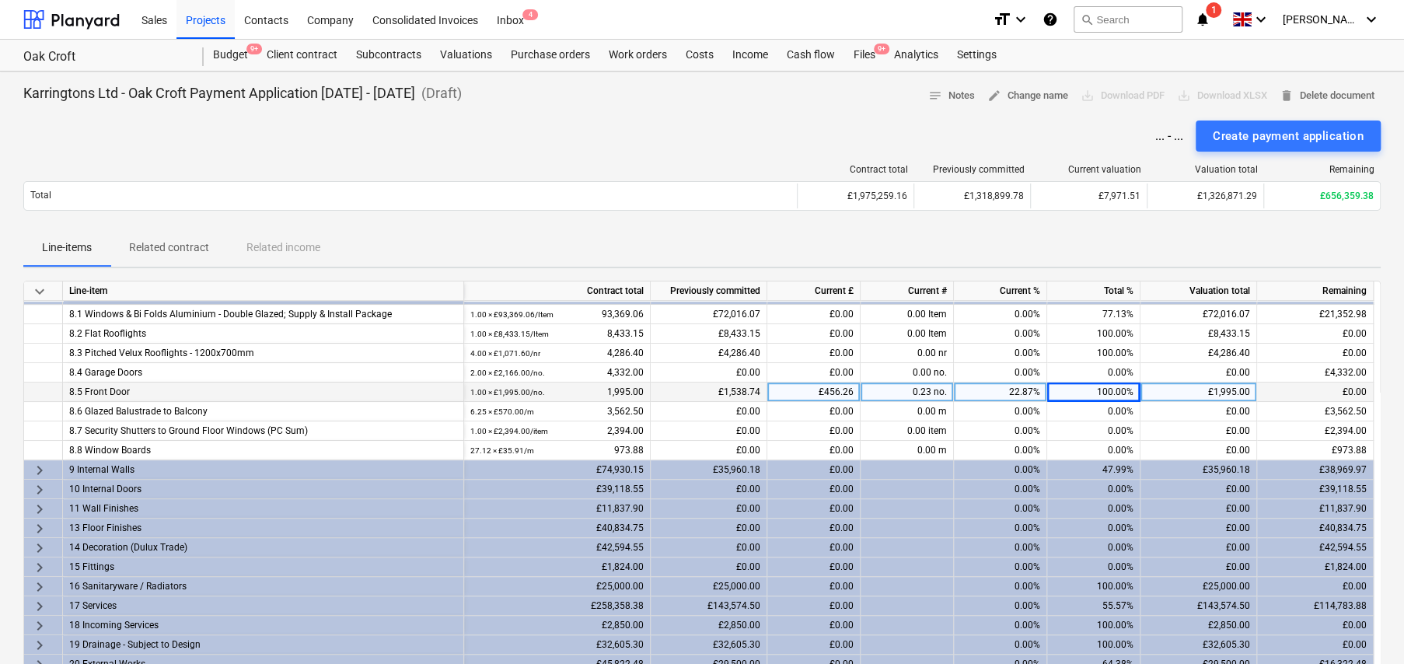
scroll to position [507, 0]
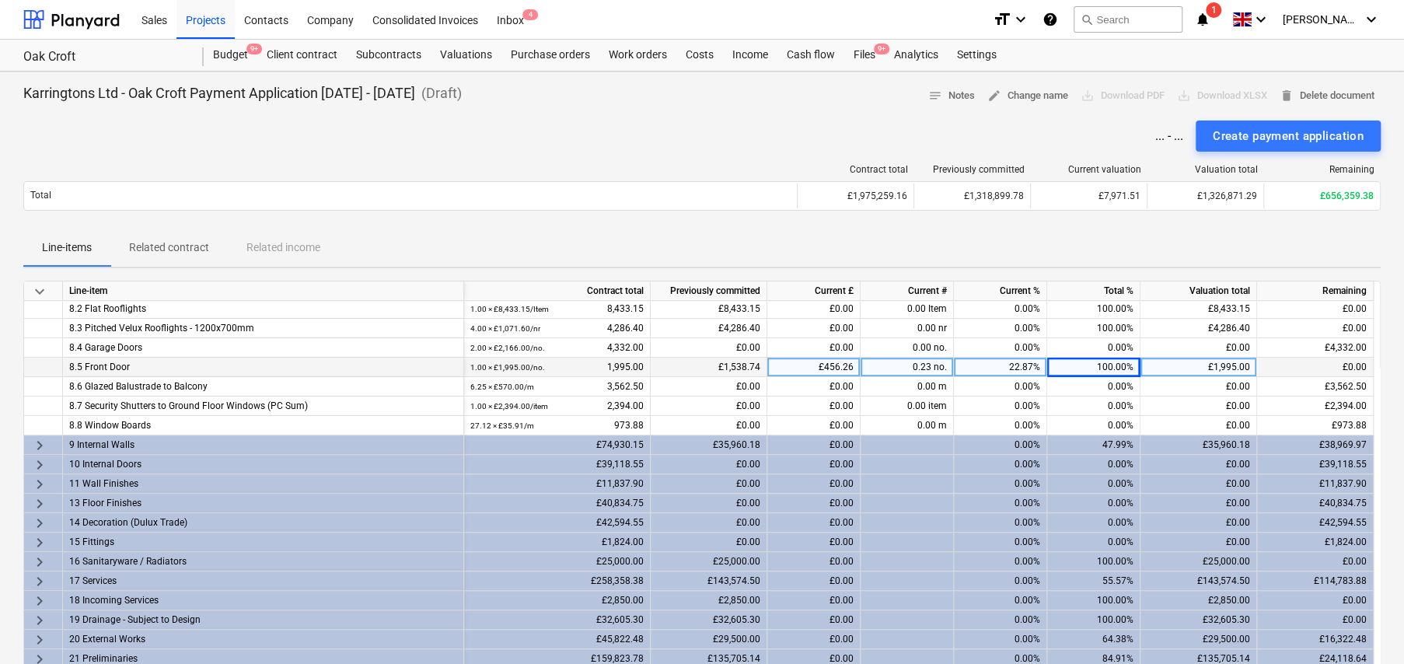
click at [37, 442] on span "keyboard_arrow_right" at bounding box center [39, 445] width 19 height 19
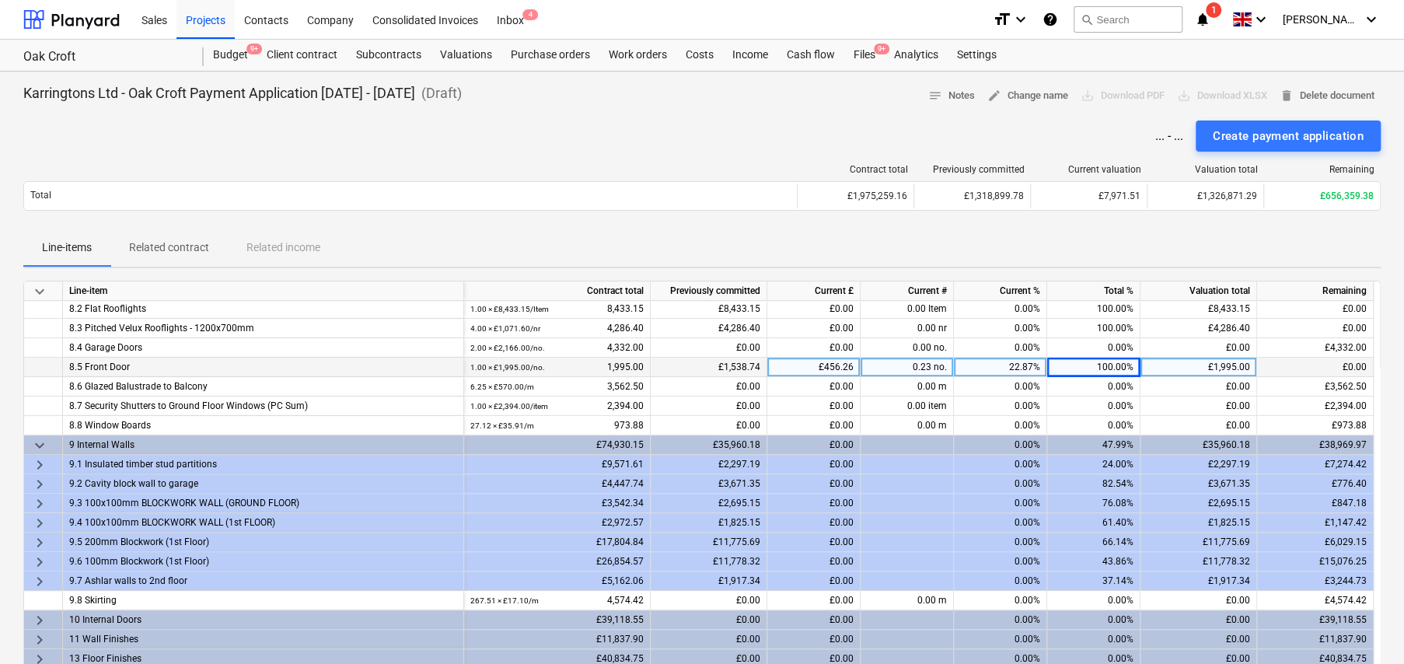
click at [38, 461] on span "keyboard_arrow_right" at bounding box center [39, 465] width 19 height 19
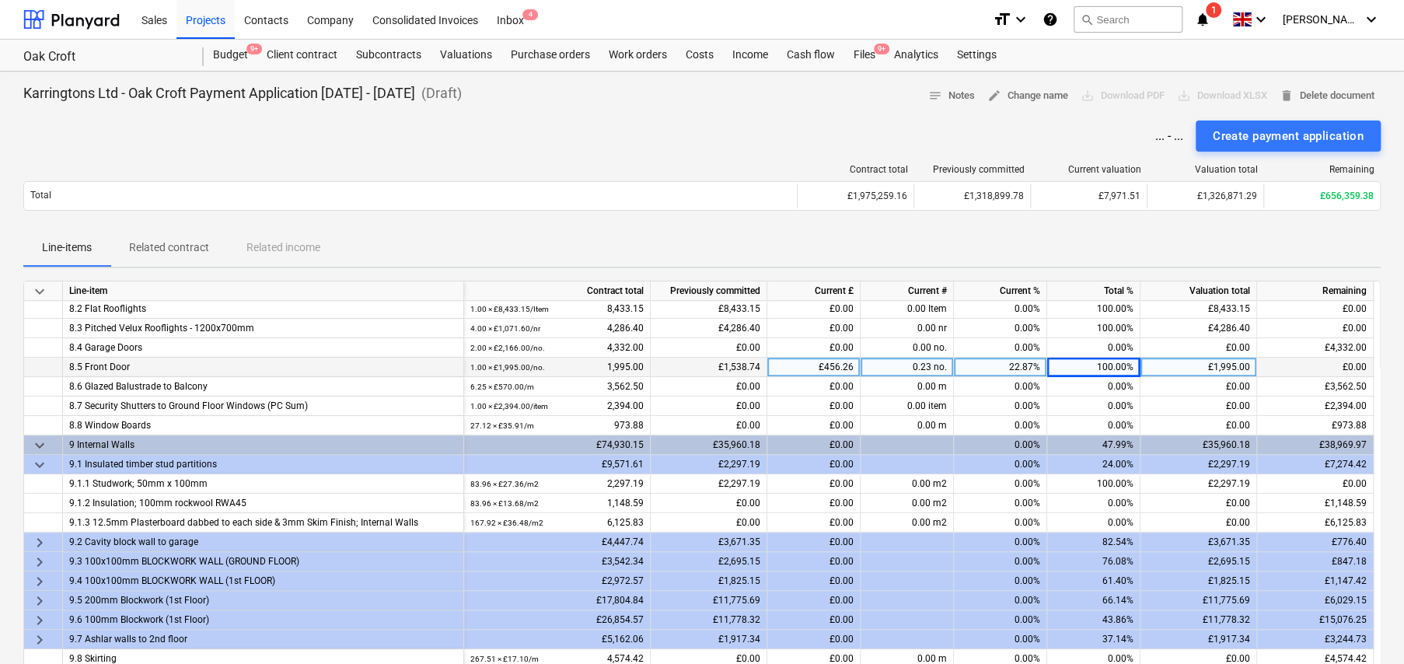
click at [44, 537] on span "keyboard_arrow_right" at bounding box center [39, 542] width 19 height 19
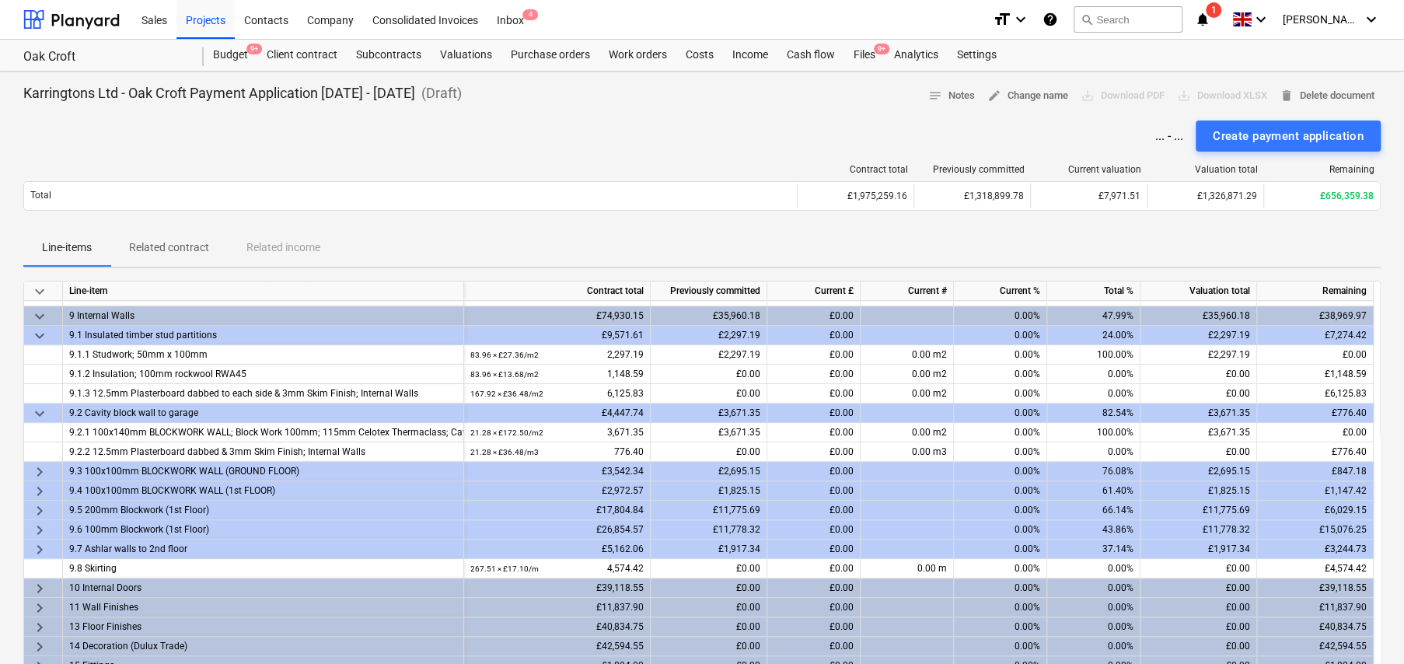
scroll to position [662, 0]
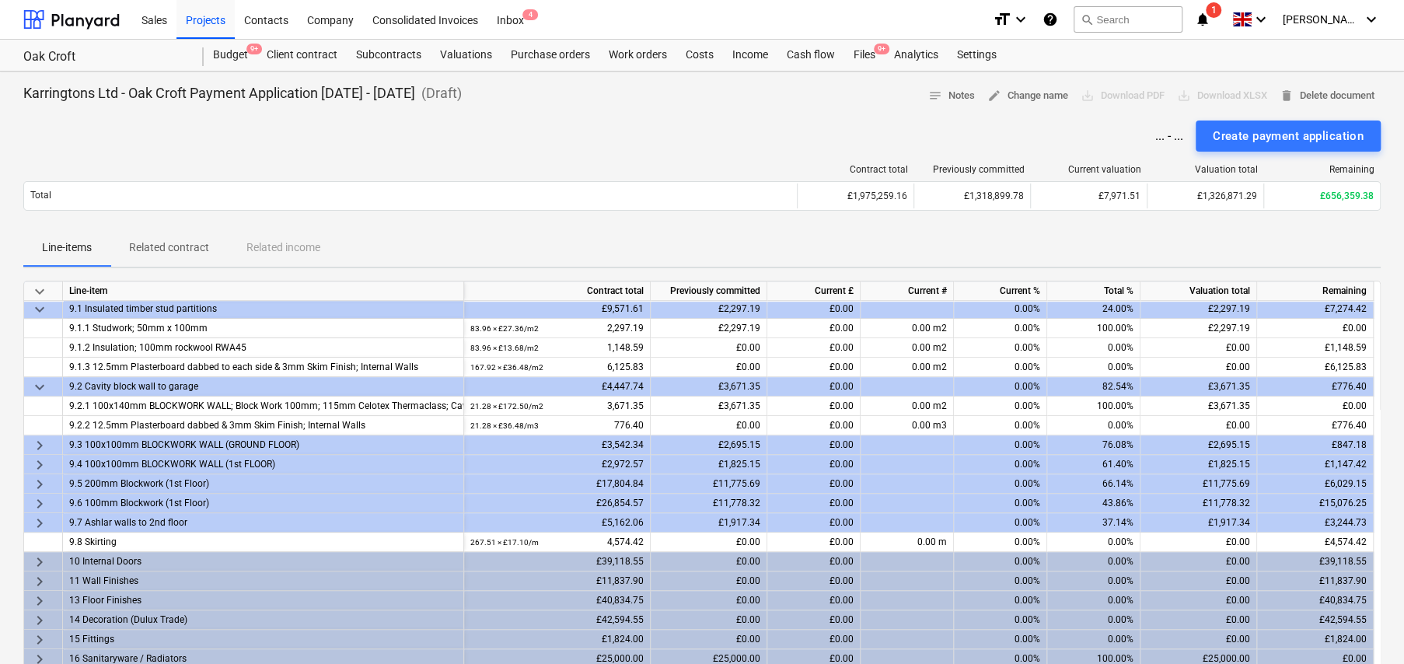
click at [40, 446] on span "keyboard_arrow_right" at bounding box center [39, 445] width 19 height 19
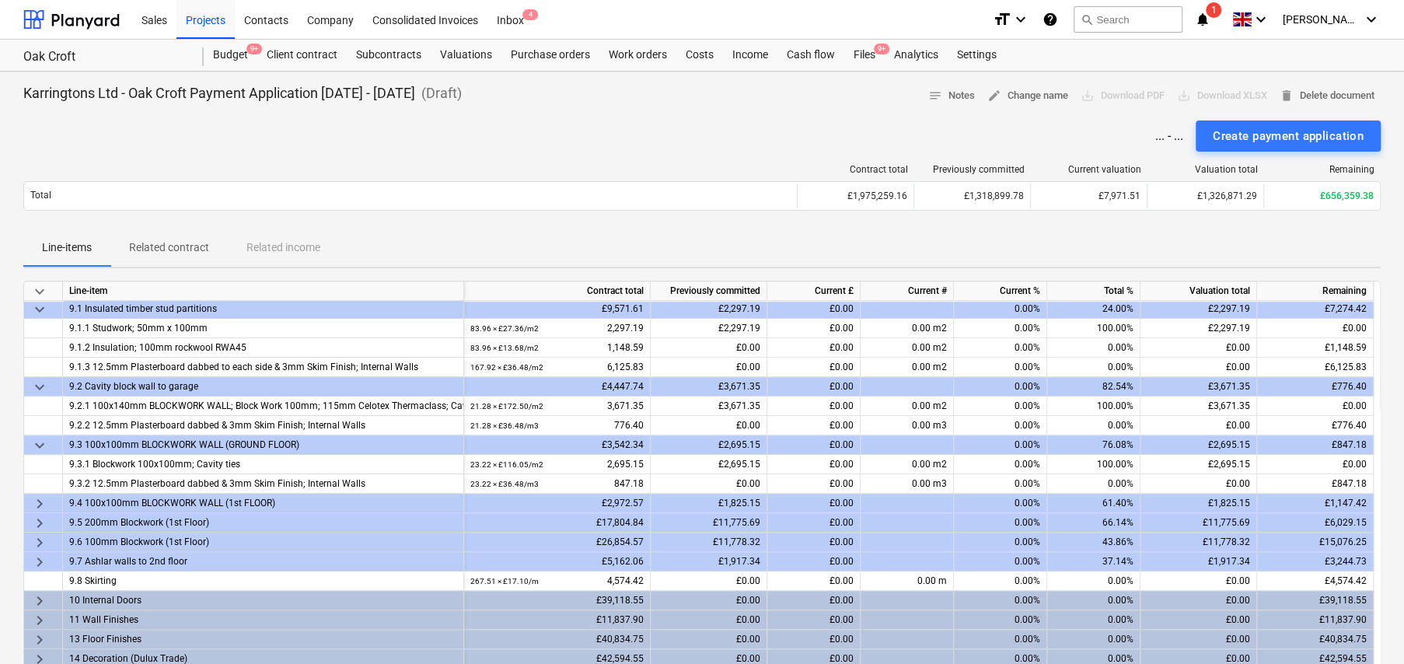
click at [39, 497] on span "keyboard_arrow_right" at bounding box center [39, 503] width 19 height 19
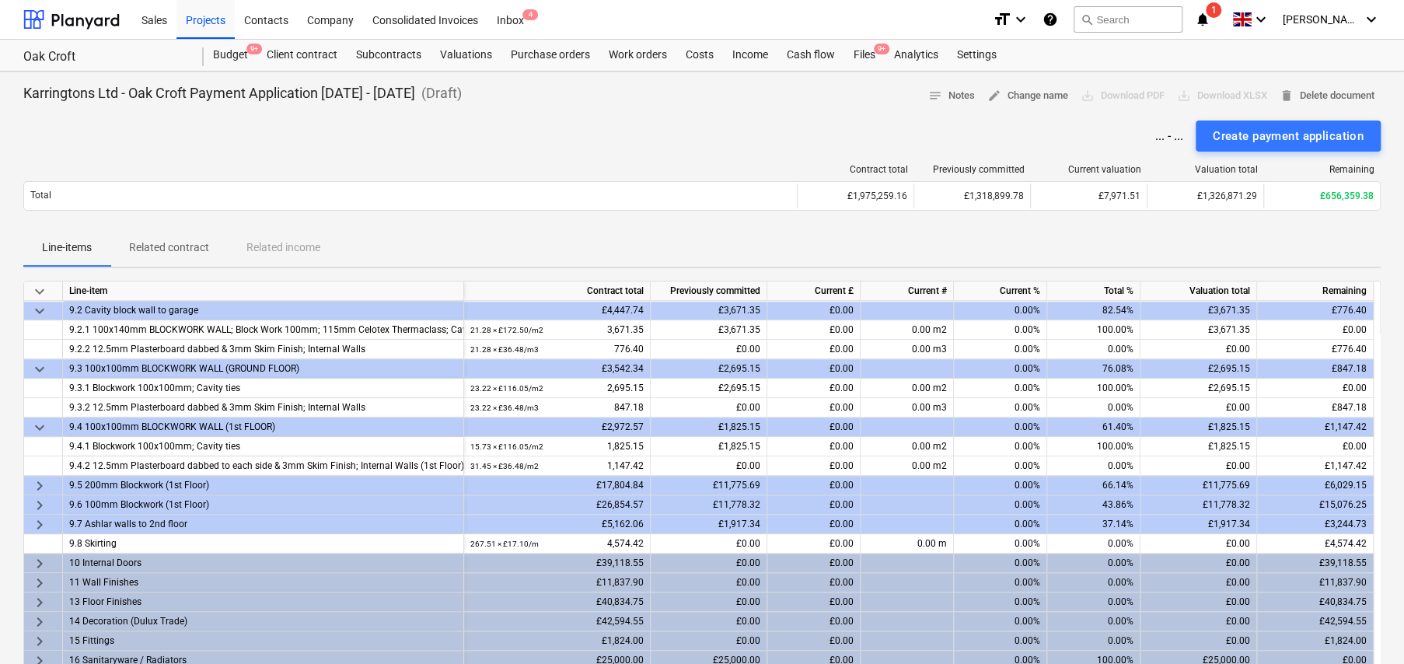
scroll to position [740, 0]
click at [39, 480] on span "keyboard_arrow_right" at bounding box center [39, 484] width 19 height 19
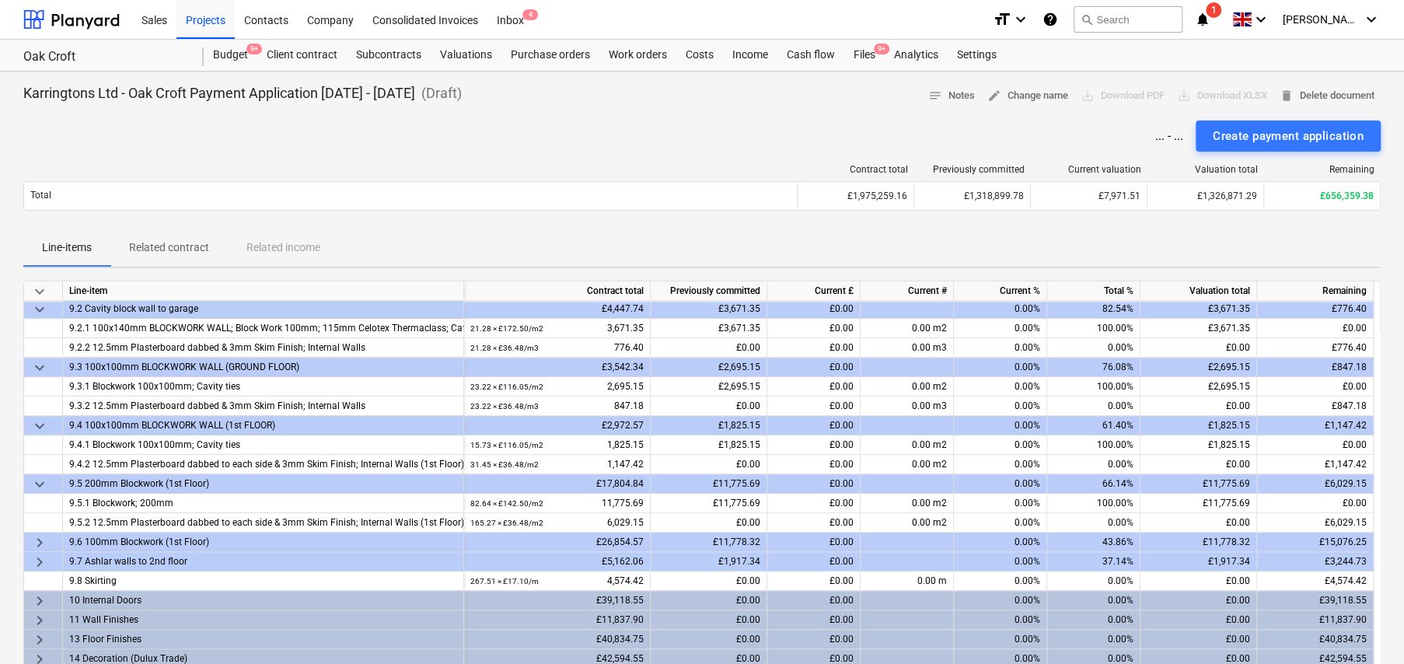
click at [36, 538] on span "keyboard_arrow_right" at bounding box center [39, 542] width 19 height 19
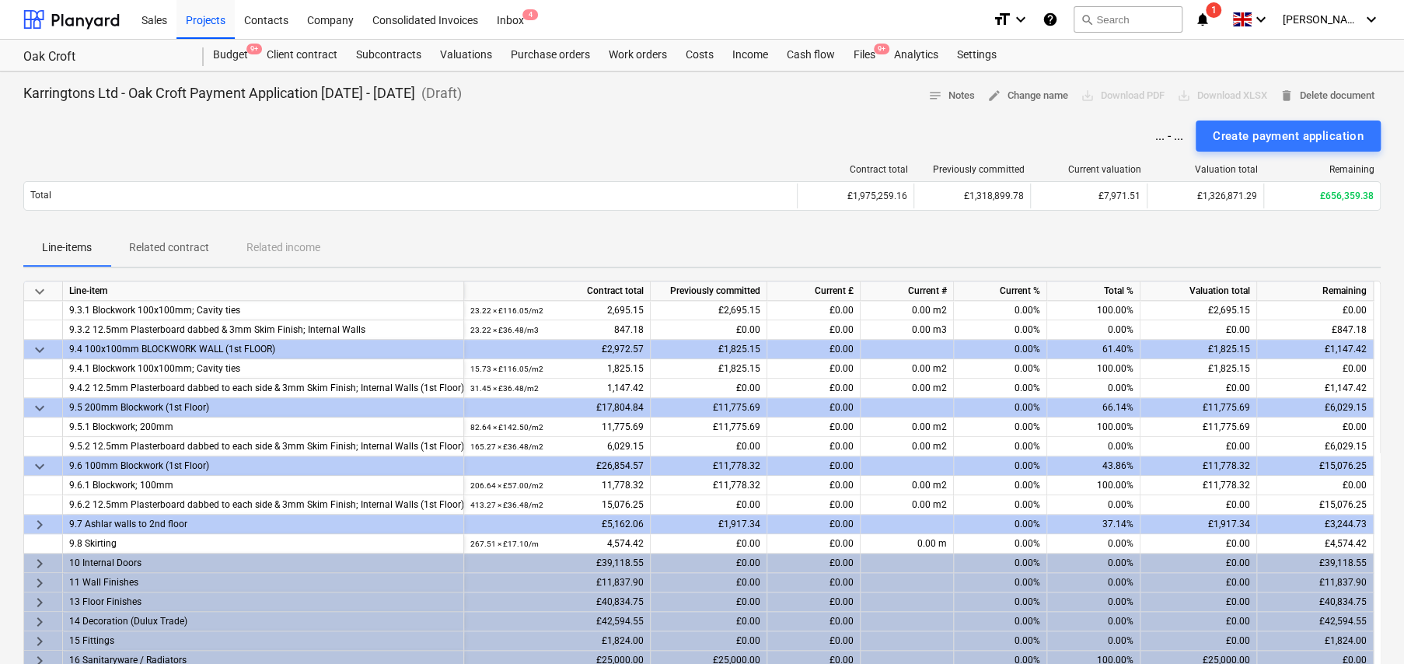
scroll to position [818, 0]
click at [37, 521] on span "keyboard_arrow_right" at bounding box center [39, 523] width 19 height 19
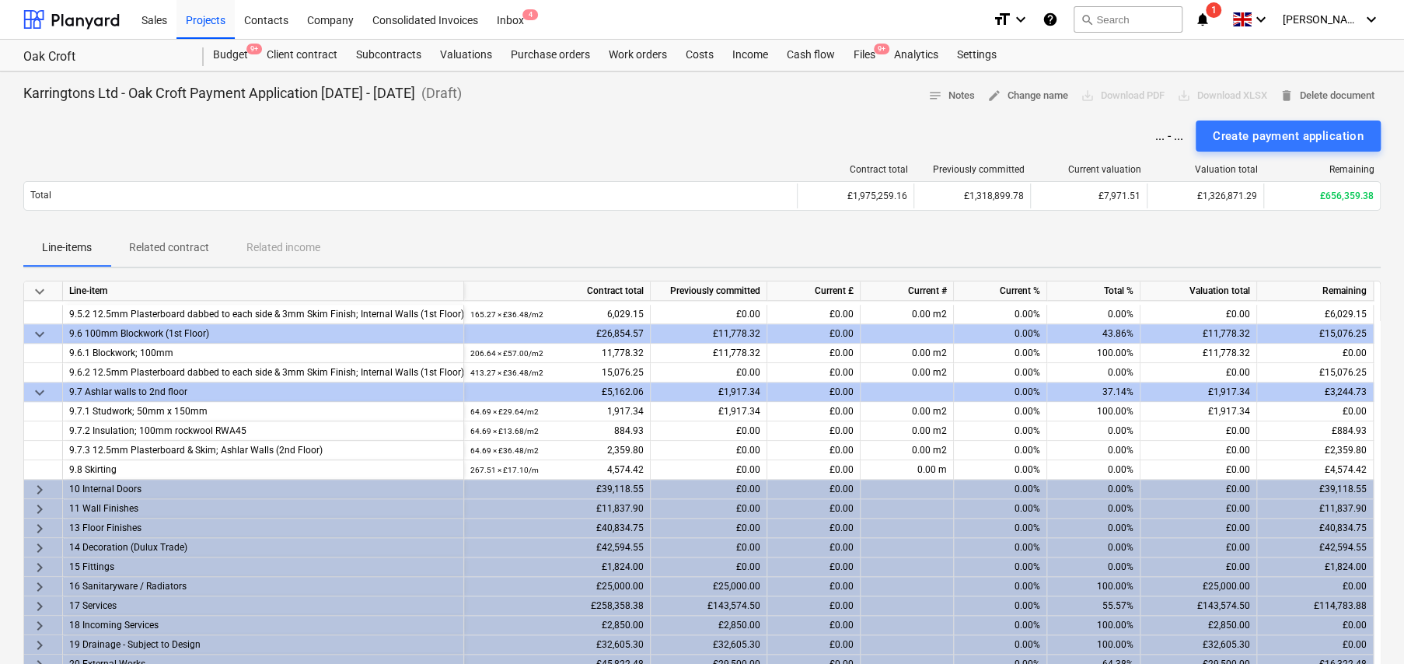
scroll to position [1051, 0]
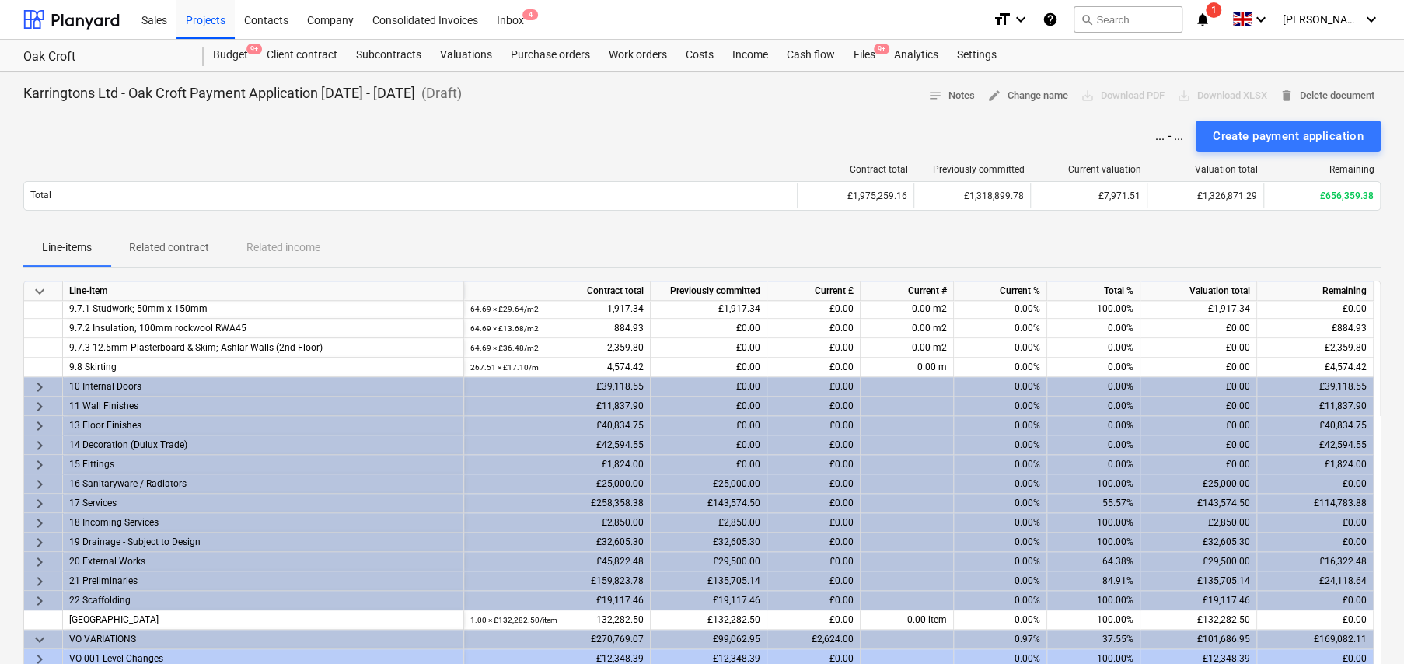
click at [42, 482] on span "keyboard_arrow_right" at bounding box center [39, 484] width 19 height 19
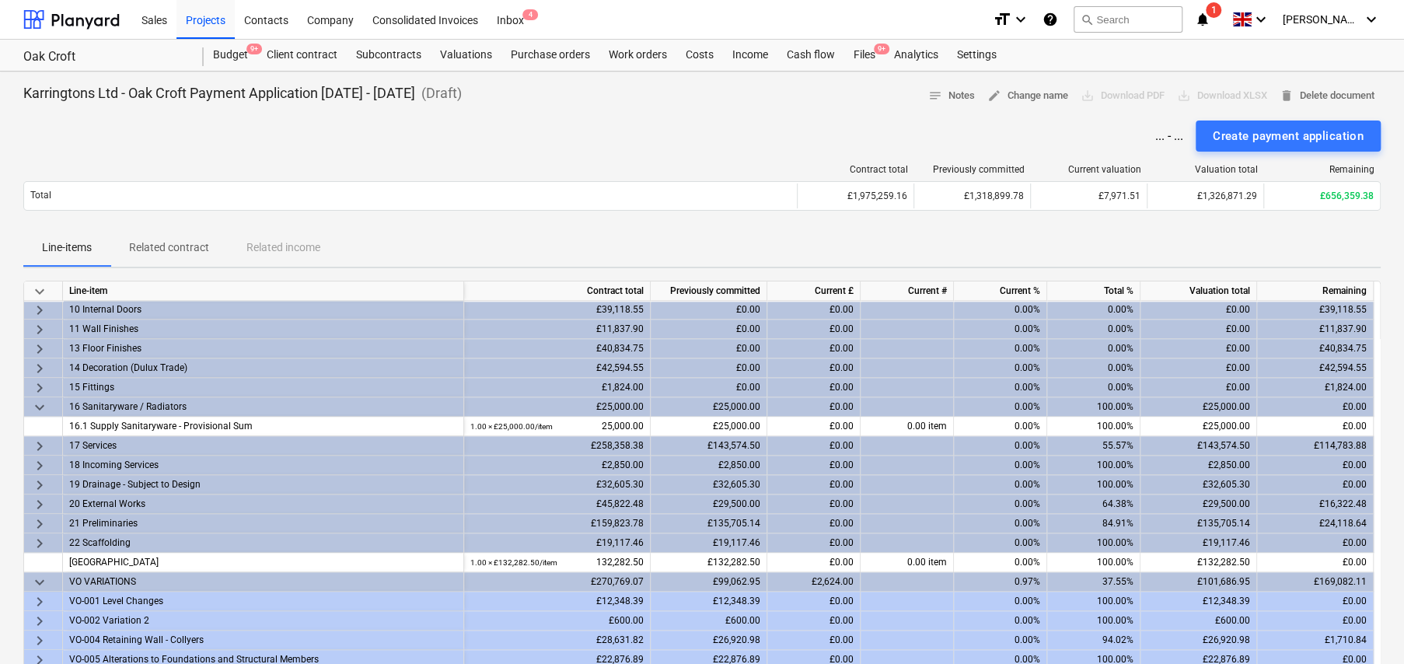
scroll to position [1129, 0]
click at [40, 445] on span "keyboard_arrow_right" at bounding box center [39, 445] width 19 height 19
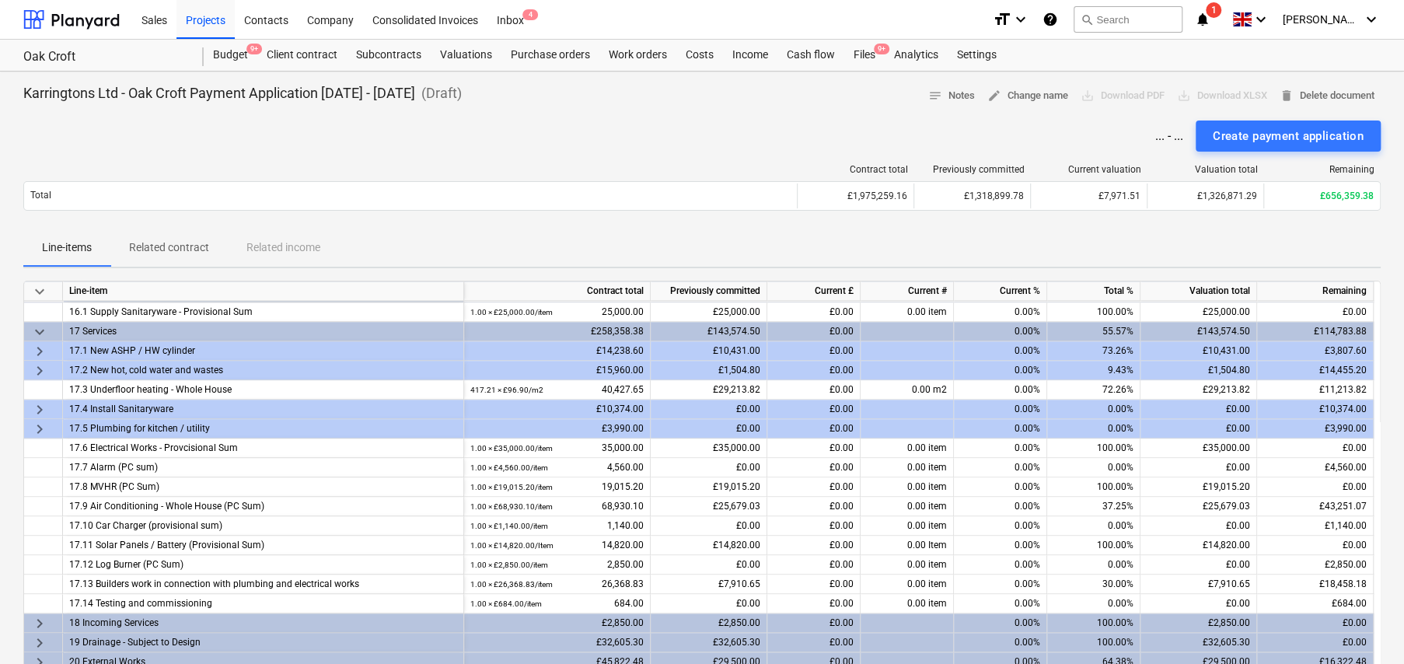
scroll to position [1284, 0]
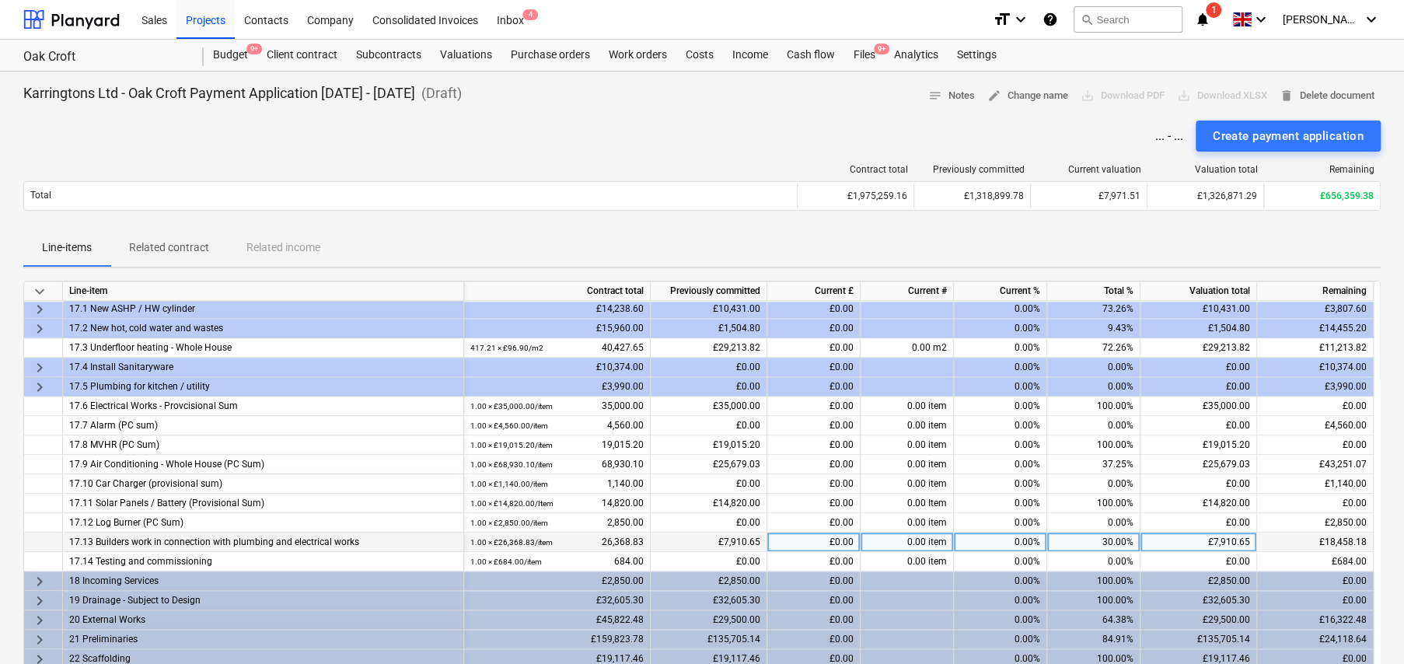
click at [1116, 540] on div "30.00%" at bounding box center [1093, 542] width 93 height 19
type input "50"
click at [42, 576] on span "keyboard_arrow_right" at bounding box center [39, 581] width 19 height 19
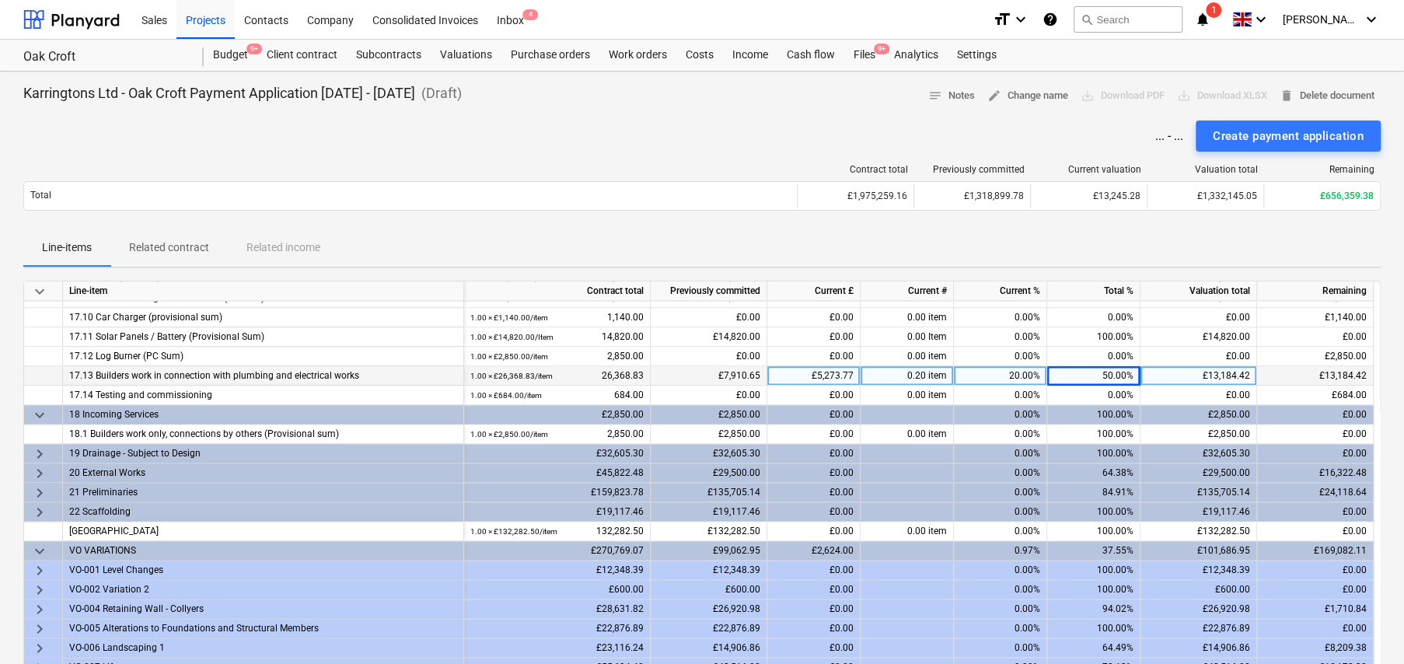
scroll to position [1517, 0]
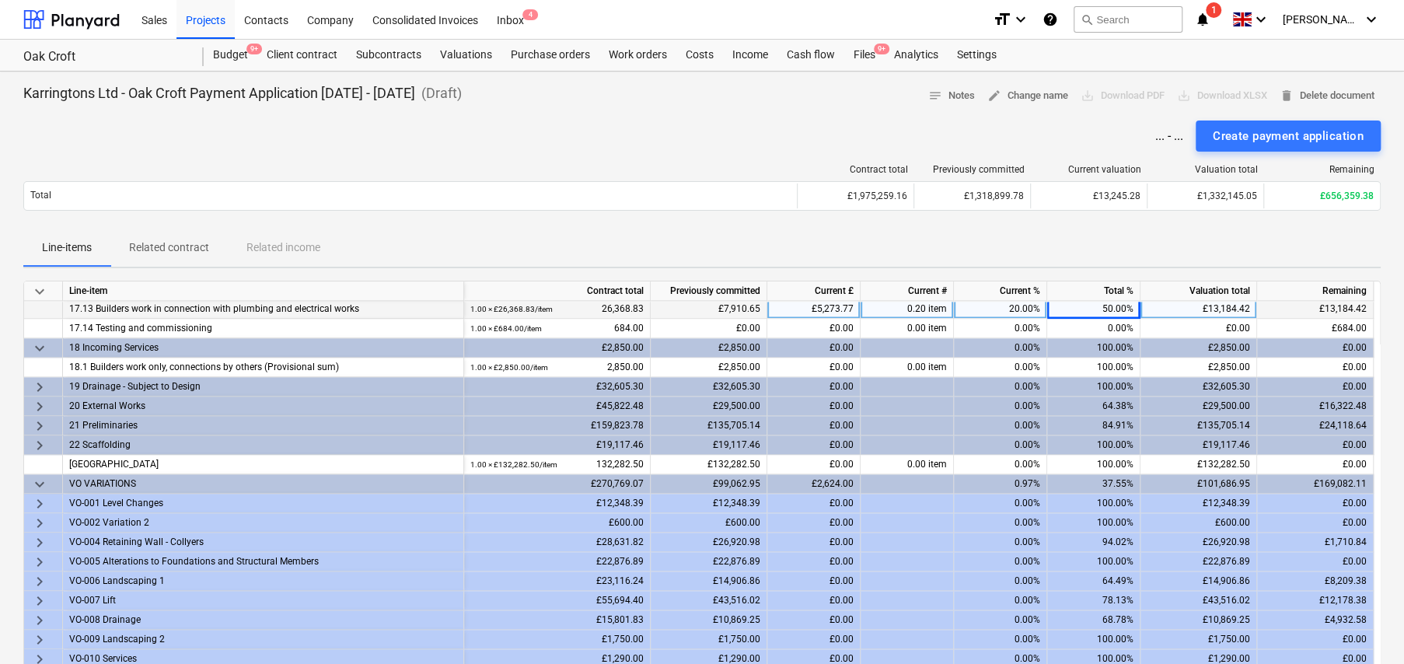
click at [39, 403] on span "keyboard_arrow_right" at bounding box center [39, 406] width 19 height 19
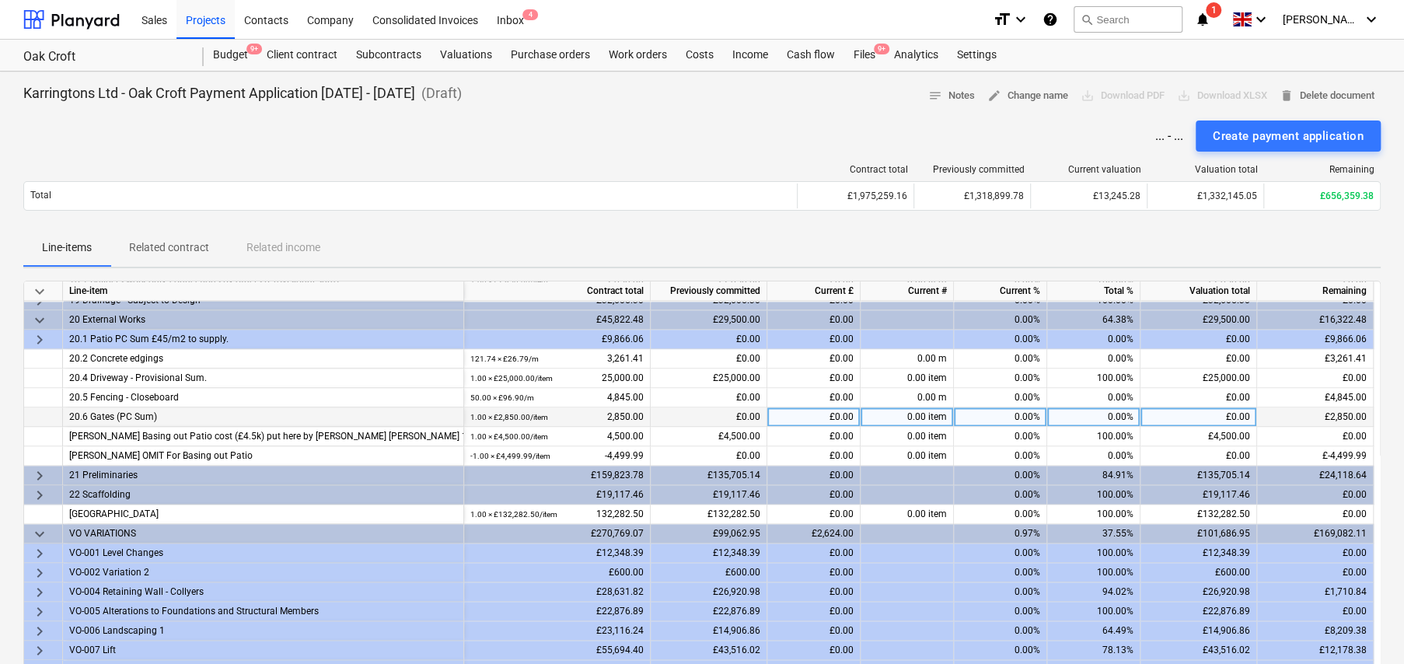
scroll to position [1673, 0]
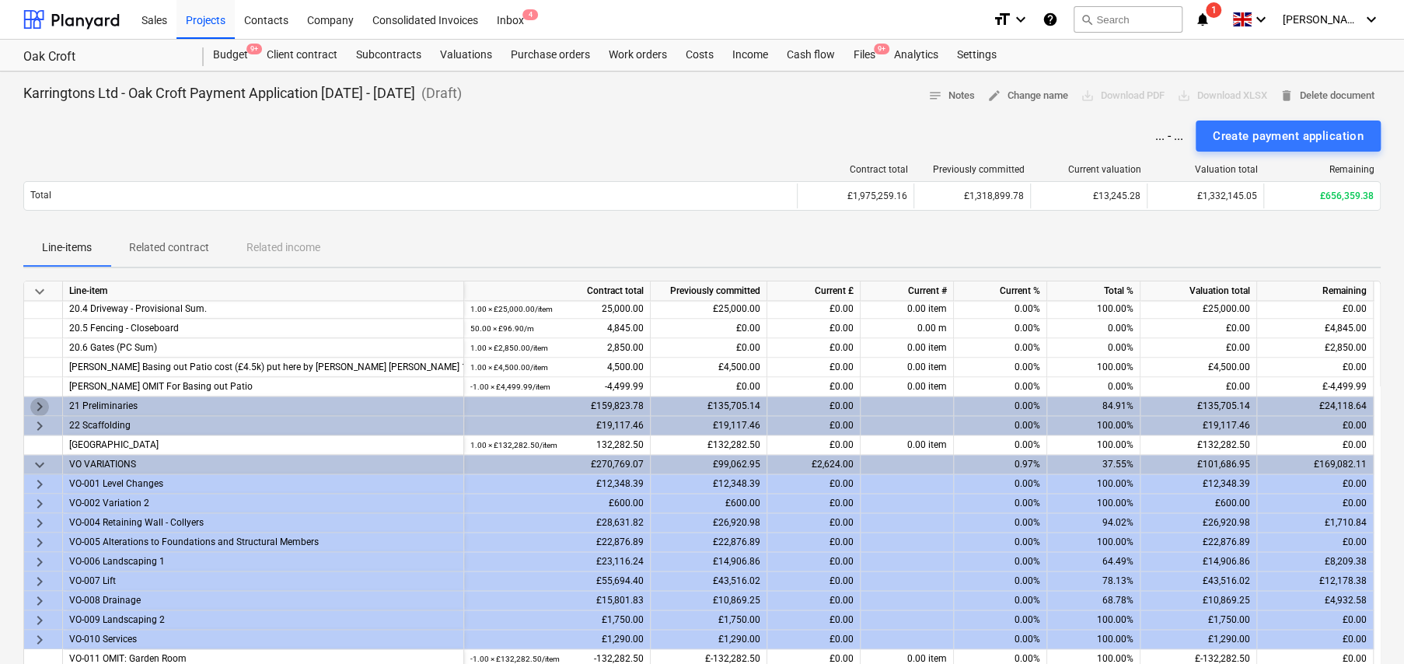
click at [35, 403] on span "keyboard_arrow_right" at bounding box center [39, 406] width 19 height 19
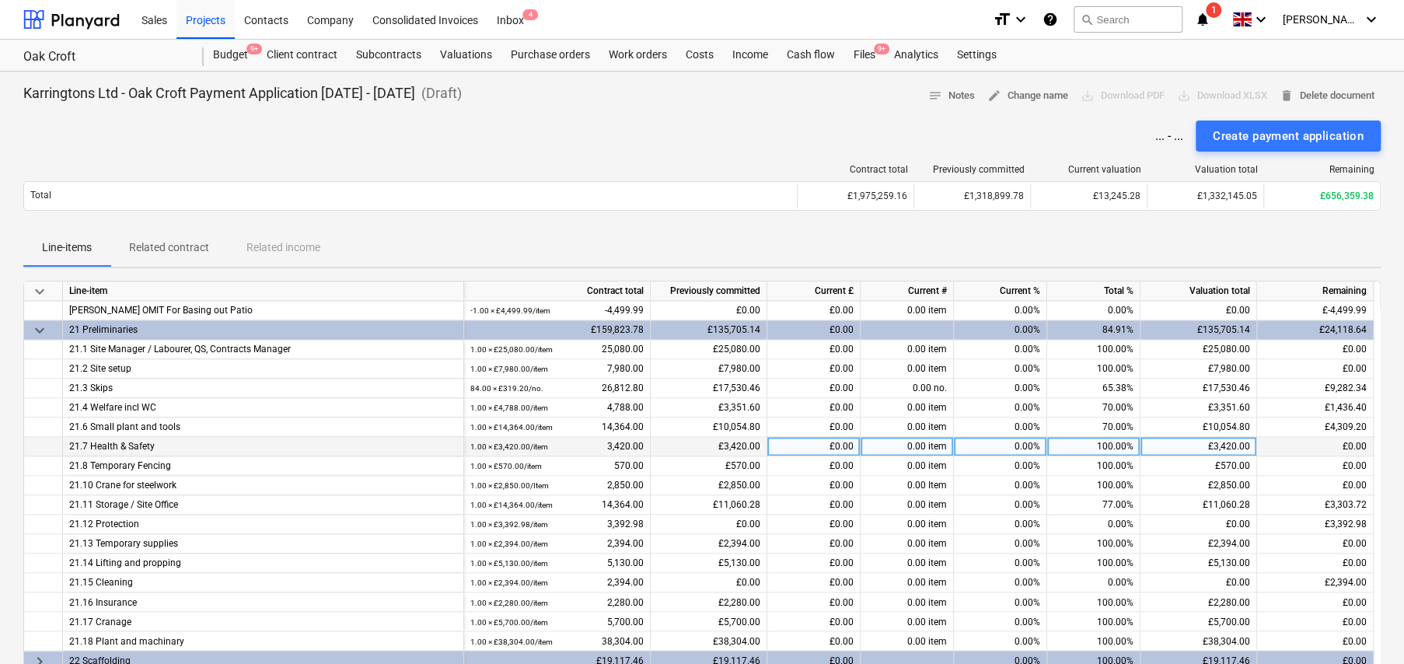
scroll to position [1751, 0]
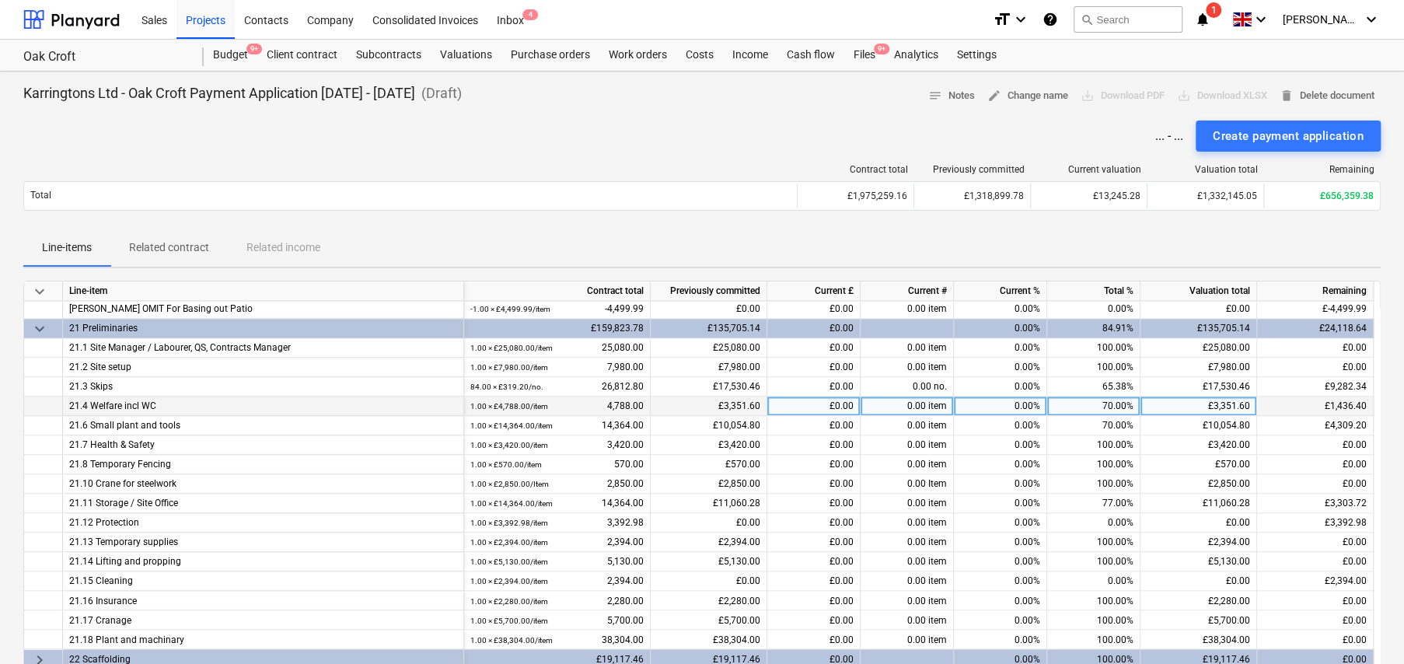
click at [1106, 401] on div "70.00%" at bounding box center [1093, 405] width 93 height 19
type input "72"
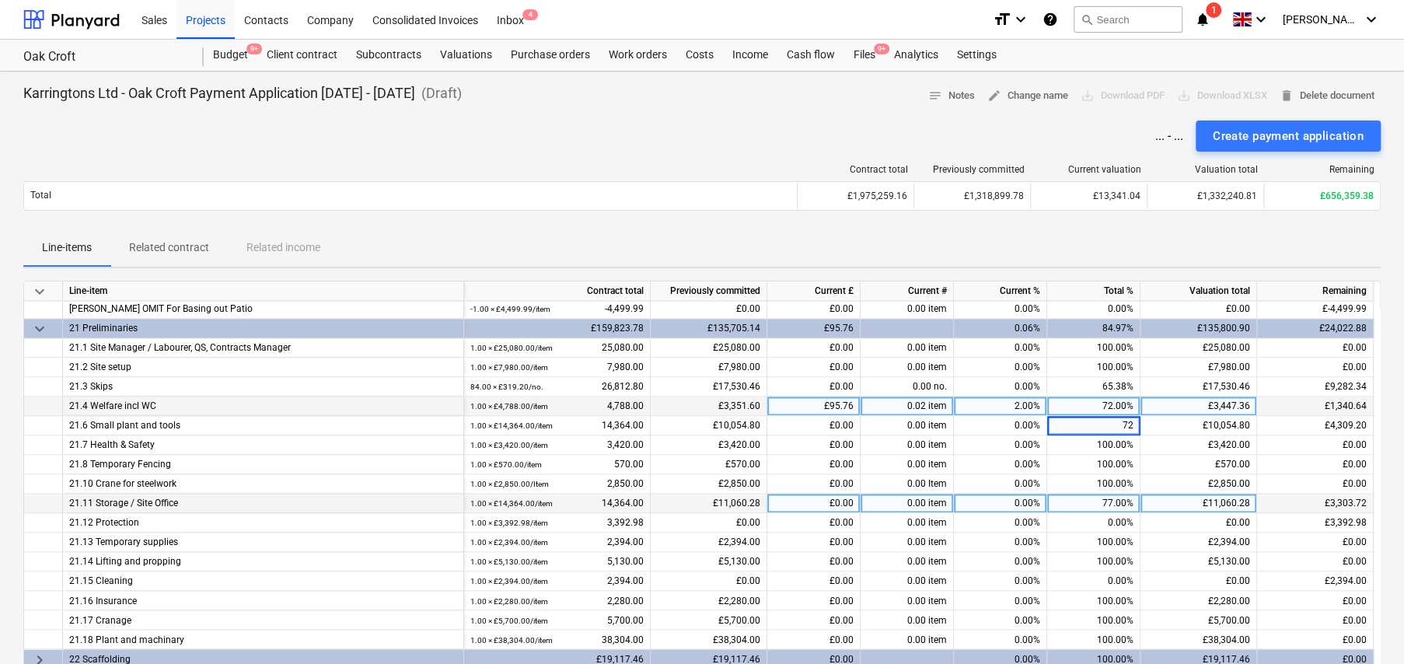
click at [1116, 496] on div "77.00%" at bounding box center [1093, 503] width 93 height 19
type input "78"
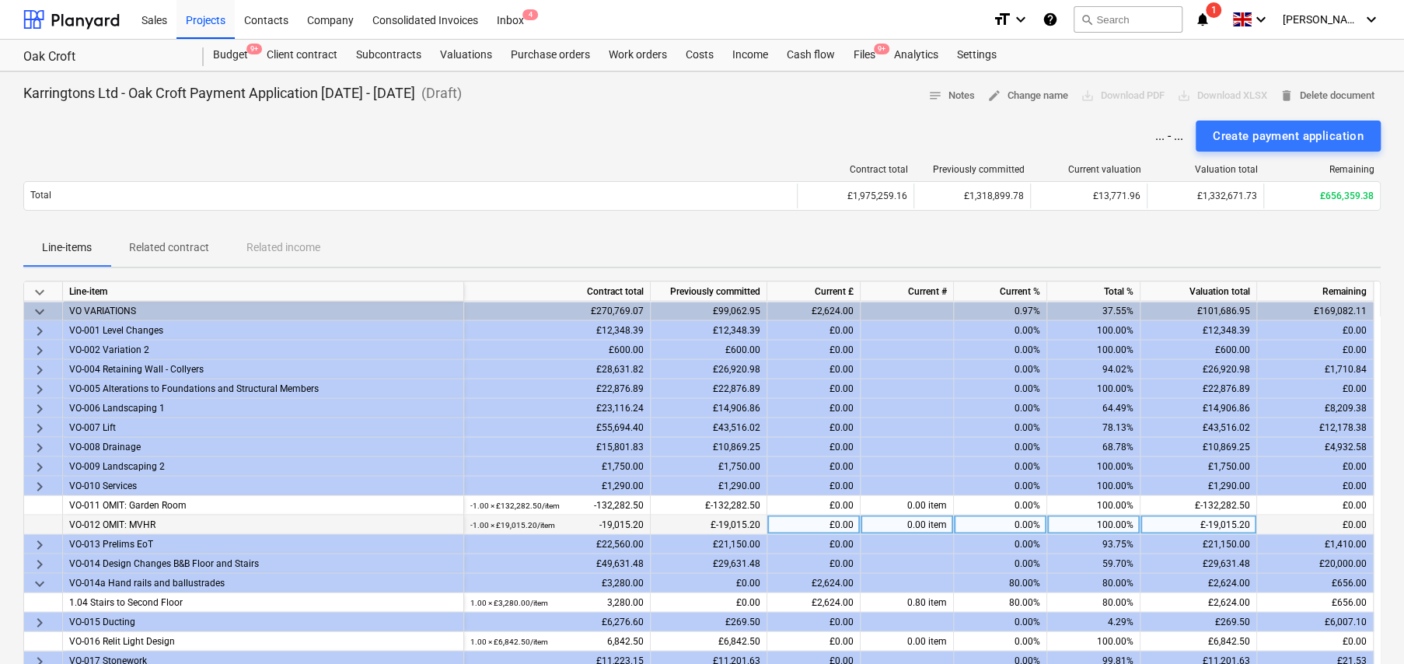
scroll to position [2139, 0]
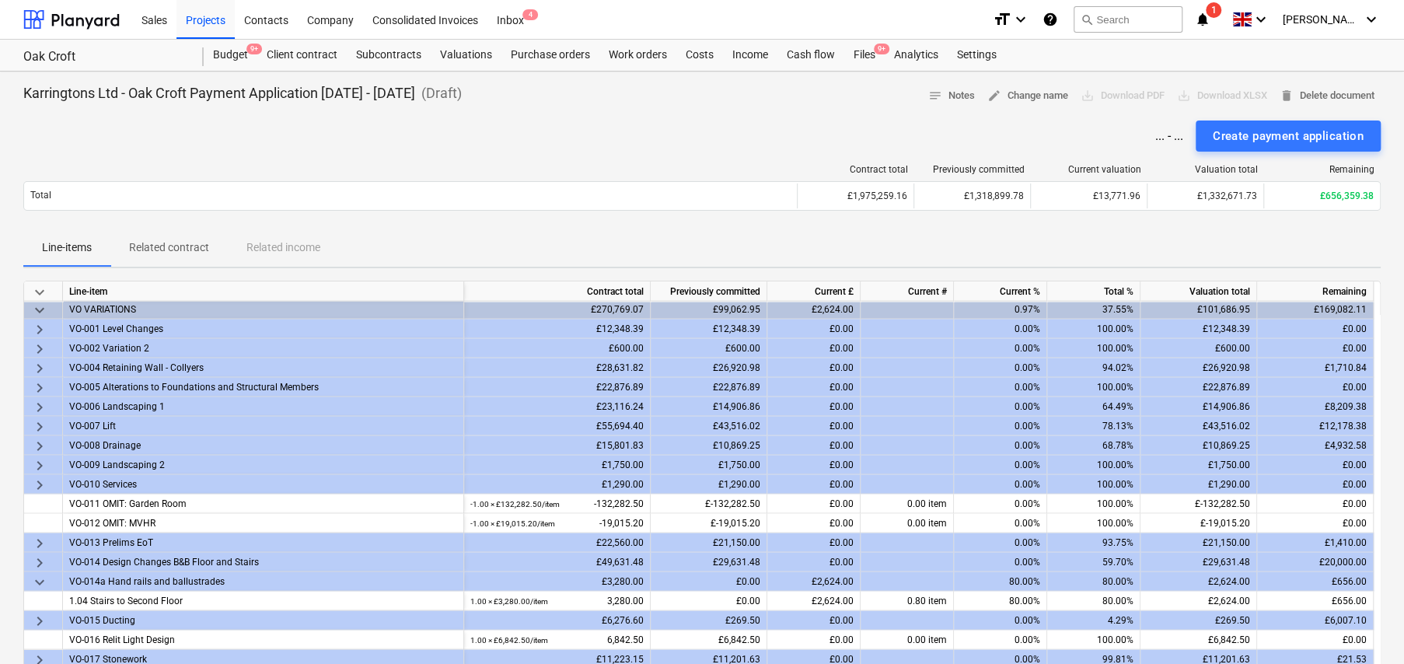
click at [34, 421] on span "keyboard_arrow_right" at bounding box center [39, 426] width 19 height 19
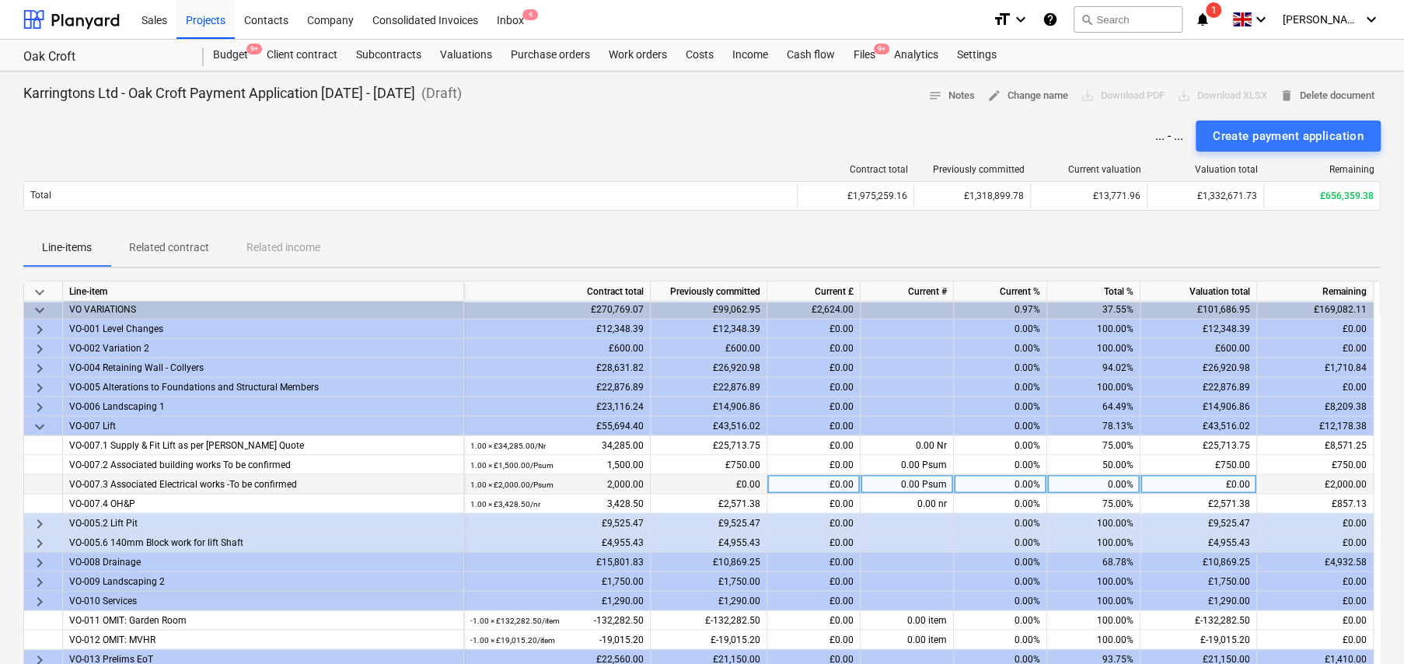
click at [1113, 484] on div "0.00%" at bounding box center [1093, 483] width 93 height 19
type input "50"
click at [1105, 483] on div "50.00%" at bounding box center [1093, 483] width 93 height 19
type input "0"
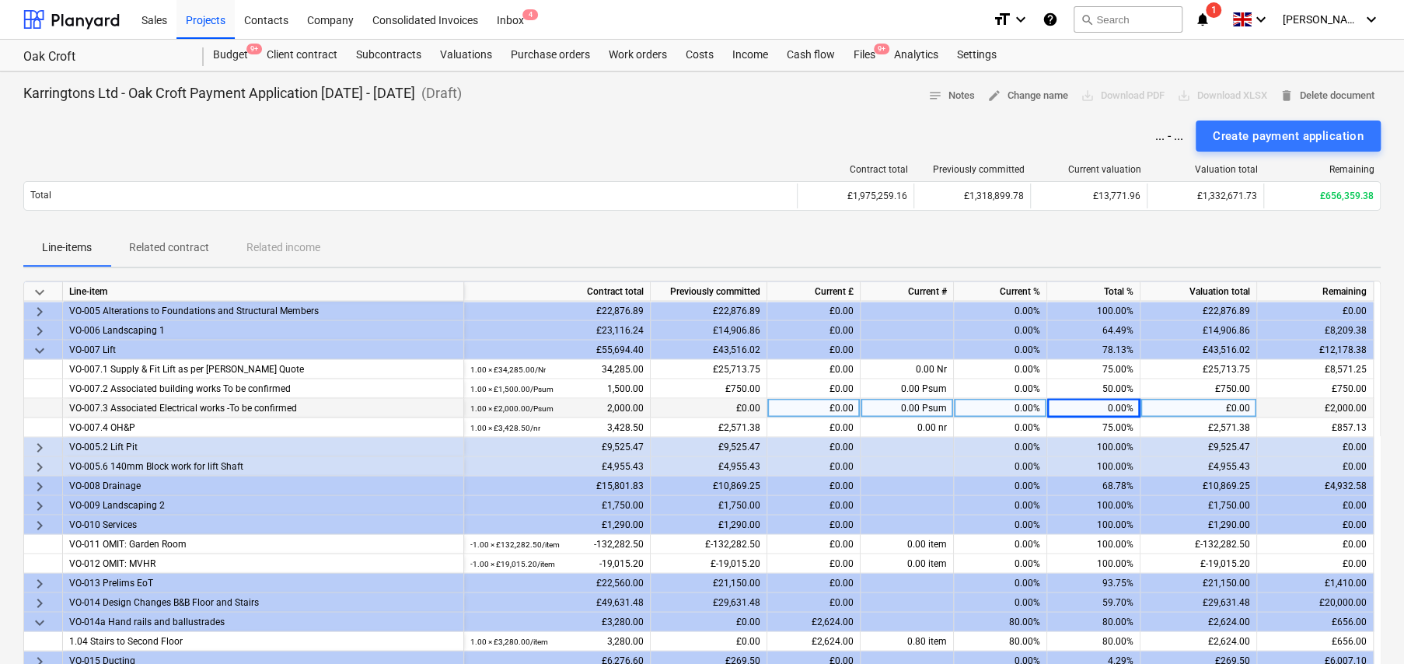
scroll to position [2217, 0]
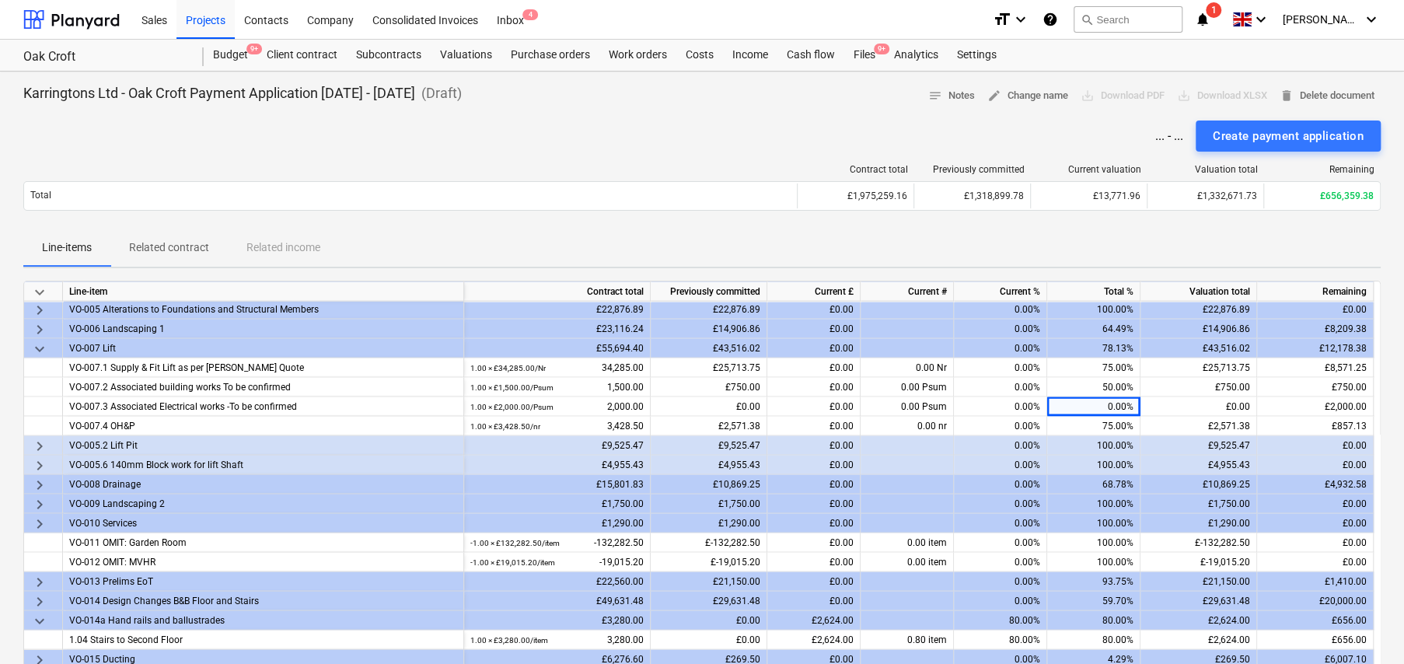
click at [40, 443] on span "keyboard_arrow_right" at bounding box center [39, 445] width 19 height 19
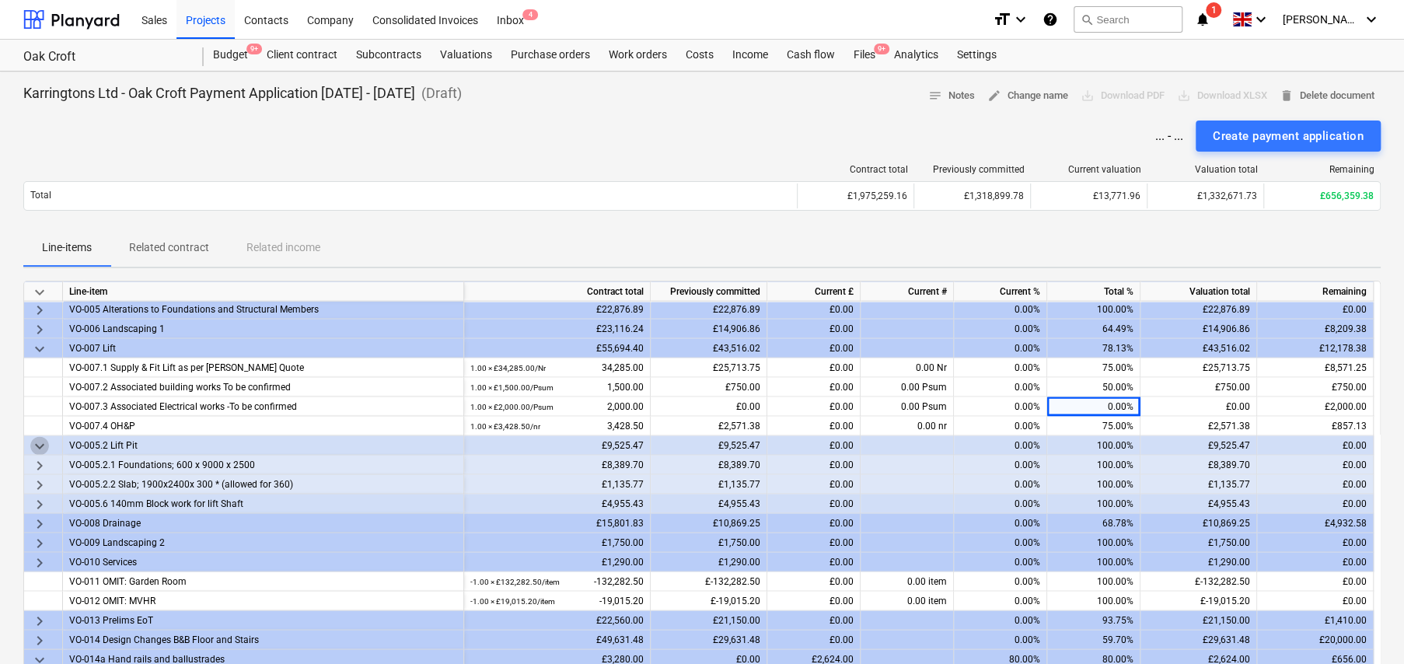
click at [37, 444] on span "keyboard_arrow_down" at bounding box center [39, 445] width 19 height 19
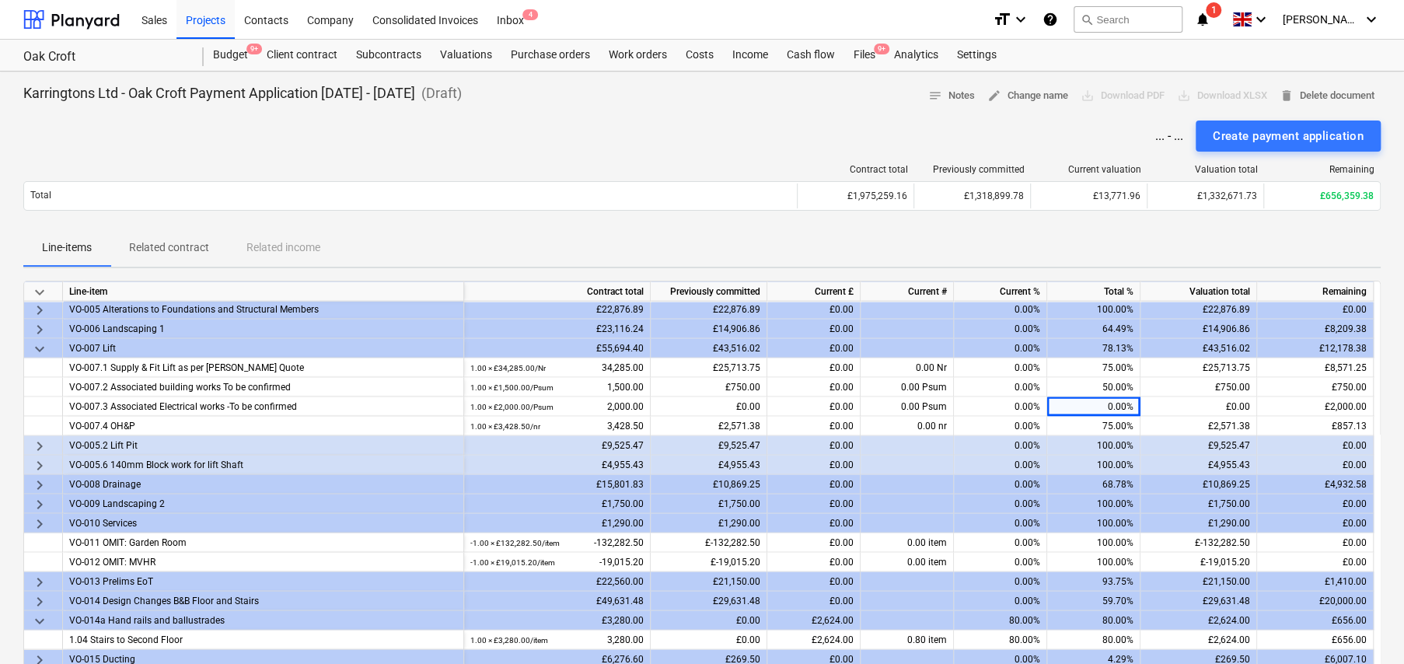
click at [41, 457] on span "keyboard_arrow_right" at bounding box center [39, 465] width 19 height 19
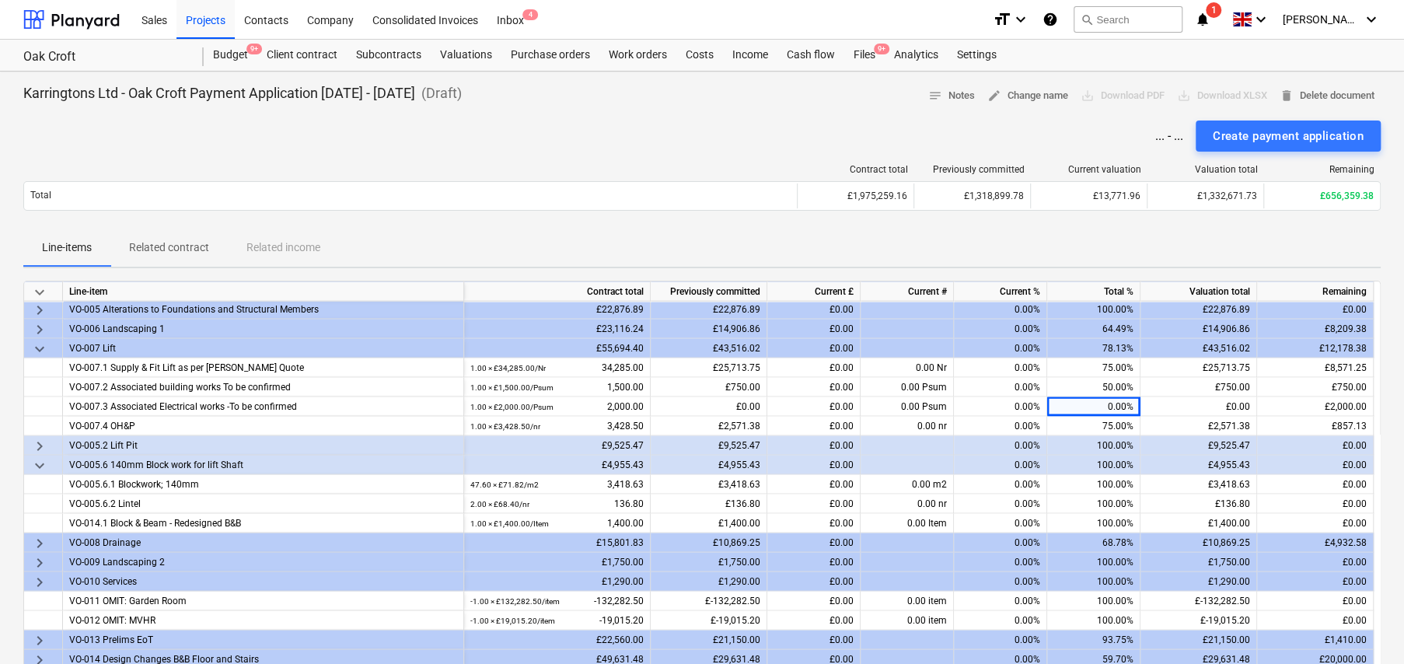
click at [41, 457] on span "keyboard_arrow_down" at bounding box center [39, 465] width 19 height 19
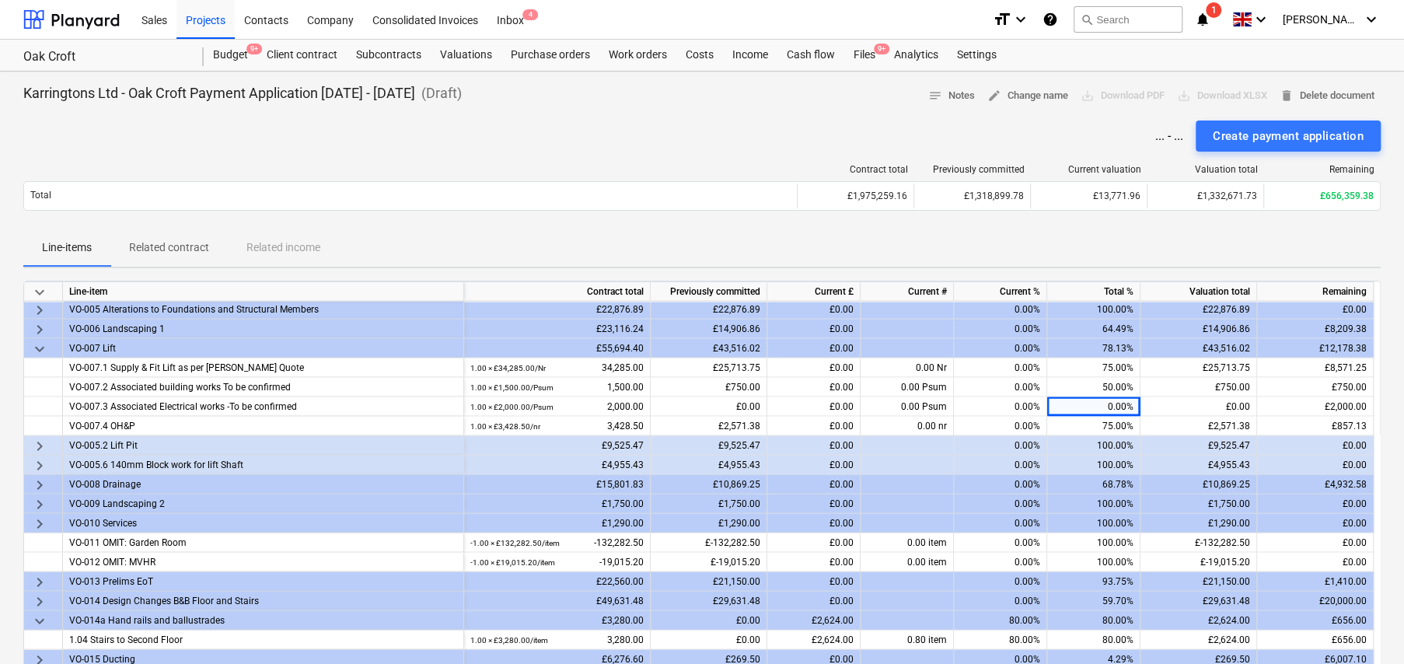
click at [40, 481] on span "keyboard_arrow_right" at bounding box center [39, 484] width 19 height 19
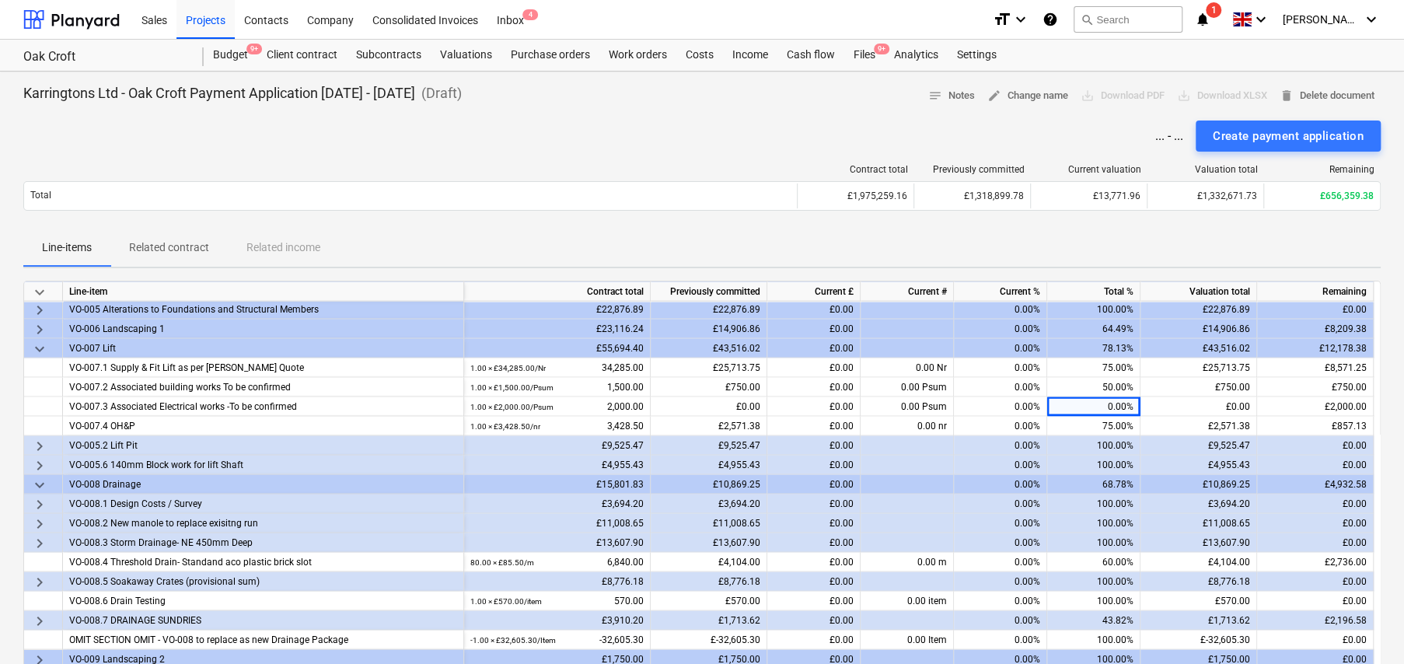
click at [40, 481] on span "keyboard_arrow_down" at bounding box center [39, 484] width 19 height 19
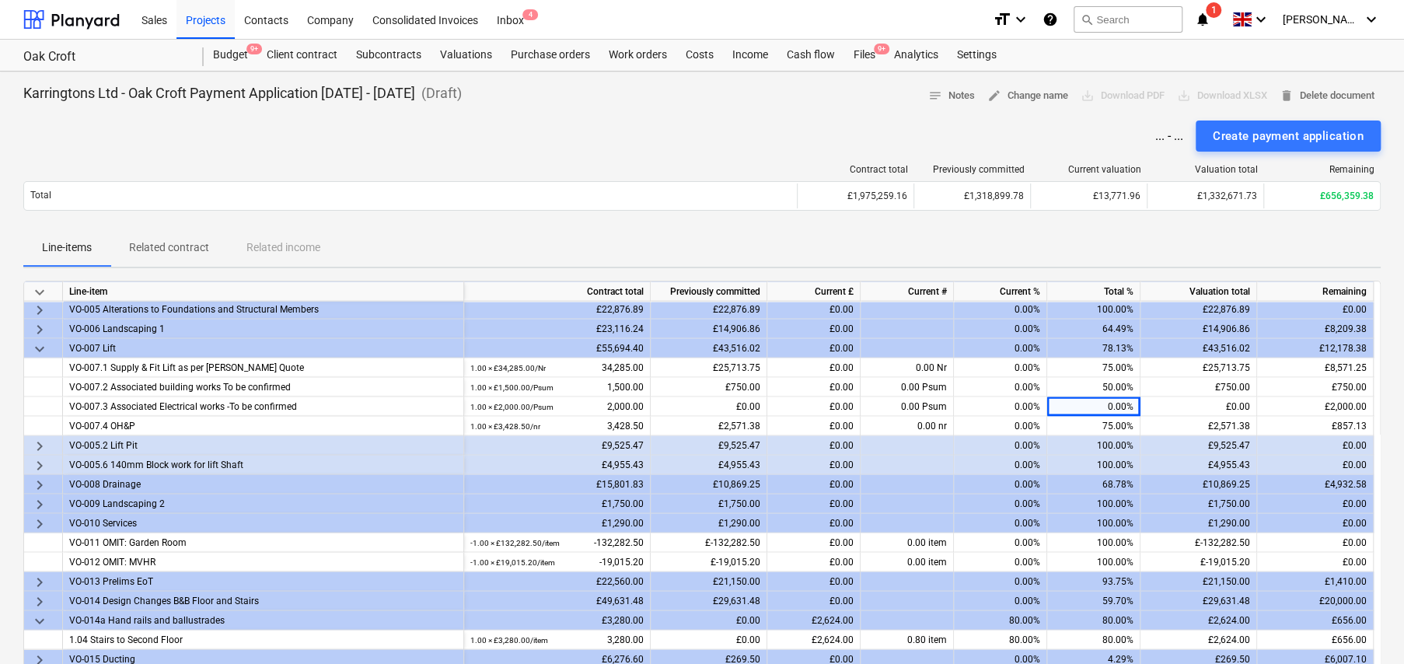
click at [39, 504] on span "keyboard_arrow_right" at bounding box center [39, 503] width 19 height 19
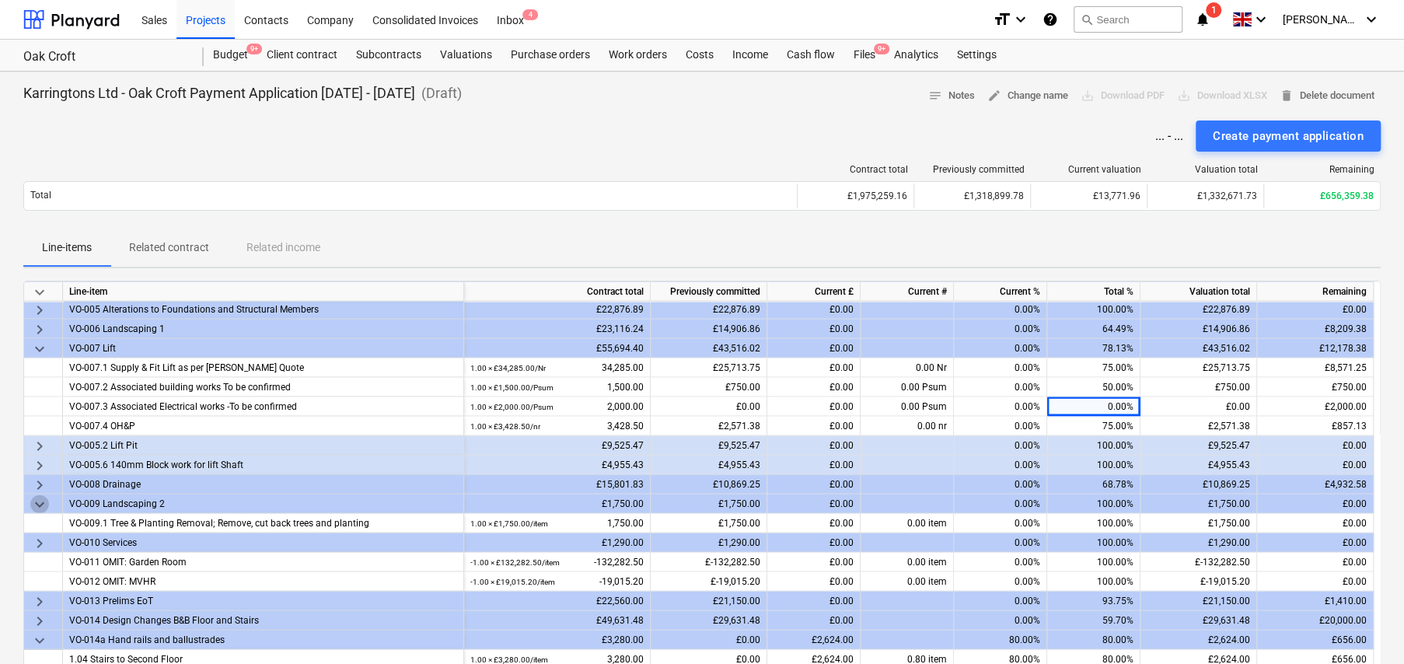
click at [40, 495] on span "keyboard_arrow_down" at bounding box center [39, 503] width 19 height 19
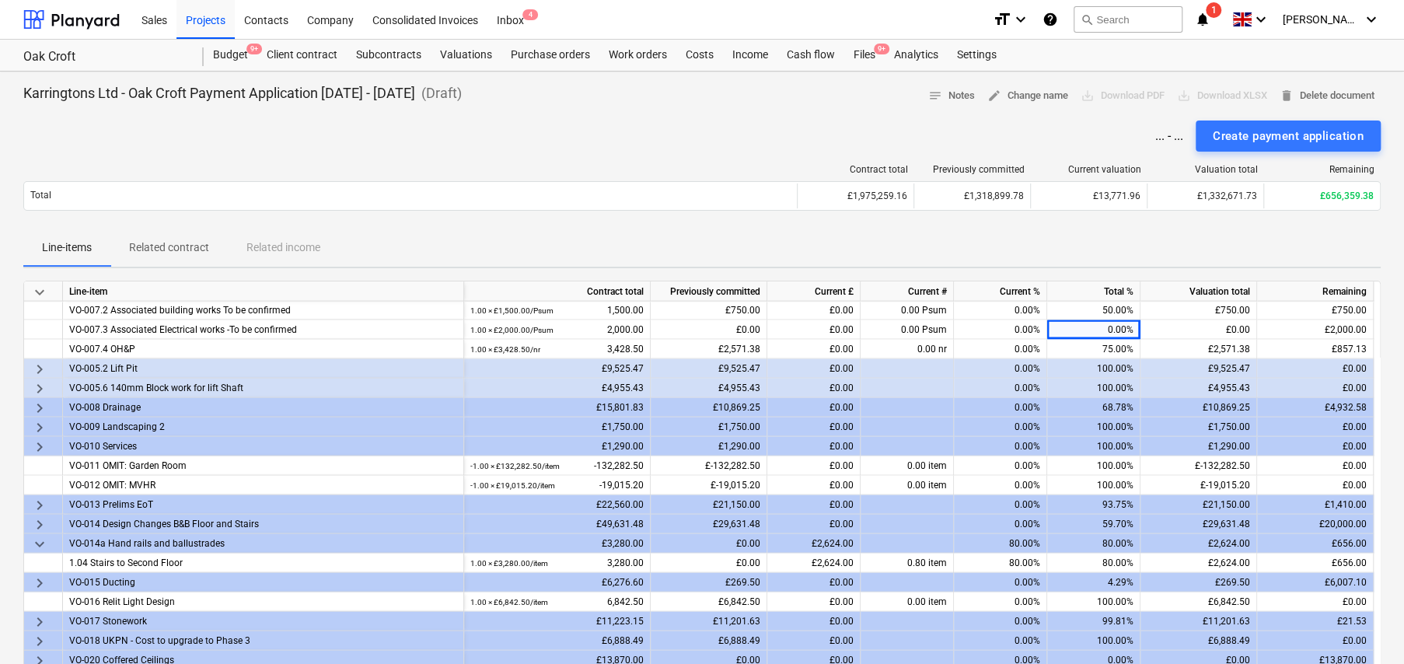
scroll to position [2295, 0]
click at [41, 501] on span "keyboard_arrow_right" at bounding box center [39, 503] width 19 height 19
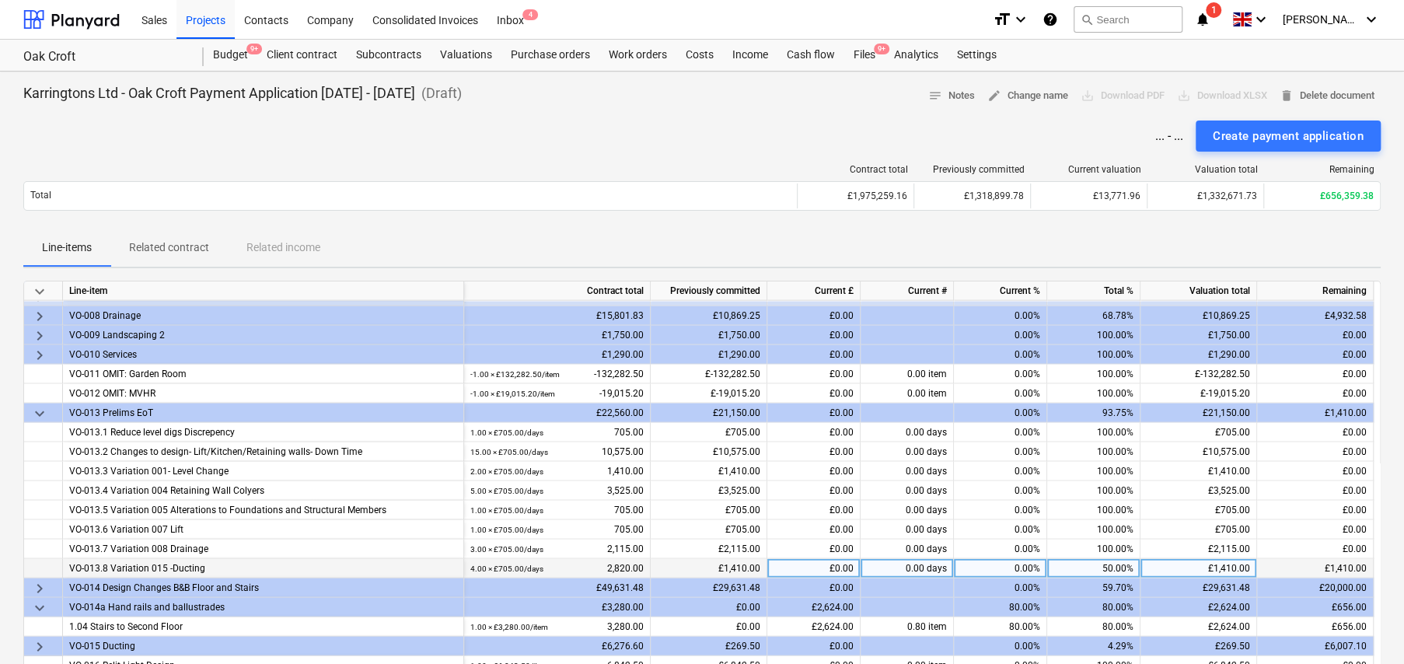
scroll to position [2373, 0]
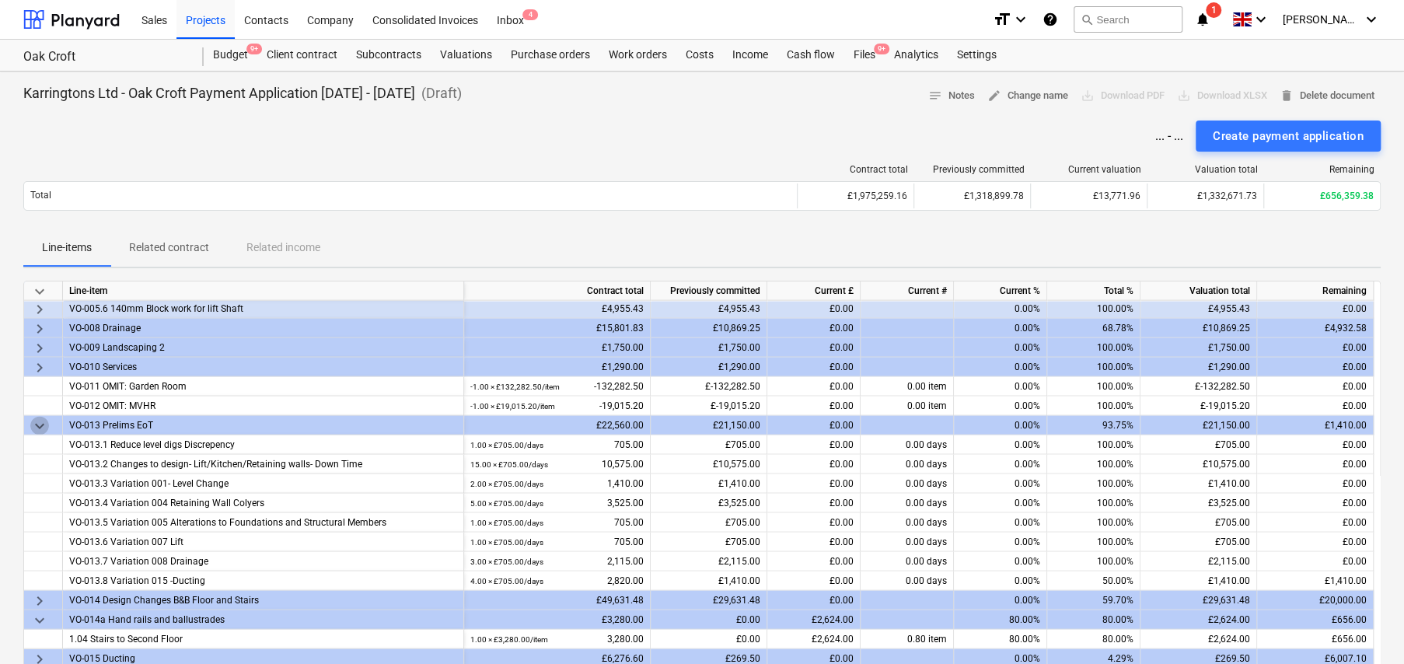
click at [37, 422] on span "keyboard_arrow_down" at bounding box center [39, 426] width 19 height 19
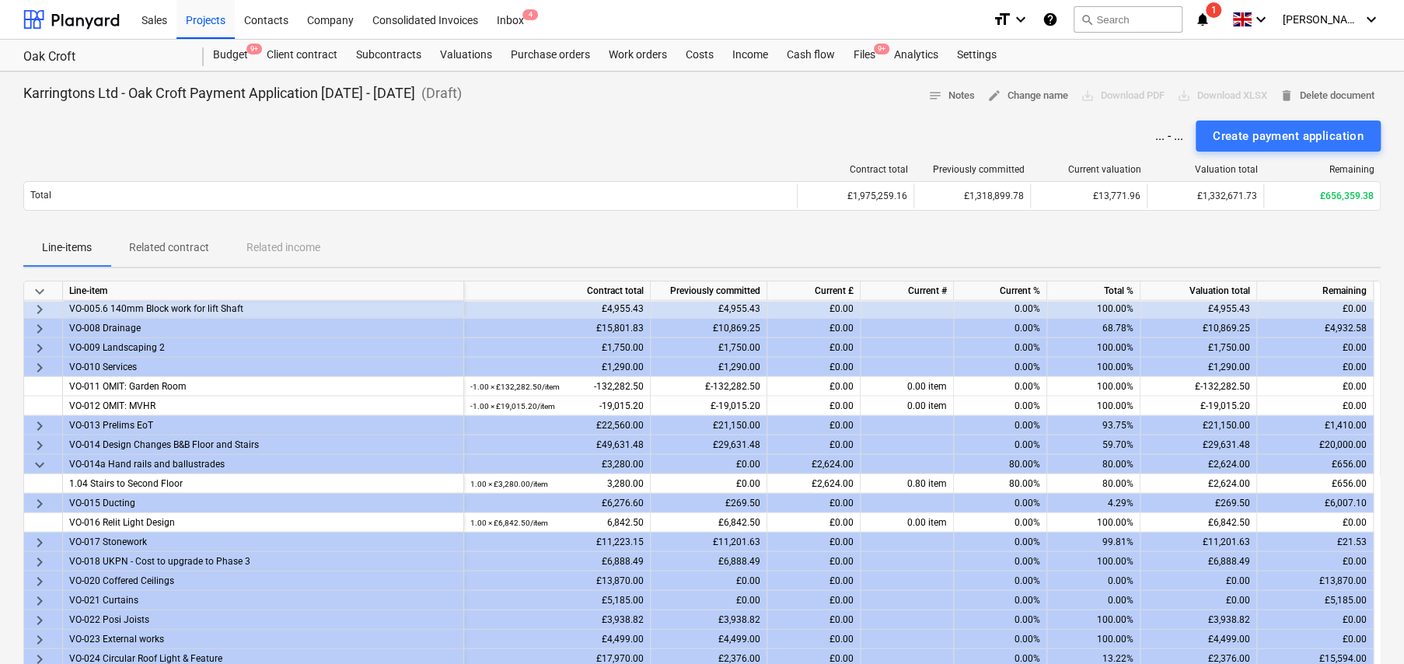
click at [39, 443] on span "keyboard_arrow_right" at bounding box center [39, 445] width 19 height 19
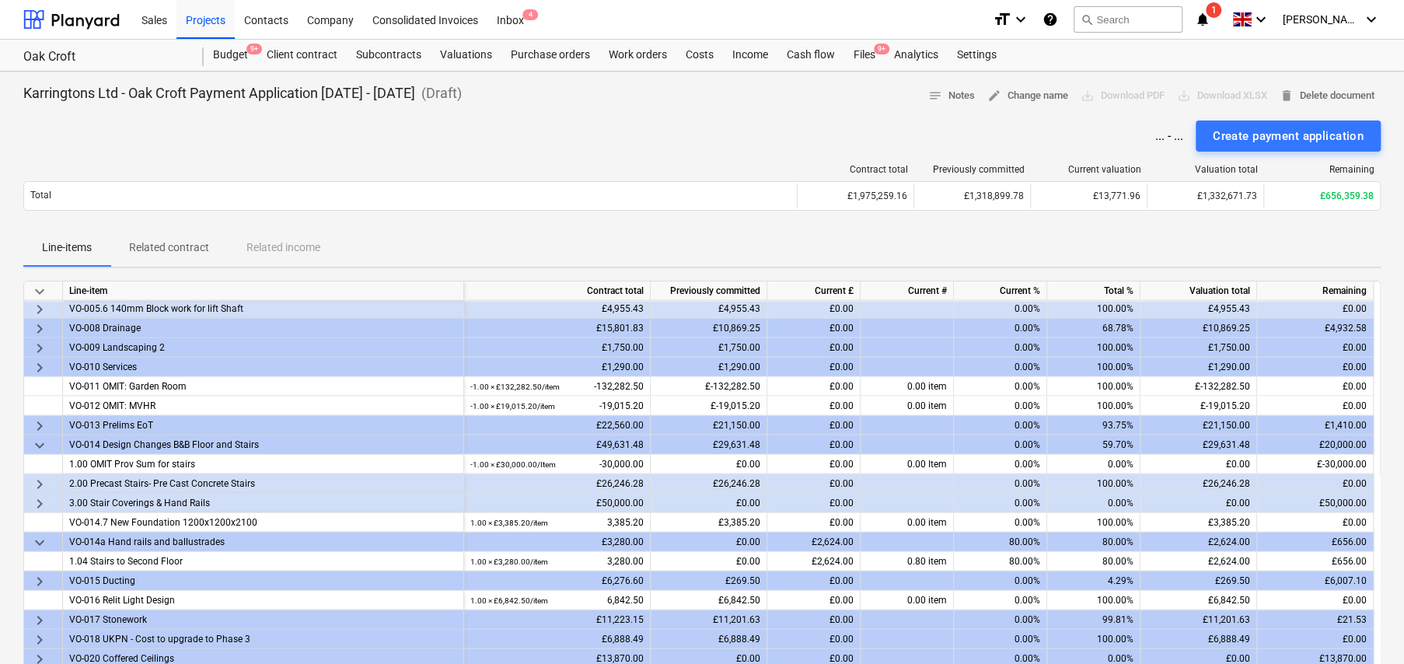
click at [42, 481] on span "keyboard_arrow_right" at bounding box center [39, 484] width 19 height 19
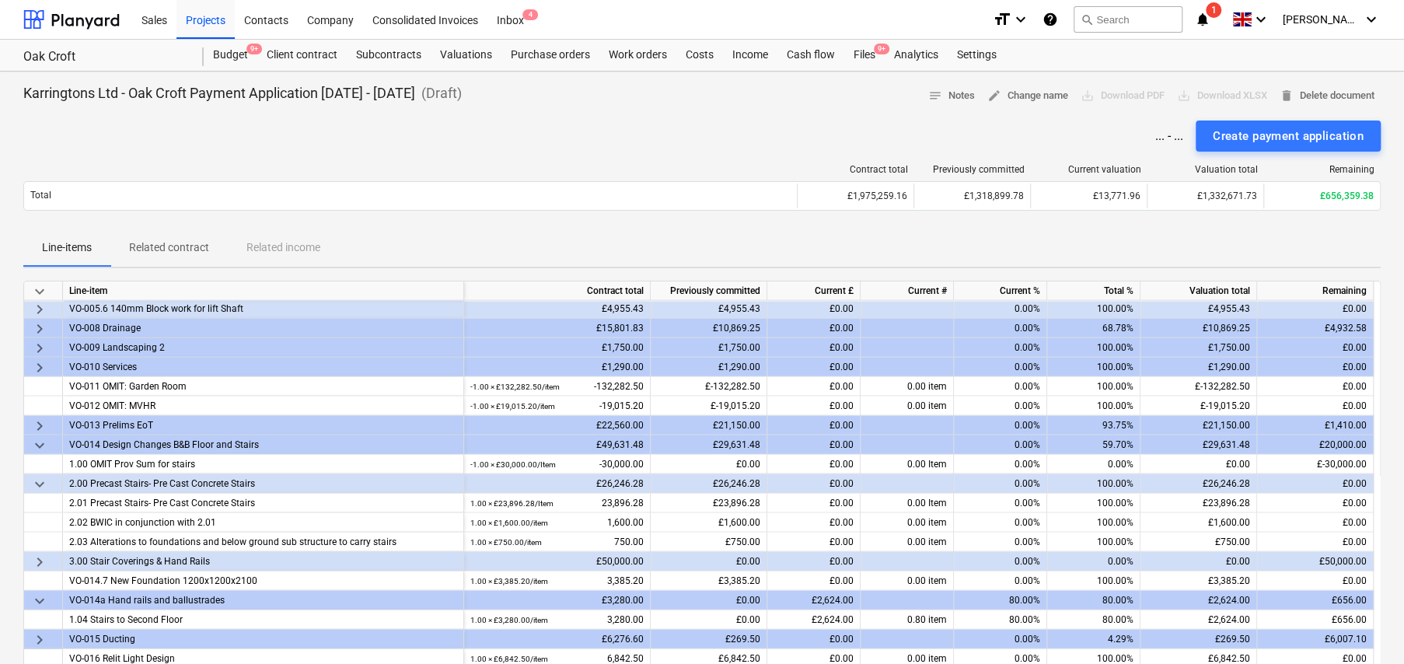
click at [37, 482] on span "keyboard_arrow_down" at bounding box center [39, 484] width 19 height 19
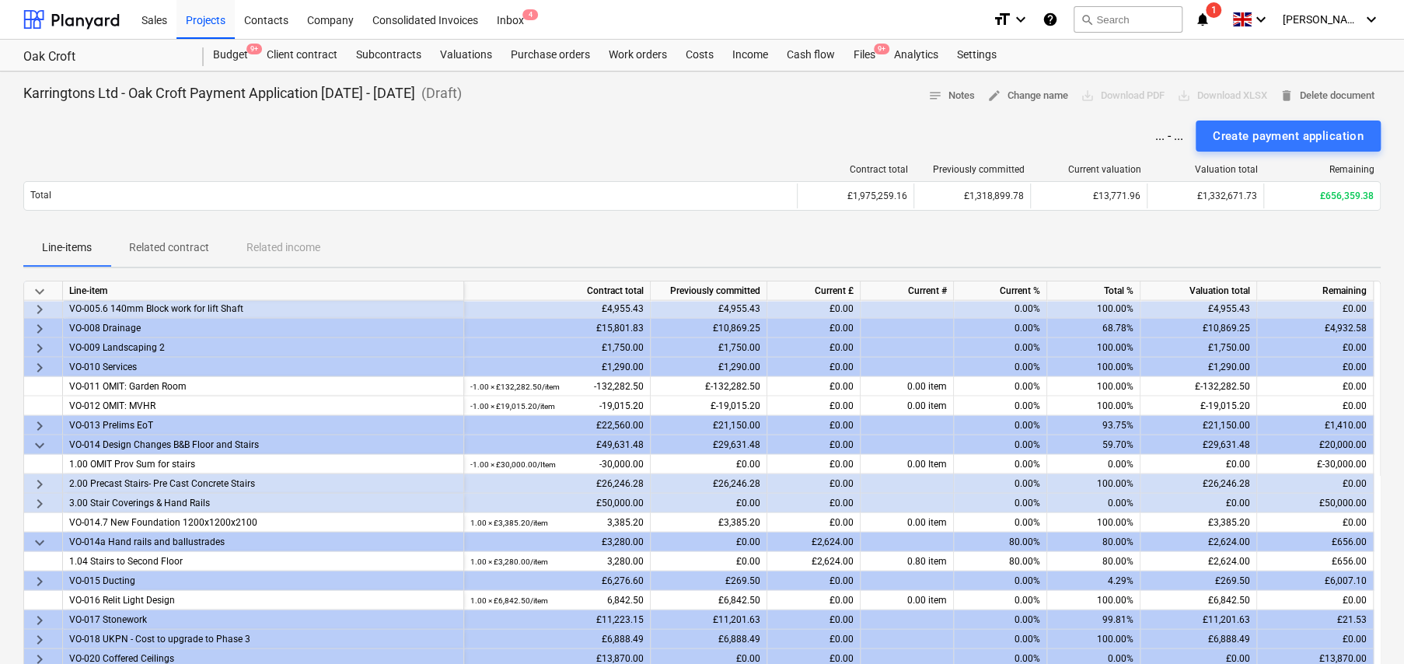
click at [44, 499] on span "keyboard_arrow_right" at bounding box center [39, 503] width 19 height 19
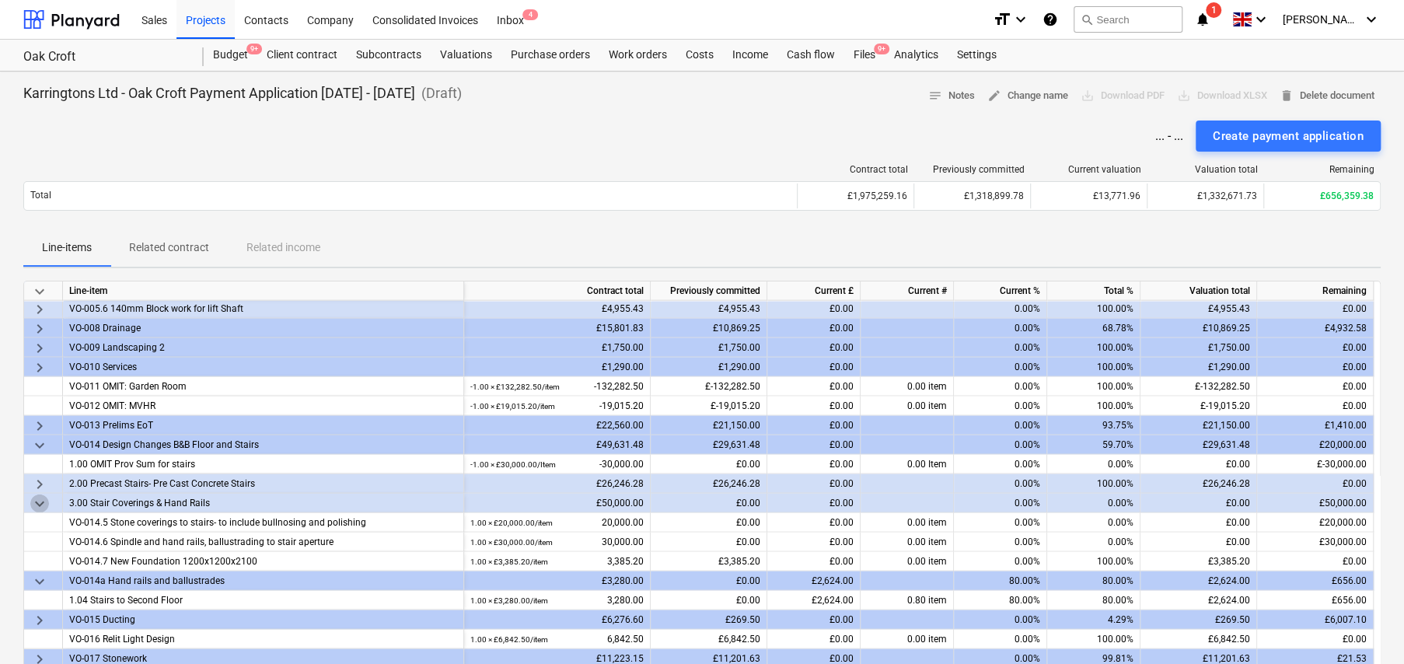
click at [44, 499] on span "keyboard_arrow_down" at bounding box center [39, 503] width 19 height 19
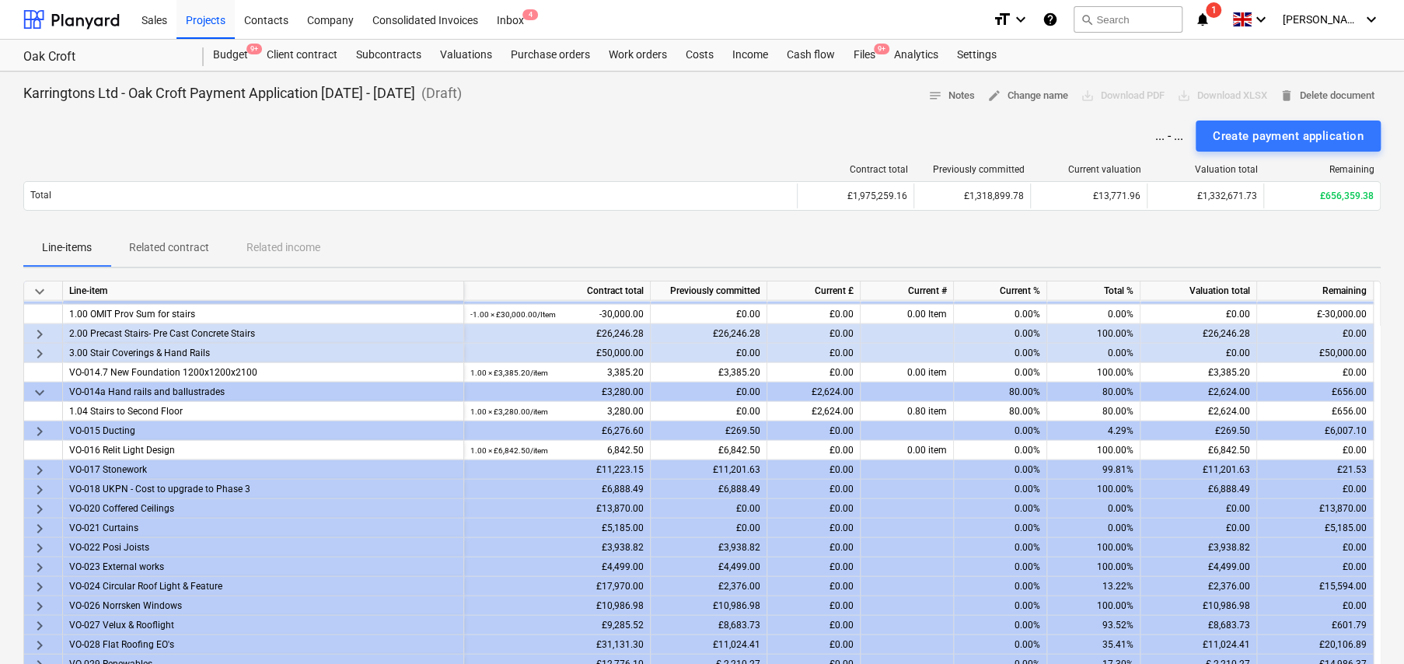
scroll to position [2528, 0]
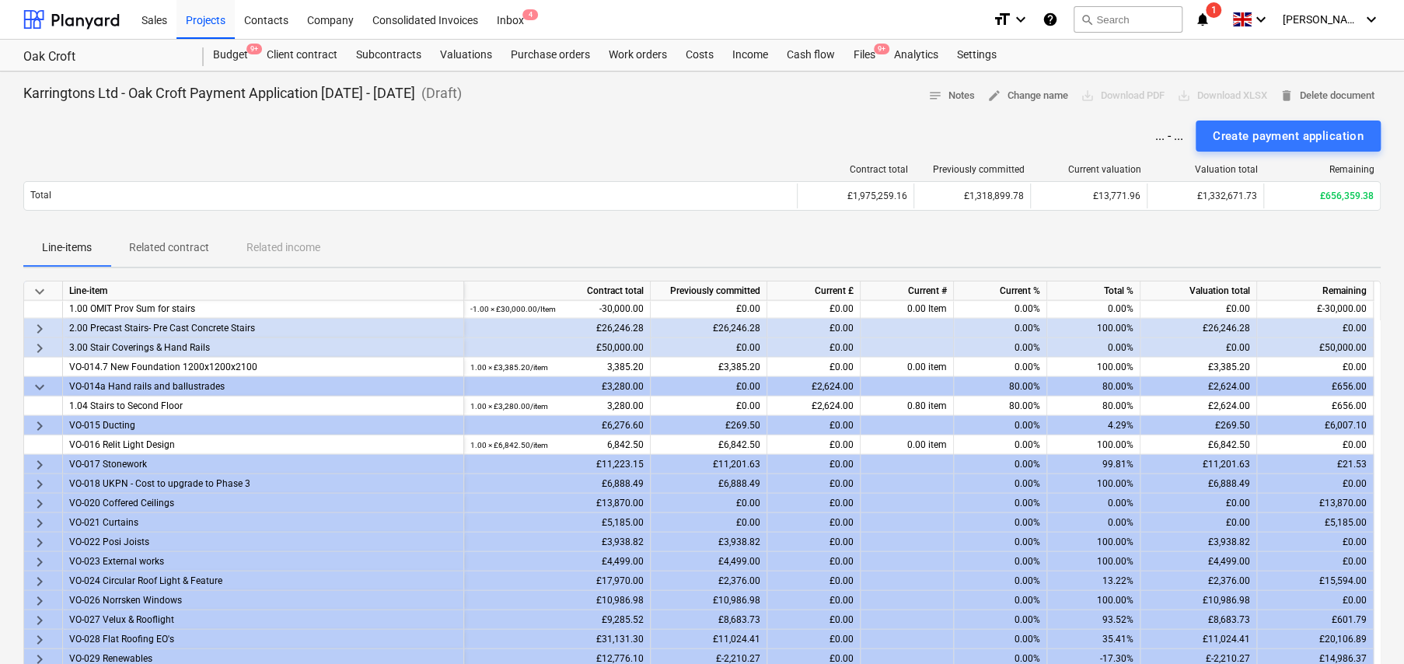
click at [38, 382] on span "keyboard_arrow_down" at bounding box center [39, 387] width 19 height 19
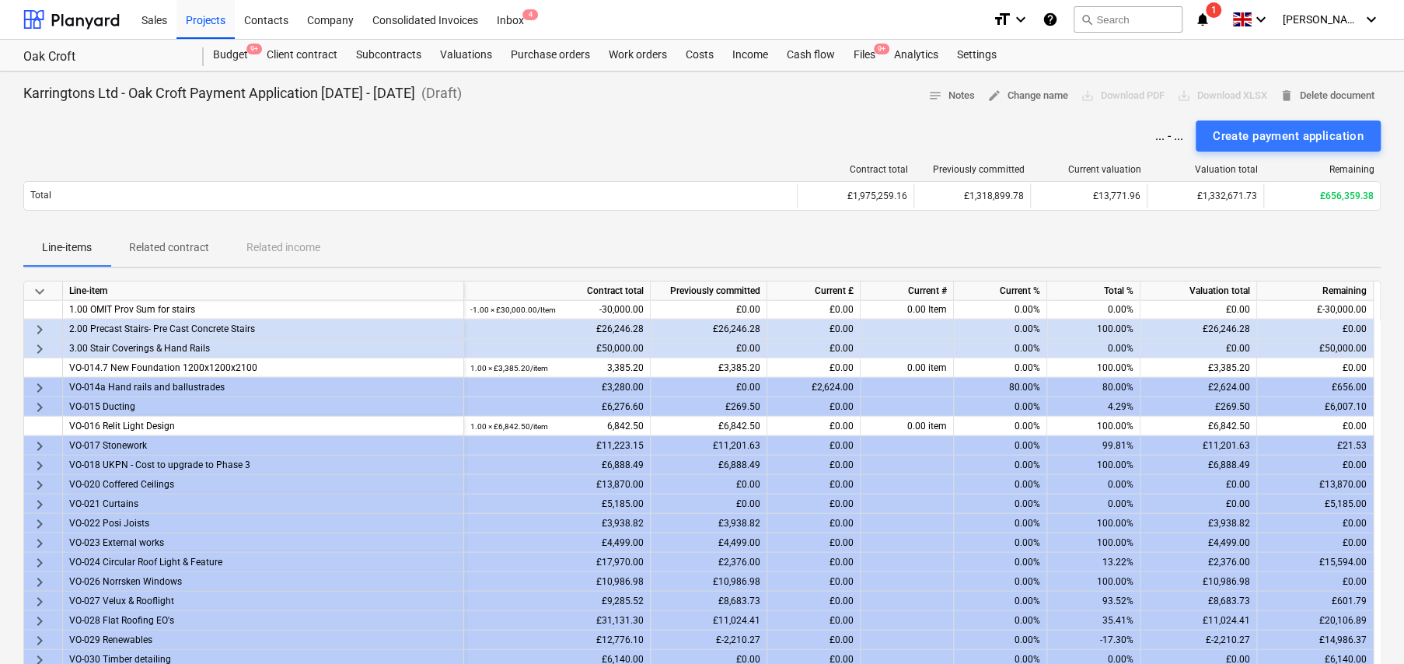
click at [38, 382] on span "keyboard_arrow_right" at bounding box center [39, 388] width 19 height 19
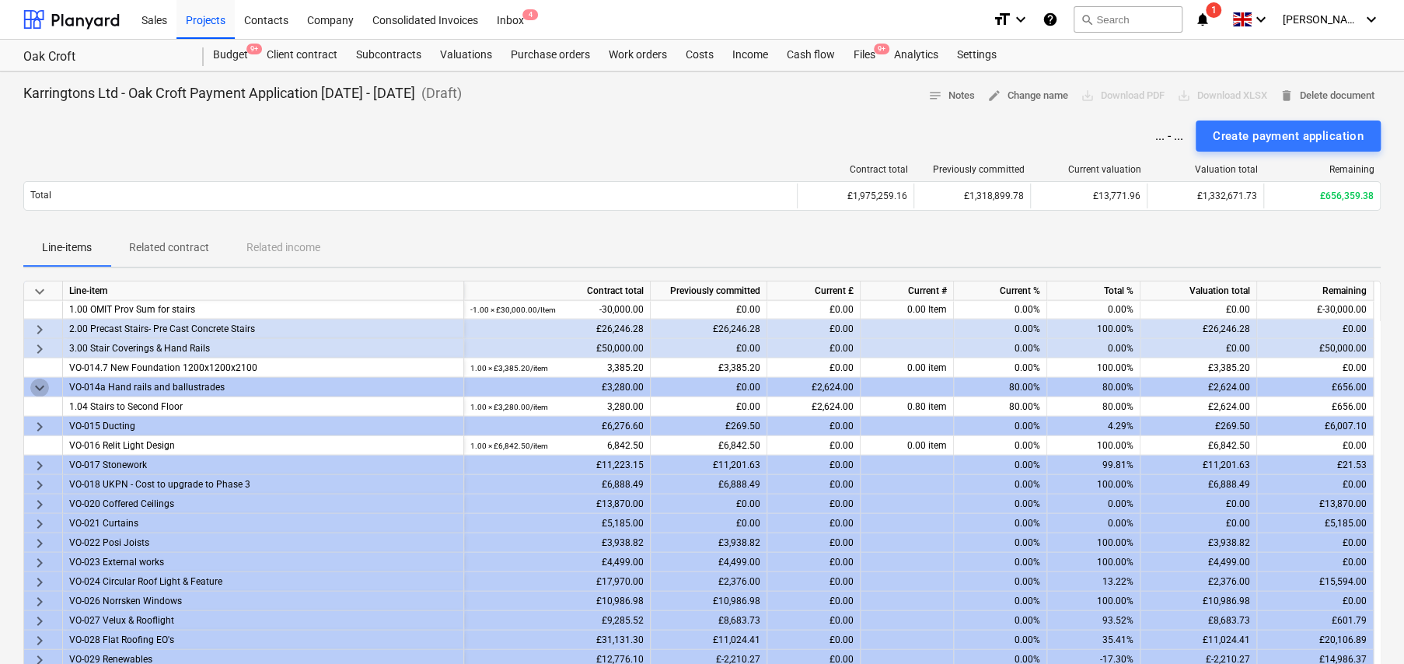
click at [38, 382] on span "keyboard_arrow_down" at bounding box center [39, 388] width 19 height 19
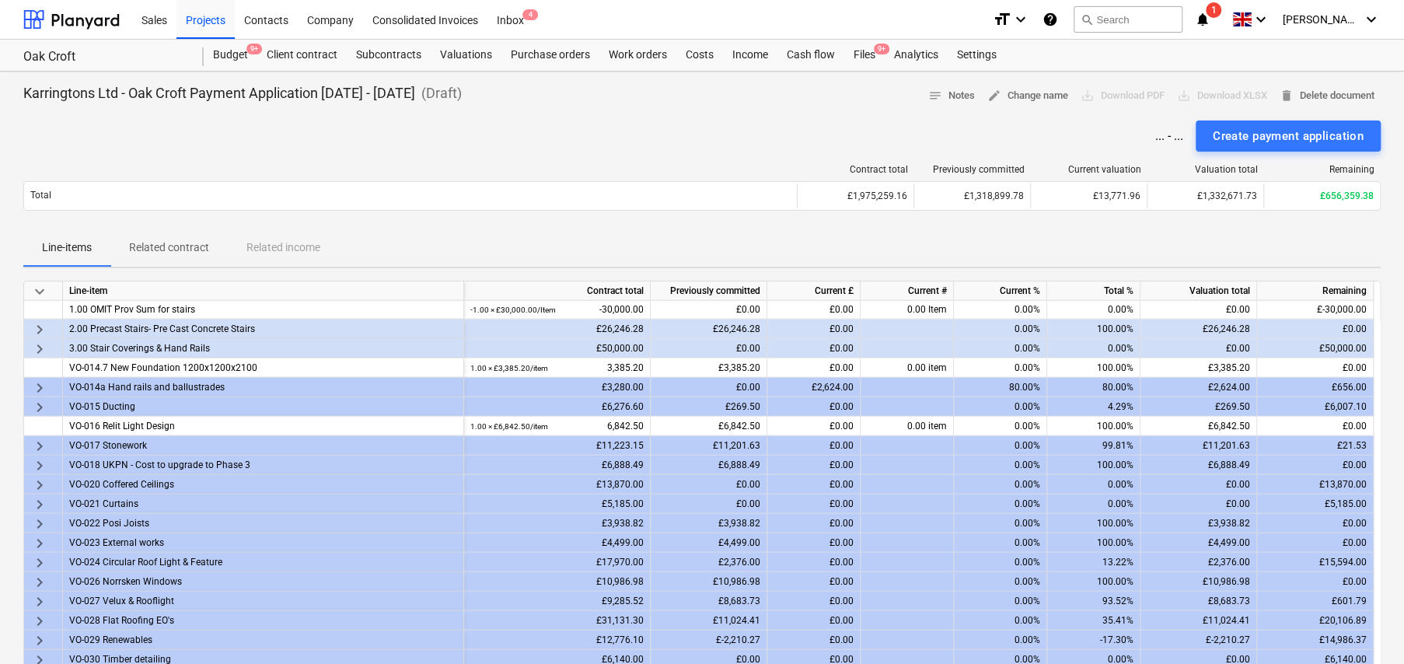
click at [40, 403] on span "keyboard_arrow_right" at bounding box center [39, 407] width 19 height 19
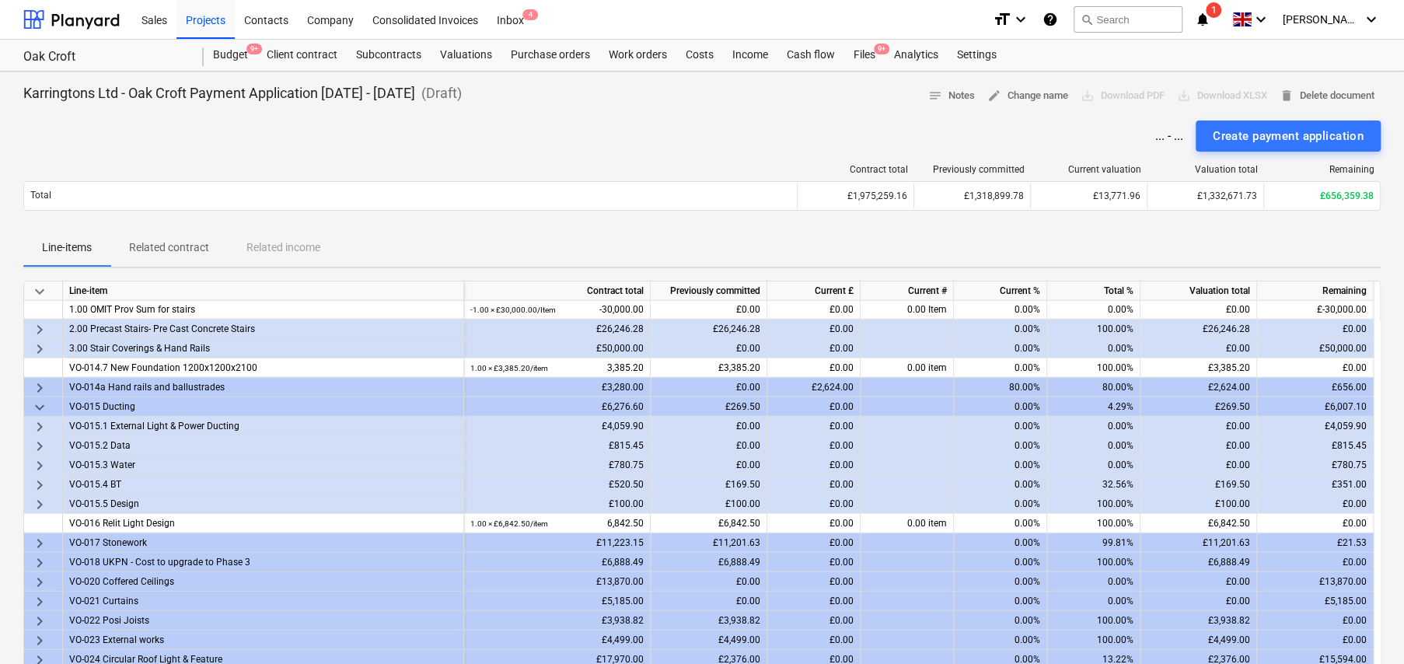
click at [44, 482] on span "keyboard_arrow_right" at bounding box center [39, 485] width 19 height 19
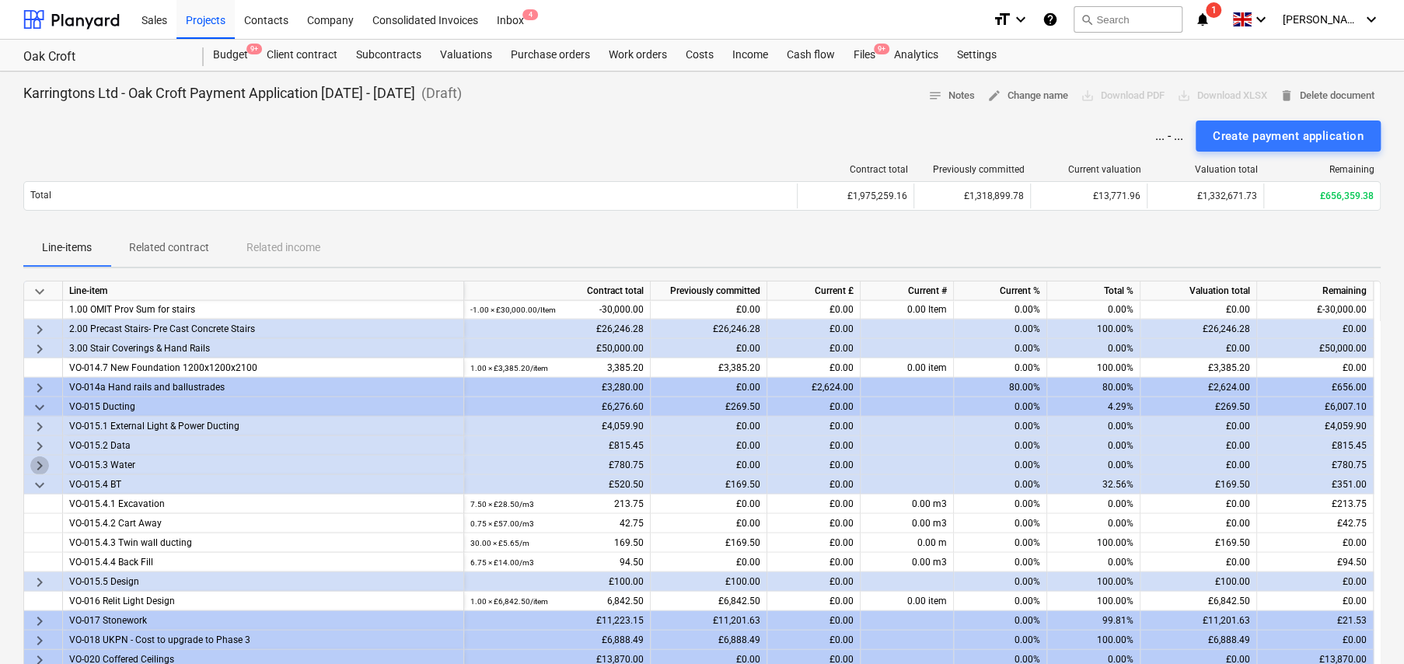
click at [39, 460] on span "keyboard_arrow_right" at bounding box center [39, 465] width 19 height 19
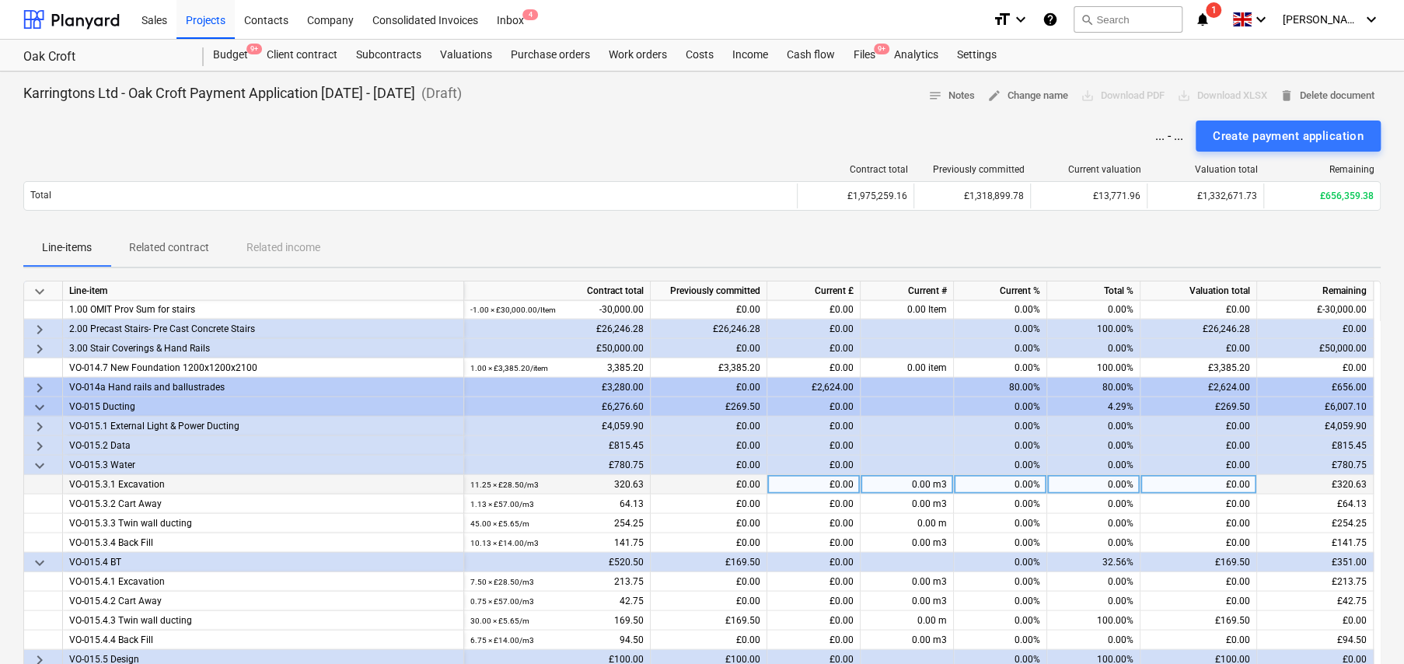
click at [37, 439] on span "keyboard_arrow_right" at bounding box center [39, 446] width 19 height 19
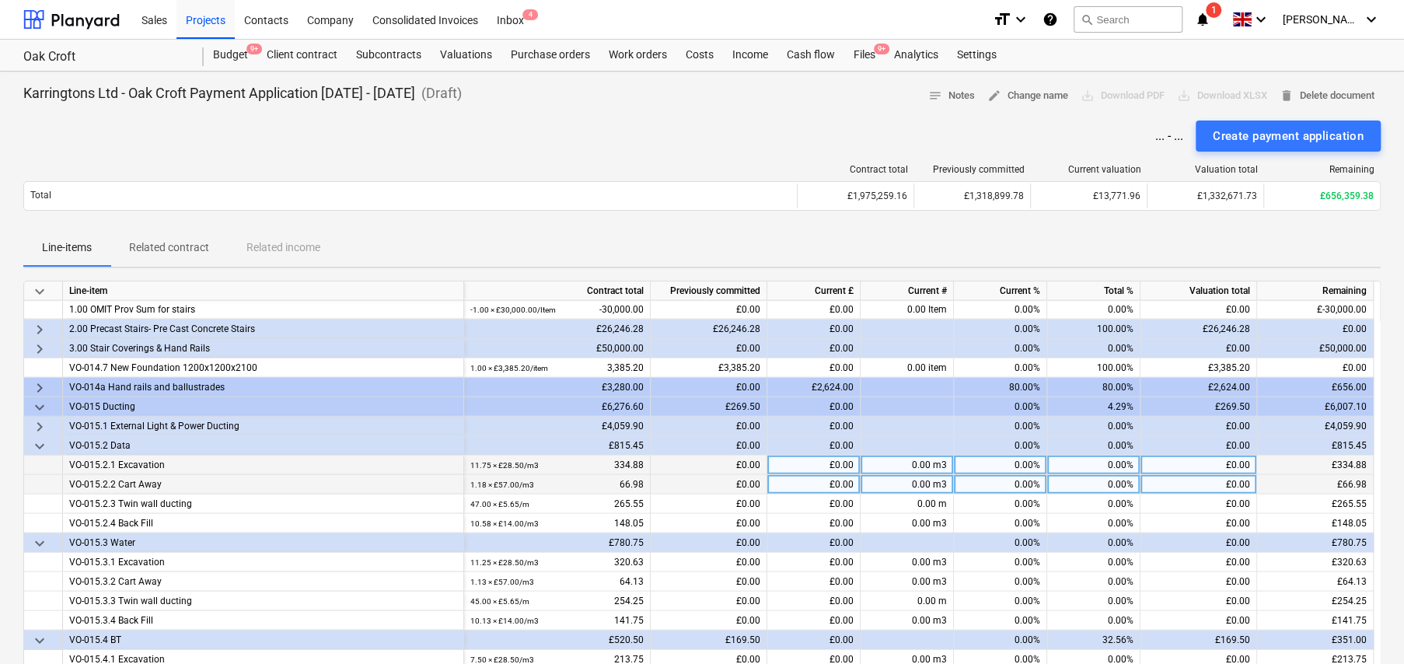
click at [42, 422] on span "keyboard_arrow_right" at bounding box center [39, 426] width 19 height 19
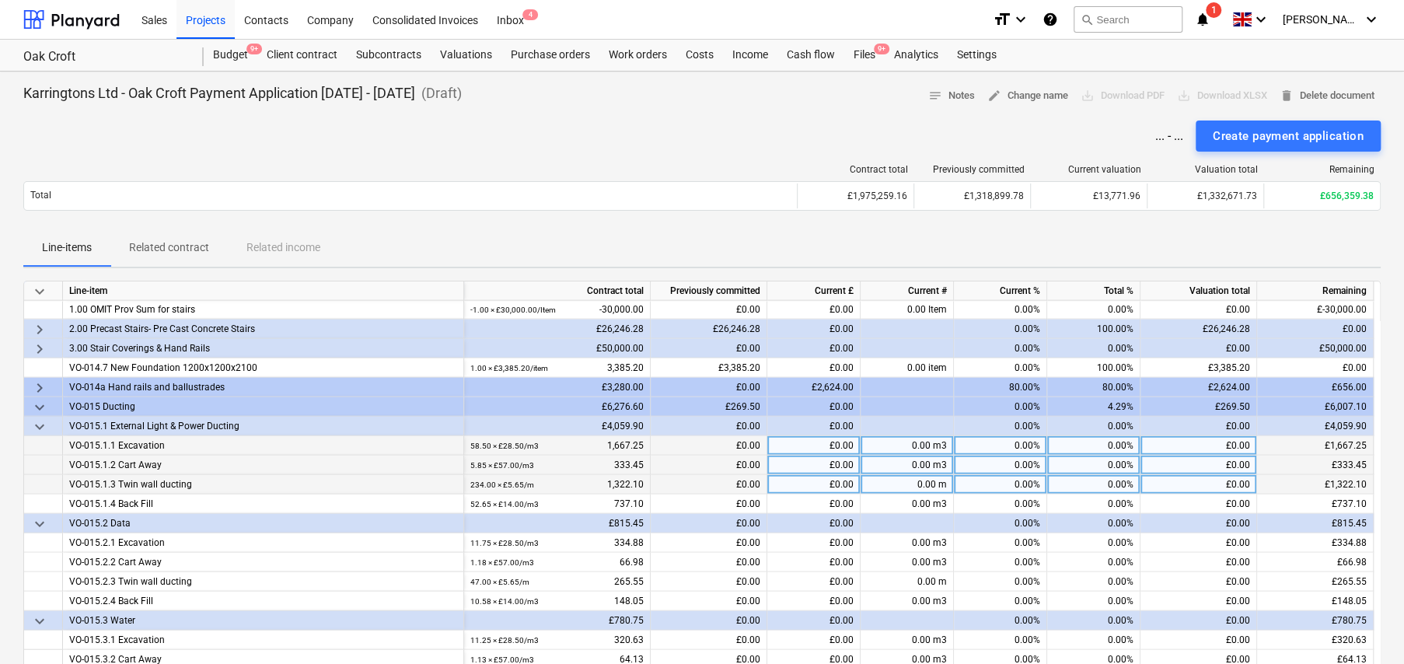
click at [39, 402] on span "keyboard_arrow_down" at bounding box center [39, 407] width 19 height 19
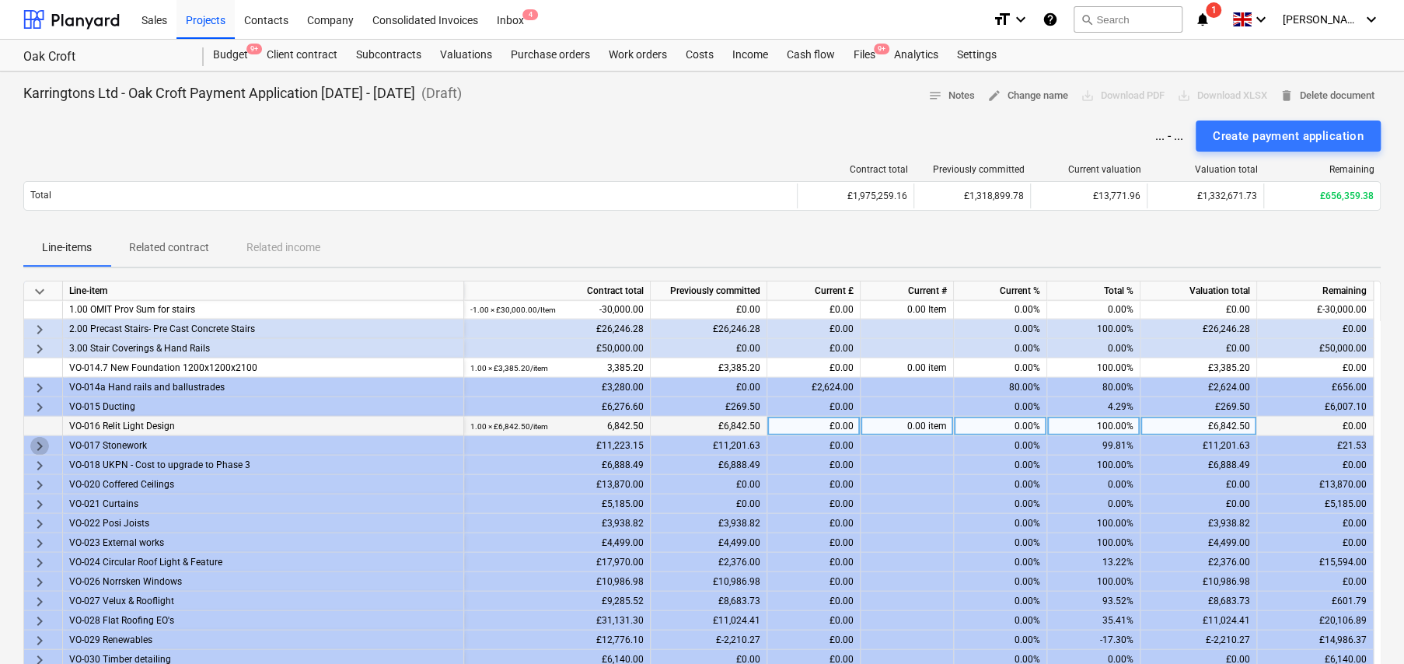
click at [38, 442] on span "keyboard_arrow_right" at bounding box center [39, 446] width 19 height 19
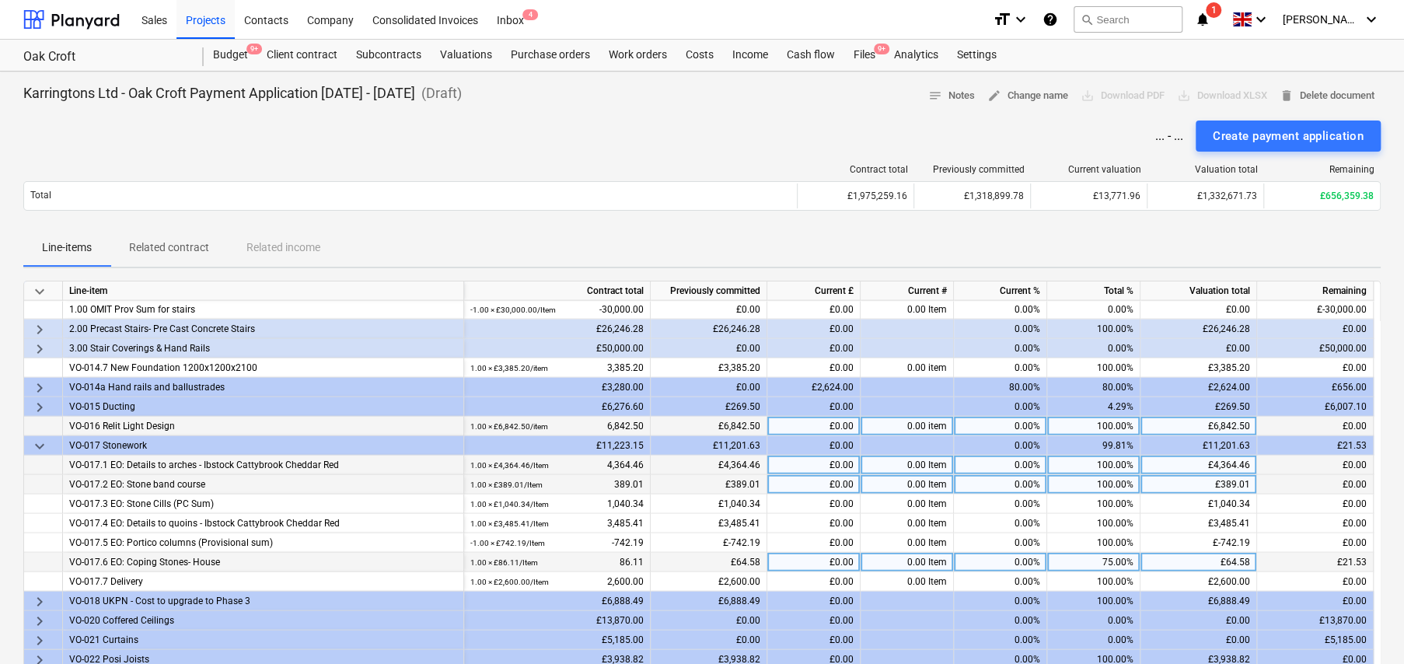
click at [1116, 557] on div "75.00%" at bounding box center [1093, 562] width 93 height 19
type input "100"
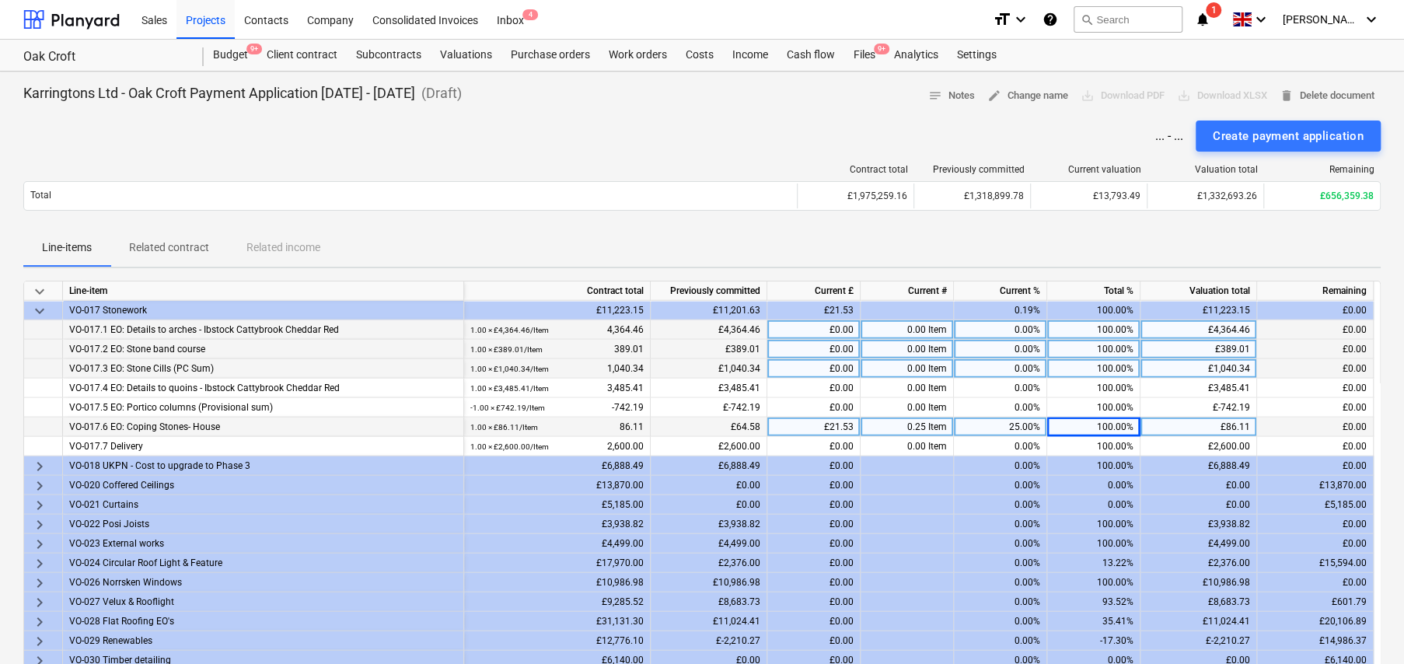
scroll to position [2663, 0]
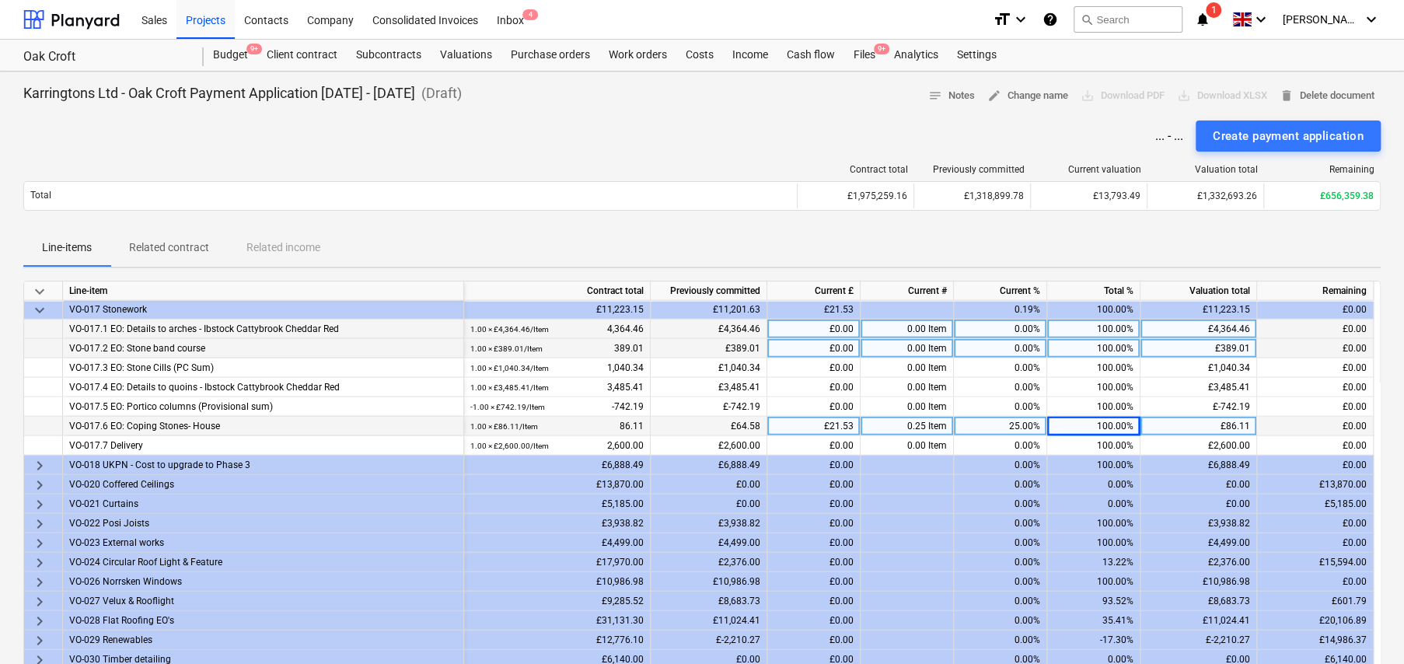
click at [40, 462] on span "keyboard_arrow_right" at bounding box center [39, 465] width 19 height 19
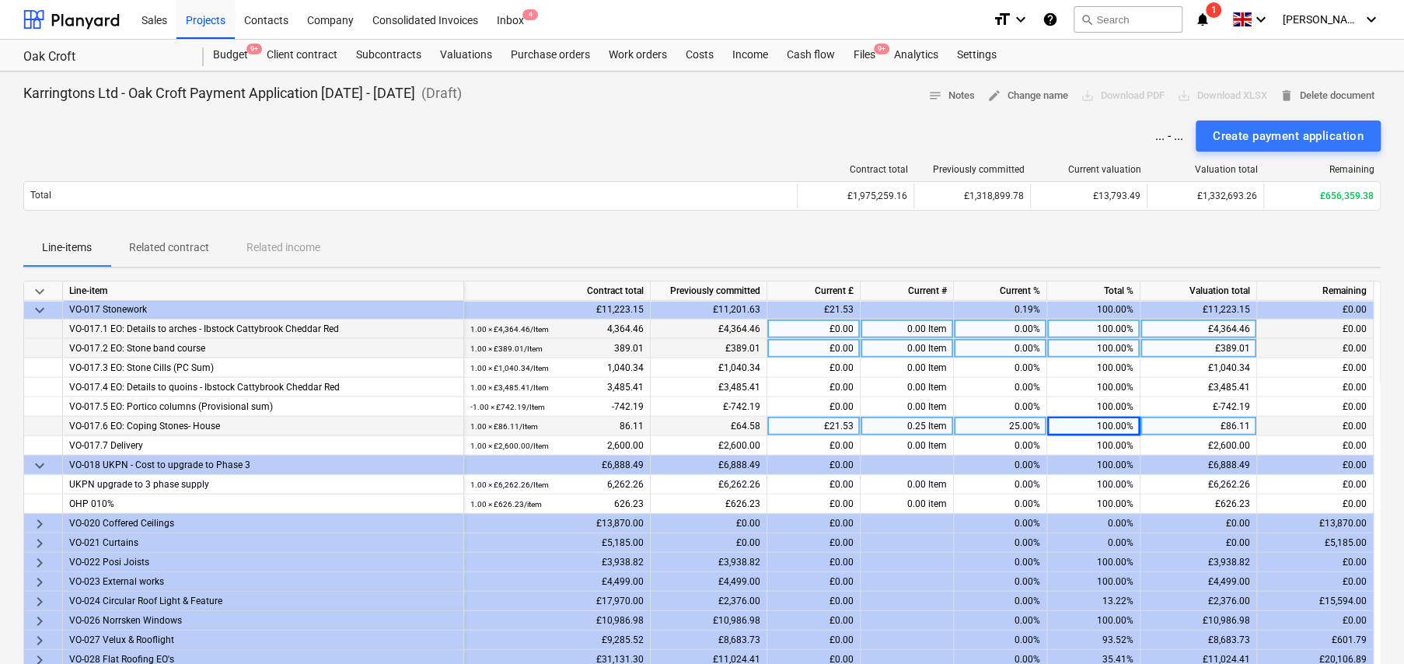
click at [40, 462] on span "keyboard_arrow_down" at bounding box center [39, 465] width 19 height 19
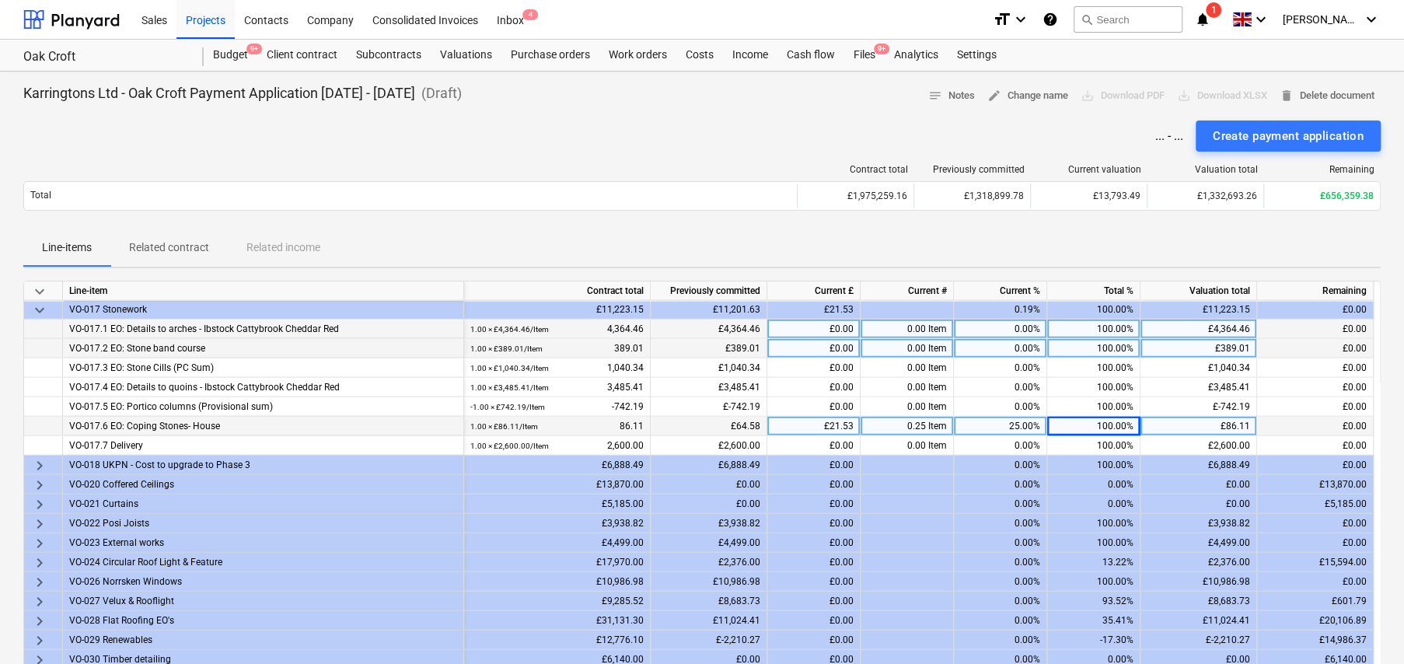
click at [39, 559] on span "keyboard_arrow_right" at bounding box center [39, 562] width 19 height 19
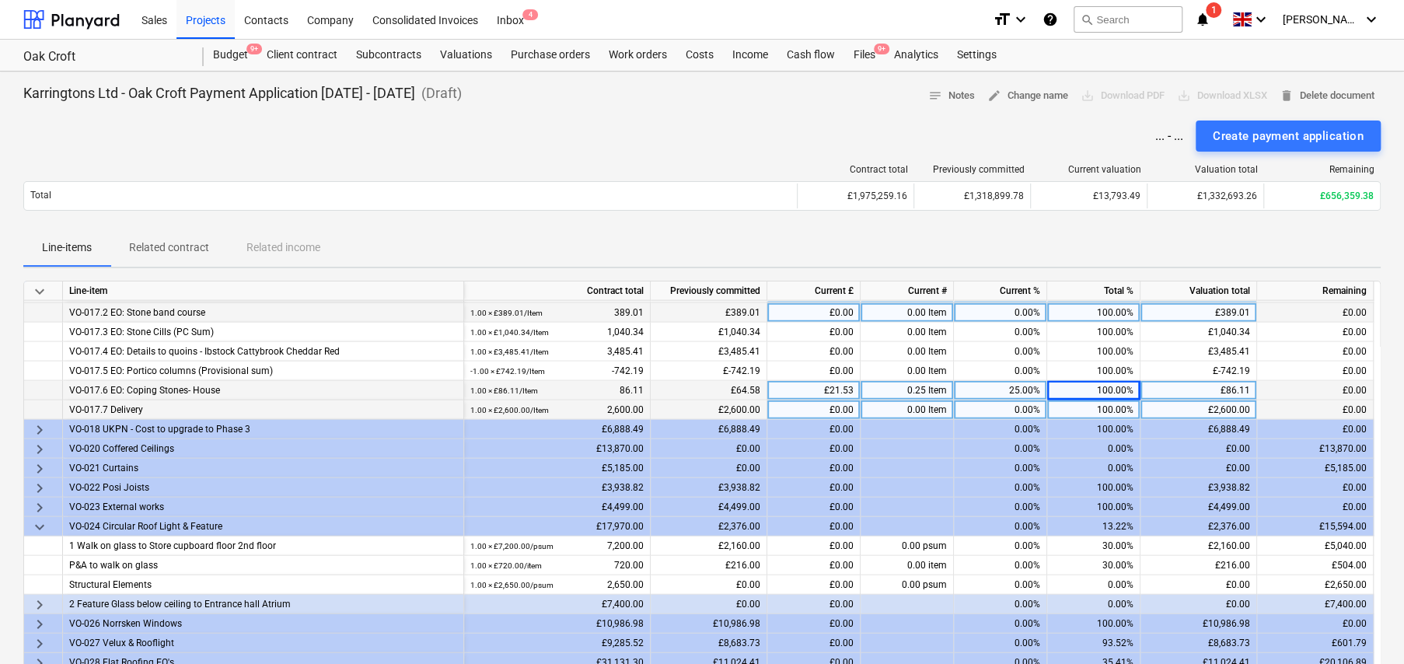
scroll to position [2741, 0]
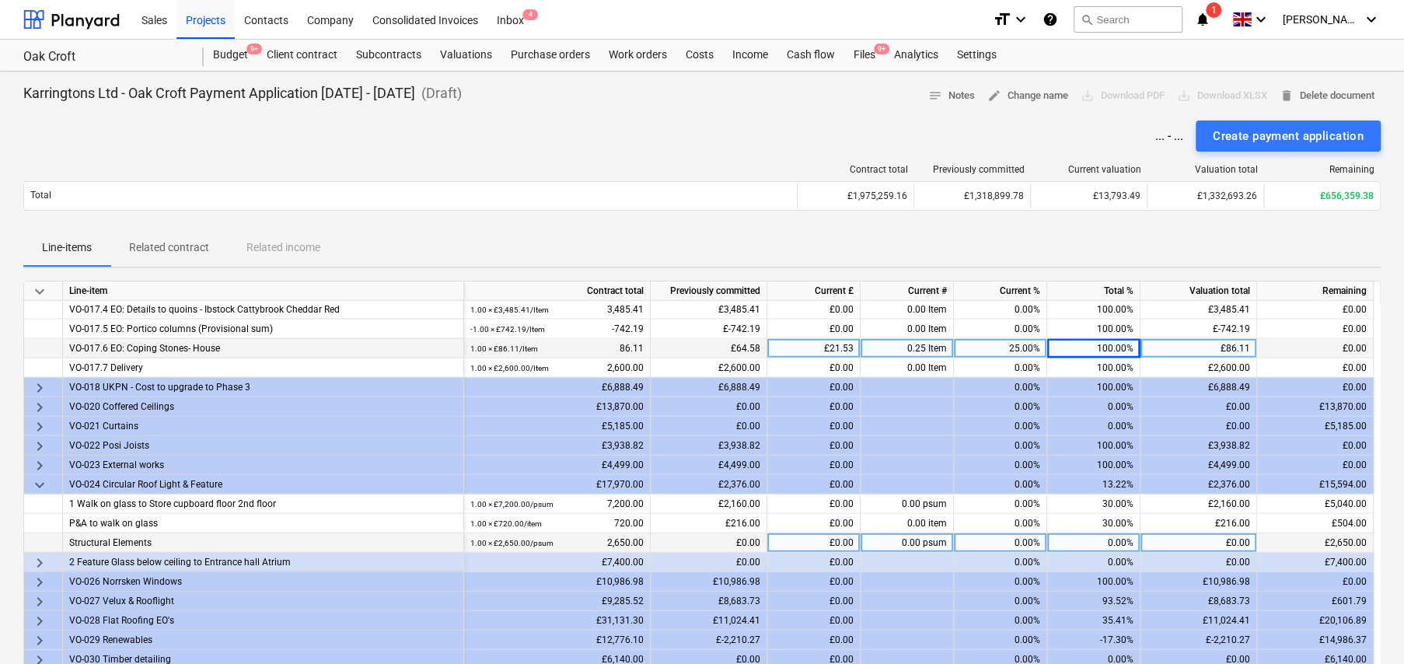
click at [1119, 537] on div "0.00%" at bounding box center [1093, 542] width 93 height 19
type input "50"
click at [39, 557] on span "keyboard_arrow_right" at bounding box center [39, 562] width 19 height 19
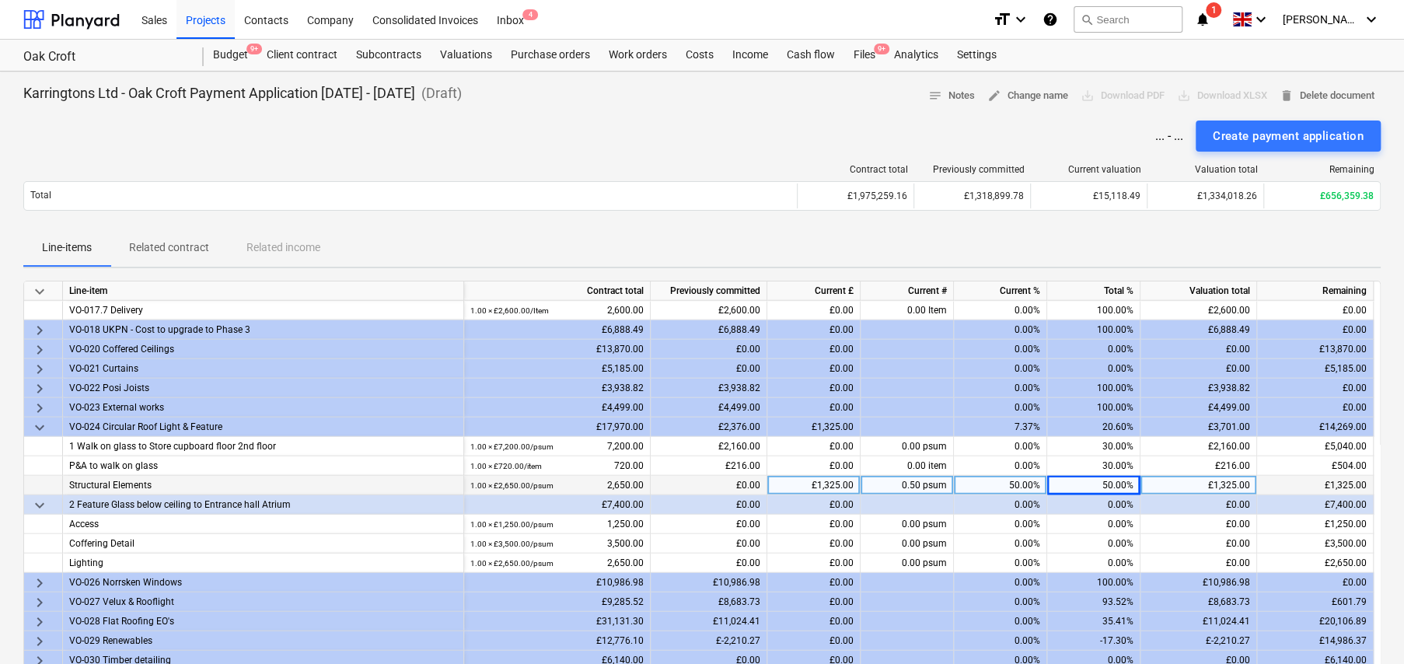
scroll to position [2799, 0]
click at [33, 500] on span "keyboard_arrow_down" at bounding box center [39, 505] width 19 height 19
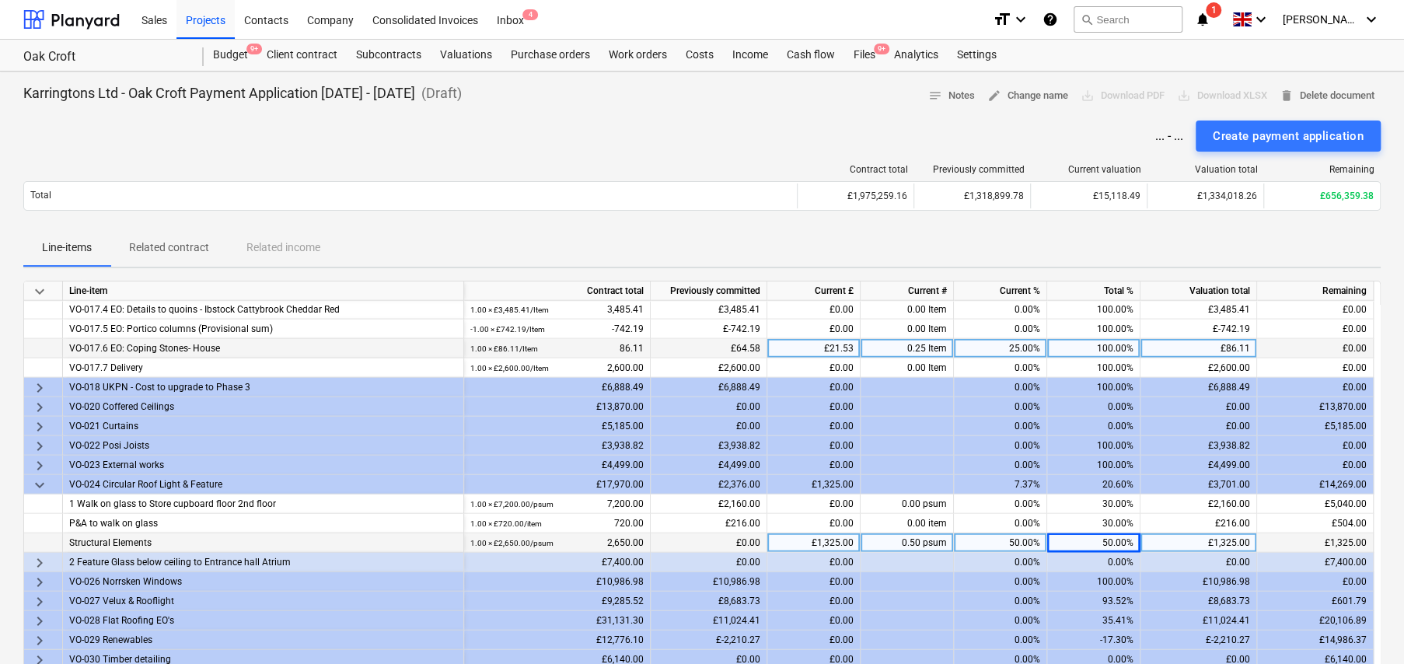
click at [37, 579] on span "keyboard_arrow_right" at bounding box center [39, 582] width 19 height 19
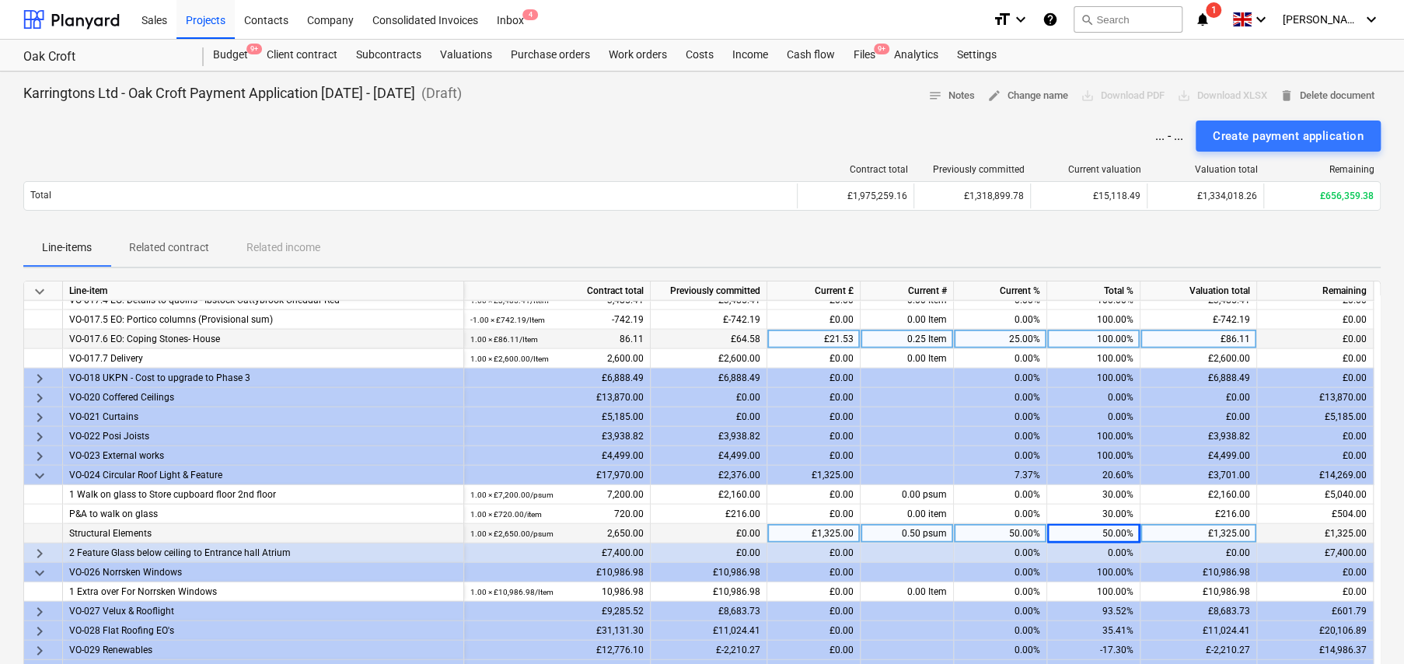
scroll to position [2760, 0]
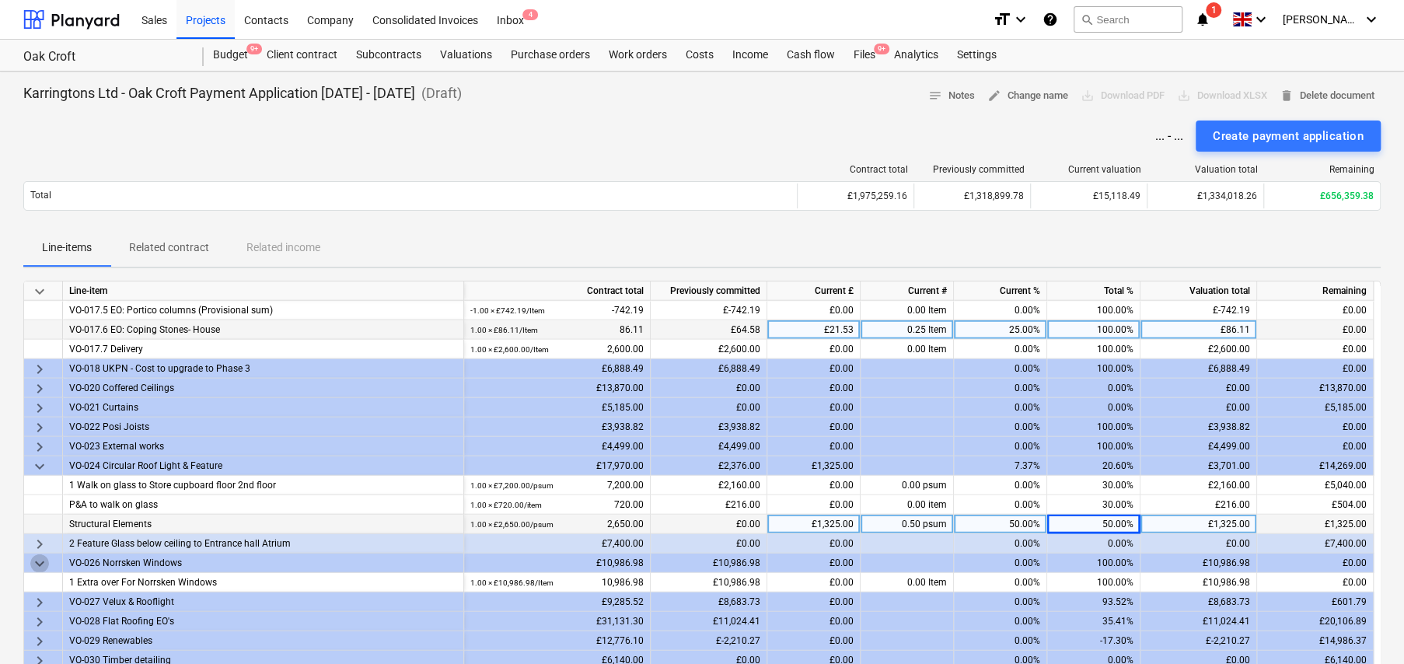
click at [41, 557] on span "keyboard_arrow_down" at bounding box center [39, 563] width 19 height 19
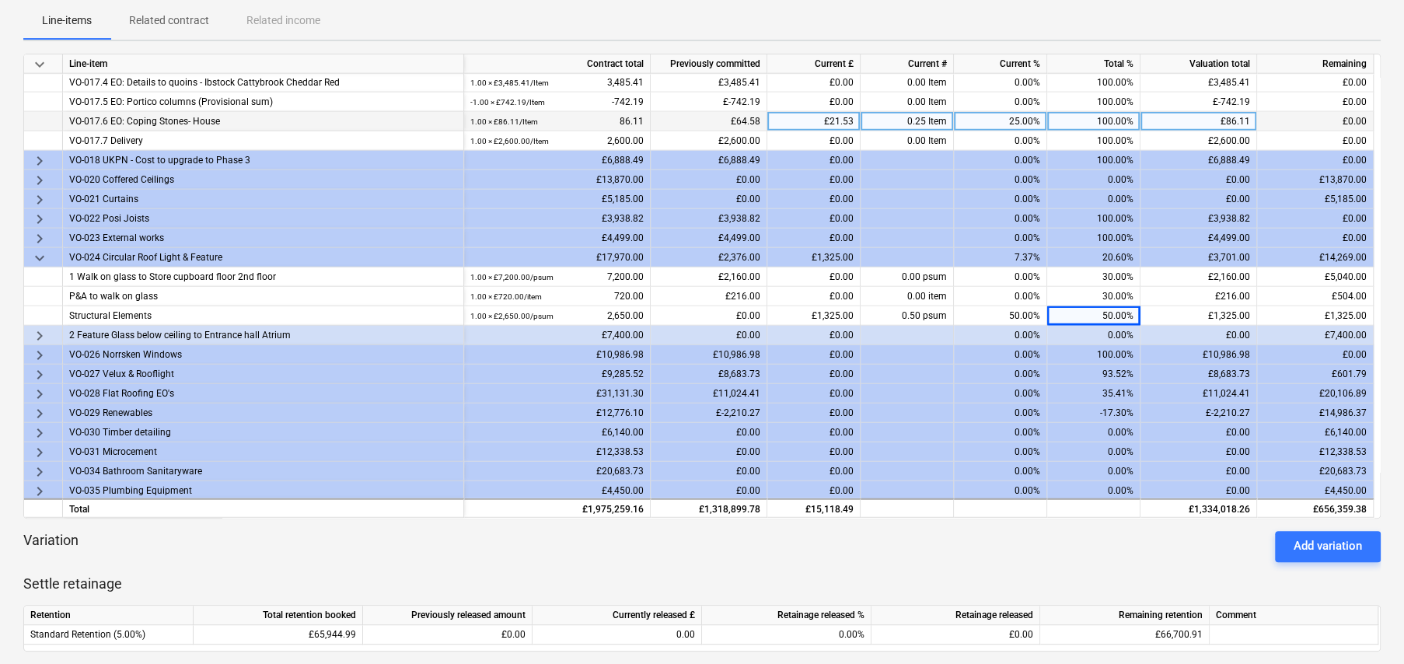
scroll to position [233, 0]
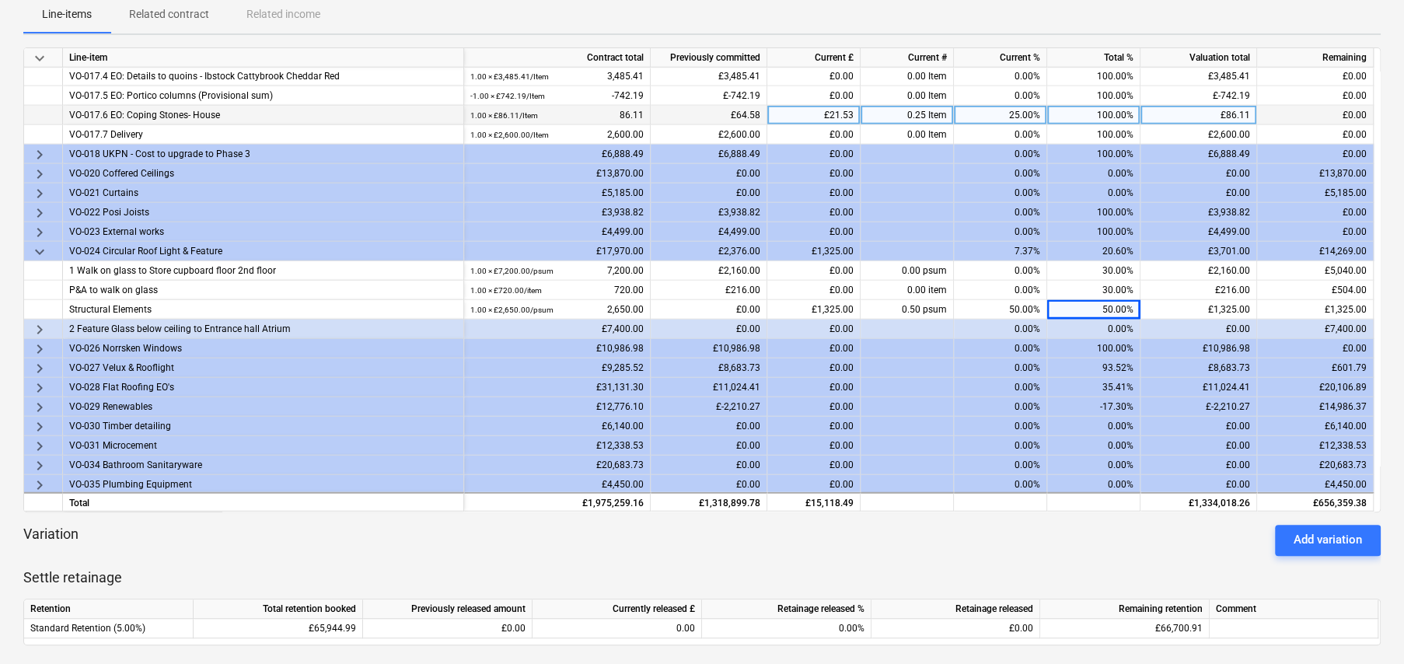
click at [40, 363] on span "keyboard_arrow_right" at bounding box center [39, 368] width 19 height 19
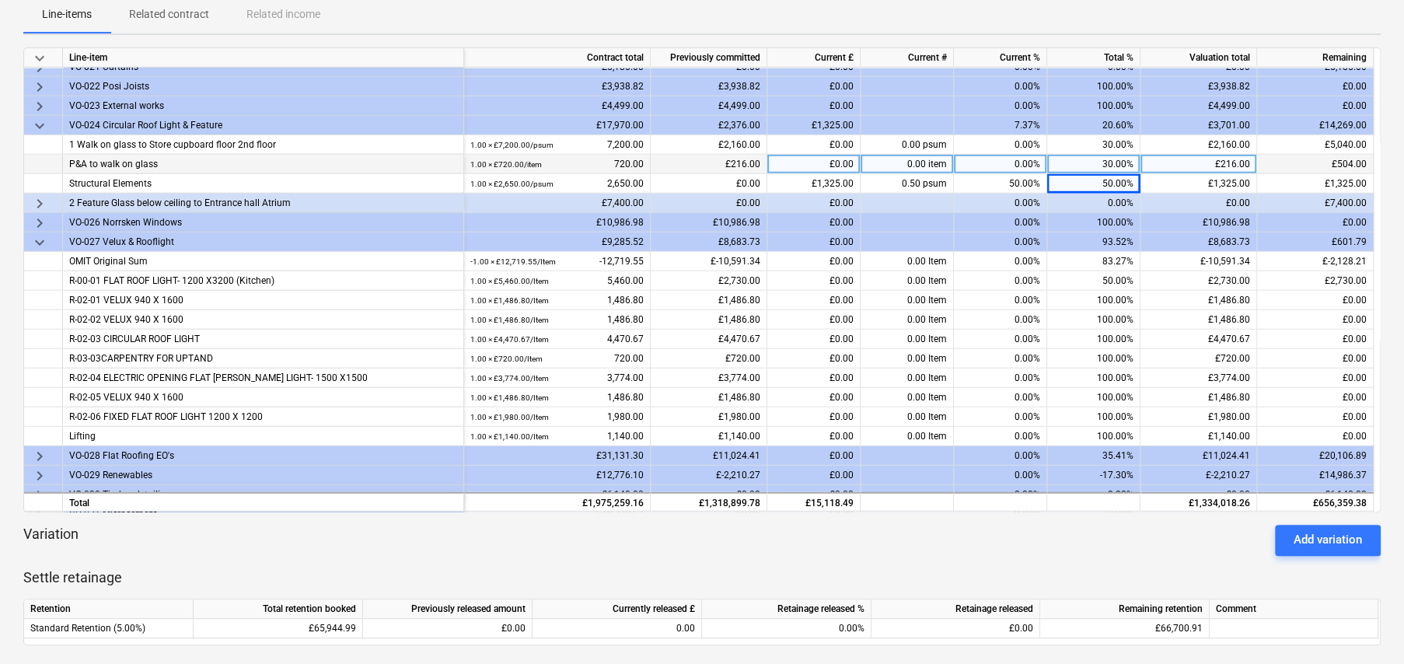
scroll to position [2897, 0]
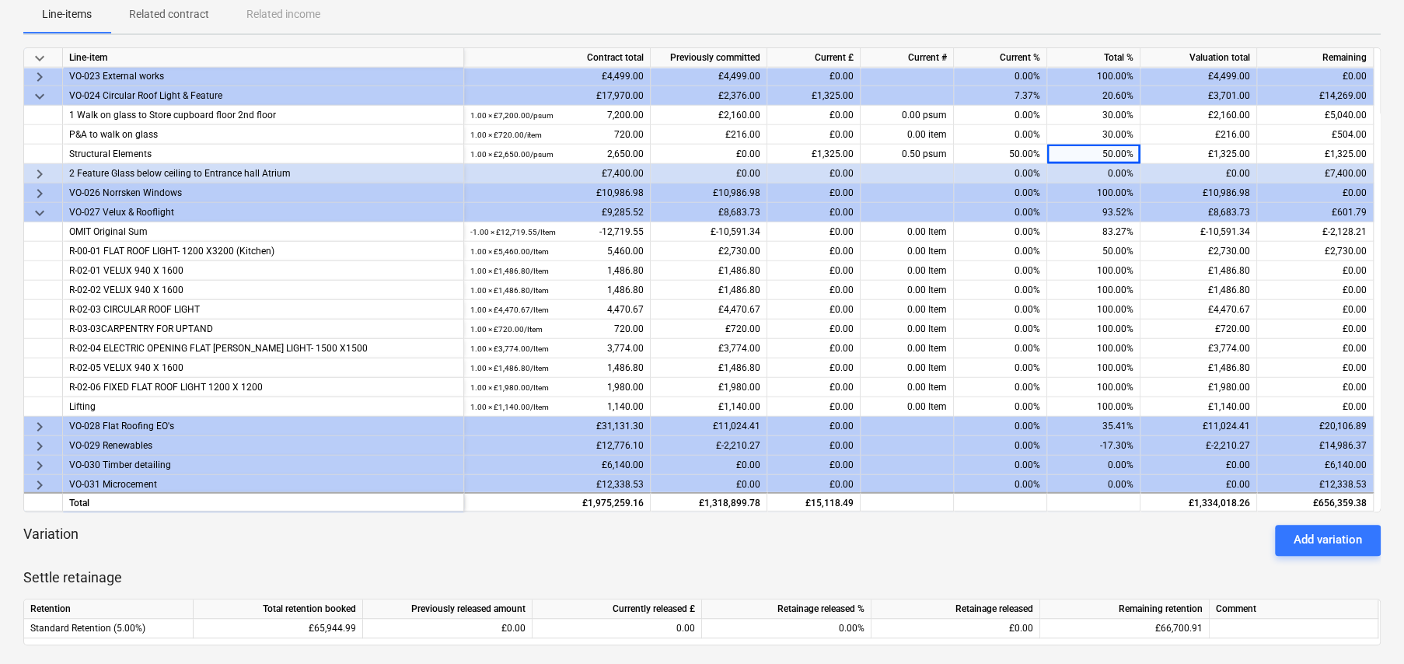
click at [37, 419] on span "keyboard_arrow_right" at bounding box center [39, 426] width 19 height 19
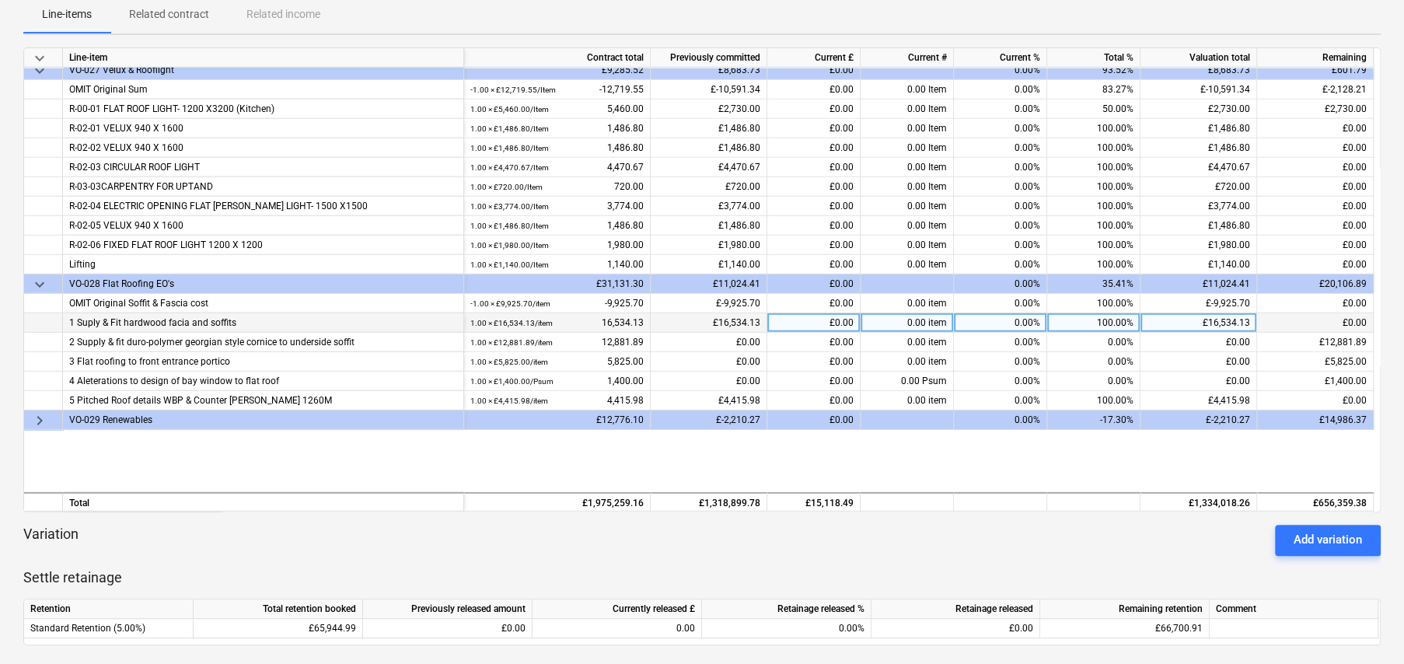
scroll to position [3052, 0]
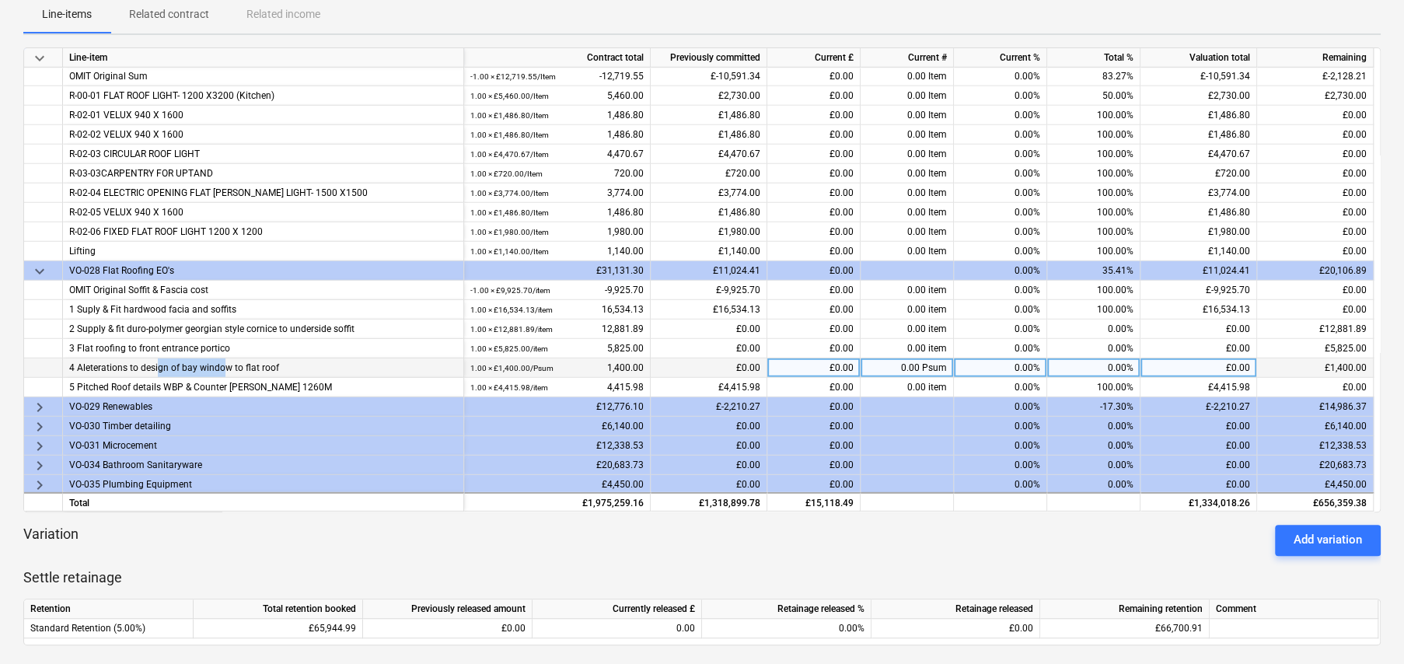
drag, startPoint x: 156, startPoint y: 364, endPoint x: 221, endPoint y: 364, distance: 64.5
click at [221, 364] on div "4 Aleterations to design of bay window to flat roof" at bounding box center [263, 367] width 388 height 19
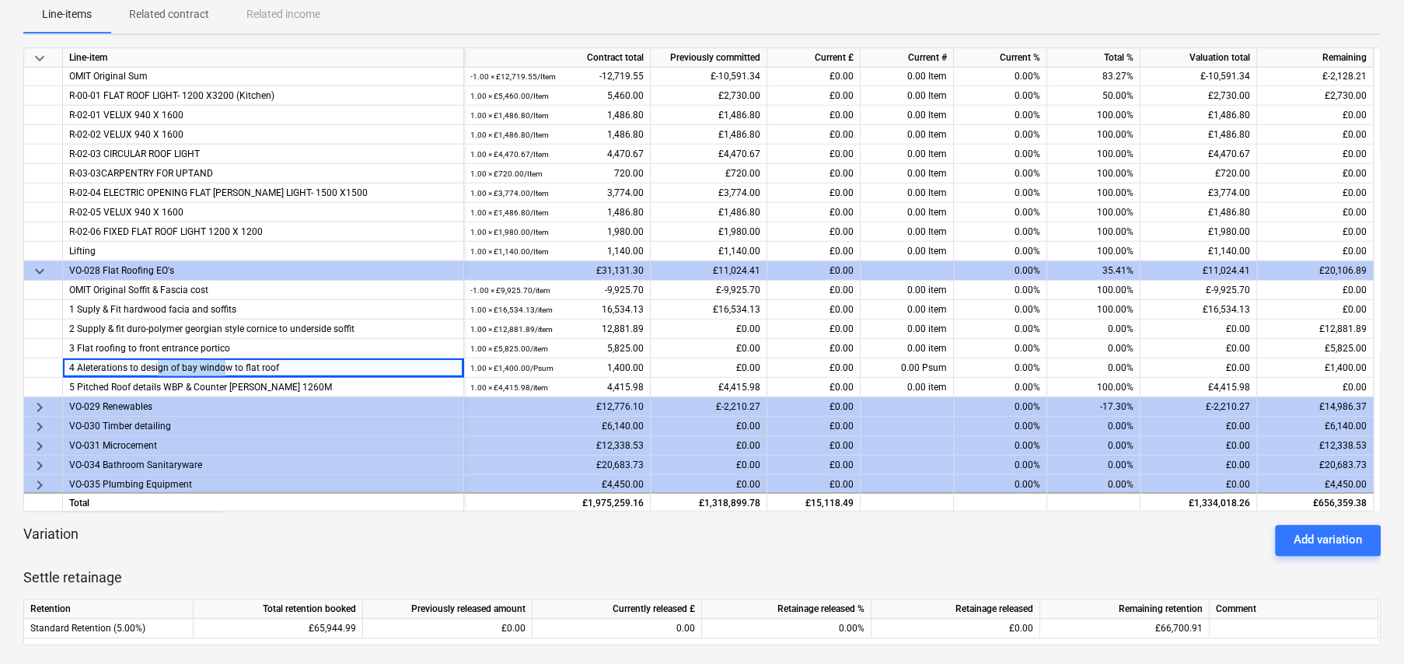
click at [35, 400] on span "keyboard_arrow_right" at bounding box center [39, 407] width 19 height 19
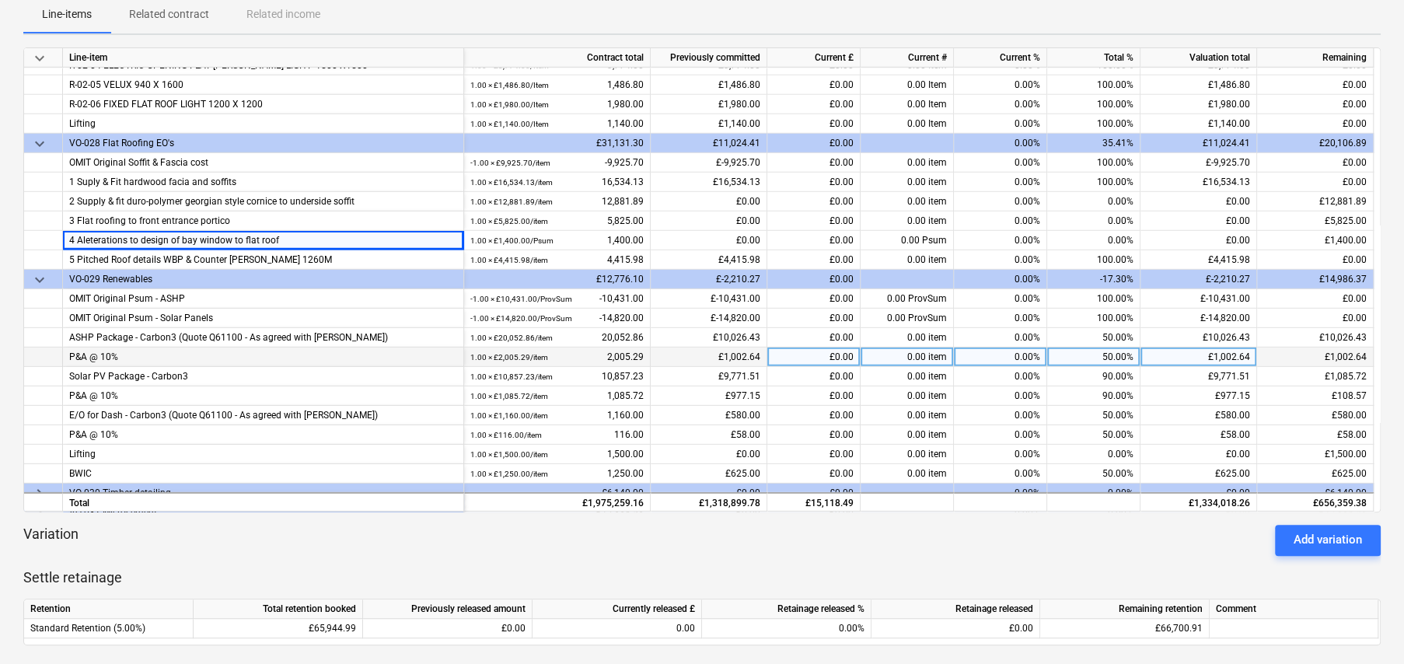
scroll to position [3207, 0]
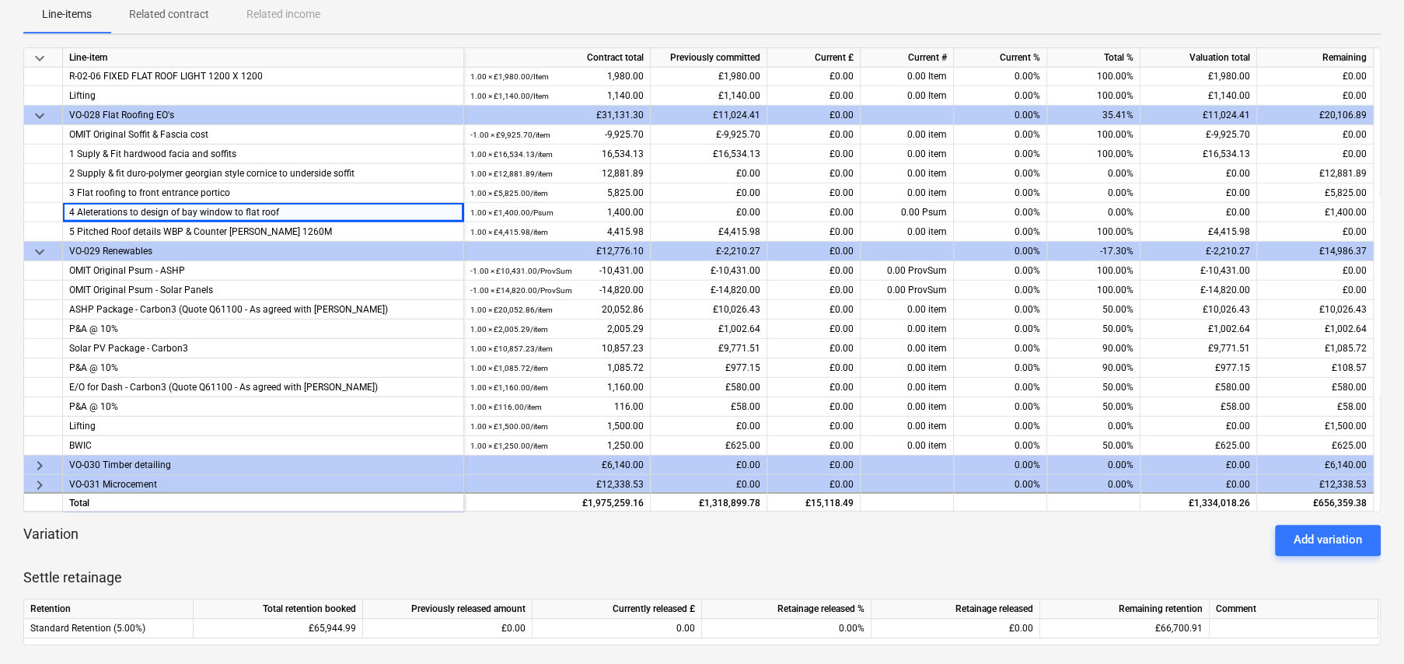
click at [37, 462] on span "keyboard_arrow_right" at bounding box center [39, 465] width 19 height 19
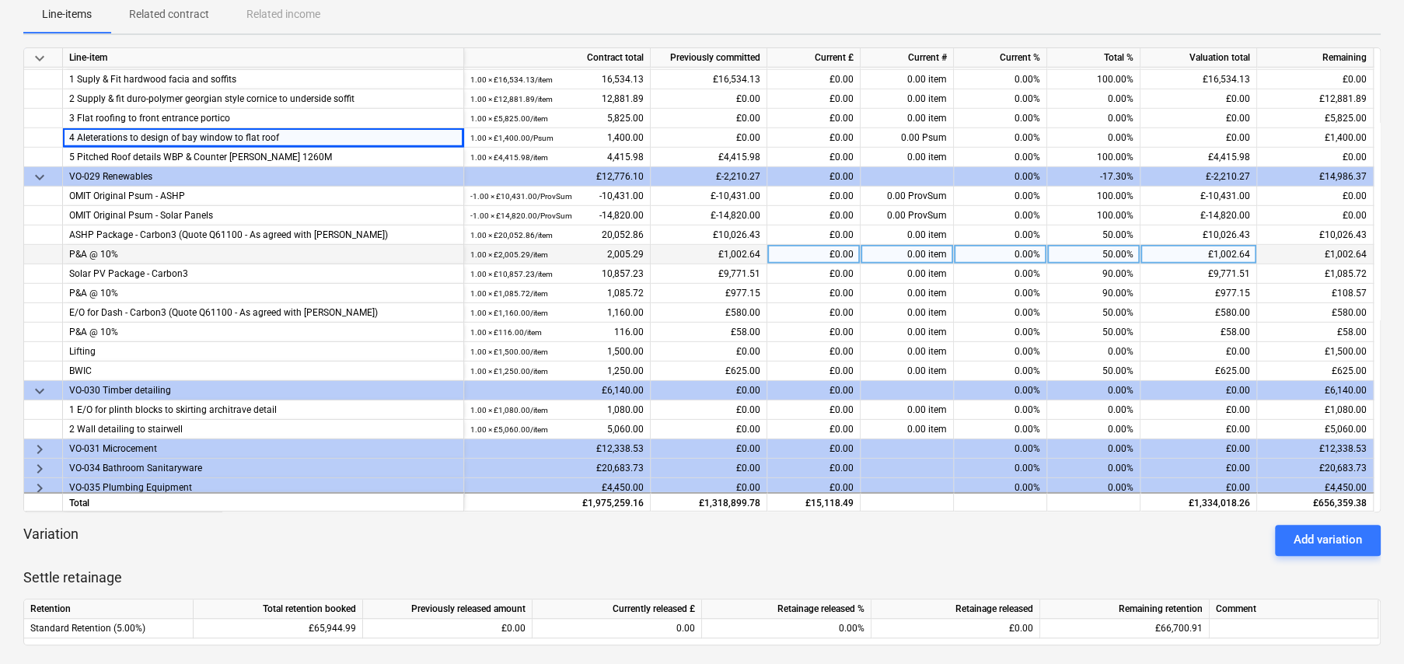
scroll to position [3284, 0]
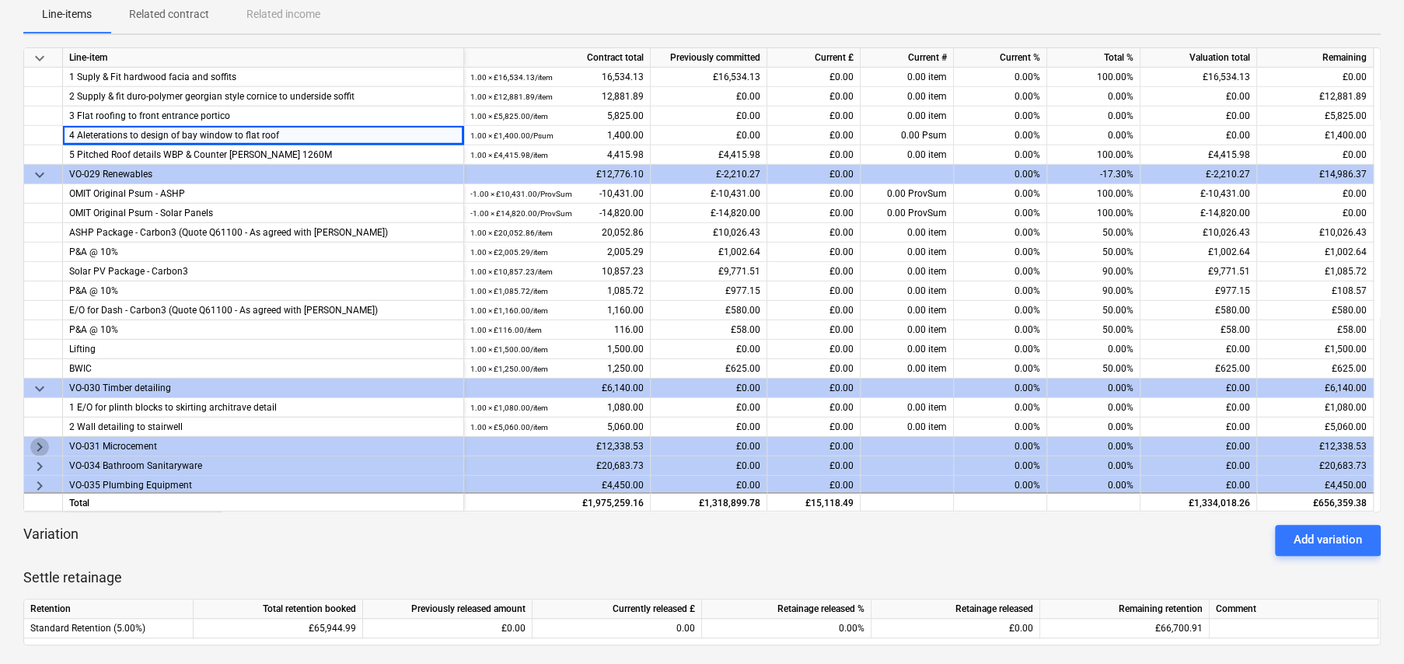
click at [39, 443] on span "keyboard_arrow_right" at bounding box center [39, 447] width 19 height 19
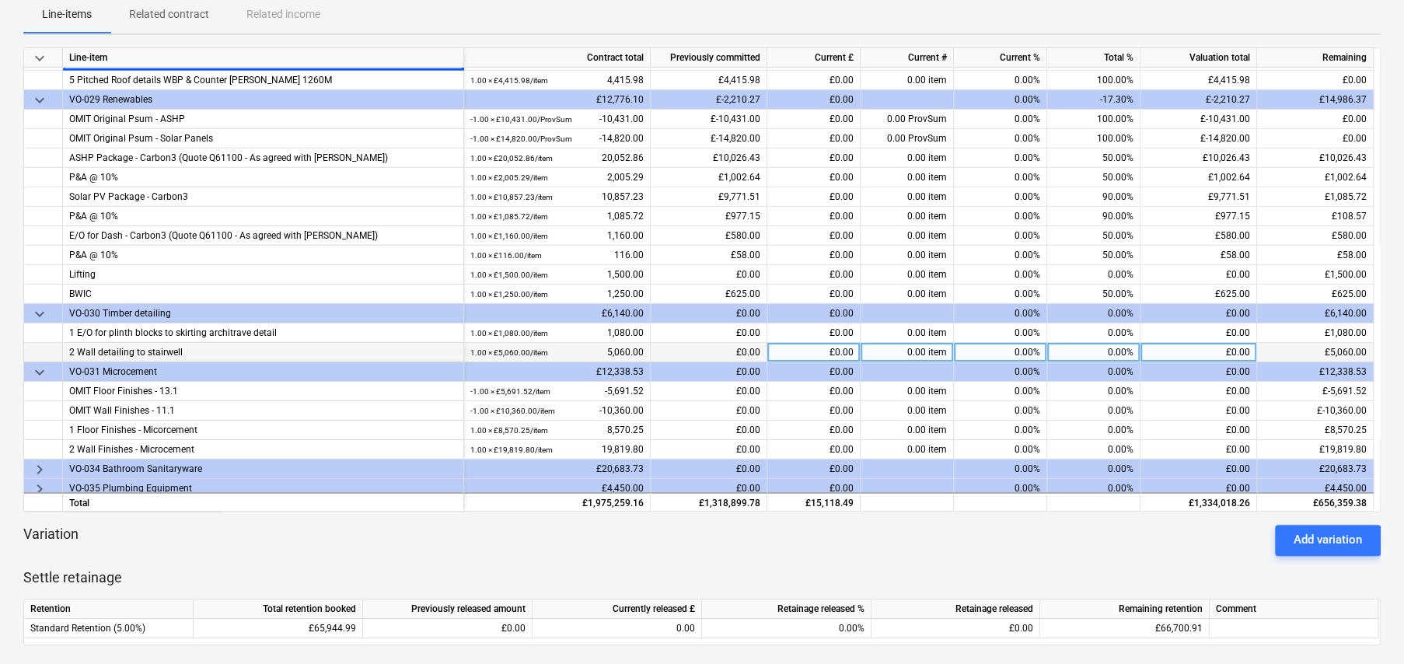
scroll to position [3362, 0]
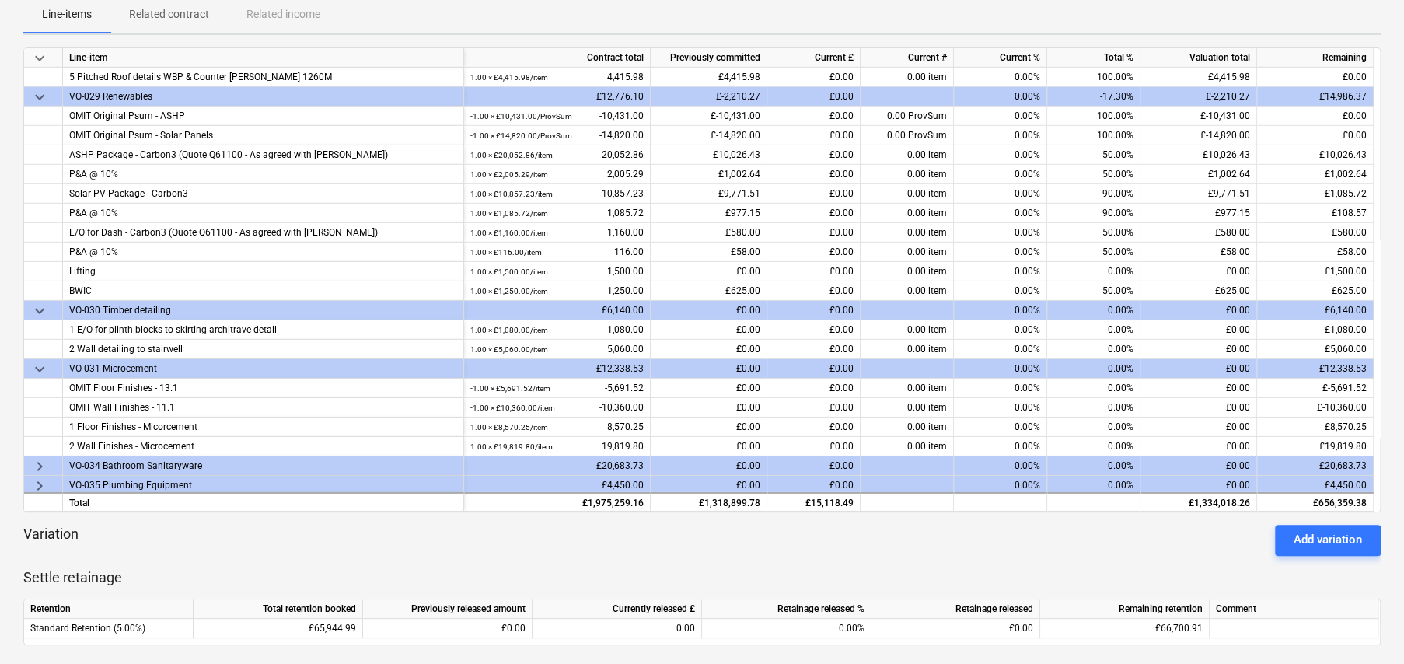
click at [37, 460] on span "keyboard_arrow_right" at bounding box center [39, 466] width 19 height 19
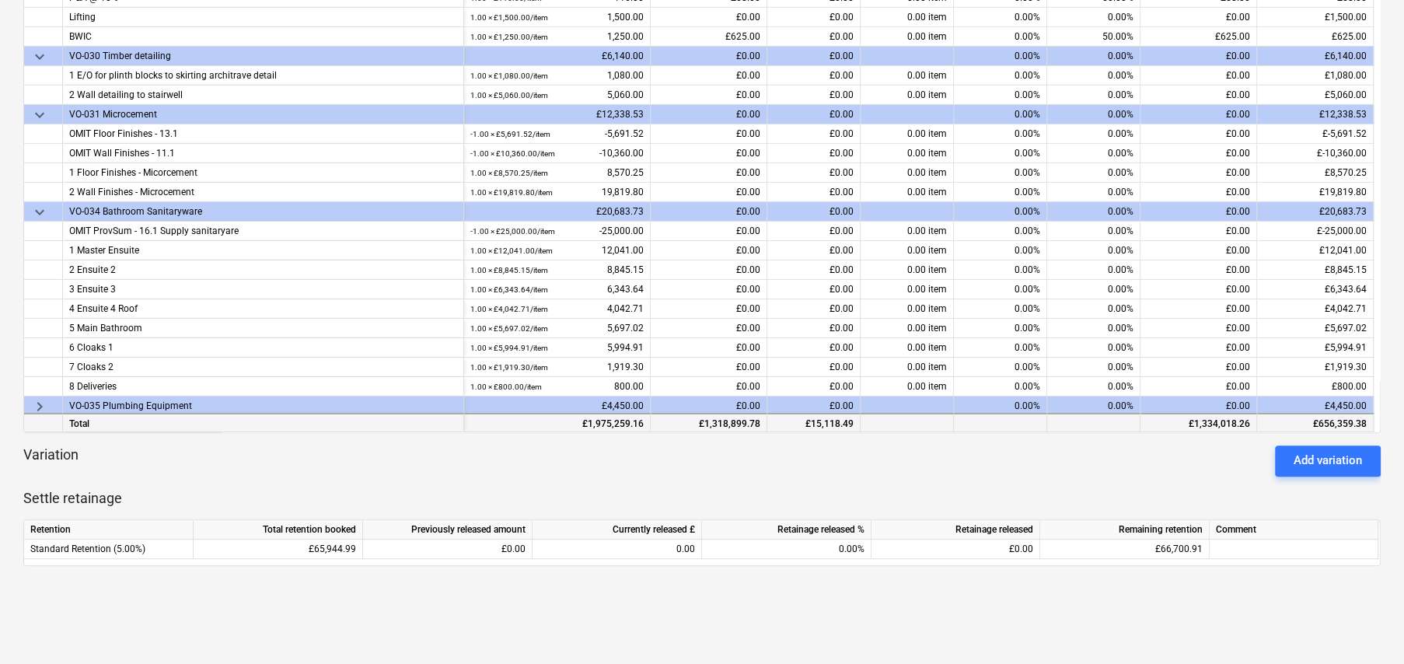
scroll to position [311, 0]
click at [38, 404] on span "keyboard_arrow_right" at bounding box center [39, 408] width 19 height 19
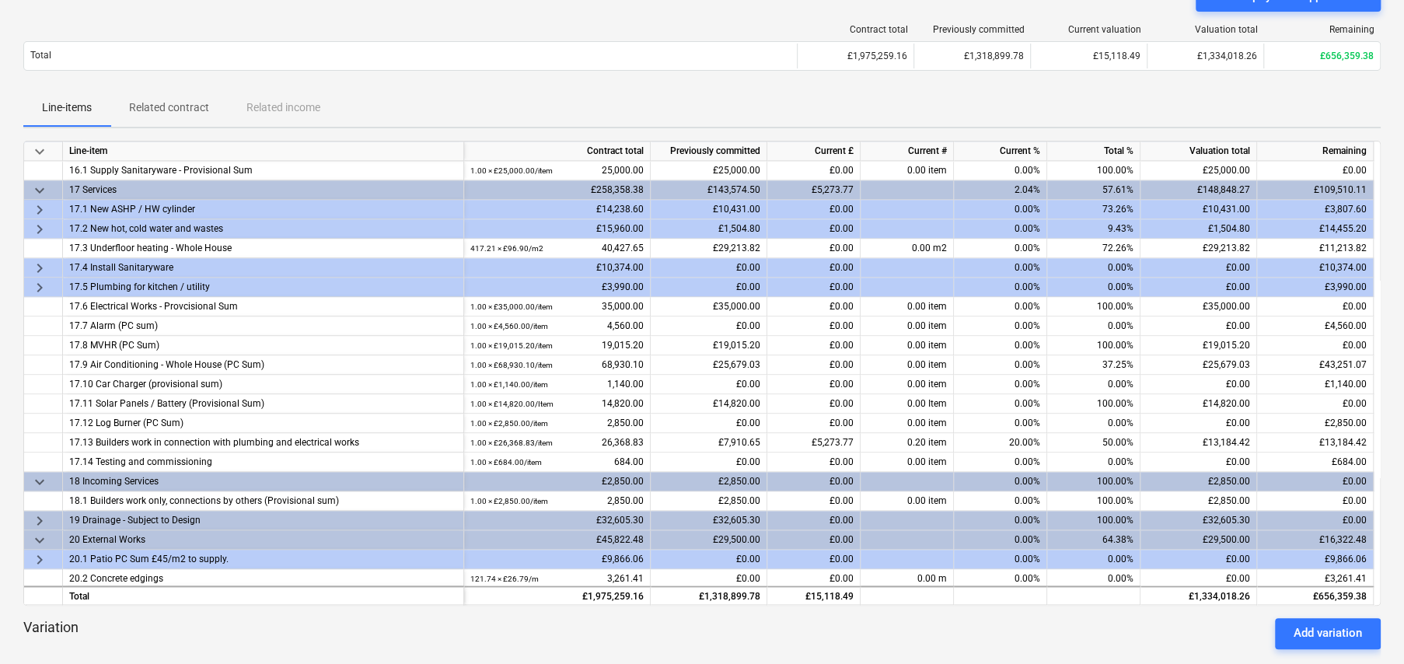
scroll to position [155, 0]
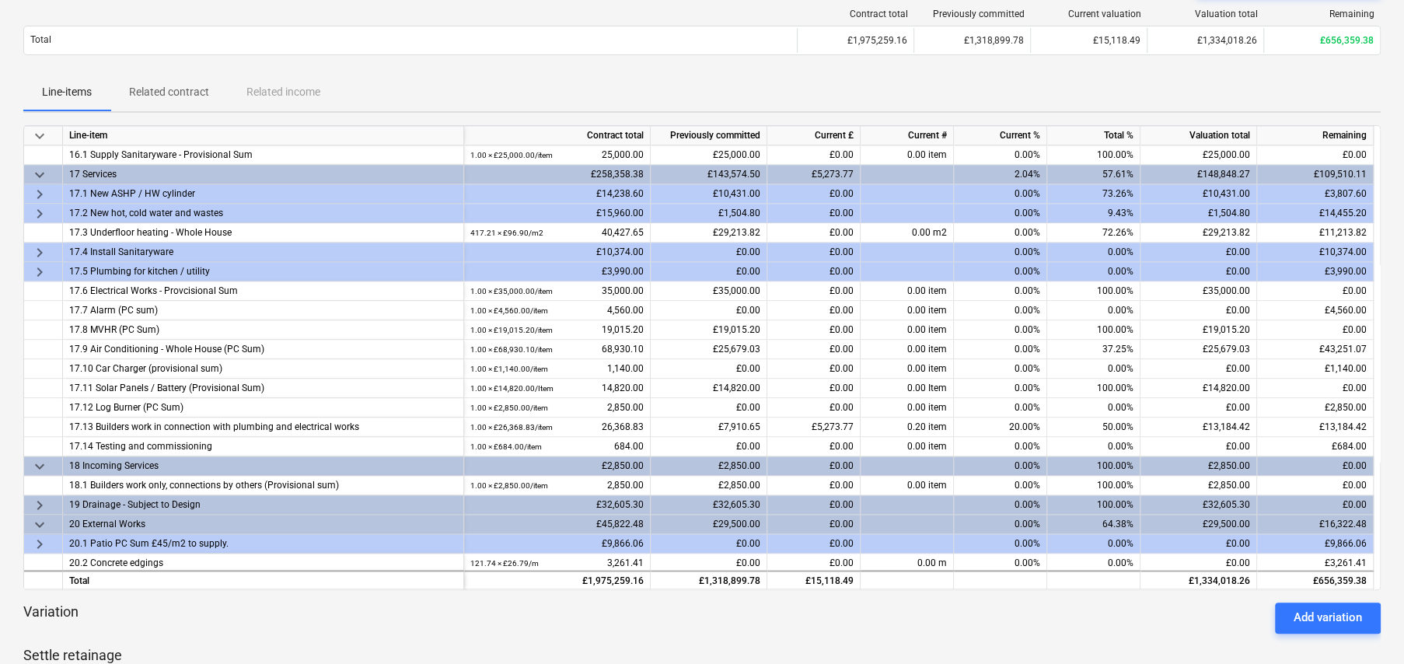
click at [40, 209] on span "keyboard_arrow_right" at bounding box center [39, 213] width 19 height 19
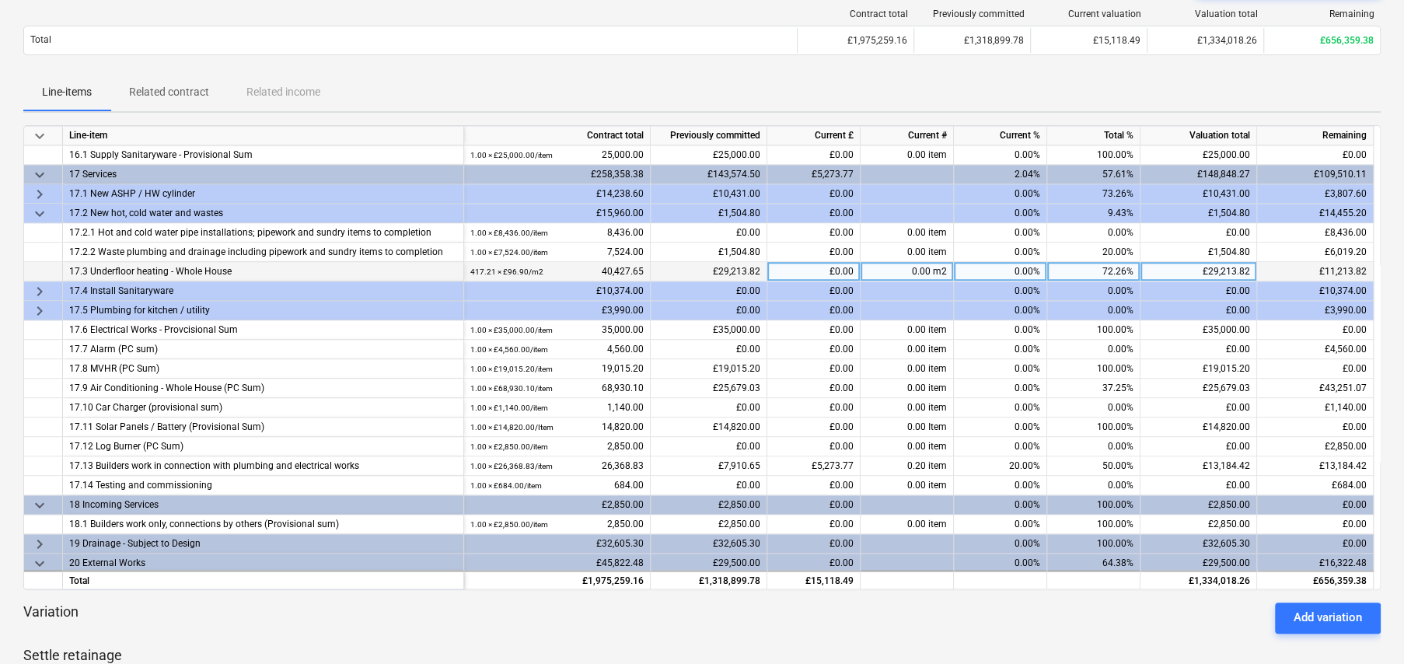
click at [1110, 266] on div "72.26%" at bounding box center [1093, 271] width 93 height 19
type input "90"
type input "75"
click at [39, 308] on span "keyboard_arrow_right" at bounding box center [39, 311] width 19 height 19
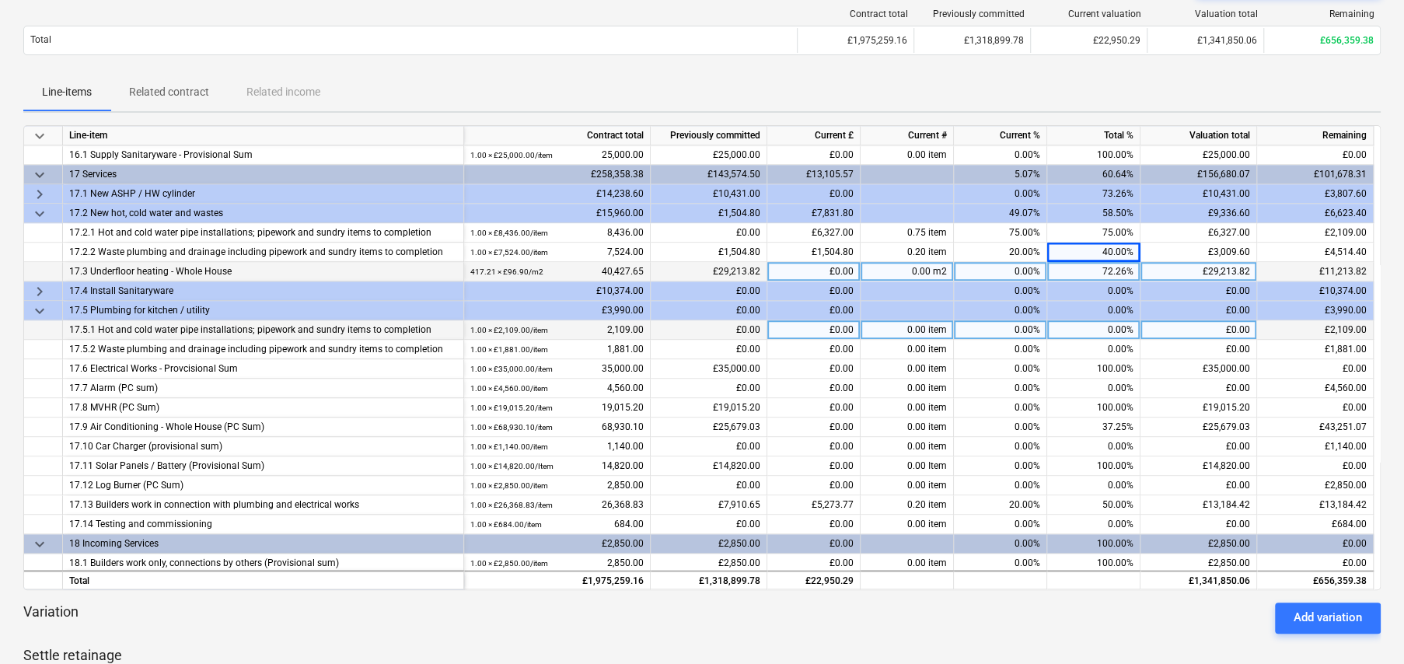
click at [1115, 328] on div "0.00%" at bounding box center [1093, 329] width 93 height 19
type input "75"
click at [37, 286] on span "keyboard_arrow_right" at bounding box center [39, 291] width 19 height 19
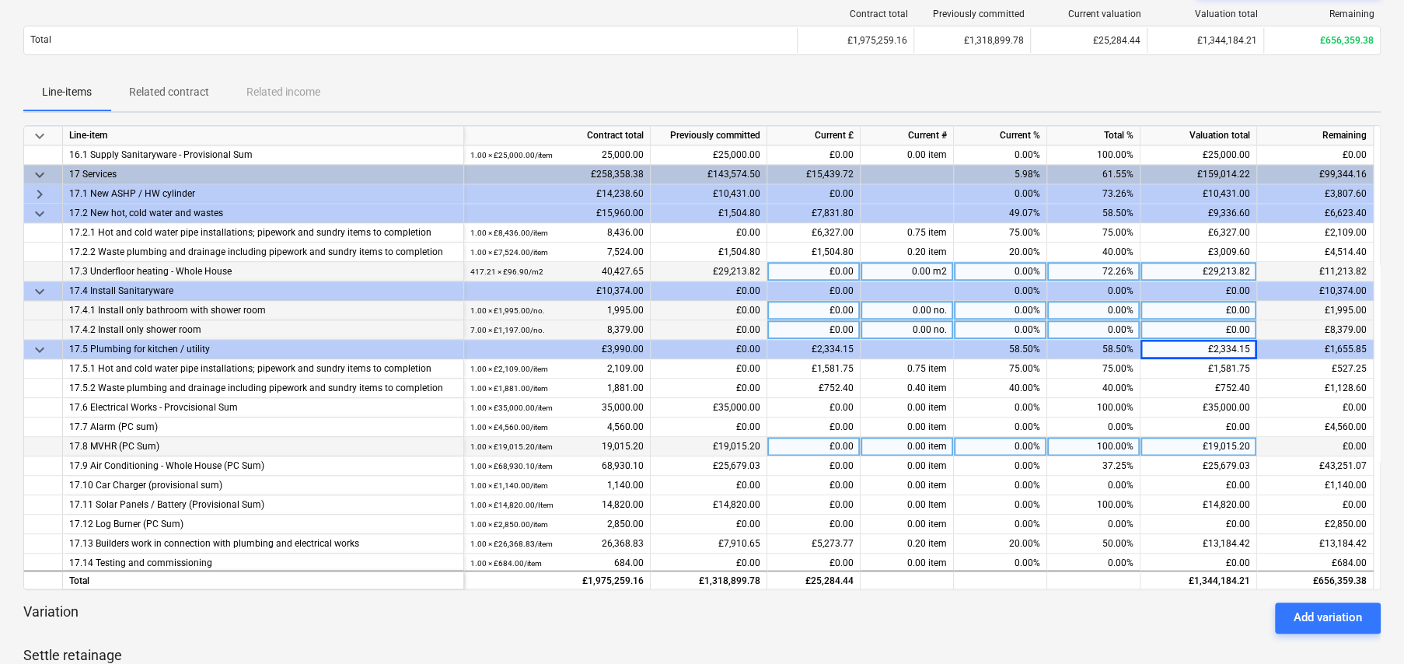
scroll to position [1166, 0]
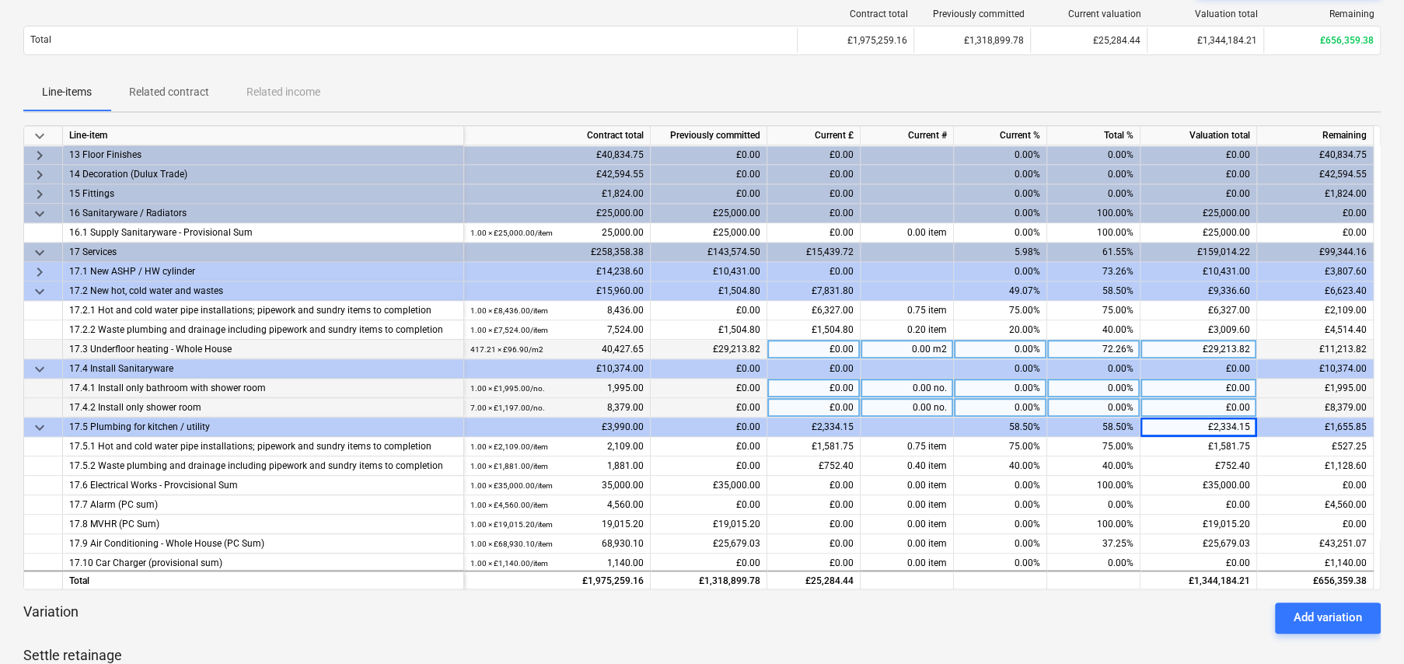
click at [40, 267] on span "keyboard_arrow_right" at bounding box center [39, 272] width 19 height 19
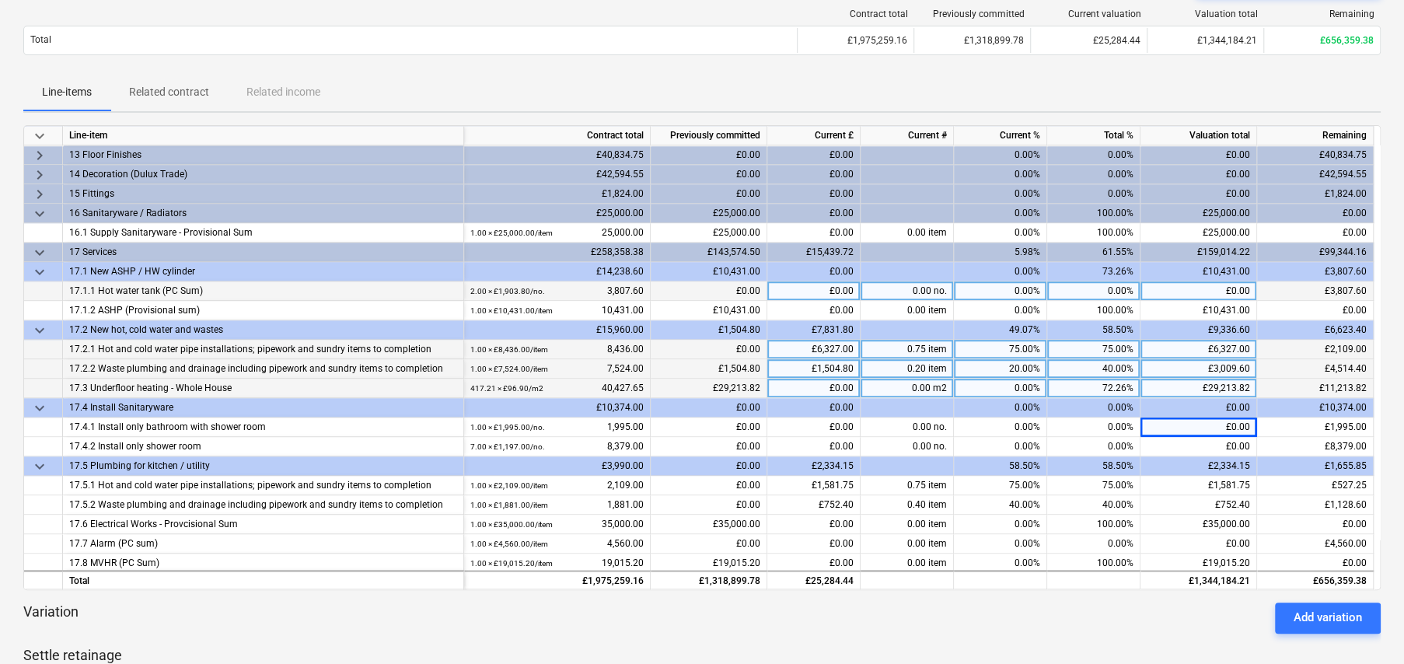
click at [37, 267] on span "keyboard_arrow_down" at bounding box center [39, 272] width 19 height 19
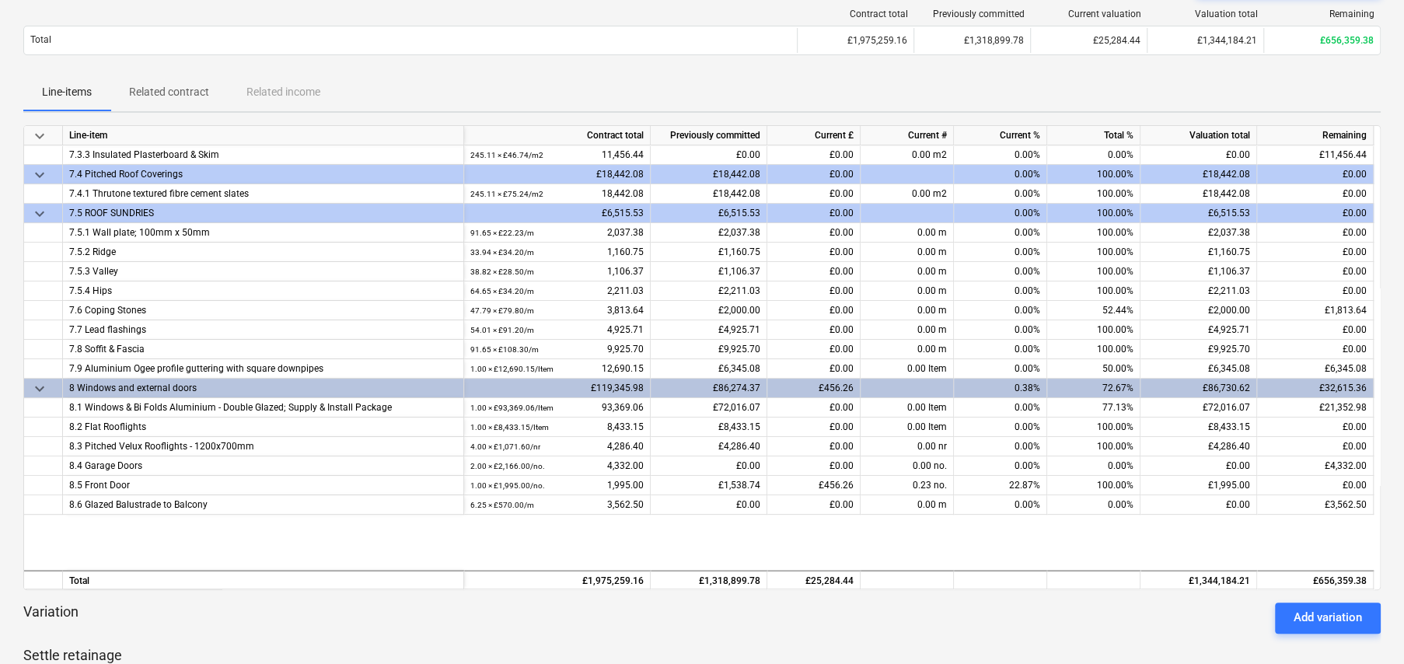
scroll to position [0, 0]
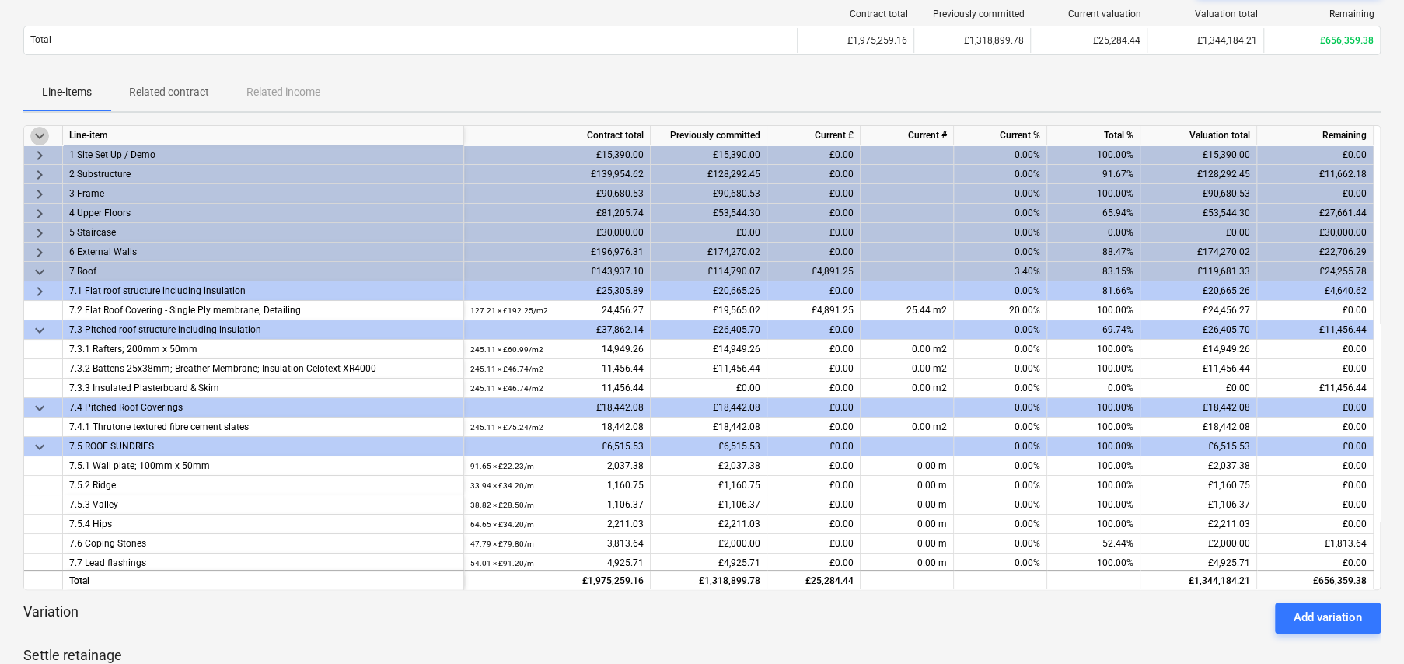
click at [34, 137] on span "keyboard_arrow_down" at bounding box center [39, 136] width 19 height 19
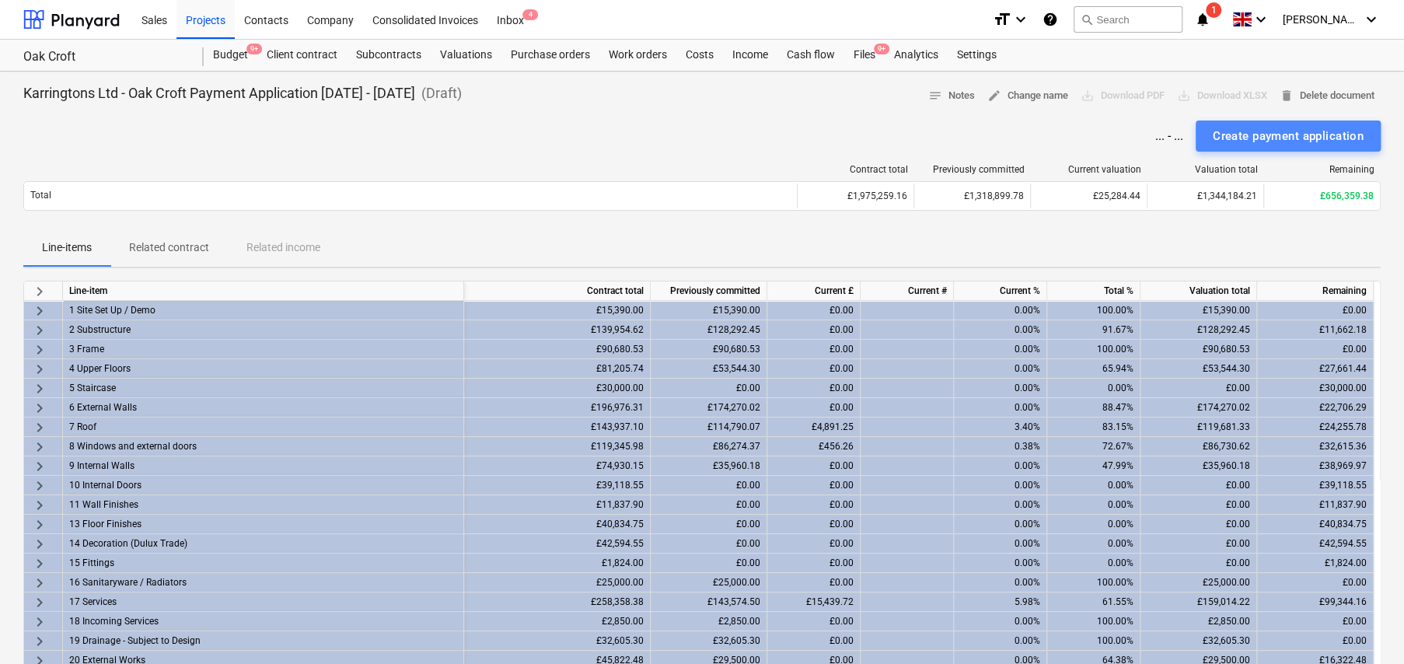
click at [1252, 141] on div "Create payment application" at bounding box center [1288, 136] width 151 height 20
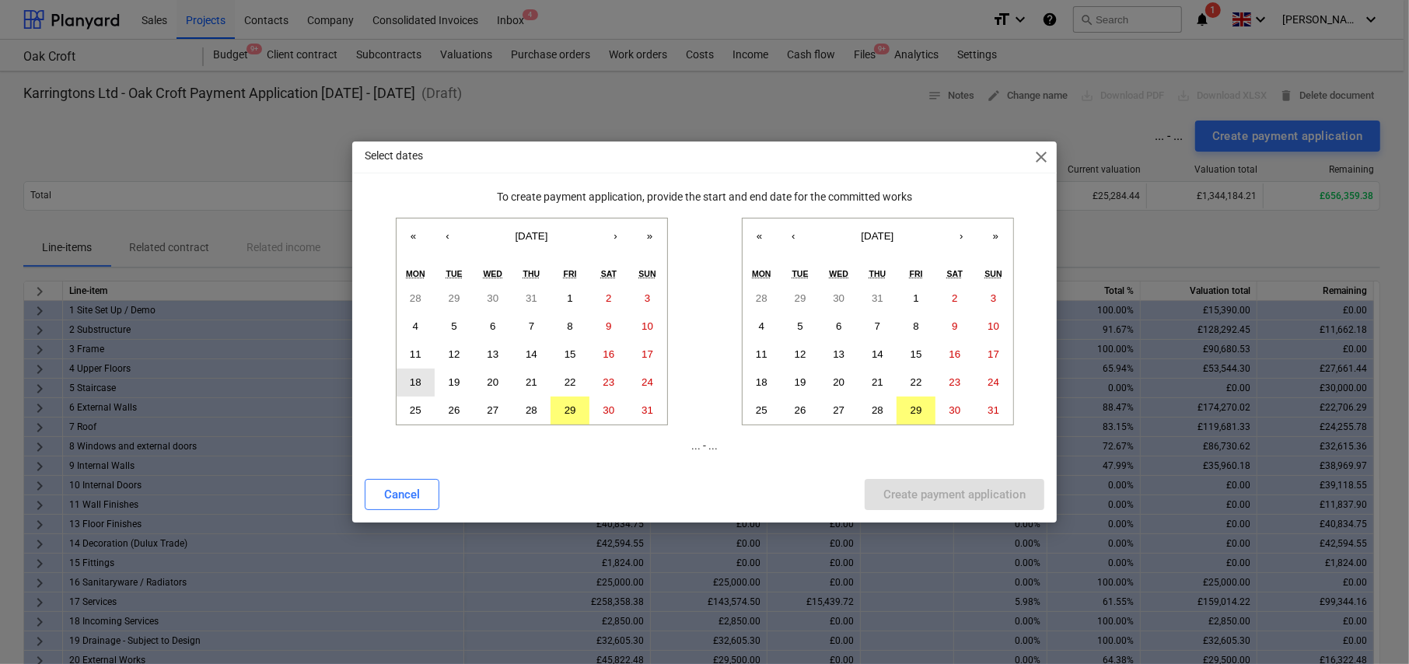
click at [414, 384] on abbr "18" at bounding box center [416, 382] width 12 height 12
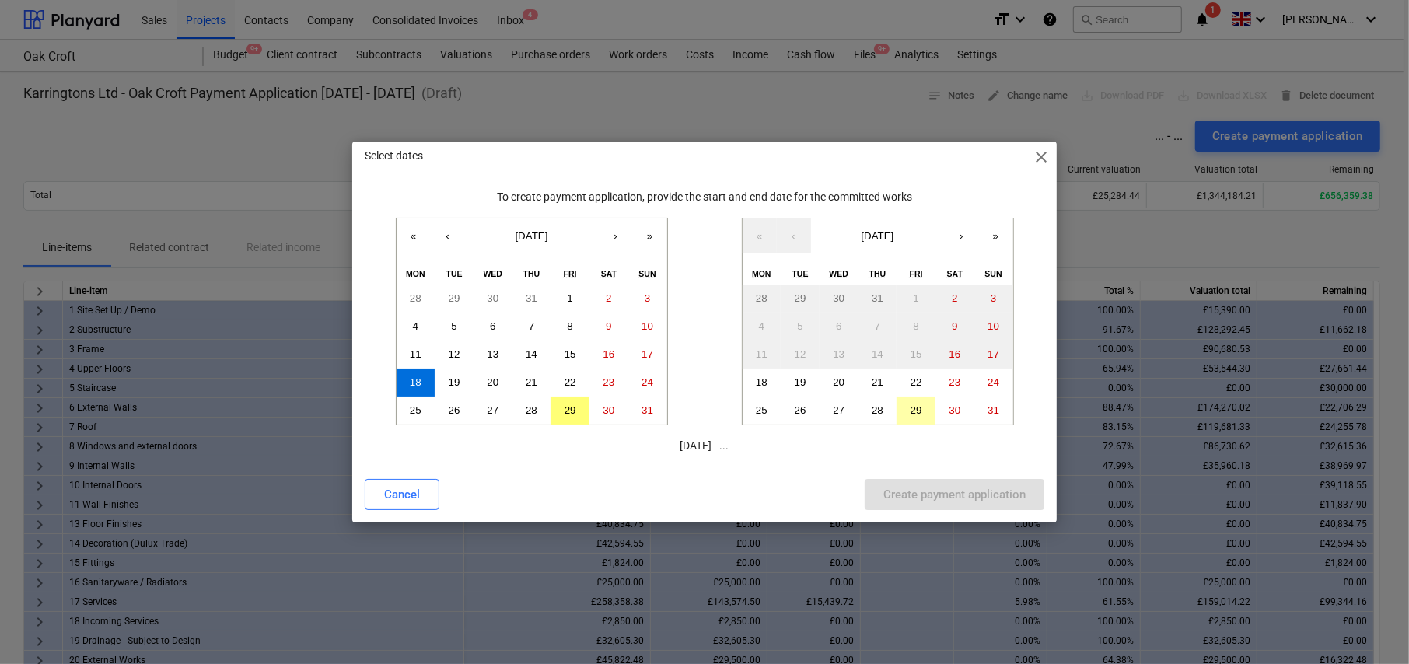
click at [920, 411] on abbr "29" at bounding box center [916, 410] width 12 height 12
click at [921, 502] on div "Create payment application" at bounding box center [954, 494] width 142 height 20
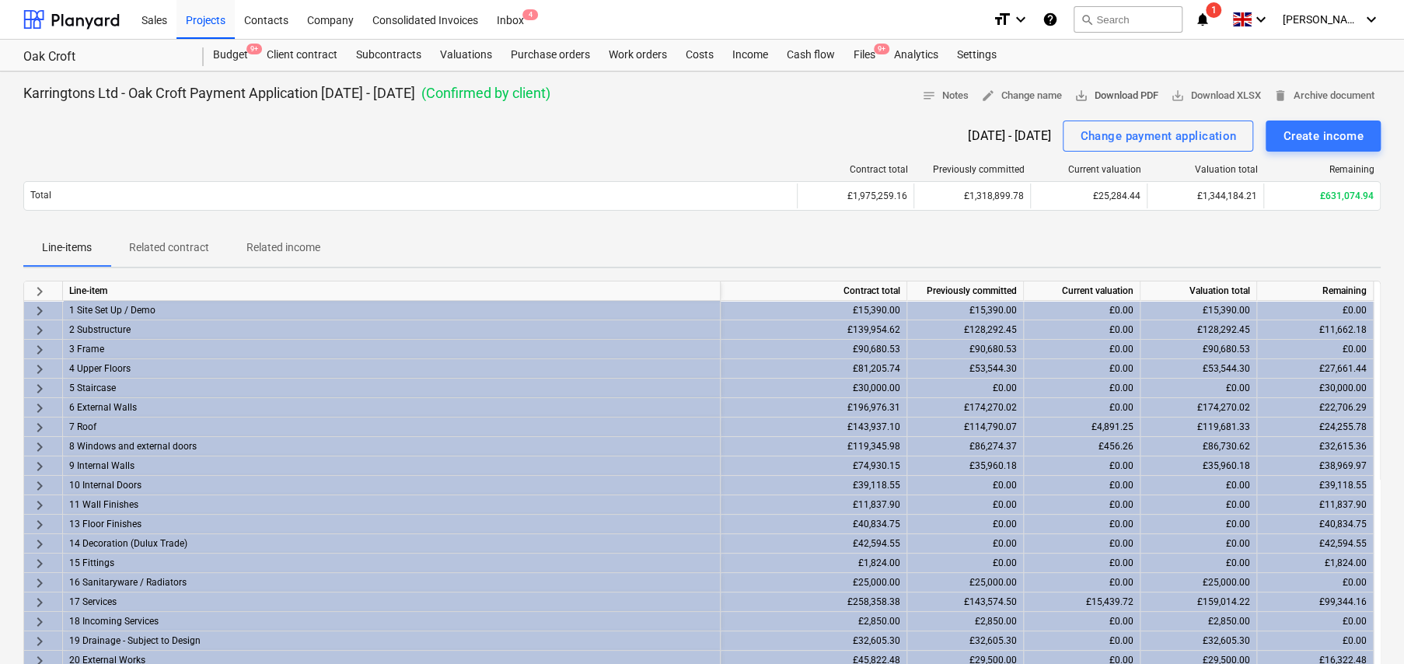
click at [1106, 93] on span "save_alt Download PDF" at bounding box center [1116, 96] width 84 height 18
click at [468, 143] on div "[DATE] - [DATE] Change payment application Create income" at bounding box center [701, 135] width 1357 height 31
